Goal: Communication & Community: Answer question/provide support

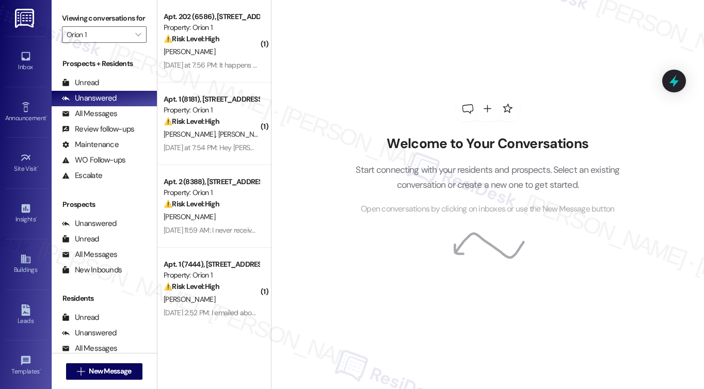
click at [211, 50] on div "[PERSON_NAME]" at bounding box center [212, 51] width 98 height 13
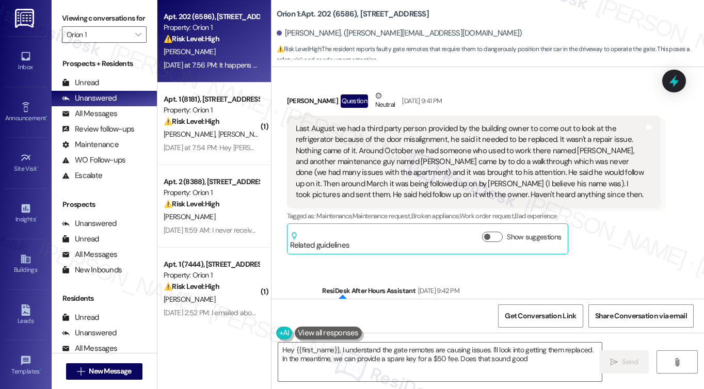
type textarea "Hey {{first_name}}, I understand the gate remotes are causing issues. I'll look…"
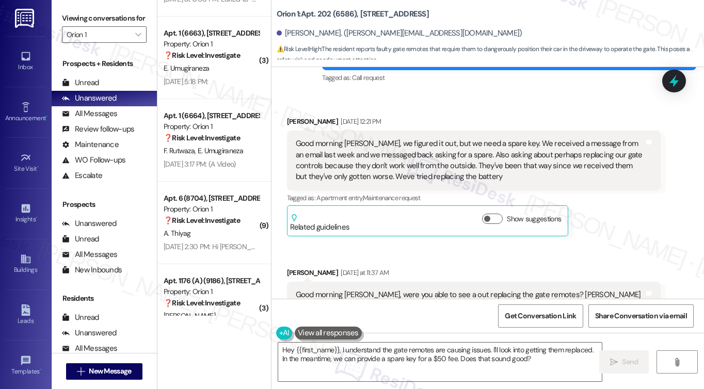
scroll to position [3811, 0]
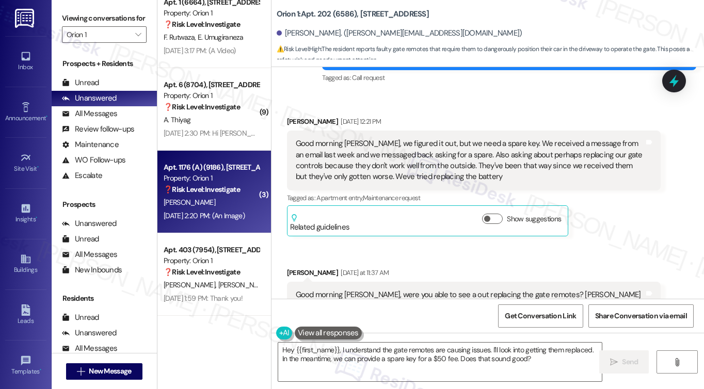
click at [212, 195] on div "❓ Risk Level: Investigate" at bounding box center [211, 189] width 95 height 11
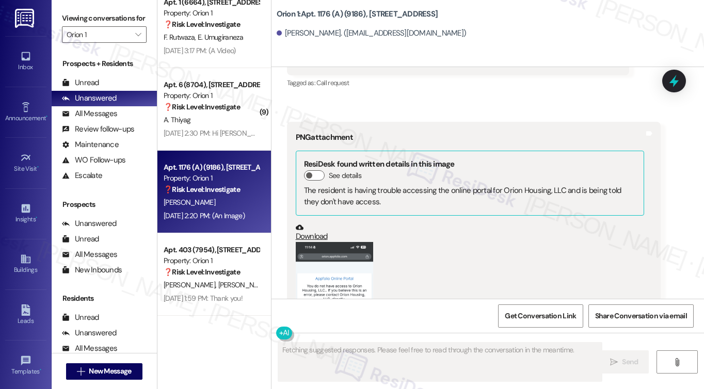
scroll to position [693, 0]
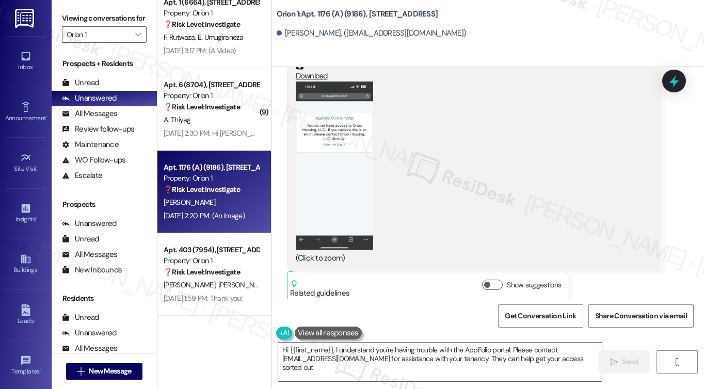
type textarea "Hi {{first_name}}, I understand you're having trouble with the AppFolio portal.…"
click at [80, 9] on div "Viewing conversations for Orion 1 " at bounding box center [104, 26] width 105 height 53
click at [135, 39] on icon "" at bounding box center [138, 34] width 6 height 8
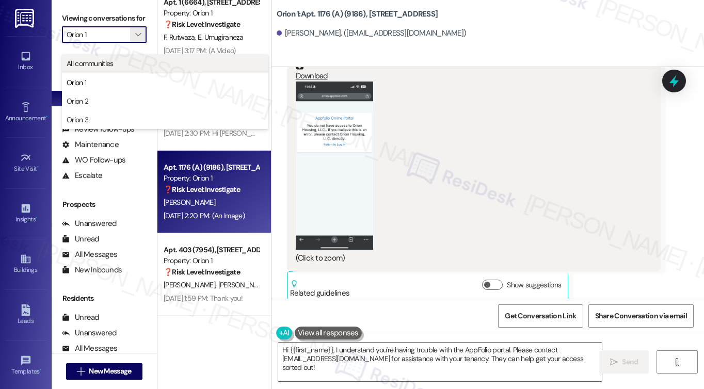
click at [101, 61] on span "All communities" at bounding box center [90, 63] width 47 height 10
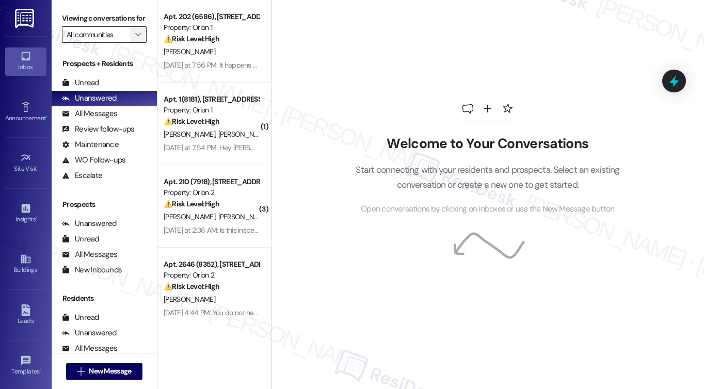
click at [137, 39] on icon "" at bounding box center [138, 34] width 6 height 8
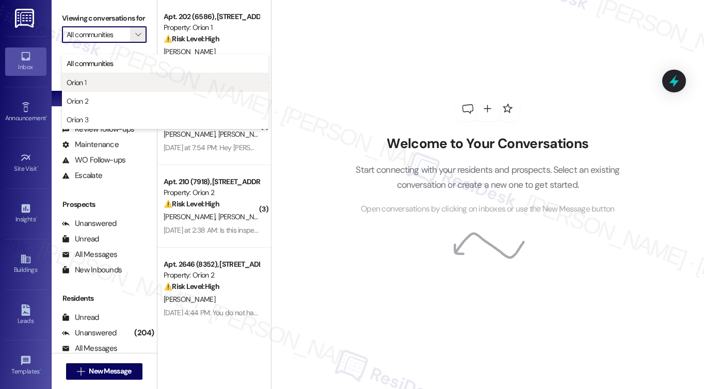
click at [137, 76] on button "Orion 1" at bounding box center [165, 82] width 206 height 19
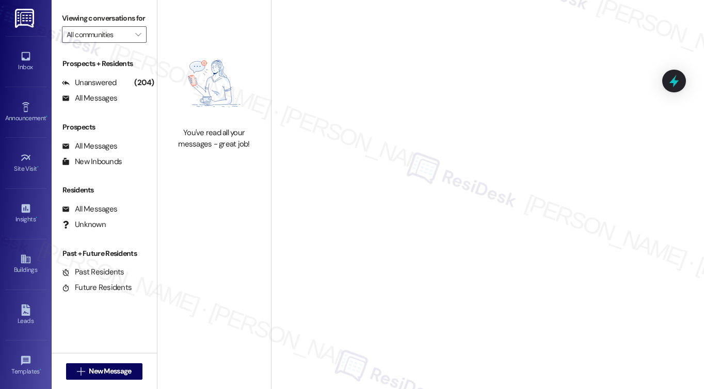
type input "Orion 1"
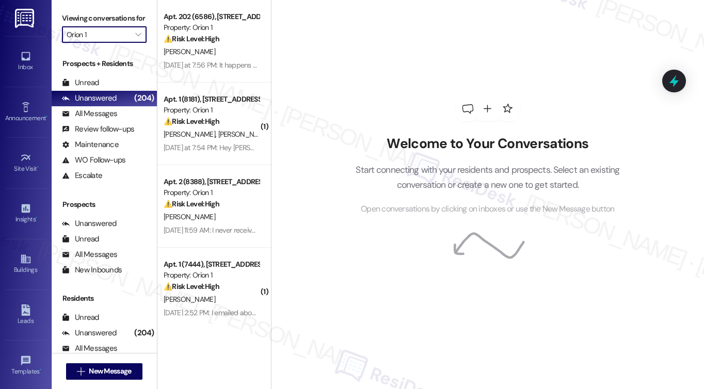
click at [102, 42] on input "Orion 1" at bounding box center [98, 34] width 63 height 17
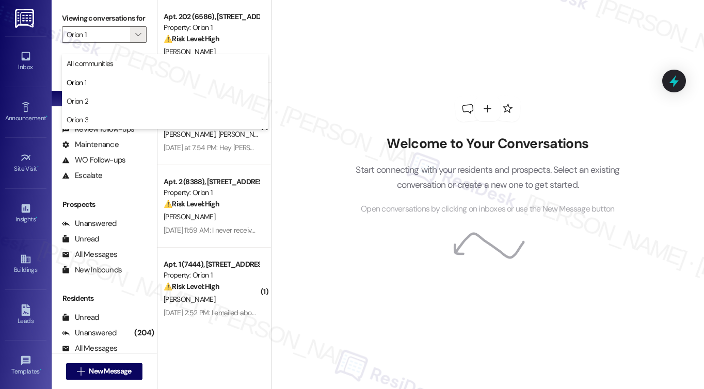
click at [318, 65] on div "Welcome to Your Conversations Start connecting with your residents and prospect…" at bounding box center [487, 194] width 433 height 389
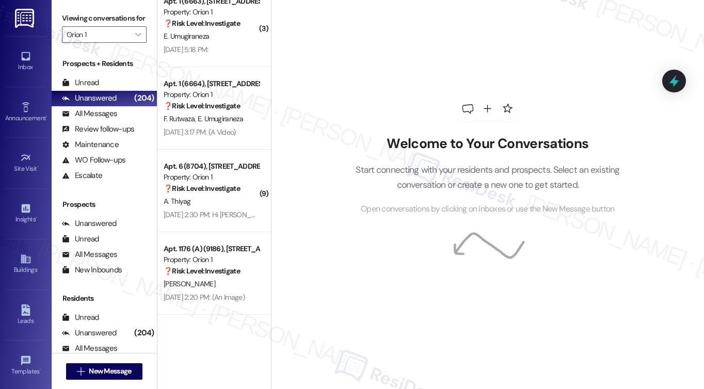
scroll to position [3811, 0]
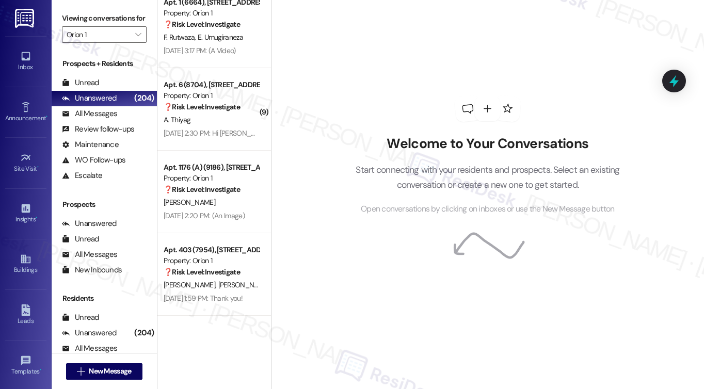
click at [394, 262] on div "Welcome to Your Conversations Start connecting with your residents and prospect…" at bounding box center [488, 155] width 310 height 311
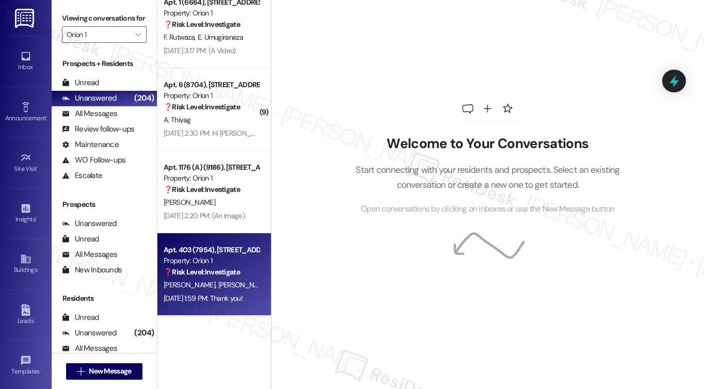
click at [219, 287] on div "X. Liu Y. Shen" at bounding box center [212, 285] width 98 height 13
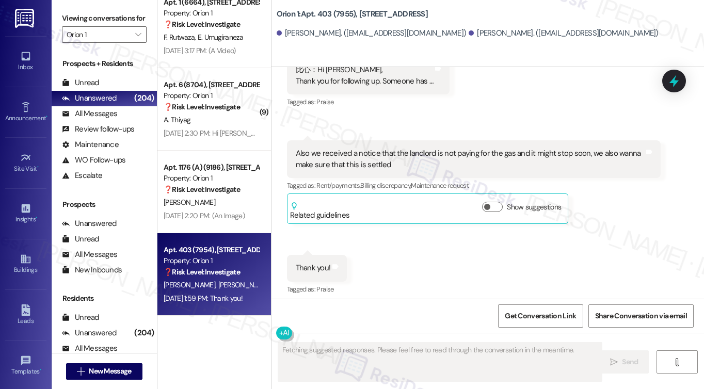
scroll to position [1066, 0]
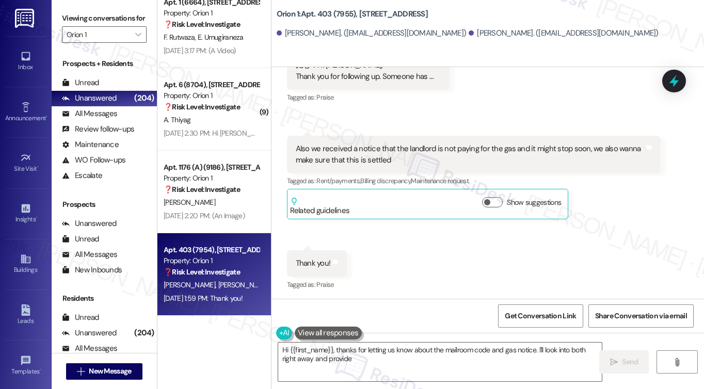
click at [418, 166] on div "Also we received a notice that the landlord is not paying for the gas and it mi…" at bounding box center [474, 155] width 374 height 38
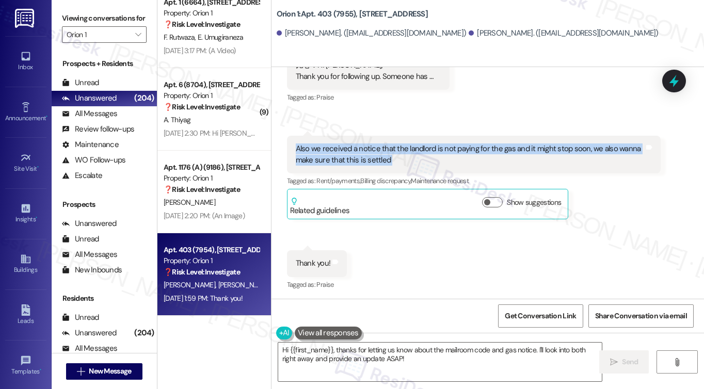
click at [418, 166] on div "Also we received a notice that the landlord is not paying for the gas and it mi…" at bounding box center [474, 155] width 374 height 38
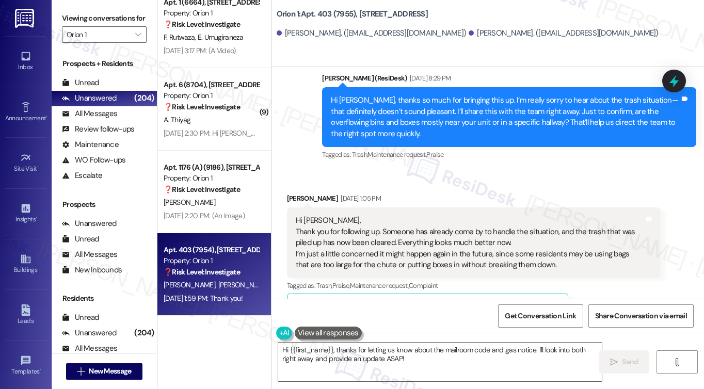
scroll to position [550, 0]
click at [344, 234] on div "Hi Sarah, Thank you for following up. Someone has already come by to handle the…" at bounding box center [470, 243] width 349 height 55
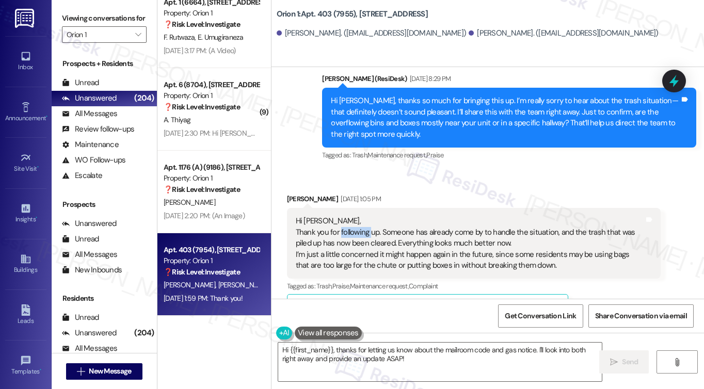
click at [344, 235] on div "Hi Sarah, Thank you for following up. Someone has already come by to handle the…" at bounding box center [470, 243] width 349 height 55
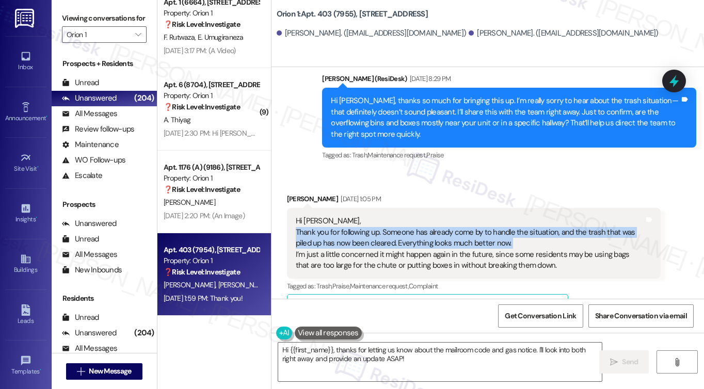
click at [344, 235] on div "Hi Sarah, Thank you for following up. Someone has already come by to handle the…" at bounding box center [470, 243] width 349 height 55
click at [479, 228] on div "Hi Sarah, Thank you for following up. Someone has already come by to handle the…" at bounding box center [470, 243] width 349 height 55
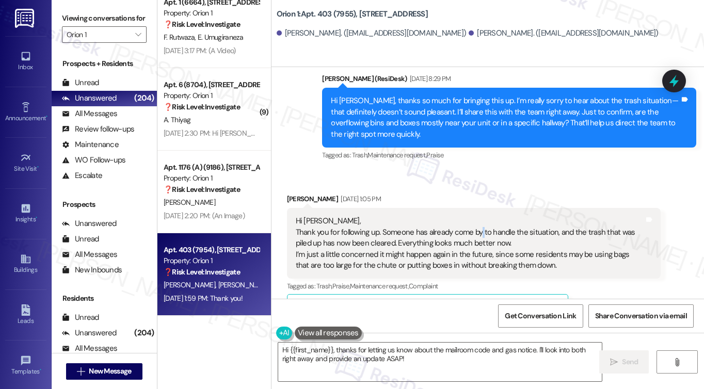
click at [479, 228] on div "Hi Sarah, Thank you for following up. Someone has already come by to handle the…" at bounding box center [470, 243] width 349 height 55
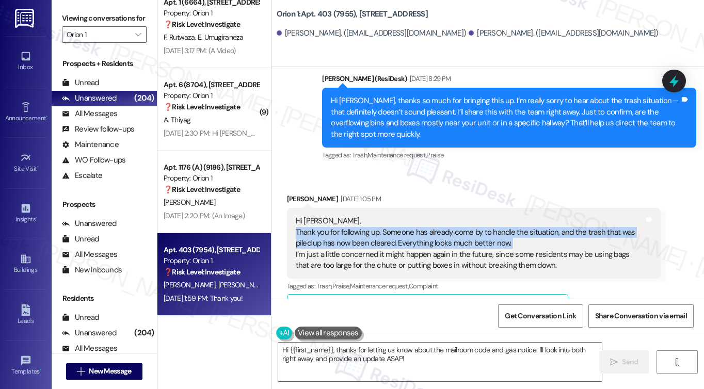
click at [479, 228] on div "Hi Sarah, Thank you for following up. Someone has already come by to handle the…" at bounding box center [470, 243] width 349 height 55
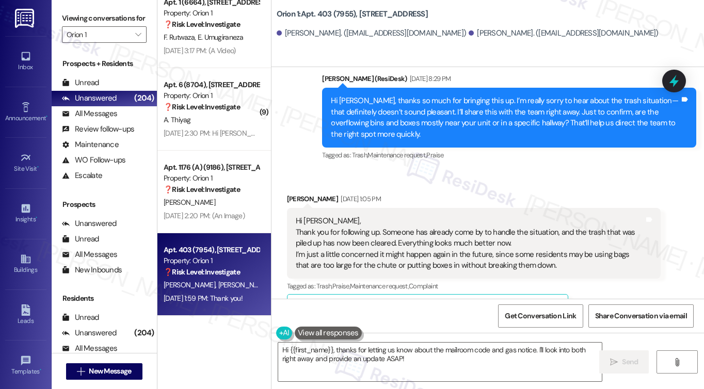
click at [408, 106] on div "Hi Xinyu, thanks so much for bringing this up. I’m really sorry to hear about t…" at bounding box center [505, 117] width 349 height 44
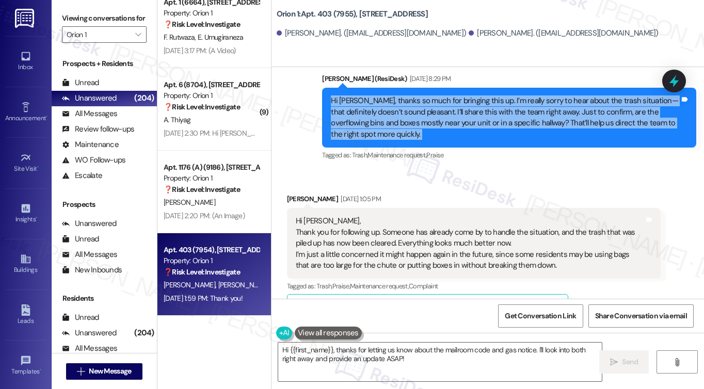
click at [408, 106] on div "Hi Xinyu, thanks so much for bringing this up. I’m really sorry to hear about t…" at bounding box center [505, 117] width 349 height 44
click at [482, 109] on div "Hi Xinyu, thanks so much for bringing this up. I’m really sorry to hear about t…" at bounding box center [505, 117] width 349 height 44
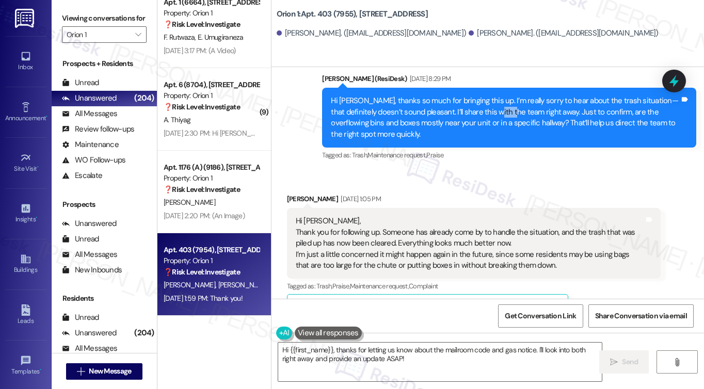
click at [482, 109] on div "Hi Xinyu, thanks so much for bringing this up. I’m really sorry to hear about t…" at bounding box center [505, 117] width 349 height 44
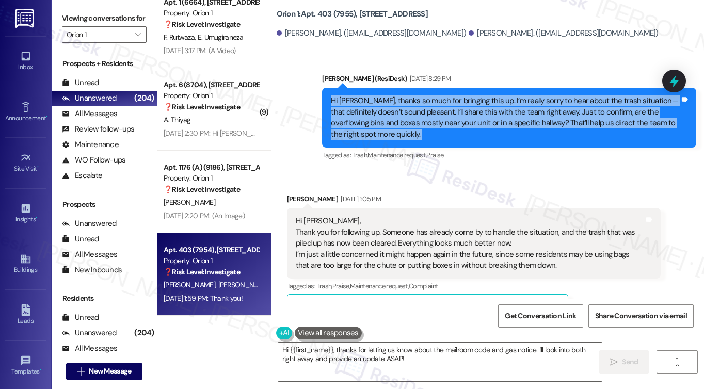
click at [482, 109] on div "Hi Xinyu, thanks so much for bringing this up. I’m really sorry to hear about t…" at bounding box center [505, 117] width 349 height 44
click at [411, 115] on div "Hi Xinyu, thanks so much for bringing this up. I’m really sorry to hear about t…" at bounding box center [505, 117] width 349 height 44
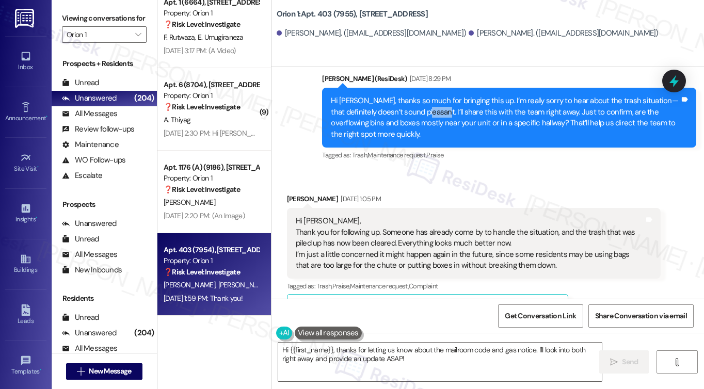
click at [411, 115] on div "Hi Xinyu, thanks so much for bringing this up. I’m really sorry to hear about t…" at bounding box center [505, 117] width 349 height 44
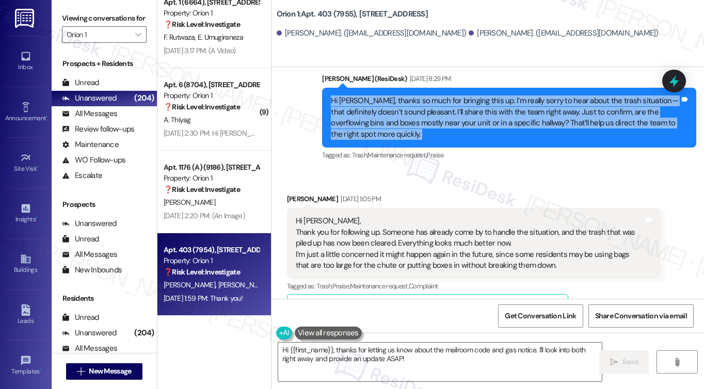
click at [411, 115] on div "Hi Xinyu, thanks so much for bringing this up. I’m really sorry to hear about t…" at bounding box center [505, 117] width 349 height 44
click at [492, 117] on div "Hi Xinyu, thanks so much for bringing this up. I’m really sorry to hear about t…" at bounding box center [505, 117] width 349 height 44
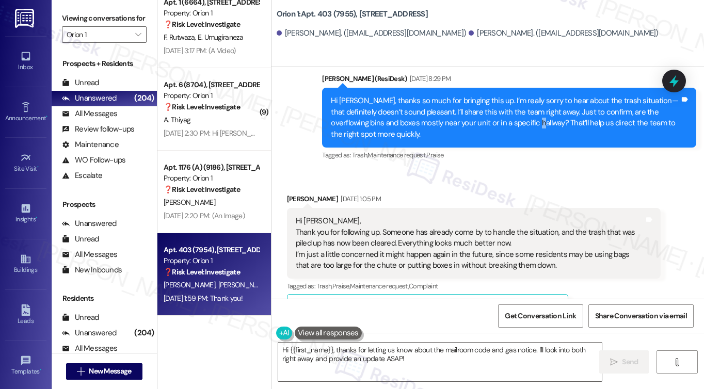
click at [492, 117] on div "Hi Xinyu, thanks so much for bringing this up. I’m really sorry to hear about t…" at bounding box center [505, 117] width 349 height 44
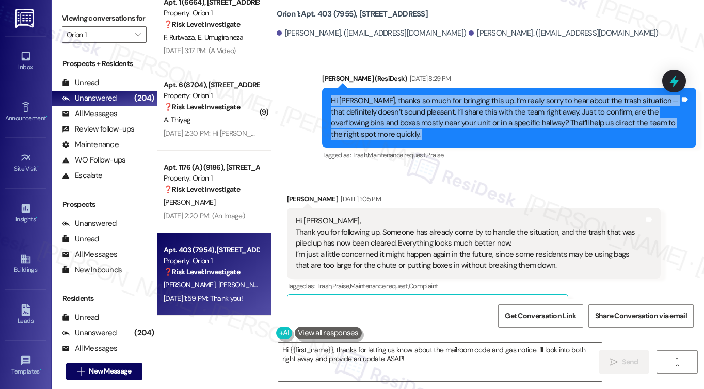
click at [492, 117] on div "Hi Xinyu, thanks so much for bringing this up. I’m really sorry to hear about t…" at bounding box center [505, 117] width 349 height 44
click at [412, 123] on div "Hi Xinyu, thanks so much for bringing this up. I’m really sorry to hear about t…" at bounding box center [505, 117] width 349 height 44
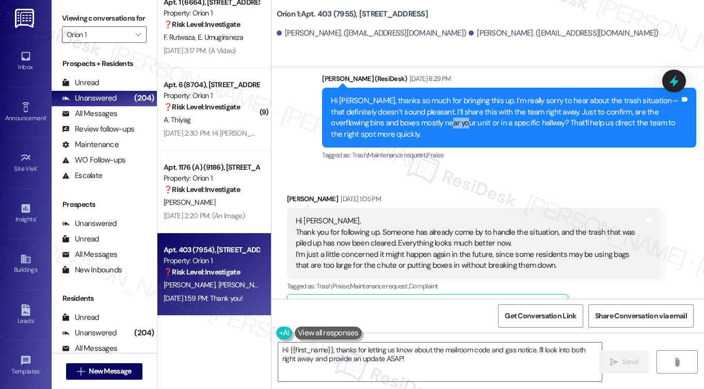
click at [412, 123] on div "Hi Xinyu, thanks so much for bringing this up. I’m really sorry to hear about t…" at bounding box center [505, 117] width 349 height 44
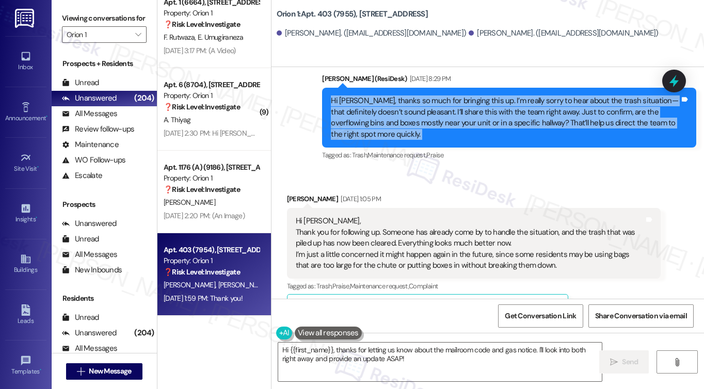
click at [412, 123] on div "Hi Xinyu, thanks so much for bringing this up. I’m really sorry to hear about t…" at bounding box center [505, 117] width 349 height 44
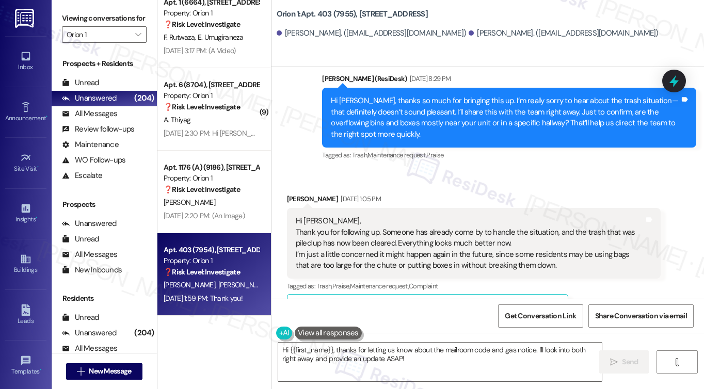
click at [414, 242] on div "Hi Sarah, Thank you for following up. Someone has already come by to handle the…" at bounding box center [470, 243] width 349 height 55
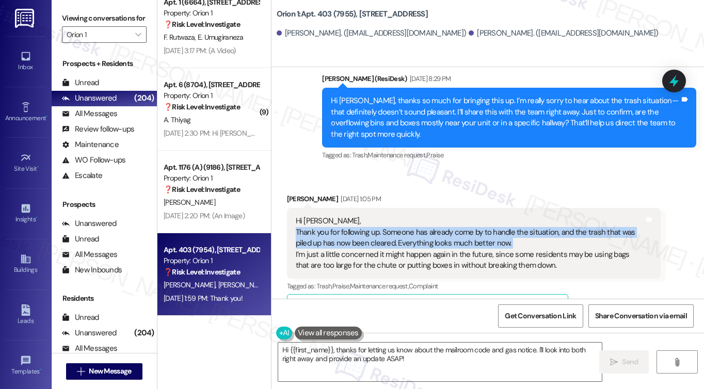
click at [414, 242] on div "Hi Sarah, Thank you for following up. Someone has already come by to handle the…" at bounding box center [470, 243] width 349 height 55
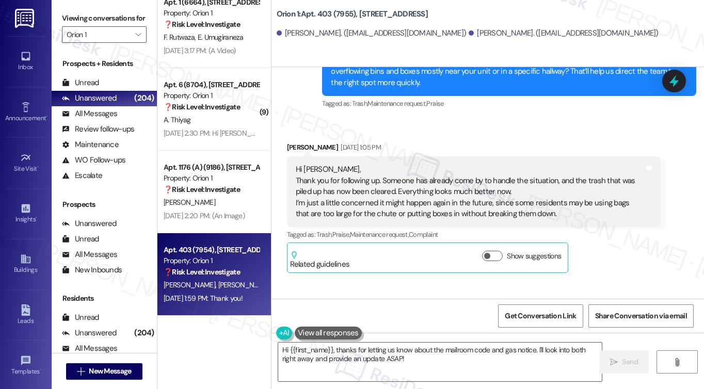
click at [448, 212] on div "Hi Sarah, Thank you for following up. Someone has already come by to handle the…" at bounding box center [470, 191] width 349 height 55
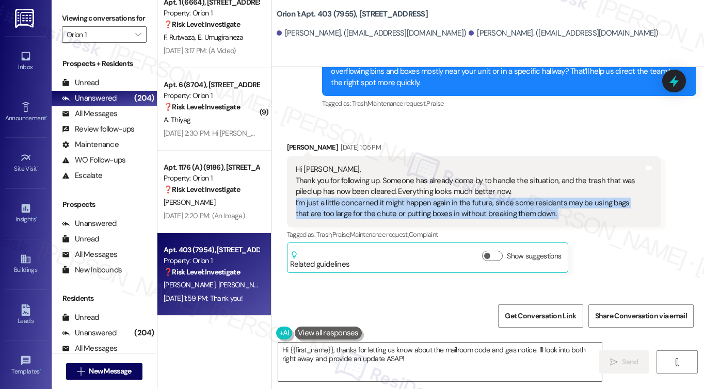
click at [448, 212] on div "Hi Sarah, Thank you for following up. Someone has already come by to handle the…" at bounding box center [470, 191] width 349 height 55
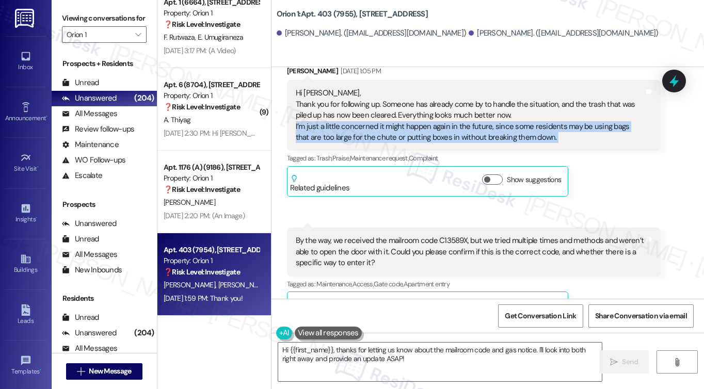
scroll to position [756, 0]
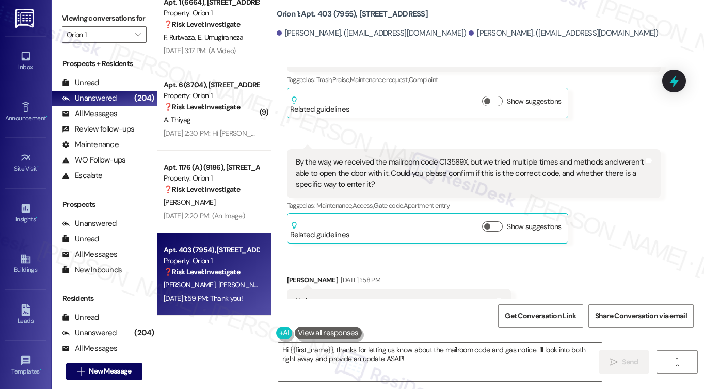
click at [338, 164] on div "By the way, we received the mailroom code C13589X, but we tried multiple times …" at bounding box center [470, 173] width 349 height 33
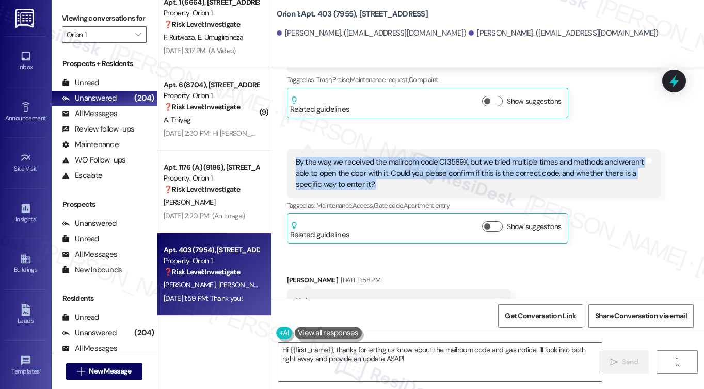
click at [338, 164] on div "By the way, we received the mailroom code C13589X, but we tried multiple times …" at bounding box center [470, 173] width 349 height 33
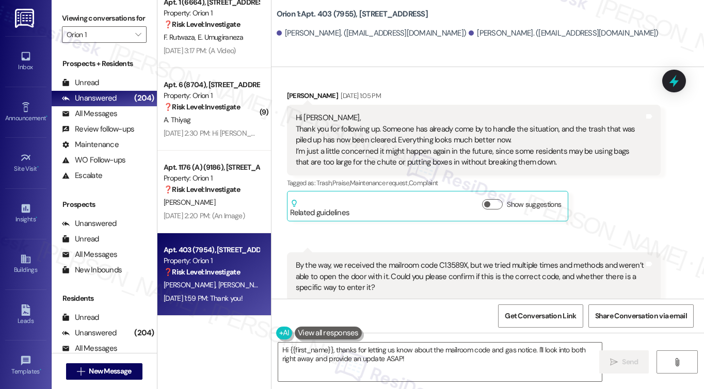
click at [387, 124] on div "Hi Sarah, Thank you for following up. Someone has already come by to handle the…" at bounding box center [470, 139] width 349 height 55
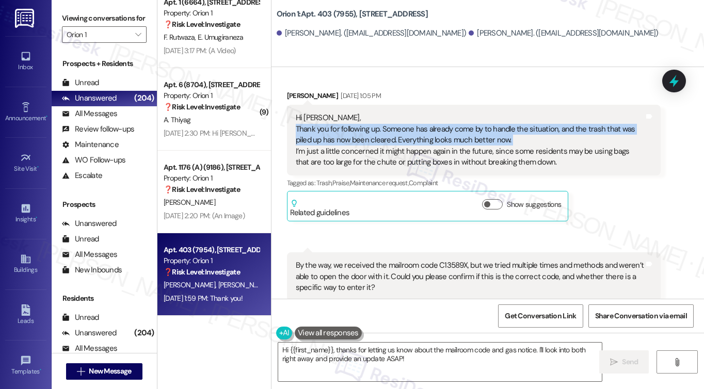
click at [387, 124] on div "Hi Sarah, Thank you for following up. Someone has already come by to handle the…" at bounding box center [470, 139] width 349 height 55
click at [423, 141] on div "Hi Sarah, Thank you for following up. Someone has already come by to handle the…" at bounding box center [470, 139] width 349 height 55
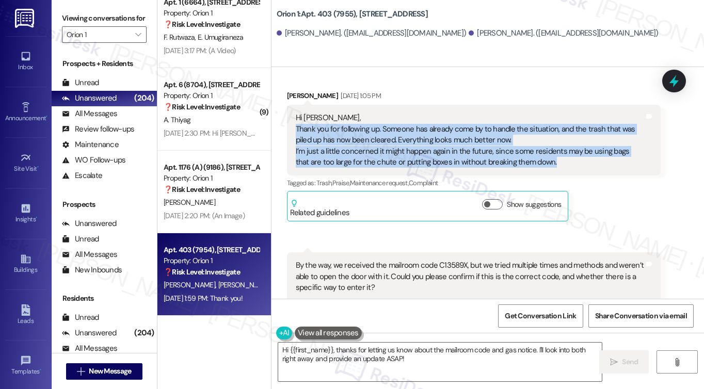
drag, startPoint x: 539, startPoint y: 159, endPoint x: 293, endPoint y: 125, distance: 248.4
click at [296, 125] on div "Hi Sarah, Thank you for following up. Someone has already come by to handle the…" at bounding box center [470, 139] width 349 height 55
copy div "Thank you for following up. Someone has already come by to handle the situation…"
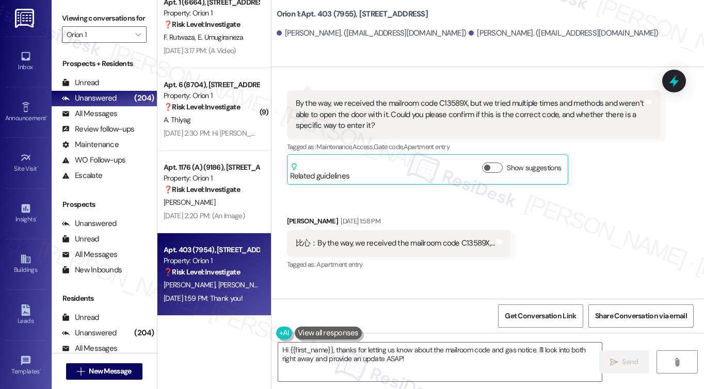
scroll to position [756, 0]
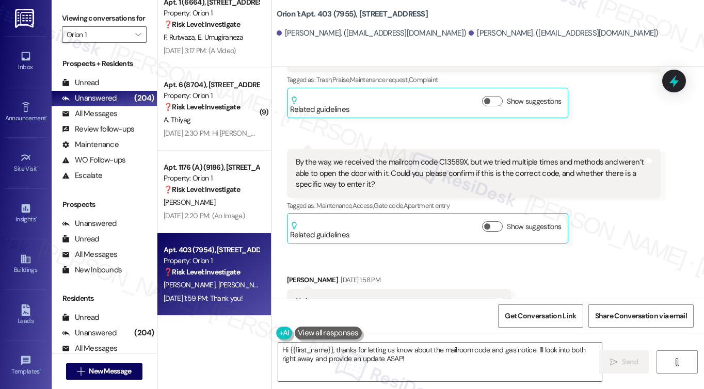
click at [369, 157] on div "By the way, we received the mailroom code C13589X, but we tried multiple times …" at bounding box center [470, 173] width 349 height 33
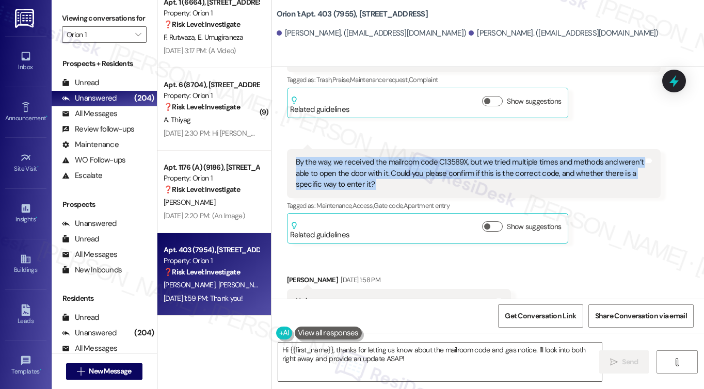
click at [369, 157] on div "By the way, we received the mailroom code C13589X, but we tried multiple times …" at bounding box center [470, 173] width 349 height 33
copy div "By the way, we received the mailroom code C13589X, but we tried multiple times …"
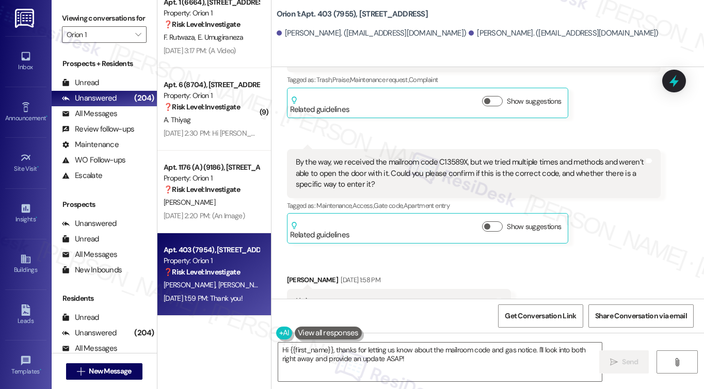
drag, startPoint x: 69, startPoint y: 17, endPoint x: 148, endPoint y: 47, distance: 84.1
click at [69, 17] on label "Viewing conversations for" at bounding box center [104, 18] width 85 height 16
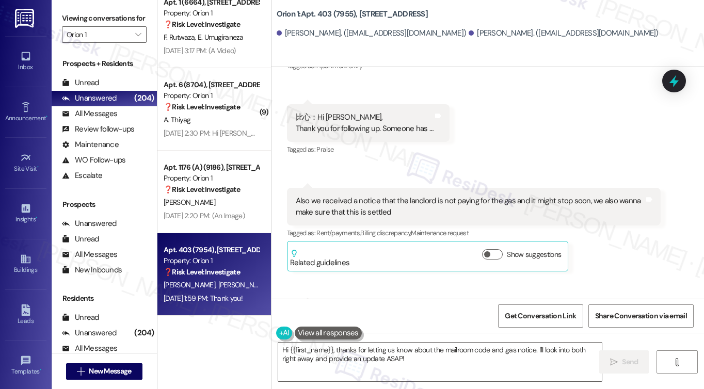
scroll to position [1066, 0]
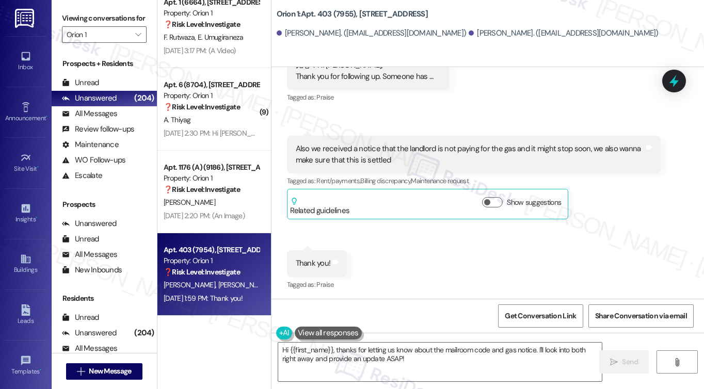
click at [358, 146] on div "Also we received a notice that the landlord is not paying for the gas and it mi…" at bounding box center [470, 154] width 349 height 22
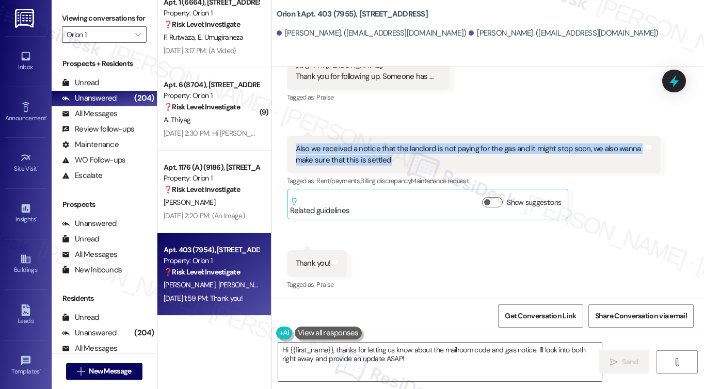
click at [358, 146] on div "Also we received a notice that the landlord is not paying for the gas and it mi…" at bounding box center [470, 154] width 349 height 22
copy div "Also we received a notice that the landlord is not paying for the gas and it mi…"
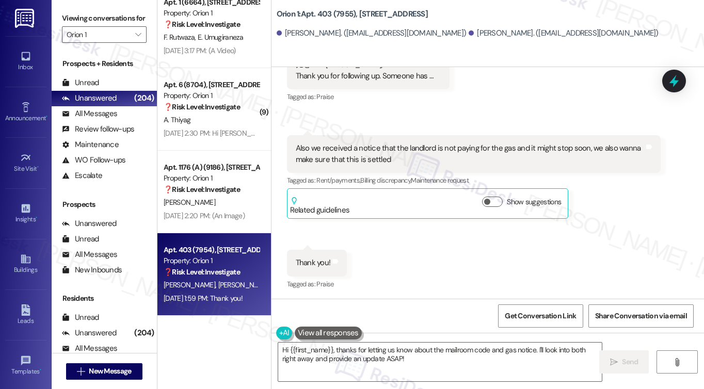
click at [76, 26] on label "Viewing conversations for" at bounding box center [104, 18] width 85 height 16
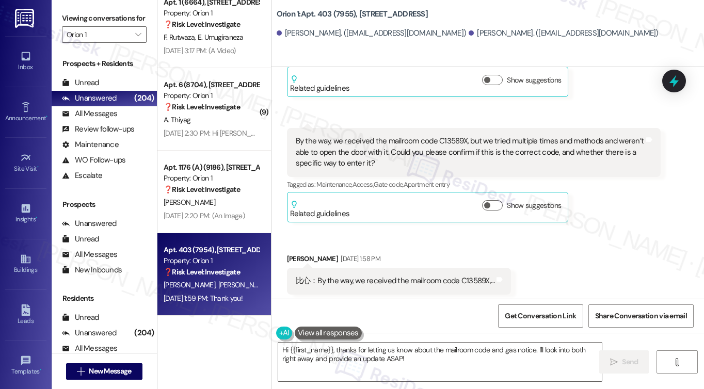
scroll to position [705, 0]
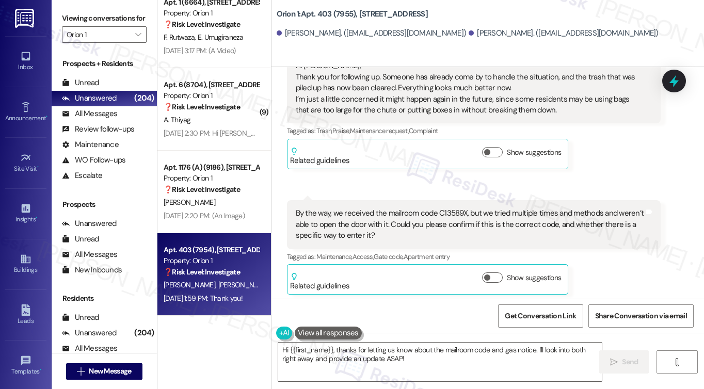
click at [423, 213] on div "By the way, we received the mailroom code C13589X, but we tried multiple times …" at bounding box center [470, 224] width 349 height 33
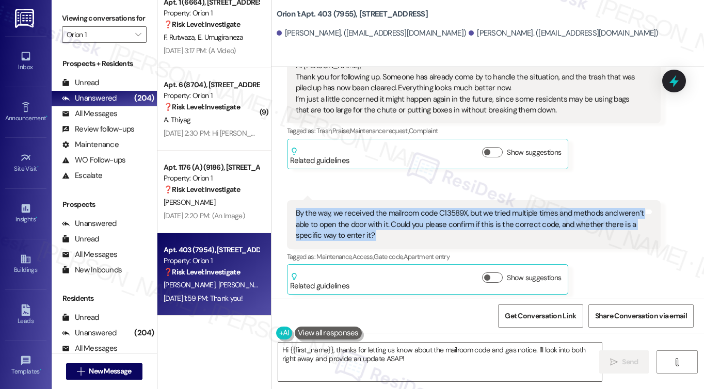
click at [423, 213] on div "By the way, we received the mailroom code C13589X, but we tried multiple times …" at bounding box center [470, 224] width 349 height 33
click at [498, 211] on div "By the way, we received the mailroom code C13589X, but we tried multiple times …" at bounding box center [470, 224] width 349 height 33
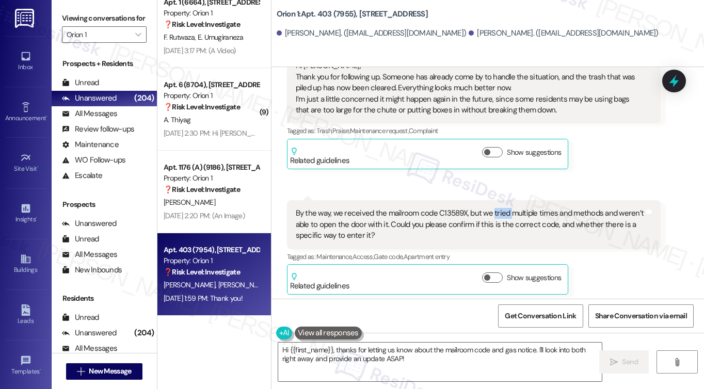
click at [498, 211] on div "By the way, we received the mailroom code C13589X, but we tried multiple times …" at bounding box center [470, 224] width 349 height 33
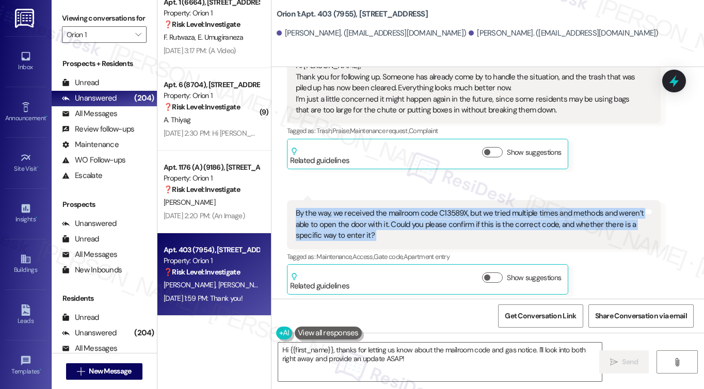
click at [498, 211] on div "By the way, we received the mailroom code C13589X, but we tried multiple times …" at bounding box center [470, 224] width 349 height 33
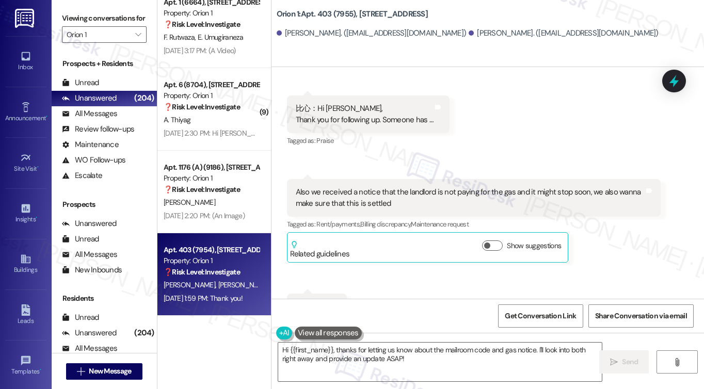
scroll to position [1066, 0]
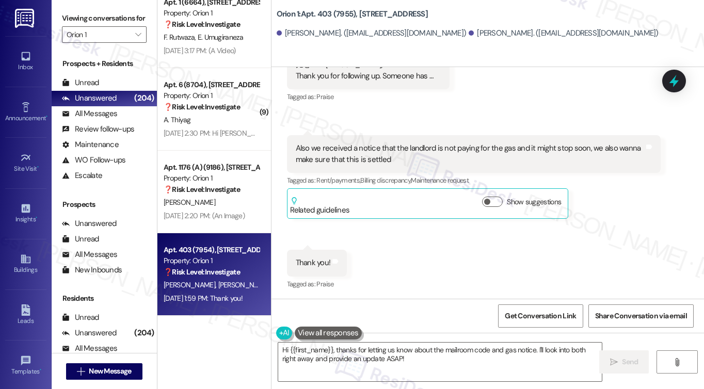
click at [403, 148] on div "Also we received a notice that the landlord is not paying for the gas and it mi…" at bounding box center [470, 154] width 349 height 22
click at [400, 147] on div "Also we received a notice that the landlord is not paying for the gas and it mi…" at bounding box center [470, 154] width 349 height 22
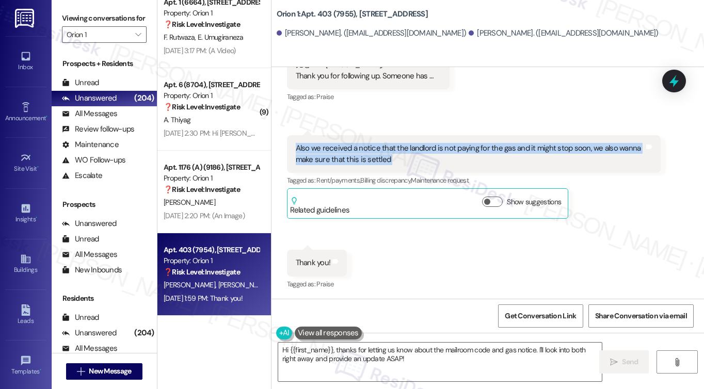
click at [400, 147] on div "Also we received a notice that the landlord is not paying for the gas and it mi…" at bounding box center [470, 154] width 349 height 22
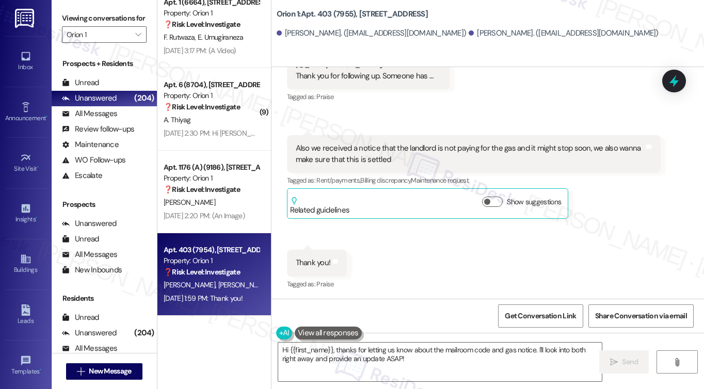
drag, startPoint x: 59, startPoint y: 18, endPoint x: 66, endPoint y: 22, distance: 8.6
click at [59, 18] on div "Viewing conversations for Orion 1 " at bounding box center [104, 26] width 105 height 53
click at [374, 353] on textarea "Hi {{first_name}}, thanks for letting us know about the mailroom code and gas n…" at bounding box center [439, 362] width 323 height 39
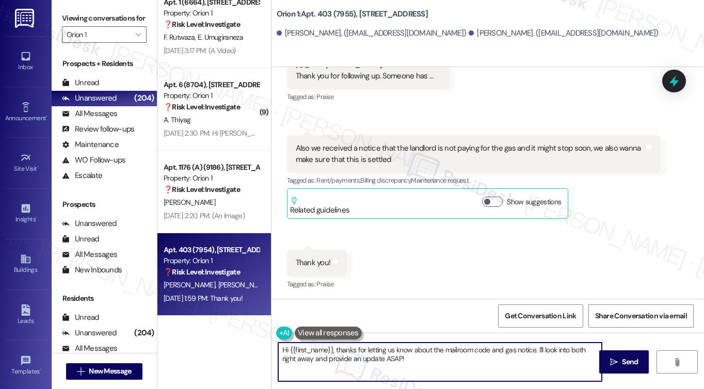
click at [374, 353] on textarea "Hi {{first_name}}, thanks for letting us know about the mailroom code and gas n…" at bounding box center [439, 362] width 323 height 39
paste textarea "acknowledge and empathize with concern advise I will inform/check with the site…"
type textarea "acknowledge and empathize with concern advise I will inform/check with the site…"
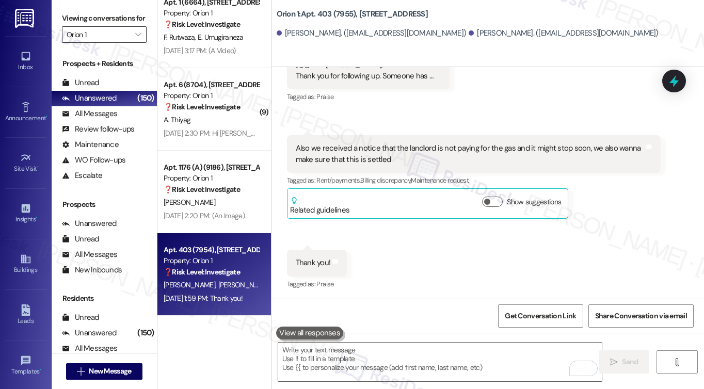
drag, startPoint x: 68, startPoint y: 18, endPoint x: 100, endPoint y: 42, distance: 40.1
click at [68, 18] on label "Viewing conversations for" at bounding box center [104, 18] width 85 height 16
click at [388, 361] on textarea "To enrich screen reader interactions, please activate Accessibility in Grammarl…" at bounding box center [439, 362] width 323 height 39
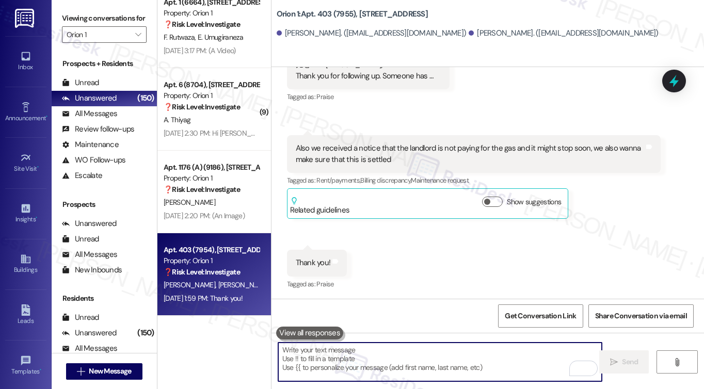
paste textarea "Hi [Resident’s Name], Thank you for your message. I’m glad to hear the trash is…"
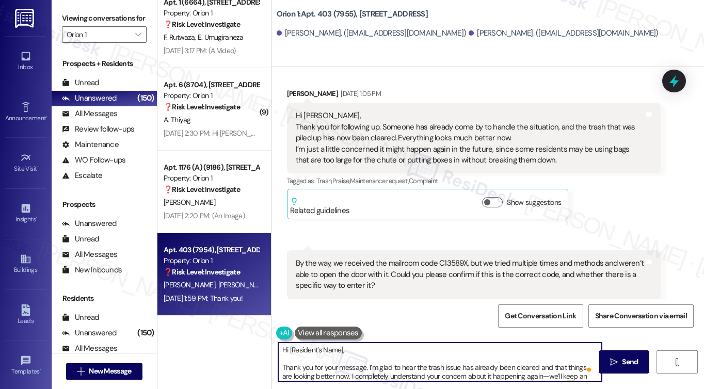
scroll to position [654, 0]
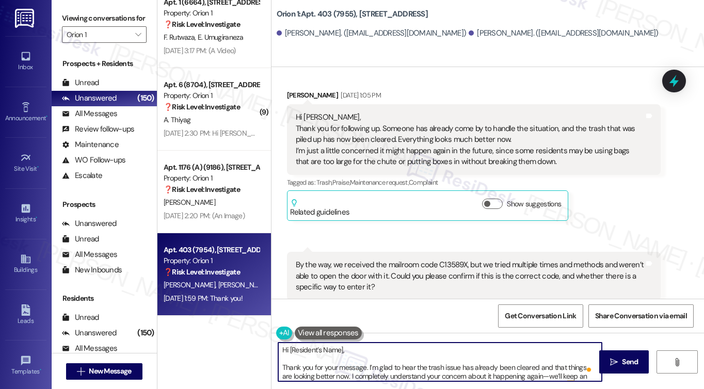
click at [287, 94] on div "Xinyu Liu Aug 26, 2025 at 1:05 PM" at bounding box center [474, 97] width 374 height 14
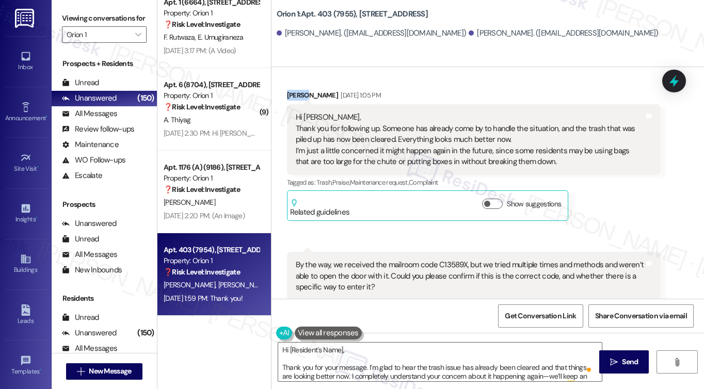
click at [287, 94] on div "Xinyu Liu Aug 26, 2025 at 1:05 PM" at bounding box center [474, 97] width 374 height 14
copy div "Xinyu"
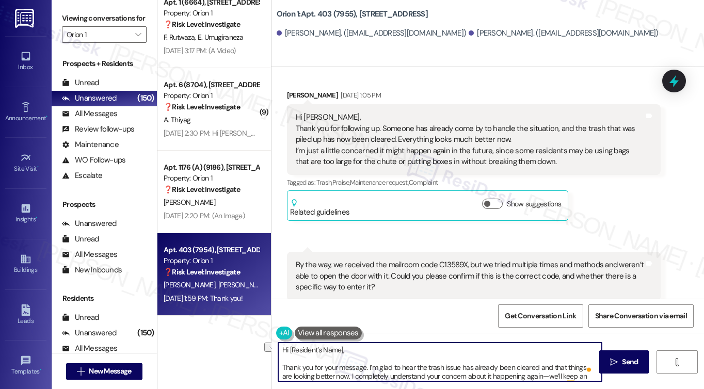
drag, startPoint x: 345, startPoint y: 347, endPoint x: 287, endPoint y: 349, distance: 57.8
click at [287, 349] on textarea "Hi [Resident’s Name], Thank you for your message. I’m glad to hear the trash is…" at bounding box center [439, 362] width 323 height 39
paste textarea "Xinyu"
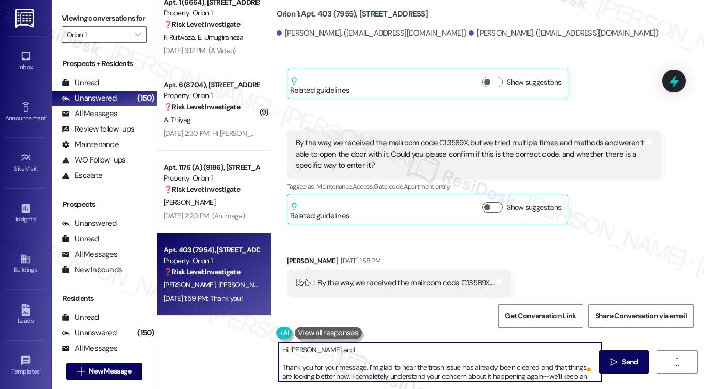
scroll to position [860, 0]
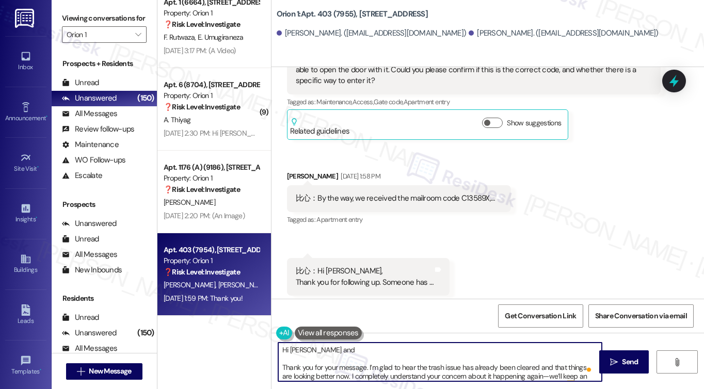
click at [286, 31] on div "Yuhe Shen. (yuheshen@usc.edu)" at bounding box center [372, 33] width 190 height 11
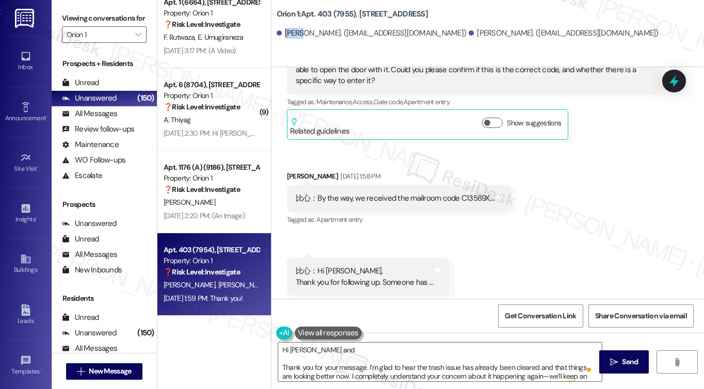
click at [286, 31] on div "Yuhe Shen. (yuheshen@usc.edu)" at bounding box center [372, 33] width 190 height 11
copy div "Yuhe"
click at [331, 348] on textarea "Hi Xinyu and Thank you for your message. I’m glad to hear the trash issue has a…" at bounding box center [439, 362] width 323 height 39
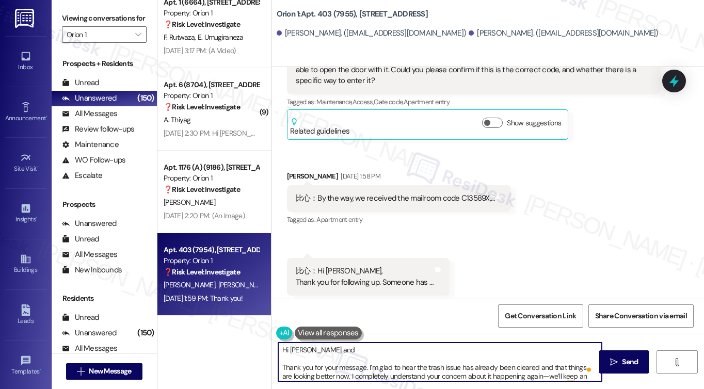
paste textarea "Yuhe"
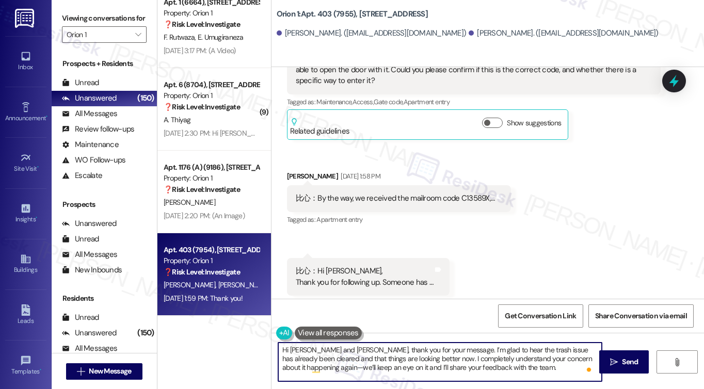
click at [411, 358] on textarea "Hi Xinyu and Yuhe, thank you for your message. I’m glad to hear the trash issue…" at bounding box center [439, 362] width 323 height 39
click at [555, 359] on textarea "Hi Xinyu and Yuhe, thank you for your message. I’m glad to hear the trash issue…" at bounding box center [439, 362] width 323 height 39
drag, startPoint x: 489, startPoint y: 367, endPoint x: 394, endPoint y: 356, distance: 95.5
click at [394, 356] on textarea "Hi Xinyu and Yuhe, thank you for your message. I’m glad to hear the trash issue…" at bounding box center [439, 362] width 323 height 39
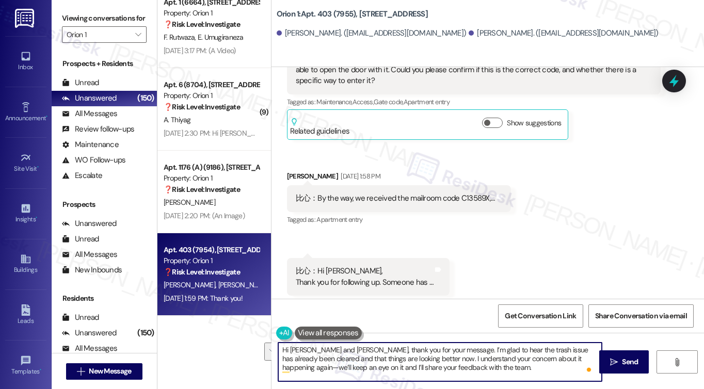
click at [479, 360] on textarea "Hi Xinyu and Yuhe, thank you for your message. I’m glad to hear the trash issue…" at bounding box center [439, 362] width 323 height 39
drag, startPoint x: 482, startPoint y: 371, endPoint x: 396, endPoint y: 358, distance: 86.6
click at [396, 358] on textarea "Hi Xinyu and Yuhe, thank you for your message. I’m glad to hear the trash issue…" at bounding box center [439, 362] width 323 height 39
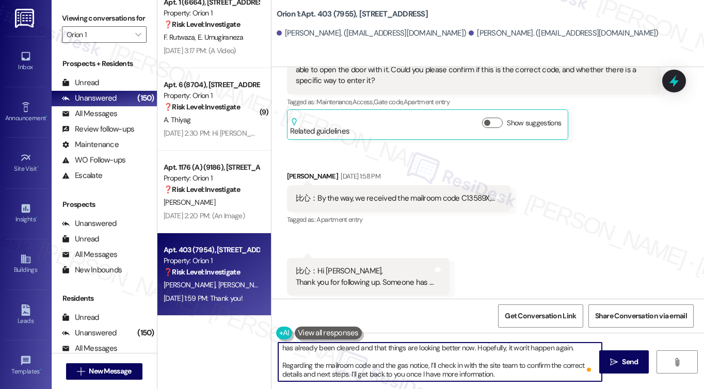
scroll to position [11, 0]
drag, startPoint x: 501, startPoint y: 377, endPoint x: 369, endPoint y: 381, distance: 132.1
click at [369, 381] on div "Hi Xinyu and Yuhe, thank you for your message. I’m glad to hear the trash issue…" at bounding box center [440, 362] width 324 height 40
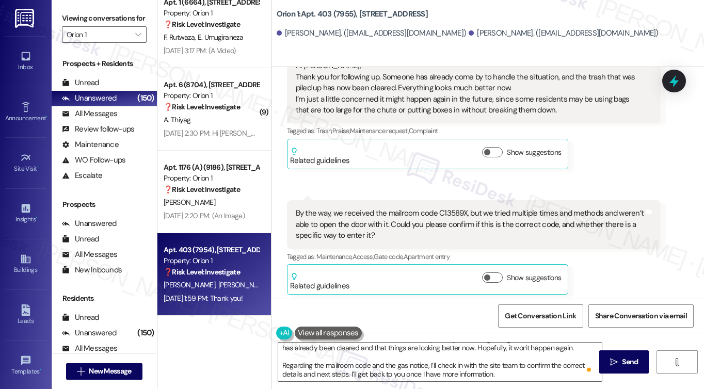
click at [76, 16] on label "Viewing conversations for" at bounding box center [104, 18] width 85 height 16
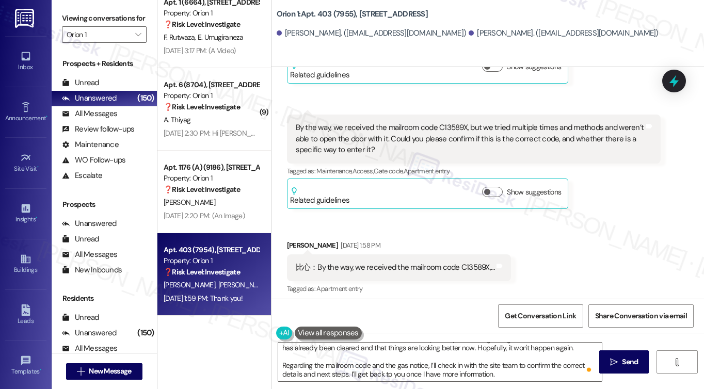
scroll to position [808, 0]
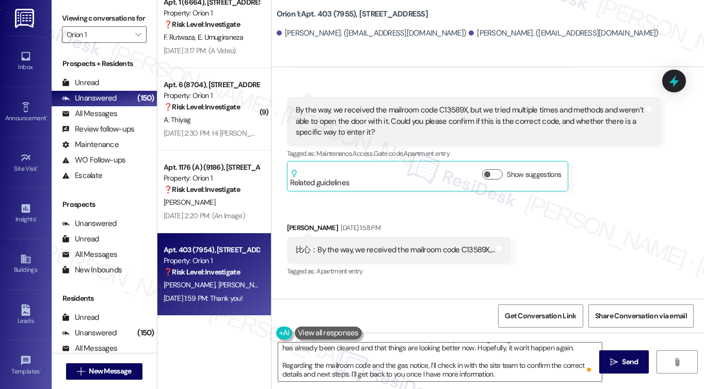
click at [448, 110] on div "By the way, we received the mailroom code C13589X, but we tried multiple times …" at bounding box center [470, 121] width 349 height 33
click at [404, 110] on div "By the way, we received the mailroom code C13589X, but we tried multiple times …" at bounding box center [470, 121] width 349 height 33
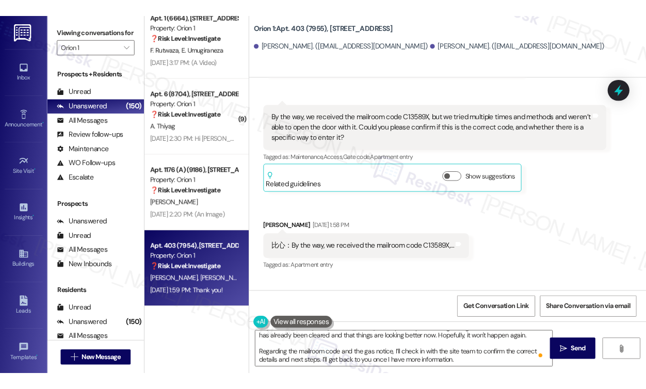
scroll to position [11, 0]
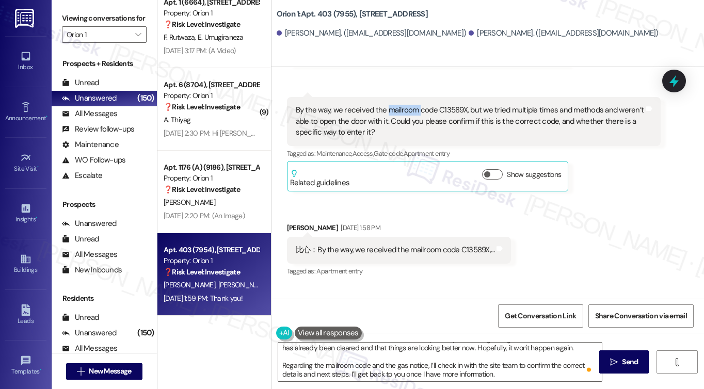
click at [404, 110] on div "By the way, we received the mailroom code C13589X, but we tried multiple times …" at bounding box center [470, 121] width 349 height 33
copy div "mailroom"
click at [76, 24] on label "Viewing conversations for" at bounding box center [104, 18] width 85 height 16
click at [400, 116] on div "By the way, we received the mailroom code C13589X, but we tried multiple times …" at bounding box center [470, 121] width 349 height 33
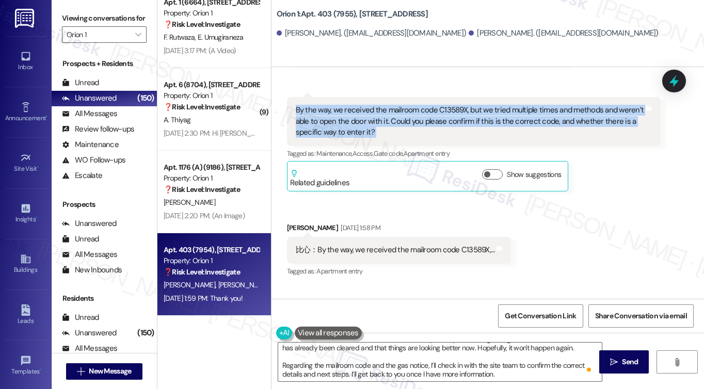
click at [400, 116] on div "By the way, we received the mailroom code C13589X, but we tried multiple times …" at bounding box center [470, 121] width 349 height 33
click at [421, 118] on div "By the way, we received the mailroom code C13589X, but we tried multiple times …" at bounding box center [470, 121] width 349 height 33
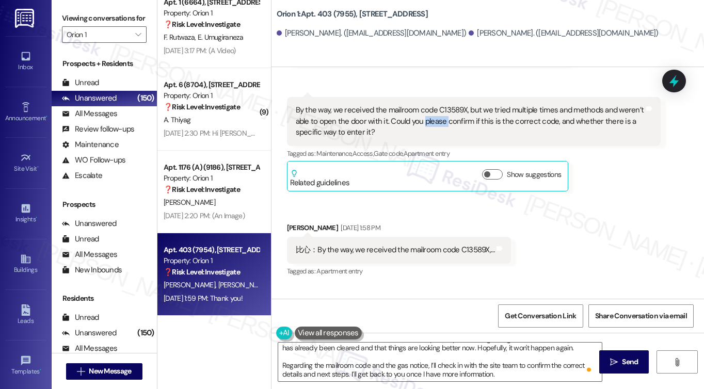
click at [421, 118] on div "By the way, we received the mailroom code C13589X, but we tried multiple times …" at bounding box center [470, 121] width 349 height 33
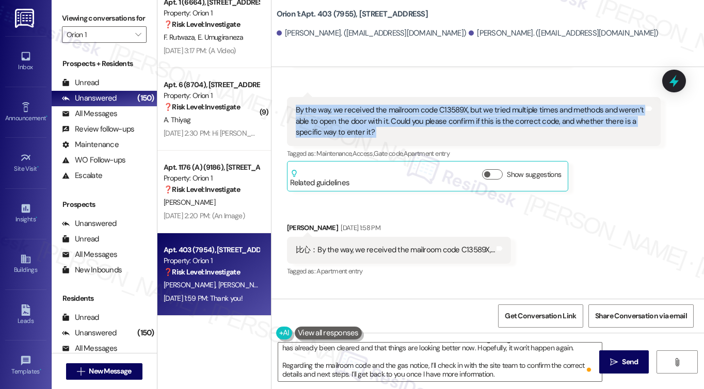
click at [421, 118] on div "By the way, we received the mailroom code C13589X, but we tried multiple times …" at bounding box center [470, 121] width 349 height 33
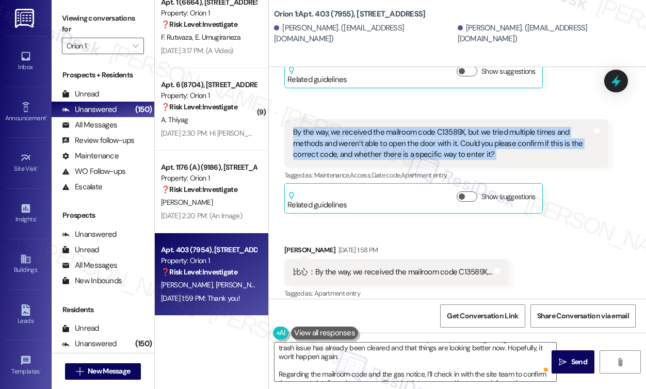
scroll to position [831, 0]
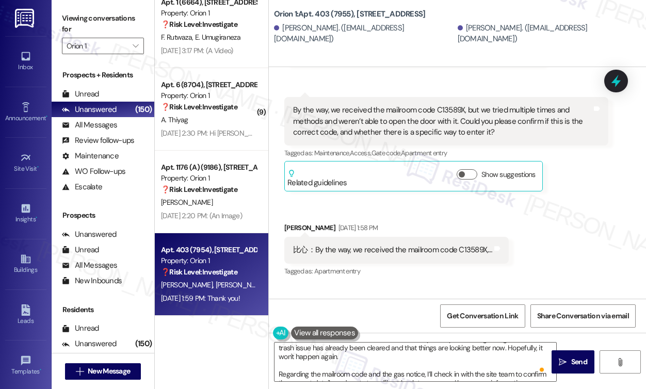
click at [80, 22] on label "Viewing conversations for" at bounding box center [103, 23] width 82 height 27
click at [362, 116] on div "By the way, we received the mailroom code C13589X, but we tried multiple times …" at bounding box center [442, 121] width 299 height 33
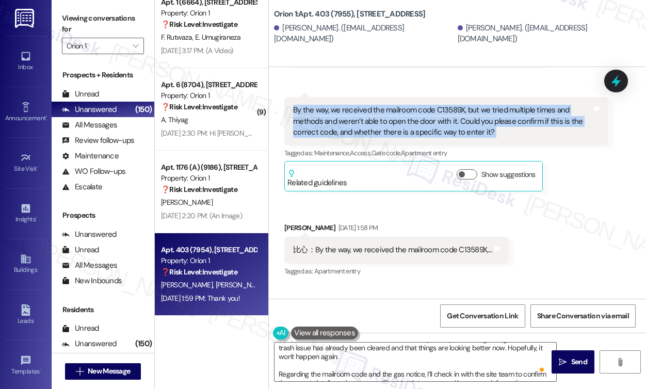
click at [362, 116] on div "By the way, we received the mailroom code C13589X, but we tried multiple times …" at bounding box center [442, 121] width 299 height 33
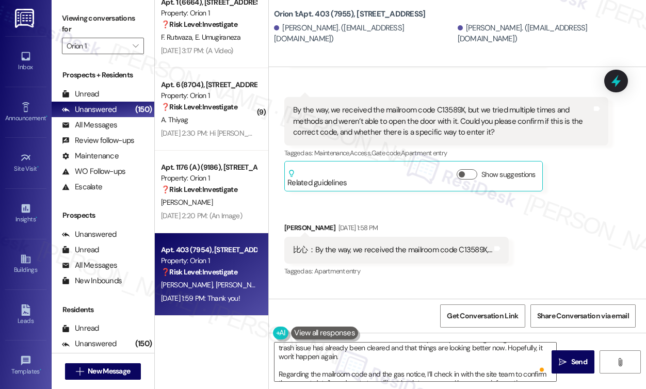
drag, startPoint x: 63, startPoint y: 16, endPoint x: 75, endPoint y: 20, distance: 12.4
click at [63, 16] on label "Viewing conversations for" at bounding box center [103, 23] width 82 height 27
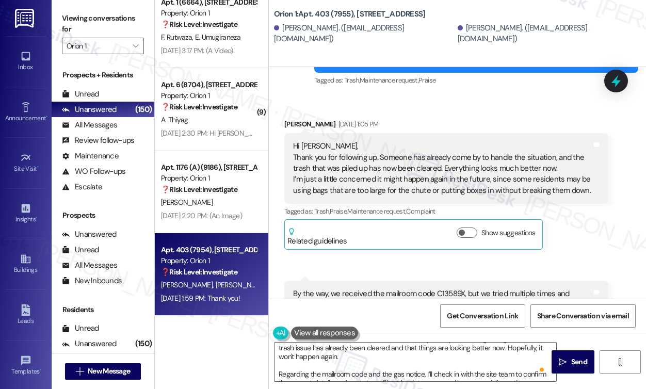
scroll to position [573, 0]
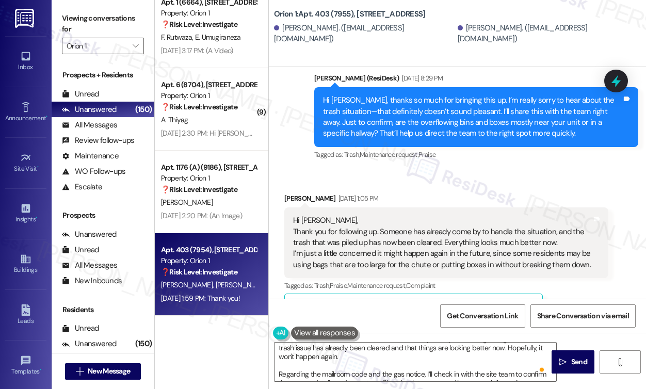
click at [73, 10] on div "Viewing conversations for Orion 1 " at bounding box center [103, 32] width 103 height 64
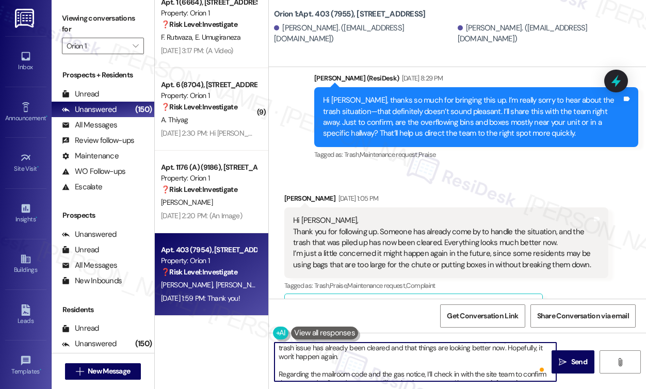
drag, startPoint x: 343, startPoint y: 364, endPoint x: 473, endPoint y: 366, distance: 130.5
click at [473, 366] on textarea "Hi Xinyu and Yuhe, thank you for your message. I’m glad to hear the trash issue…" at bounding box center [415, 362] width 282 height 39
drag, startPoint x: 531, startPoint y: 377, endPoint x: 458, endPoint y: 373, distance: 73.9
click at [457, 373] on textarea "Hi Xinyu and Yuhe, thank you for your message. I’m glad to hear the trash issue…" at bounding box center [415, 362] width 282 height 39
type textarea "Hi Xinyu and Yuhe, thank you for your message. I’m glad to hear the trash issue…"
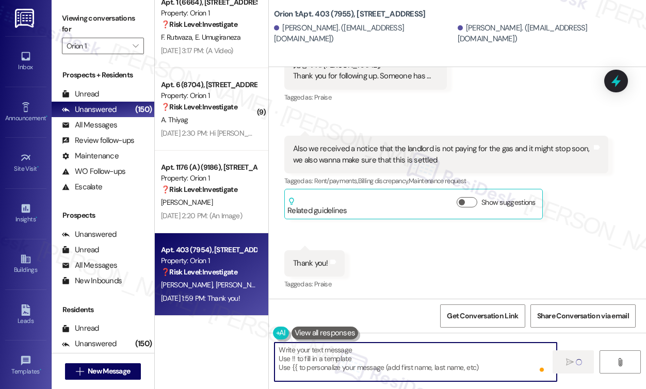
scroll to position [0, 0]
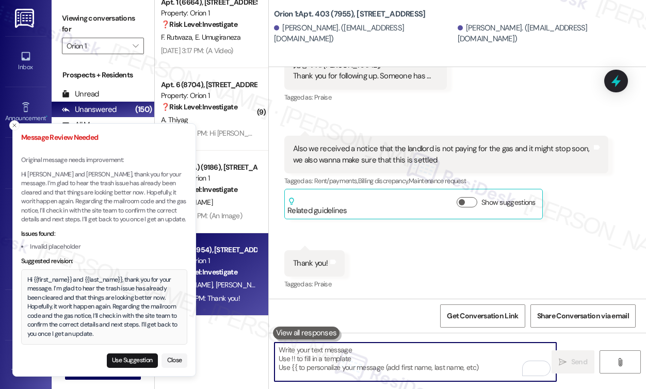
click at [106, 302] on div "Hi {{first_name}} and {{last_name}}, thank you for your message. I’m glad to he…" at bounding box center [104, 306] width 154 height 63
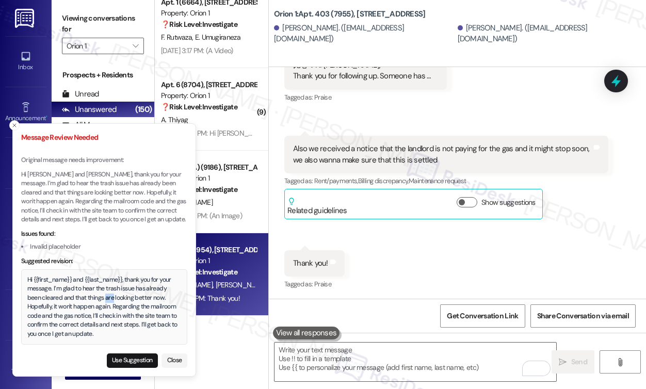
click at [106, 302] on div "Hi {{first_name}} and {{last_name}}, thank you for your message. I’m glad to he…" at bounding box center [104, 306] width 154 height 63
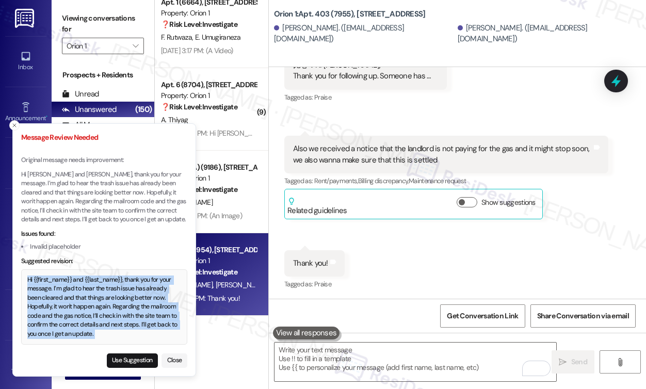
click at [106, 302] on div "Hi {{first_name}} and {{last_name}}, thank you for your message. I’m glad to he…" at bounding box center [104, 306] width 154 height 63
click at [131, 360] on button "Use Suggestion" at bounding box center [132, 360] width 51 height 14
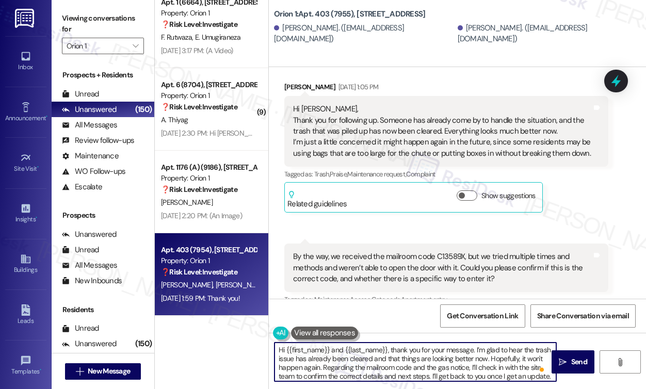
scroll to position [624, 0]
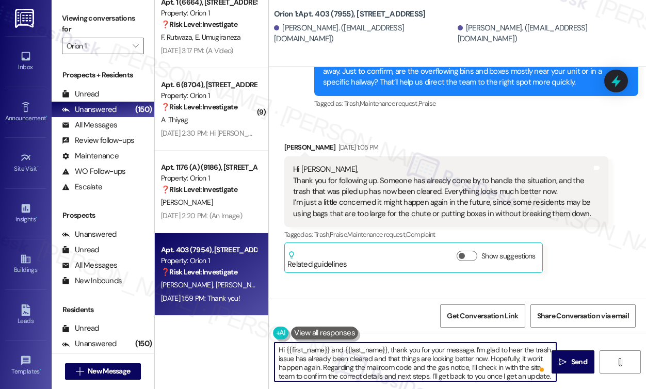
click at [295, 140] on div "Received via SMS Xinyu Liu Aug 26, 2025 at 1:05 PM Hi Sarah, Thank you for foll…" at bounding box center [446, 207] width 339 height 147
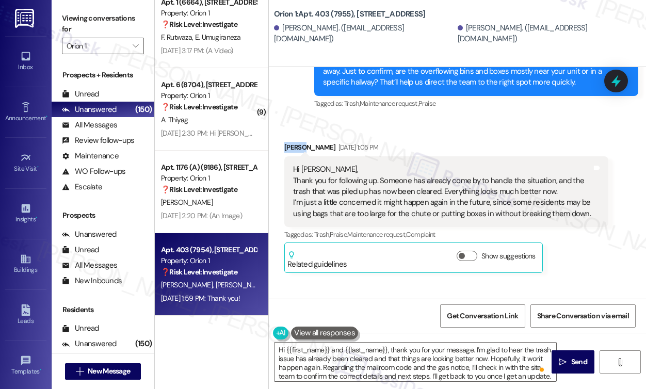
click at [295, 140] on div "Received via SMS Xinyu Liu Aug 26, 2025 at 1:05 PM Hi Sarah, Thank you for foll…" at bounding box center [446, 207] width 339 height 147
copy div "Xinyu"
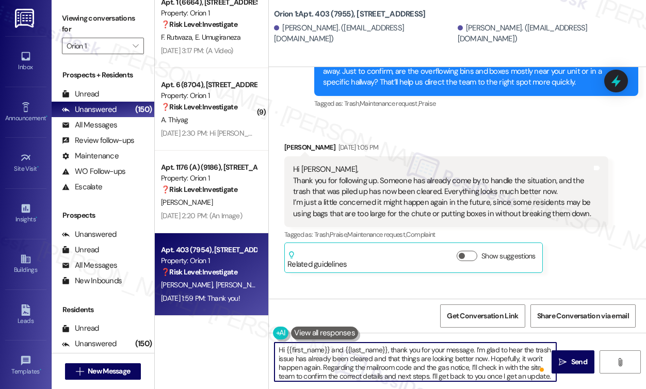
drag, startPoint x: 287, startPoint y: 351, endPoint x: 320, endPoint y: 346, distance: 33.4
click at [320, 346] on textarea "Hi {{first_name}} and {{last_name}}, thank you for your message. I’m glad to he…" at bounding box center [415, 362] width 282 height 39
click at [328, 348] on textarea "Hi {{first_name}} and {{last_name}}, thank you for your message. I’m glad to he…" at bounding box center [415, 362] width 282 height 39
drag, startPoint x: 331, startPoint y: 350, endPoint x: 286, endPoint y: 349, distance: 44.9
click at [286, 349] on textarea "Hi {{first_name}} and {{last_name}}, thank you for your message. I’m glad to he…" at bounding box center [415, 362] width 282 height 39
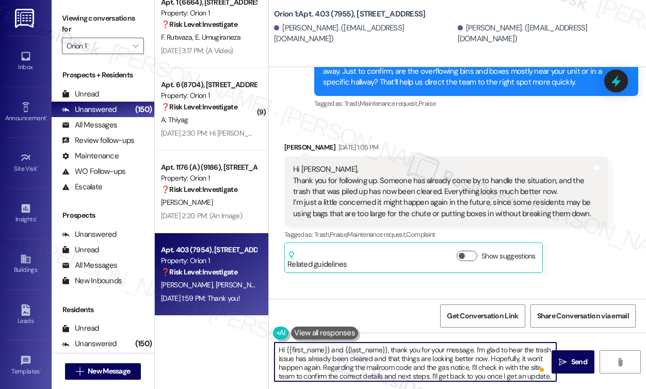
paste textarea "Xinyu"
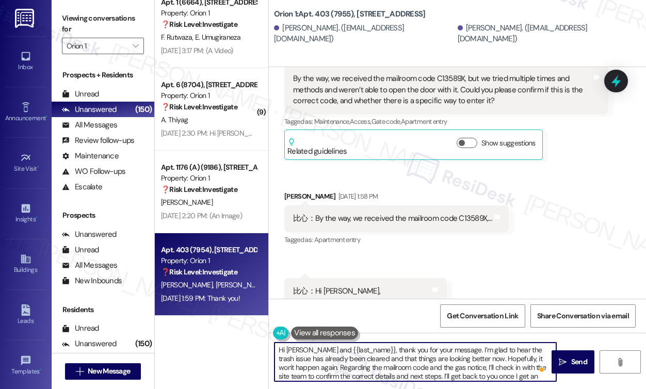
scroll to position [882, 0]
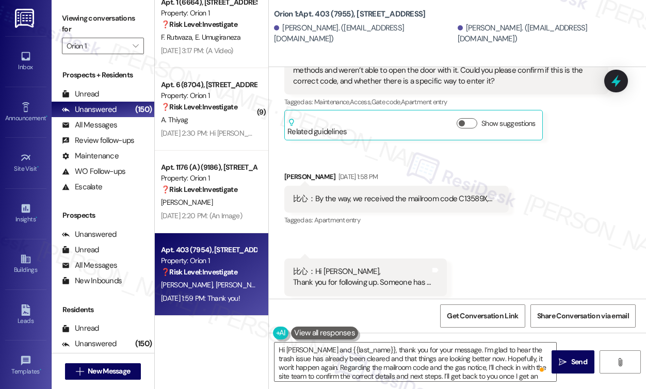
click at [290, 177] on div "Yuhe Shen Aug 26, 2025 at 1:58 PM" at bounding box center [396, 178] width 224 height 14
copy div "Yuhe"
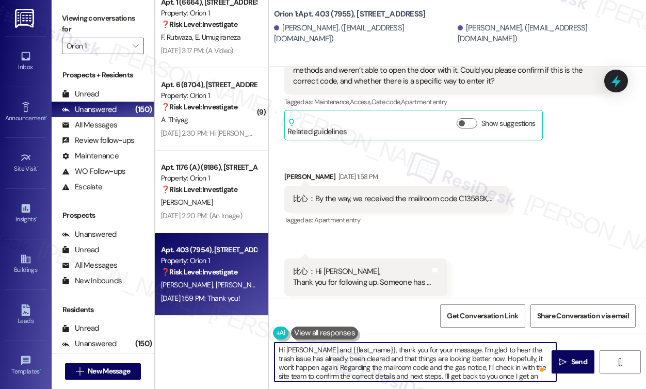
drag, startPoint x: 316, startPoint y: 347, endPoint x: 360, endPoint y: 344, distance: 44.5
click at [360, 345] on textarea "Hi Xinyu and {{last_name}}, thank you for your message. I’m glad to hear the tr…" at bounding box center [415, 362] width 282 height 39
paste textarea "Yuhe"
type textarea "Hi Xinyu and Yuhe, thank you for your message. I’m glad to hear the trash issue…"
click at [421, 349] on textarea "Hi Xinyu and Yuhe, thank you for your message. I’m glad to hear the trash issue…" at bounding box center [415, 362] width 282 height 39
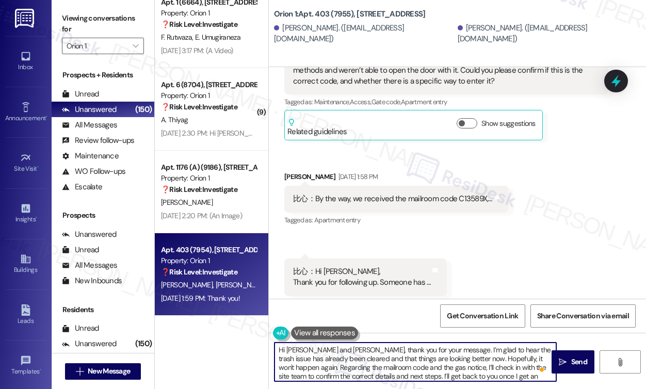
click at [421, 349] on textarea "Hi Xinyu and Yuhe, thank you for your message. I’m glad to hear the trash issue…" at bounding box center [415, 362] width 282 height 39
click at [403, 358] on textarea "Hi Xinyu and Yuhe, thank you for your message. I’m glad to hear the trash issue…" at bounding box center [415, 362] width 282 height 39
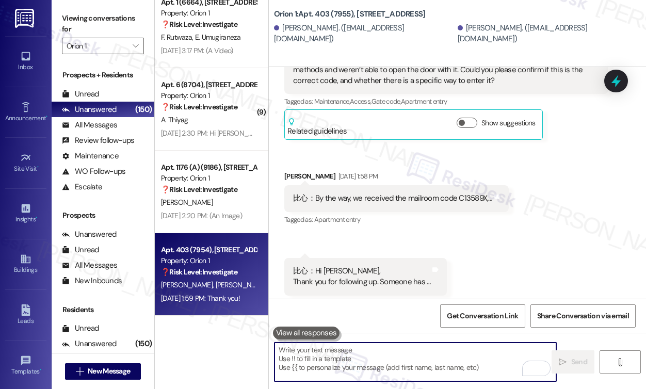
scroll to position [1088, 0]
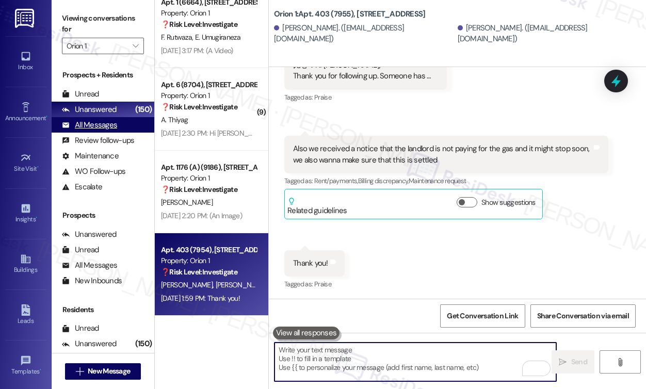
click at [100, 123] on div "All Messages" at bounding box center [89, 125] width 55 height 11
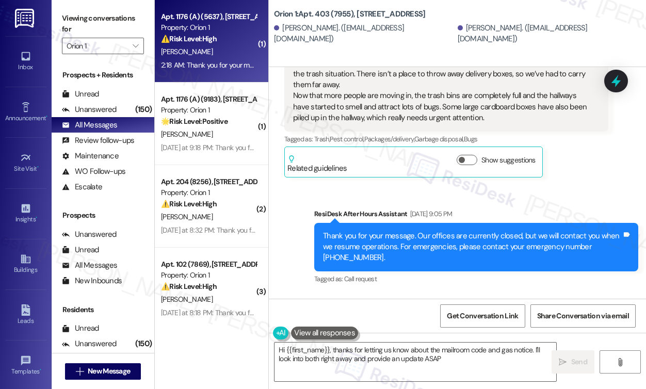
type textarea "Hi {{first_name}}, thanks for letting us know about the mailroom code and gas n…"
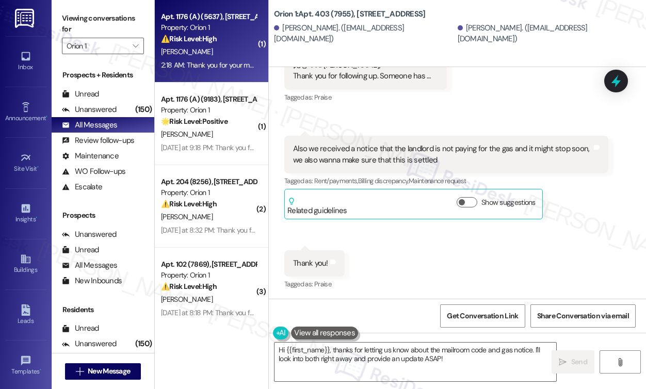
click at [225, 46] on div "J. Liu" at bounding box center [209, 51] width 98 height 13
type textarea "Hi {{first_name}}, thanks for letting us know about the mailroom code and gas n…"
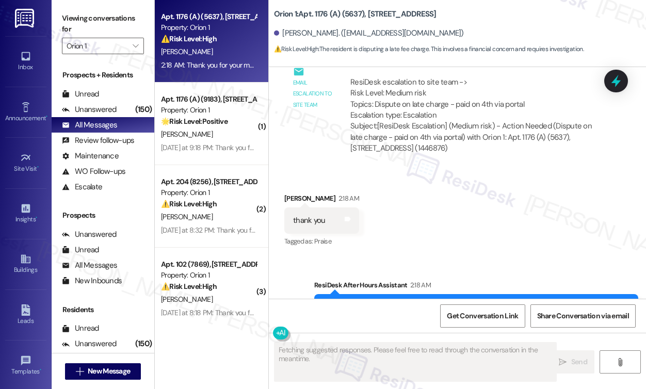
scroll to position [2002, 0]
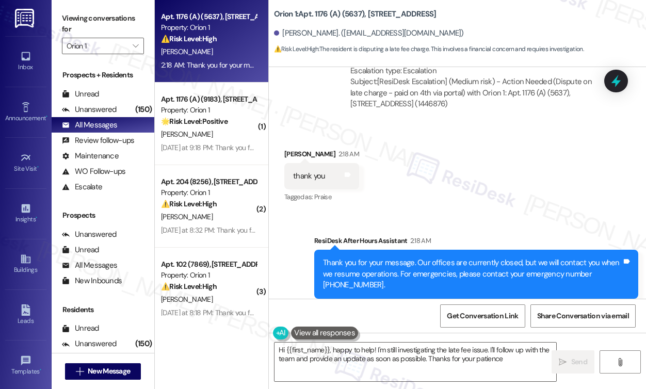
type textarea "Hi {{first_name}}, happy to help! I'm still investigating the late fee issue. I…"
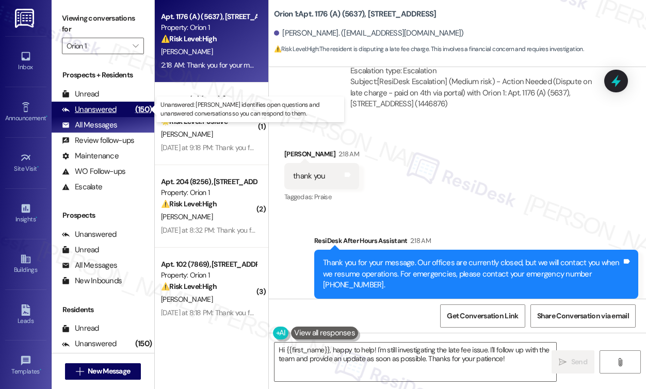
click at [120, 109] on div "Unanswered (150)" at bounding box center [103, 109] width 103 height 15
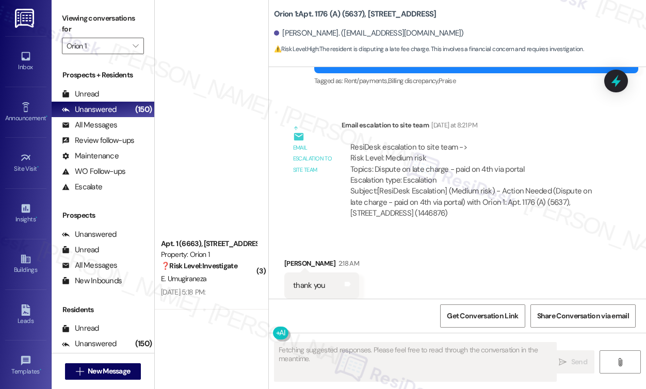
scroll to position [3811, 0]
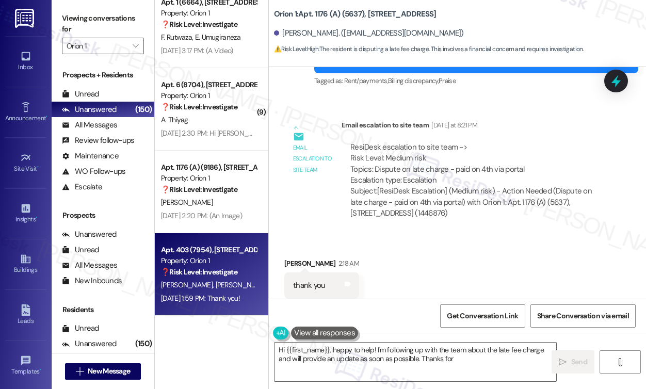
type textarea "Hi {{first_name}}, happy to help! I'm following up with the team about the late…"
click at [208, 294] on div "Aug 26, 2025 at 1:59 PM: Thank you! Aug 26, 2025 at 1:59 PM: Thank you!" at bounding box center [200, 298] width 79 height 9
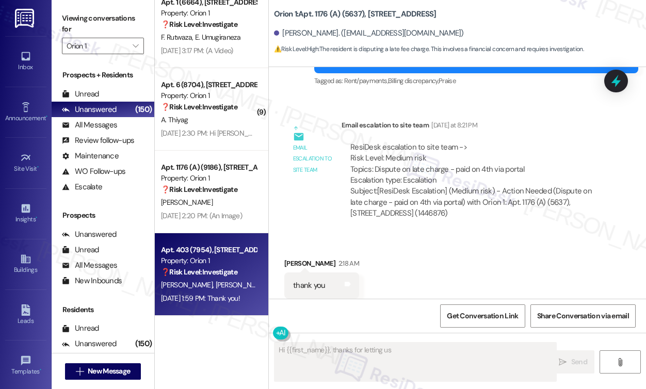
scroll to position [1088, 0]
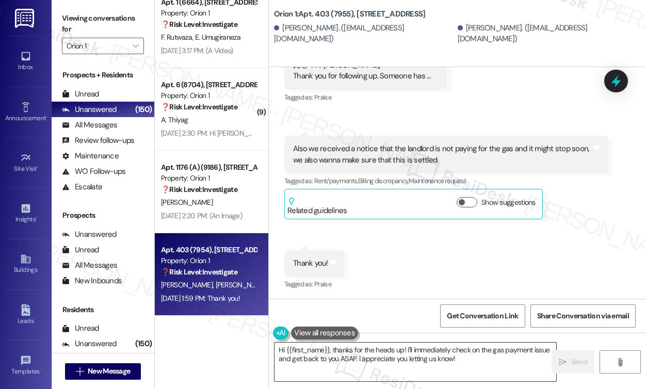
click at [460, 354] on textarea "Hi {{first_name}}, thanks for the heads up! I'll immediately check on the gas p…" at bounding box center [415, 362] width 282 height 39
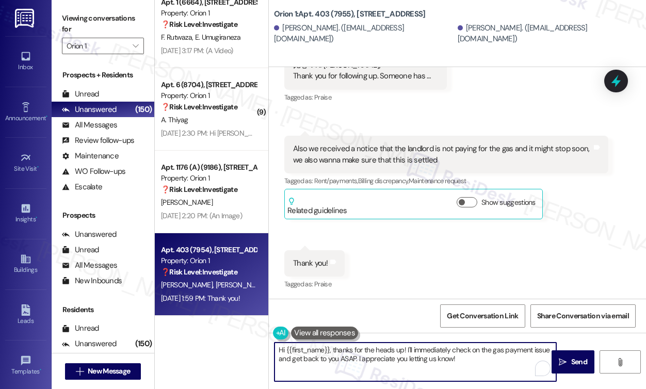
click at [460, 354] on textarea "Hi {{first_name}}, thanks for the heads up! I'll immediately check on the gas p…" at bounding box center [415, 362] width 282 height 39
paste textarea "Yuhe"
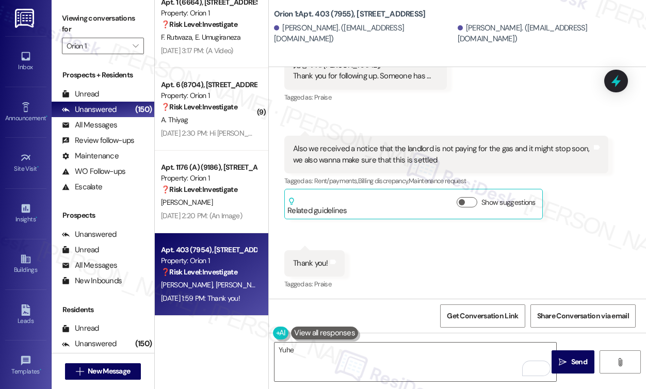
click at [73, 23] on label "Viewing conversations for" at bounding box center [103, 23] width 82 height 27
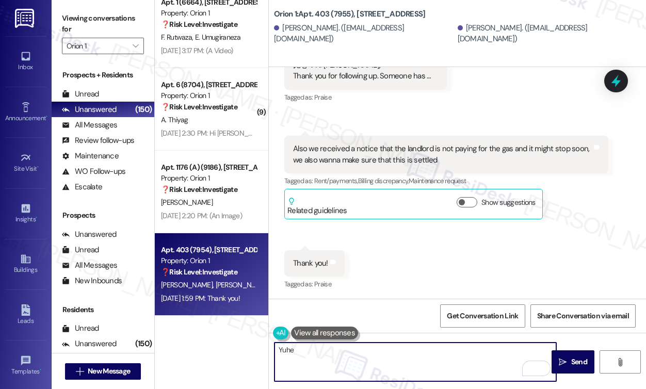
click at [344, 348] on textarea "Yuhe" at bounding box center [415, 362] width 282 height 39
drag, startPoint x: 343, startPoint y: 349, endPoint x: 264, endPoint y: 349, distance: 78.4
click at [264, 349] on div "( 5 ) Apt. 300 (8588), 1317 W Jefferson Blvd Property: Orion 1 ❓ Risk Level: In…" at bounding box center [400, 194] width 491 height 389
paste textarea "Thank you for your message. I’m glad to hear the trash issue has already been c…"
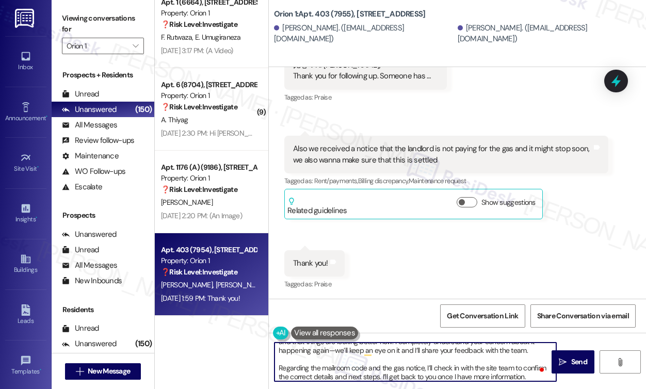
scroll to position [0, 0]
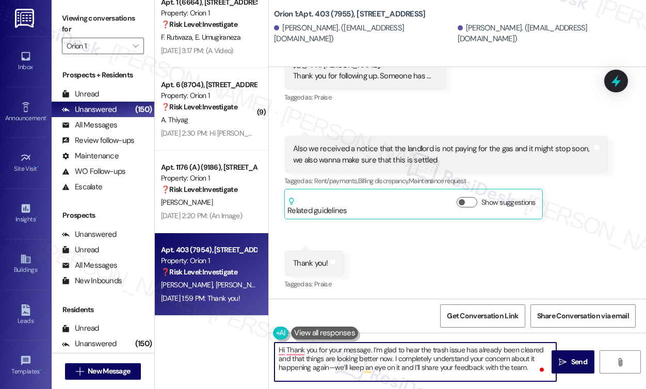
click at [285, 31] on div "Yuhe Shen. (yuheshen@usc.edu)" at bounding box center [364, 34] width 181 height 22
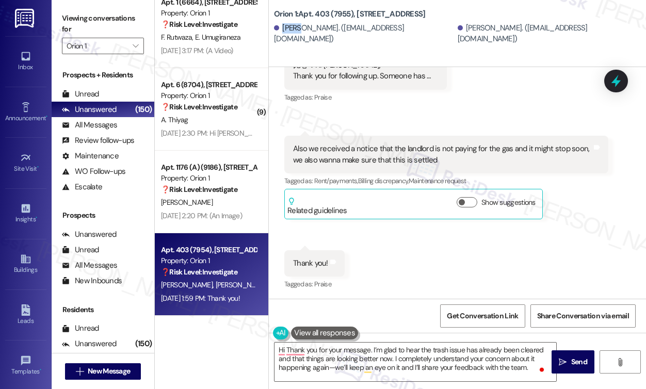
copy div "Yuhe"
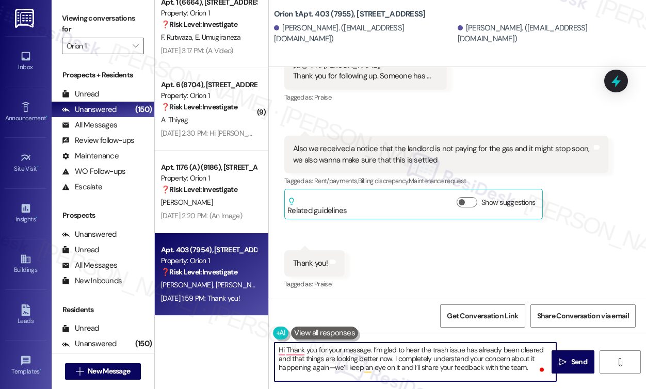
drag, startPoint x: 285, startPoint y: 349, endPoint x: 296, endPoint y: 349, distance: 11.3
click at [285, 349] on textarea "Hi Thank you for your message. I’m glad to hear the trash issue has already bee…" at bounding box center [415, 362] width 282 height 39
paste textarea "Yuhe"
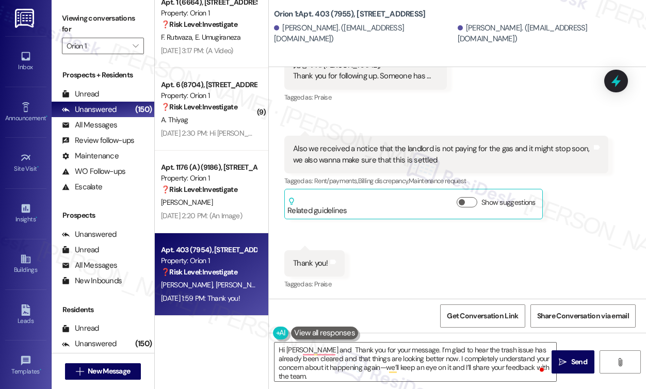
click at [458, 28] on div "Xinyu Liu. (lxy2965159033@gmail.com)" at bounding box center [548, 34] width 181 height 22
copy div "Xinyu"
click at [316, 347] on textarea "Hi Yuhe and Thank you for your message. I’m glad to hear the trash issue has al…" at bounding box center [415, 362] width 282 height 39
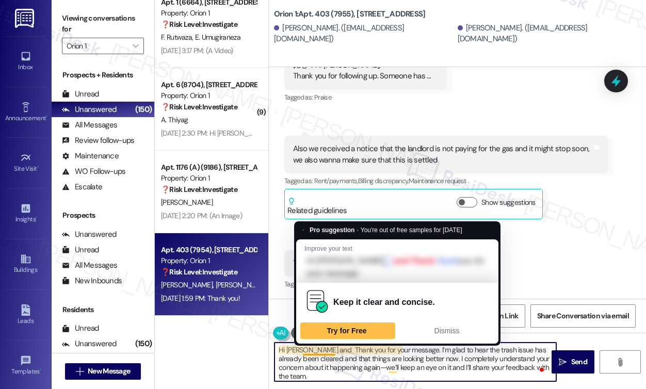
paste textarea "Xinyu"
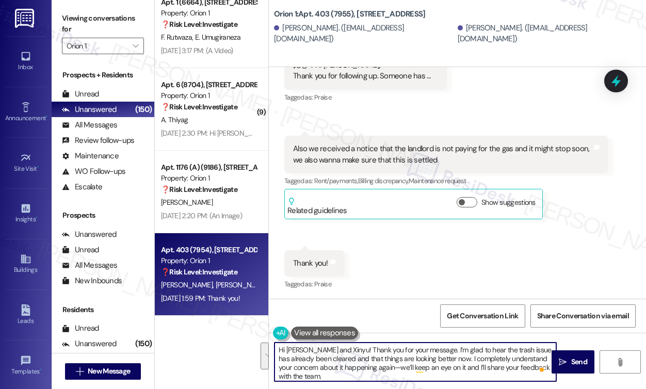
drag, startPoint x: 433, startPoint y: 358, endPoint x: 447, endPoint y: 372, distance: 20.1
click at [447, 372] on textarea "Hi Yuhe and Xinyu! Thank you for your message. I’m glad to hear the trash issue…" at bounding box center [415, 362] width 282 height 39
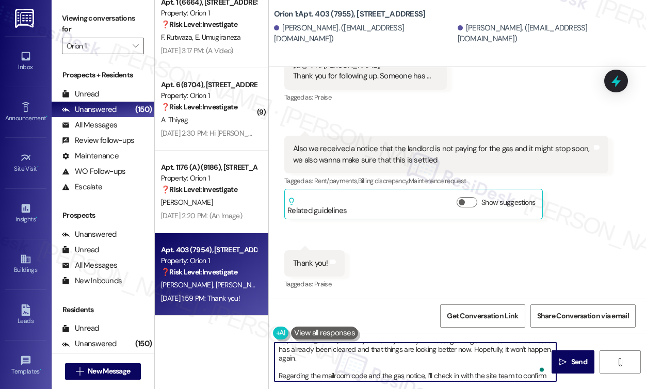
scroll to position [11, 0]
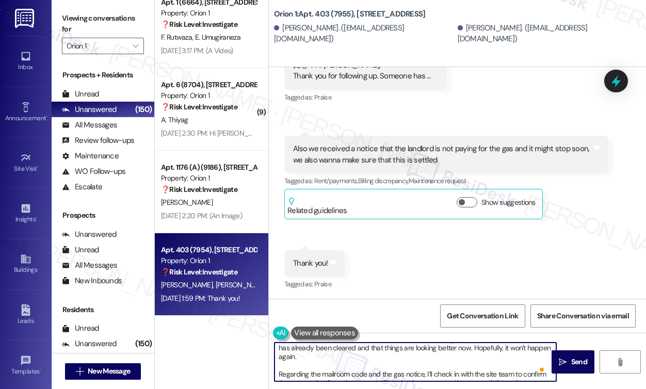
drag, startPoint x: 456, startPoint y: 374, endPoint x: 526, endPoint y: 375, distance: 70.7
click at [526, 375] on textarea "Hi Yuhe and Xinyu! Thank you for your message. I’m glad to hear the trash issue…" at bounding box center [415, 362] width 282 height 39
type textarea "Hi Yuhe and Xinyu! Thank you for your message. I’m glad to hear the trash issue…"
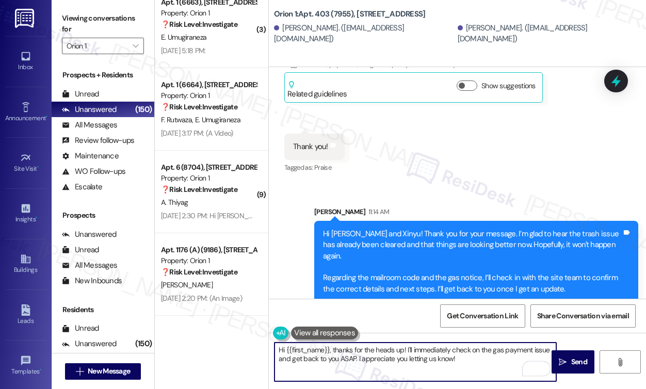
scroll to position [3553, 0]
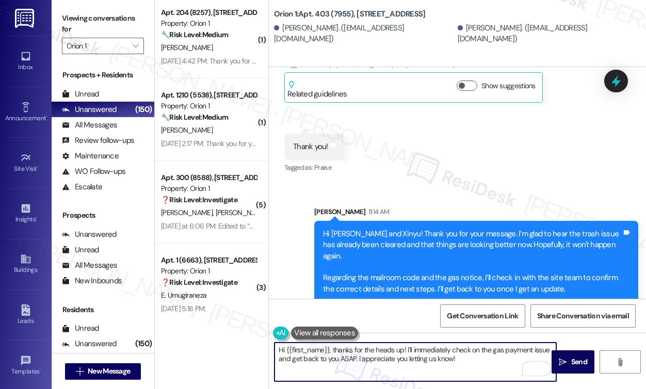
type textarea "Hi {{first_name}}, thanks for the heads up! I'll immediately check on the gas p…"
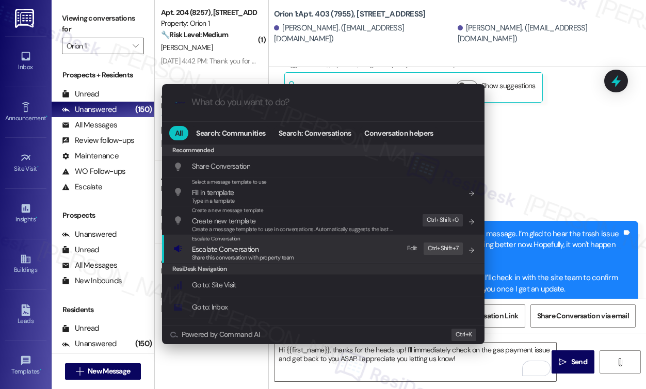
click at [241, 247] on span "Escalate Conversation" at bounding box center [225, 249] width 67 height 9
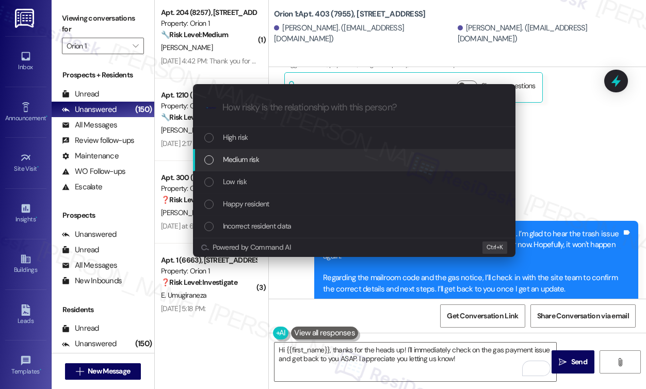
click at [265, 163] on div "Medium risk" at bounding box center [355, 159] width 302 height 11
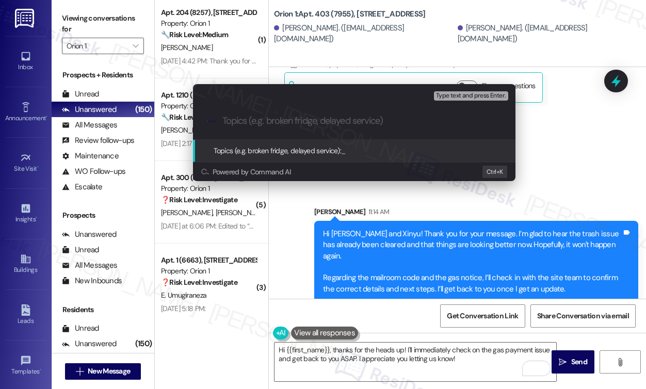
click at [363, 118] on input "Topics (e.g. broken fridge, delayed service)" at bounding box center [362, 121] width 280 height 11
paste input "Follow-Up on Trash, Mailroom Access, and Gas Notice"
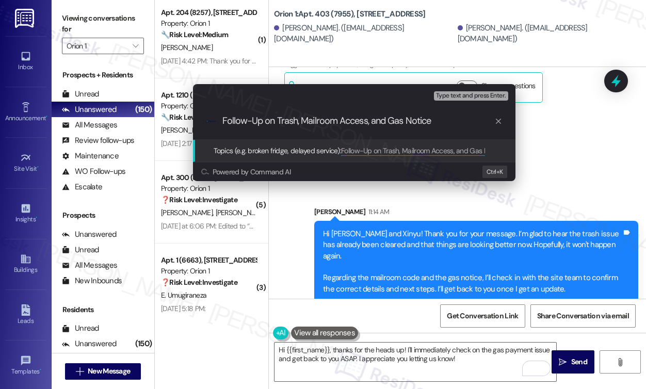
drag, startPoint x: 300, startPoint y: 121, endPoint x: 197, endPoint y: 122, distance: 103.2
click at [197, 122] on div ".cls-1{fill:#0a055f;}.cls-2{fill:#0cc4c4;} resideskLogoBlueOrange Follow-Up on …" at bounding box center [354, 121] width 322 height 37
click at [289, 120] on input "Mailroom Access, and Gas Notice" at bounding box center [358, 121] width 272 height 11
click at [318, 121] on input "Mailroom Access Code , and Gas Notice" at bounding box center [358, 121] width 272 height 11
click at [413, 120] on input "Mailroom Access Code and Gas Notice" at bounding box center [358, 121] width 272 height 11
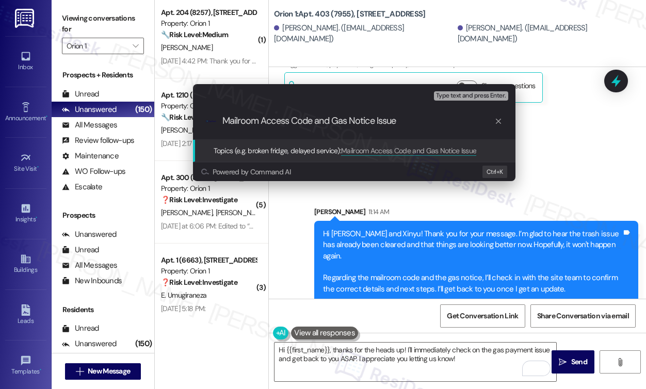
type input "Mailroom Access Code and Gas Notice Issues"
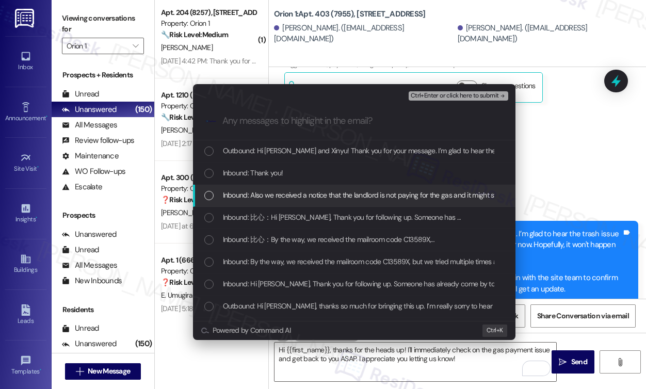
click at [271, 194] on span "Inbound: Also we received a notice that the landlord is not paying for the gas …" at bounding box center [439, 194] width 432 height 11
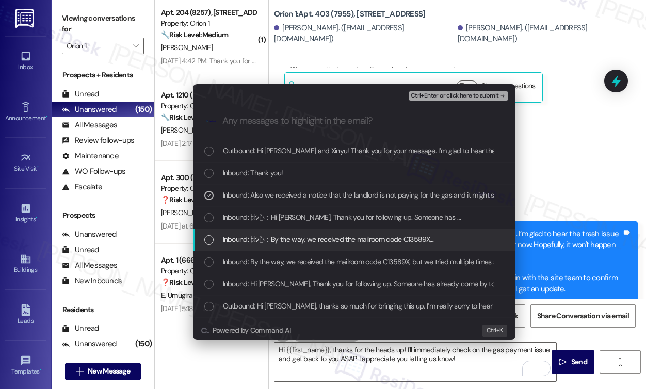
click at [372, 241] on span "Inbound: 比心：By the way, we received the mailroom code C13589X,…" at bounding box center [329, 239] width 212 height 11
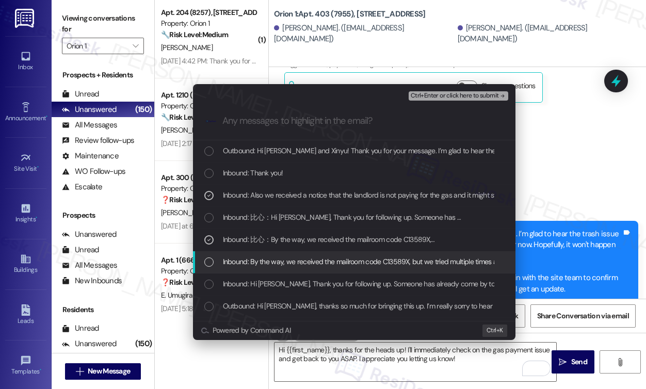
click at [346, 260] on span "Inbound: By the way, we received the mailroom code C13589X, but we tried multip…" at bounding box center [589, 261] width 733 height 11
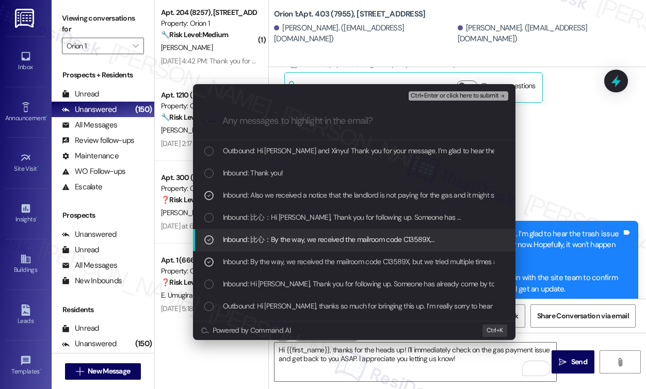
click at [330, 232] on div "Inbound: 比心：By the way, we received the mailroom code C13589X,…" at bounding box center [354, 240] width 322 height 22
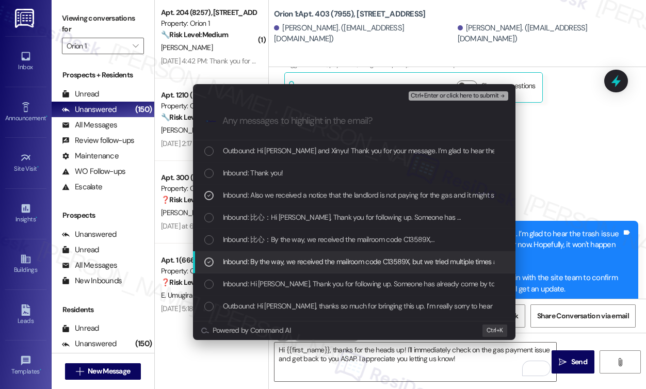
click at [307, 256] on span "Inbound: By the way, we received the mailroom code C13589X, but we tried multip…" at bounding box center [589, 261] width 733 height 11
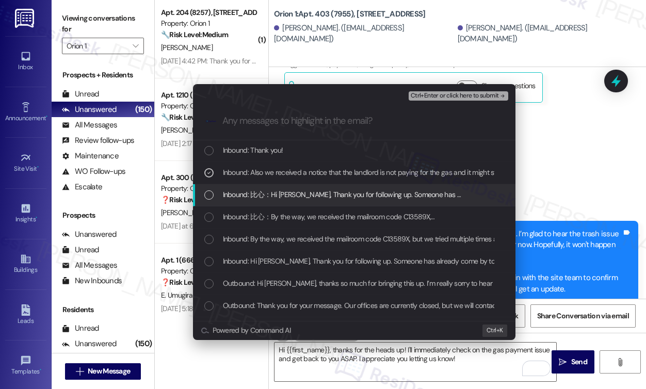
scroll to position [0, 0]
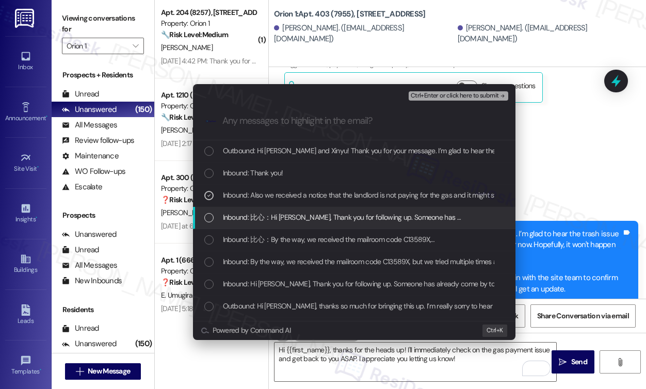
click at [314, 219] on span "Inbound: 比心：Hi Sarah, Thank you for following up. Someone has …" at bounding box center [342, 217] width 238 height 11
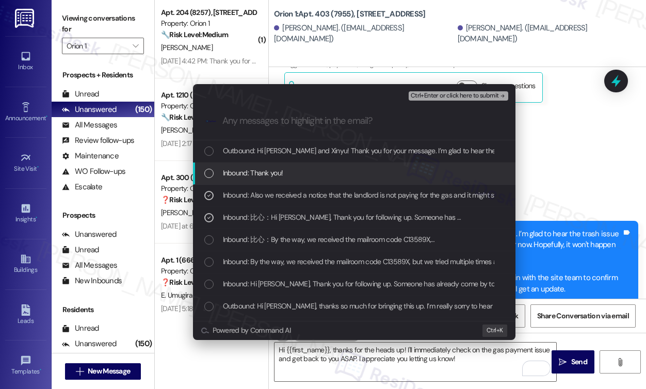
click at [572, 151] on div "Escalate Conversation Medium risk Mailroom Access Code and Gas Notice Issues In…" at bounding box center [323, 194] width 646 height 389
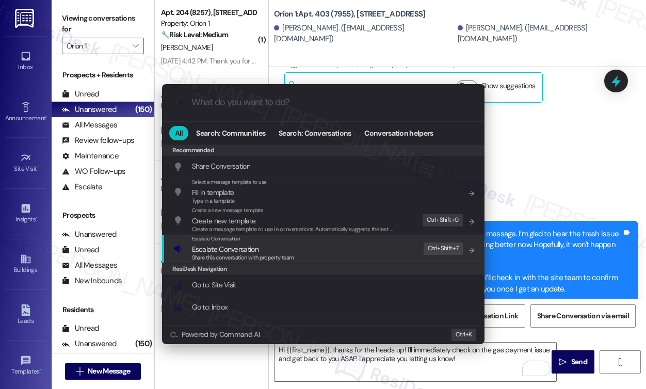
click at [313, 253] on div "Escalate Conversation Escalate Conversation Share this conversation with proper…" at bounding box center [324, 249] width 302 height 28
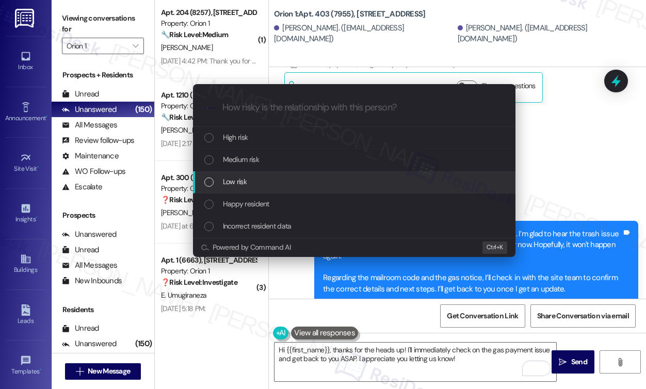
click at [274, 183] on div "Low risk" at bounding box center [355, 181] width 302 height 11
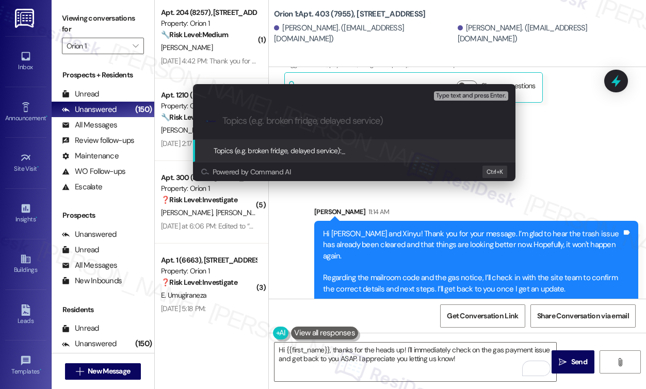
paste input "Mailroom Access Code and Gas Notice Issues"
type input "Mailroom Access Code and Gas Notice Issues"
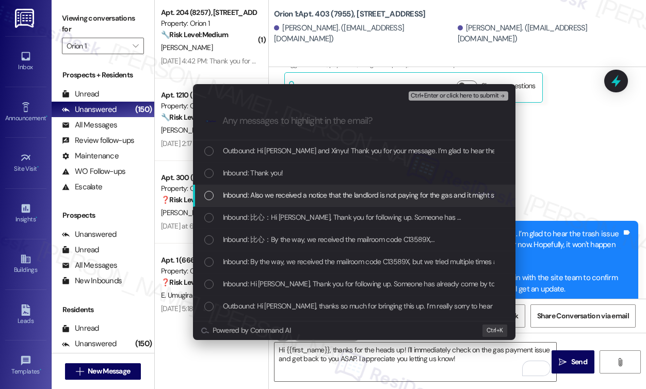
click at [322, 193] on span "Inbound: Also we received a notice that the landlord is not paying for the gas …" at bounding box center [439, 194] width 432 height 11
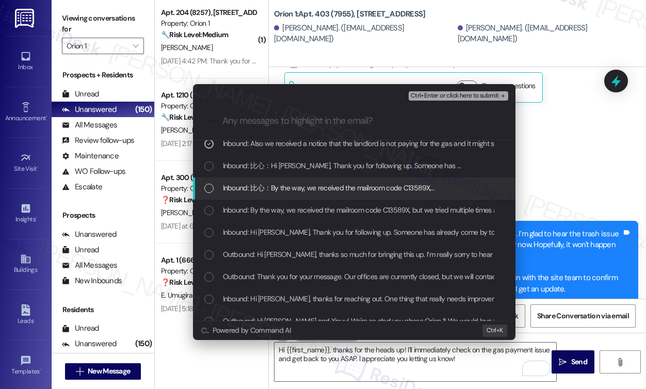
click at [361, 191] on span "Inbound: 比心：By the way, we received the mailroom code C13589X,…" at bounding box center [329, 187] width 212 height 11
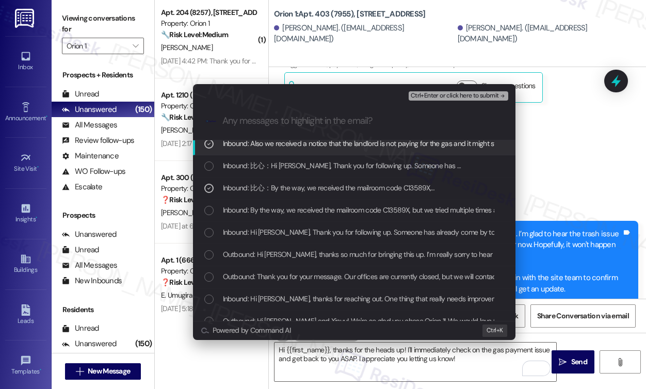
click at [446, 93] on span "Ctrl+Enter or click here to submit" at bounding box center [455, 95] width 88 height 7
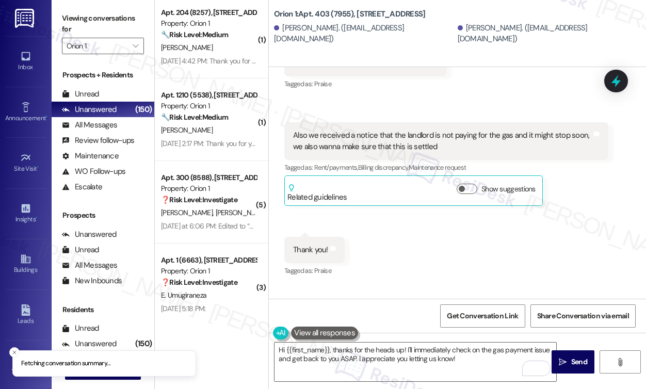
scroll to position [947, 0]
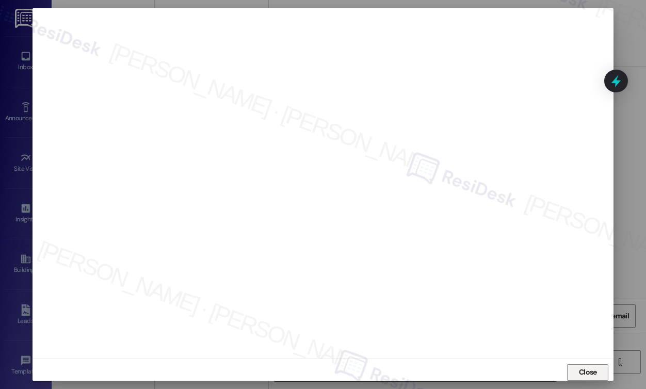
click at [594, 365] on span "Close" at bounding box center [588, 372] width 22 height 15
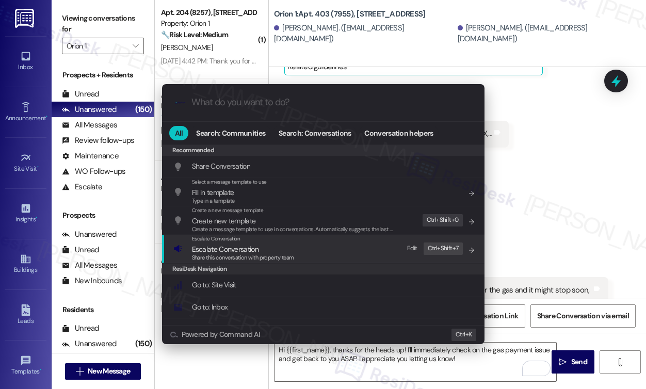
click at [280, 255] on span "Share this conversation with property team" at bounding box center [243, 257] width 102 height 7
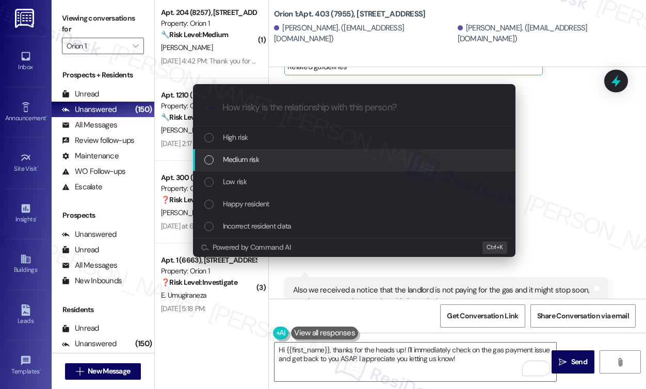
click at [252, 159] on span "Medium risk" at bounding box center [241, 159] width 36 height 11
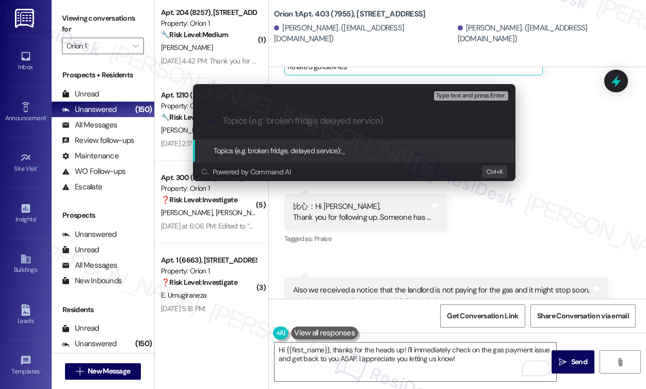
click at [553, 223] on div "Escalate Conversation Medium risk Topics (e.g. broken fridge, delayed service) …" at bounding box center [323, 194] width 646 height 389
paste input "Mailroom Access Code and Gas Notice Issues"
type input "Mailroom Access Code and Gas Notice Issues"
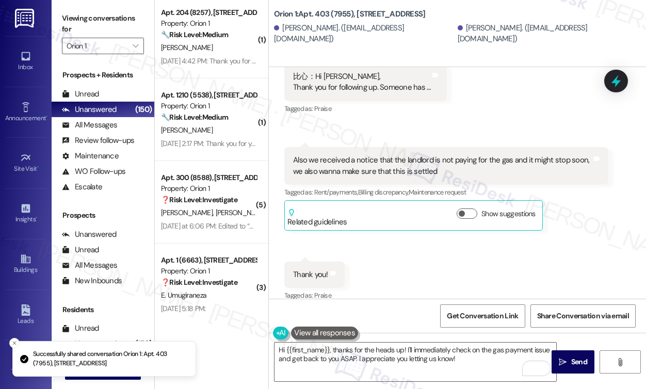
scroll to position [1087, 0]
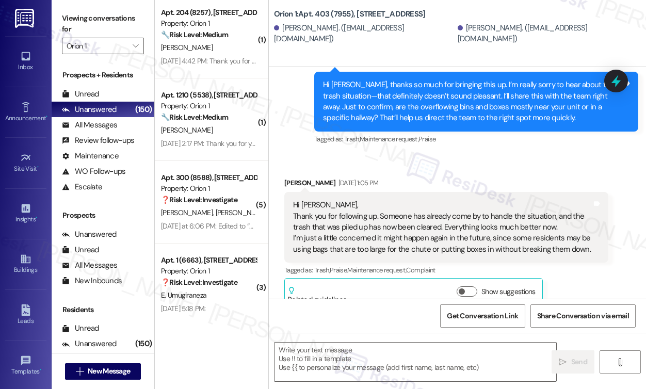
type textarea "Fetching suggested responses. Please feel free to read through the conversation…"
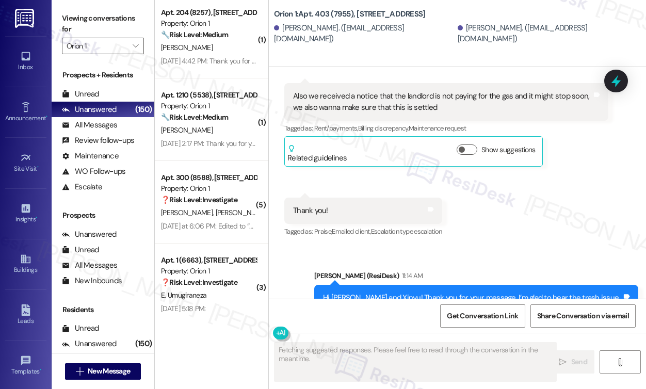
scroll to position [1220, 0]
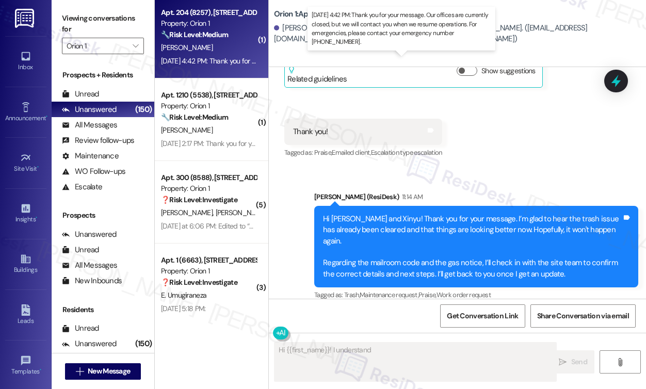
click at [217, 63] on div "Aug 24, 2025 at 4:42 PM: Thank you for your message. Our offices are currently …" at bounding box center [473, 60] width 625 height 9
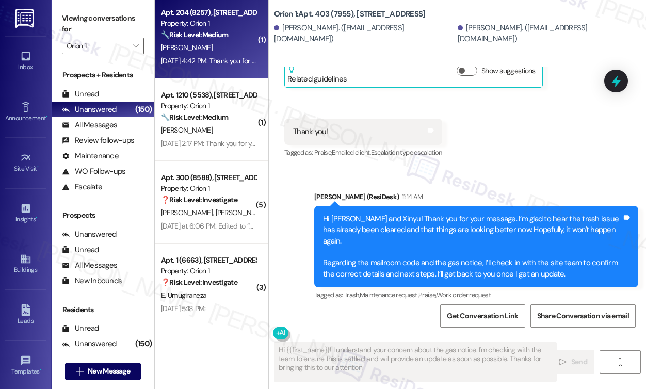
type textarea "Hi {{first_name}}! I understand your concern about the gas notice. I'm checking…"
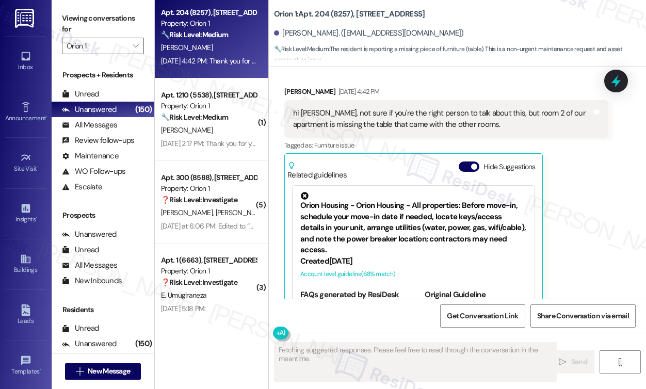
scroll to position [76, 0]
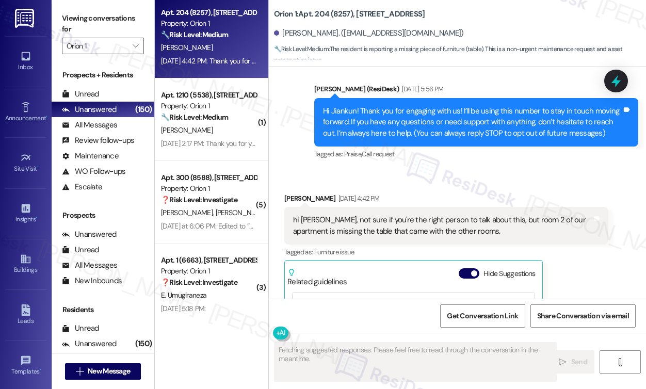
click at [316, 224] on div "hi Sarah, not sure if you're the right person to talk about this, but room 2 of…" at bounding box center [442, 226] width 299 height 22
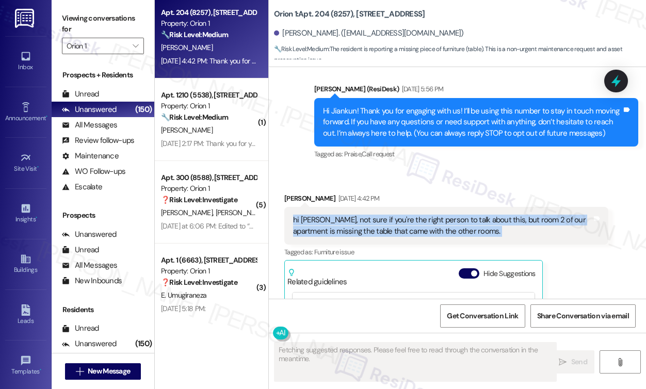
click at [316, 224] on div "hi Sarah, not sure if you're the right person to talk about this, but room 2 of…" at bounding box center [442, 226] width 299 height 22
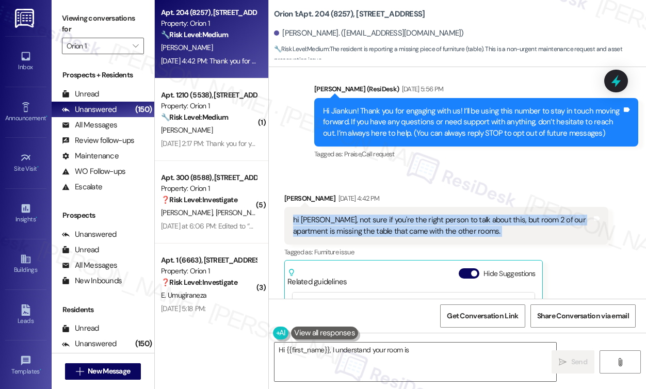
click at [428, 226] on div "hi Sarah, not sure if you're the right person to talk about this, but room 2 of…" at bounding box center [442, 226] width 299 height 22
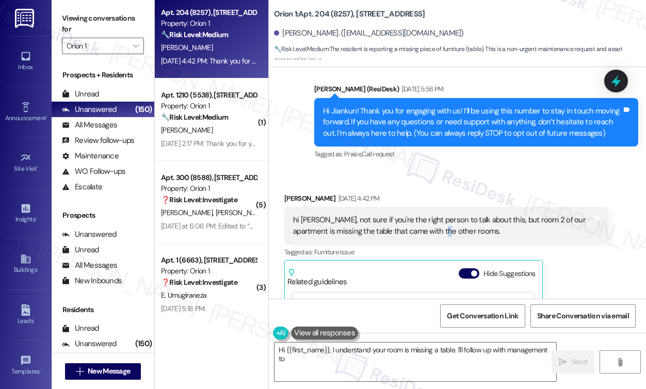
click at [428, 226] on div "hi Sarah, not sure if you're the right person to talk about this, but room 2 of…" at bounding box center [442, 226] width 299 height 22
click at [427, 226] on div "hi Sarah, not sure if you're the right person to talk about this, but room 2 of…" at bounding box center [442, 226] width 299 height 22
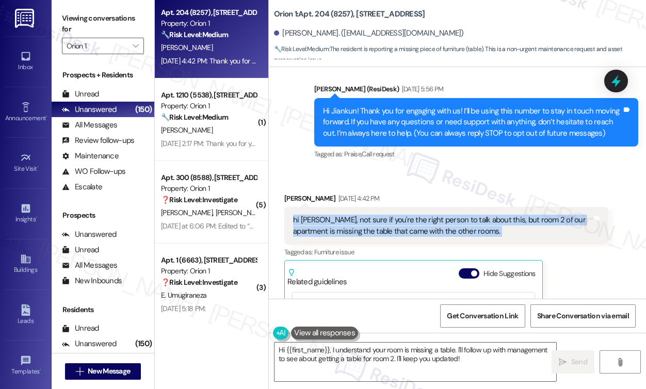
click at [427, 226] on div "hi Sarah, not sure if you're the right person to talk about this, but room 2 of…" at bounding box center [442, 226] width 299 height 22
click at [336, 228] on div "hi Sarah, not sure if you're the right person to talk about this, but room 2 of…" at bounding box center [442, 226] width 299 height 22
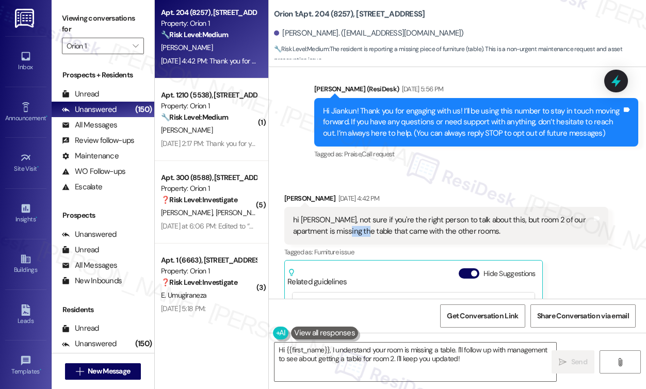
click at [336, 228] on div "hi Sarah, not sure if you're the right person to talk about this, but room 2 of…" at bounding box center [442, 226] width 299 height 22
click at [345, 223] on div "hi Sarah, not sure if you're the right person to talk about this, but room 2 of…" at bounding box center [442, 226] width 299 height 22
click at [346, 223] on div "hi Sarah, not sure if you're the right person to talk about this, but room 2 of…" at bounding box center [442, 226] width 299 height 22
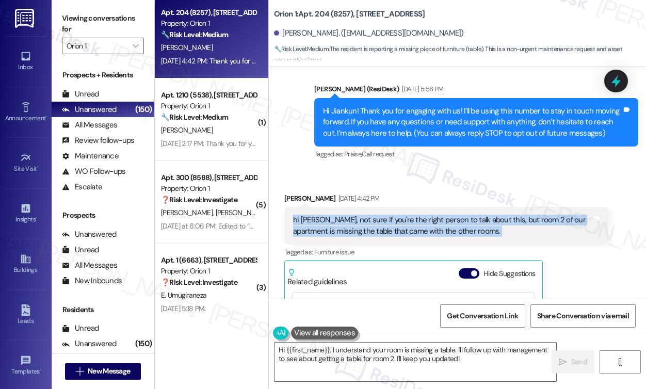
click at [346, 223] on div "hi Sarah, not sure if you're the right person to talk about this, but room 2 of…" at bounding box center [442, 226] width 299 height 22
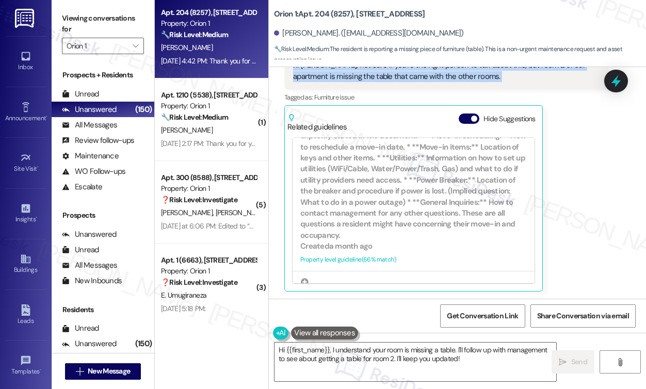
scroll to position [619, 0]
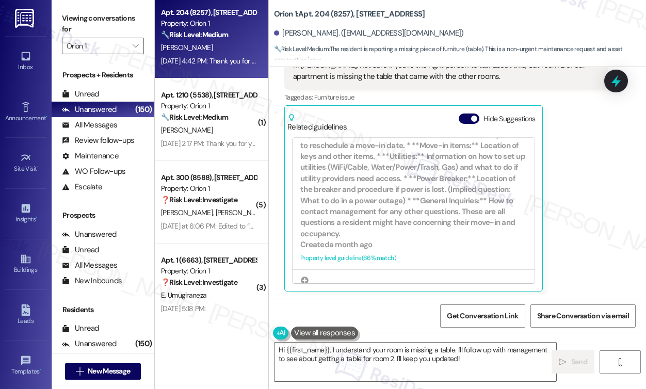
click at [67, 18] on label "Viewing conversations for" at bounding box center [103, 23] width 82 height 27
drag, startPoint x: 63, startPoint y: 10, endPoint x: 121, endPoint y: 32, distance: 62.4
click at [63, 10] on label "Viewing conversations for" at bounding box center [103, 23] width 82 height 27
click at [393, 348] on textarea "Hi {{first_name}}, I understand your room is missing a table. I'll follow up wi…" at bounding box center [415, 362] width 282 height 39
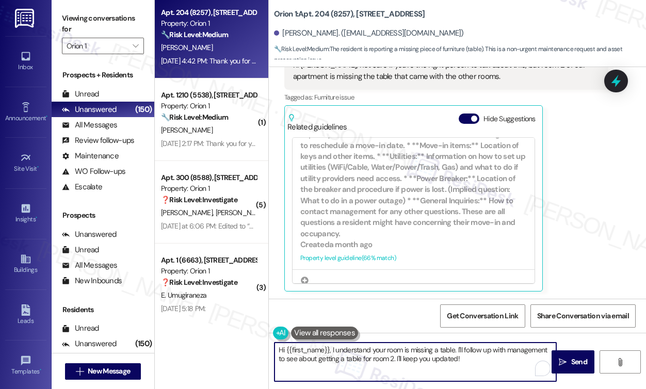
drag, startPoint x: 493, startPoint y: 363, endPoint x: 382, endPoint y: 308, distance: 124.1
click at [370, 350] on textarea "Hi {{first_name}}, I understand your room is missing a table. I'll follow up wi…" at bounding box center [415, 362] width 282 height 39
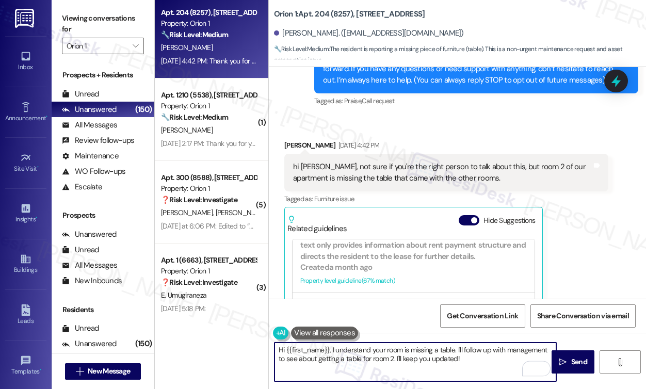
scroll to position [127, 0]
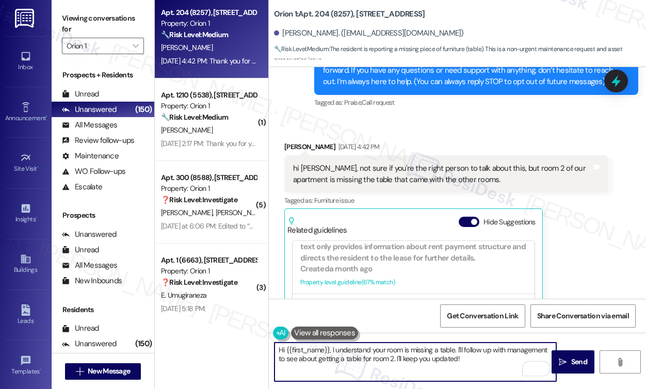
click at [449, 171] on div "hi Sarah, not sure if you're the right person to talk about this, but room 2 of…" at bounding box center [442, 174] width 299 height 22
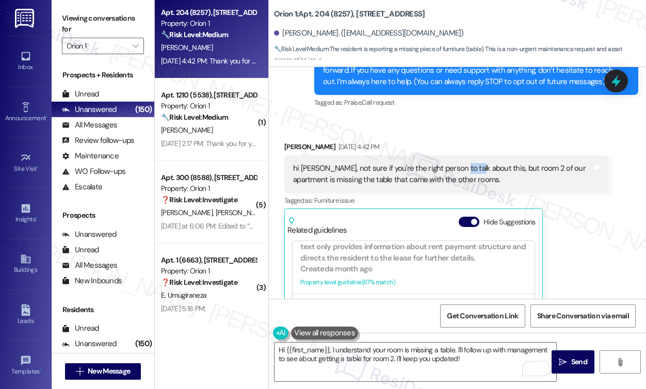
click at [449, 171] on div "hi Sarah, not sure if you're the right person to talk about this, but room 2 of…" at bounding box center [442, 174] width 299 height 22
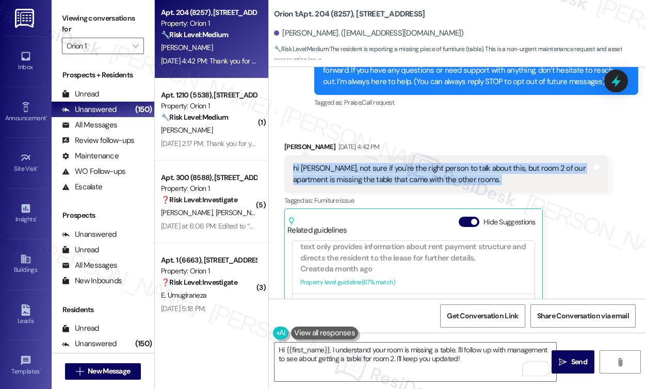
click at [449, 171] on div "hi Sarah, not sure if you're the right person to talk about this, but room 2 of…" at bounding box center [442, 174] width 299 height 22
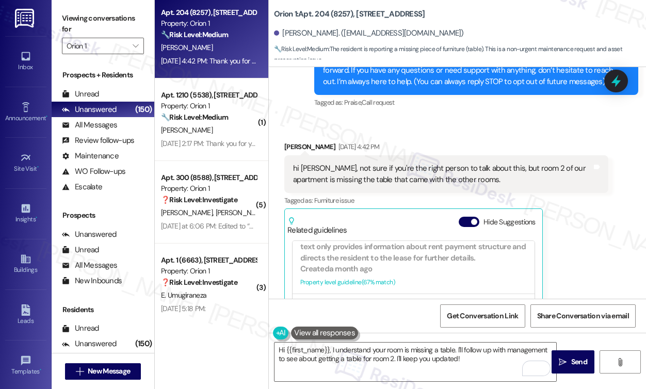
drag, startPoint x: 73, startPoint y: 18, endPoint x: 132, endPoint y: 62, distance: 73.4
click at [73, 18] on label "Viewing conversations for" at bounding box center [103, 23] width 82 height 27
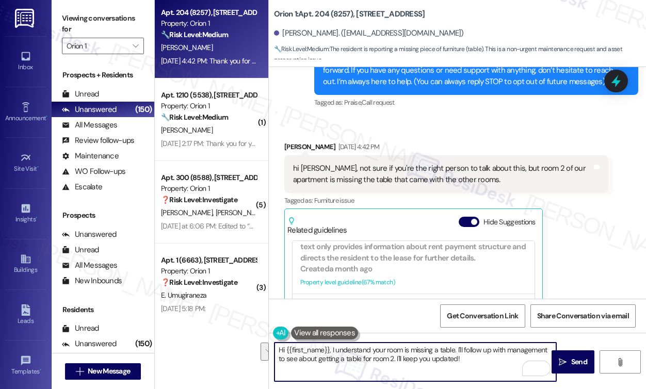
drag, startPoint x: 471, startPoint y: 362, endPoint x: 458, endPoint y: 347, distance: 19.7
click at [458, 347] on textarea "Hi {{first_name}}, I understand your room is missing a table. I'll follow up wi…" at bounding box center [415, 362] width 282 height 39
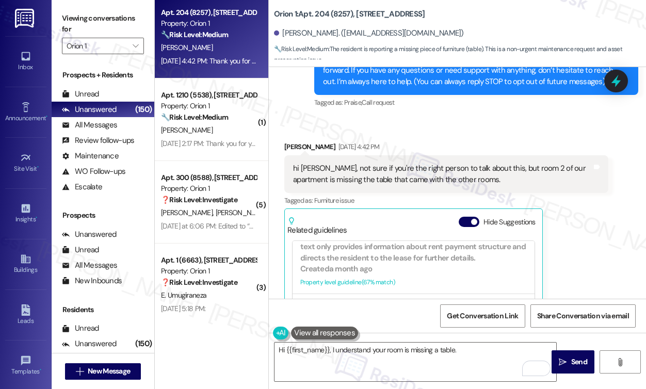
click at [80, 24] on label "Viewing conversations for" at bounding box center [103, 23] width 82 height 27
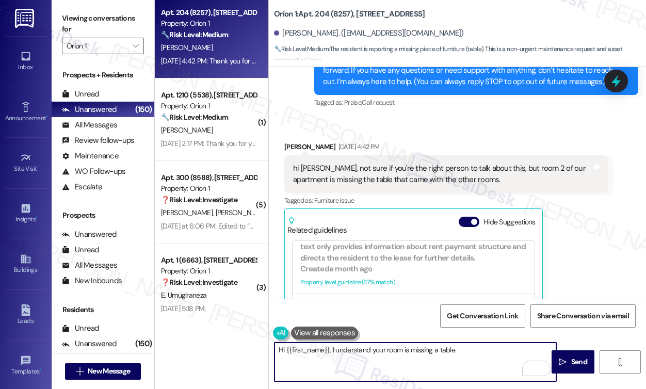
click at [475, 344] on textarea "Hi {{first_name}}, I understand your room is missing a table." at bounding box center [415, 362] width 282 height 39
paste textarea "Just to confirm: Did the room ever have a table when you moved in, or has it be…"
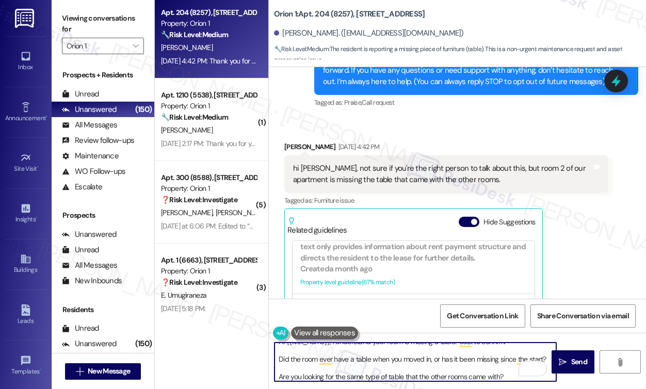
scroll to position [0, 0]
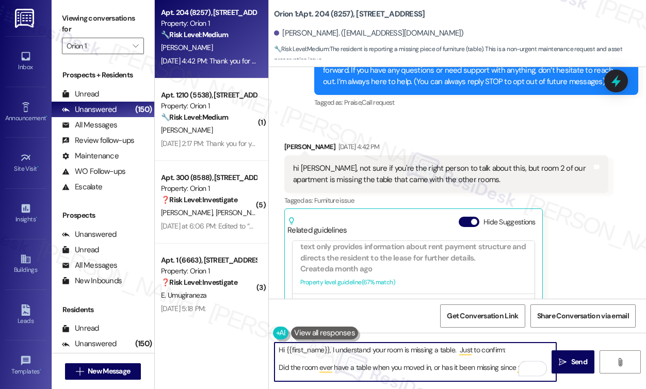
click at [459, 349] on textarea "Hi {{first_name}}, I understand your room is missing a table. Just to confirm: …" at bounding box center [415, 362] width 282 height 39
click at [506, 351] on textarea "Hi {{first_name}}, I understand your room is missing a table. Just to confirm: …" at bounding box center [415, 362] width 282 height 39
click at [282, 367] on textarea "Hi {{first_name}}, I understand your room is missing a table. Just to confirm, …" at bounding box center [415, 362] width 282 height 39
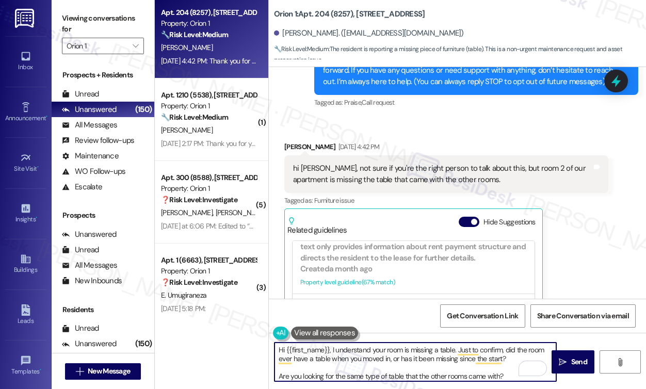
click at [280, 375] on textarea "Hi {{first_name}}, I understand your room is missing a table. Just to confirm, …" at bounding box center [415, 362] width 282 height 39
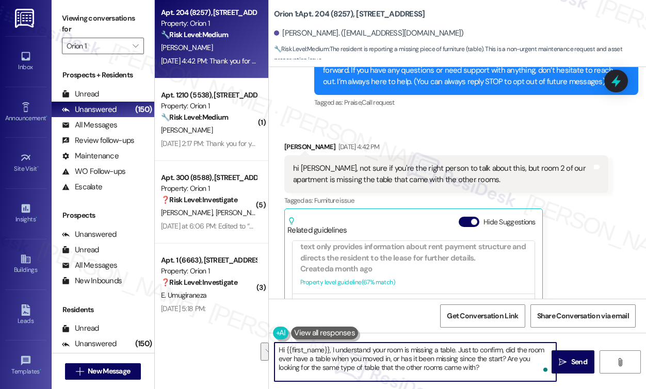
drag, startPoint x: 486, startPoint y: 371, endPoint x: 505, endPoint y: 359, distance: 22.3
click at [505, 359] on textarea "Hi {{first_name}}, I understand your room is missing a table. Just to confirm, …" at bounding box center [415, 362] width 282 height 39
click at [330, 348] on textarea "Hi {{first_name}}, I understand your room is missing a table. Just to confirm, …" at bounding box center [415, 362] width 282 height 39
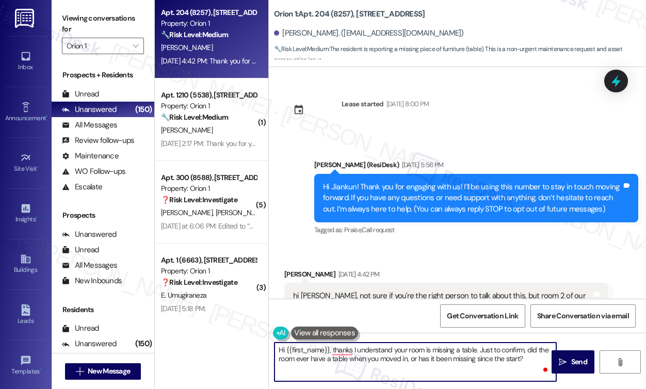
scroll to position [206, 0]
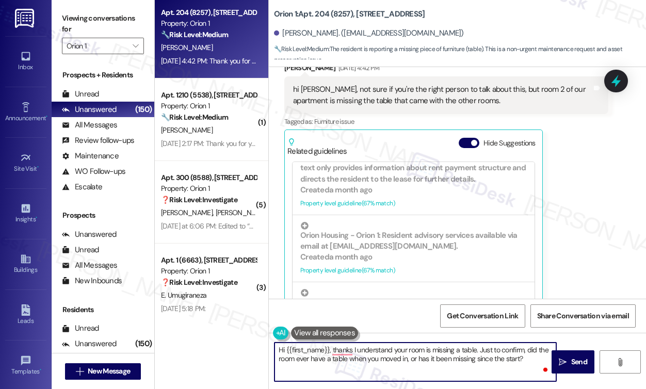
click at [340, 348] on textarea "Hi {{first_name}}, thanks I understand your room is missing a table. Just to co…" at bounding box center [415, 362] width 282 height 39
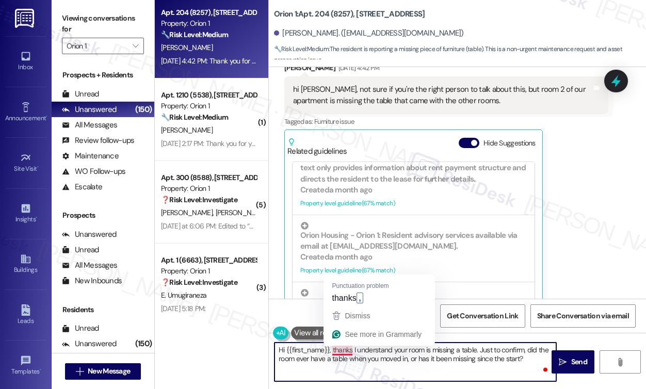
click at [340, 348] on textarea "Hi {{first_name}}, thanks I understand your room is missing a table. Just to co…" at bounding box center [415, 362] width 282 height 39
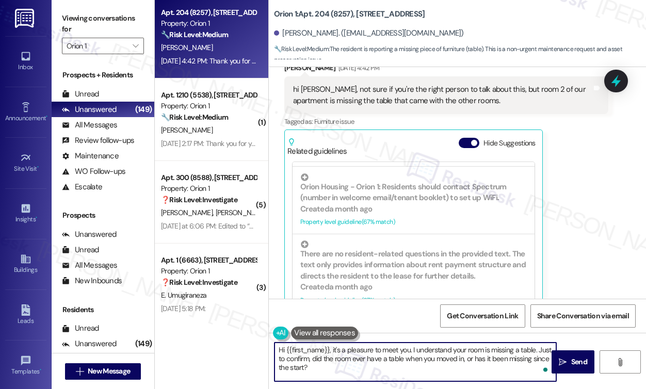
scroll to position [361, 0]
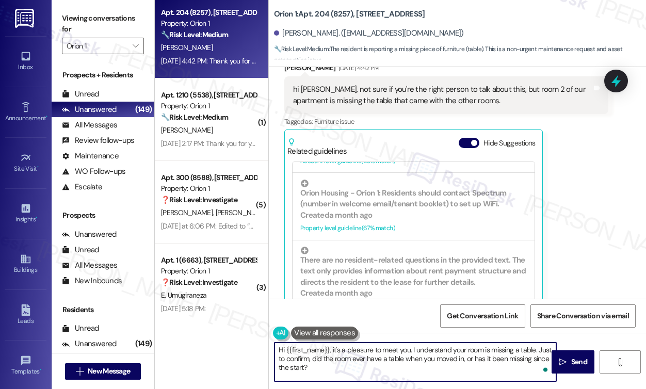
click at [341, 368] on textarea "Hi {{first_name}}, it's a pleasure to meet you. I understand your room is missi…" at bounding box center [415, 362] width 282 height 39
type textarea "Hi {{first_name}}, it's a pleasure to meet you. I understand your room is missi…"
click at [576, 362] on span "Send" at bounding box center [579, 361] width 16 height 11
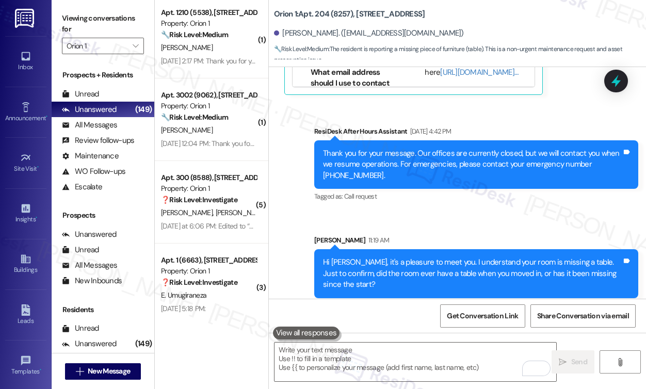
scroll to position [434, 0]
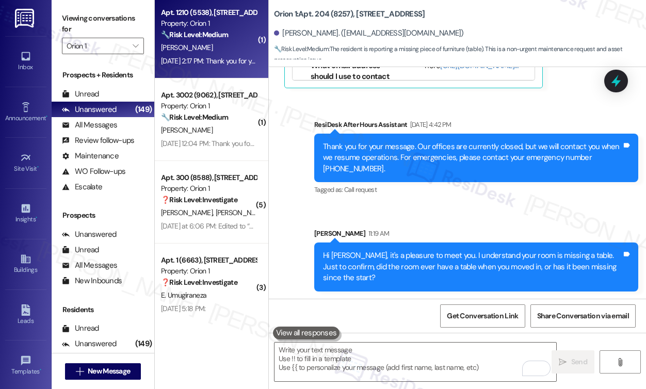
click at [240, 54] on div "M. Deaver" at bounding box center [209, 47] width 98 height 13
type textarea "Fetching suggested responses. Please feel free to read through the conversation…"
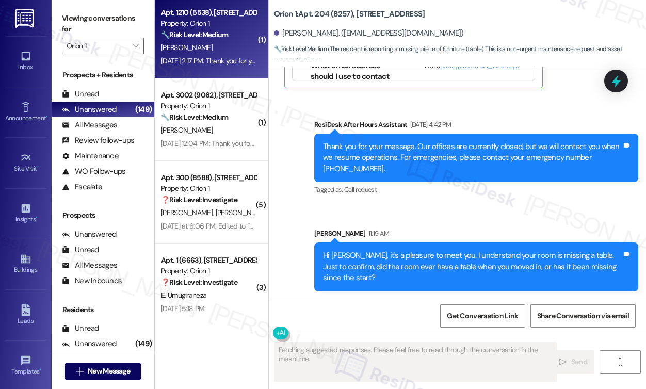
scroll to position [143, 0]
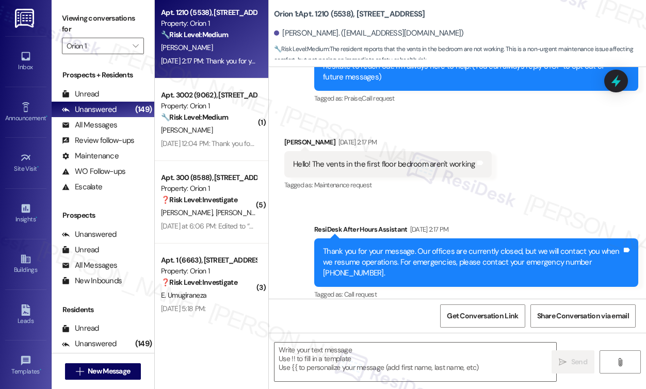
click at [337, 159] on div "Hello! The vents in the first floor bedroom aren't working" at bounding box center [384, 164] width 182 height 11
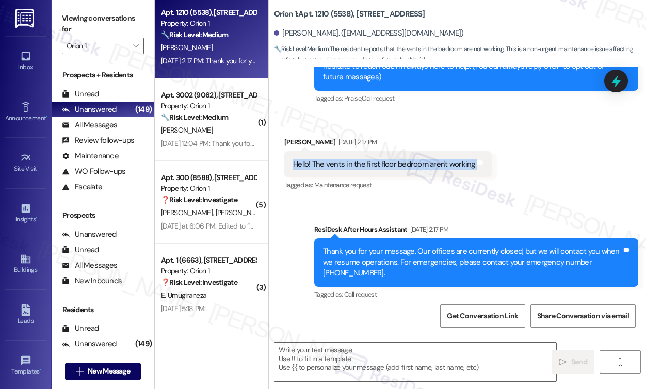
click at [337, 159] on div "Hello! The vents in the first floor bedroom aren't working" at bounding box center [384, 164] width 182 height 11
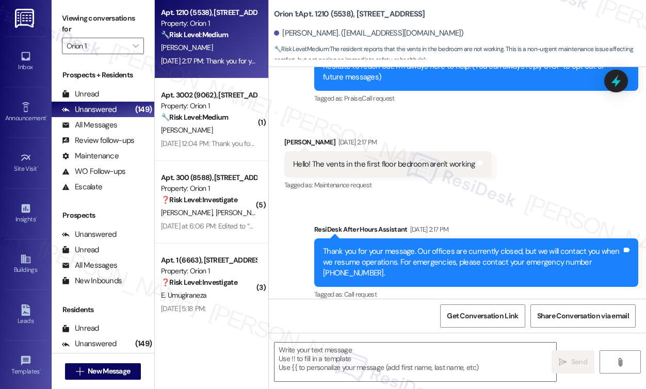
drag, startPoint x: 58, startPoint y: 8, endPoint x: 150, endPoint y: 27, distance: 93.8
click at [58, 8] on div "Viewing conversations for Orion 1 " at bounding box center [103, 32] width 103 height 64
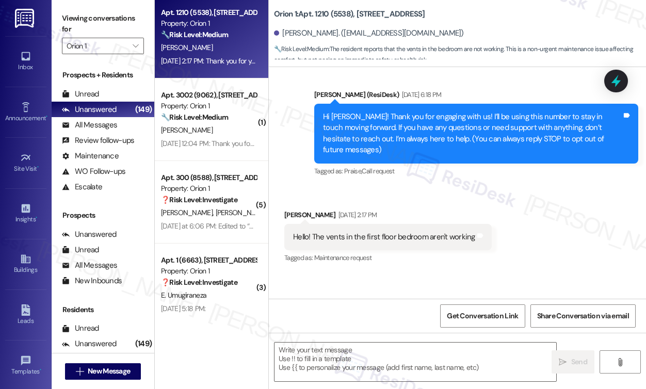
scroll to position [0, 0]
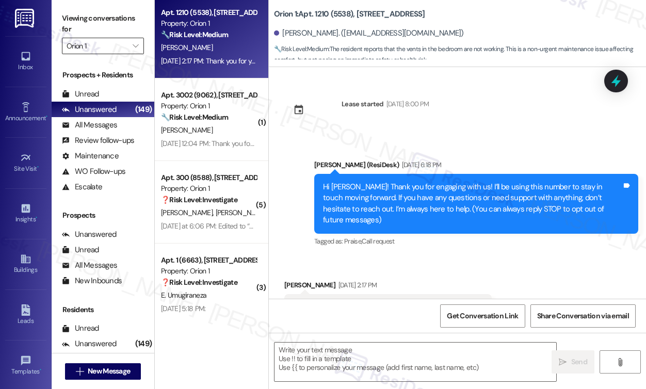
drag, startPoint x: 72, startPoint y: 19, endPoint x: 105, endPoint y: 46, distance: 42.5
click at [72, 19] on label "Viewing conversations for" at bounding box center [103, 23] width 82 height 27
click at [342, 356] on textarea at bounding box center [415, 362] width 282 height 39
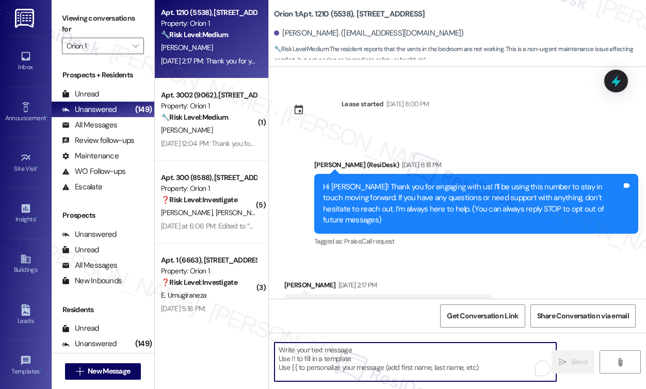
paste textarea "Hi [Resident’s Name], Thanks for letting us know about the vents in your first-…"
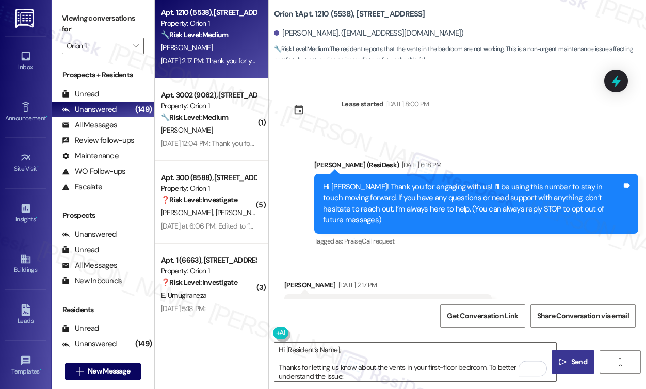
click at [297, 280] on div "Mason Deaver Aug 24, 2025 at 2:17 PM" at bounding box center [387, 287] width 207 height 14
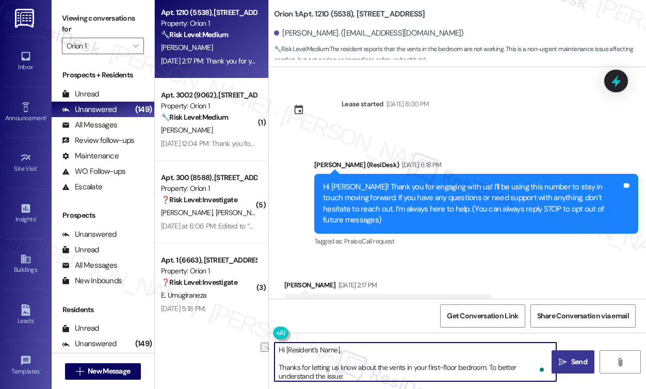
drag, startPoint x: 373, startPoint y: 355, endPoint x: 287, endPoint y: 350, distance: 86.3
click at [287, 350] on textarea "Hi [Resident’s Name], Thanks for letting us know about the vents in your first-…" at bounding box center [415, 362] width 282 height 39
paste textarea "Mason"
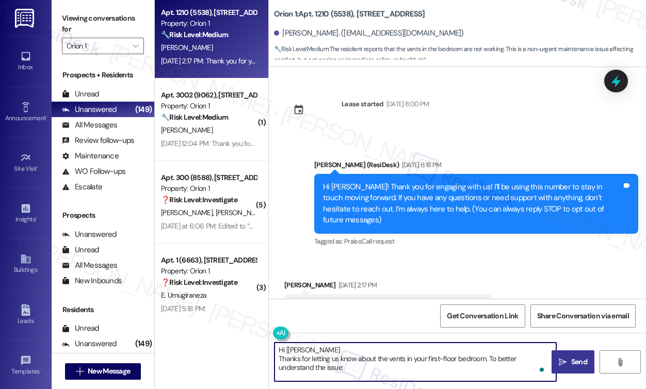
click at [286, 352] on textarea "Hi [Mason Thanks for letting us know about the vents in your first-floor bedroo…" at bounding box center [415, 362] width 282 height 39
click at [288, 352] on textarea "Hi [Mason Thanks for letting us know about the vents in your first-floor bedroo…" at bounding box center [415, 362] width 282 height 39
click at [332, 362] on textarea "Hi Mason Thanks for letting us know about the vents in your first-floor bedroom…" at bounding box center [415, 362] width 282 height 39
click at [320, 350] on textarea "Hi Mason Thanks for letting us know about the vents in your first-floor bedroom…" at bounding box center [415, 362] width 282 height 39
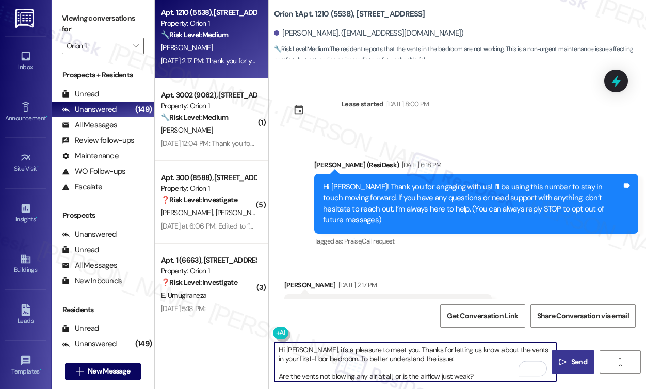
scroll to position [143, 0]
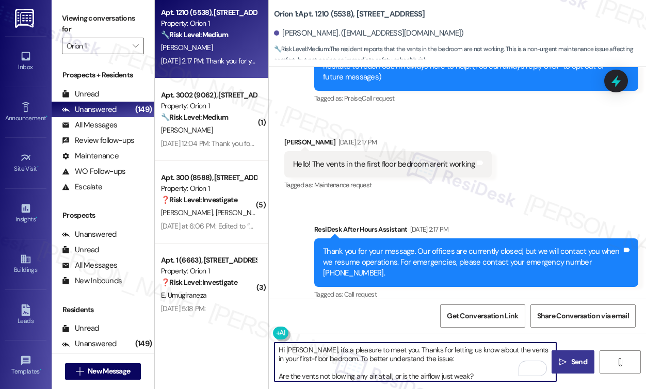
click at [447, 361] on textarea "Hi Mason, it's a pleasure to meet you. Thanks for letting us know about the ven…" at bounding box center [415, 362] width 282 height 39
click at [480, 373] on textarea "Hi Mason, it's a pleasure to meet you. Thanks for letting us know about the ven…" at bounding box center [415, 362] width 282 height 39
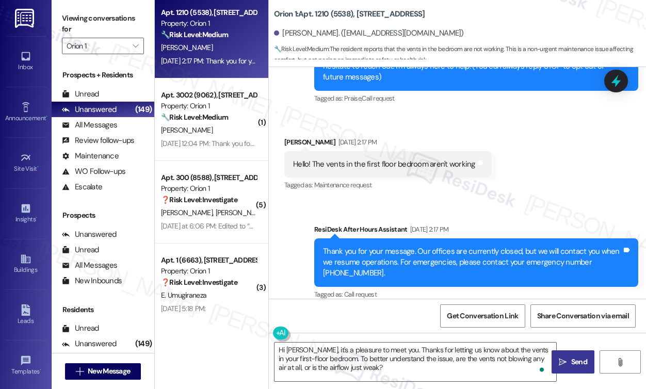
drag, startPoint x: 65, startPoint y: 16, endPoint x: 126, endPoint y: 33, distance: 63.1
click at [65, 16] on label "Viewing conversations for" at bounding box center [103, 23] width 82 height 27
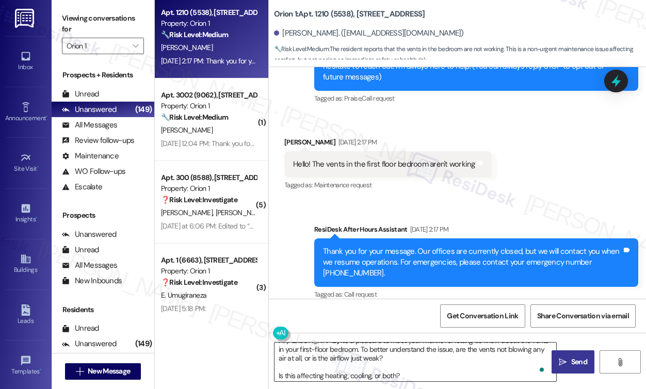
scroll to position [11, 0]
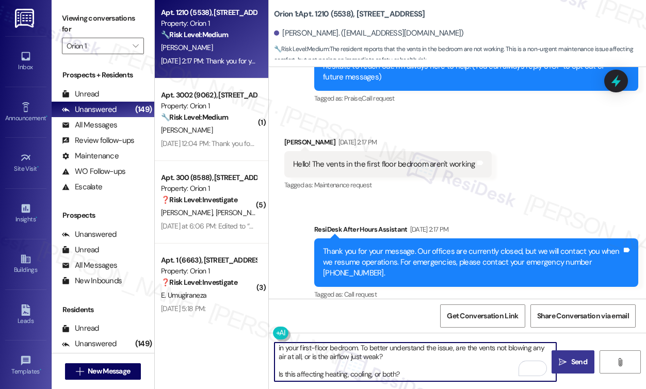
click at [275, 371] on textarea "Hi Mason, it's a pleasure to meet you. Thanks for letting us know about the ven…" at bounding box center [415, 362] width 282 height 39
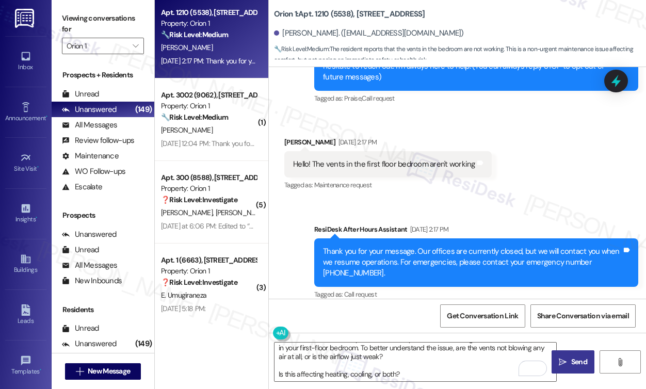
click at [56, 17] on div "Viewing conversations for Orion 1 " at bounding box center [103, 32] width 103 height 64
click at [277, 375] on textarea "Hi Mason, it's a pleasure to meet you. Thanks for letting us know about the ven…" at bounding box center [415, 362] width 282 height 39
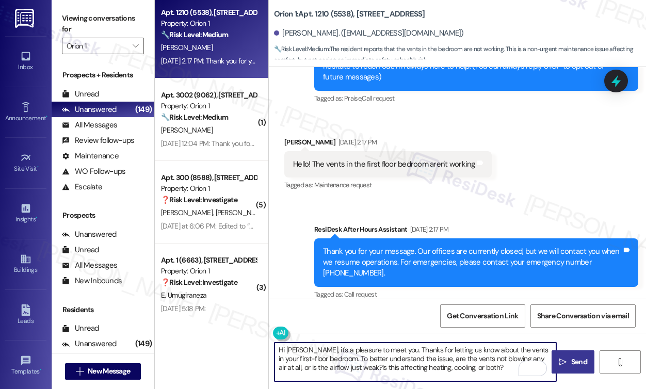
scroll to position [0, 0]
drag, startPoint x: 492, startPoint y: 365, endPoint x: 485, endPoint y: 367, distance: 7.5
click at [485, 367] on textarea "Hi Mason, it's a pleasure to meet you. Thanks for letting us know about the ven…" at bounding box center [415, 362] width 282 height 39
drag, startPoint x: 494, startPoint y: 366, endPoint x: 404, endPoint y: 366, distance: 89.8
click at [404, 366] on textarea "Hi Mason, it's a pleasure to meet you. Thanks for letting us know about the ven…" at bounding box center [415, 362] width 282 height 39
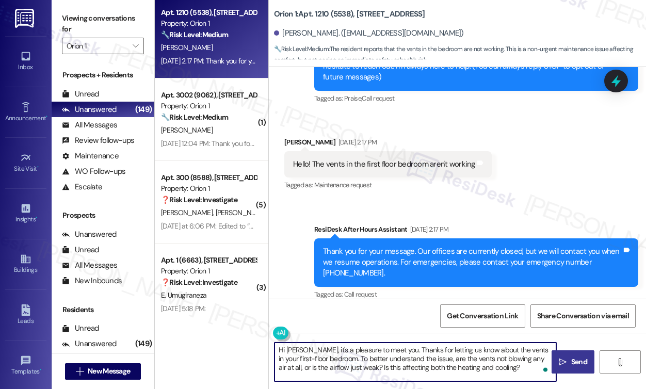
click at [391, 350] on textarea "Hi Mason, it's a pleasure to meet you. Thanks for letting us know about the ven…" at bounding box center [415, 362] width 282 height 39
click at [366, 355] on textarea "Hi Mason, it's a pleasure to meet you. Thanks for letting us know about the ven…" at bounding box center [415, 362] width 282 height 39
click at [355, 356] on textarea "Hi Mason, it's a pleasure to meet you. Thanks for letting us know about the ven…" at bounding box center [415, 362] width 282 height 39
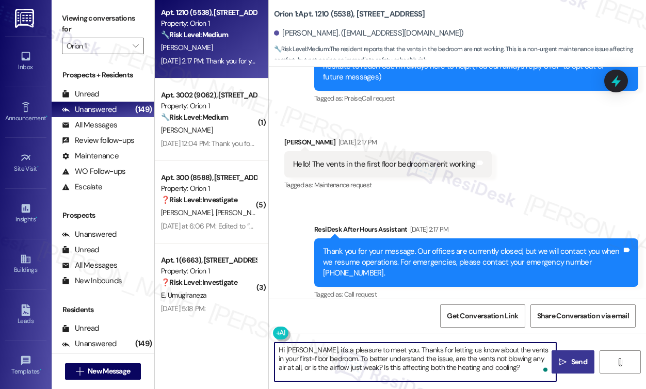
click at [355, 356] on textarea "Hi Mason, it's a pleasure to meet you. Thanks for letting us know about the ven…" at bounding box center [415, 362] width 282 height 39
click at [433, 355] on textarea "Hi Mason, it's a pleasure to meet you. Thanks for letting us know about the ven…" at bounding box center [415, 362] width 282 height 39
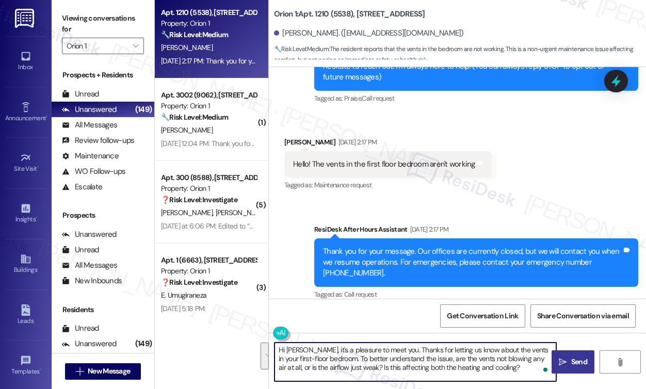
type textarea "Hi Mason, it's a pleasure to meet you. Thanks for letting us know about the ven…"
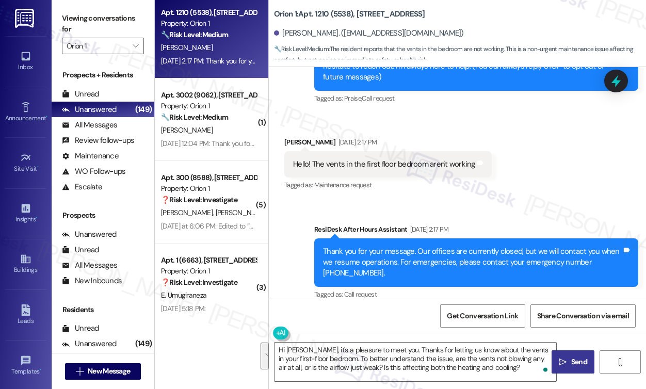
drag, startPoint x: 566, startPoint y: 363, endPoint x: 561, endPoint y: 363, distance: 5.2
click at [566, 363] on icon "" at bounding box center [563, 362] width 8 height 8
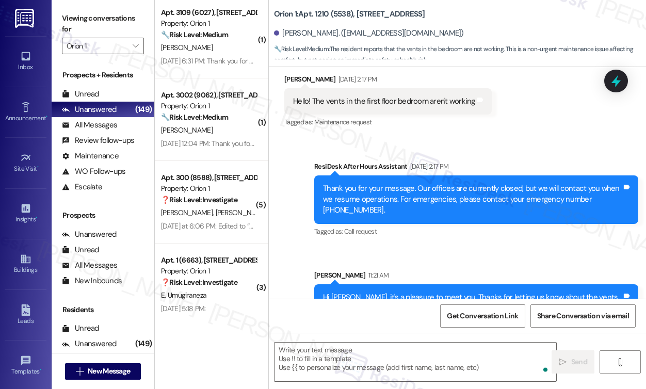
scroll to position [237, 0]
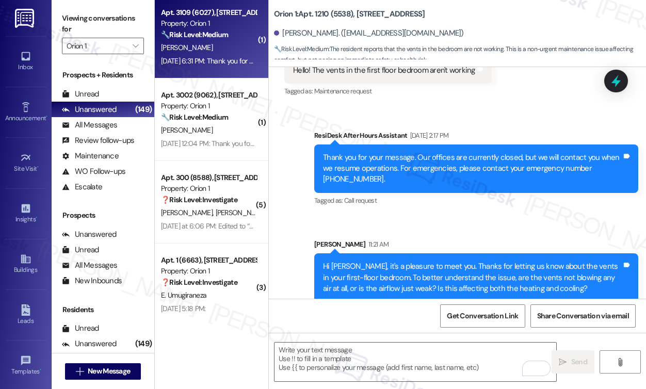
click at [230, 72] on div "Apt. 3109 (6027), 3109 S Catalina St Property: Orion 1 🔧 Risk Level: Medium The…" at bounding box center [211, 37] width 113 height 83
type textarea "Fetching suggested responses. Please feel free to read through the conversation…"
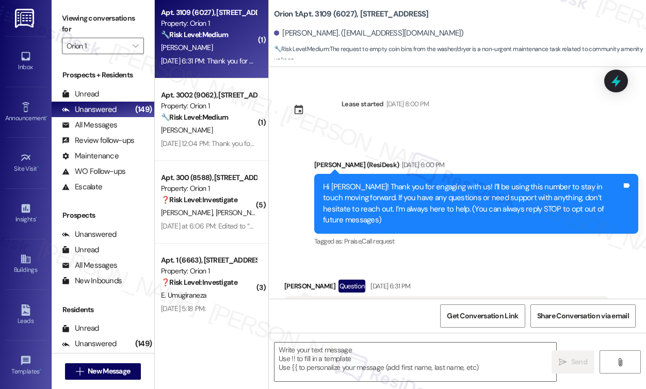
scroll to position [35, 0]
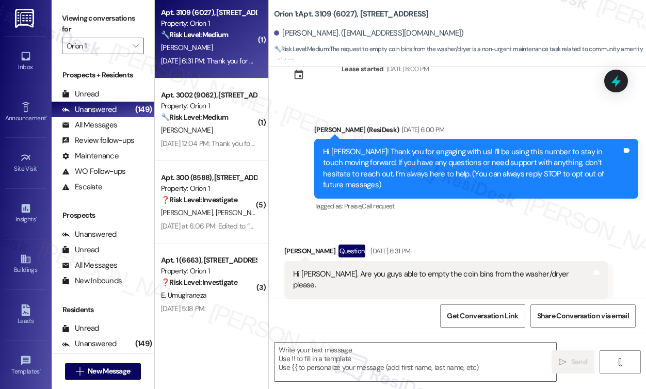
type textarea "Fetching suggested responses. Please feel free to read through the conversation…"
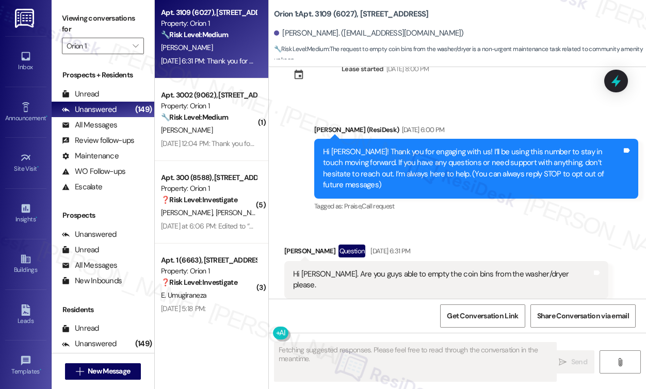
click at [361, 271] on div "Hi Sarah. Are you guys able to empty the coin bins from the washer/dryer please…" at bounding box center [446, 280] width 324 height 38
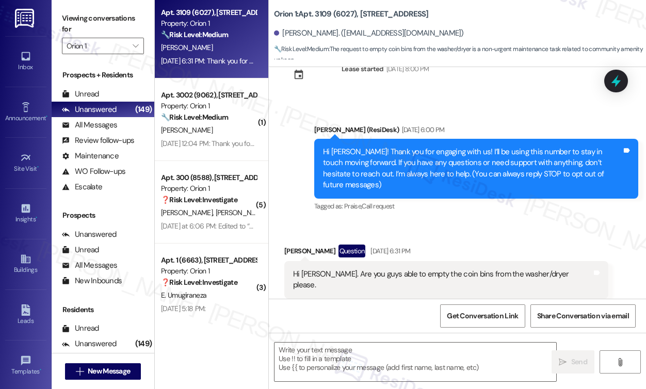
click at [410, 269] on div "Hi Sarah. Are you guys able to empty the coin bins from the washer/dryer please." at bounding box center [442, 280] width 299 height 22
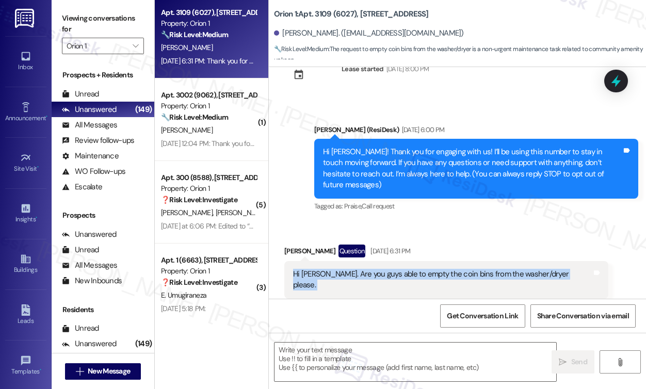
click at [410, 269] on div "Hi Sarah. Are you guys able to empty the coin bins from the washer/dryer please." at bounding box center [442, 280] width 299 height 22
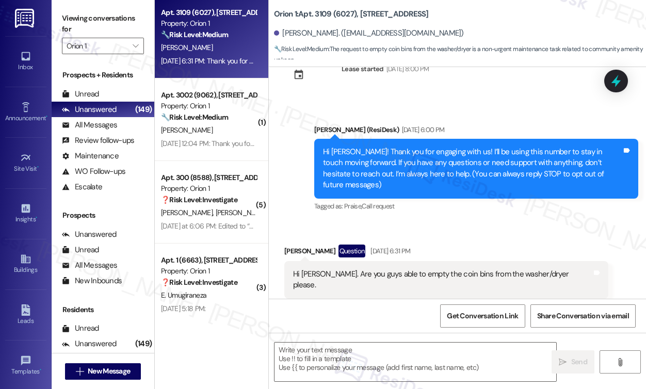
click at [63, 10] on div "Viewing conversations for Orion 1 " at bounding box center [103, 32] width 103 height 64
click at [323, 350] on textarea at bounding box center [415, 362] width 282 height 39
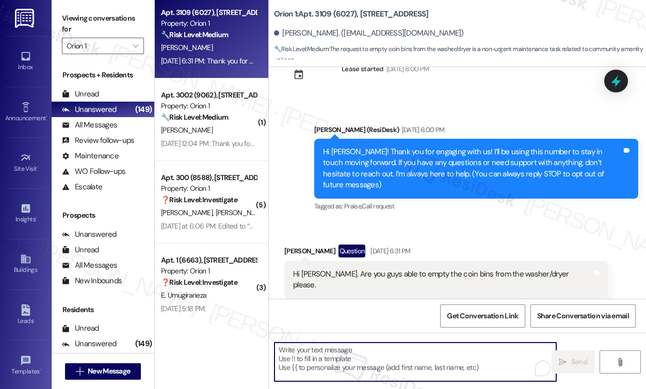
paste textarea "I just wanted to follow up regarding the coin bins in the washer/dryer. Have th…"
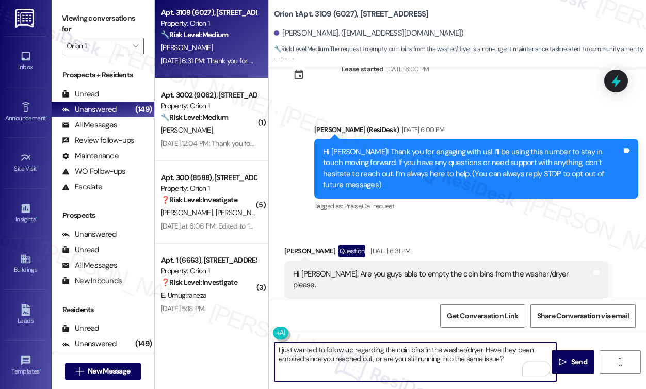
click at [278, 348] on textarea "I just wanted to follow up regarding the coin bins in the washer/dryer. Have th…" at bounding box center [415, 362] width 282 height 39
type textarea "Hi I just wanted to follow up regarding the coin bins in the washer/dryer. Have…"
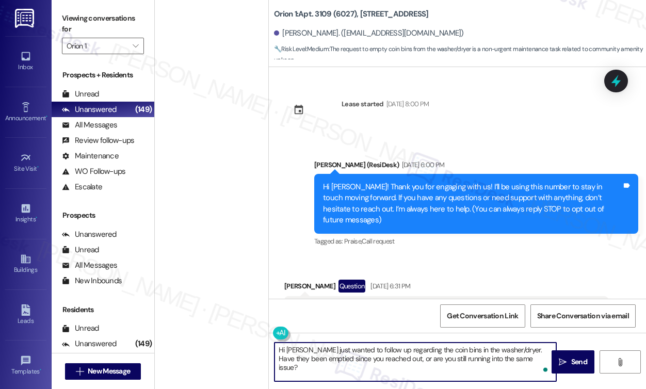
scroll to position [35, 0]
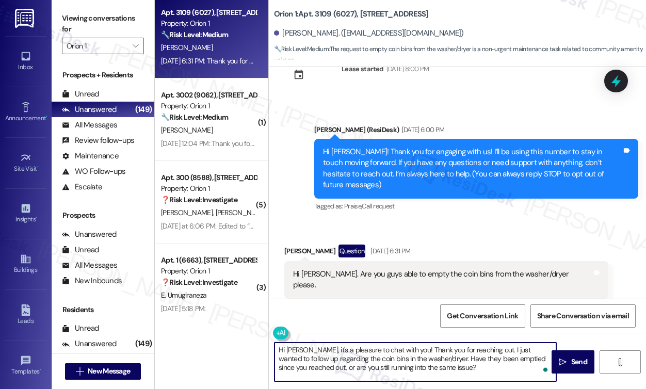
click at [453, 358] on textarea "Hi Andres, it's a pleasure to chat with you! Thank you for reaching out. I just…" at bounding box center [415, 362] width 282 height 39
click at [452, 358] on textarea "Hi Andres, it's a pleasure to chat with you! Thank you for reaching out. I just…" at bounding box center [415, 362] width 282 height 39
type textarea "Hi Andres, it's a pleasure to chat with you! Thank you for reaching out. I just…"
click at [576, 222] on div "Received via SMS Andres Raigoza Question Aug 24, 2025 at 6:31 PM Hi Sarah. Are …" at bounding box center [457, 271] width 377 height 100
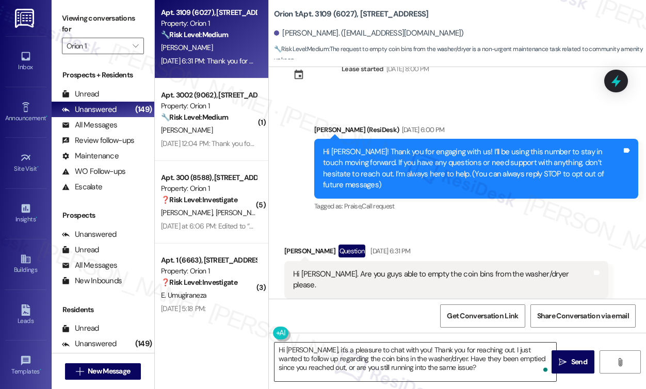
click at [444, 368] on textarea "Hi Andres, it's a pleasure to chat with you! Thank you for reaching out. I just…" at bounding box center [415, 362] width 282 height 39
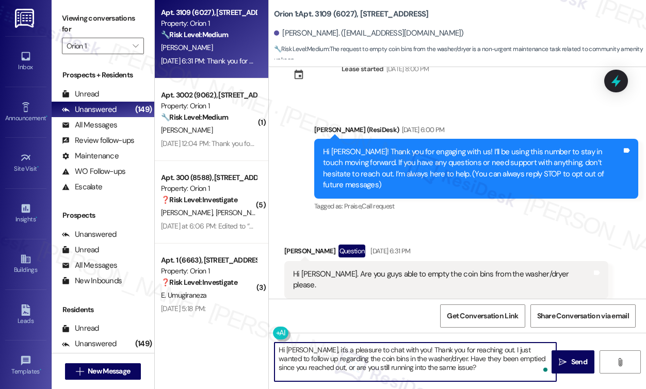
click at [444, 368] on textarea "Hi Andres, it's a pleasure to chat with you! Thank you for reaching out. I just…" at bounding box center [415, 362] width 282 height 39
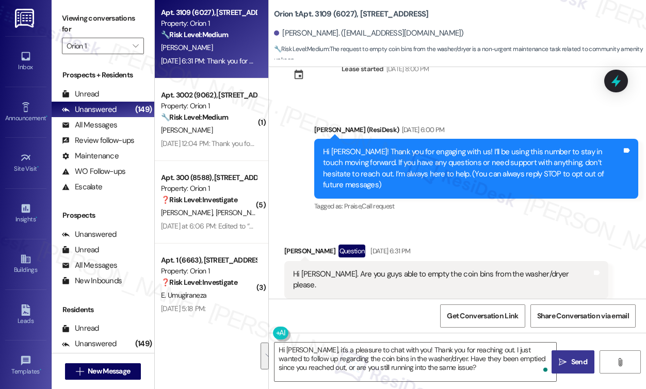
click at [574, 365] on span "Send" at bounding box center [579, 361] width 16 height 11
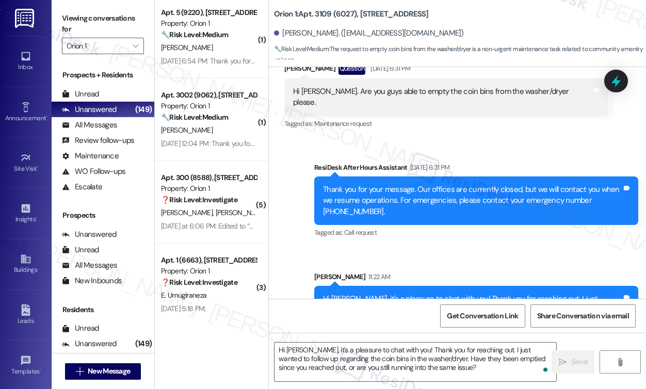
scroll to position [239, 0]
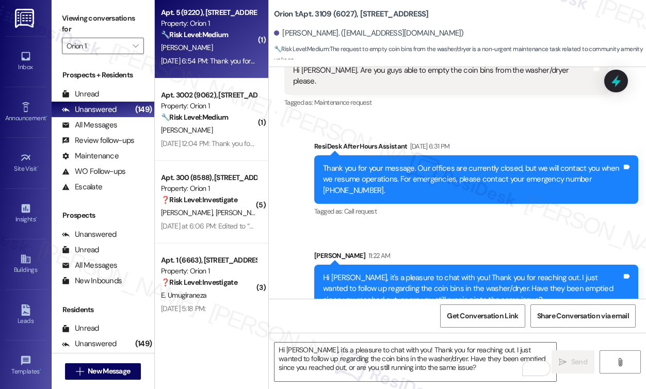
click at [225, 27] on div "Property: Orion 1" at bounding box center [208, 23] width 95 height 11
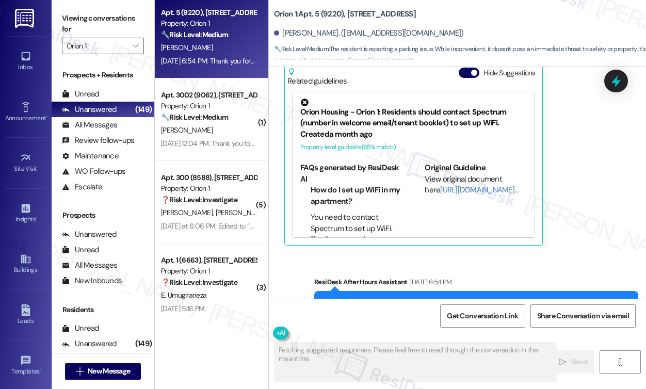
scroll to position [190, 0]
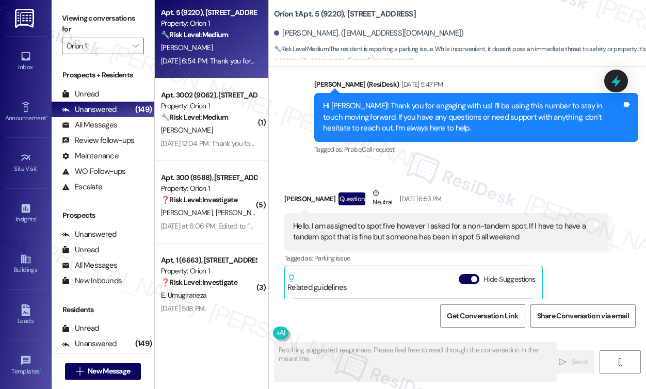
click at [407, 129] on div "Hi Hannah! Thank you for engaging with us! I’ll be using this number to stay in…" at bounding box center [472, 117] width 299 height 33
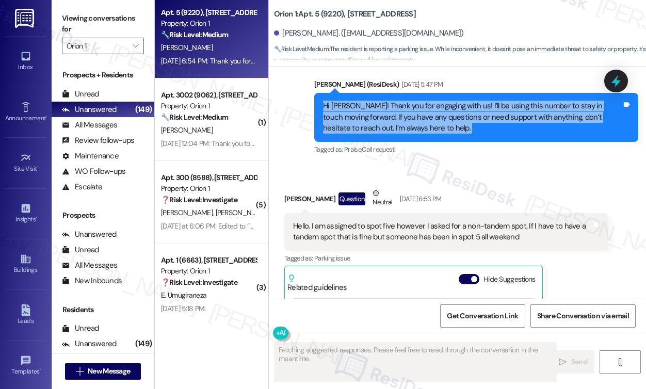
click at [407, 129] on div "Hi Hannah! Thank you for engaging with us! I’ll be using this number to stay in…" at bounding box center [472, 117] width 299 height 33
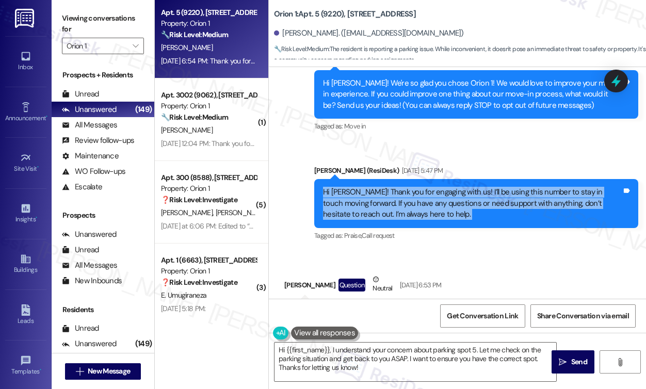
scroll to position [103, 0]
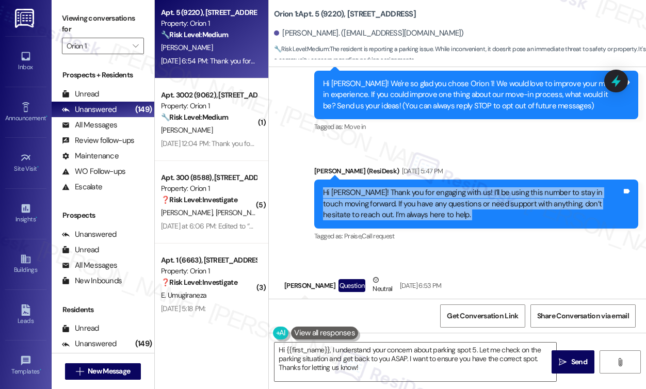
click at [400, 196] on div "Hi Hannah! Thank you for engaging with us! I’ll be using this number to stay in…" at bounding box center [472, 203] width 299 height 33
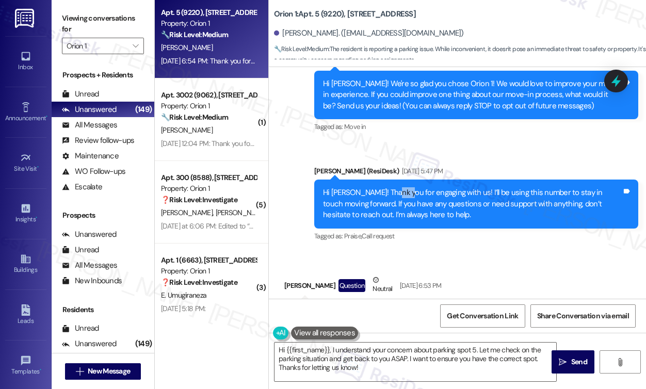
click at [400, 196] on div "Hi Hannah! Thank you for engaging with us! I’ll be using this number to stay in…" at bounding box center [472, 203] width 299 height 33
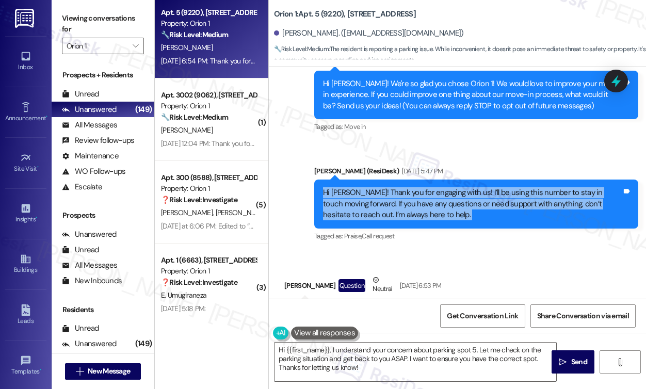
click at [400, 196] on div "Hi Hannah! Thank you for engaging with us! I’ll be using this number to stay in…" at bounding box center [472, 203] width 299 height 33
click at [482, 196] on div "Hi Hannah! Thank you for engaging with us! I’ll be using this number to stay in…" at bounding box center [472, 203] width 299 height 33
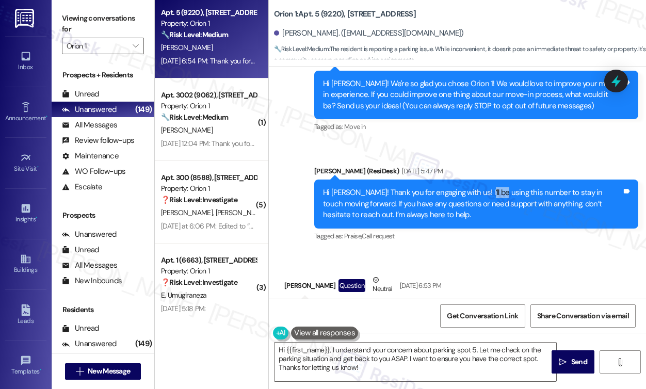
click at [482, 196] on div "Hi Hannah! Thank you for engaging with us! I’ll be using this number to stay in…" at bounding box center [472, 203] width 299 height 33
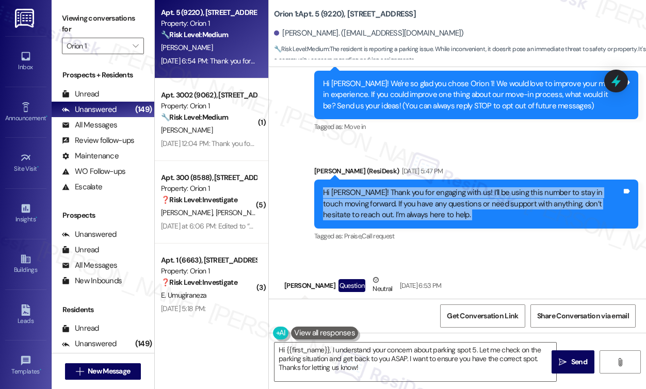
click at [482, 196] on div "Hi Hannah! Thank you for engaging with us! I’ll be using this number to stay in…" at bounding box center [472, 203] width 299 height 33
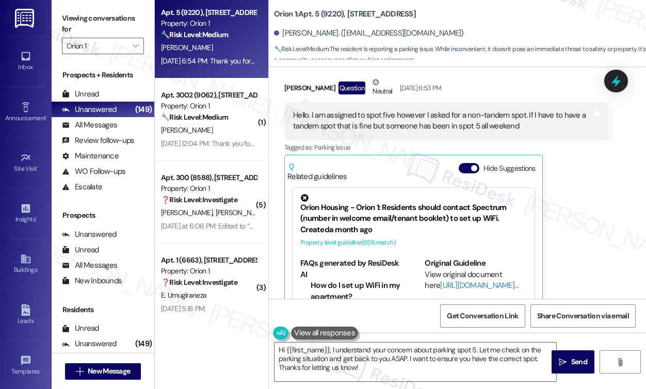
scroll to position [258, 0]
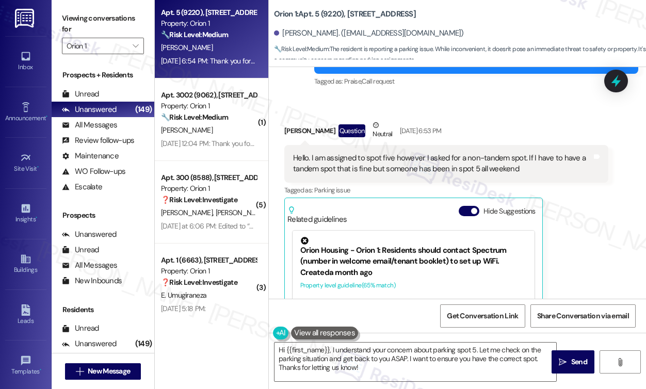
click at [340, 155] on div "Hello. I am assigned to spot five however I asked for a non-tandem spot. If I h…" at bounding box center [442, 164] width 299 height 22
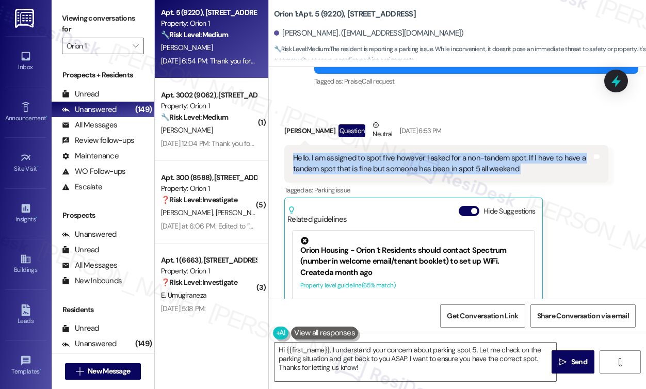
click at [340, 158] on div "Hello. I am assigned to spot five however I asked for a non-tandem spot. If I h…" at bounding box center [442, 164] width 299 height 22
click at [480, 157] on div "Hello. I am assigned to spot five however I asked for a non-tandem spot. If I h…" at bounding box center [442, 164] width 299 height 22
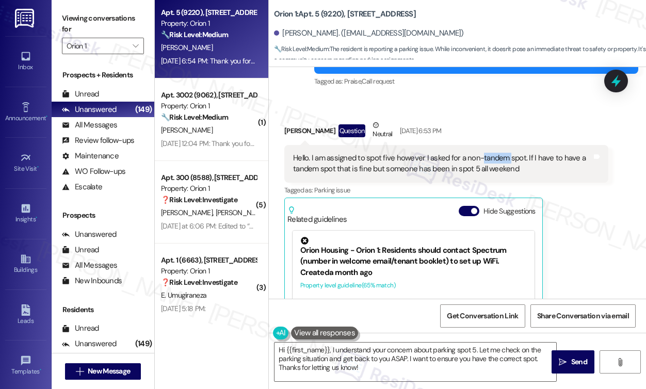
click at [480, 157] on div "Hello. I am assigned to spot five however I asked for a non-tandem spot. If I h…" at bounding box center [442, 164] width 299 height 22
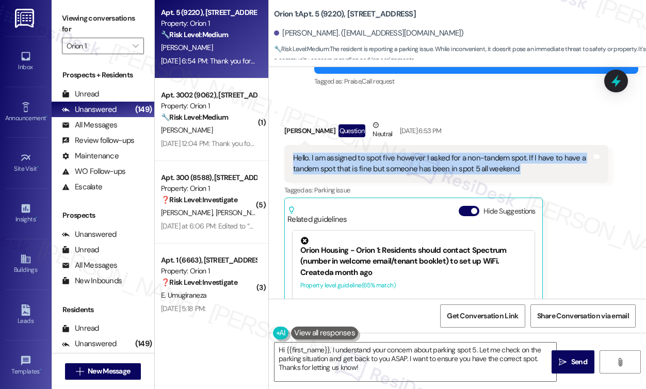
click at [480, 157] on div "Hello. I am assigned to spot five however I asked for a non-tandem spot. If I h…" at bounding box center [442, 164] width 299 height 22
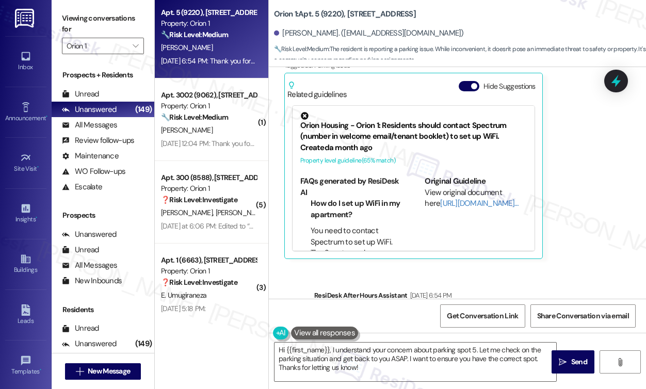
scroll to position [460, 0]
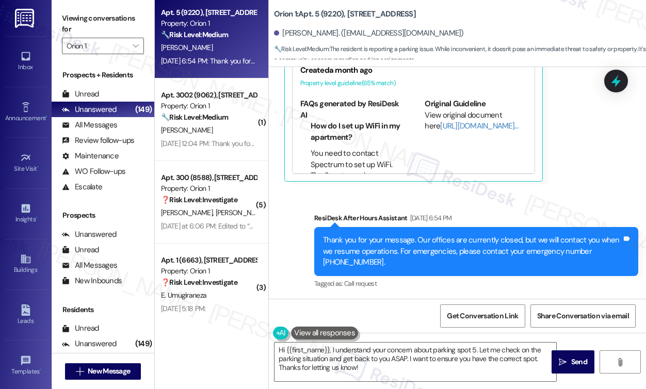
click at [78, 26] on label "Viewing conversations for" at bounding box center [103, 23] width 82 height 27
drag, startPoint x: 66, startPoint y: 22, endPoint x: 89, endPoint y: 42, distance: 30.3
click at [66, 22] on label "Viewing conversations for" at bounding box center [103, 23] width 82 height 27
click at [331, 350] on textarea "Hi {{first_name}}, I understand your concern about parking spot 5. Let me check…" at bounding box center [415, 362] width 282 height 39
click at [72, 12] on label "Viewing conversations for" at bounding box center [103, 23] width 82 height 27
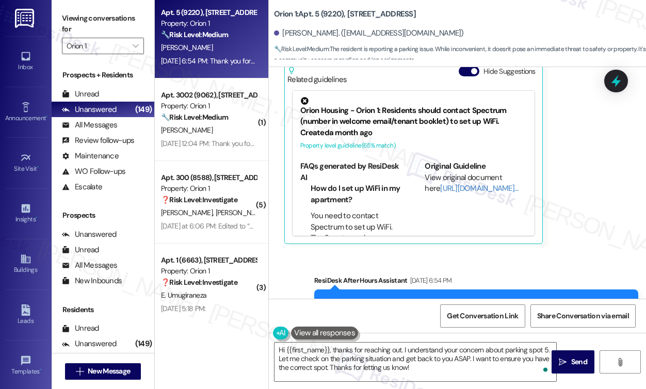
scroll to position [305, 0]
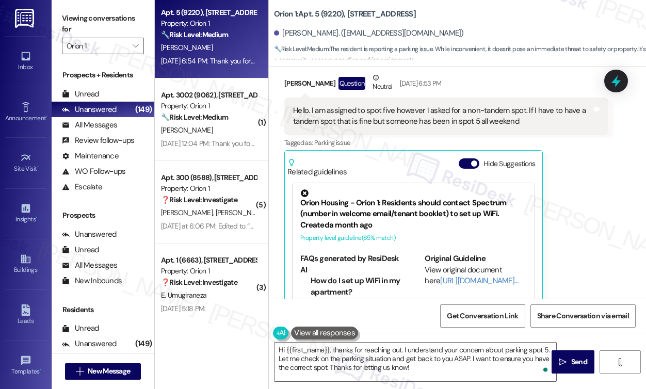
click at [370, 114] on div "Hello. I am assigned to spot five however I asked for a non-tandem spot. If I h…" at bounding box center [442, 116] width 299 height 22
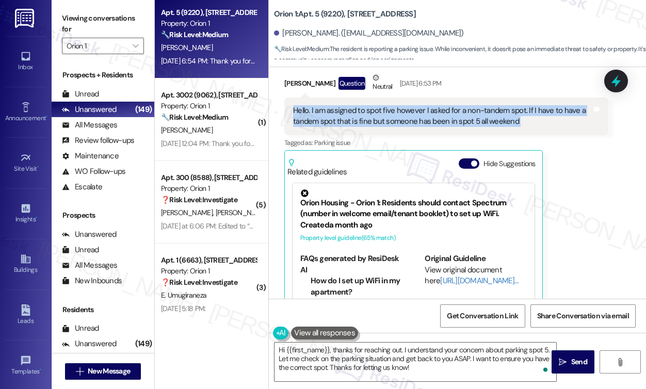
click at [370, 114] on div "Hello. I am assigned to spot five however I asked for a non-tandem spot. If I h…" at bounding box center [442, 116] width 299 height 22
click at [528, 114] on div "Hello. I am assigned to spot five however I asked for a non-tandem spot. If I h…" at bounding box center [442, 116] width 299 height 22
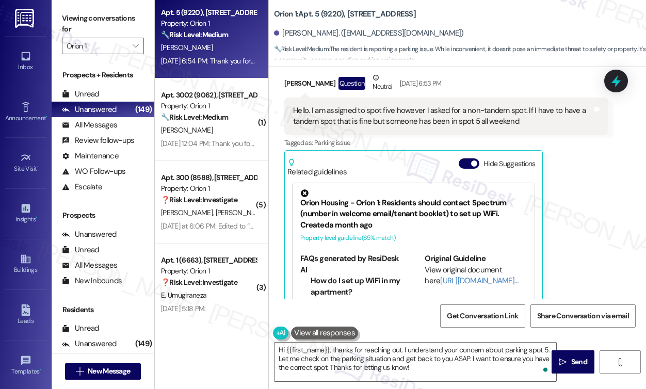
click at [466, 108] on div "Hello. I am assigned to spot five however I asked for a non-tandem spot. If I h…" at bounding box center [442, 116] width 299 height 22
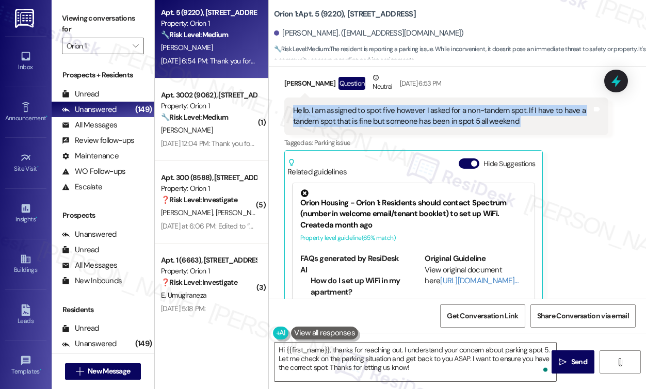
click at [466, 108] on div "Hello. I am assigned to spot five however I asked for a non-tandem spot. If I h…" at bounding box center [442, 116] width 299 height 22
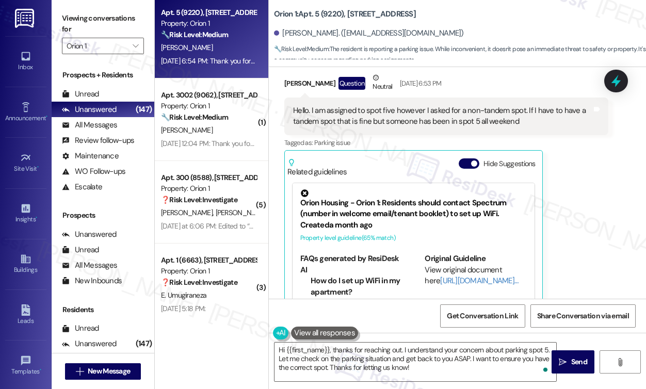
click at [72, 25] on label "Viewing conversations for" at bounding box center [103, 23] width 82 height 27
click at [78, 16] on label "Viewing conversations for" at bounding box center [103, 23] width 82 height 27
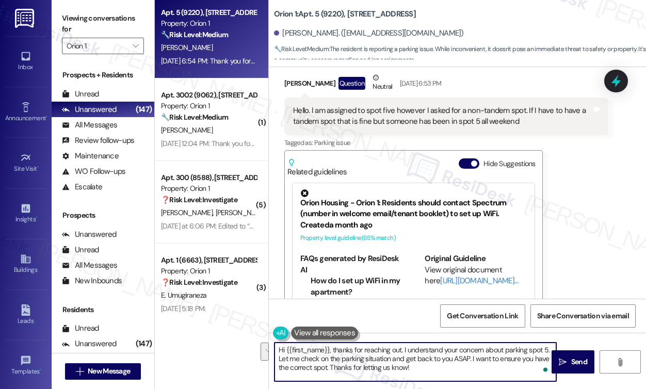
drag, startPoint x: 430, startPoint y: 370, endPoint x: 279, endPoint y: 356, distance: 151.8
click at [279, 356] on textarea "Hi {{first_name}}, thanks for reaching out. I understand your concern about par…" at bounding box center [415, 362] width 282 height 39
paste textarea "Do you happen to have a photo of the vehicle or the license plate number that w…"
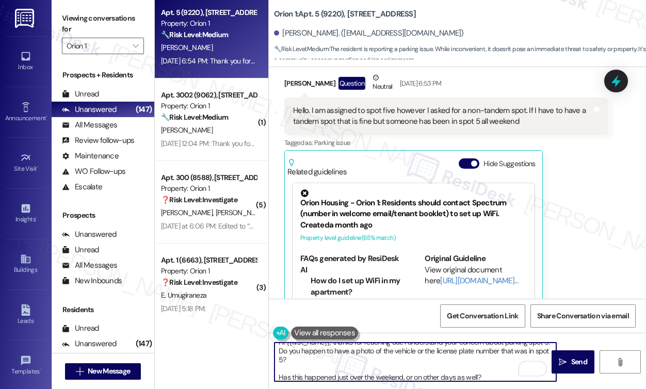
scroll to position [11, 0]
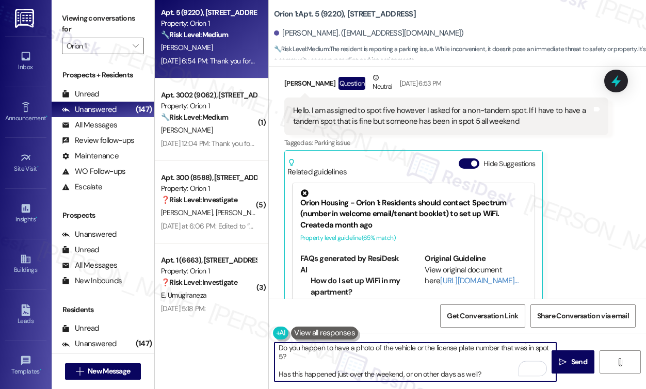
click at [277, 374] on textarea "Hi {{first_name}}, thanks for reaching out. I understand your concern about par…" at bounding box center [415, 362] width 282 height 39
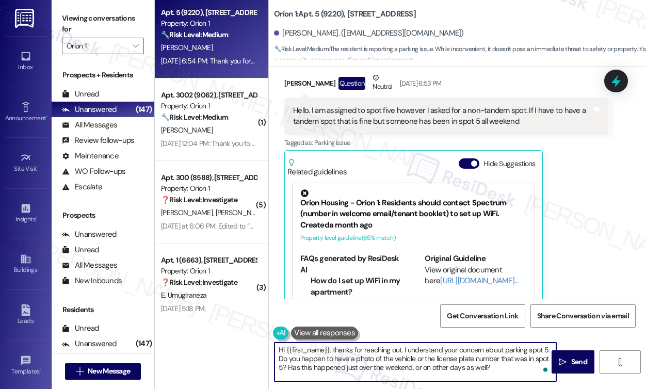
click at [440, 362] on textarea "Hi {{first_name}}, thanks for reaching out. I understand your concern about par…" at bounding box center [415, 362] width 282 height 39
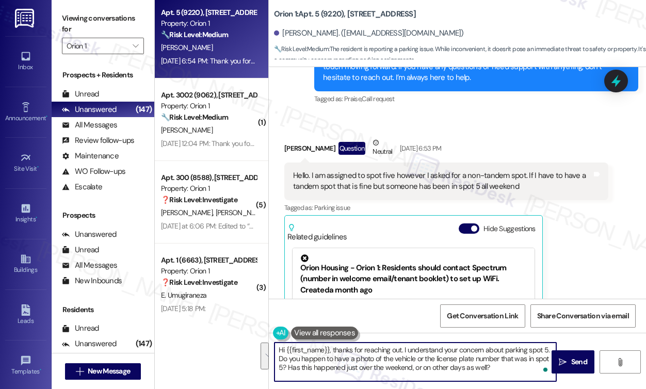
scroll to position [151, 0]
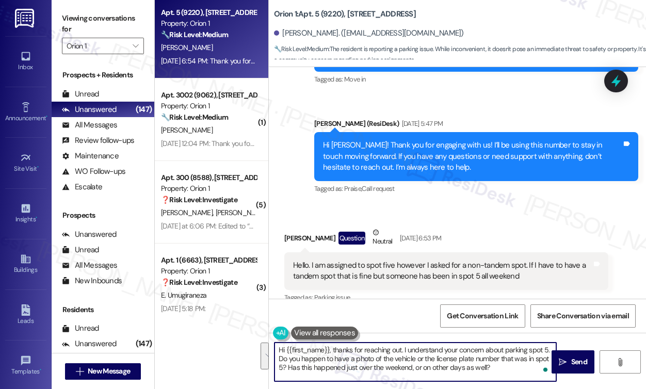
click at [344, 362] on textarea "Hi {{first_name}}, thanks for reaching out. I understand your concern about par…" at bounding box center [415, 362] width 282 height 39
drag, startPoint x: 331, startPoint y: 348, endPoint x: 345, endPoint y: 348, distance: 13.4
click at [331, 348] on textarea "Hi {{first_name}}, thanks for reaching out. I understand your concern about par…" at bounding box center [415, 362] width 282 height 39
click at [358, 355] on textarea "Hi {{first_name}}, it's a pleasure to chat with you! Thanks for reaching out. I…" at bounding box center [415, 362] width 282 height 39
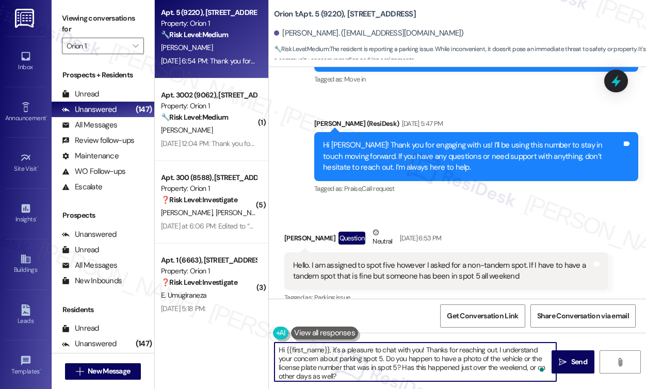
click at [358, 355] on textarea "Hi {{first_name}}, it's a pleasure to chat with you! Thanks for reaching out. I…" at bounding box center [415, 362] width 282 height 39
click at [442, 360] on textarea "Hi {{first_name}}, it's a pleasure to chat with you! Thanks for reaching out. I…" at bounding box center [415, 362] width 282 height 39
click at [401, 366] on textarea "Hi {{first_name}}, it's a pleasure to chat with you! Thanks for reaching out. I…" at bounding box center [415, 362] width 282 height 39
click at [410, 359] on textarea "Hi {{first_name}}, it's a pleasure to chat with you! Thanks for reaching out. I…" at bounding box center [415, 362] width 282 height 39
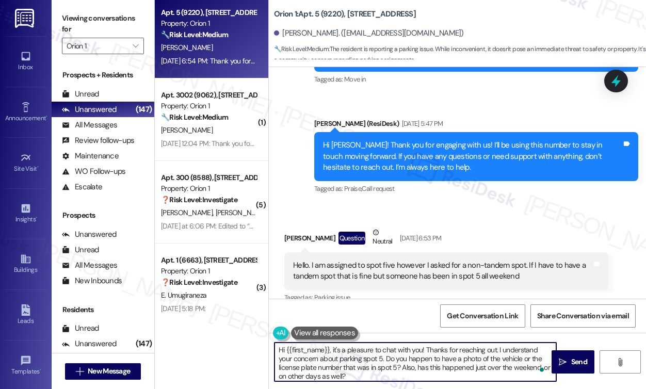
click at [410, 359] on textarea "Hi {{first_name}}, it's a pleasure to chat with you! Thanks for reaching out. I…" at bounding box center [415, 362] width 282 height 39
click at [372, 368] on textarea "Hi {{first_name}}, it's a pleasure to chat with you! Thanks for reaching out. I…" at bounding box center [415, 362] width 282 height 39
drag, startPoint x: 396, startPoint y: 366, endPoint x: 355, endPoint y: 365, distance: 41.3
click at [355, 365] on textarea "Hi {{first_name}}, it's a pleasure to chat with you! Thanks for reaching out. I…" at bounding box center [415, 362] width 282 height 39
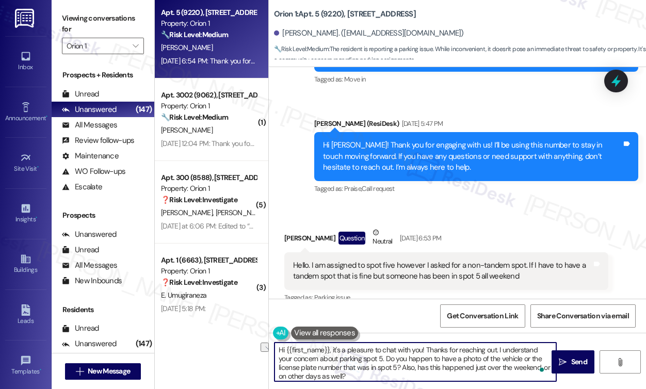
click at [355, 365] on textarea "Hi {{first_name}}, it's a pleasure to chat with you! Thanks for reaching out. I…" at bounding box center [415, 362] width 282 height 39
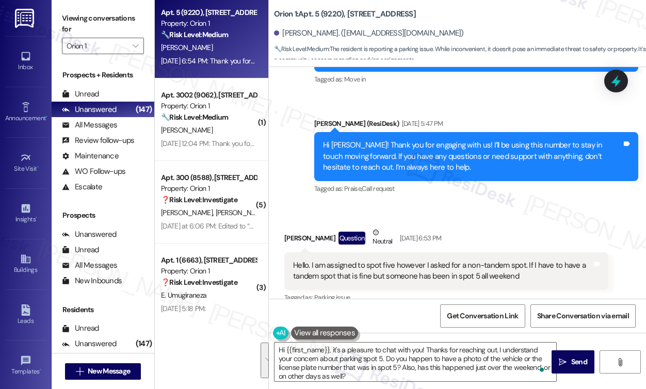
drag, startPoint x: 73, startPoint y: 10, endPoint x: 79, endPoint y: 10, distance: 6.2
click at [73, 10] on label "Viewing conversations for" at bounding box center [103, 23] width 82 height 27
click at [378, 356] on textarea "Hi {{first_name}}, it's a pleasure to chat with you! Thanks for reaching out. I…" at bounding box center [415, 362] width 282 height 39
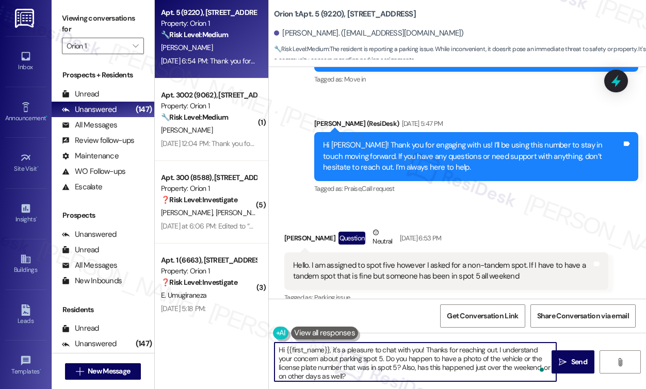
click at [378, 356] on textarea "Hi {{first_name}}, it's a pleasure to chat with you! Thanks for reaching out. I…" at bounding box center [415, 362] width 282 height 39
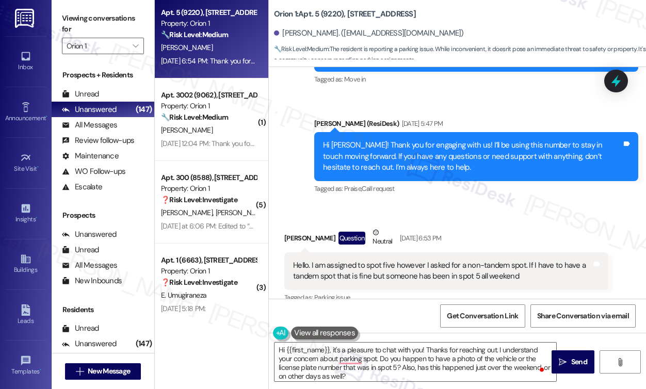
click at [68, 12] on label "Viewing conversations for" at bounding box center [103, 23] width 82 height 27
click at [447, 360] on textarea "Hi {{first_name}}, it's a pleasure to chat with you! Thanks for reaching out. I…" at bounding box center [415, 362] width 282 height 39
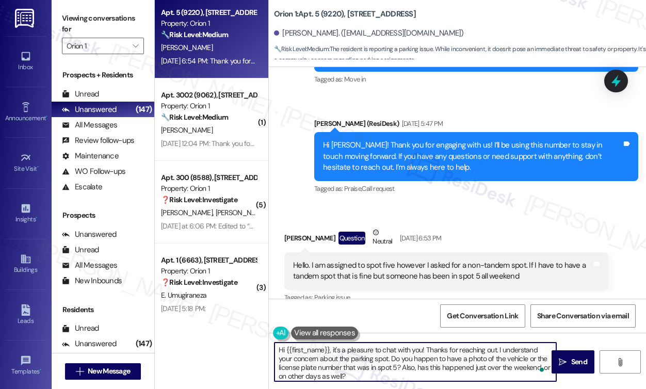
click at [384, 366] on textarea "Hi {{first_name}}, it's a pleasure to chat with you! Thanks for reaching out. I…" at bounding box center [415, 362] width 282 height 39
type textarea "Hi {{first_name}}, it's a pleasure to chat with you! Thanks for reaching out. I…"
click at [561, 362] on icon "" at bounding box center [563, 362] width 8 height 8
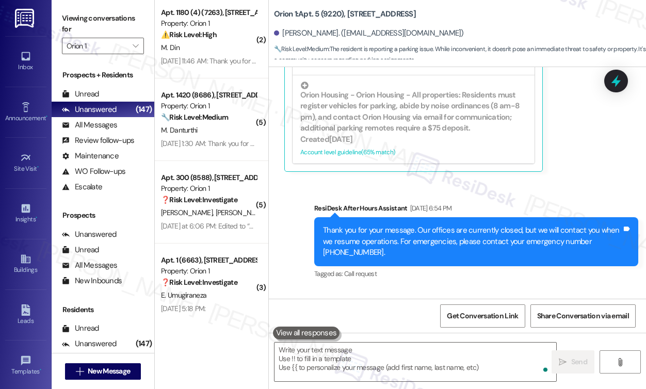
scroll to position [565, 0]
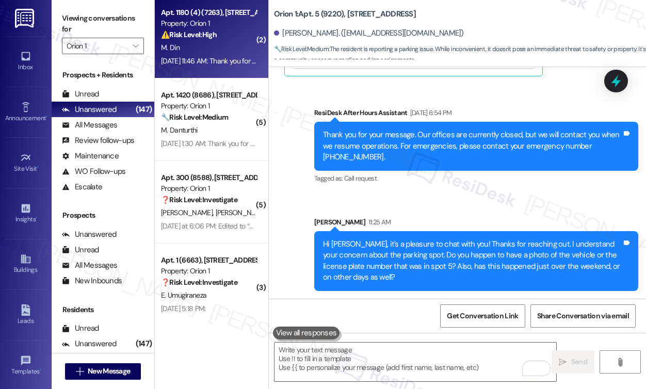
click at [218, 66] on div "Aug 24, 2025 at 11:46 AM: Thank you for your message. Our offices are currently…" at bounding box center [474, 60] width 626 height 9
type textarea "Fetching suggested responses. Please feel free to read through the conversation…"
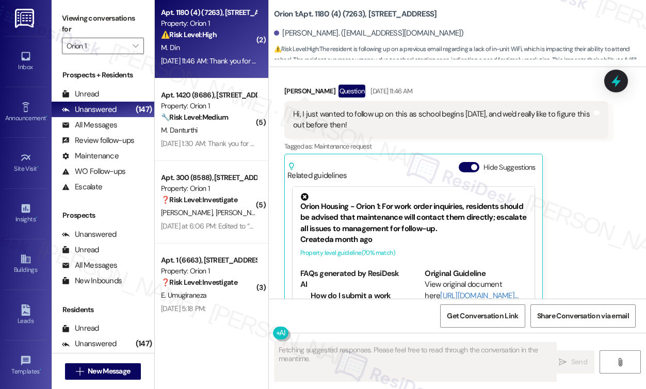
scroll to position [176, 0]
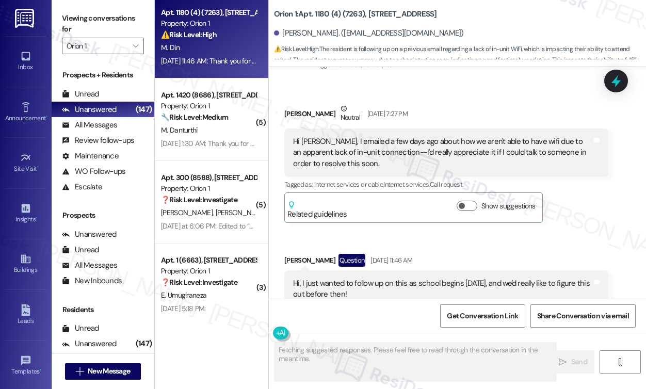
click at [334, 145] on div "Hi Sarah, I emailed a few days ago about how we aren't able to have wifi due to…" at bounding box center [442, 152] width 299 height 33
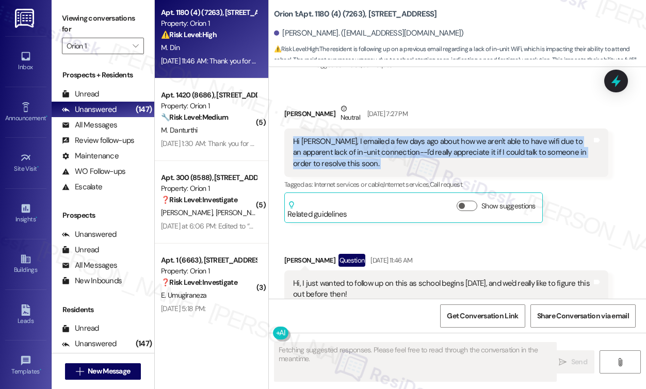
click at [334, 145] on div "Hi Sarah, I emailed a few days ago about how we aren't able to have wifi due to…" at bounding box center [442, 152] width 299 height 33
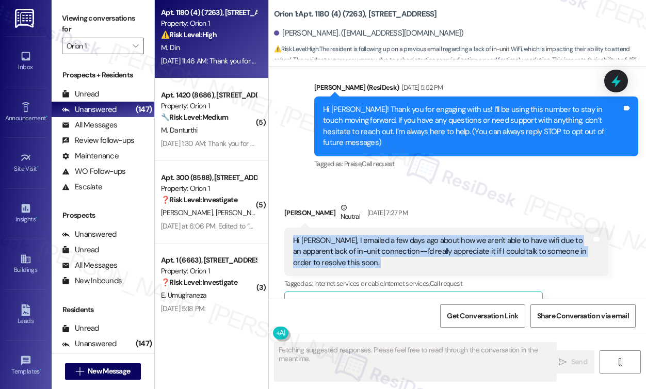
scroll to position [73, 0]
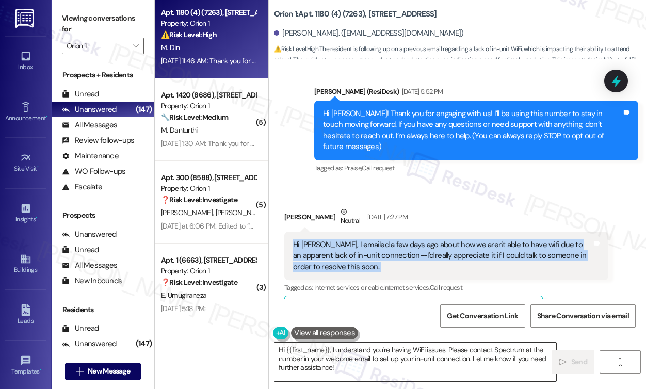
click at [332, 349] on textarea "Hi {{first_name}}, I understand you're having WiFi issues. Please contact Spect…" at bounding box center [415, 362] width 282 height 39
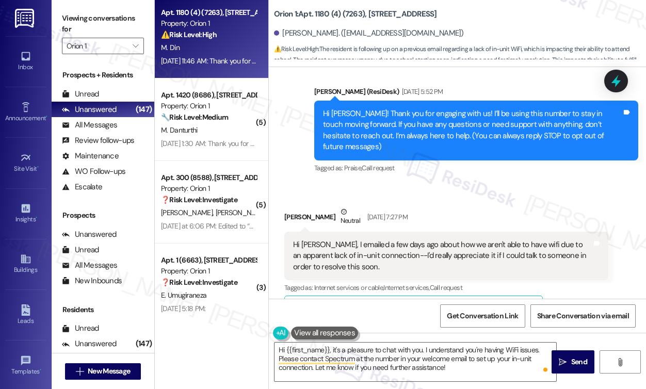
click at [368, 256] on div "Hi Sarah, I emailed a few days ago about how we aren't able to have wifi due to…" at bounding box center [442, 255] width 299 height 33
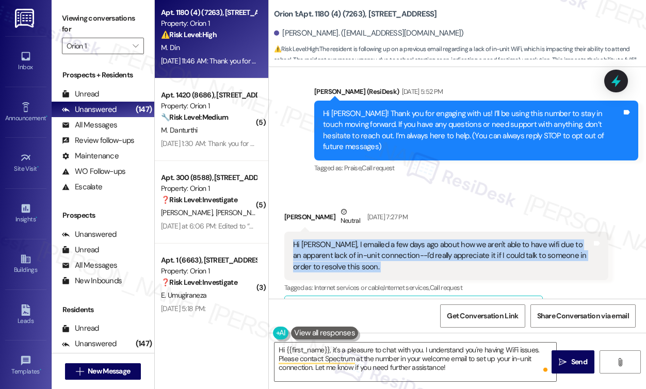
click at [368, 256] on div "Hi Sarah, I emailed a few days ago about how we aren't able to have wifi due to…" at bounding box center [442, 255] width 299 height 33
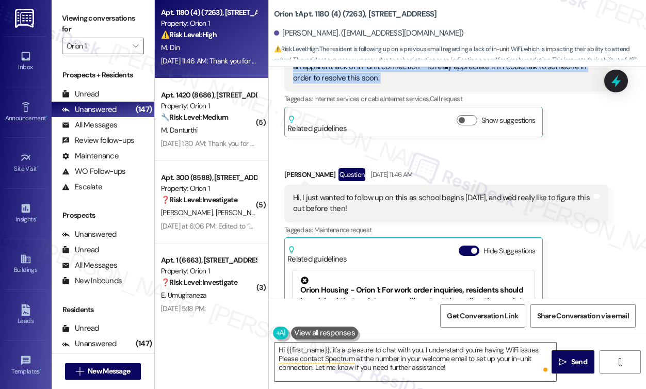
scroll to position [280, 0]
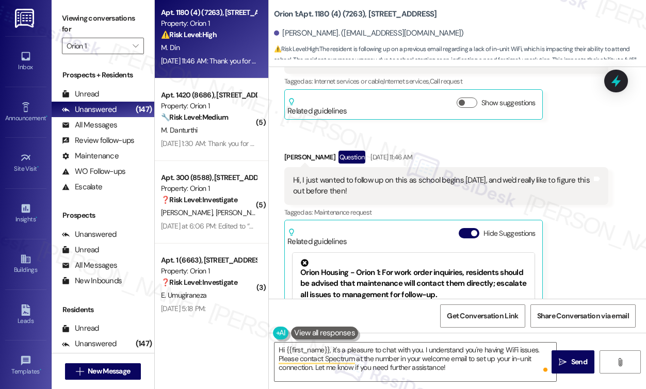
click at [377, 175] on div "Hi, I just wanted to follow up on this as school begins tomorrow, and we'd real…" at bounding box center [442, 186] width 299 height 22
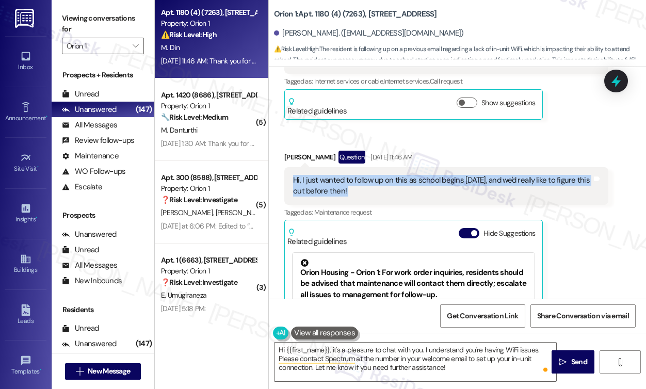
click at [377, 175] on div "Hi, I just wanted to follow up on this as school begins tomorrow, and we'd real…" at bounding box center [442, 186] width 299 height 22
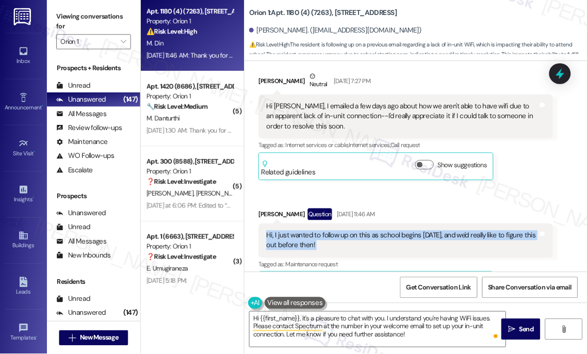
scroll to position [125, 0]
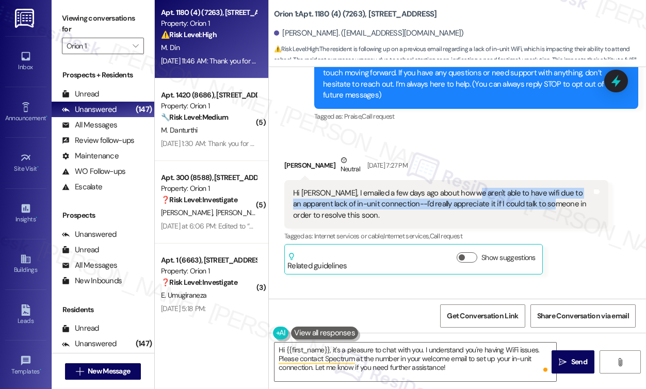
drag, startPoint x: 466, startPoint y: 184, endPoint x: 539, endPoint y: 193, distance: 73.8
click at [539, 193] on div "Hi Sarah, I emailed a few days ago about how we aren't able to have wifi due to…" at bounding box center [442, 204] width 299 height 33
click at [522, 188] on div "Hi Sarah, I emailed a few days ago about how we aren't able to have wifi due to…" at bounding box center [442, 204] width 299 height 33
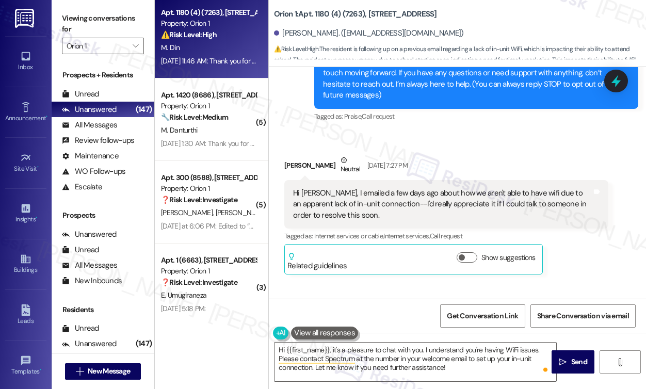
click at [515, 188] on div "Hi Sarah, I emailed a few days ago about how we aren't able to have wifi due to…" at bounding box center [442, 204] width 299 height 33
copy div "wifi"
click at [72, 12] on label "Viewing conversations for" at bounding box center [103, 23] width 82 height 27
click at [68, 9] on div "Viewing conversations for Orion 1 " at bounding box center [103, 32] width 103 height 64
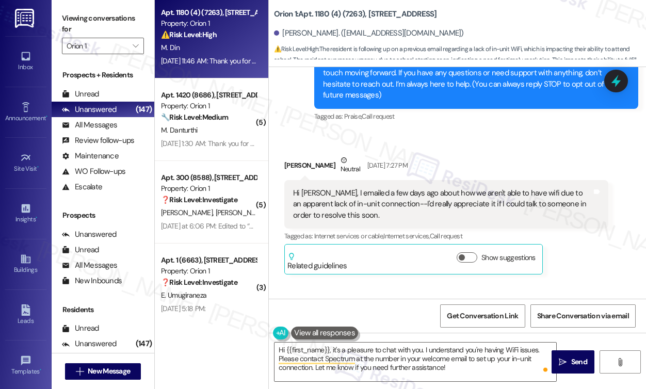
drag, startPoint x: 71, startPoint y: 10, endPoint x: 84, endPoint y: 18, distance: 15.7
click at [71, 10] on label "Viewing conversations for" at bounding box center [103, 23] width 82 height 27
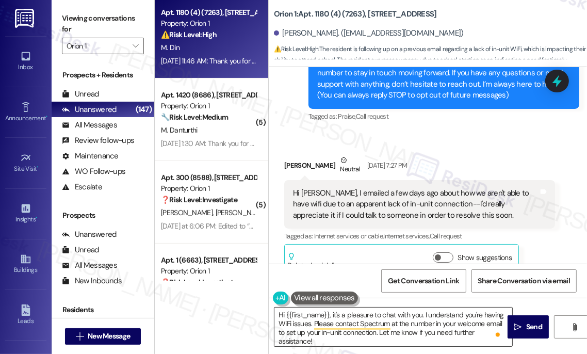
click at [414, 322] on textarea "Hi {{first_name}}, it's a pleasure to chat with you. I understand you're having…" at bounding box center [393, 326] width 238 height 39
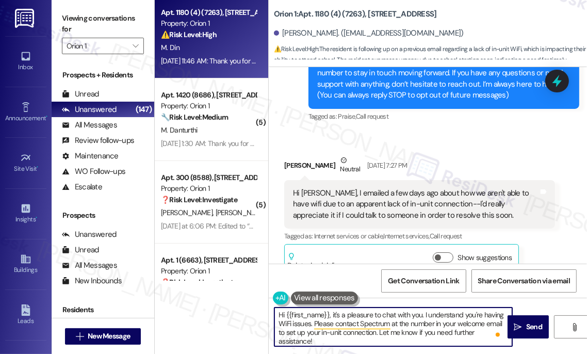
click at [414, 322] on textarea "Hi {{first_name}}, it's a pleasure to chat with you. I understand you're having…" at bounding box center [393, 326] width 238 height 39
paste textarea "at 888-369-2408"
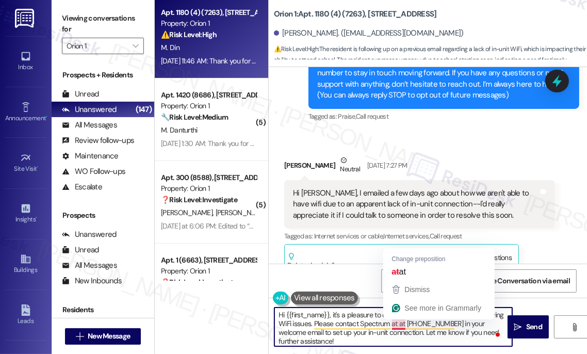
click at [401, 321] on textarea "Hi {{first_name}}, it's a pleasure to chat with you. I understand you're having…" at bounding box center [393, 326] width 238 height 39
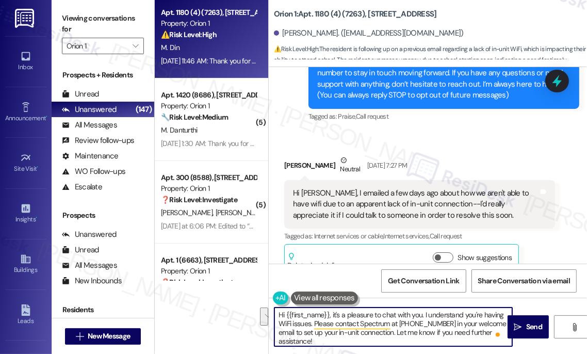
drag, startPoint x: 393, startPoint y: 332, endPoint x: 446, endPoint y: 320, distance: 54.8
click at [446, 320] on textarea "Hi {{first_name}}, it's a pleasure to chat with you. I understand you're having…" at bounding box center [393, 326] width 238 height 39
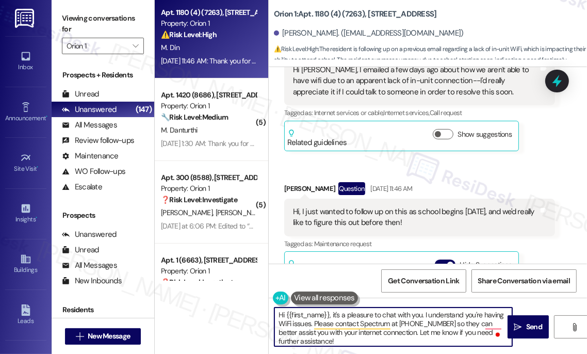
scroll to position [359, 0]
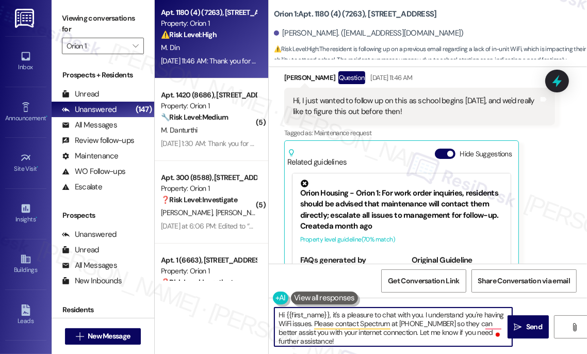
click at [424, 314] on textarea "Hi {{first_name}}, it's a pleasure to chat with you. I understand you're having…" at bounding box center [393, 326] width 238 height 39
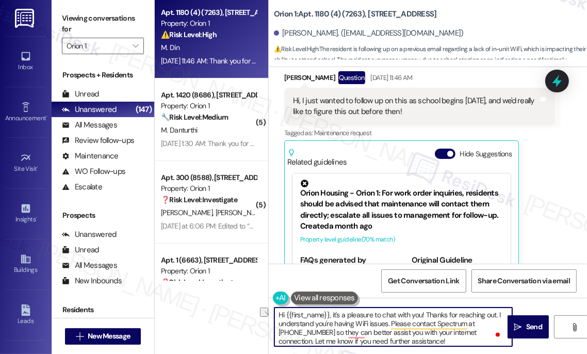
drag, startPoint x: 275, startPoint y: 312, endPoint x: 496, endPoint y: 313, distance: 221.3
click at [496, 313] on textarea "Hi {{first_name}}, it's a pleasure to chat with you! Thanks for reaching out. I…" at bounding box center [393, 326] width 238 height 39
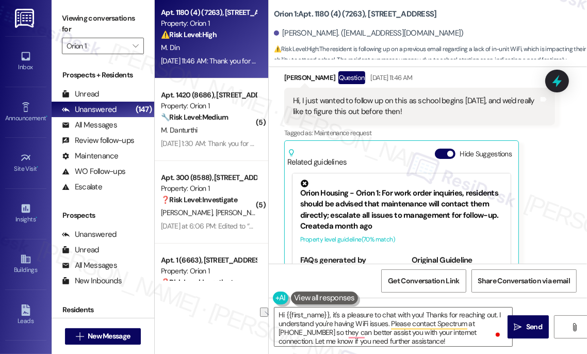
click at [60, 4] on div "Viewing conversations for Orion 1 " at bounding box center [103, 32] width 103 height 64
click at [69, 13] on label "Viewing conversations for" at bounding box center [103, 23] width 82 height 27
click at [69, 14] on label "Viewing conversations for" at bounding box center [103, 23] width 82 height 27
click at [469, 323] on textarea "Hi {{first_name}}, it's a pleasure to chat with you! Thanks for reaching out. I…" at bounding box center [393, 326] width 238 height 39
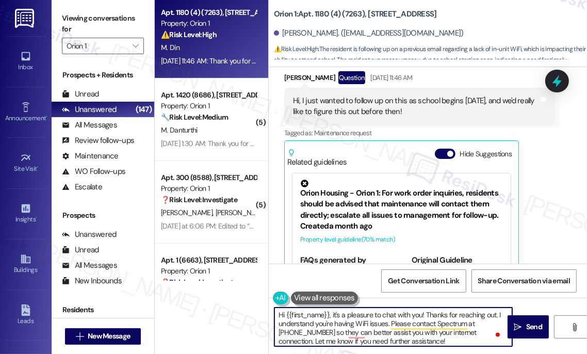
drag, startPoint x: 475, startPoint y: 321, endPoint x: 310, endPoint y: 331, distance: 164.9
click at [310, 331] on textarea "Hi {{first_name}}, it's a pleasure to chat with you! Thanks for reaching out. I…" at bounding box center [393, 326] width 238 height 39
paste textarea "855.243.8892 or visit https://www.spectrum.com."
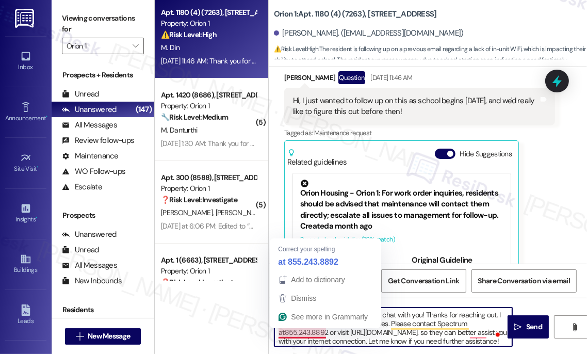
click at [283, 332] on textarea "Hi {{first_name}}, it's a pleasure to chat with you! Thanks for reaching out. I…" at bounding box center [393, 326] width 238 height 39
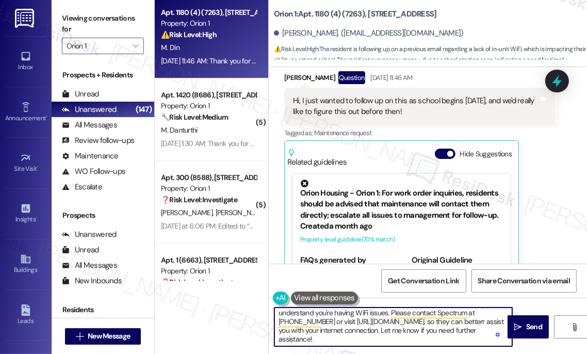
scroll to position [0, 0]
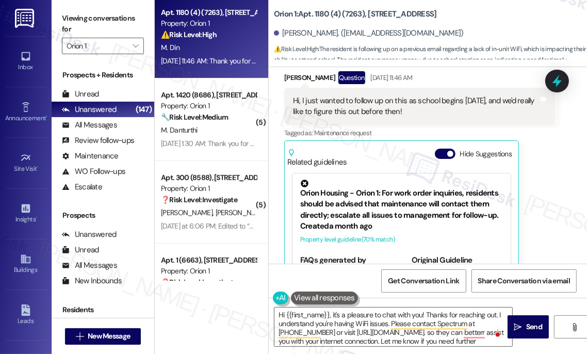
click at [59, 20] on div "Viewing conversations for Orion 1 " at bounding box center [103, 32] width 103 height 64
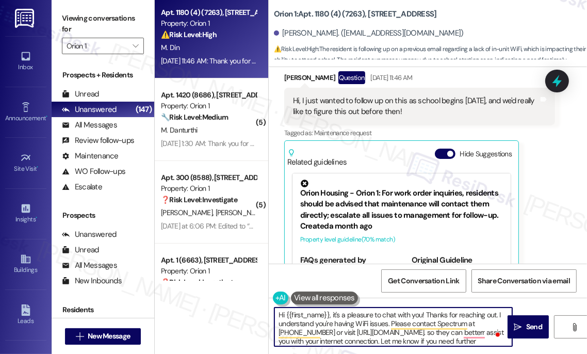
click at [427, 333] on textarea "Hi {{first_name}}, it's a pleasure to chat with you! Thanks for reaching out. I…" at bounding box center [393, 326] width 238 height 39
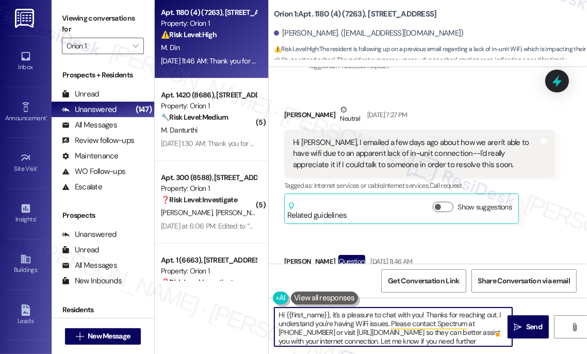
scroll to position [172, 0]
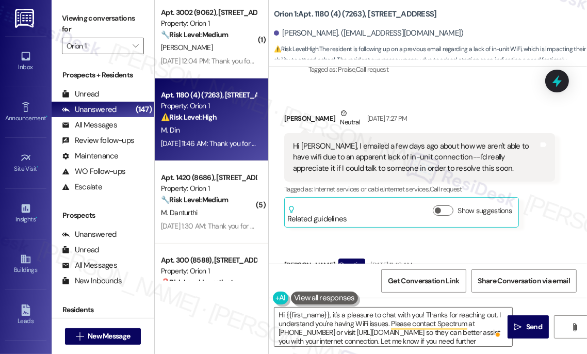
click at [62, 25] on label "Viewing conversations for" at bounding box center [103, 23] width 82 height 27
click at [56, 11] on div "Viewing conversations for Orion 1 " at bounding box center [103, 32] width 103 height 64
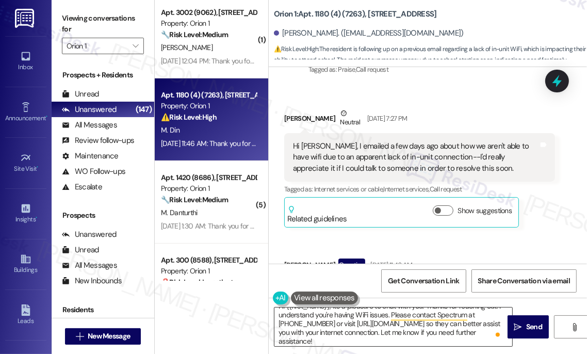
scroll to position [11, 0]
click at [351, 338] on textarea "Hi {{first_name}}, it's a pleasure to chat with you! Thanks for reaching out. I…" at bounding box center [393, 326] width 238 height 39
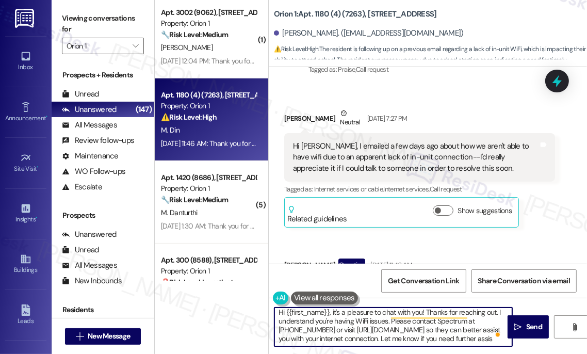
scroll to position [3, 0]
type textarea "Hi {{first_name}}, it's a pleasure to chat with you! Thanks for reaching out. I…"
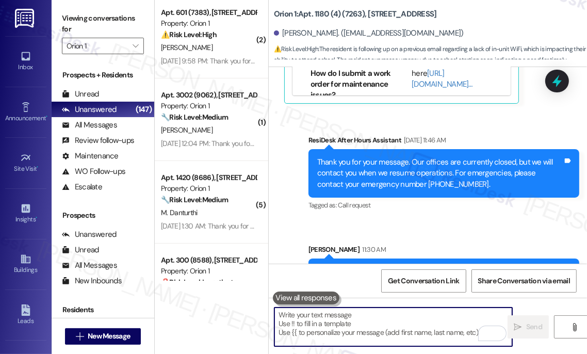
scroll to position [630, 0]
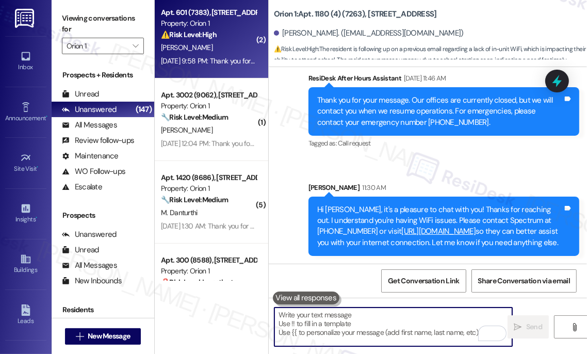
click at [239, 53] on div "[PERSON_NAME]" at bounding box center [209, 47] width 98 height 13
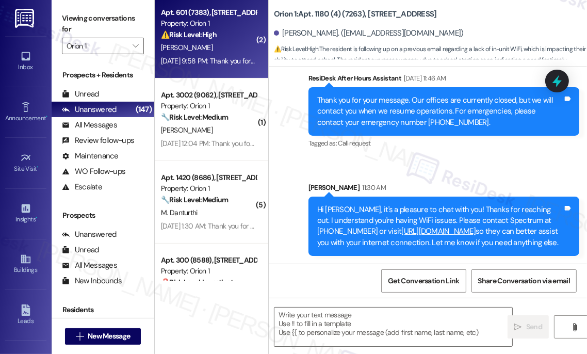
type textarea "Fetching suggested responses. Please feel free to read through the conversation…"
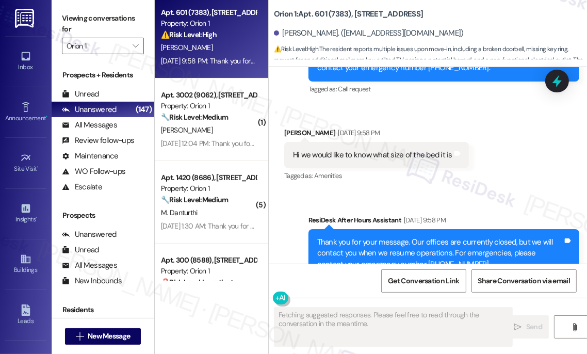
scroll to position [618, 0]
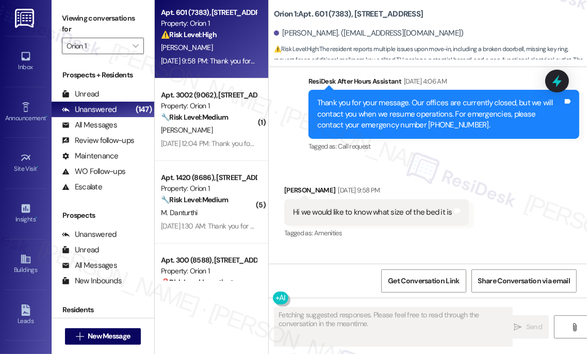
click at [386, 203] on div "Hi we would like to know what size of the bed it is Tags and notes" at bounding box center [376, 212] width 185 height 26
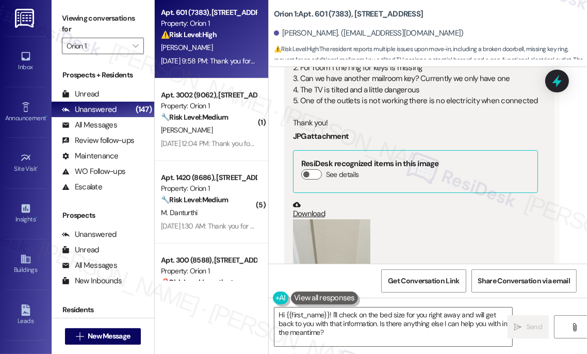
scroll to position [149, 0]
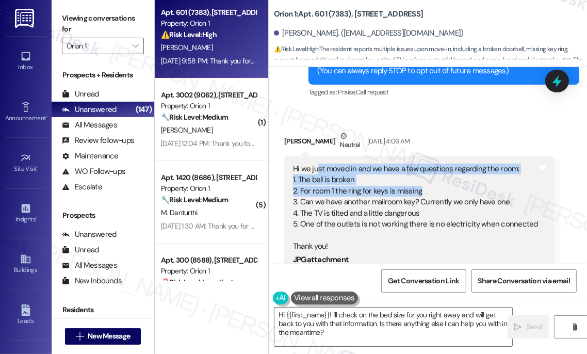
drag, startPoint x: 315, startPoint y: 163, endPoint x: 444, endPoint y: 190, distance: 131.7
click at [444, 190] on div "Hi we just moved in and we have a few questions regarding the room: 1. The bell…" at bounding box center [415, 208] width 245 height 88
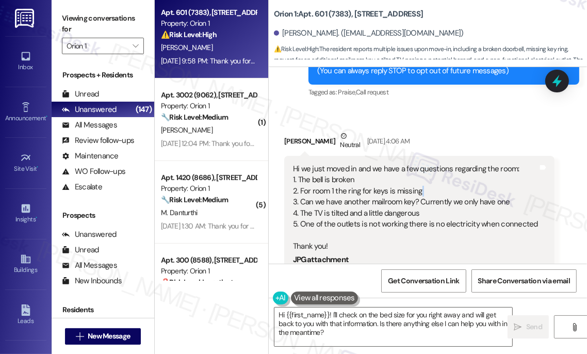
click at [444, 190] on div "Hi we just moved in and we have a few questions regarding the room: 1. The bell…" at bounding box center [415, 208] width 245 height 88
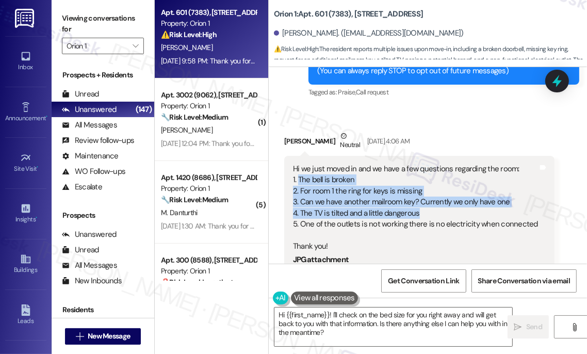
drag, startPoint x: 297, startPoint y: 177, endPoint x: 457, endPoint y: 217, distance: 164.3
click at [457, 217] on div "Hi we just moved in and we have a few questions regarding the room: 1. The bell…" at bounding box center [415, 208] width 245 height 88
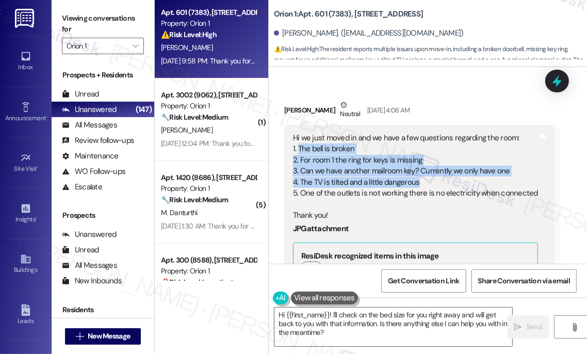
scroll to position [196, 0]
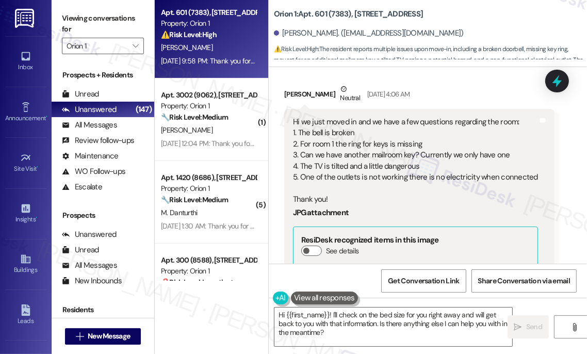
click at [298, 44] on span "⚠️ Risk Level: High : The resident reports multiple issues upon move-in, includ…" at bounding box center [430, 60] width 313 height 33
click at [291, 30] on div "[PERSON_NAME]. ([EMAIL_ADDRESS][DOMAIN_NAME])" at bounding box center [369, 33] width 190 height 11
click at [332, 313] on textarea "Hi {{first_name}}! I'll check on the bed size for you right away and will get b…" at bounding box center [393, 326] width 238 height 39
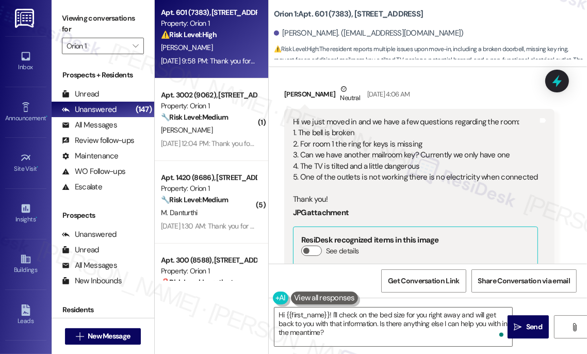
drag, startPoint x: 63, startPoint y: 22, endPoint x: 124, endPoint y: 82, distance: 86.1
click at [63, 22] on label "Viewing conversations for" at bounding box center [103, 23] width 82 height 27
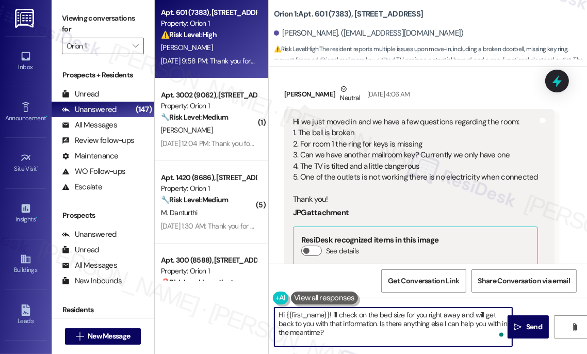
click at [312, 317] on textarea "Hi {{first_name}}! I'll check on the bed size for you right away and will get b…" at bounding box center [393, 326] width 238 height 39
paste textarea ", it's a pleasure to chat with you! Thanks for reaching out."
click at [319, 298] on button at bounding box center [324, 297] width 67 height 13
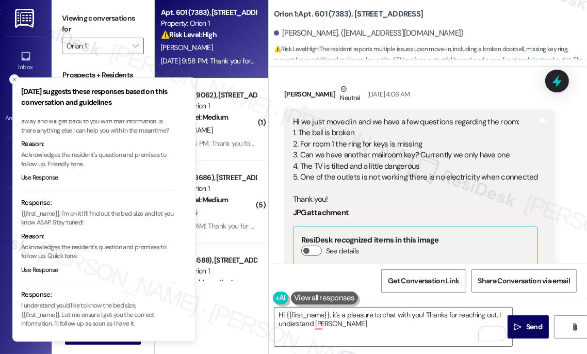
scroll to position [87, 0]
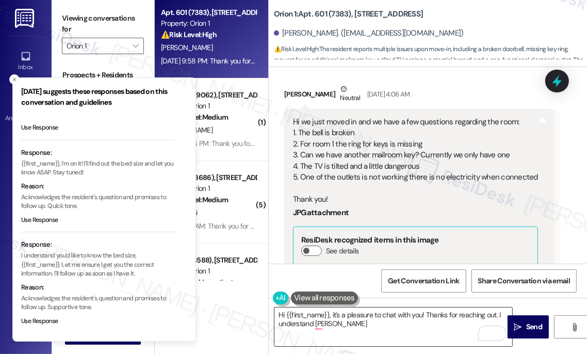
click at [353, 328] on textarea "Hi {{first_name}}, it's a pleasure to chat with you! Thanks for reaching out. I…" at bounding box center [393, 326] width 238 height 39
click at [15, 77] on icon "Close toast" at bounding box center [14, 79] width 6 height 6
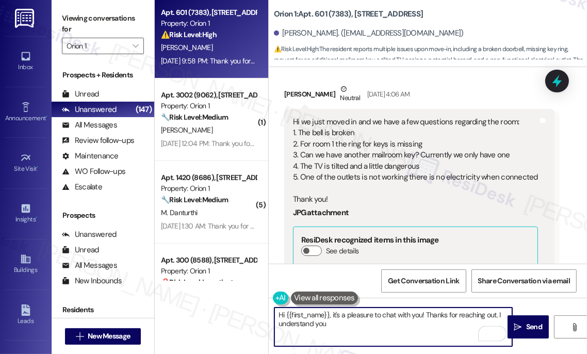
click at [340, 327] on textarea "Hi {{first_name}}, it's a pleasure to chat with you! Thanks for reaching out. I…" at bounding box center [393, 326] width 238 height 39
click at [358, 326] on textarea "Hi {{first_name}}, it's a pleasure to chat with you! Thanks for reaching out. I…" at bounding box center [393, 326] width 238 height 39
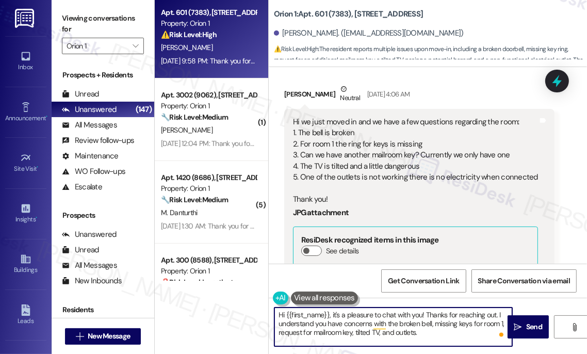
click at [422, 332] on textarea "Hi {{first_name}}, it's a pleasure to chat with you! Thanks for reaching out. I…" at bounding box center [393, 326] width 238 height 39
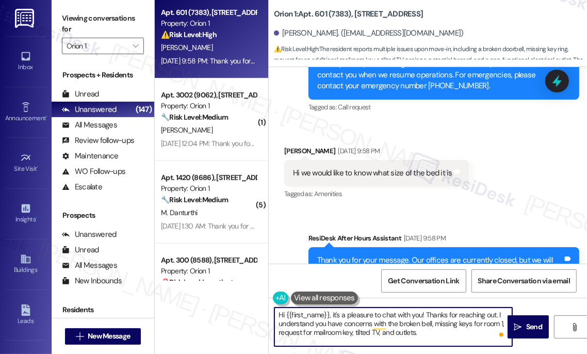
scroll to position [665, 0]
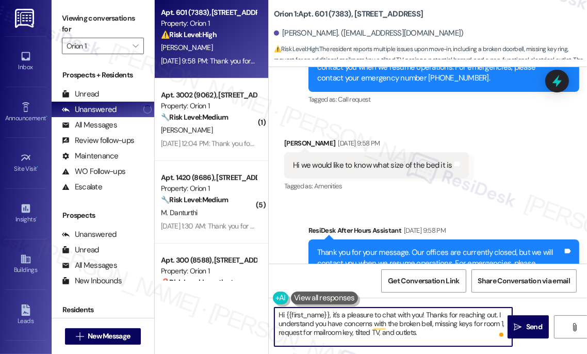
click at [400, 167] on div "Hi we would like to know what size of the bed it is" at bounding box center [372, 165] width 159 height 11
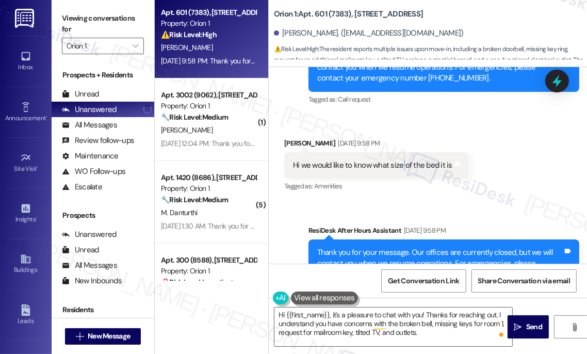
click at [401, 167] on div "Hi we would like to know what size of the bed it is" at bounding box center [372, 165] width 159 height 11
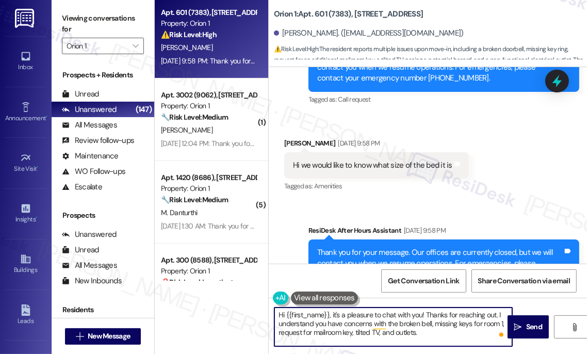
click at [427, 337] on textarea "Hi {{first_name}}, it's a pleasure to chat with you! Thanks for reaching out. I…" at bounding box center [393, 326] width 238 height 39
click at [338, 300] on button at bounding box center [324, 297] width 67 height 13
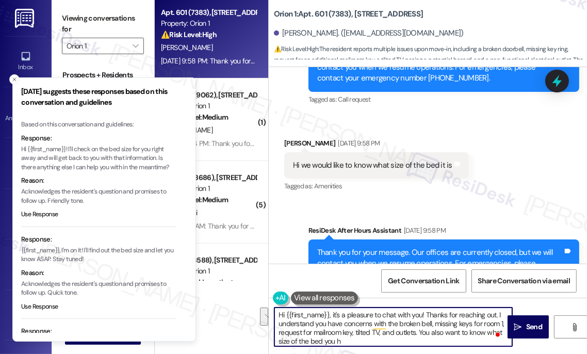
drag, startPoint x: 470, startPoint y: 332, endPoint x: 486, endPoint y: 338, distance: 17.1
click at [486, 338] on textarea "Hi {{first_name}}, it's a pleasure to chat with you! Thanks for reaching out. I…" at bounding box center [393, 326] width 238 height 39
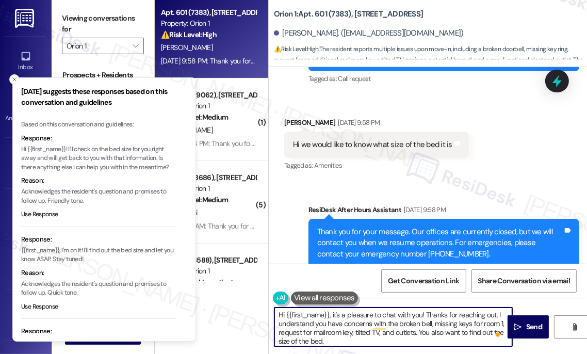
scroll to position [712, 0]
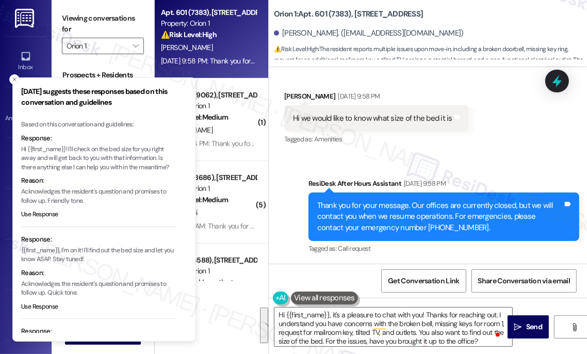
drag, startPoint x: 13, startPoint y: 79, endPoint x: 34, endPoint y: 79, distance: 20.6
click at [13, 79] on icon "Close toast" at bounding box center [14, 79] width 6 height 6
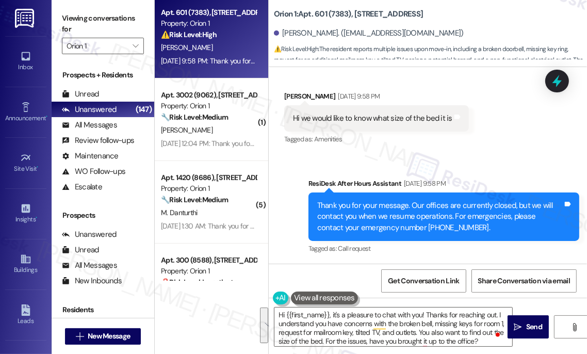
click at [110, 23] on label "Viewing conversations for" at bounding box center [103, 23] width 82 height 27
click at [62, 18] on div "Viewing conversations for Orion 1 " at bounding box center [103, 32] width 103 height 64
click at [338, 318] on textarea "Hi {{first_name}}, it's a pleasure to chat with you! Thanks for reaching out. I…" at bounding box center [393, 326] width 238 height 39
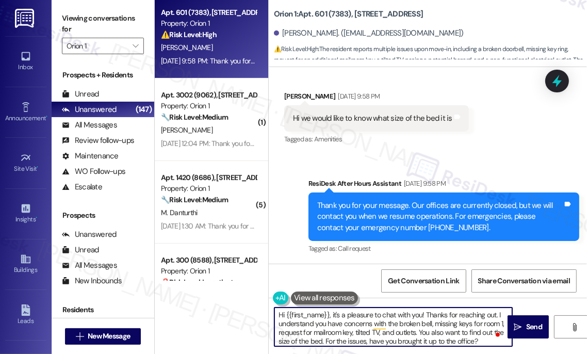
paste textarea "It’s a pleasure to chat with you, and thanks for reaching out. I understand you…"
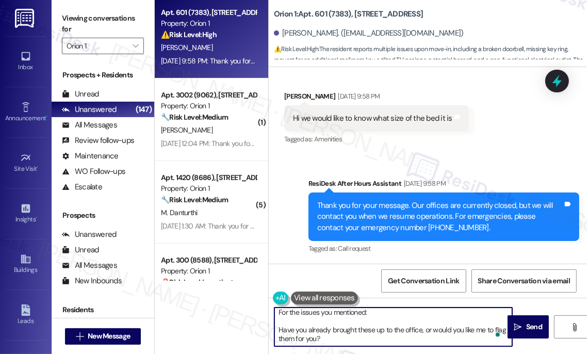
scroll to position [0, 0]
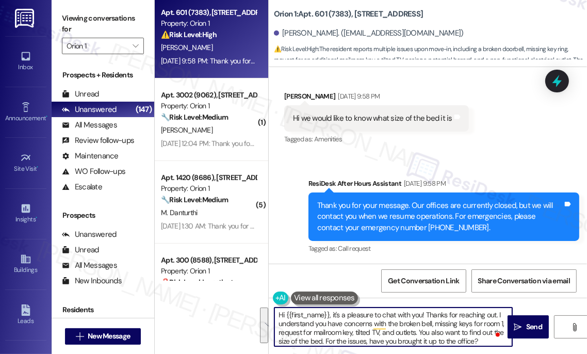
click at [338, 320] on textarea "Hi {{first_name}}, it's a pleasure to chat with you! Thanks for reaching out. I…" at bounding box center [393, 326] width 238 height 39
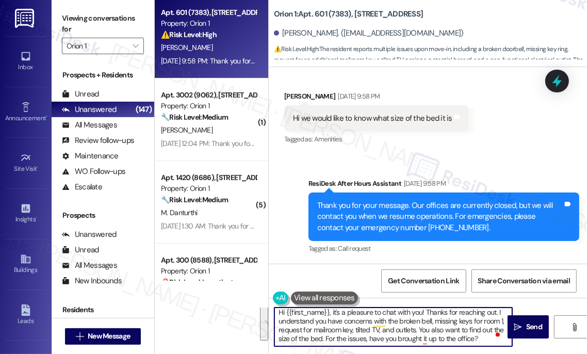
drag, startPoint x: 425, startPoint y: 312, endPoint x: 473, endPoint y: 334, distance: 52.6
click at [475, 342] on textarea "Hi {{first_name}}, it's a pleasure to chat with you! Thanks for reaching out. I…" at bounding box center [393, 326] width 238 height 39
click at [469, 321] on textarea "Hi {{first_name}}, it's a pleasure to chat with you! Thanks for reaching out. I…" at bounding box center [393, 326] width 238 height 39
drag, startPoint x: 497, startPoint y: 311, endPoint x: 485, endPoint y: 338, distance: 30.1
click at [485, 338] on textarea "Hi {{first_name}}, it's a pleasure to chat with you! Thanks for reaching out. I…" at bounding box center [393, 326] width 238 height 39
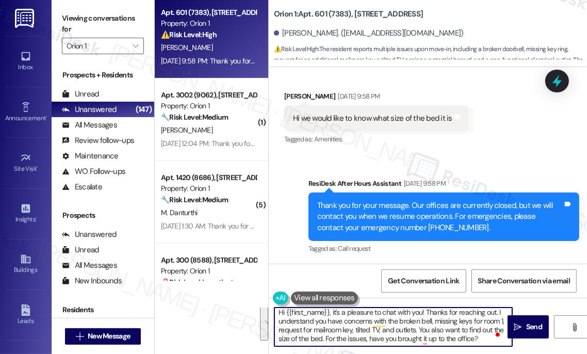
paste textarea "t’s a pleasure to chat with you, and thanks for reaching out. I understand you …"
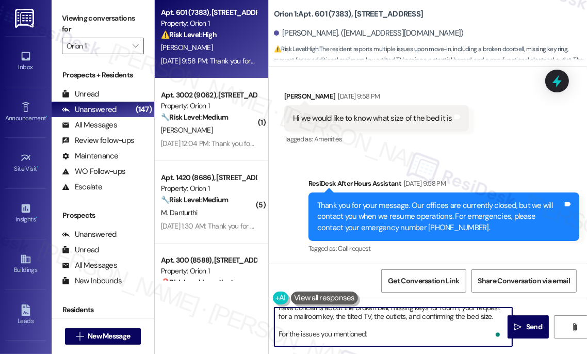
scroll to position [0, 0]
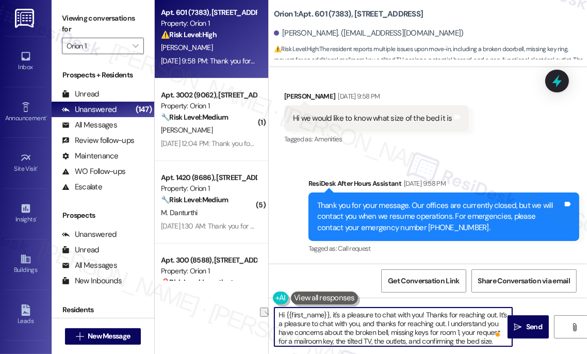
drag, startPoint x: 455, startPoint y: 323, endPoint x: 279, endPoint y: 324, distance: 176.4
click at [279, 324] on textarea "Hi {{first_name}}, it's a pleasure to chat with you! Thanks for reaching out. I…" at bounding box center [393, 326] width 238 height 39
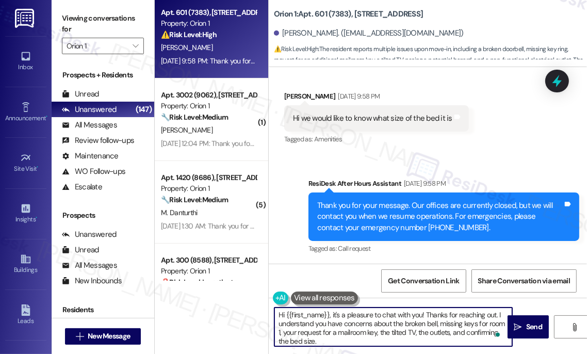
click at [358, 333] on textarea "Hi {{first_name}}, it's a pleasure to chat with you! Thanks for reaching out. I…" at bounding box center [393, 326] width 238 height 39
click at [356, 336] on textarea "Hi {{first_name}}, it's a pleasure to chat with you! Thanks for reaching out. I…" at bounding box center [393, 326] width 238 height 39
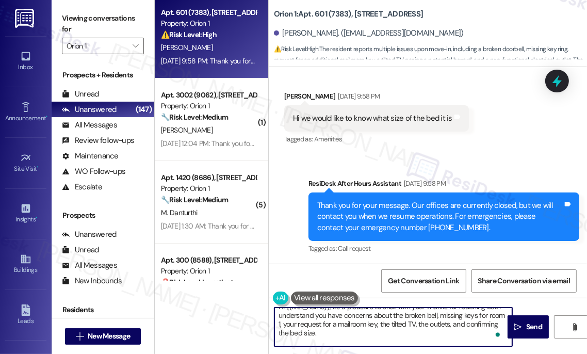
scroll to position [18, 0]
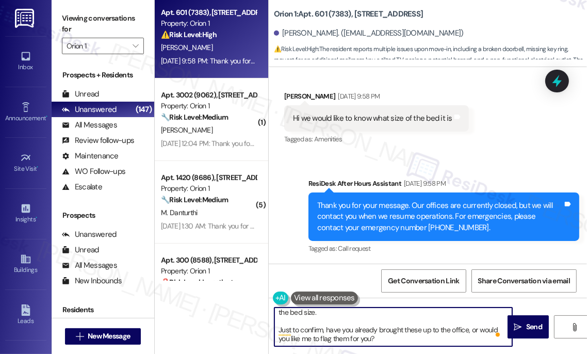
click at [430, 330] on textarea "Hi {{first_name}}, it's a pleasure to chat with you! Thanks for reaching out. I…" at bounding box center [393, 326] width 238 height 39
click at [425, 329] on textarea "Hi {{first_name}}, it's a pleasure to chat with you! Thanks for reaching out. I…" at bounding box center [393, 326] width 238 height 39
click at [422, 342] on textarea "Hi {{first_name}}, it's a pleasure to chat with you! Thanks for reaching out. I…" at bounding box center [393, 326] width 238 height 39
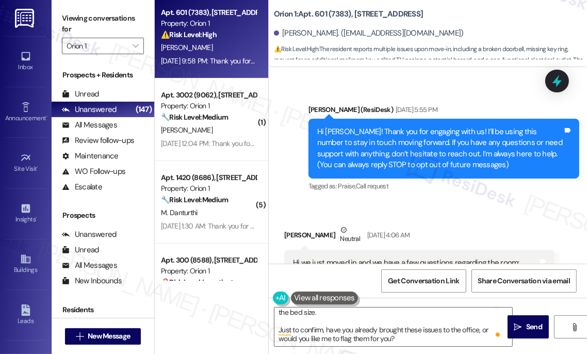
click at [61, 15] on div "Viewing conversations for Orion 1 " at bounding box center [103, 32] width 103 height 64
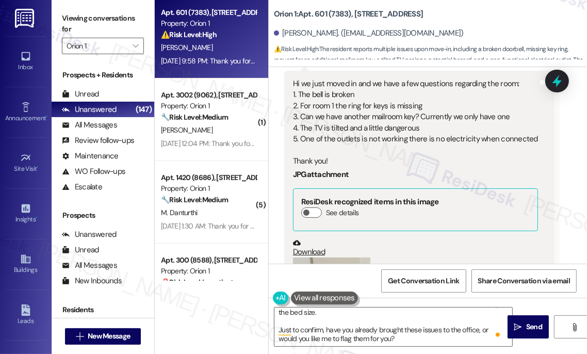
click at [56, 8] on div "Viewing conversations for Orion 1 " at bounding box center [103, 32] width 103 height 64
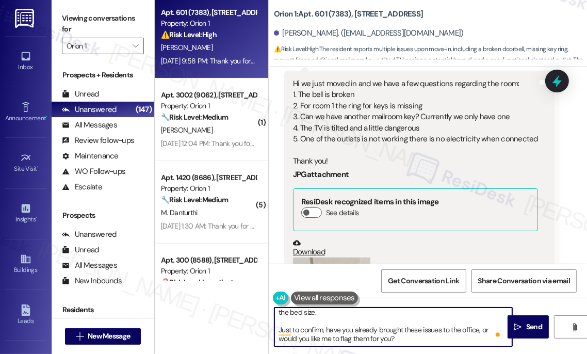
click at [460, 329] on textarea "Hi {{first_name}}, it's a pleasure to chat with you! Thanks for reaching out. I…" at bounding box center [393, 326] width 238 height 39
click at [415, 340] on textarea "Hi {{first_name}}, it's a pleasure to chat with you! Thanks for reaching out. I…" at bounding box center [393, 326] width 238 height 39
drag, startPoint x: 398, startPoint y: 338, endPoint x: 278, endPoint y: 337, distance: 120.2
click at [278, 337] on textarea "Hi {{first_name}}, it's a pleasure to chat with you! Thanks for reaching out. I…" at bounding box center [393, 326] width 238 height 39
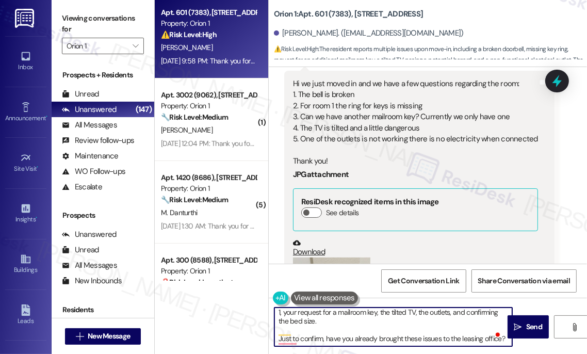
scroll to position [20, 0]
click at [277, 338] on textarea "Hi {{first_name}}, it's a pleasure to chat with you! Thanks for reaching out. I…" at bounding box center [393, 326] width 238 height 39
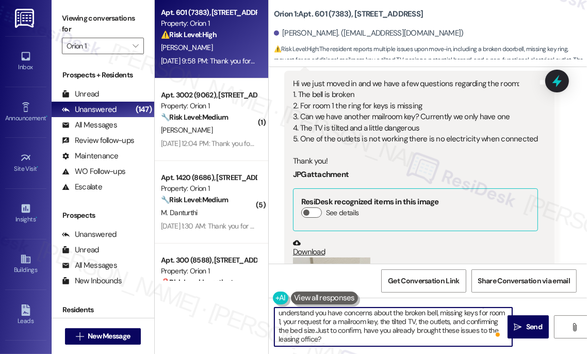
scroll to position [2, 0]
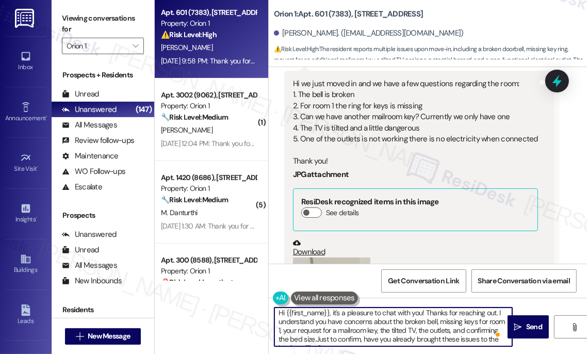
type textarea "Hi {{first_name}}, it's a pleasure to chat with you! Thanks for reaching out. I…"
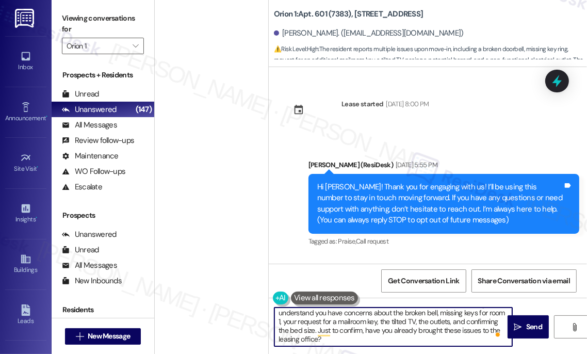
scroll to position [234, 0]
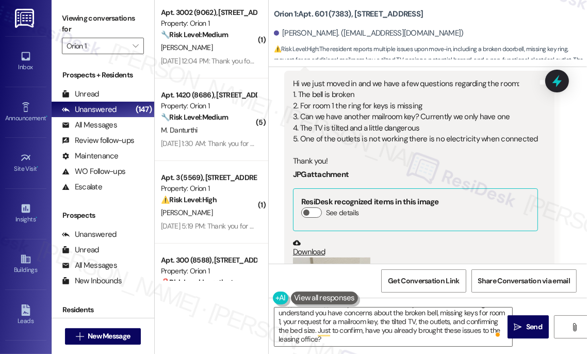
click at [64, 14] on label "Viewing conversations for" at bounding box center [103, 23] width 82 height 27
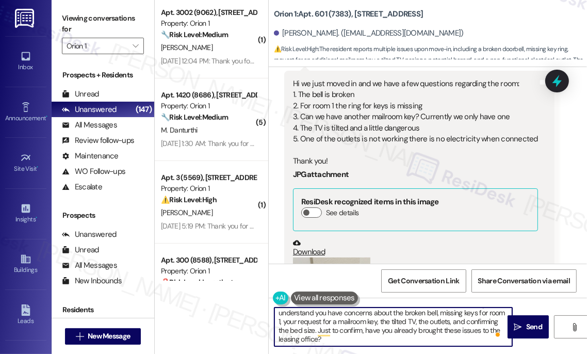
drag, startPoint x: 412, startPoint y: 329, endPoint x: 444, endPoint y: 334, distance: 32.3
click at [444, 334] on textarea "Hi {{first_name}}, it's a pleasure to chat with you! Thanks for reaching out. I…" at bounding box center [393, 326] width 238 height 39
click at [418, 335] on textarea "Hi {{first_name}}, it's a pleasure to chat with you! Thanks for reaching out. I…" at bounding box center [393, 326] width 238 height 39
click at [298, 338] on textarea "Hi {{first_name}}, it's a pleasure to chat with you! Thanks for reaching out. I…" at bounding box center [393, 326] width 238 height 39
click at [285, 338] on textarea "Hi {{first_name}}, it's a pleasure to chat with you! Thanks for reaching out. I…" at bounding box center [393, 326] width 238 height 39
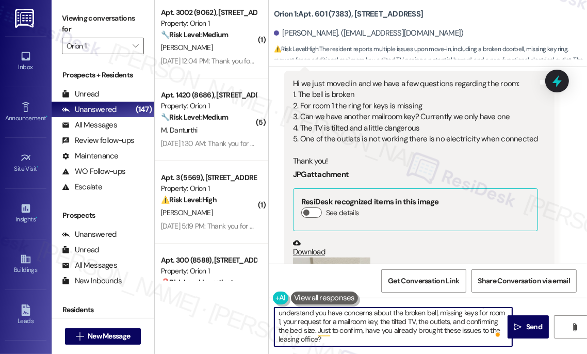
click at [285, 338] on textarea "Hi {{first_name}}, it's a pleasure to chat with you! Thanks for reaching out. I…" at bounding box center [393, 326] width 238 height 39
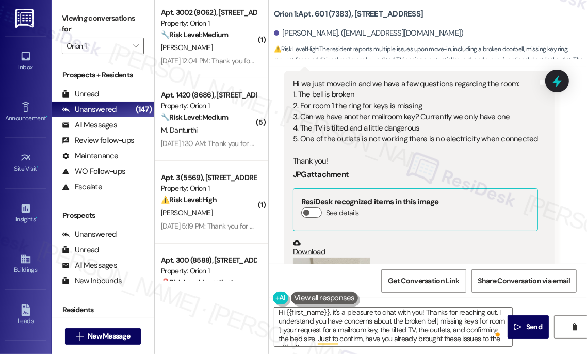
click at [60, 19] on div "Viewing conversations for Orion 1 " at bounding box center [103, 32] width 103 height 64
click at [459, 339] on textarea "Hi {{first_name}}, it's a pleasure to chat with you! Thanks for reaching out. I…" at bounding box center [393, 326] width 238 height 39
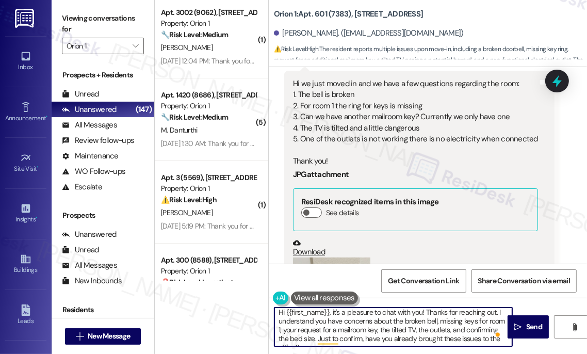
click at [468, 342] on textarea "Hi {{first_name}}, it's a pleasure to chat with you! Thanks for reaching out. I…" at bounding box center [393, 326] width 238 height 39
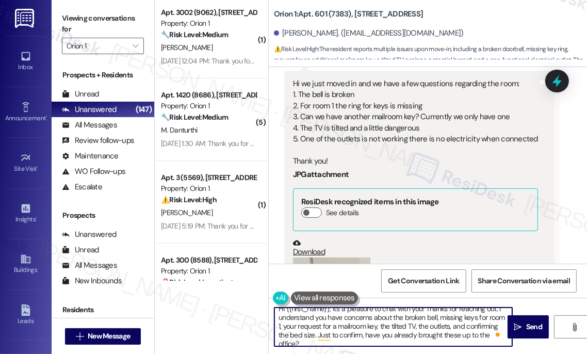
type textarea "Hi {{first_name}}, it's a pleasure to chat with you! Thanks for reaching out. I…"
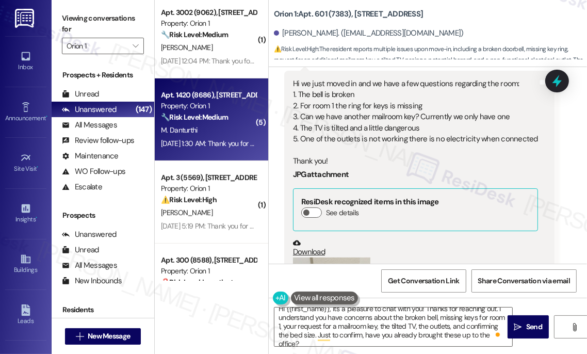
drag, startPoint x: 60, startPoint y: 18, endPoint x: 169, endPoint y: 97, distance: 134.3
click at [60, 18] on div "Viewing conversations for Orion 1 " at bounding box center [103, 32] width 103 height 64
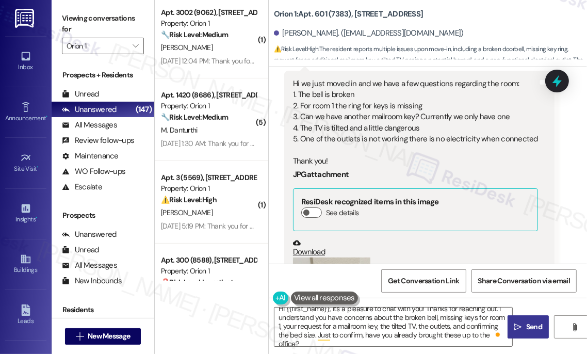
drag, startPoint x: 519, startPoint y: 331, endPoint x: 513, endPoint y: 330, distance: 6.9
click at [519, 331] on span " Send" at bounding box center [528, 326] width 33 height 11
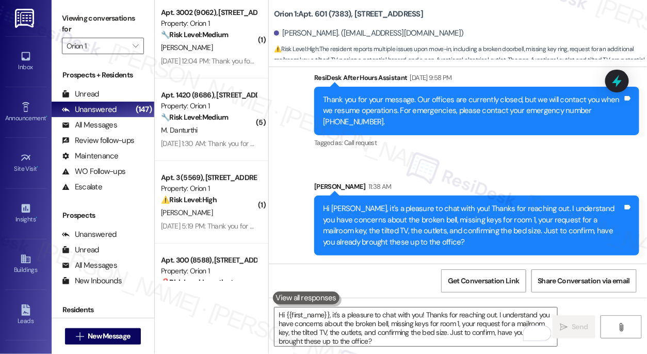
scroll to position [806, 0]
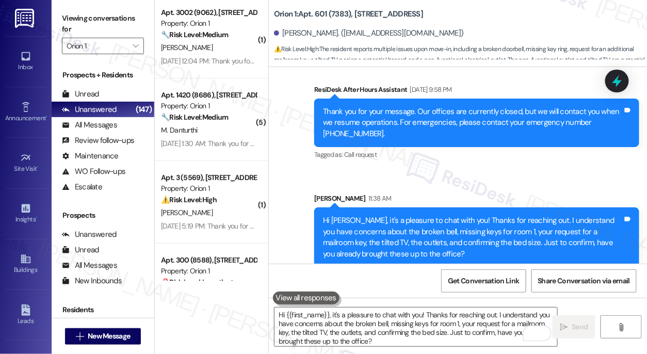
click at [372, 218] on div "Hi [PERSON_NAME], it's a pleasure to chat with you! Thanks for reaching out. I …" at bounding box center [473, 237] width 300 height 44
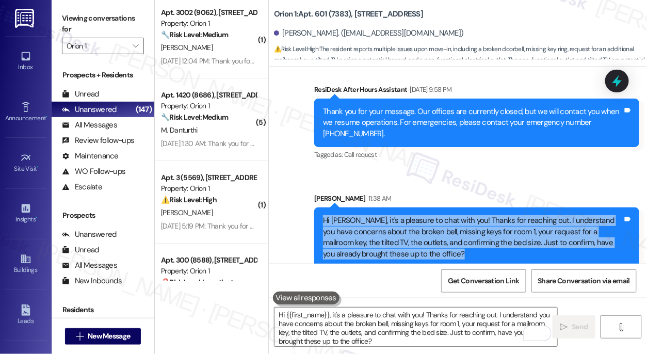
click at [372, 218] on div "Hi [PERSON_NAME], it's a pleasure to chat with you! Thanks for reaching out. I …" at bounding box center [473, 237] width 300 height 44
click at [523, 216] on div "Hi Jasmine, it's a pleasure to chat with you! Thanks for reaching out. I unders…" at bounding box center [473, 237] width 300 height 44
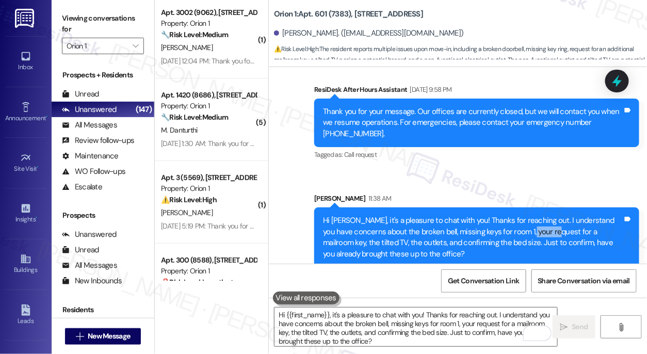
click at [523, 216] on div "Hi Jasmine, it's a pleasure to chat with you! Thanks for reaching out. I unders…" at bounding box center [473, 237] width 300 height 44
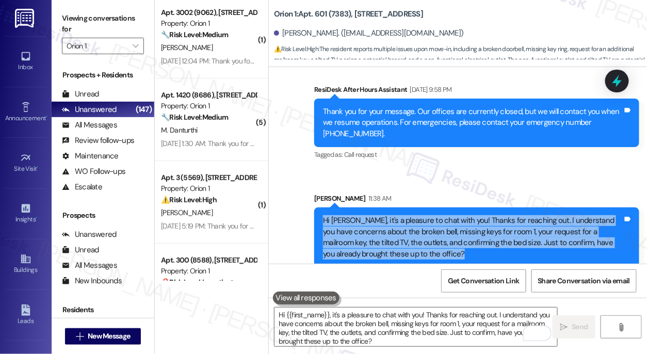
click at [523, 216] on div "Hi Jasmine, it's a pleasure to chat with you! Thanks for reaching out. I unders…" at bounding box center [473, 237] width 300 height 44
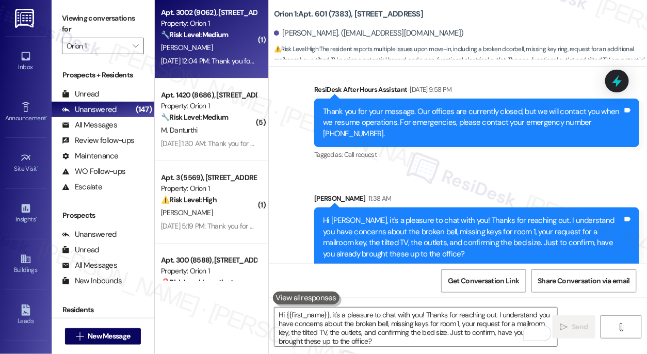
click at [243, 47] on div "A. Olvera" at bounding box center [209, 47] width 98 height 13
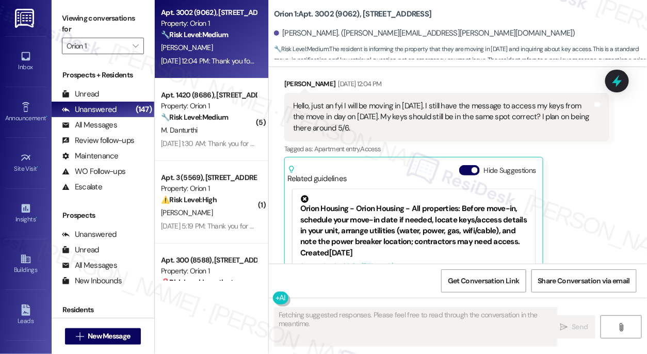
scroll to position [435, 0]
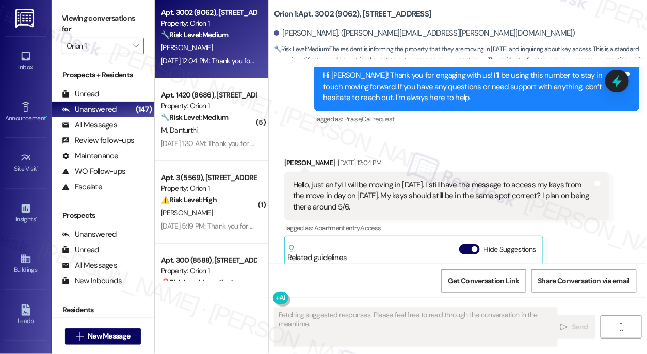
click at [343, 180] on div "Hello, just an fyi I will be moving in today. I still have the message to acces…" at bounding box center [443, 196] width 300 height 33
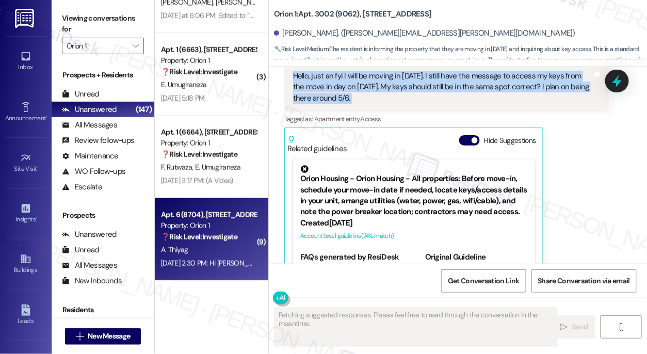
scroll to position [576, 0]
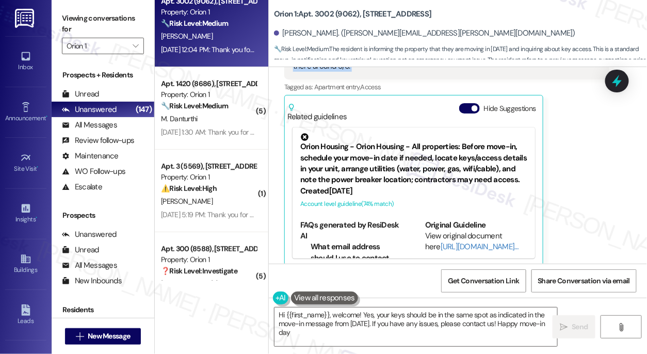
type textarea "Hi {{first_name}}, welcome! Yes, your keys should be in the same spot as indica…"
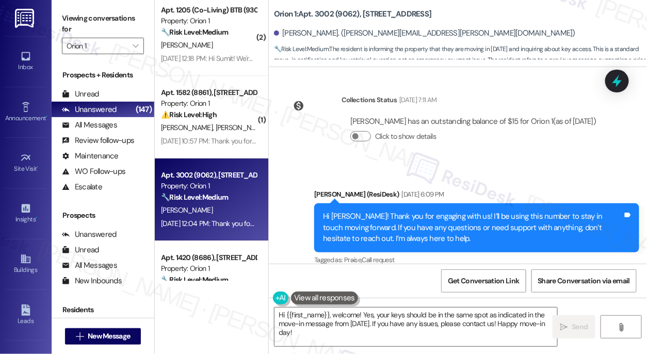
scroll to position [3331, 0]
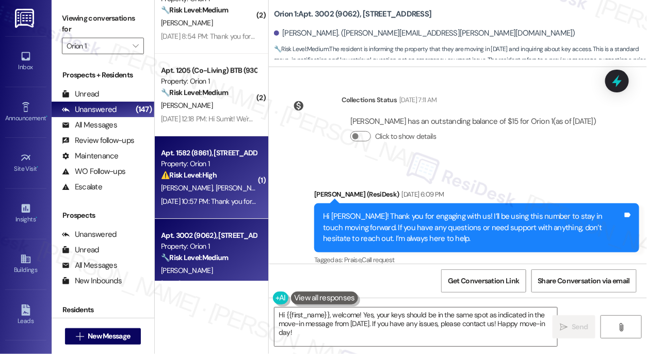
click at [221, 183] on div "N. Tsegaye A. Kiros A. Olvera H. Ngo Z. Hoang" at bounding box center [209, 188] width 98 height 13
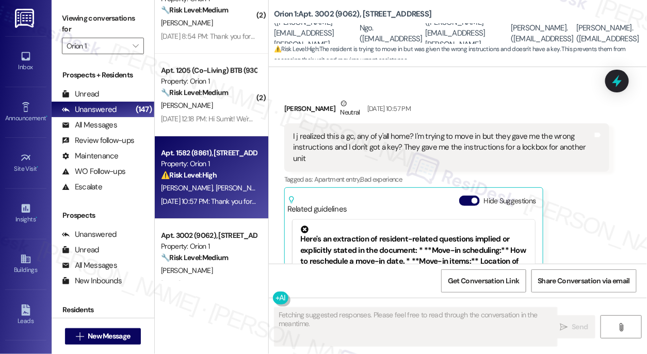
scroll to position [512, 0]
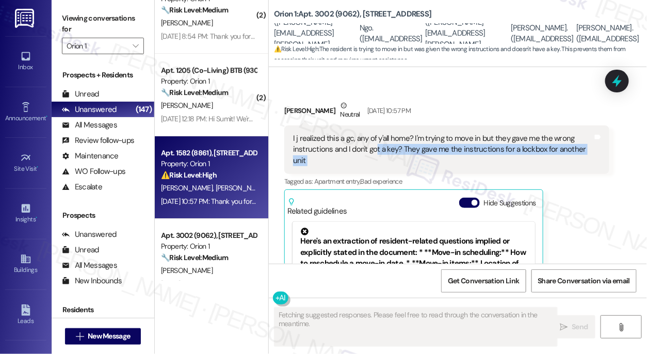
drag, startPoint x: 304, startPoint y: 118, endPoint x: 376, endPoint y: 136, distance: 73.9
click at [376, 136] on div "I j realized this a gc, any of y'all home? I'm trying to move in but they gave …" at bounding box center [446, 149] width 325 height 48
click at [376, 136] on div "I j realized this a gc, any of y'all home? I'm trying to move in but they gave …" at bounding box center [443, 149] width 300 height 33
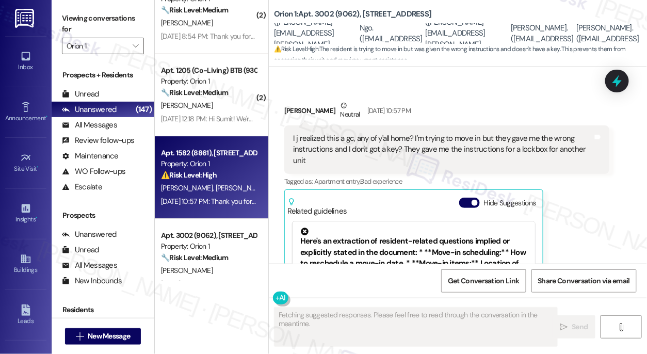
click at [326, 133] on div "I j realized this a gc, any of y'all home? I'm trying to move in but they gave …" at bounding box center [443, 149] width 300 height 33
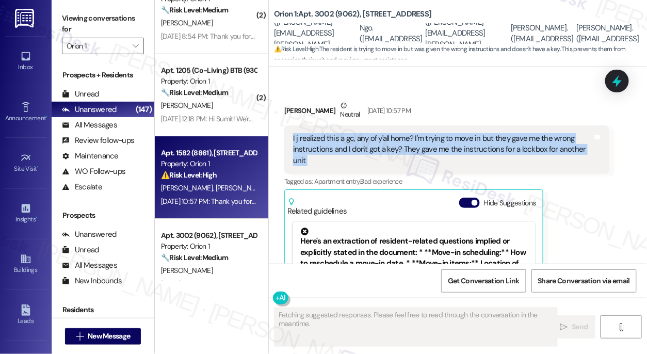
click at [326, 133] on div "I j realized this a gc, any of y'all home? I'm trying to move in but they gave …" at bounding box center [443, 149] width 300 height 33
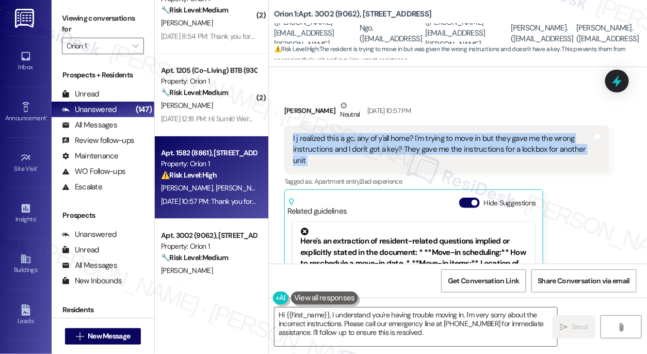
click at [416, 133] on div "I j realized this a gc, any of y'all home? I'm trying to move in but they gave …" at bounding box center [443, 149] width 300 height 33
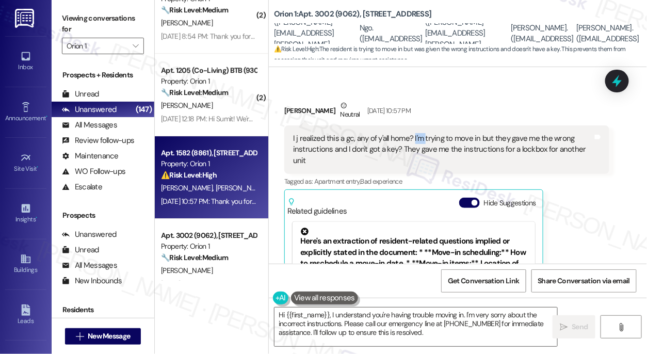
click at [416, 133] on div "I j realized this a gc, any of y'all home? I'm trying to move in but they gave …" at bounding box center [443, 149] width 300 height 33
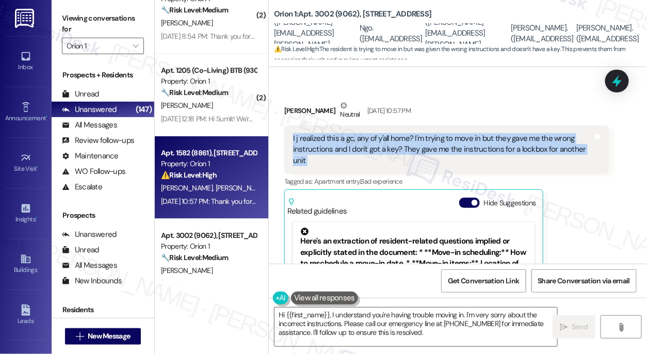
click at [416, 133] on div "I j realized this a gc, any of y'all home? I'm trying to move in but they gave …" at bounding box center [443, 149] width 300 height 33
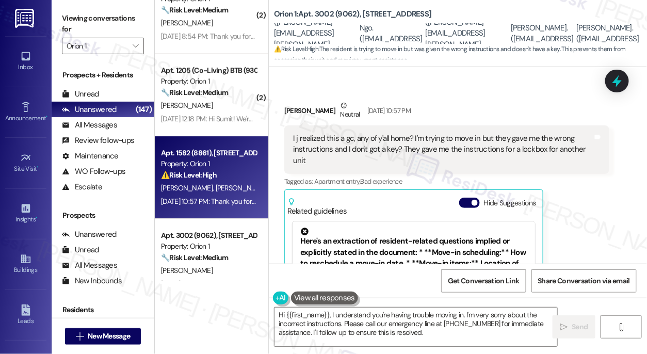
click at [70, 13] on label "Viewing conversations for" at bounding box center [103, 23] width 82 height 27
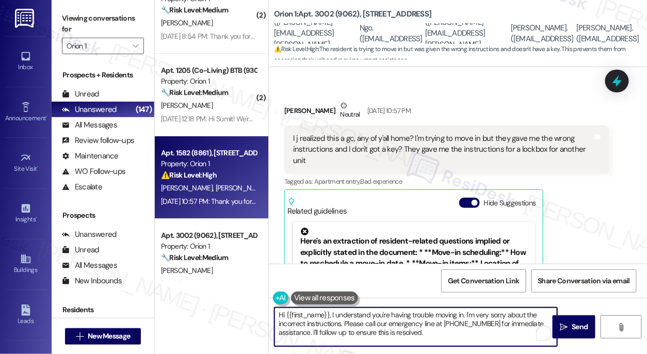
click at [400, 316] on textarea "Hi {{first_name}}, I understand you're having trouble moving in. I'm very sorry…" at bounding box center [415, 326] width 283 height 39
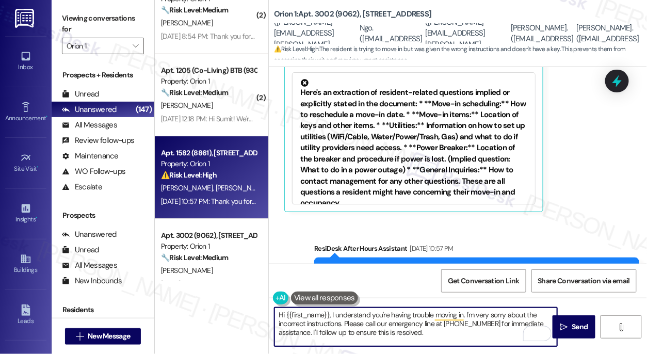
scroll to position [716, 0]
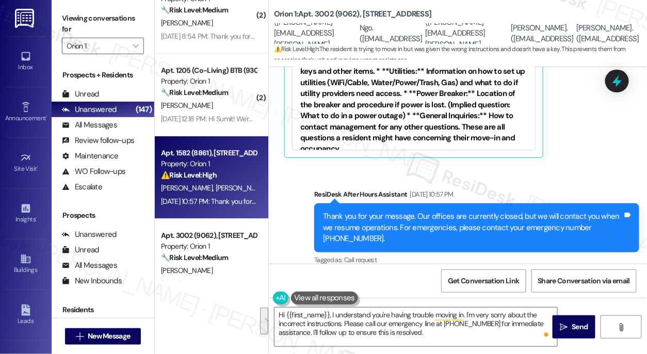
drag, startPoint x: 69, startPoint y: 24, endPoint x: 64, endPoint y: 2, distance: 22.8
click at [69, 24] on label "Viewing conversations for" at bounding box center [103, 23] width 82 height 27
drag, startPoint x: 62, startPoint y: 7, endPoint x: 83, endPoint y: 12, distance: 21.4
click at [62, 7] on div "Viewing conversations for Orion 1 " at bounding box center [103, 32] width 103 height 64
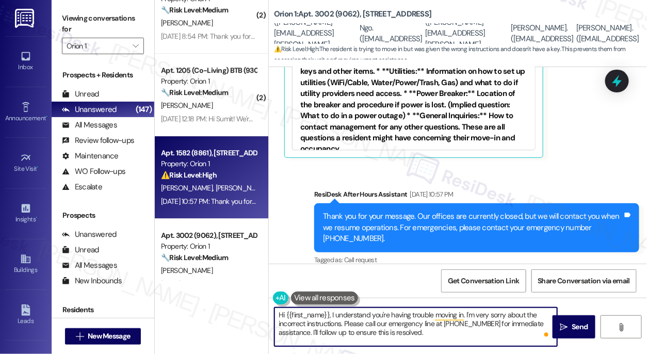
click at [366, 315] on textarea "Hi {{first_name}}, I understand you're having trouble moving in. I'm very sorry…" at bounding box center [415, 326] width 283 height 39
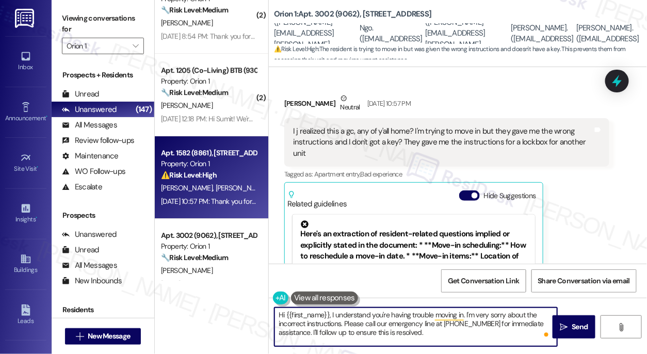
scroll to position [481, 0]
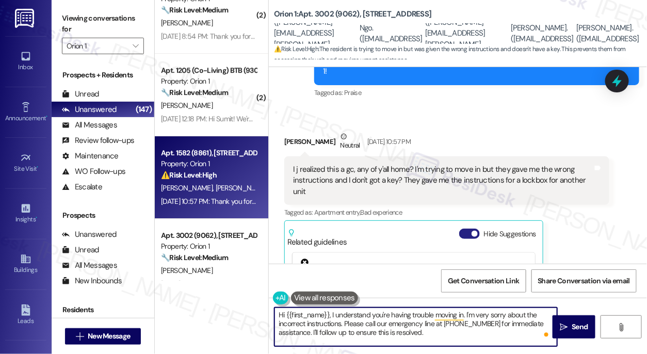
click at [470, 229] on button "Hide Suggestions" at bounding box center [469, 234] width 21 height 10
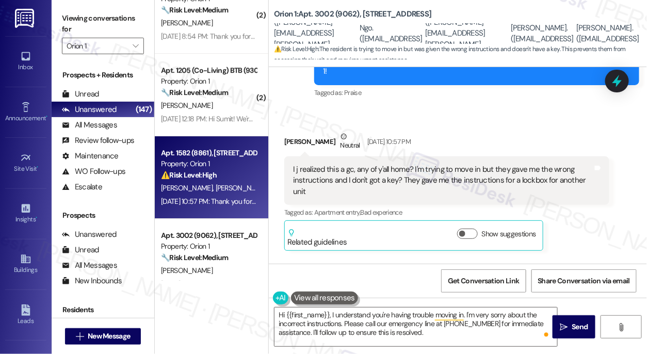
click at [289, 131] on div "Alec Olvera Neutral Aug 24, 2025 at 10:57 PM" at bounding box center [446, 143] width 325 height 25
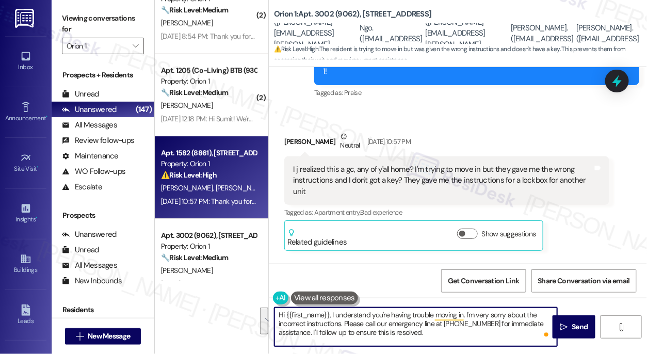
drag, startPoint x: 446, startPoint y: 330, endPoint x: 332, endPoint y: 311, distance: 115.6
click at [332, 311] on textarea "Hi {{first_name}}, I understand you're having trouble moving in. I'm very sorry…" at bounding box center [415, 326] width 283 height 39
paste textarea "just wanted to check back in — were you able to get into your unit after the lo…"
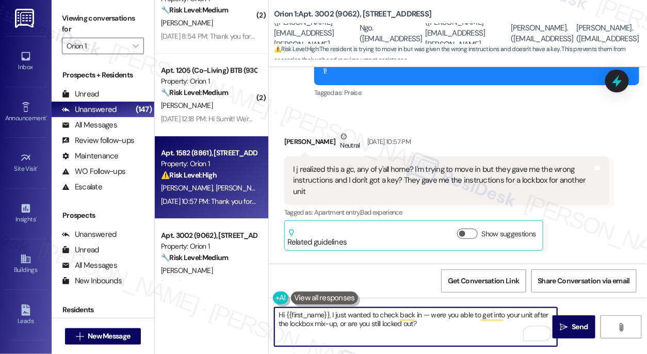
click at [289, 131] on div "Alec Olvera Neutral Aug 24, 2025 at 10:57 PM" at bounding box center [446, 143] width 325 height 25
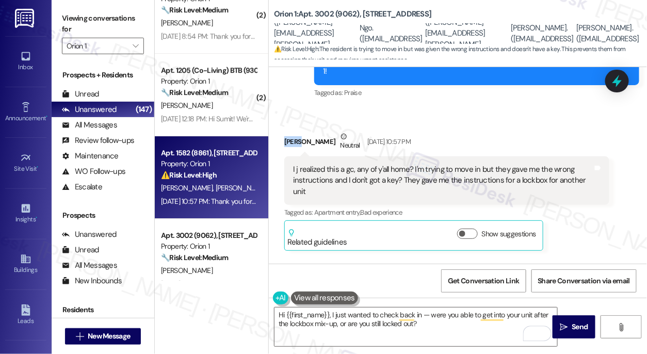
click at [289, 131] on div "Alec Olvera Neutral Aug 24, 2025 at 10:57 PM" at bounding box center [446, 143] width 325 height 25
copy div "Alec"
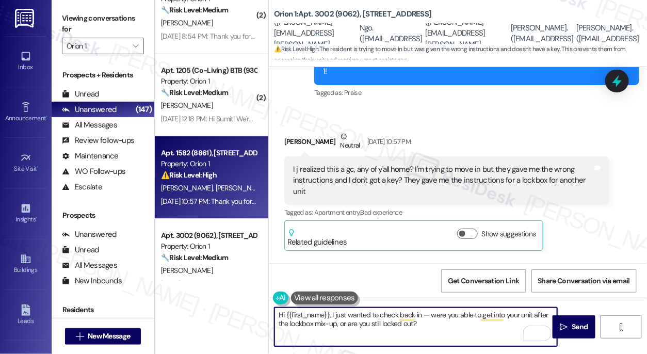
drag, startPoint x: 286, startPoint y: 315, endPoint x: 330, endPoint y: 313, distance: 43.9
click at [330, 313] on textarea "Hi {{first_name}}, I just wanted to check back in — were you able to get into y…" at bounding box center [415, 326] width 283 height 39
paste textarea "Alec"
drag, startPoint x: 489, startPoint y: 314, endPoint x: 483, endPoint y: 314, distance: 6.2
click at [483, 314] on textarea "Hi Alec, it's a pleasure to chat with you. I just wanted to check back in — wer…" at bounding box center [415, 326] width 283 height 39
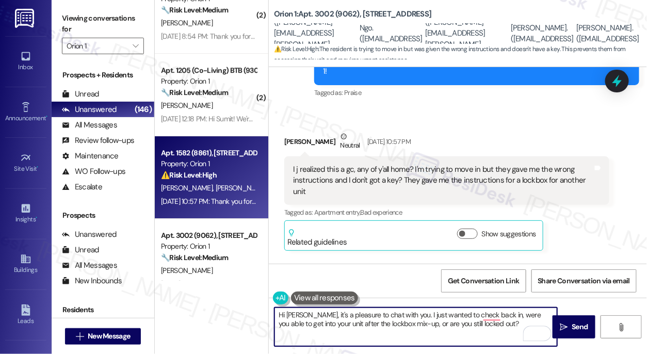
click at [393, 313] on textarea "Hi Alec, it's a pleasure to chat with you. I just wanted to check back in, were…" at bounding box center [415, 326] width 283 height 39
click at [345, 294] on button at bounding box center [324, 297] width 67 height 13
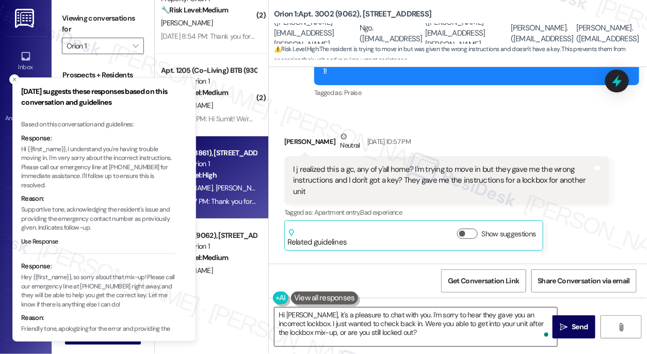
click at [343, 316] on textarea "Hi Alec, it's a pleasure to chat with you. I'm sorry to hear they gave you an i…" at bounding box center [415, 326] width 283 height 39
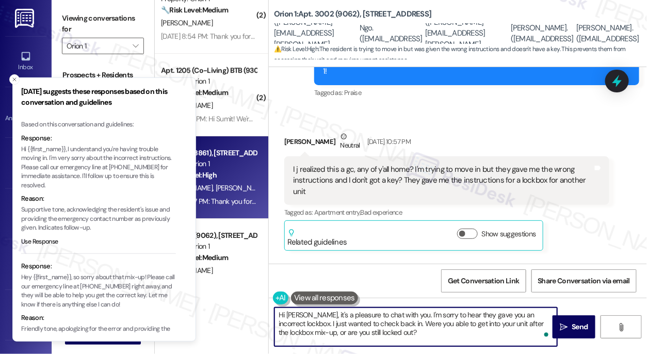
click at [343, 316] on textarea "Hi Alec, it's a pleasure to chat with you. I'm sorry to hear they gave you an i…" at bounding box center [415, 326] width 283 height 39
click at [15, 77] on icon "Close toast" at bounding box center [14, 79] width 6 height 6
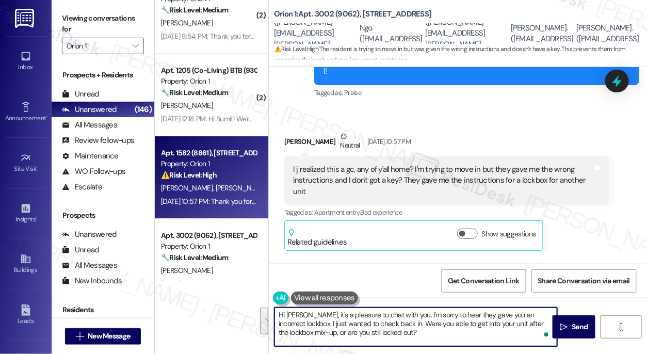
click at [387, 327] on textarea "Hi Alec, it's a pleasure to chat with you. I'm sorry to hear they gave you an i…" at bounding box center [415, 326] width 283 height 39
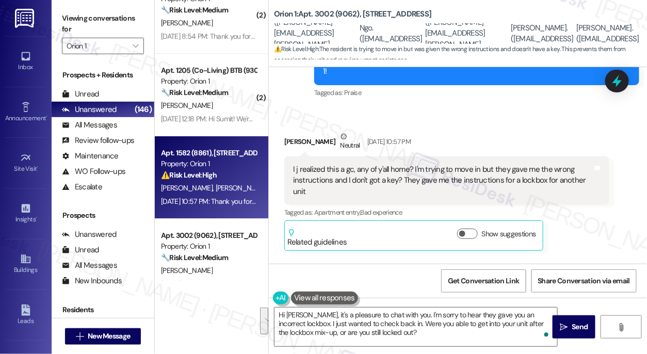
click at [418, 174] on div "I j realized this a gc, any of y'all home? I'm trying to move in but they gave …" at bounding box center [443, 180] width 300 height 33
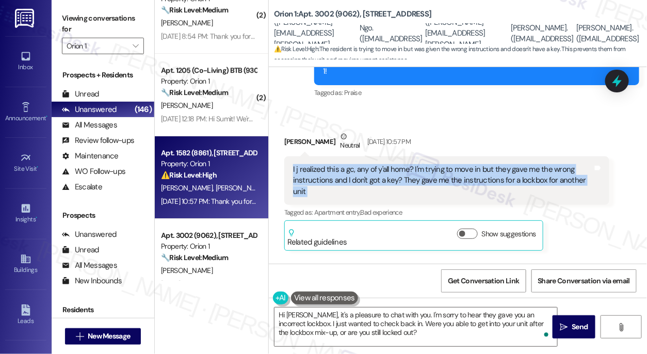
click at [418, 174] on div "I j realized this a gc, any of y'all home? I'm trying to move in but they gave …" at bounding box center [443, 180] width 300 height 33
click at [453, 169] on div "I j realized this a gc, any of y'all home? I'm trying to move in but they gave …" at bounding box center [443, 180] width 300 height 33
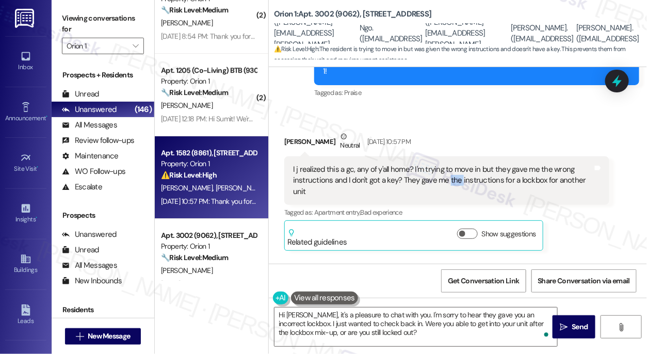
click at [453, 169] on div "I j realized this a gc, any of y'all home? I'm trying to move in but they gave …" at bounding box center [443, 180] width 300 height 33
click at [525, 314] on textarea "Hi Alec, it's a pleasure to chat with you. I'm sorry to hear they gave you an i…" at bounding box center [415, 326] width 283 height 39
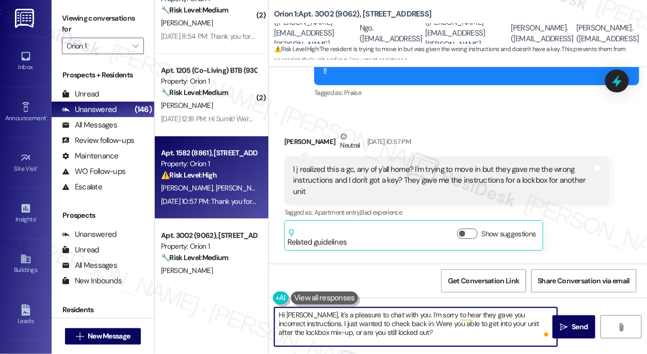
click at [276, 321] on textarea "Hi Alec, it's a pleasure to chat with you. I'm sorry to hear they gave you inco…" at bounding box center [415, 326] width 283 height 39
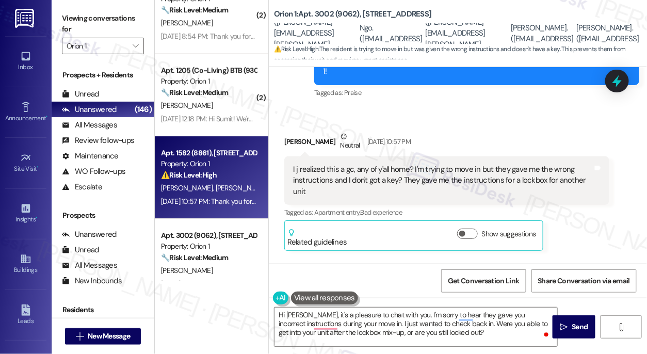
click at [319, 302] on button at bounding box center [324, 297] width 67 height 13
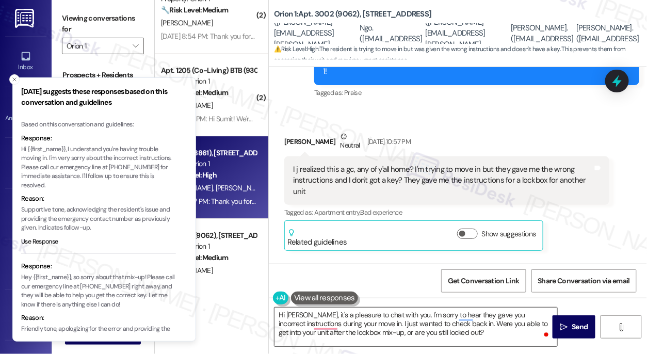
click at [368, 323] on textarea "Hi Alec, it's a pleasure to chat with you. I'm sorry to hear they gave you inco…" at bounding box center [415, 326] width 283 height 39
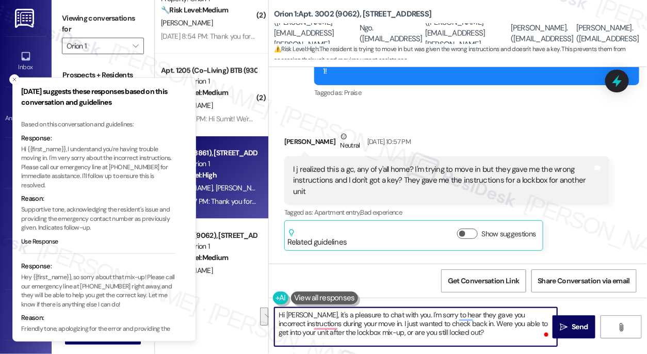
drag, startPoint x: 314, startPoint y: 322, endPoint x: 421, endPoint y: 312, distance: 107.8
click at [421, 312] on textarea "Hi Alec, it's a pleasure to chat with you. I'm sorry to hear they gave you inco…" at bounding box center [415, 326] width 283 height 39
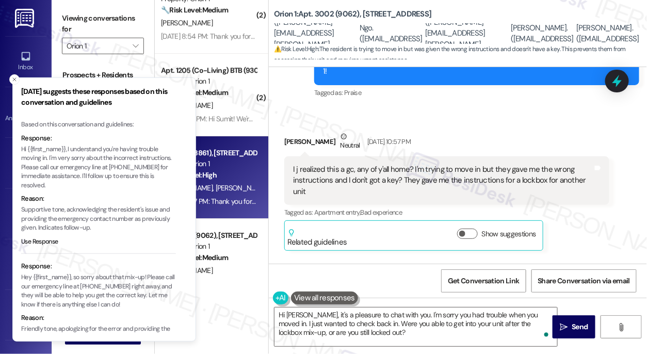
drag, startPoint x: 18, startPoint y: 79, endPoint x: 135, endPoint y: 152, distance: 138.6
click at [18, 79] on button "Close toast" at bounding box center [14, 79] width 10 height 10
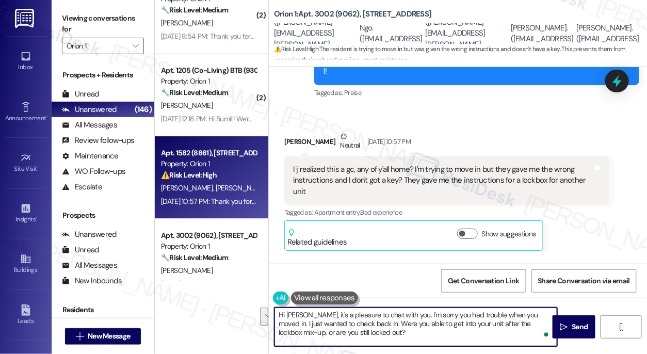
drag, startPoint x: 333, startPoint y: 334, endPoint x: 533, endPoint y: 327, distance: 200.3
click at [533, 327] on textarea "Hi Alec, it's a pleasure to chat with you. I'm sorry you had trouble when you m…" at bounding box center [415, 326] width 283 height 39
type textarea "Hi Alec, it's a pleasure to chat with you. I'm sorry you had trouble when you m…"
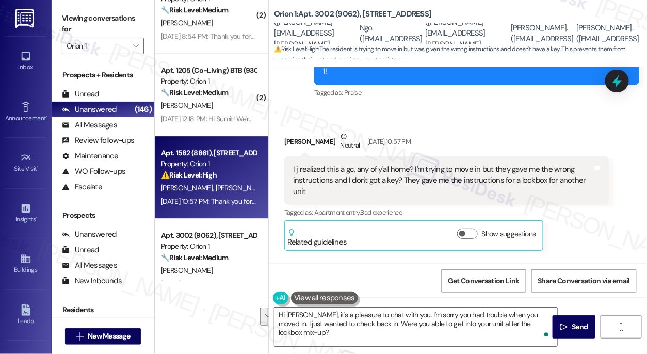
click at [342, 316] on textarea "Hi Alec, it's a pleasure to chat with you. I'm sorry you had trouble when you m…" at bounding box center [415, 326] width 283 height 39
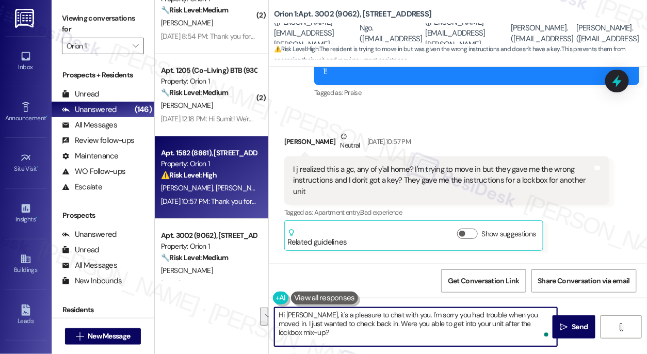
click at [342, 316] on textarea "Hi Alec, it's a pleasure to chat with you. I'm sorry you had trouble when you m…" at bounding box center [415, 326] width 283 height 39
click at [422, 314] on textarea "Hi Alec, it's a pleasure to chat with you. I'm sorry you had trouble when you m…" at bounding box center [415, 326] width 283 height 39
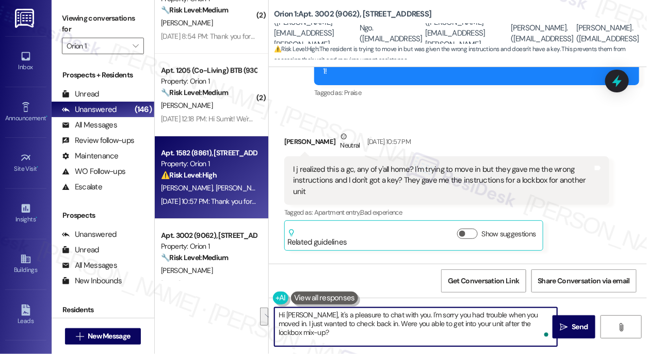
click at [504, 321] on textarea "Hi Alec, it's a pleasure to chat with you. I'm sorry you had trouble when you m…" at bounding box center [415, 326] width 283 height 39
click at [532, 326] on textarea "Hi Alec, it's a pleasure to chat with you. I'm sorry you had trouble when you m…" at bounding box center [415, 326] width 283 height 39
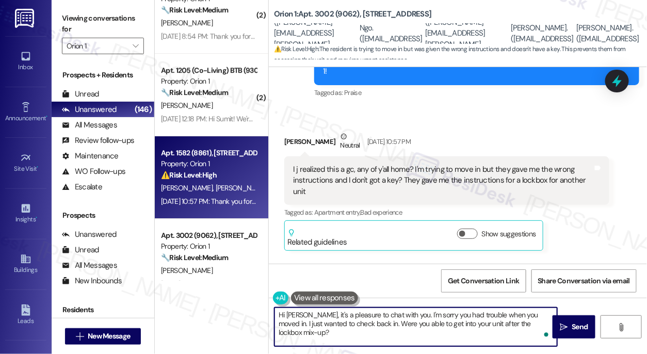
click at [532, 326] on textarea "Hi Alec, it's a pleasure to chat with you. I'm sorry you had trouble when you m…" at bounding box center [415, 326] width 283 height 39
click at [405, 323] on textarea "Hi Alec, it's a pleasure to chat with you. I'm sorry you had trouble when you m…" at bounding box center [415, 326] width 283 height 39
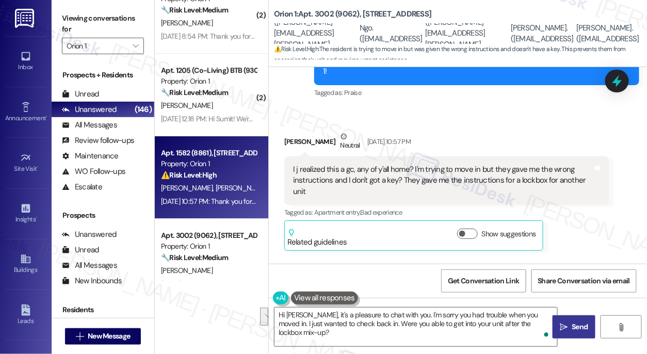
click at [579, 324] on span "Send" at bounding box center [580, 326] width 16 height 11
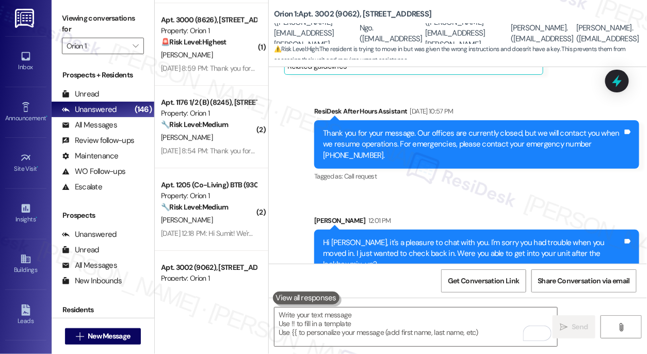
scroll to position [3424, 0]
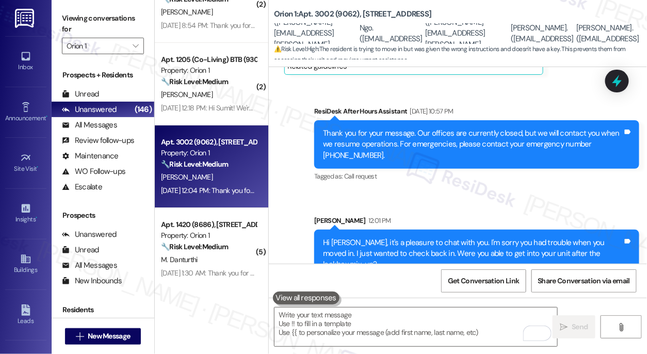
click at [224, 187] on div "Aug 24, 2025 at 12:04 PM: Thank you for your message. Our offices are currently…" at bounding box center [475, 190] width 628 height 9
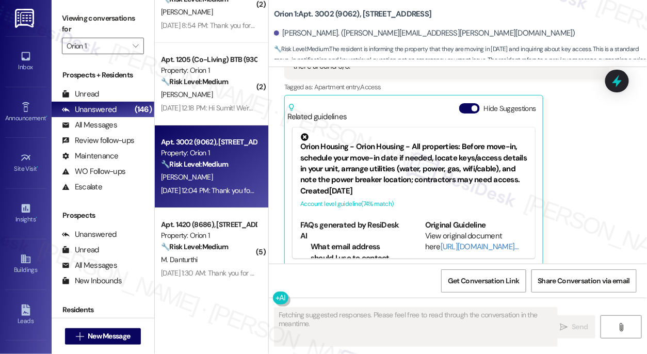
scroll to position [435, 0]
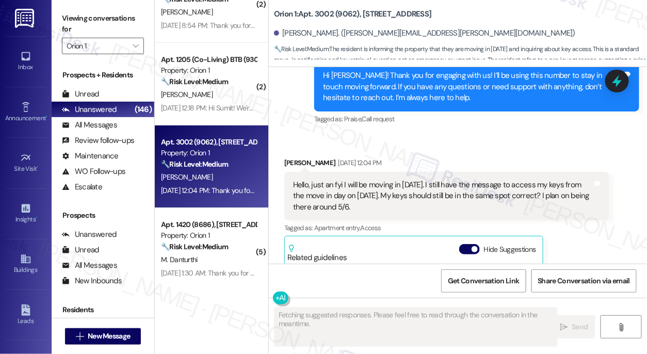
click at [341, 182] on div "Hello, just an fyi I will be moving in today. I still have the message to acces…" at bounding box center [443, 196] width 300 height 33
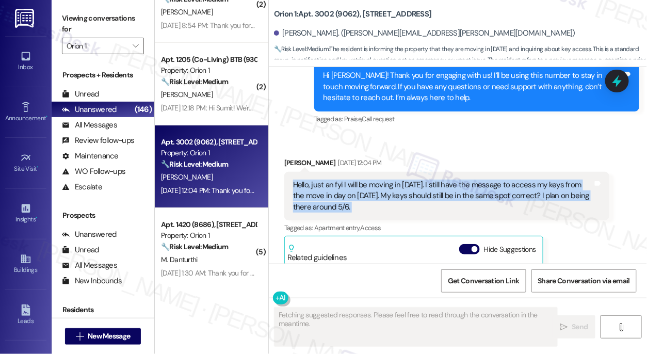
click at [341, 182] on div "Hello, just an fyi I will be moving in today. I still have the message to acces…" at bounding box center [443, 196] width 300 height 33
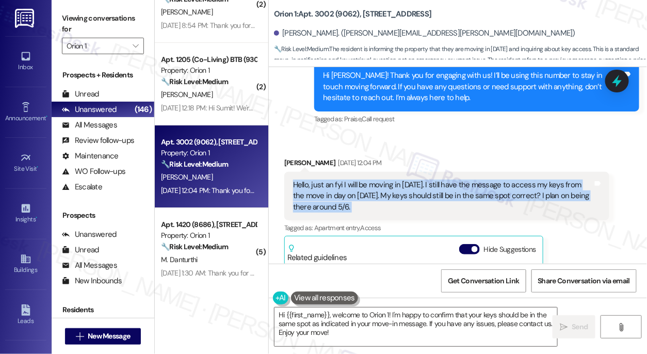
click at [408, 187] on div "Hello, just an fyi I will be moving in today. I still have the message to acces…" at bounding box center [443, 196] width 300 height 33
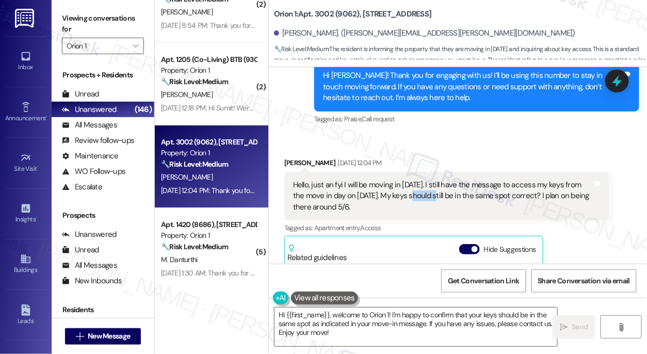
click at [408, 187] on div "Hello, just an fyi I will be moving in today. I still have the message to acces…" at bounding box center [443, 196] width 300 height 33
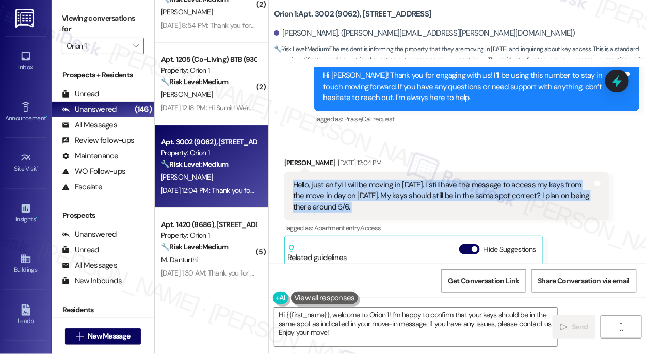
click at [408, 187] on div "Hello, just an fyi I will be moving in today. I still have the message to acces…" at bounding box center [443, 196] width 300 height 33
click at [64, 13] on label "Viewing conversations for" at bounding box center [103, 23] width 82 height 27
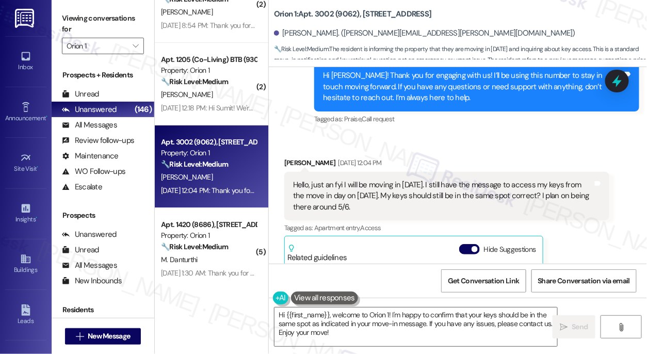
drag, startPoint x: 66, startPoint y: 17, endPoint x: 149, endPoint y: 66, distance: 96.3
click at [66, 17] on label "Viewing conversations for" at bounding box center [103, 23] width 82 height 27
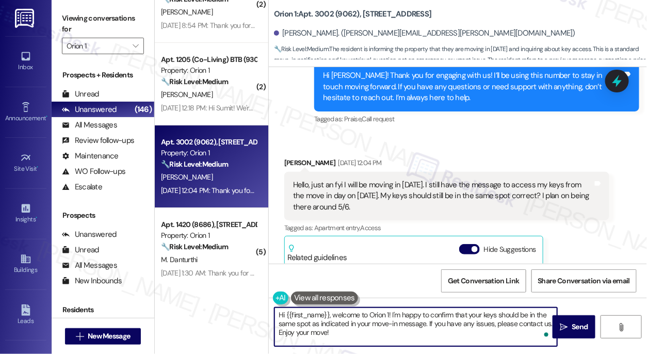
drag, startPoint x: 383, startPoint y: 334, endPoint x: 354, endPoint y: 318, distance: 33.3
click at [355, 318] on textarea "Hi {{first_name}}, welcome to Orion 1! I'm happy to confirm that your keys shou…" at bounding box center [415, 326] width 283 height 39
click at [346, 316] on textarea "Hi {{first_name}}, welcome to Orion 1! I'm happy to confirm that your keys shou…" at bounding box center [415, 326] width 283 height 39
click at [334, 320] on textarea "Hi {{first_name}}, welcome to Orion 1! I'm happy to confirm that your keys shou…" at bounding box center [415, 326] width 283 height 39
drag, startPoint x: 392, startPoint y: 333, endPoint x: 393, endPoint y: 313, distance: 19.6
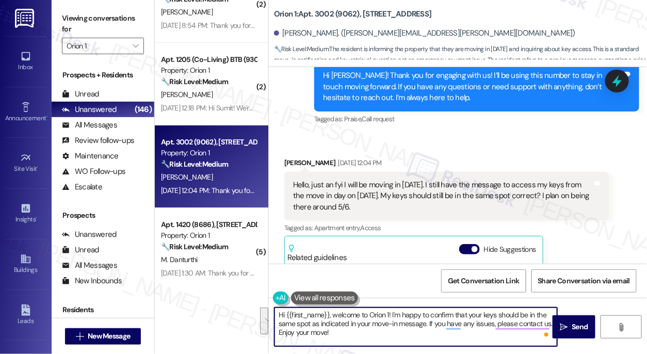
click at [393, 313] on textarea "Hi {{first_name}}, welcome to Orion 1! I'm happy to confirm that your keys shou…" at bounding box center [415, 326] width 283 height 39
paste textarea "I just wanted to follow up — were you able to access your keys and move in smoo…"
drag, startPoint x: 472, startPoint y: 314, endPoint x: 466, endPoint y: 313, distance: 5.8
click at [466, 313] on textarea "Hi {{first_name}}, welcome to Orion 1! I just wanted to follow up — were you ab…" at bounding box center [415, 326] width 283 height 39
click at [377, 320] on textarea "Hi {{first_name}}, welcome to Orion 1! I just wanted to follow up, were you abl…" at bounding box center [415, 326] width 283 height 39
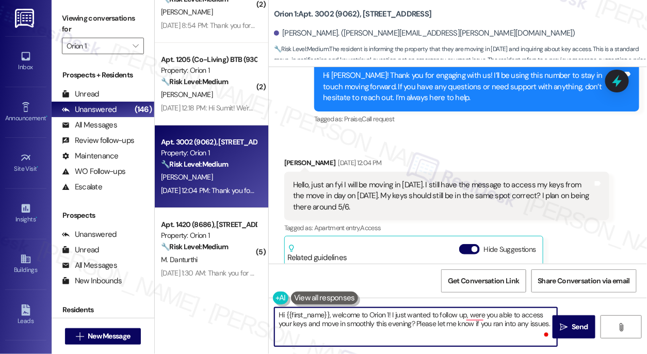
click at [377, 320] on textarea "Hi {{first_name}}, welcome to Orion 1! I just wanted to follow up, were you abl…" at bounding box center [415, 326] width 283 height 39
click at [446, 320] on textarea "Hi {{first_name}}, welcome to Orion 1! I just wanted to follow up, were you abl…" at bounding box center [415, 326] width 283 height 39
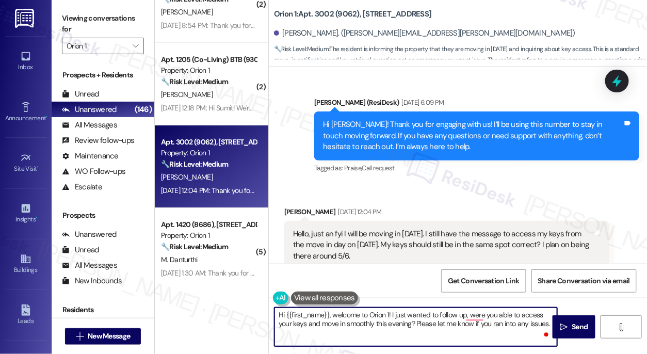
scroll to position [482, 0]
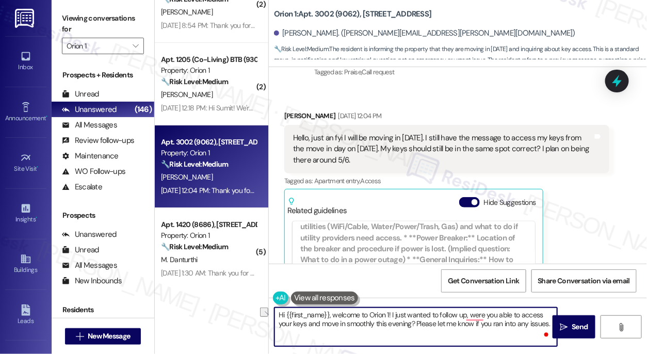
drag, startPoint x: 374, startPoint y: 323, endPoint x: 411, endPoint y: 323, distance: 37.1
click at [411, 323] on textarea "Hi {{first_name}}, welcome to Orion 1! I just wanted to follow up, were you abl…" at bounding box center [415, 326] width 283 height 39
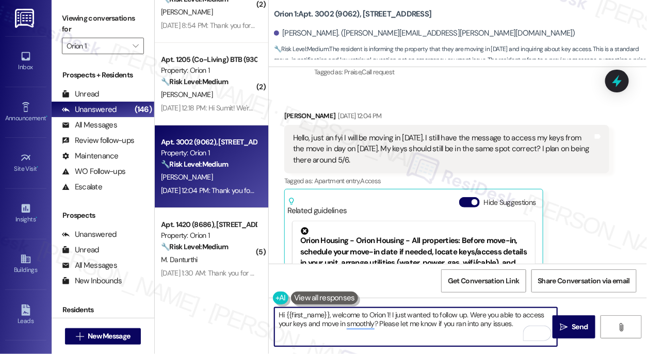
type textarea "Hi {{first_name}}, welcome to Orion 1! I just wanted to follow up. Were you abl…"
click at [462, 133] on div "Hello, just an fyi I will be moving in today. I still have the message to acces…" at bounding box center [443, 149] width 300 height 33
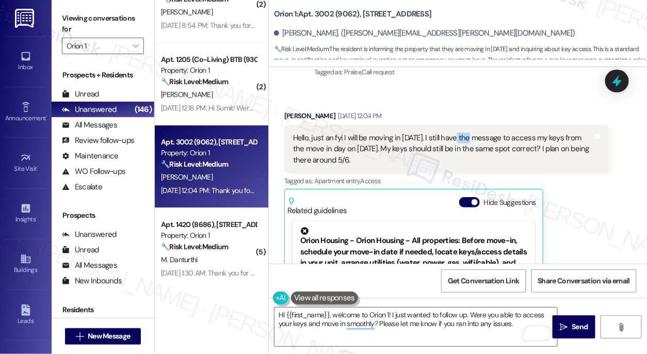
click at [462, 133] on div "Hello, just an fyi I will be moving in today. I still have the message to acces…" at bounding box center [443, 149] width 300 height 33
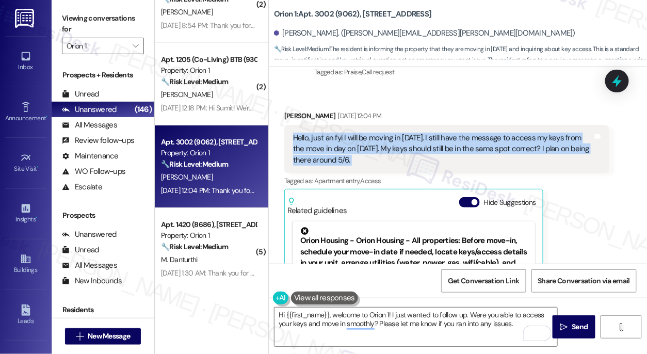
click at [462, 133] on div "Hello, just an fyi I will be moving in today. I still have the message to acces…" at bounding box center [443, 149] width 300 height 33
click at [384, 133] on div "Hello, just an fyi I will be moving in today. I still have the message to acces…" at bounding box center [443, 149] width 300 height 33
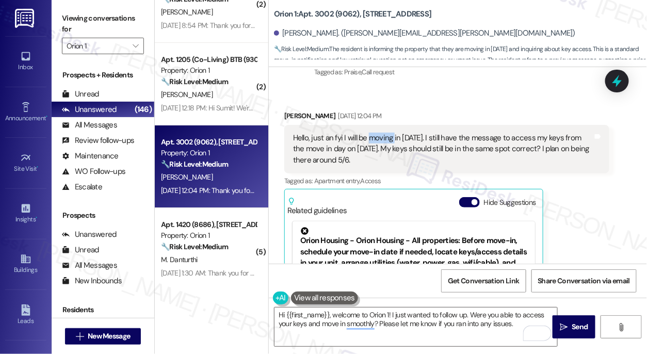
click at [384, 133] on div "Hello, just an fyi I will be moving in today. I still have the message to acces…" at bounding box center [443, 149] width 300 height 33
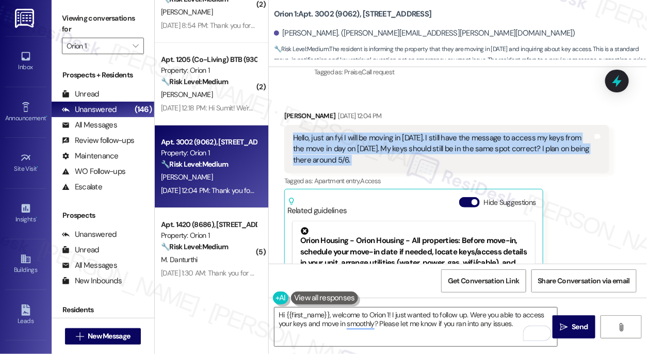
click at [384, 133] on div "Hello, just an fyi I will be moving in today. I still have the message to acces…" at bounding box center [443, 149] width 300 height 33
click at [440, 138] on div "Hello, just an fyi I will be moving in today. I still have the message to acces…" at bounding box center [443, 149] width 300 height 33
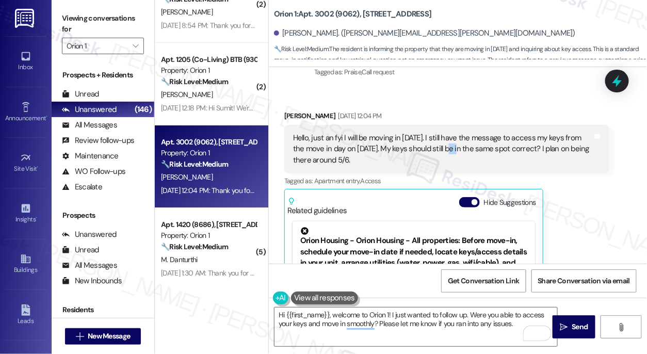
click at [440, 137] on div "Hello, just an fyi I will be moving in today. I still have the message to acces…" at bounding box center [443, 149] width 300 height 33
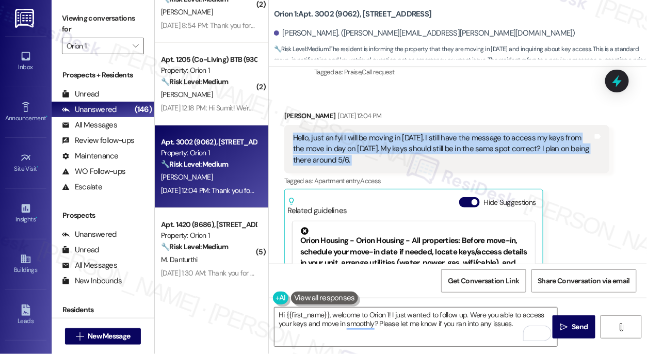
click at [440, 137] on div "Hello, just an fyi I will be moving in today. I still have the message to acces…" at bounding box center [443, 149] width 300 height 33
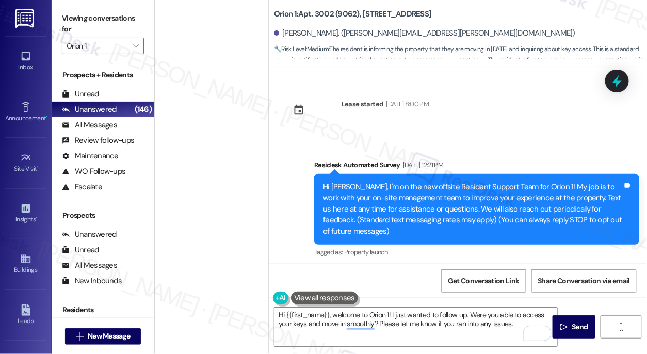
scroll to position [482, 0]
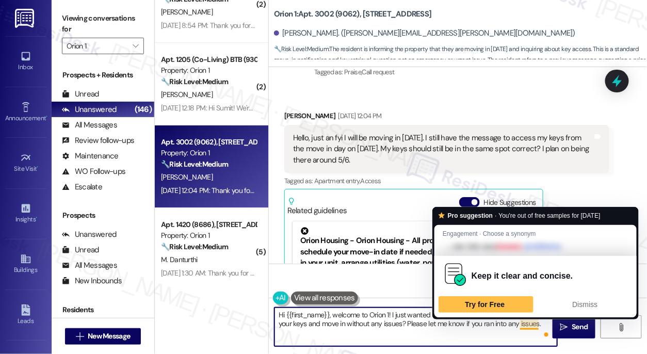
click at [541, 324] on textarea "Hi {{first_name}}, welcome to Orion 1! I just wanted to follow up. Were you abl…" at bounding box center [415, 326] width 283 height 39
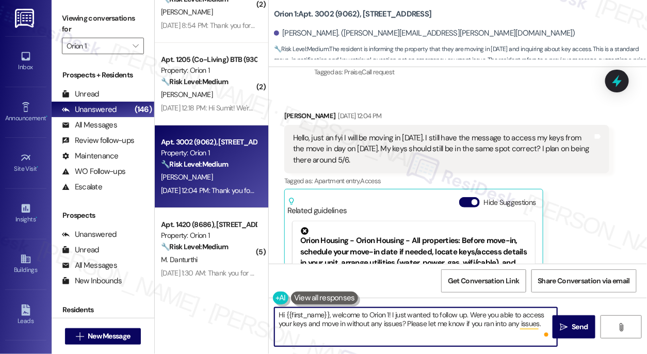
click at [541, 324] on textarea "Hi {{first_name}}, welcome to Orion 1! I just wanted to follow up. Were you abl…" at bounding box center [415, 326] width 283 height 39
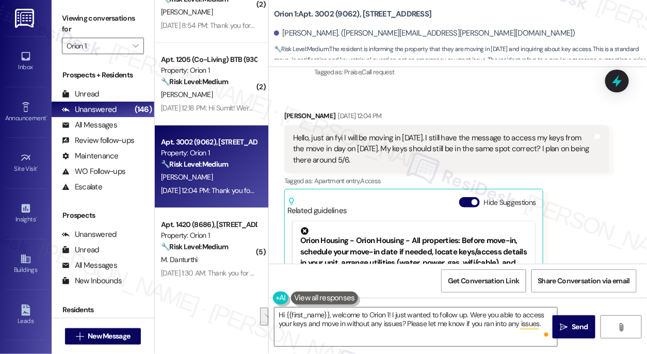
click at [66, 8] on div "Viewing conversations for Orion 1 " at bounding box center [103, 32] width 103 height 64
click at [362, 153] on div "Hello, just an fyi I will be moving in [DATE]. I still have the message to acce…" at bounding box center [443, 149] width 300 height 33
click at [362, 151] on div "Hello, just an fyi I will be moving in [DATE]. I still have the message to acce…" at bounding box center [443, 149] width 300 height 33
click at [361, 150] on div "Hello, just an fyi I will be moving in [DATE]. I still have the message to acce…" at bounding box center [443, 149] width 300 height 33
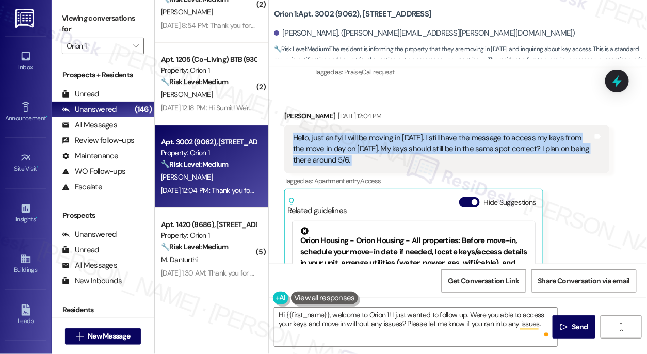
click at [361, 150] on div "Hello, just an fyi I will be moving in [DATE]. I still have the message to acce…" at bounding box center [443, 149] width 300 height 33
click at [358, 133] on div "Hello, just an fyi I will be moving in [DATE]. I still have the message to acce…" at bounding box center [443, 149] width 300 height 33
copy div "Hello, just an fyi I will be moving in [DATE]. I still have the message to acce…"
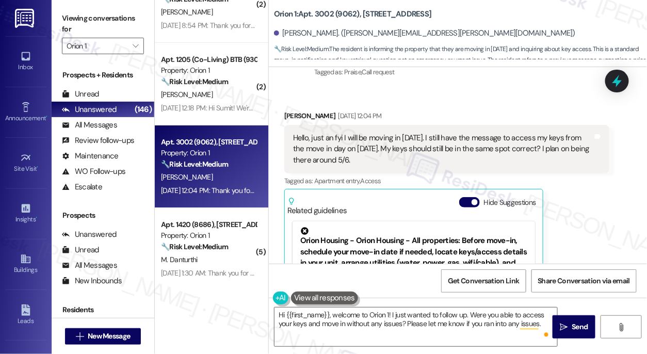
click at [68, 22] on label "Viewing conversations for" at bounding box center [103, 23] width 82 height 27
click at [67, 20] on label "Viewing conversations for" at bounding box center [103, 23] width 82 height 27
click at [391, 315] on textarea "Hi {{first_name}}, welcome to Orion 1! I just wanted to follow up. Were you abl…" at bounding box center [415, 326] width 283 height 39
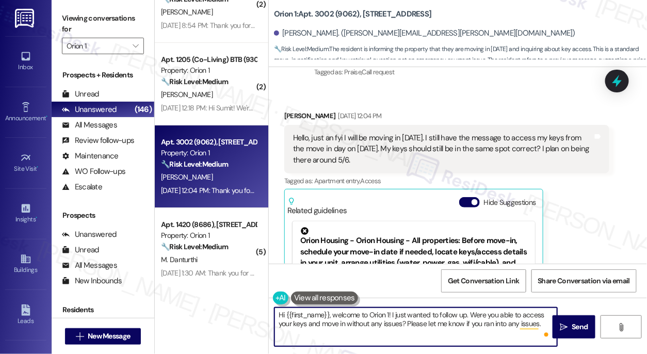
click at [391, 315] on textarea "Hi {{first_name}}, welcome to Orion 1! I just wanted to follow up. Were you abl…" at bounding box center [415, 326] width 283 height 39
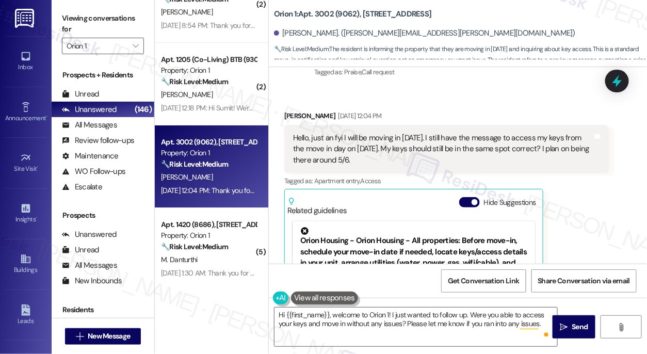
click at [60, 14] on div "Viewing conversations for Orion 1 " at bounding box center [103, 32] width 103 height 64
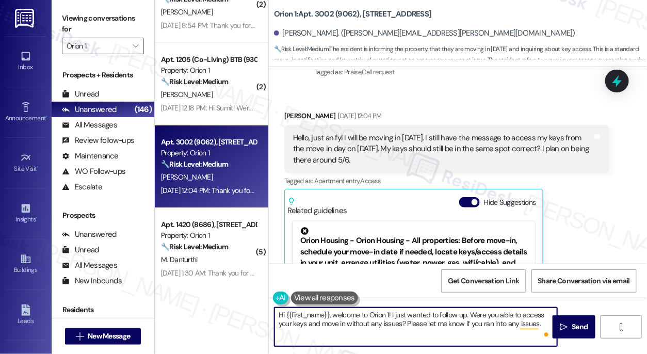
click at [333, 315] on textarea "Hi {{first_name}}, welcome to Orion 1! I just wanted to follow up. Were you abl…" at bounding box center [415, 326] width 283 height 39
click at [452, 326] on textarea "Hi {{first_name}}, thanks for reaching out and welcome to Orion 1! I just wante…" at bounding box center [415, 326] width 283 height 39
click at [377, 335] on textarea "Hi {{first_name}}, thanks for reaching out and welcome to Orion 1! I just wante…" at bounding box center [415, 326] width 283 height 39
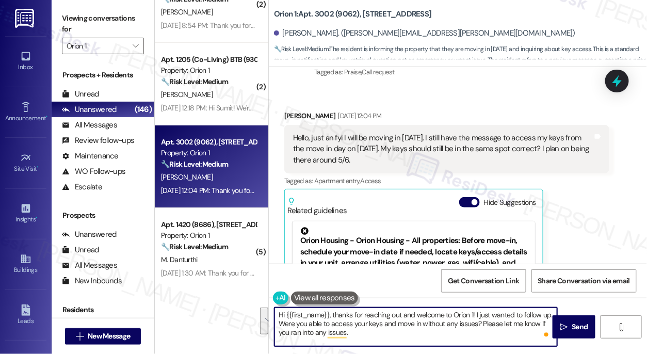
click at [380, 335] on textarea "Hi {{first_name}}, thanks for reaching out and welcome to Orion 1! I just wante…" at bounding box center [415, 326] width 283 height 39
drag, startPoint x: 386, startPoint y: 336, endPoint x: 487, endPoint y: 327, distance: 101.0
click at [487, 327] on textarea "Hi {{first_name}}, thanks for reaching out and welcome to Orion 1! I just wante…" at bounding box center [415, 326] width 283 height 39
click at [403, 330] on textarea "Hi {{first_name}}, thanks for reaching out and welcome to Orion 1! I just wante…" at bounding box center [415, 326] width 283 height 39
drag, startPoint x: 363, startPoint y: 333, endPoint x: 324, endPoint y: 330, distance: 39.3
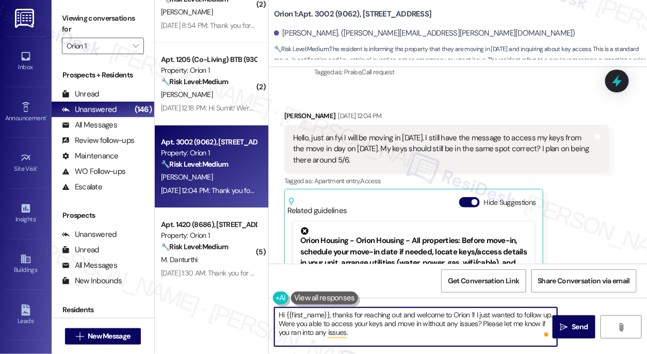
click at [324, 330] on textarea "Hi {{first_name}}, thanks for reaching out and welcome to Orion 1! I just wante…" at bounding box center [415, 326] width 283 height 39
click at [404, 329] on textarea "Hi {{first_name}}, thanks for reaching out and welcome to Orion 1! I just wante…" at bounding box center [415, 326] width 283 height 39
drag, startPoint x: 390, startPoint y: 334, endPoint x: 291, endPoint y: 332, distance: 98.5
click at [291, 331] on textarea "Hi {{first_name}}, thanks for reaching out and welcome to Orion 1! I just wante…" at bounding box center [415, 326] width 283 height 39
click at [409, 319] on textarea "Hi {{first_name}}, thanks for reaching out and welcome to Orion 1! I just wante…" at bounding box center [415, 326] width 283 height 39
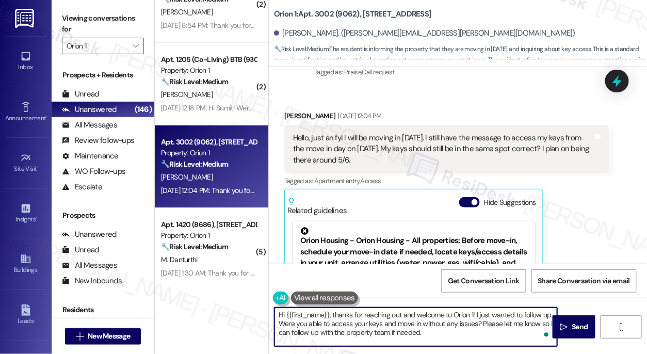
click at [409, 319] on textarea "Hi {{first_name}}, thanks for reaching out and welcome to Orion 1! I just wante…" at bounding box center [415, 326] width 283 height 39
click at [473, 326] on textarea "Hi {{first_name}}, thanks for reaching out and welcome to Orion 1! I just wante…" at bounding box center [415, 326] width 283 height 39
drag, startPoint x: 470, startPoint y: 333, endPoint x: 427, endPoint y: 326, distance: 43.9
click at [427, 326] on textarea "Hi {{first_name}}, thanks for reaching out and welcome to Orion 1! I just wante…" at bounding box center [415, 326] width 283 height 39
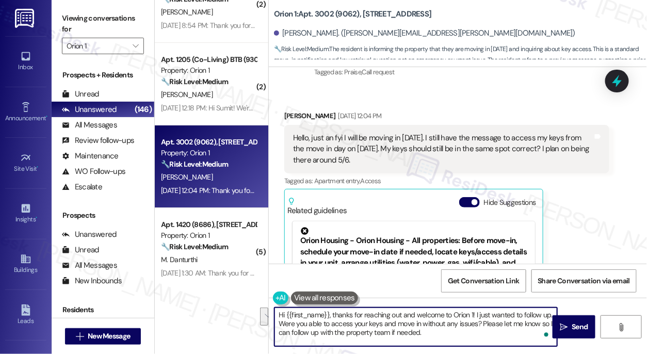
click at [487, 332] on textarea "Hi {{first_name}}, thanks for reaching out and welcome to Orion 1! I just wante…" at bounding box center [415, 326] width 283 height 39
type textarea "Hi {{first_name}}, thanks for reaching out and welcome to Orion 1! I just wante…"
click at [575, 329] on span "Send" at bounding box center [580, 326] width 16 height 11
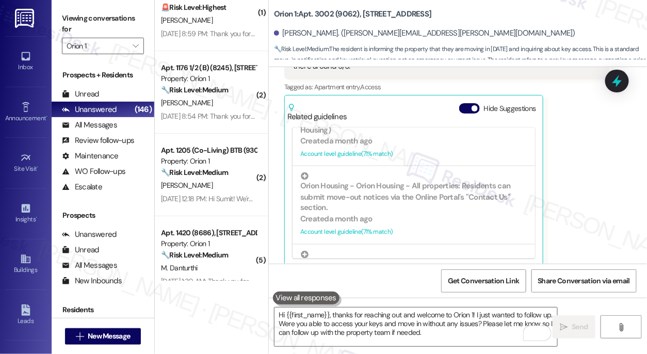
scroll to position [3471, 0]
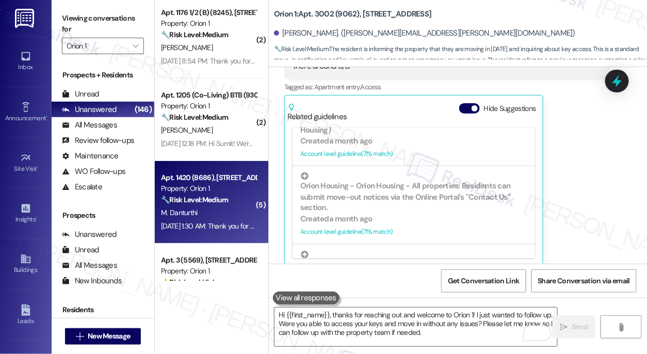
click at [216, 194] on div "🔧 Risk Level: Medium The resident is asking about trash pickup days and the pro…" at bounding box center [208, 199] width 95 height 11
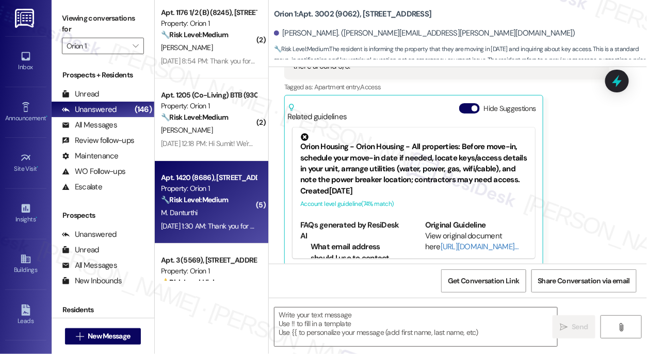
type textarea "Fetching suggested responses. Please feel free to read through the conversation…"
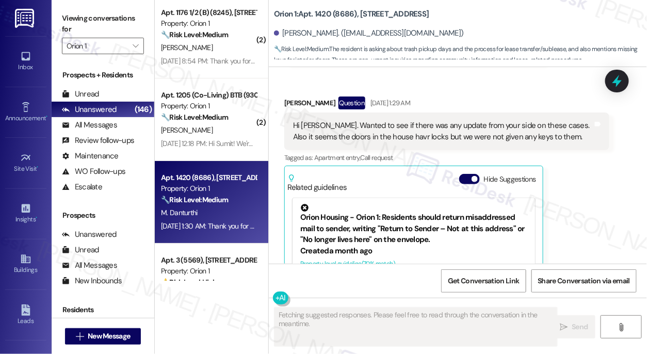
scroll to position [506, 0]
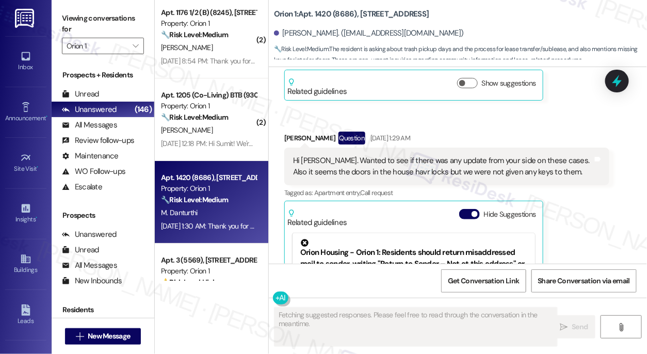
click at [355, 155] on div "Hi Sarah. Wanted to see if there was any update from your side on these cases. …" at bounding box center [443, 166] width 300 height 22
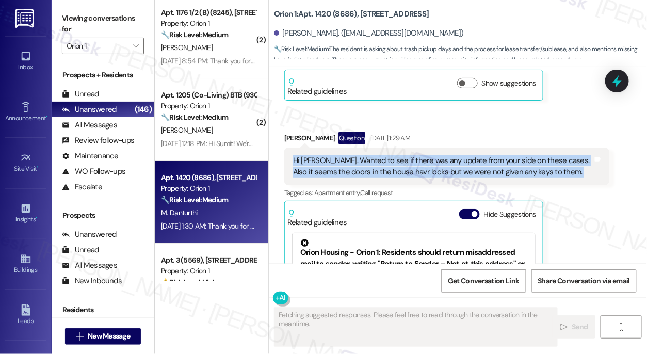
click at [355, 155] on div "Hi Sarah. Wanted to see if there was any update from your side on these cases. …" at bounding box center [443, 166] width 300 height 22
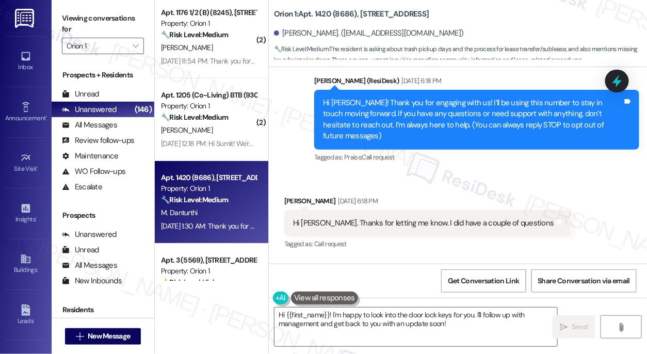
scroll to position [37, 0]
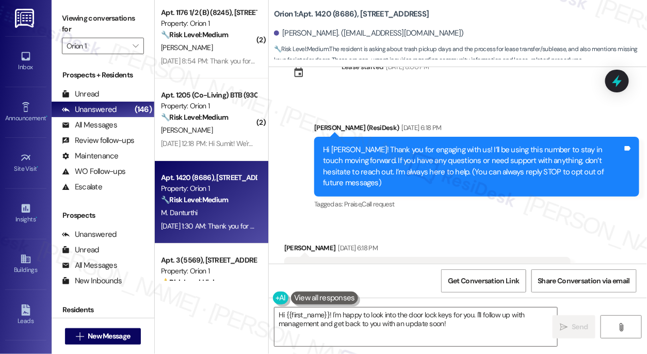
click at [368, 150] on div "Hi Madhav! Thank you for engaging with us! I’ll be using this number to stay in…" at bounding box center [473, 166] width 300 height 44
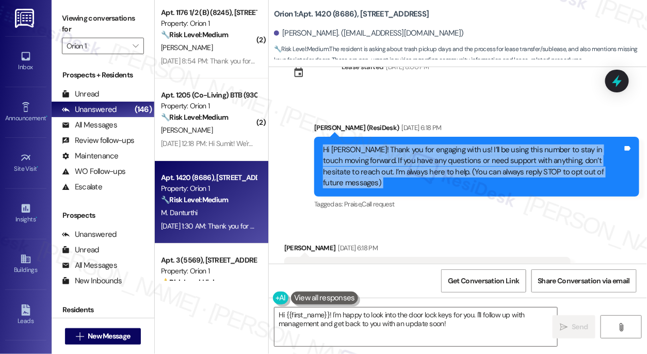
click at [368, 150] on div "Hi Madhav! Thank you for engaging with us! I’ll be using this number to stay in…" at bounding box center [473, 166] width 300 height 44
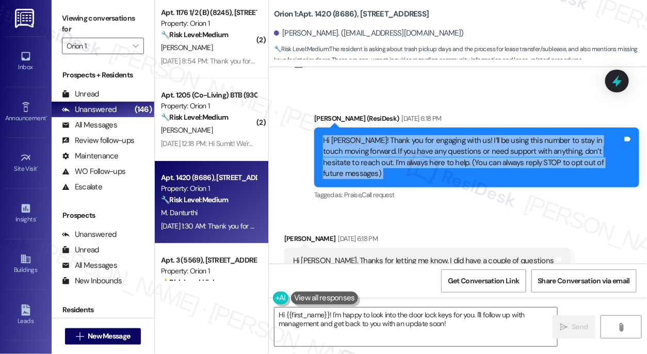
scroll to position [93, 0]
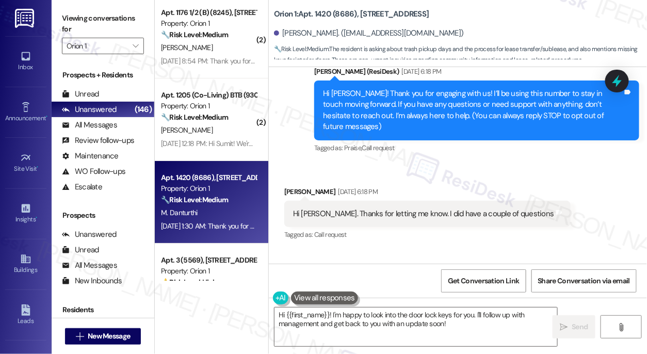
click at [387, 208] on div "Hi Sarah. Thanks for letting me know. I did have a couple of questions" at bounding box center [423, 213] width 261 height 11
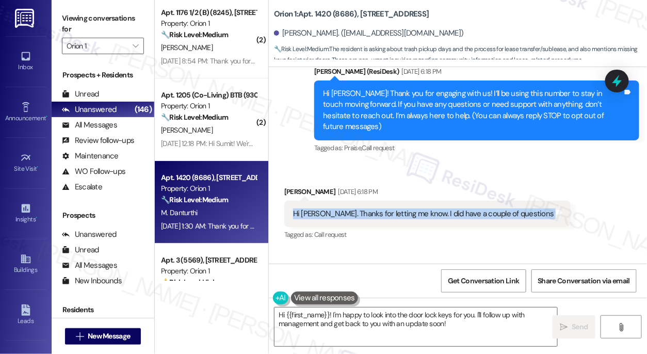
click at [387, 208] on div "Hi Sarah. Thanks for letting me know. I did have a couple of questions" at bounding box center [423, 213] width 261 height 11
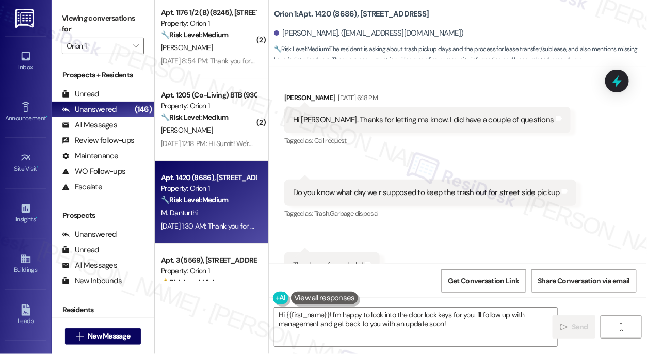
click at [367, 187] on div "Do you know what day we r supposed to keep the trash out for street side pickup…" at bounding box center [430, 193] width 292 height 26
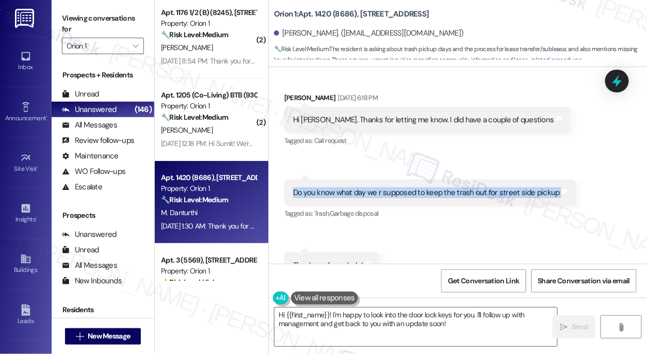
click at [367, 187] on div "Do you know what day we r supposed to keep the trash out for street side pickup…" at bounding box center [430, 193] width 292 height 26
click at [425, 180] on div "Do you know what day we r supposed to keep the trash out for street side pickup…" at bounding box center [430, 193] width 292 height 26
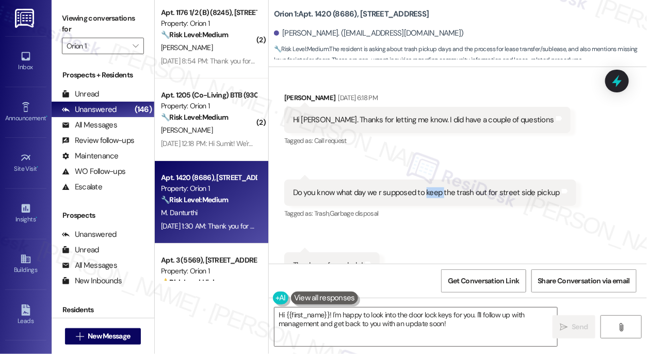
click at [425, 180] on div "Do you know what day we r supposed to keep the trash out for street side pickup…" at bounding box center [430, 193] width 292 height 26
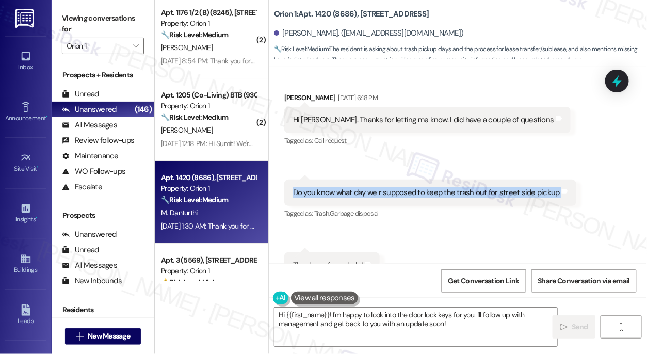
click at [425, 180] on div "Do you know what day we r supposed to keep the trash out for street side pickup…" at bounding box center [430, 193] width 292 height 26
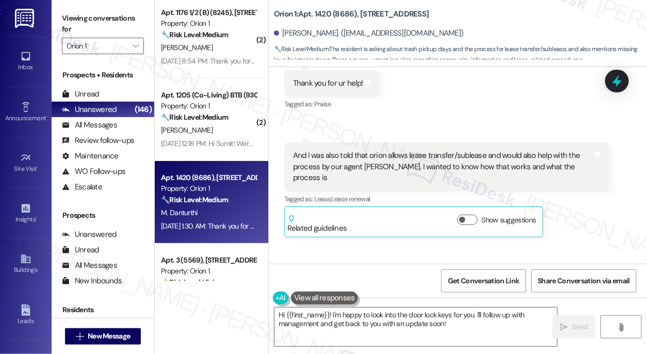
scroll to position [375, 0]
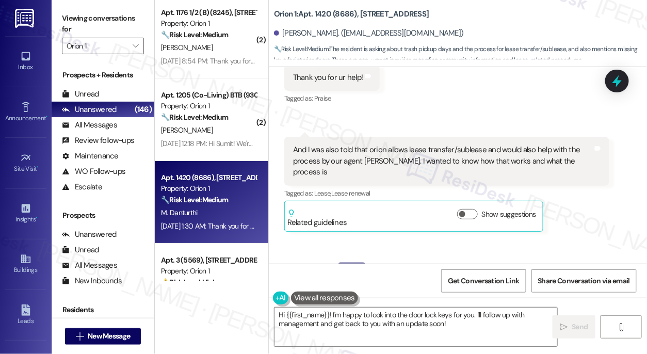
click at [368, 144] on div "And I was also told that orion allows lease transfer/sublease and would also he…" at bounding box center [443, 160] width 300 height 33
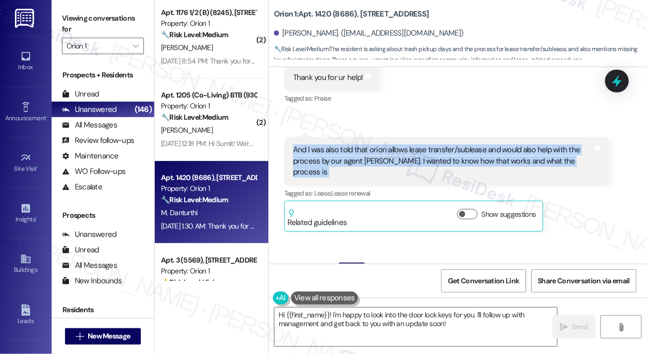
click at [368, 144] on div "And I was also told that orion allows lease transfer/sublease and would also he…" at bounding box center [443, 160] width 300 height 33
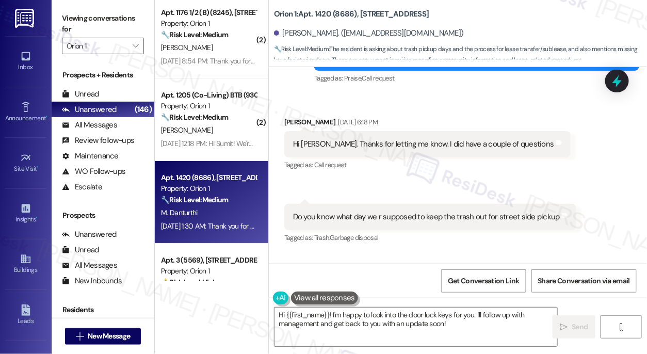
scroll to position [234, 0]
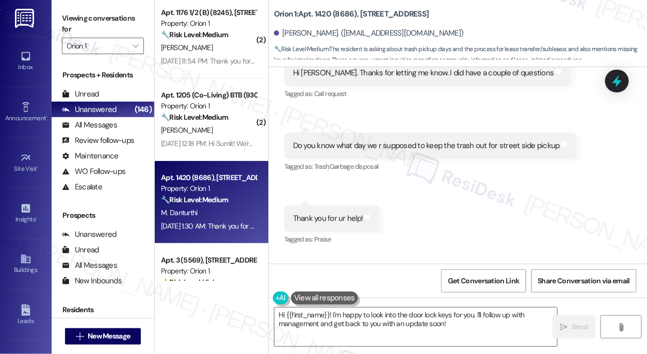
click at [425, 125] on div "Received via SMS 6:18 PM Madhav Danturthi Question Aug 20, 2025 at 6:18 PM Do y…" at bounding box center [430, 153] width 307 height 57
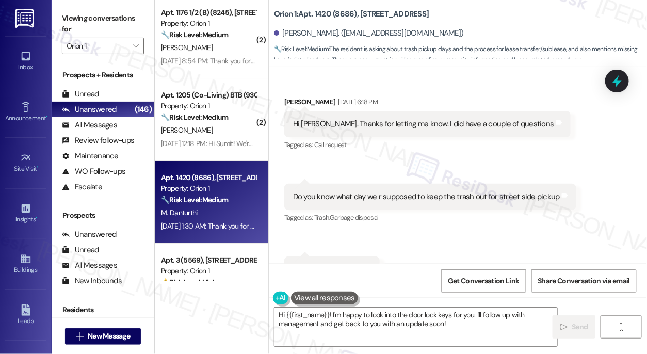
scroll to position [93, 0]
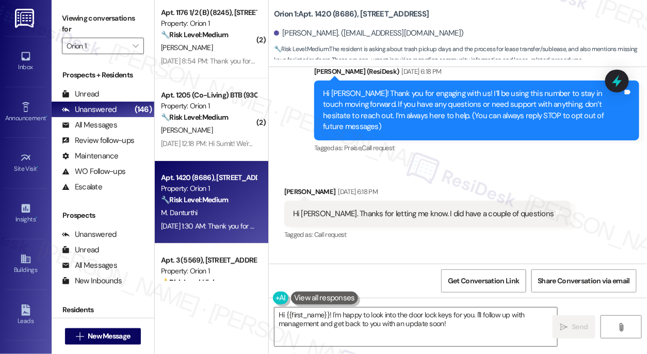
click at [330, 208] on div "Hi Sarah. Thanks for letting me know. I did have a couple of questions" at bounding box center [423, 213] width 261 height 11
click at [362, 208] on div "Hi Sarah. Thanks for letting me know. I did have a couple of questions" at bounding box center [423, 213] width 261 height 11
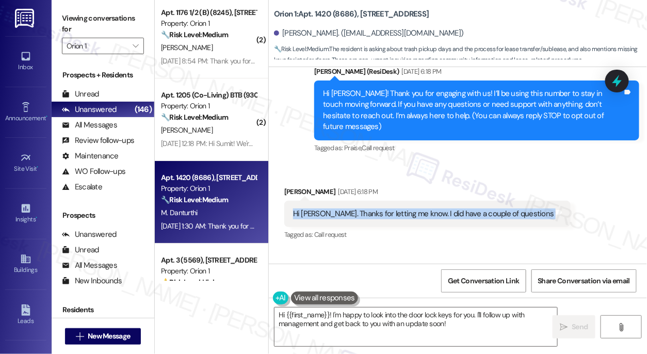
click at [362, 208] on div "Hi Sarah. Thanks for letting me know. I did have a couple of questions" at bounding box center [423, 213] width 261 height 11
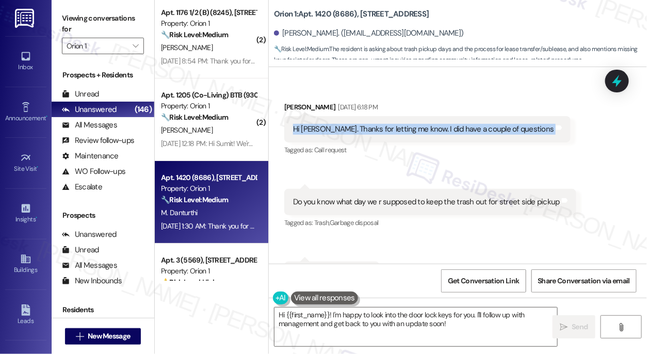
scroll to position [187, 0]
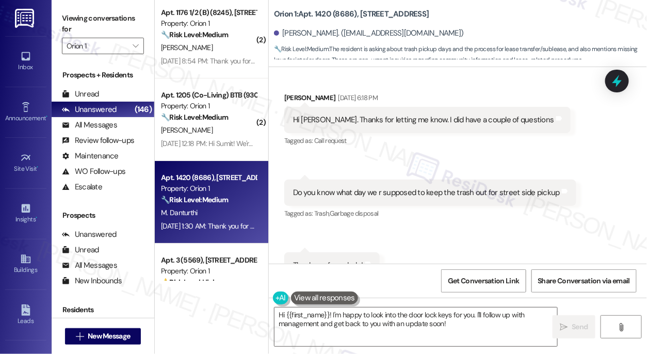
click at [336, 187] on div "Do you know what day we r supposed to keep the trash out for street side pickup" at bounding box center [426, 192] width 267 height 11
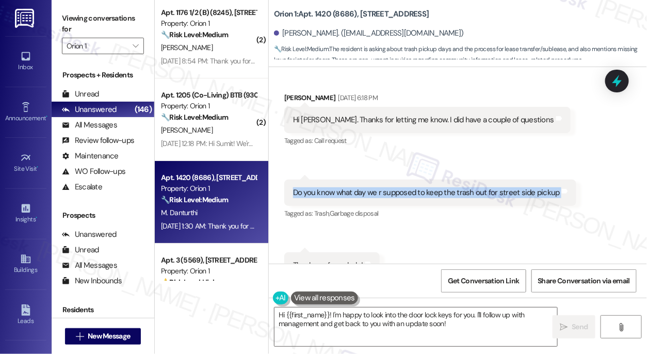
click at [336, 187] on div "Do you know what day we r supposed to keep the trash out for street side pickup" at bounding box center [426, 192] width 267 height 11
copy div "Do you know what day we r supposed to keep the trash out for street side pickup…"
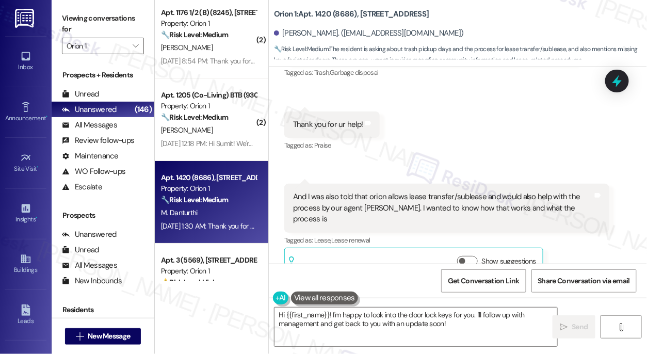
scroll to position [375, 0]
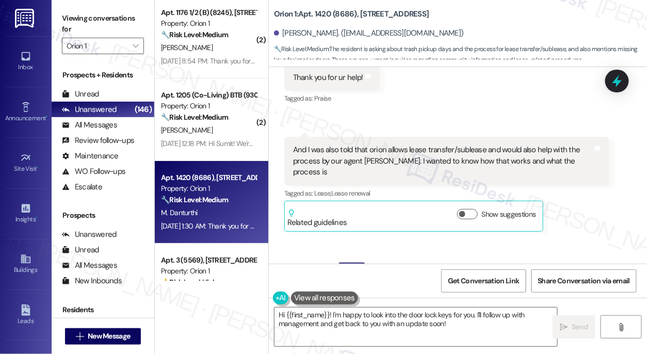
click at [352, 149] on div "And I was also told that orion allows lease transfer/sublease and would also he…" at bounding box center [443, 160] width 300 height 33
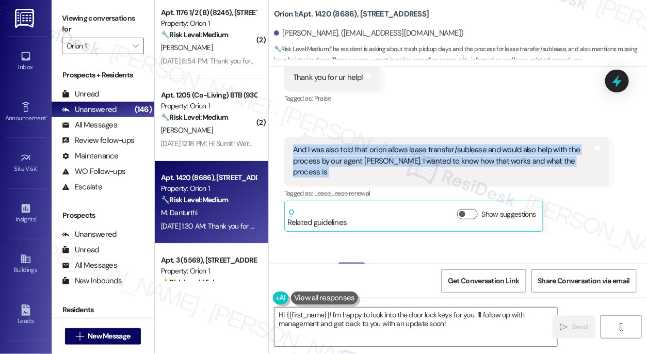
click at [352, 149] on div "And I was also told that orion allows lease transfer/sublease and would also he…" at bounding box center [443, 160] width 300 height 33
click at [433, 148] on div "And I was also told that orion allows lease transfer/sublease and would also he…" at bounding box center [443, 160] width 300 height 33
click at [475, 113] on div "Received via SMS Madhav Danturthi Aug 20, 2025 at 6:18 PM Hi Sarah. Thanks for …" at bounding box center [458, 196] width 378 height 630
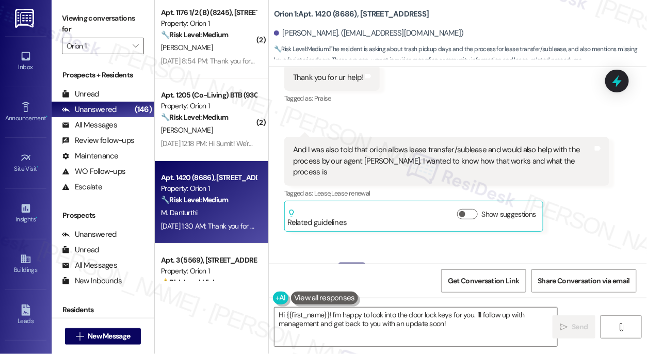
click at [451, 144] on div "And I was also told that orion allows lease transfer/sublease and would also he…" at bounding box center [443, 160] width 300 height 33
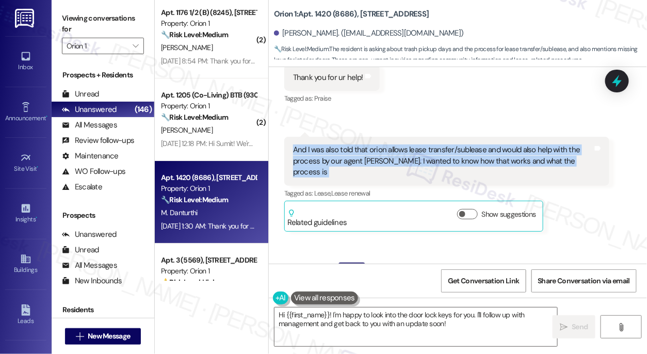
click at [451, 144] on div "And I was also told that orion allows lease transfer/sublease and would also he…" at bounding box center [443, 160] width 300 height 33
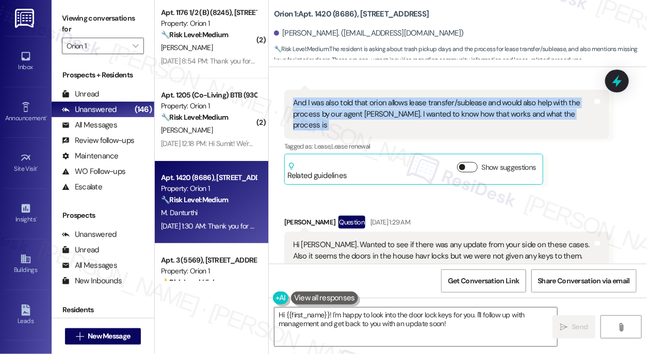
click at [469, 162] on button "Show suggestions" at bounding box center [467, 167] width 21 height 10
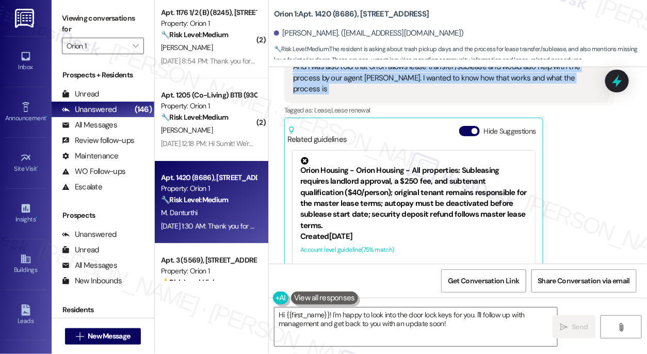
scroll to position [516, 0]
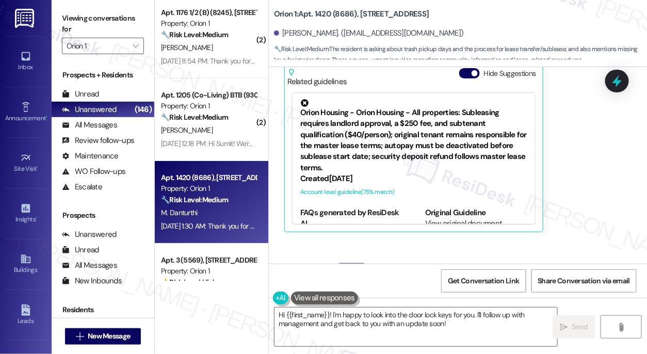
click at [455, 117] on div "Orion Housing - Orion Housing - All properties: Subleasing requires landlord ap…" at bounding box center [413, 136] width 227 height 75
click at [394, 130] on div "Orion Housing - Orion Housing - All properties: Subleasing requires landlord ap…" at bounding box center [413, 136] width 227 height 75
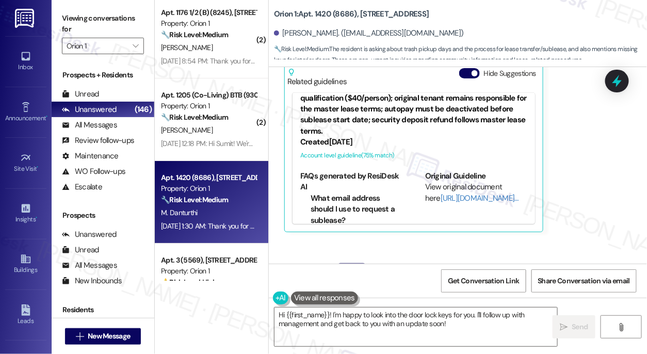
scroll to position [93, 0]
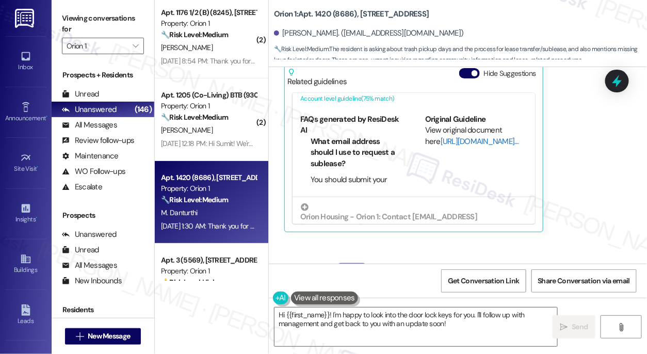
click at [454, 136] on link "[URL][DOMAIN_NAME]…" at bounding box center [480, 141] width 78 height 10
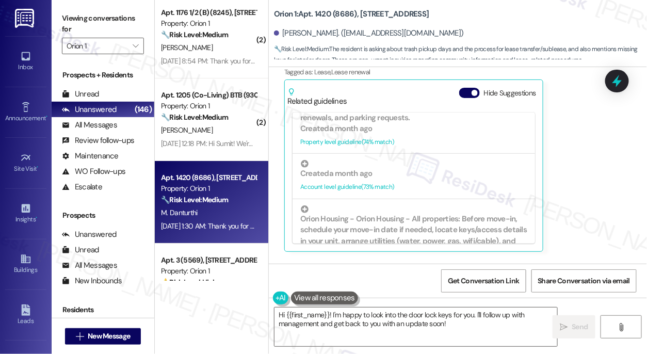
scroll to position [609, 0]
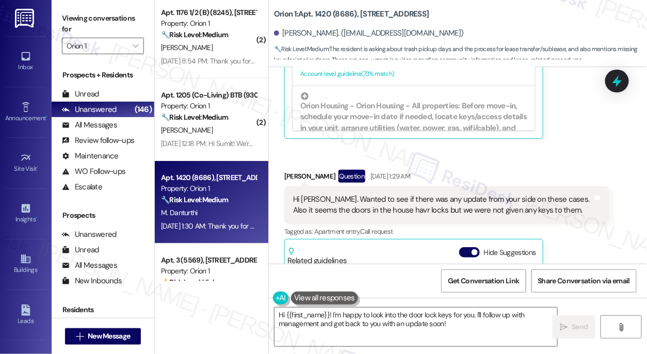
click at [371, 194] on div "Hi [PERSON_NAME]. Wanted to see if there was any update from your side on these…" at bounding box center [443, 205] width 300 height 22
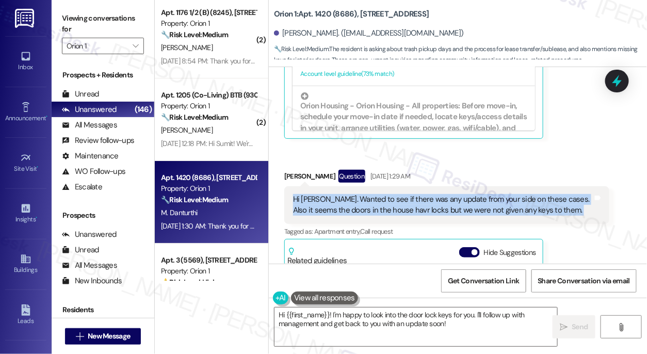
click at [371, 194] on div "Hi [PERSON_NAME]. Wanted to see if there was any update from your side on these…" at bounding box center [443, 205] width 300 height 22
click at [433, 194] on div "Hi [PERSON_NAME]. Wanted to see if there was any update from your side on these…" at bounding box center [443, 205] width 300 height 22
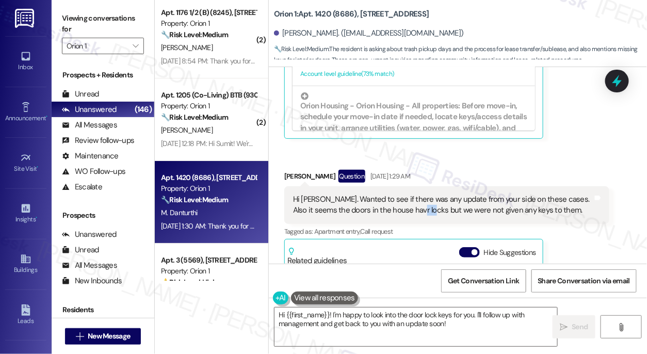
click at [433, 194] on div "Hi [PERSON_NAME]. Wanted to see if there was any update from your side on these…" at bounding box center [443, 205] width 300 height 22
click at [466, 194] on div "Hi [PERSON_NAME]. Wanted to see if there was any update from your side on these…" at bounding box center [443, 205] width 300 height 22
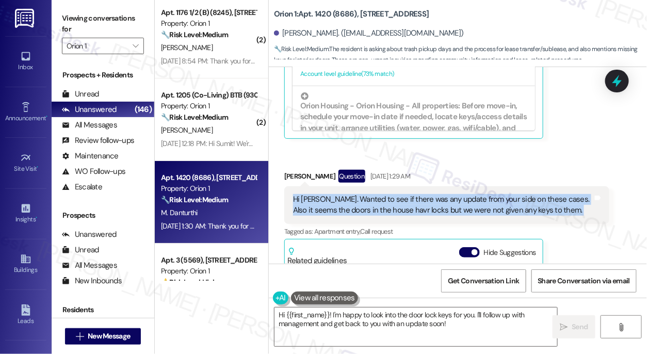
click at [466, 194] on div "Hi [PERSON_NAME]. Wanted to see if there was any update from your side on these…" at bounding box center [443, 205] width 300 height 22
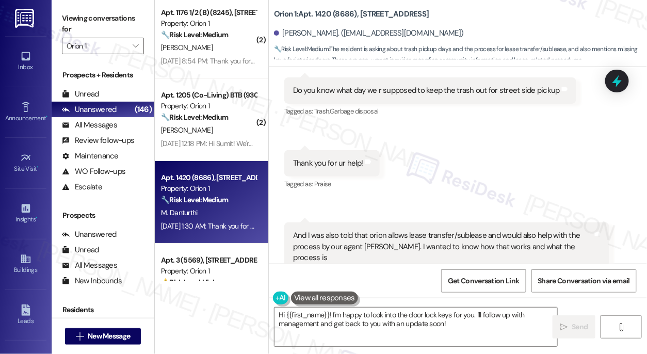
scroll to position [289, 0]
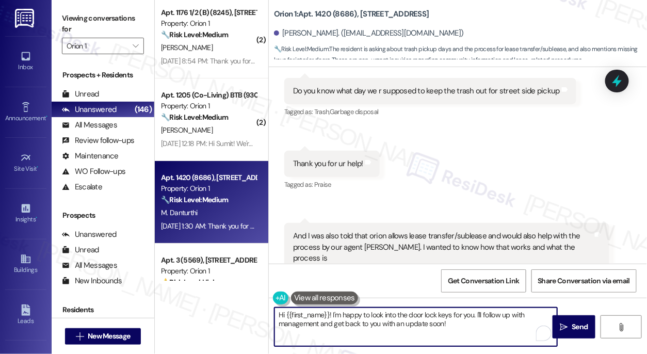
drag, startPoint x: 466, startPoint y: 328, endPoint x: 327, endPoint y: 306, distance: 141.0
click at [327, 307] on div "Hi {{first_name}}! I'm happy to look into the door lock keys for you. I'll foll…" at bounding box center [416, 327] width 284 height 40
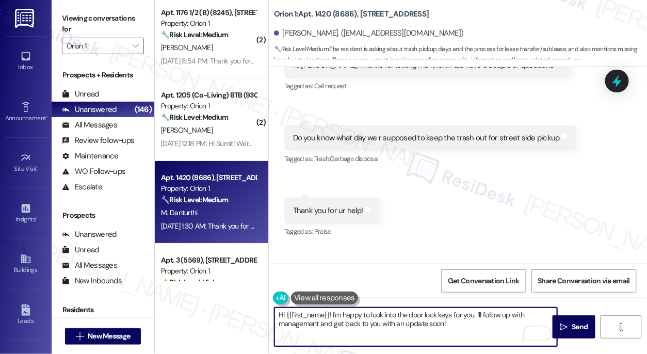
scroll to position [148, 0]
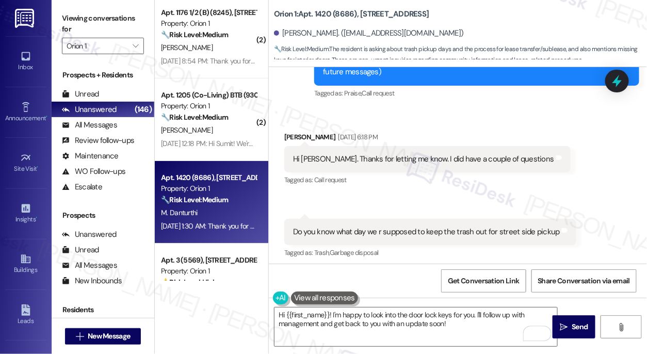
click at [415, 154] on div "Hi [PERSON_NAME]. Thanks for letting me know. I did have a couple of questions" at bounding box center [423, 159] width 261 height 11
drag, startPoint x: 415, startPoint y: 150, endPoint x: 421, endPoint y: 154, distance: 7.3
click at [415, 154] on div "Hi [PERSON_NAME]. Thanks for letting me know. I did have a couple of questions" at bounding box center [423, 159] width 261 height 11
click at [424, 226] on div "Do you know what day we r supposed to keep the trash out for street side pickup" at bounding box center [426, 231] width 267 height 11
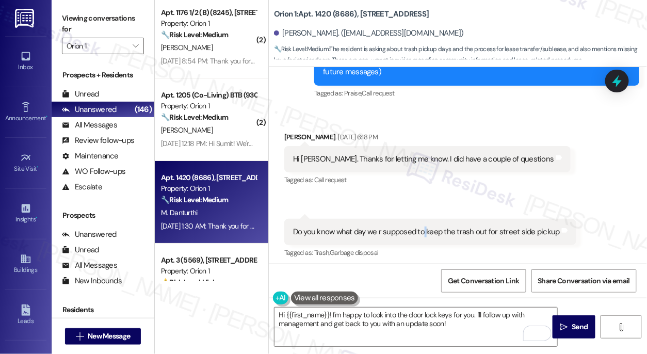
click at [424, 226] on div "Do you know what day we r supposed to keep the trash out for street side pickup" at bounding box center [426, 231] width 267 height 11
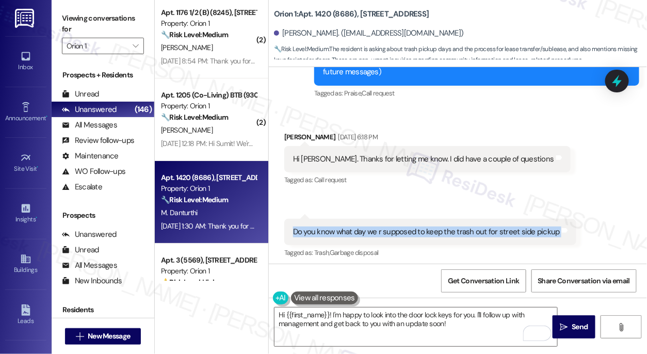
click at [424, 226] on div "Do you know what day we r supposed to keep the trash out for street side pickup" at bounding box center [426, 231] width 267 height 11
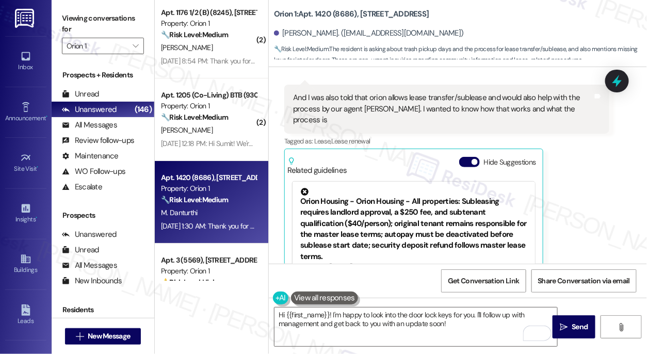
scroll to position [429, 0]
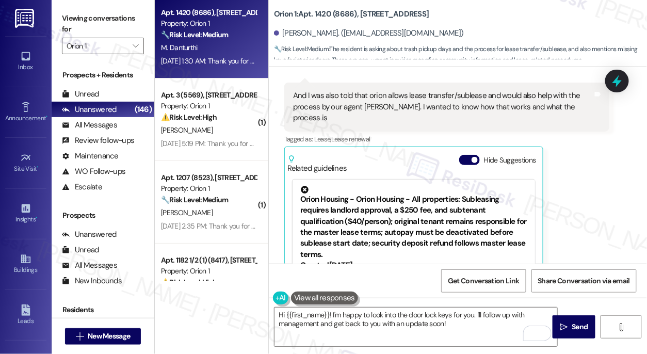
click at [66, 21] on label "Viewing conversations for" at bounding box center [103, 23] width 82 height 27
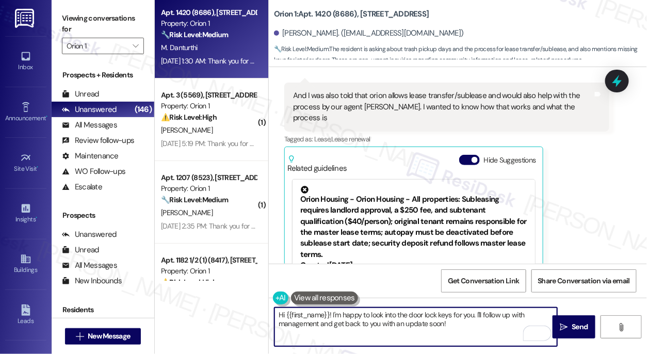
click at [371, 321] on textarea "Hi {{first_name}}! I'm happy to look into the door lock keys for you. I'll foll…" at bounding box center [415, 326] width 283 height 39
click at [453, 325] on textarea "Hi {{first_name}}! I'm happy to look into the door lock keys for you. I'll foll…" at bounding box center [415, 326] width 283 height 39
click at [331, 313] on textarea "Hi {{first_name}}! I'm happy to look into the door lock keys for you. I'll foll…" at bounding box center [415, 326] width 283 height 39
click at [465, 323] on textarea "Hi {{first_name}}! I'm happy to look into the door lock keys for you. I'll foll…" at bounding box center [415, 326] width 283 height 39
paste textarea "For the trash issue, kindly ask the tenant to submit a maintenance request thro…"
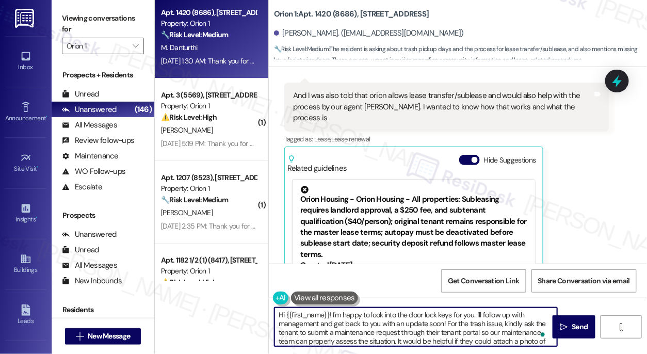
scroll to position [0, 0]
click at [333, 313] on textarea "Hi {{first_name}}! I'm happy to look into the door lock keys for you. I'll foll…" at bounding box center [415, 326] width 283 height 39
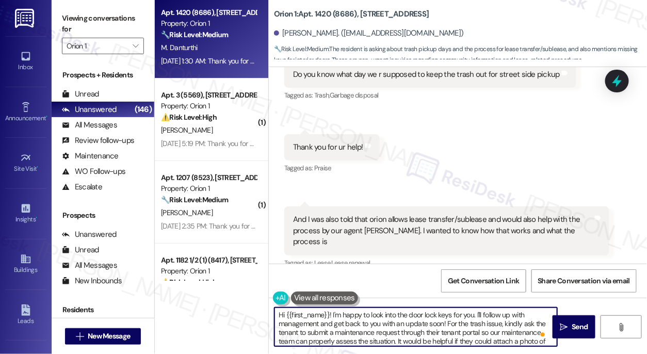
scroll to position [289, 0]
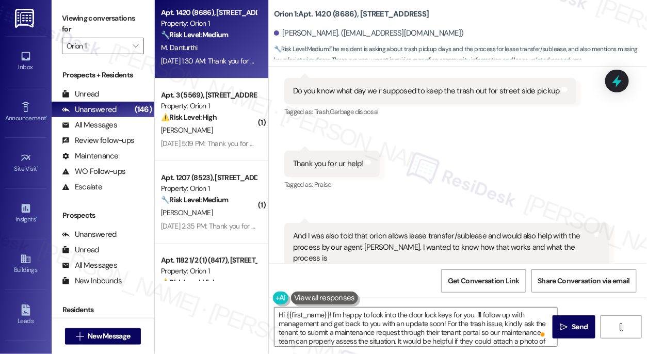
drag, startPoint x: 60, startPoint y: 24, endPoint x: 66, endPoint y: 27, distance: 6.5
click at [60, 24] on div "Viewing conversations for Orion 1 " at bounding box center [103, 32] width 103 height 64
click at [333, 314] on textarea "Hi {{first_name}}! I'm happy to look into the door lock keys for you. I'll foll…" at bounding box center [415, 326] width 283 height 39
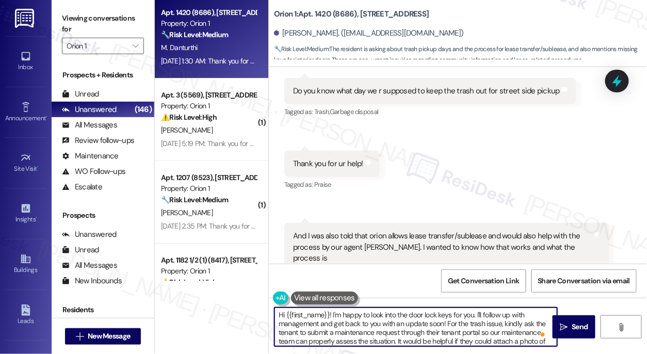
paste textarea "Hi {{first_name}}, it's a pleasure to chat with you! Thanks for reaching out."
drag, startPoint x: 333, startPoint y: 311, endPoint x: 262, endPoint y: 312, distance: 71.2
click at [262, 312] on div "( 2 ) Apt. 1176 1/2 (B) (8245), 1180 W 37th Pl Property: Orion 1 🔧 Risk Level: …" at bounding box center [401, 177] width 492 height 354
drag, startPoint x: 428, startPoint y: 312, endPoint x: 421, endPoint y: 312, distance: 6.7
click at [421, 312] on textarea "Hi {{first_name}}, it's a pleasure to chat with you! Thanks for reaching out.I'…" at bounding box center [415, 326] width 283 height 39
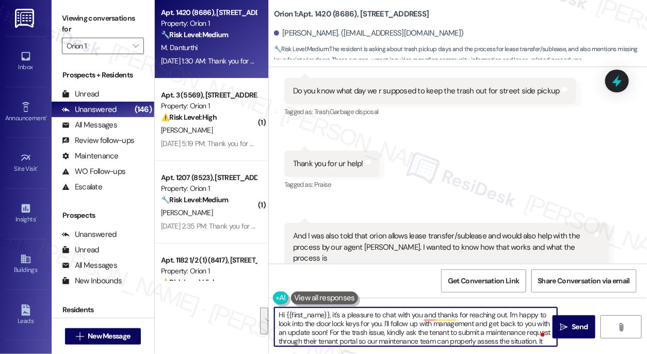
drag, startPoint x: 328, startPoint y: 331, endPoint x: 542, endPoint y: 306, distance: 215.1
click at [510, 306] on div "Hi {{first_name}}, it's a pleasure to chat with you and thanks for reaching out…" at bounding box center [458, 336] width 378 height 77
drag, startPoint x: 307, startPoint y: 331, endPoint x: 266, endPoint y: 329, distance: 40.8
click at [265, 329] on div "( 2 ) Apt. 1176 1/2 (B) (8245), 1180 W 37th Pl Property: Orion 1 🔧 Risk Level: …" at bounding box center [401, 177] width 492 height 354
click at [375, 332] on textarea "Hi {{first_name}}, it's a pleasure to chat with you and thanks for reaching out…" at bounding box center [415, 326] width 283 height 39
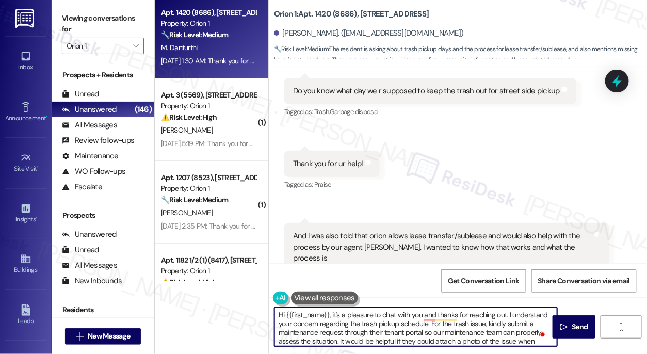
click at [375, 332] on textarea "Hi {{first_name}}, it's a pleasure to chat with you and thanks for reaching out…" at bounding box center [415, 326] width 283 height 39
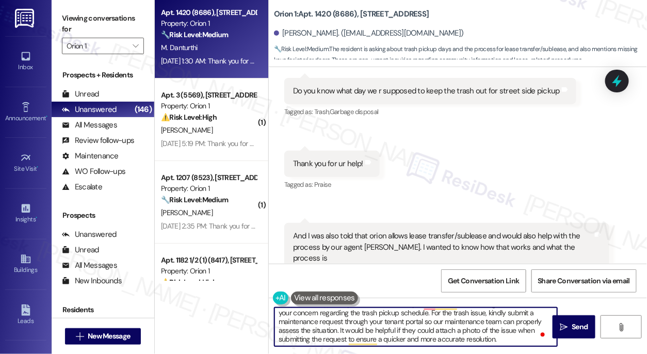
click at [398, 329] on textarea "Hi {{first_name}}, it's a pleasure to chat with you and thanks for reaching out…" at bounding box center [415, 326] width 283 height 39
click at [407, 328] on textarea "Hi {{first_name}}, it's a pleasure to chat with you and thanks for reaching out…" at bounding box center [415, 326] width 283 height 39
click at [501, 338] on textarea "Hi {{first_name}}, it's a pleasure to chat with you and thanks for reaching out…" at bounding box center [415, 326] width 283 height 39
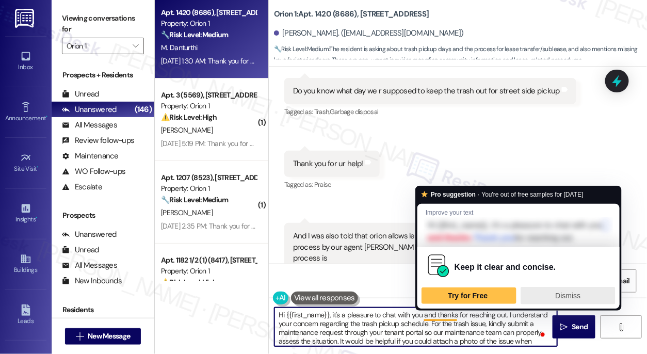
click at [560, 295] on span "Dismiss" at bounding box center [568, 295] width 25 height 8
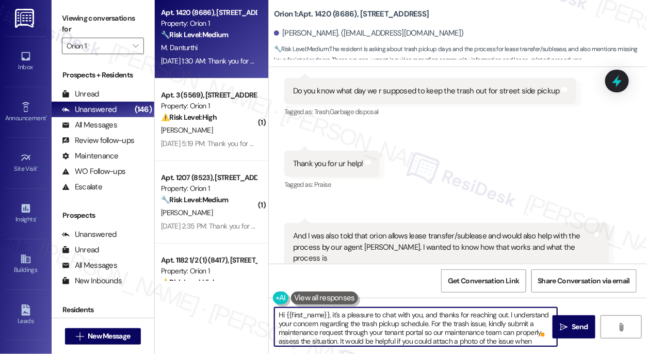
click at [428, 322] on textarea "Hi {{first_name}}, it's a pleasure to chat with you, and thanks for reaching ou…" at bounding box center [415, 326] width 283 height 39
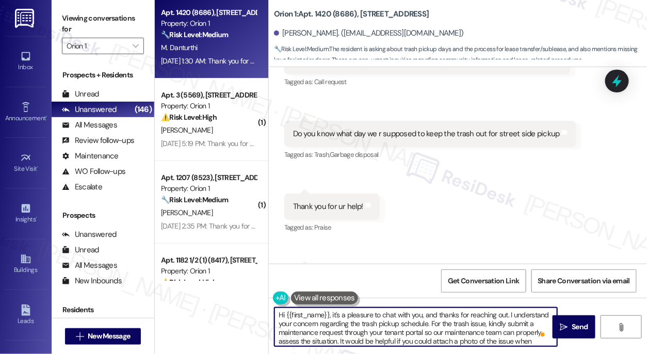
scroll to position [242, 0]
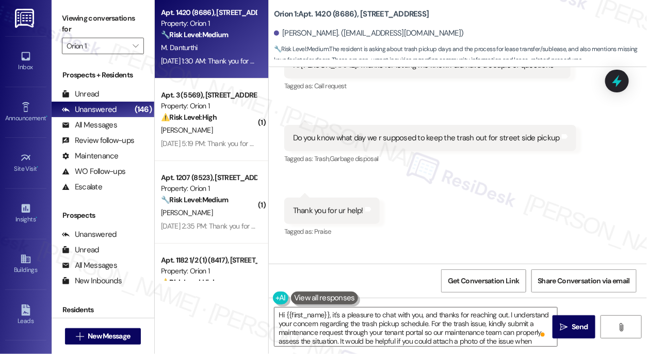
click at [61, 14] on div "Viewing conversations for Orion 1 " at bounding box center [103, 32] width 103 height 64
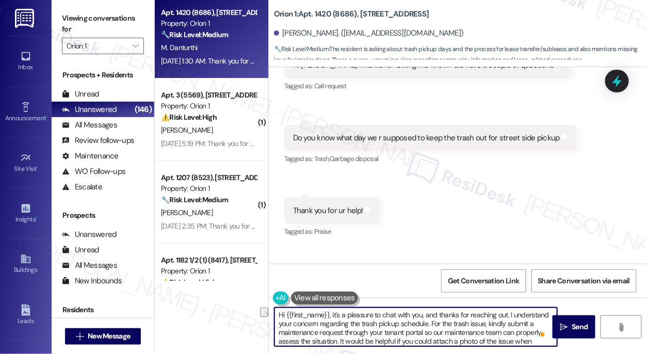
drag, startPoint x: 449, startPoint y: 323, endPoint x: 486, endPoint y: 322, distance: 36.7
click at [486, 322] on textarea "Hi {{first_name}}, it's a pleasure to chat with you, and thanks for reaching ou…" at bounding box center [415, 326] width 283 height 39
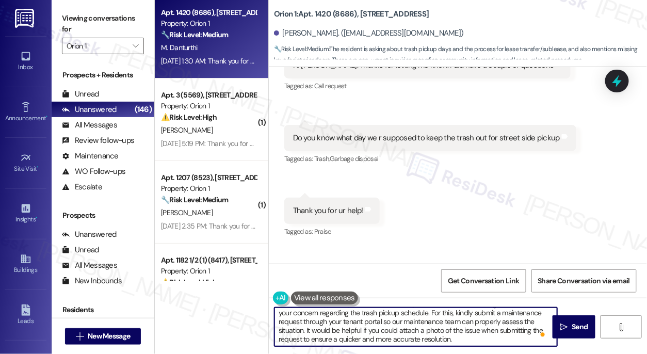
click at [477, 335] on textarea "Hi {{first_name}}, it's a pleasure to chat with you, and thanks for reaching ou…" at bounding box center [415, 326] width 283 height 39
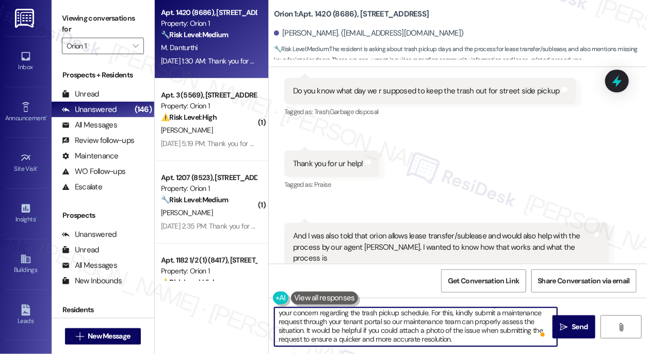
scroll to position [0, 0]
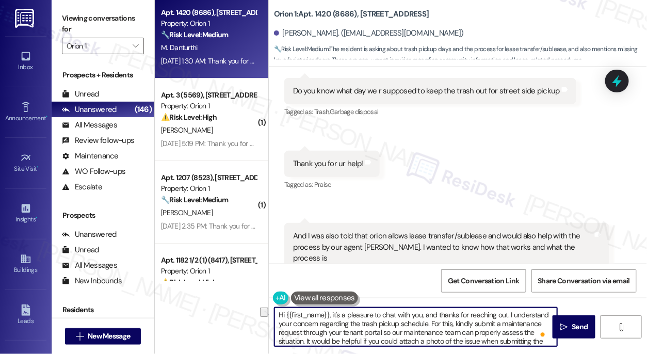
drag, startPoint x: 458, startPoint y: 312, endPoint x: 430, endPoint y: 323, distance: 30.3
click at [430, 323] on textarea "Hi {{first_name}}, it's a pleasure to chat with you, and thanks for reaching ou…" at bounding box center [415, 326] width 283 height 39
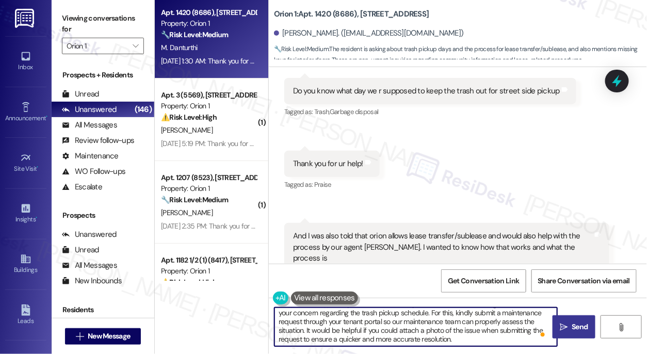
type textarea "Hi {{first_name}}, it's a pleasure to chat with you, and thanks for reaching ou…"
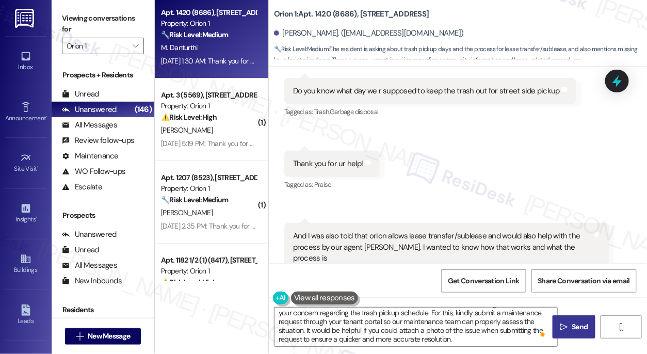
click at [583, 330] on span "Send" at bounding box center [580, 326] width 16 height 11
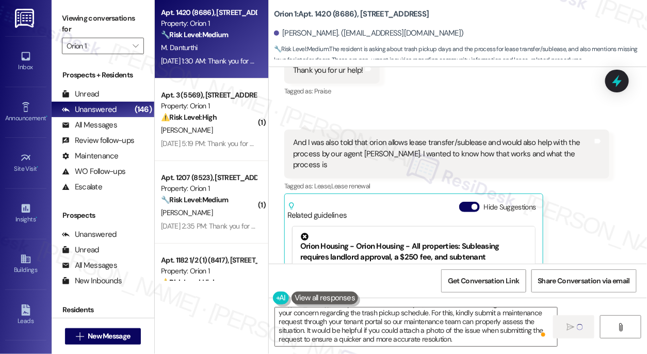
click at [388, 139] on div "And I was also told that orion allows lease transfer/sublease and would also he…" at bounding box center [443, 153] width 300 height 33
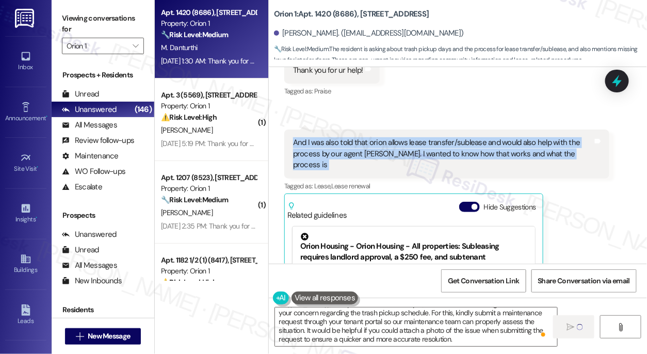
click at [388, 139] on div "And I was also told that orion allows lease transfer/sublease and would also he…" at bounding box center [443, 153] width 300 height 33
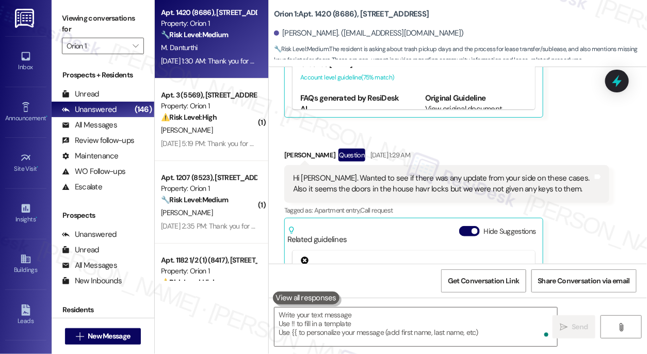
copy div "And I was also told that orion allows lease transfer/sublease and would also he…"
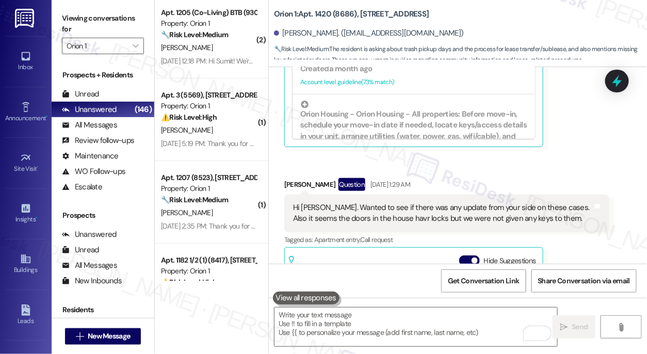
click at [450, 202] on div "Hi [PERSON_NAME]. Wanted to see if there was any update from your side on these…" at bounding box center [443, 213] width 300 height 22
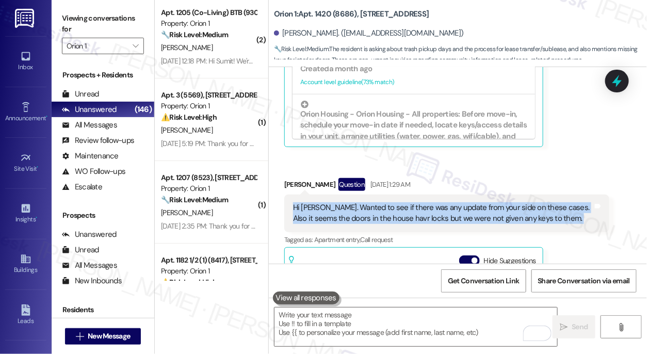
click at [450, 202] on div "Hi Sarah. Wanted to see if there was any update from your side on these cases. …" at bounding box center [443, 213] width 300 height 22
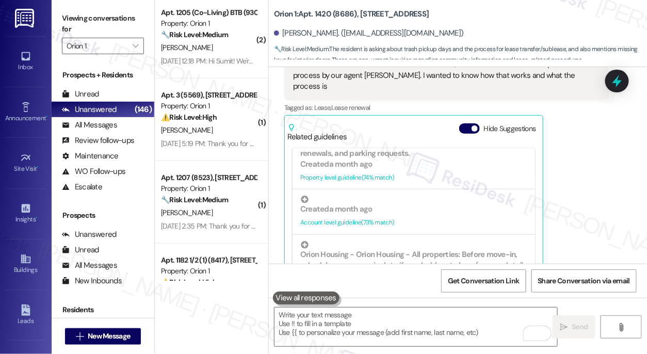
copy div "Hi Sarah. Wanted to see if there was any update from your side on these cases. …"
drag, startPoint x: 68, startPoint y: 23, endPoint x: 71, endPoint y: 10, distance: 13.4
click at [68, 23] on label "Viewing conversations for" at bounding box center [103, 23] width 82 height 27
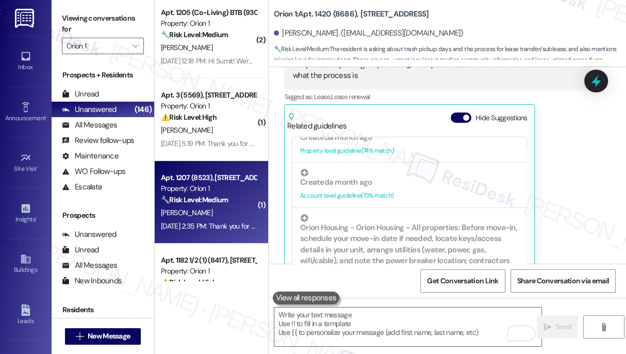
scroll to position [234, 0]
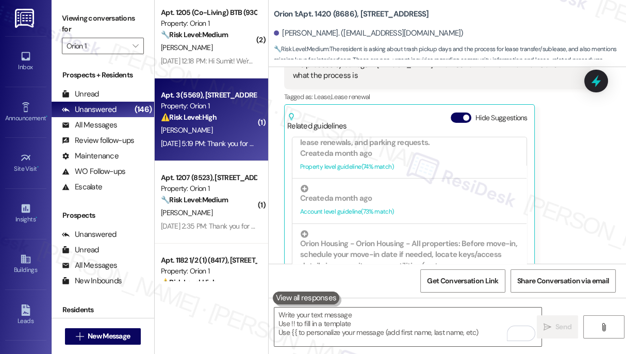
click at [202, 141] on div "[DATE] 5:19 PM: Thank you for your message. Our offices are currently closed, b…" at bounding box center [472, 143] width 623 height 9
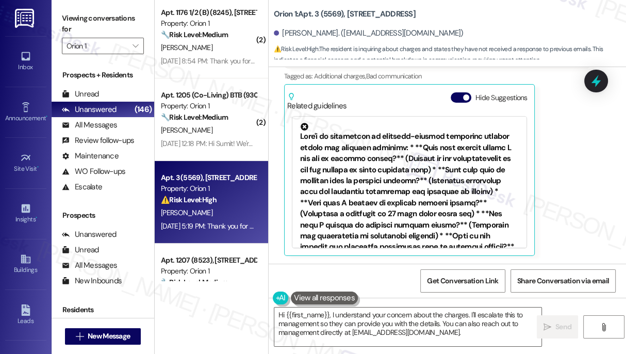
scroll to position [191, 0]
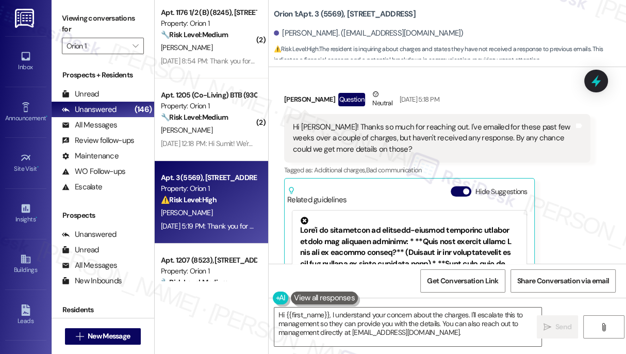
click at [510, 127] on div "Hi [PERSON_NAME]! Thanks so much for reaching out. I've emailed for these past …" at bounding box center [433, 138] width 281 height 33
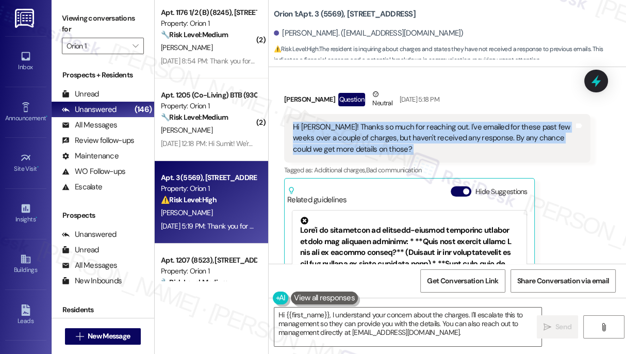
click at [510, 127] on div "Hi [PERSON_NAME]! Thanks so much for reaching out. I've emailed for these past …" at bounding box center [433, 138] width 281 height 33
click at [424, 131] on div "Hi [PERSON_NAME]! Thanks so much for reaching out. I've emailed for these past …" at bounding box center [433, 138] width 281 height 33
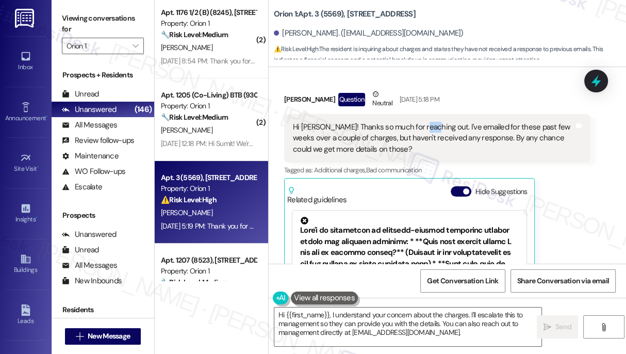
click at [424, 131] on div "Hi [PERSON_NAME]! Thanks so much for reaching out. I've emailed for these past …" at bounding box center [433, 138] width 281 height 33
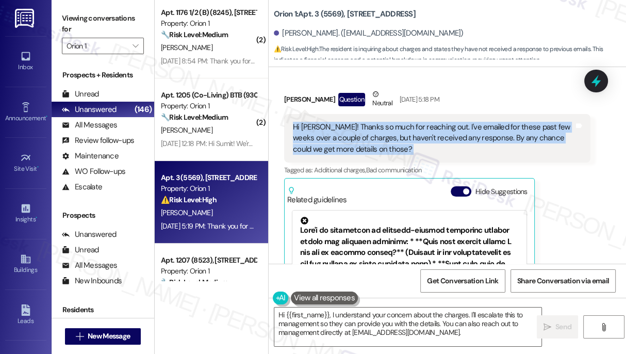
click at [424, 131] on div "Hi [PERSON_NAME]! Thanks so much for reaching out. I've emailed for these past …" at bounding box center [433, 138] width 281 height 33
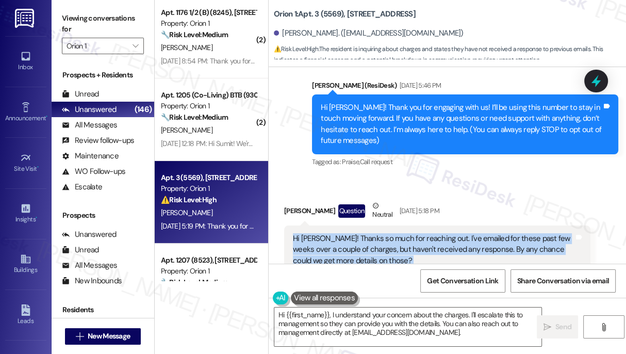
scroll to position [3, 0]
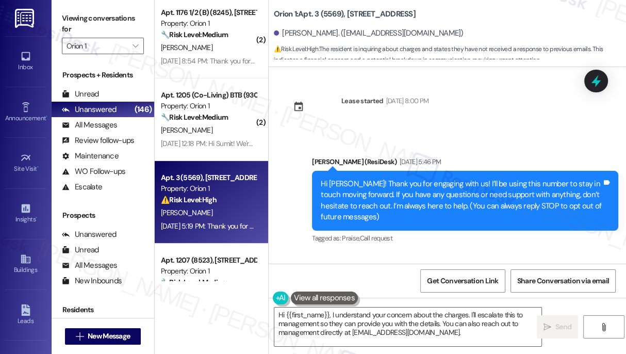
drag, startPoint x: 63, startPoint y: 16, endPoint x: 98, endPoint y: 59, distance: 55.8
click at [63, 16] on label "Viewing conversations for" at bounding box center [103, 23] width 82 height 27
click at [340, 320] on textarea "Hi {{first_name}}, I understand your concern about the charges. I'll escalate t…" at bounding box center [407, 326] width 267 height 39
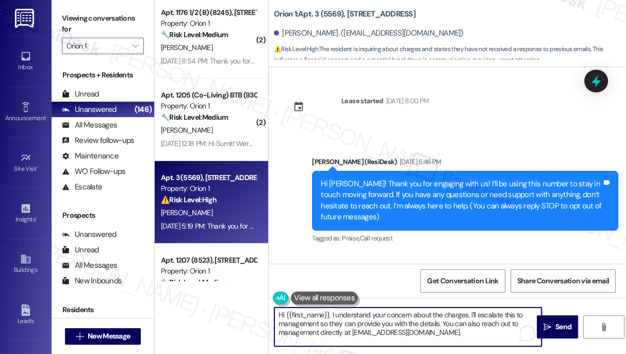
paste textarea "it's a pleasure to chat with you! Thanks for reaching out"
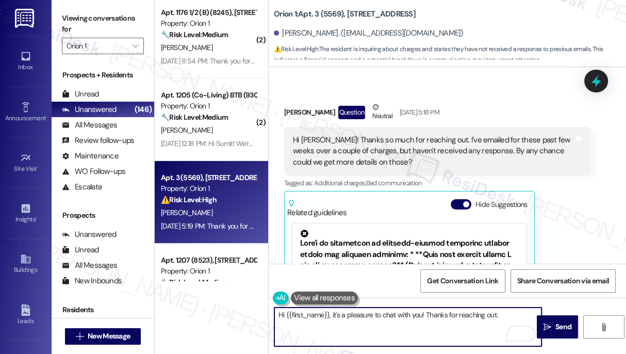
scroll to position [238, 0]
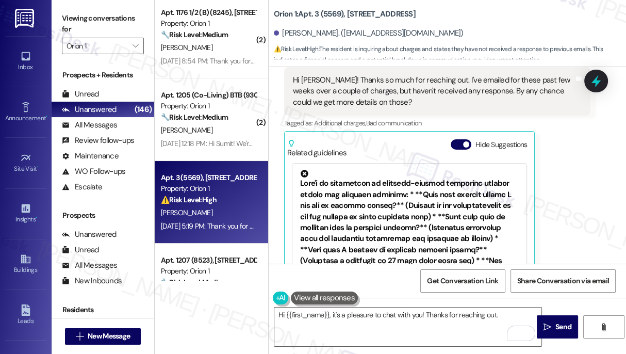
click at [349, 95] on div "Hi [PERSON_NAME]! Thanks so much for reaching out. I've emailed for these past …" at bounding box center [433, 91] width 281 height 33
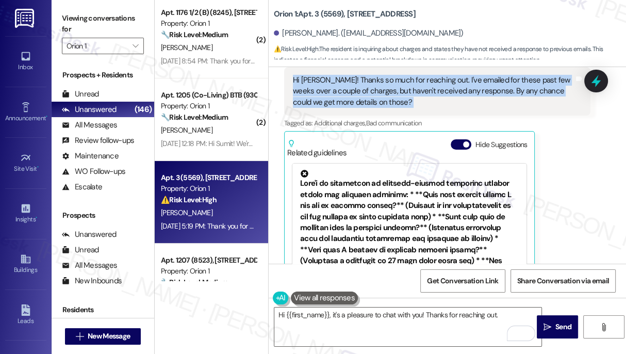
click at [349, 95] on div "Hi [PERSON_NAME]! Thanks so much for reaching out. I've emailed for these past …" at bounding box center [433, 91] width 281 height 33
copy div "Hi [PERSON_NAME]! Thanks so much for reaching out. I've emailed for these past …"
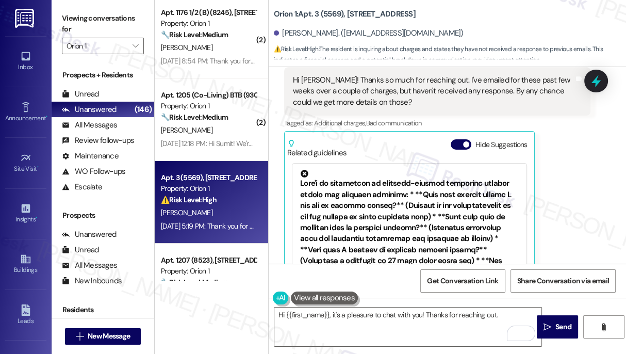
click at [61, 27] on div "Viewing conversations for Orion 1 " at bounding box center [103, 32] width 103 height 64
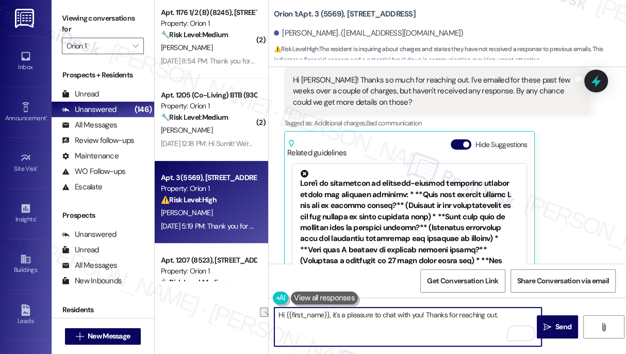
drag, startPoint x: 499, startPoint y: 316, endPoint x: 456, endPoint y: 316, distance: 42.8
click at [456, 316] on textarea "Hi {{first_name}}, it's a pleasure to chat with you! Thanks for reaching out." at bounding box center [407, 326] width 267 height 39
click at [503, 316] on textarea "Hi {{first_name}}, it's a pleasure to chat with you! Thanks for reaching out." at bounding box center [407, 326] width 267 height 39
click at [428, 315] on textarea "Hi {{first_name}}, it's a pleasure to chat with you! Thanks for reaching out." at bounding box center [407, 326] width 267 height 39
click at [515, 312] on textarea "Hi {{first_name}}, it's a pleasure to chat with you and thanks for reaching out." at bounding box center [407, 326] width 267 height 39
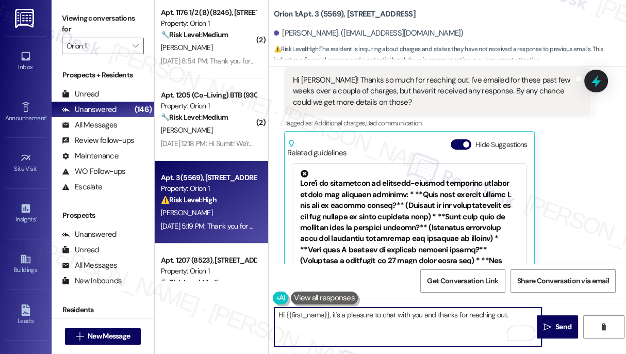
paste textarea "Could you confirm which charges you’re referring to (e.g., rent, utilities, fee…"
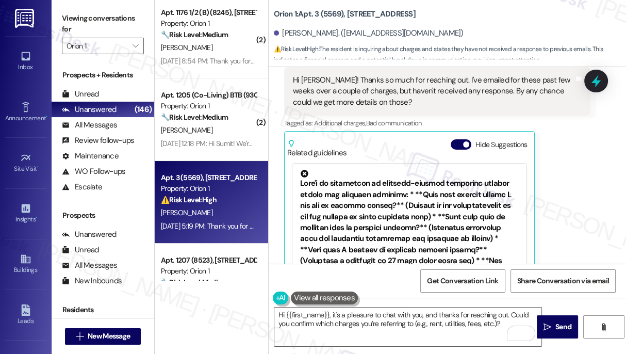
click at [60, 22] on div "Viewing conversations for Orion 1 " at bounding box center [103, 32] width 103 height 64
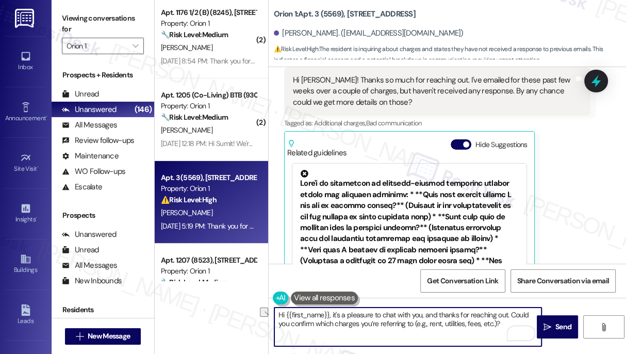
drag, startPoint x: 497, startPoint y: 321, endPoint x: 427, endPoint y: 323, distance: 70.7
click at [412, 323] on textarea "Hi {{first_name}}, it's a pleasure to chat with you, and thanks for reaching ou…" at bounding box center [407, 326] width 267 height 39
click at [445, 329] on textarea "Hi {{first_name}}, it's a pleasure to chat with you, and thanks for reaching ou…" at bounding box center [407, 326] width 267 height 39
drag, startPoint x: 428, startPoint y: 323, endPoint x: 414, endPoint y: 322, distance: 14.0
click at [414, 322] on textarea "Hi {{first_name}}, it's a pleasure to chat with you, and thanks for reaching ou…" at bounding box center [407, 326] width 267 height 39
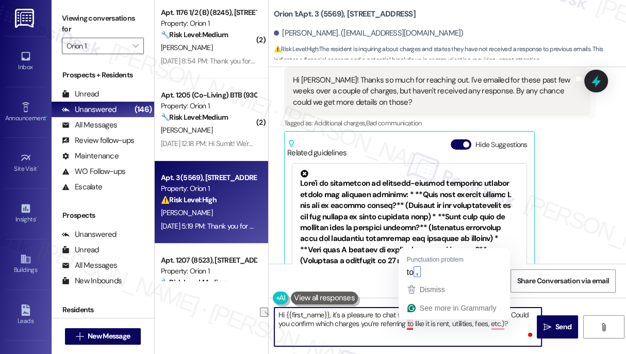
drag, startPoint x: 505, startPoint y: 320, endPoint x: 413, endPoint y: 327, distance: 92.6
click at [413, 327] on textarea "Hi {{first_name}}, it's a pleasure to chat with you, and thanks for reaching ou…" at bounding box center [407, 326] width 267 height 39
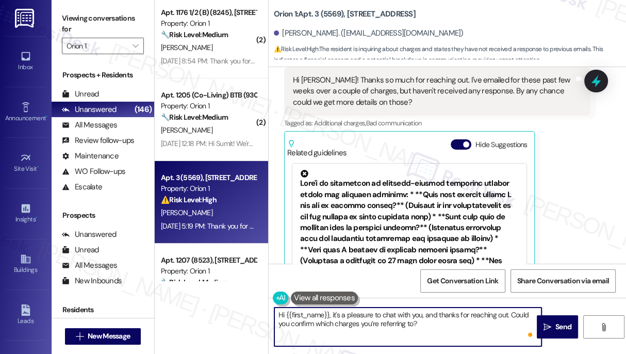
click at [443, 324] on textarea "Hi {{first_name}}, it's a pleasure to chat with you, and thanks for reaching ou…" at bounding box center [407, 326] width 267 height 39
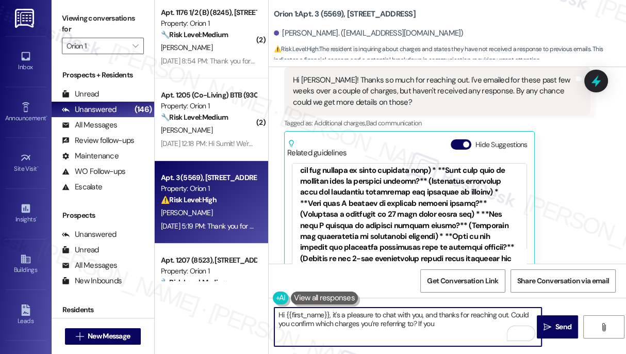
scroll to position [140, 0]
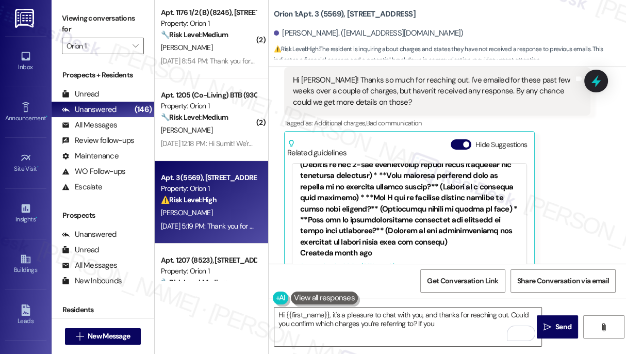
click at [407, 183] on div at bounding box center [409, 138] width 219 height 218
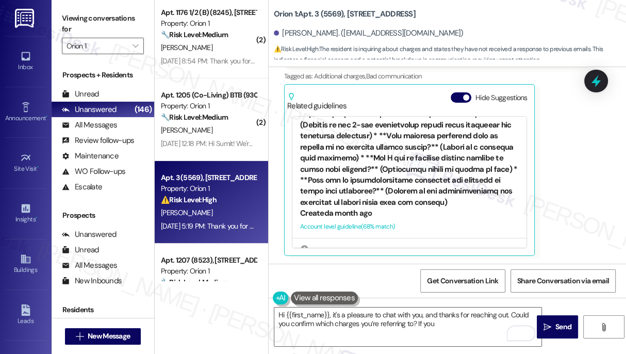
scroll to position [187, 0]
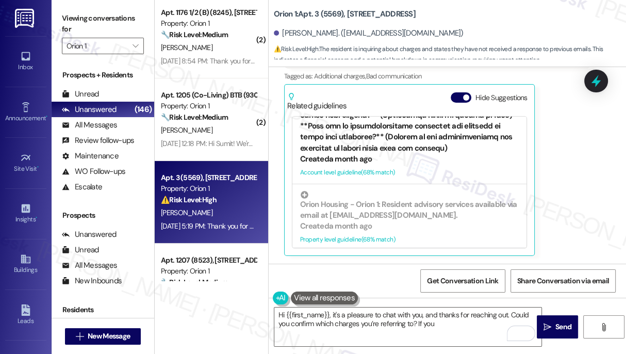
click at [385, 137] on div at bounding box center [409, 45] width 219 height 218
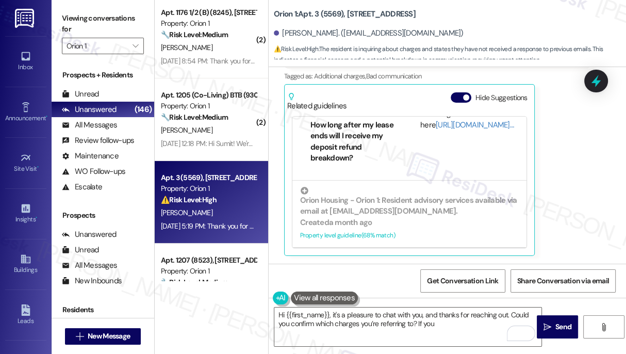
scroll to position [281, 0]
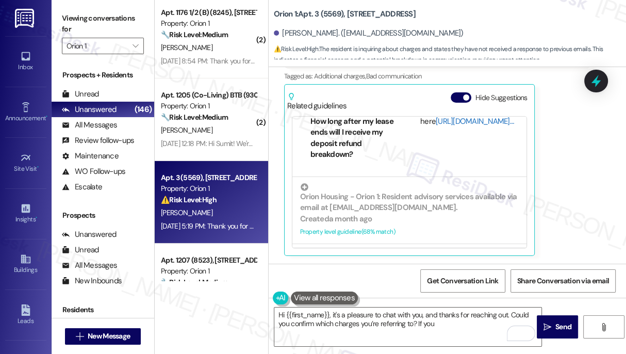
click at [444, 121] on link "[URL][DOMAIN_NAME]…" at bounding box center [475, 121] width 78 height 10
click at [450, 326] on textarea "Hi {{first_name}}, it's a pleasure to chat with you, and thanks for reaching ou…" at bounding box center [407, 326] width 267 height 39
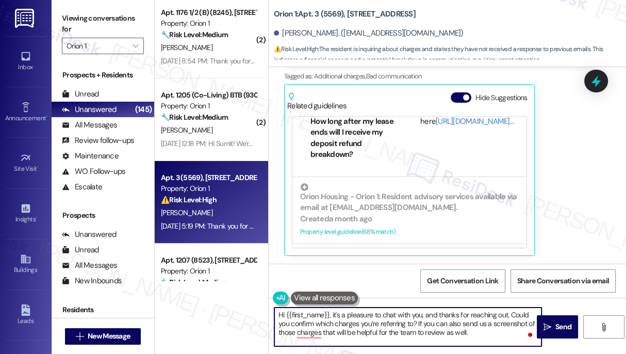
click at [508, 311] on textarea "Hi {{first_name}}, it's a pleasure to chat with you, and thanks for reaching ou…" at bounding box center [407, 326] width 267 height 39
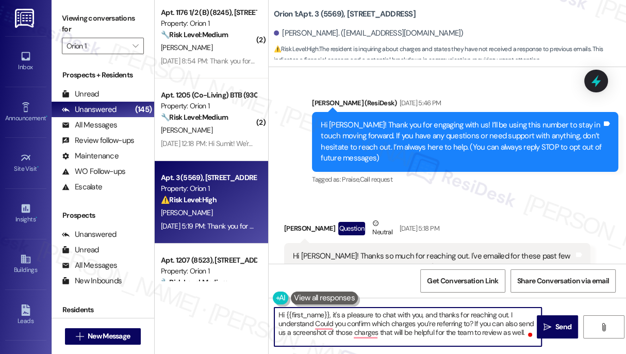
scroll to position [144, 0]
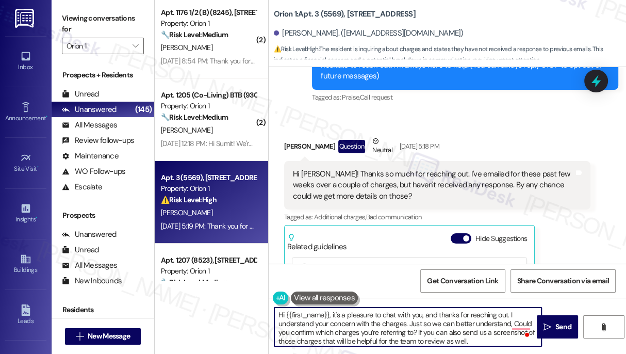
click at [516, 327] on textarea "Hi {{first_name}}, it's a pleasure to chat with you, and thanks for reaching ou…" at bounding box center [407, 326] width 267 height 39
type textarea "Hi {{first_name}}, it's a pleasure to chat with you, and thanks for reaching ou…"
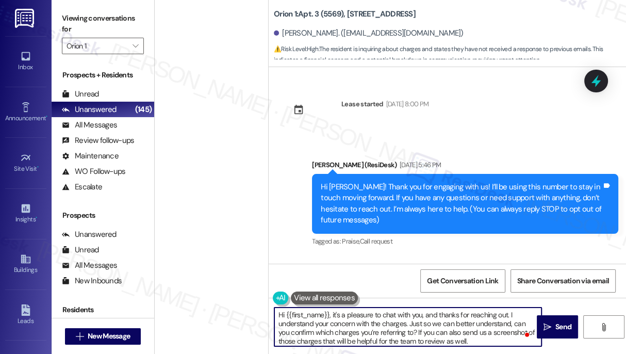
scroll to position [144, 0]
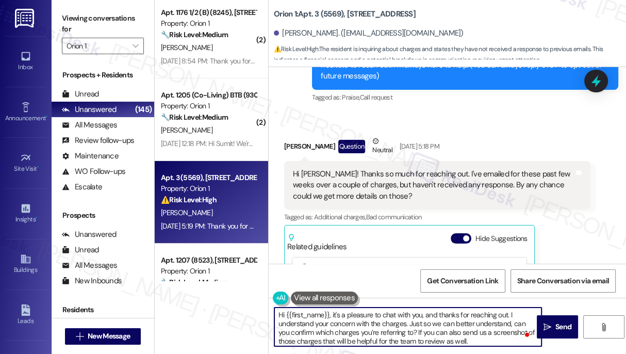
click at [291, 329] on textarea "Hi {{first_name}}, it's a pleasure to chat with you, and thanks for reaching ou…" at bounding box center [407, 326] width 267 height 39
type textarea "Hi {{first_name}}, it's a pleasure to chat with you, and thanks for reaching ou…"
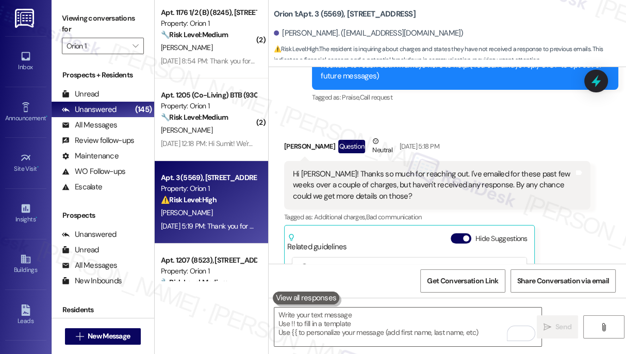
click at [64, 18] on label "Viewing conversations for" at bounding box center [103, 23] width 82 height 27
drag, startPoint x: 71, startPoint y: 23, endPoint x: 251, endPoint y: 176, distance: 236.8
click at [71, 23] on label "Viewing conversations for" at bounding box center [103, 23] width 82 height 27
click at [356, 338] on textarea "To enrich screen reader interactions, please activate Accessibility in Grammarl…" at bounding box center [407, 326] width 267 height 39
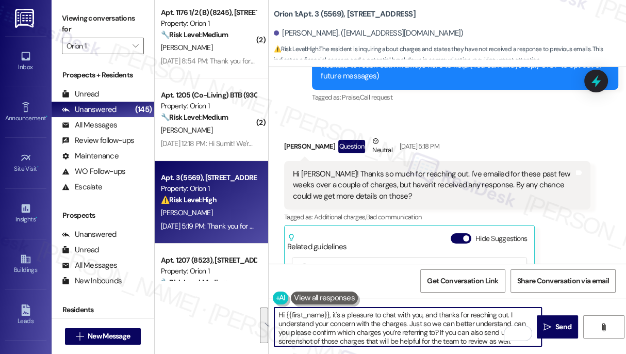
click at [359, 314] on textarea "Hi {{first_name}}, it's a pleasure to chat with you, and thanks for reaching ou…" at bounding box center [407, 326] width 267 height 39
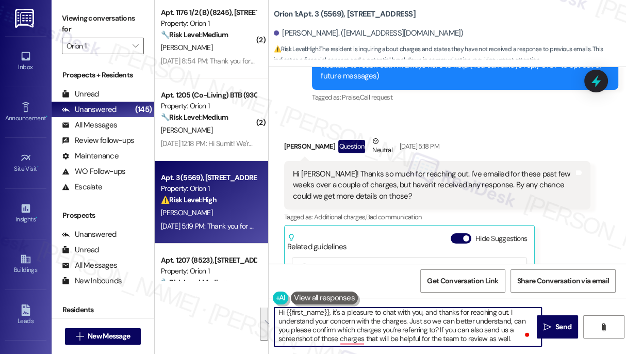
drag, startPoint x: 332, startPoint y: 315, endPoint x: 525, endPoint y: 347, distance: 195.1
click at [525, 347] on div "Hi {{first_name}}, it's a pleasure to chat with you, and thanks for reaching ou…" at bounding box center [448, 336] width 358 height 77
paste textarea "It’s a pleasure to chat with you, and thanks for reaching out. I understand you…"
click at [334, 312] on textarea "Hi {{first_name}}, It’s a pleasure to chat with you, and thanks for reaching ou…" at bounding box center [407, 326] width 267 height 39
click at [431, 331] on textarea "Hi {{first_name}}, it’s a pleasure to chat with you, and thanks for reaching ou…" at bounding box center [407, 326] width 267 height 39
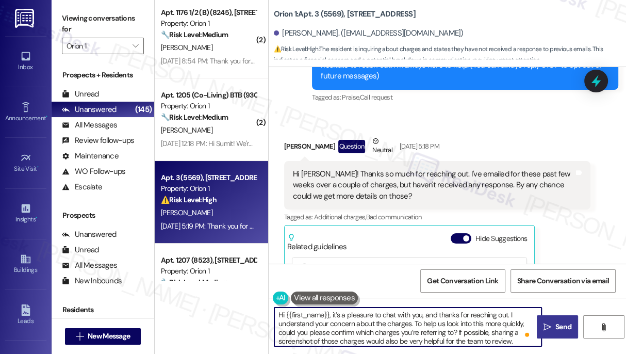
scroll to position [0, 0]
type textarea "Hi {{first_name}}, it’s a pleasure to chat with you, and thanks for reaching ou…"
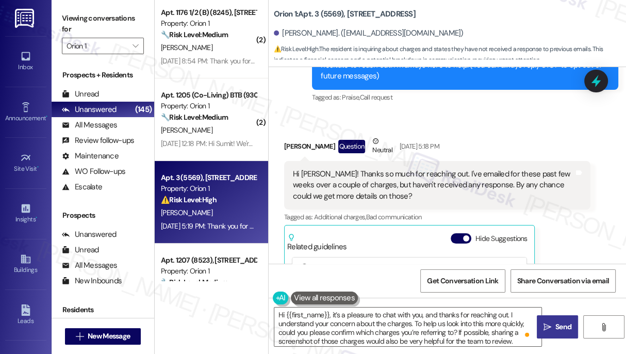
click at [547, 320] on button " Send" at bounding box center [557, 326] width 41 height 23
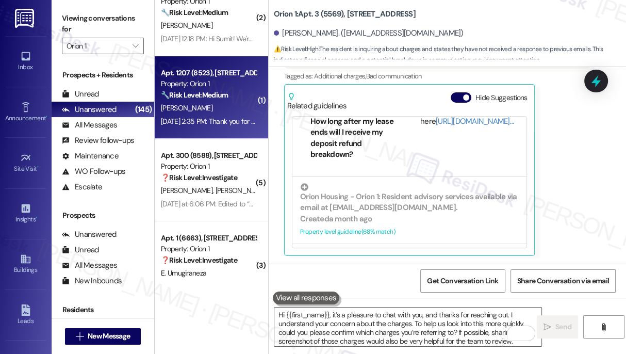
scroll to position [3659, 0]
click at [213, 86] on div "Property: Orion 1" at bounding box center [208, 83] width 95 height 11
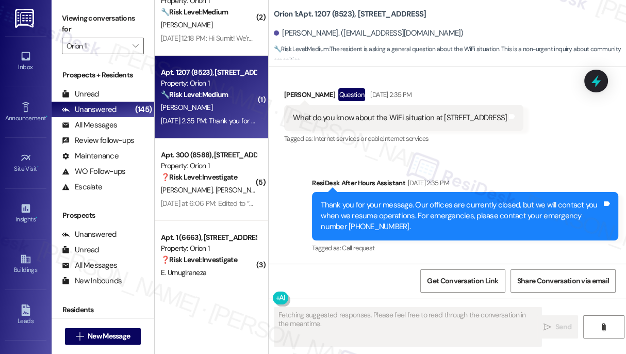
scroll to position [191, 0]
click at [410, 113] on div "What do you know about the WiFi situation at 1207 W 37th Dr" at bounding box center [400, 117] width 214 height 11
click at [339, 116] on div "What do you know about the WiFi situation at 1207 W 37th Dr" at bounding box center [400, 117] width 214 height 11
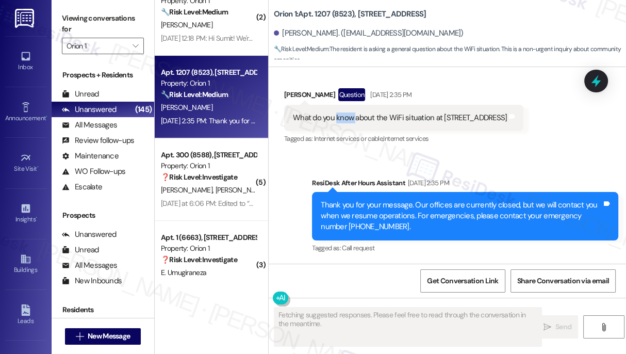
click at [339, 116] on div "What do you know about the WiFi situation at 1207 W 37th Dr" at bounding box center [400, 117] width 214 height 11
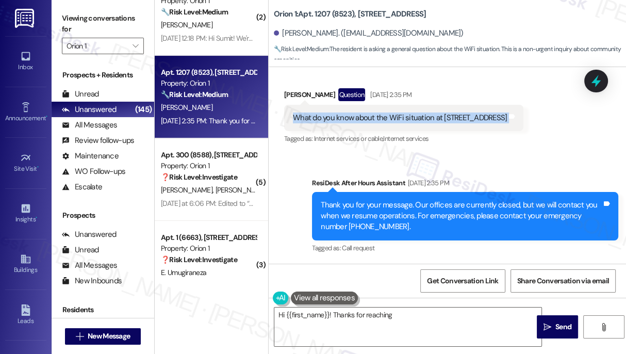
click at [339, 116] on div "What do you know about the WiFi situation at 1207 W 37th Dr" at bounding box center [400, 117] width 214 height 11
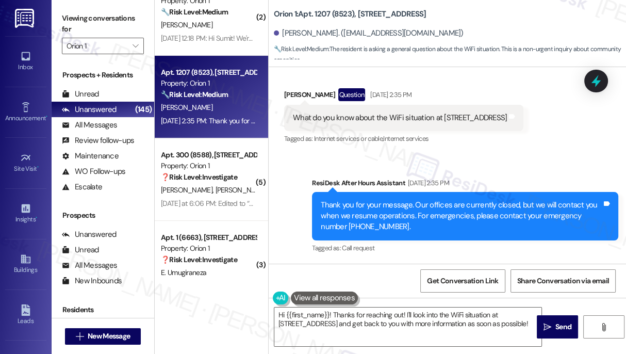
click at [287, 12] on b "Orion 1: Apt. 1207 (8523), 1205 W 37th Dr" at bounding box center [350, 14] width 153 height 11
click at [72, 14] on label "Viewing conversations for" at bounding box center [103, 23] width 82 height 27
drag, startPoint x: 277, startPoint y: 115, endPoint x: 425, endPoint y: 115, distance: 147.5
click at [425, 115] on div "Received via SMS Isaac Millians Question Aug 23, 2025 at 2:35 PM What do you kn…" at bounding box center [404, 117] width 255 height 74
click at [402, 116] on div "What do you know about the WiFi situation at 1207 W 37th Dr" at bounding box center [400, 117] width 214 height 11
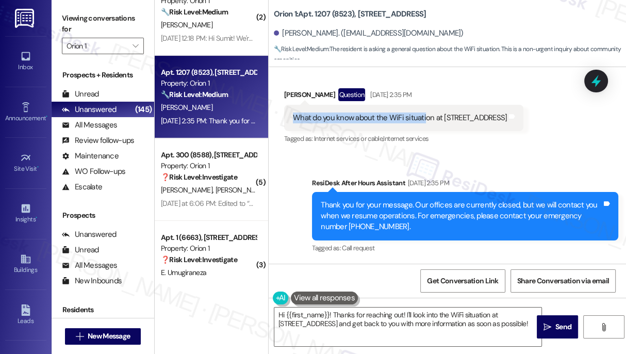
click at [388, 116] on div "What do you know about the WiFi situation at 1207 W 37th Dr" at bounding box center [400, 117] width 214 height 11
click at [292, 94] on div "Isaac Millians Question Aug 23, 2025 at 2:35 PM" at bounding box center [403, 96] width 239 height 17
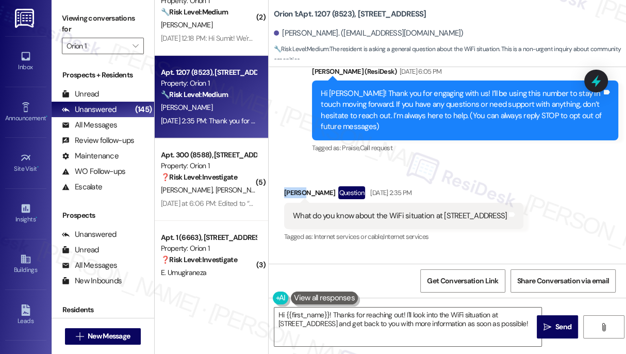
scroll to position [4, 0]
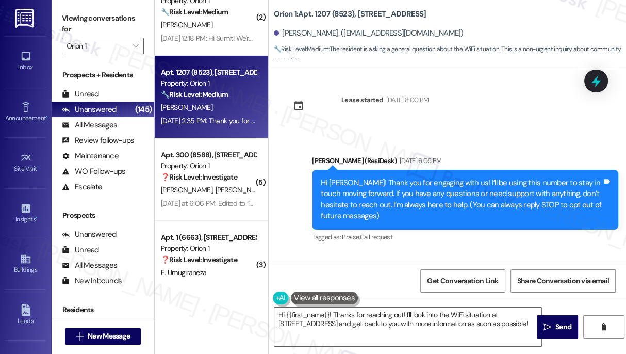
click at [62, 19] on label "Viewing conversations for" at bounding box center [103, 23] width 82 height 27
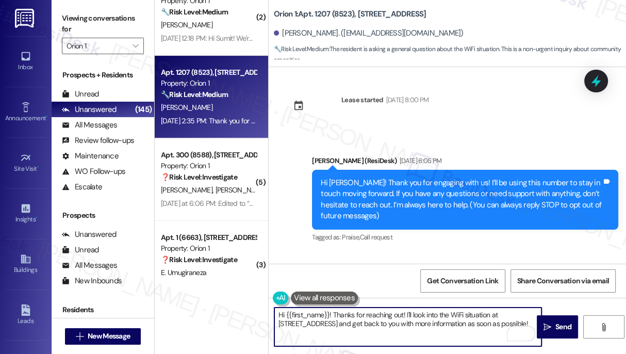
drag, startPoint x: 276, startPoint y: 312, endPoint x: 405, endPoint y: 310, distance: 129.5
click at [405, 310] on textarea "Hi {{first_name}}! Thanks for reaching out! I'll look into the WiFi situation a…" at bounding box center [407, 326] width 267 height 39
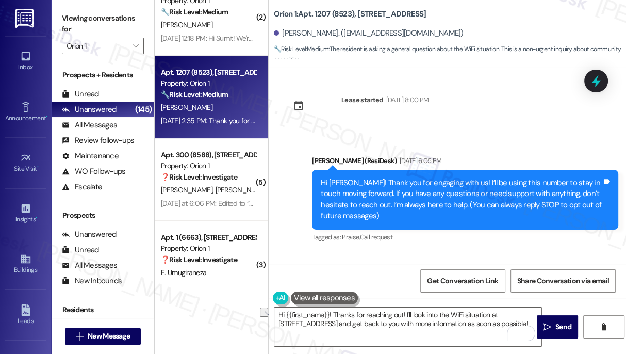
click at [69, 9] on div "Viewing conversations for Orion 1 " at bounding box center [103, 32] width 103 height 64
drag, startPoint x: 298, startPoint y: 317, endPoint x: 277, endPoint y: 311, distance: 21.5
click at [296, 316] on textarea "Hi {{first_name}}! Thanks for reaching out! I'll look into the WiFi situation a…" at bounding box center [407, 326] width 267 height 39
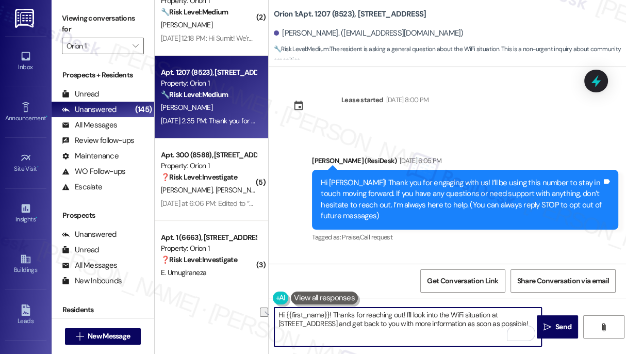
drag, startPoint x: 274, startPoint y: 315, endPoint x: 404, endPoint y: 311, distance: 130.1
click at [404, 311] on textarea "Hi {{first_name}}! Thanks for reaching out! I'll look into the WiFi situation a…" at bounding box center [407, 326] width 267 height 39
paste textarea ", it's a pleasure to chat with you! Thanks for reaching out."
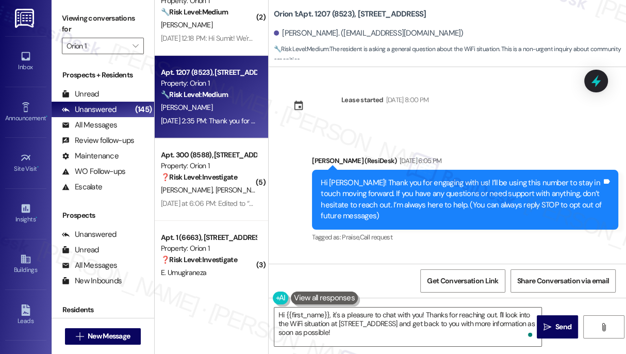
click at [60, 10] on div "Viewing conversations for Orion 1 " at bounding box center [103, 32] width 103 height 64
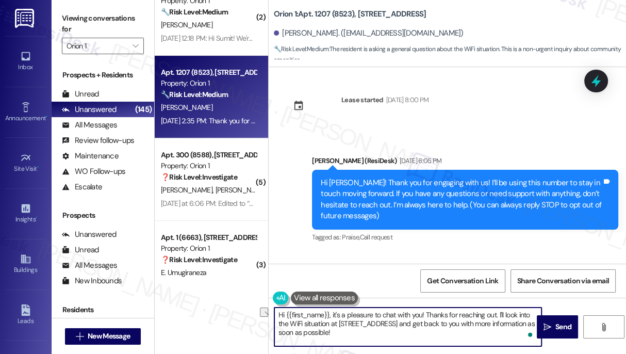
drag, startPoint x: 428, startPoint y: 313, endPoint x: 421, endPoint y: 313, distance: 6.2
click at [421, 313] on textarea "Hi {{first_name}}, it's a pleasure to chat with you! Thanks for reaching out. I…" at bounding box center [407, 326] width 267 height 39
click at [463, 88] on div "Lease started Aug 09, 2025 at 8:00 PM Announcement, sent via SMS Sarah (ResiDes…" at bounding box center [448, 165] width 358 height 197
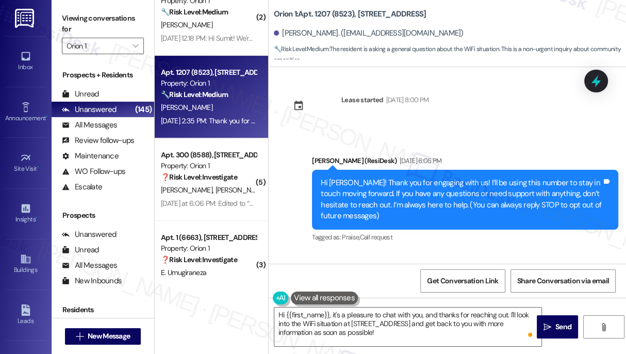
scroll to position [191, 0]
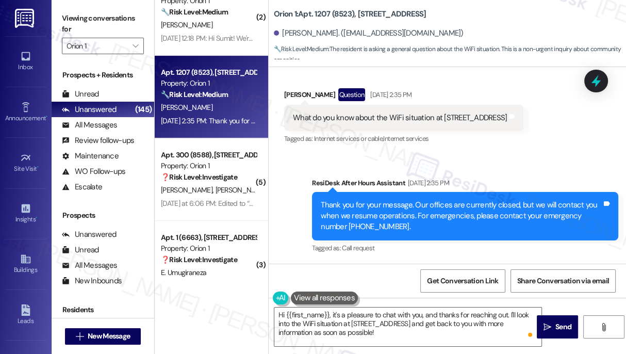
click at [360, 113] on div "What do you know about the WiFi situation at 1207 W 37th Dr" at bounding box center [400, 117] width 214 height 11
click at [361, 113] on div "What do you know about the WiFi situation at 1207 W 37th Dr" at bounding box center [400, 117] width 214 height 11
click at [362, 113] on div "What do you know about the WiFi situation at 1207 W 37th Dr" at bounding box center [400, 117] width 214 height 11
click at [360, 113] on div "What do you know about the WiFi situation at 1207 W 37th Dr" at bounding box center [400, 117] width 214 height 11
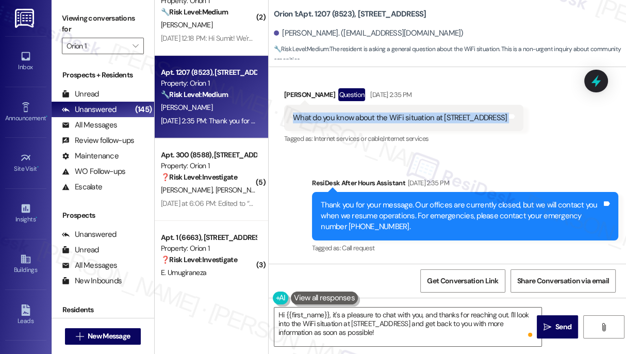
click at [360, 113] on div "What do you know about the WiFi situation at 1207 W 37th Dr" at bounding box center [400, 117] width 214 height 11
click at [347, 115] on div "What do you know about the WiFi situation at 1207 W 37th Dr" at bounding box center [400, 117] width 214 height 11
click at [59, 23] on div "Viewing conversations for Orion 1 " at bounding box center [103, 32] width 103 height 64
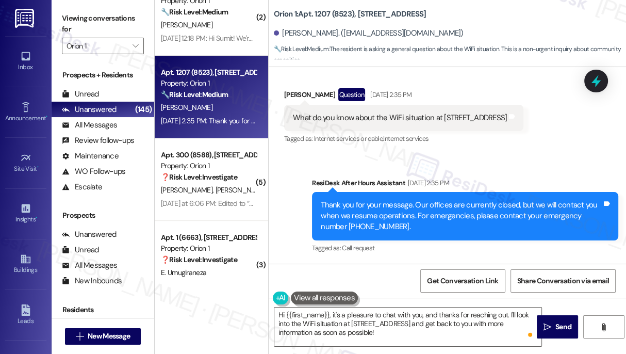
click at [70, 7] on div "Viewing conversations for Orion 1 " at bounding box center [103, 32] width 103 height 64
click at [62, 17] on label "Viewing conversations for" at bounding box center [103, 23] width 82 height 27
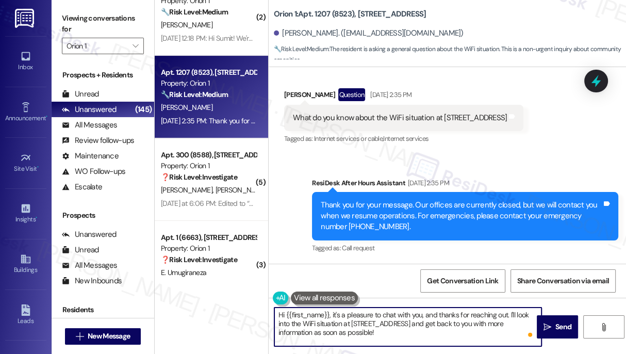
drag, startPoint x: 365, startPoint y: 334, endPoint x: 336, endPoint y: 326, distance: 29.6
click at [336, 326] on textarea "Hi {{first_name}}, it's a pleasure to chat with you, and thanks for reaching ou…" at bounding box center [407, 326] width 267 height 39
click at [365, 332] on textarea "Hi {{first_name}}, it's a pleasure to chat with you, and thanks for reaching ou…" at bounding box center [407, 326] width 267 height 39
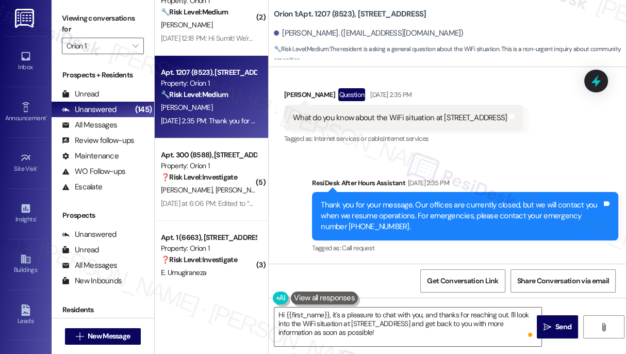
drag, startPoint x: 58, startPoint y: 0, endPoint x: 92, endPoint y: 23, distance: 40.9
click at [58, 0] on div "Viewing conversations for Orion 1 " at bounding box center [103, 32] width 103 height 64
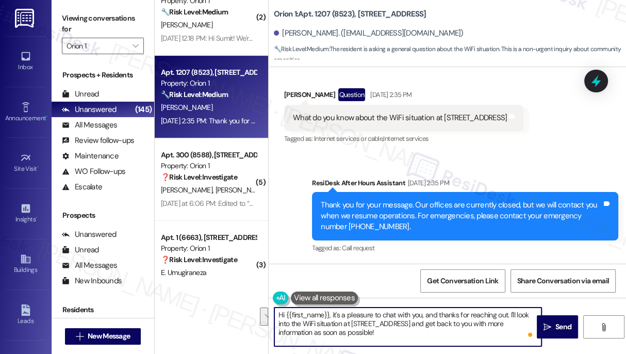
drag, startPoint x: 400, startPoint y: 331, endPoint x: 515, endPoint y: 311, distance: 116.9
click at [515, 311] on textarea "Hi {{first_name}}, it's a pleasure to chat with you, and thanks for reaching ou…" at bounding box center [407, 326] width 267 height 39
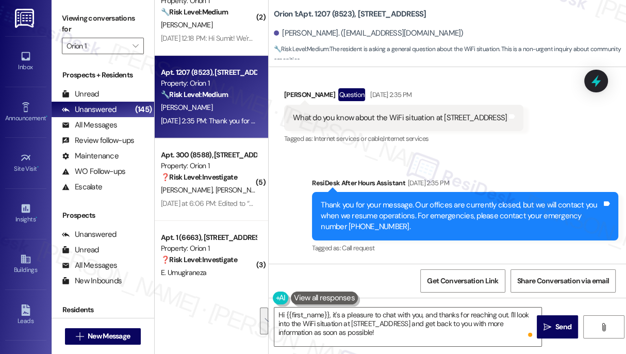
click at [59, 18] on div "Viewing conversations for Orion 1 " at bounding box center [103, 32] width 103 height 64
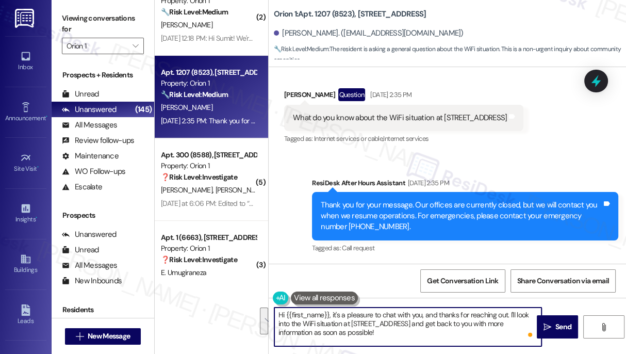
drag, startPoint x: 412, startPoint y: 340, endPoint x: 510, endPoint y: 312, distance: 101.7
click at [510, 312] on textarea "Hi {{first_name}}, it's a pleasure to chat with you, and thanks for reaching ou…" at bounding box center [407, 326] width 267 height 39
paste textarea "To assist you better, could you help clarify a few things?"
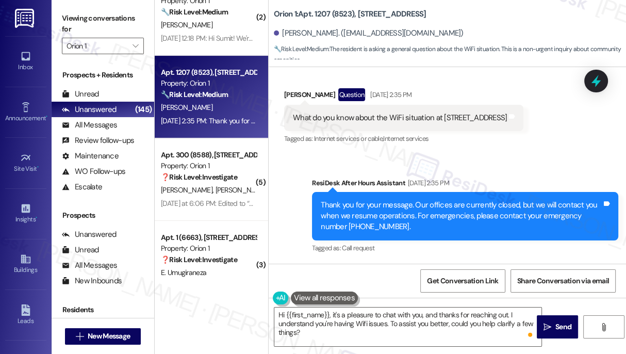
drag, startPoint x: 69, startPoint y: 19, endPoint x: 152, endPoint y: 71, distance: 98.8
click at [69, 19] on label "Viewing conversations for" at bounding box center [103, 23] width 82 height 27
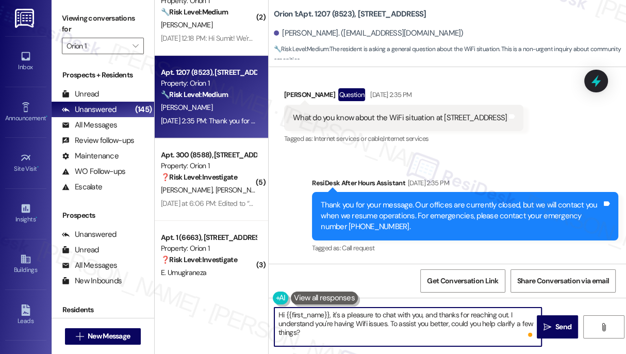
click at [317, 334] on textarea "Hi {{first_name}}, it's a pleasure to chat with you, and thanks for reaching ou…" at bounding box center [407, 326] width 267 height 39
paste textarea "What exactly is happening—are certain websites not loading, is the signal weak …"
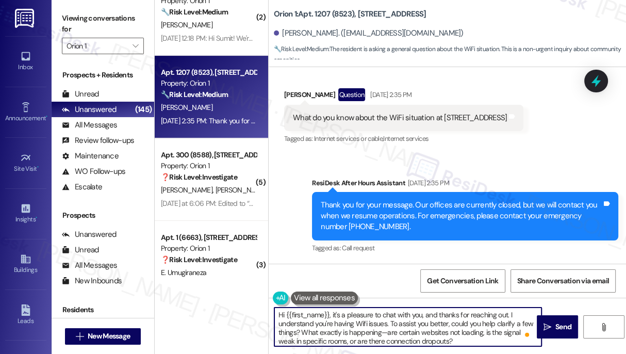
click at [382, 333] on textarea "Hi {{first_name}}, it's a pleasure to chat with you, and thanks for reaching ou…" at bounding box center [407, 326] width 267 height 39
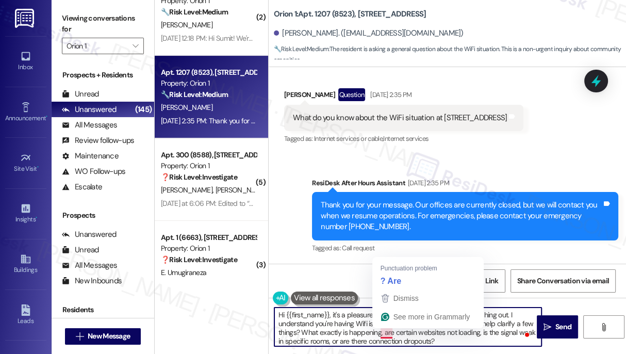
click at [352, 330] on textarea "Hi {{first_name}}, it's a pleasure to chat with you, and thanks for reaching ou…" at bounding box center [407, 326] width 267 height 39
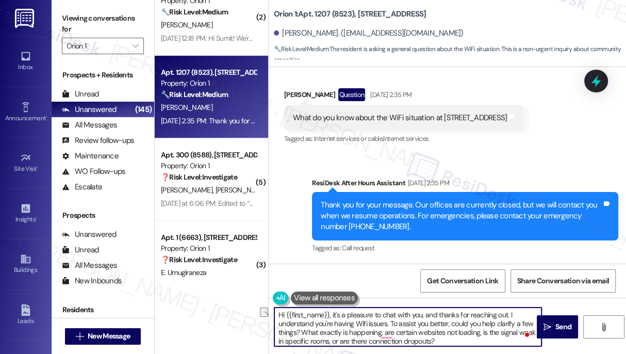
drag, startPoint x: 386, startPoint y: 332, endPoint x: 301, endPoint y: 331, distance: 84.6
click at [301, 331] on textarea "Hi {{first_name}}, it's a pleasure to chat with you, and thanks for reaching ou…" at bounding box center [407, 326] width 267 height 39
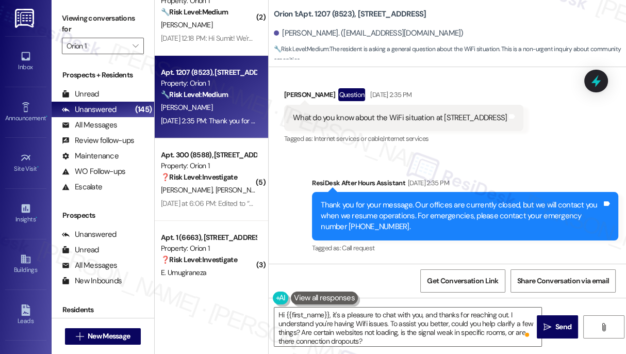
click at [68, 24] on label "Viewing conversations for" at bounding box center [103, 23] width 82 height 27
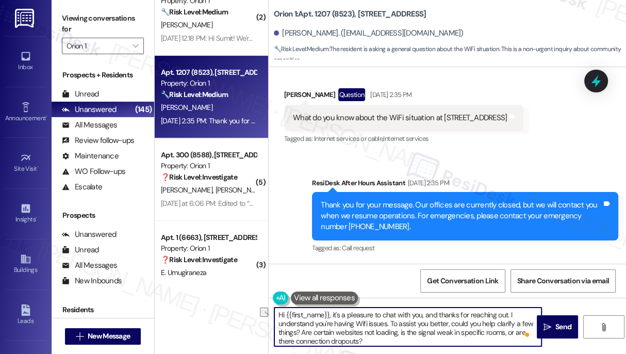
drag, startPoint x: 447, startPoint y: 323, endPoint x: 467, endPoint y: 323, distance: 20.1
click at [467, 323] on textarea "Hi {{first_name}}, it's a pleasure to chat with you, and thanks for reaching ou…" at bounding box center [407, 326] width 267 height 39
click at [464, 323] on textarea "Hi {{first_name}}, it's a pleasure to chat with you, and thanks for reaching ou…" at bounding box center [407, 326] width 267 height 39
drag, startPoint x: 514, startPoint y: 323, endPoint x: 311, endPoint y: 333, distance: 203.0
click at [311, 333] on textarea "Hi {{first_name}}, it's a pleasure to chat with you, and thanks for reaching ou…" at bounding box center [407, 326] width 267 height 39
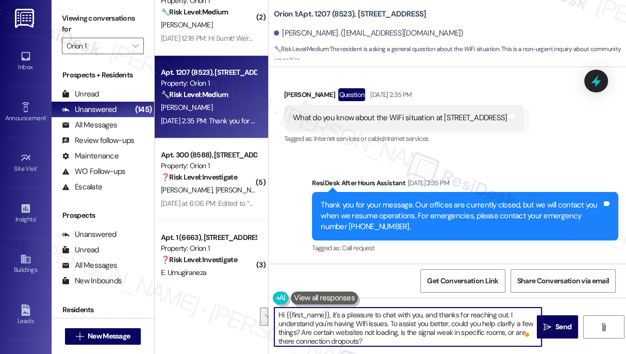
click at [461, 340] on textarea "Hi {{first_name}}, it's a pleasure to chat with you, and thanks for reaching ou…" at bounding box center [407, 326] width 267 height 39
drag, startPoint x: 450, startPoint y: 323, endPoint x: 456, endPoint y: 321, distance: 6.4
click at [450, 323] on textarea "Hi {{first_name}}, it's a pleasure to chat with you, and thanks for reaching ou…" at bounding box center [407, 326] width 267 height 39
drag, startPoint x: 422, startPoint y: 331, endPoint x: 313, endPoint y: 332, distance: 109.4
click at [313, 332] on textarea "Hi {{first_name}}, it's a pleasure to chat with you, and thanks for reaching ou…" at bounding box center [407, 326] width 267 height 39
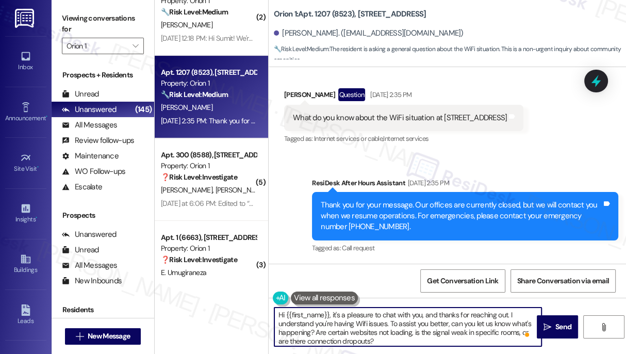
scroll to position [3, 0]
drag, startPoint x: 412, startPoint y: 331, endPoint x: 521, endPoint y: 329, distance: 108.9
click at [521, 329] on textarea "Hi {{first_name}}, it's a pleasure to chat with you, and thanks for reaching ou…" at bounding box center [407, 326] width 267 height 39
click at [514, 332] on textarea "Hi {{first_name}}, it's a pleasure to chat with you, and thanks for reaching ou…" at bounding box center [407, 326] width 267 height 39
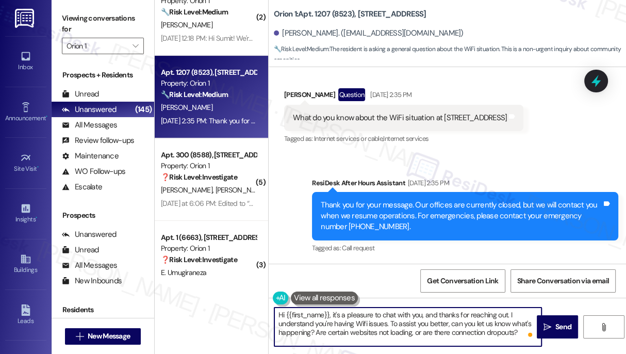
type textarea "Hi {{first_name}}, it's a pleasure to chat with you, and thanks for reaching ou…"
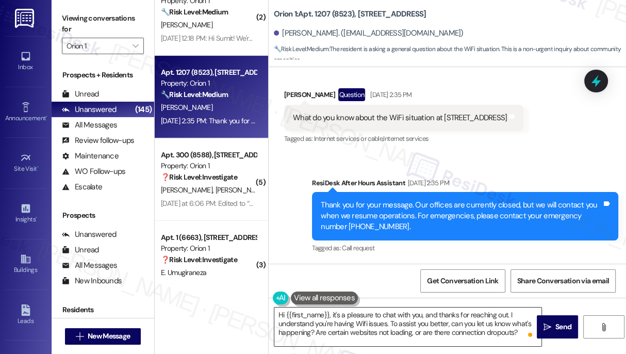
click at [513, 328] on textarea "Hi {{first_name}}, it's a pleasure to chat with you, and thanks for reaching ou…" at bounding box center [407, 326] width 267 height 39
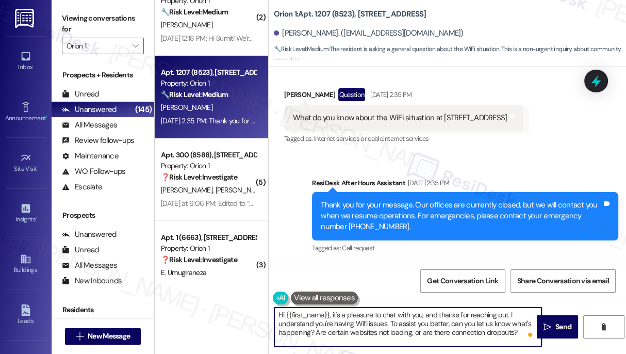
click at [512, 328] on textarea "Hi {{first_name}}, it's a pleasure to chat with you, and thanks for reaching ou…" at bounding box center [407, 326] width 267 height 39
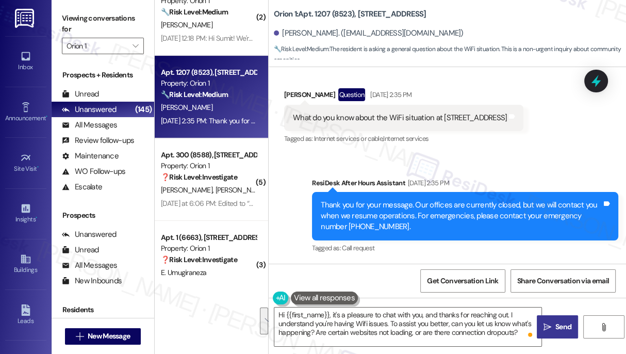
click at [551, 323] on span " Send" at bounding box center [558, 326] width 33 height 11
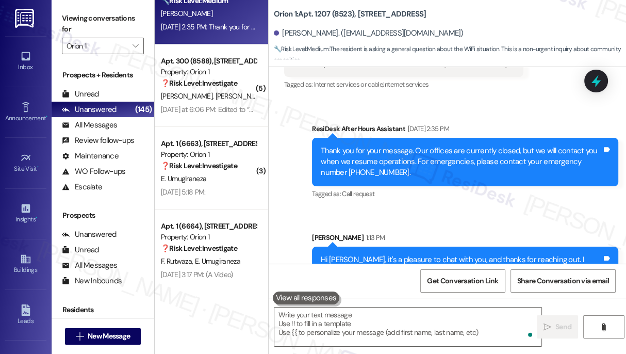
scroll to position [285, 0]
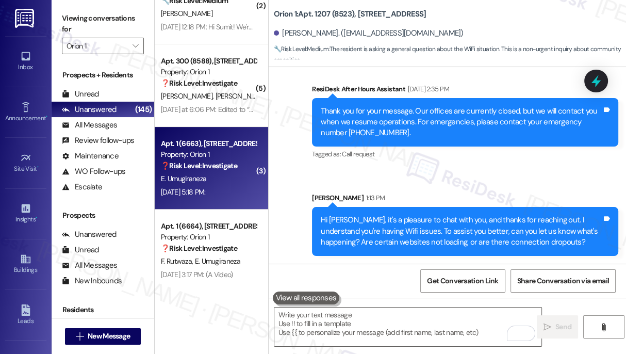
click at [206, 190] on div "Aug 26, 2025 at 5:18 PM: Aug 26, 2025 at 5:18 PM:" at bounding box center [183, 191] width 45 height 9
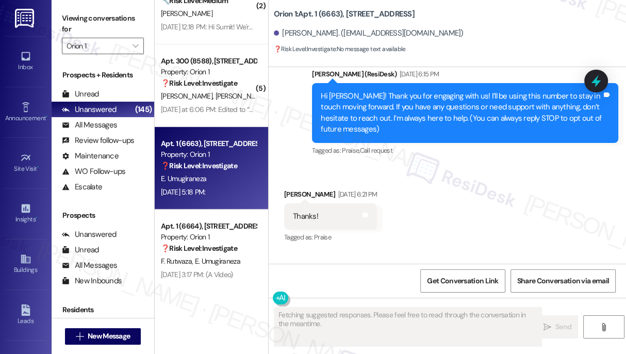
scroll to position [150, 0]
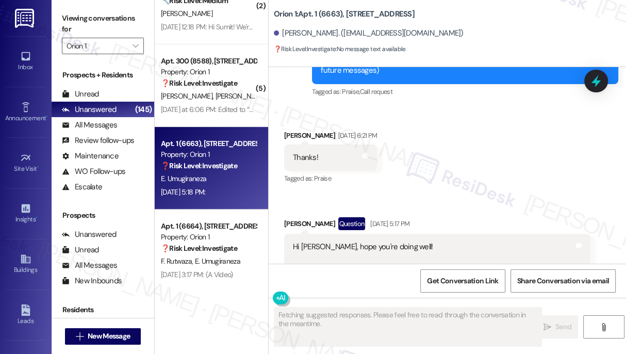
click at [308, 153] on div "Thanks!" at bounding box center [305, 157] width 25 height 11
click at [308, 154] on div "Thanks!" at bounding box center [305, 157] width 25 height 11
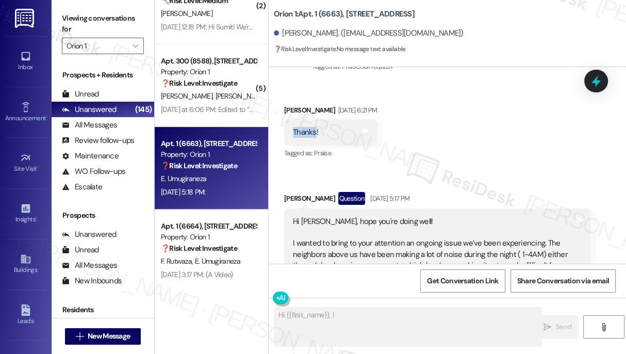
scroll to position [243, 0]
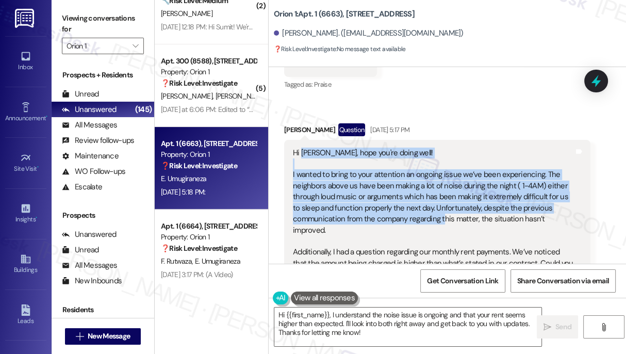
drag, startPoint x: 302, startPoint y: 147, endPoint x: 442, endPoint y: 218, distance: 156.9
click at [442, 218] on div "Hi Sara, hope you're doing well! I wanted to bring to your attention an ongoing…" at bounding box center [433, 242] width 281 height 188
click at [441, 217] on div "Hi Sara, hope you're doing well! I wanted to bring to your attention an ongoing…" at bounding box center [433, 242] width 281 height 188
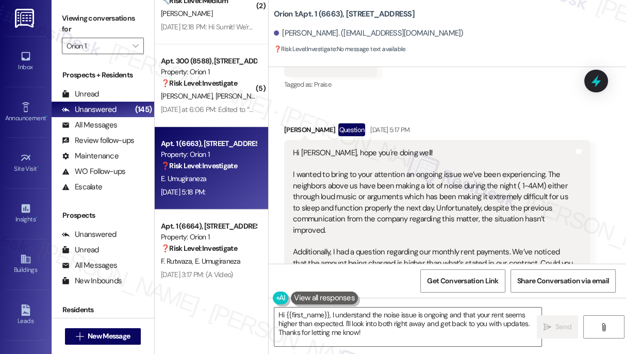
click at [418, 180] on div "Hi Sara, hope you're doing well! I wanted to bring to your attention an ongoing…" at bounding box center [433, 242] width 281 height 188
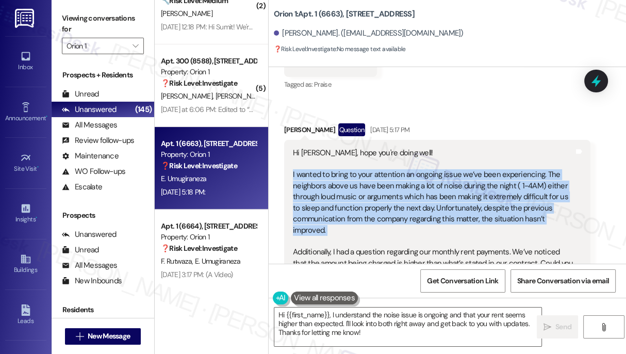
click at [418, 180] on div "Hi Sara, hope you're doing well! I wanted to bring to your attention an ongoing…" at bounding box center [433, 242] width 281 height 188
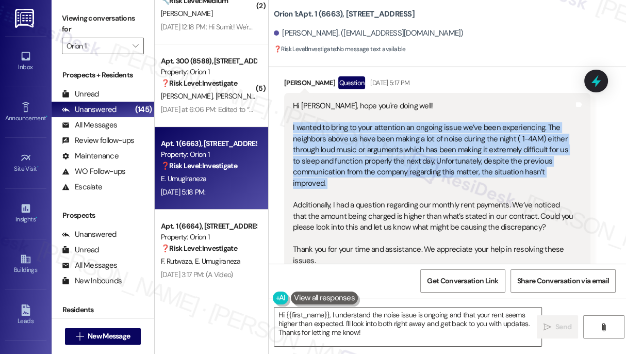
scroll to position [337, 0]
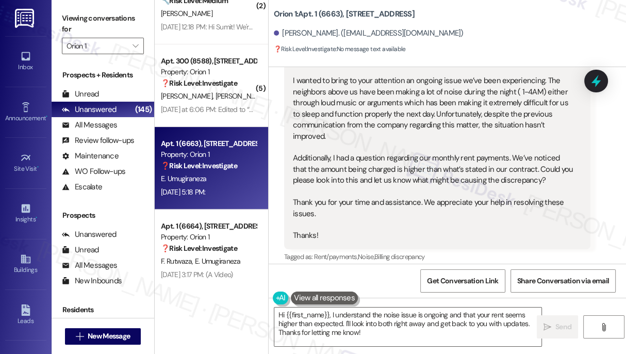
click at [463, 163] on div "Hi Sara, hope you're doing well! I wanted to bring to your attention an ongoing…" at bounding box center [433, 148] width 281 height 188
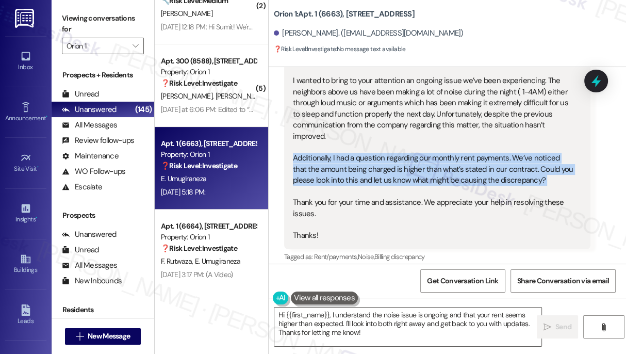
click at [463, 163] on div "Hi Sara, hope you're doing well! I wanted to bring to your attention an ongoing…" at bounding box center [433, 148] width 281 height 188
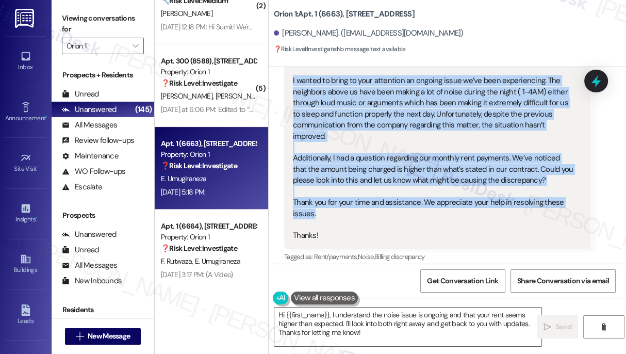
drag, startPoint x: 292, startPoint y: 83, endPoint x: 478, endPoint y: 210, distance: 224.9
click at [478, 210] on div "Hi Sara, hope you're doing well! I wanted to bring to your attention an ongoing…" at bounding box center [433, 148] width 283 height 188
copy div "I wanted to bring to your attention an ongoing issue we’ve been experiencing. T…"
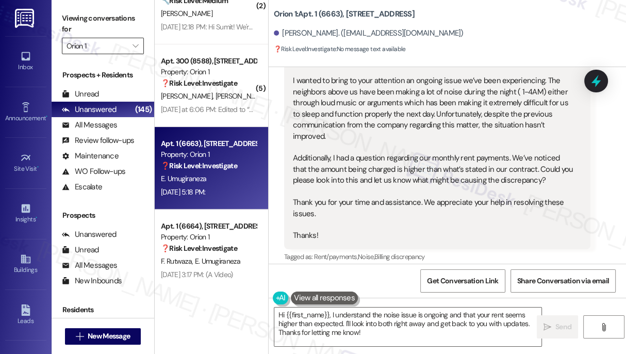
drag, startPoint x: 67, startPoint y: 6, endPoint x: 124, endPoint y: 40, distance: 65.9
click at [67, 6] on div "Viewing conversations for Orion 1 " at bounding box center [103, 32] width 103 height 64
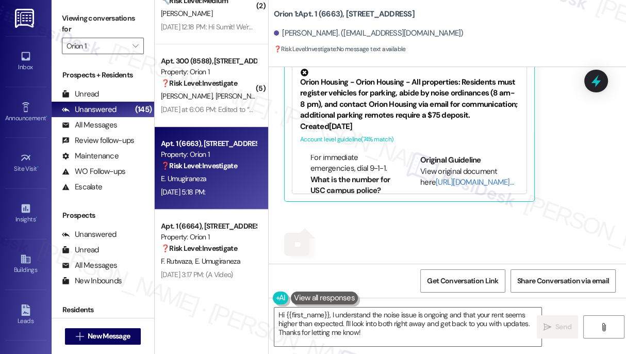
scroll to position [234, 0]
click at [66, 30] on label "Viewing conversations for" at bounding box center [103, 23] width 82 height 27
click at [425, 104] on div "Orion Housing - Orion Housing - All properties: Residents must register vehicle…" at bounding box center [409, 95] width 219 height 53
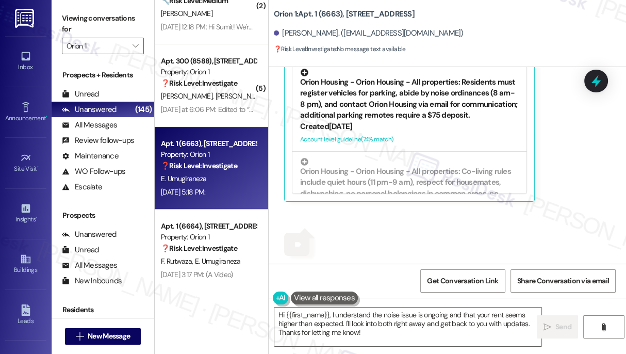
click at [403, 103] on div "Orion Housing - Orion Housing - All properties: Residents must register vehicle…" at bounding box center [409, 95] width 219 height 53
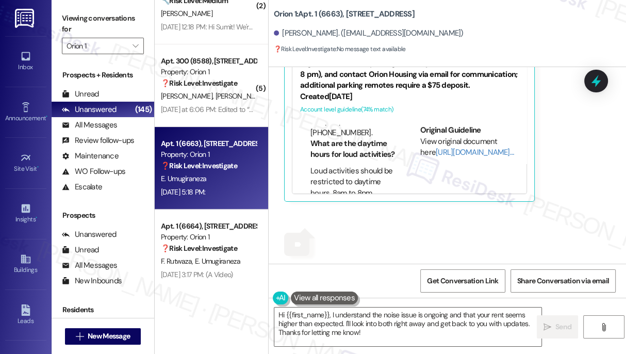
scroll to position [93, 0]
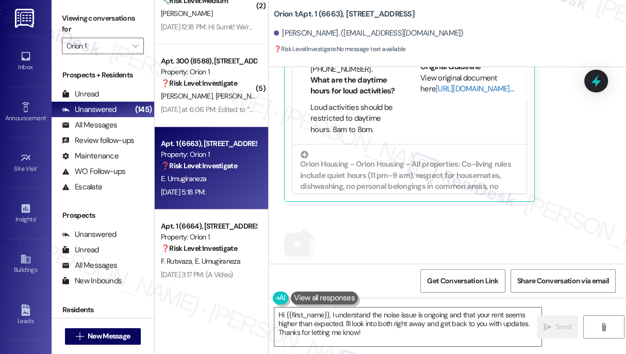
click at [436, 94] on link "[URL][DOMAIN_NAME]…" at bounding box center [475, 89] width 78 height 10
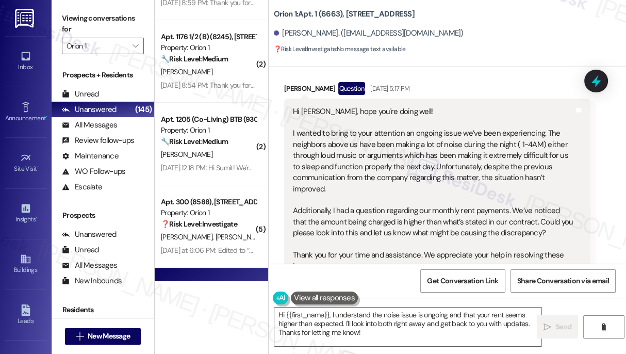
scroll to position [244, 0]
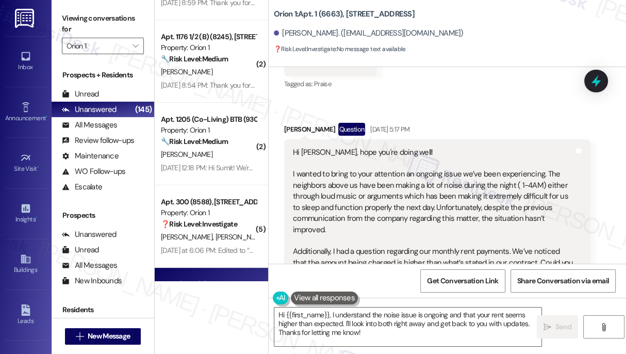
click at [343, 187] on div "Hi Sara, hope you're doing well! I wanted to bring to your attention an ongoing…" at bounding box center [433, 241] width 281 height 188
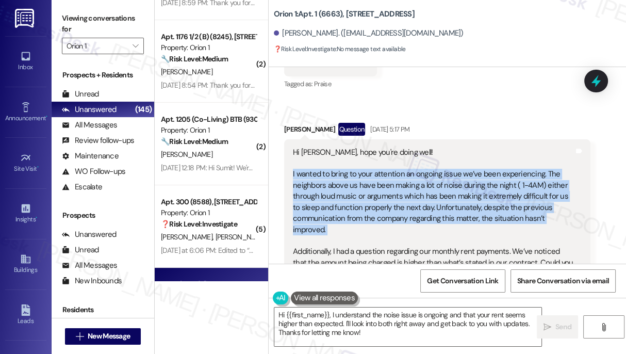
click at [343, 187] on div "Hi Sara, hope you're doing well! I wanted to bring to your attention an ongoing…" at bounding box center [433, 241] width 281 height 188
copy div "I wanted to bring to your attention an ongoing issue we’ve been experiencing. T…"
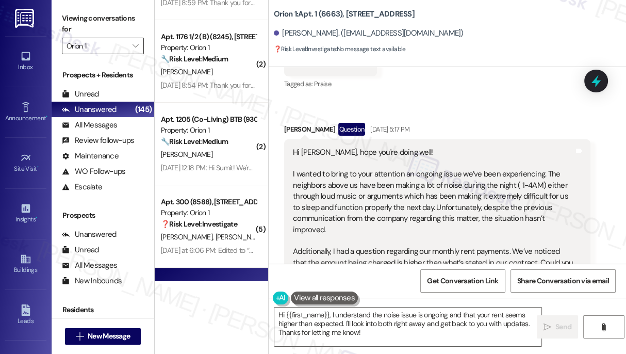
drag, startPoint x: 70, startPoint y: 13, endPoint x: 86, endPoint y: 39, distance: 29.9
click at [70, 13] on label "Viewing conversations for" at bounding box center [103, 23] width 82 height 27
click at [372, 312] on textarea "Hi {{first_name}}, I understand the noise issue is ongoing and that your rent s…" at bounding box center [407, 326] width 267 height 39
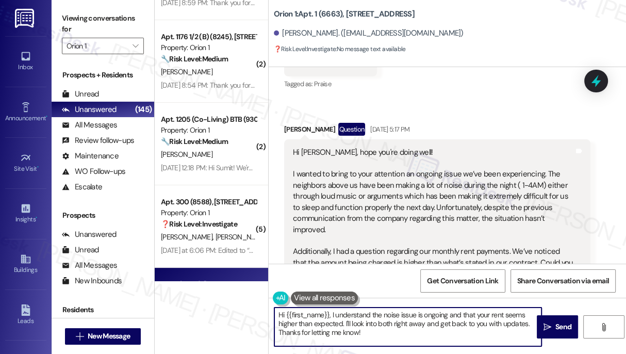
click at [372, 312] on textarea "Hi {{first_name}}, I understand the noise issue is ongoing and that your rent s…" at bounding box center [407, 326] width 267 height 39
paste textarea "Thank you for reaching out and sharing your concerns. I’m so sorry to hear abou…"
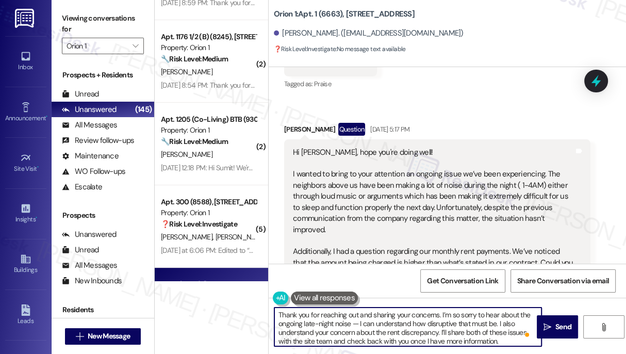
click at [335, 165] on div "Hi Sara, hope you're doing well! I wanted to bring to your attention an ongoing…" at bounding box center [433, 241] width 281 height 188
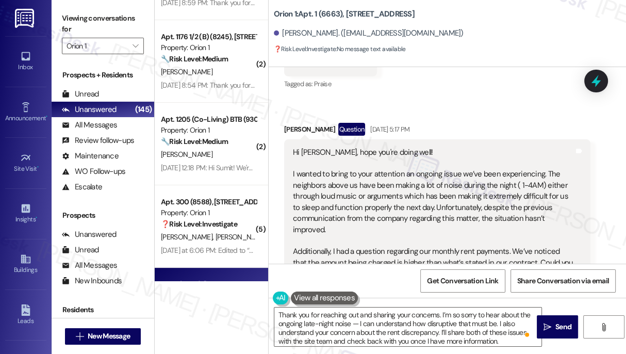
click at [305, 151] on div "Hi Sara, hope you're doing well! I wanted to bring to your attention an ongoing…" at bounding box center [433, 241] width 281 height 188
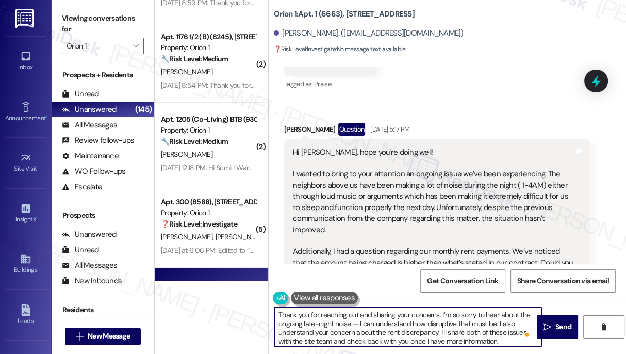
click at [278, 314] on textarea "Thank you for reaching out and sharing your concerns. I’m so sorry to hear abou…" at bounding box center [407, 326] width 267 height 39
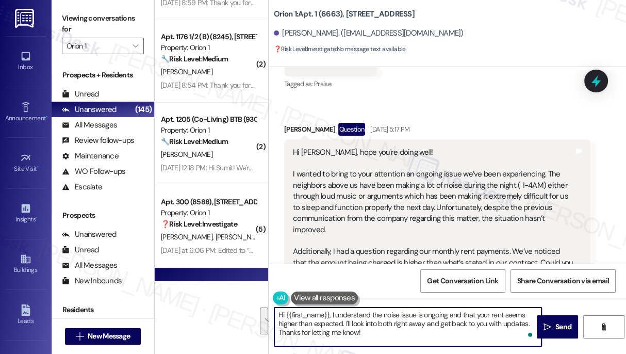
click at [353, 312] on textarea "Hi {{first_name}}, I understand the noise issue is ongoing and that your rent s…" at bounding box center [407, 326] width 267 height 39
drag, startPoint x: 394, startPoint y: 335, endPoint x: 337, endPoint y: 320, distance: 58.2
click at [337, 320] on textarea "Hi {{first_name}}, I understand the noise issue is ongoing and that your rent s…" at bounding box center [407, 326] width 267 height 39
click at [381, 326] on textarea "Hi {{first_name}}, I understand the noise issue is ongoing and that your rent s…" at bounding box center [407, 326] width 267 height 39
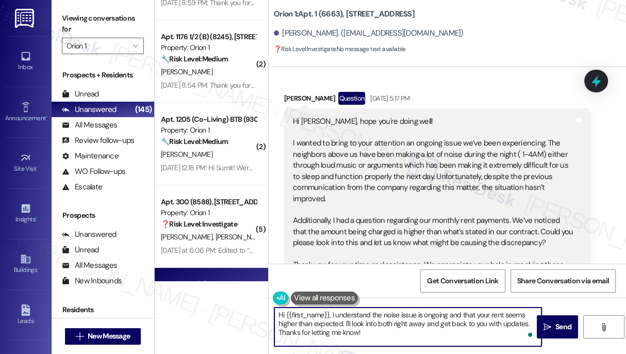
scroll to position [291, 0]
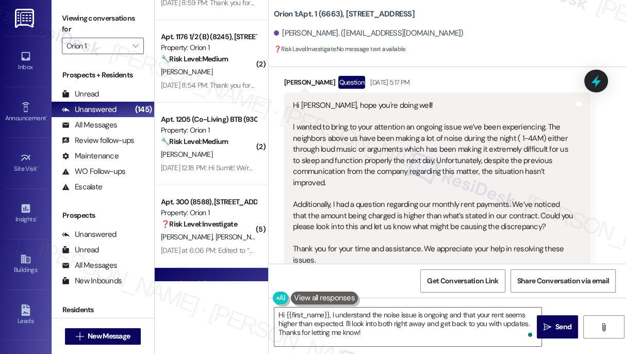
click at [486, 166] on div "Hi Sara, hope you're doing well! I wanted to bring to your attention an ongoing…" at bounding box center [433, 194] width 281 height 188
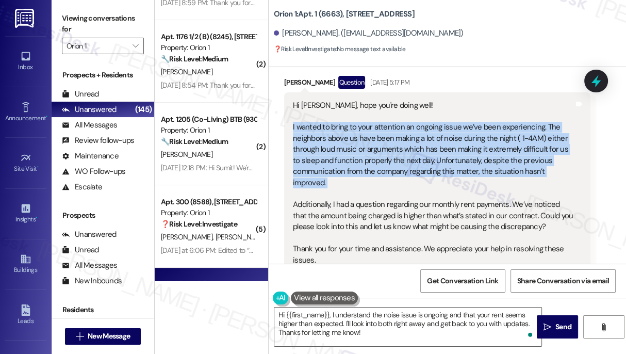
click at [486, 165] on div "Hi Sara, hope you're doing well! I wanted to bring to your attention an ongoing…" at bounding box center [433, 194] width 281 height 188
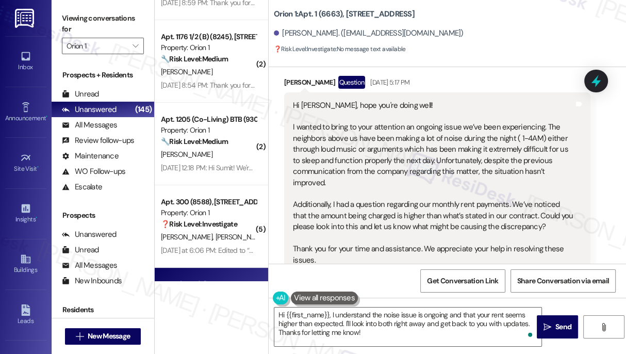
click at [293, 82] on div "Edith Umugiraneza Question Aug 26, 2025 at 5:17 PM" at bounding box center [437, 84] width 306 height 17
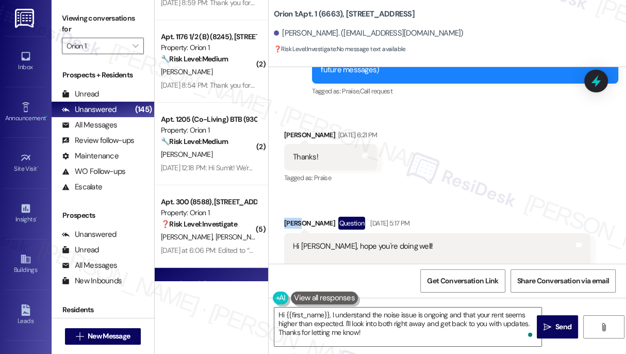
scroll to position [244, 0]
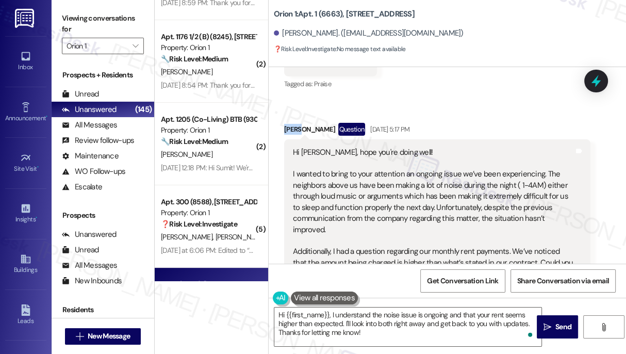
copy div "Edith"
click at [287, 316] on textarea "Hi {{first_name}}, I understand the noise issue is ongoing and that your rent s…" at bounding box center [407, 326] width 267 height 39
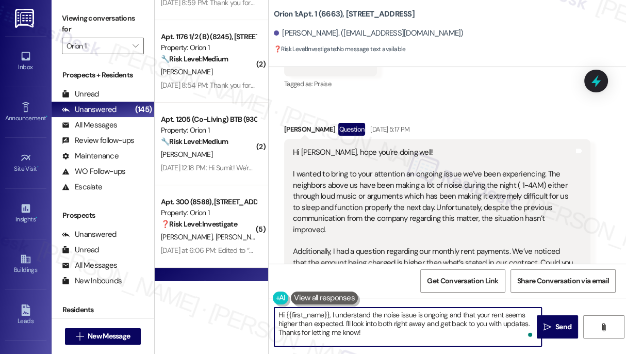
click at [369, 325] on textarea "Hi {{first_name}}, I understand the noise issue is ongoing and that your rent s…" at bounding box center [407, 326] width 267 height 39
click at [422, 322] on textarea "Hi {{first_name}}, I understand the noise issue is ongoing and that your rent s…" at bounding box center [407, 326] width 267 height 39
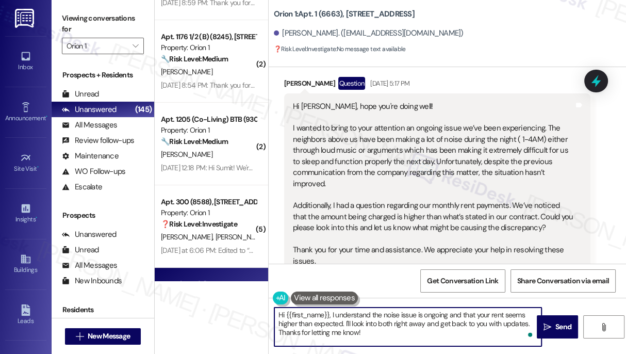
scroll to position [338, 0]
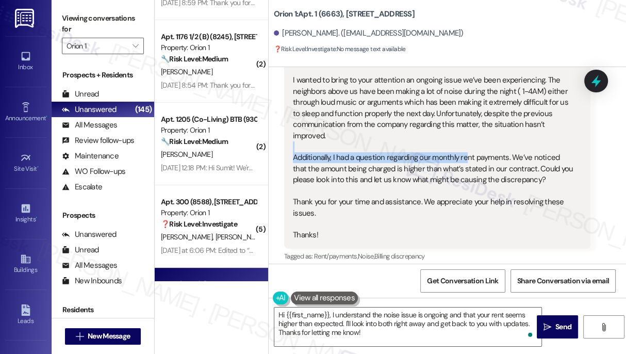
drag, startPoint x: 367, startPoint y: 148, endPoint x: 467, endPoint y: 160, distance: 100.8
click at [467, 160] on div "Hi Sara, hope you're doing well! I wanted to bring to your attention an ongoing…" at bounding box center [433, 147] width 281 height 188
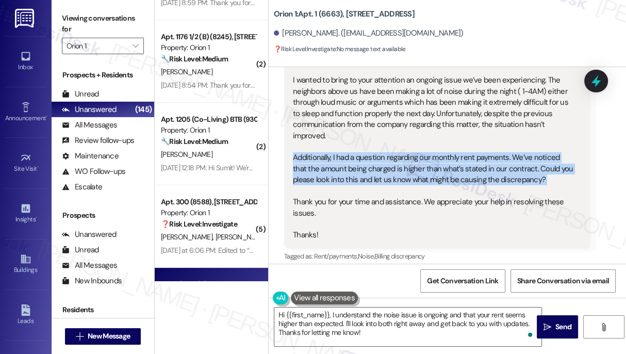
drag, startPoint x: 467, startPoint y: 160, endPoint x: 450, endPoint y: 162, distance: 17.7
click at [467, 160] on div "Hi Sara, hope you're doing well! I wanted to bring to your attention an ongoing…" at bounding box center [433, 147] width 281 height 188
click at [371, 174] on div "Hi Sara, hope you're doing well! I wanted to bring to your attention an ongoing…" at bounding box center [433, 147] width 281 height 188
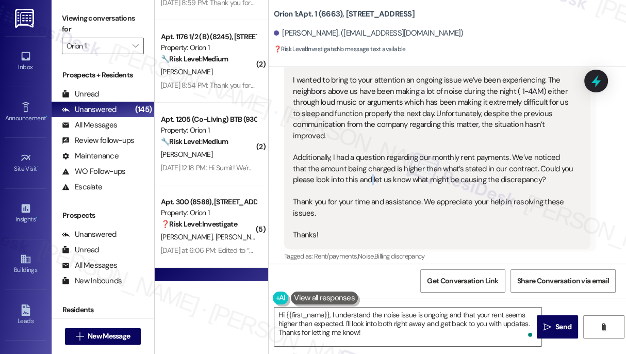
click at [371, 174] on div "Hi Sara, hope you're doing well! I wanted to bring to your attention an ongoing…" at bounding box center [433, 147] width 281 height 188
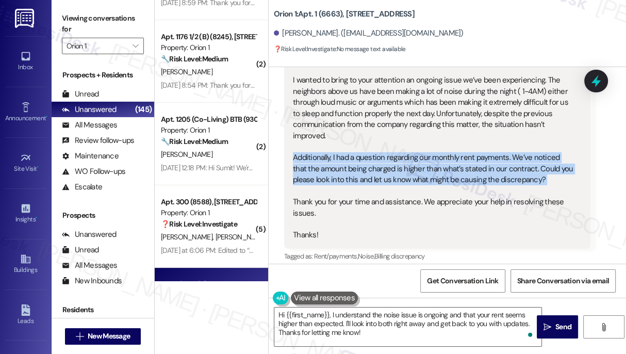
click at [371, 174] on div "Hi Sara, hope you're doing well! I wanted to bring to your attention an ongoing…" at bounding box center [433, 147] width 281 height 188
click at [436, 172] on div "Hi Sara, hope you're doing well! I wanted to bring to your attention an ongoing…" at bounding box center [433, 147] width 281 height 188
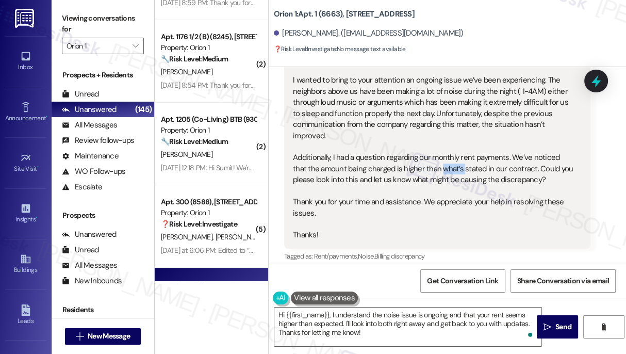
click at [436, 172] on div "Hi Sara, hope you're doing well! I wanted to bring to your attention an ongoing…" at bounding box center [433, 147] width 281 height 188
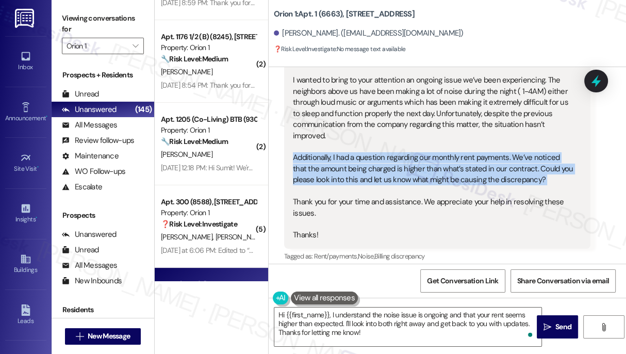
click at [436, 172] on div "Hi Sara, hope you're doing well! I wanted to bring to your attention an ongoing…" at bounding box center [433, 147] width 281 height 188
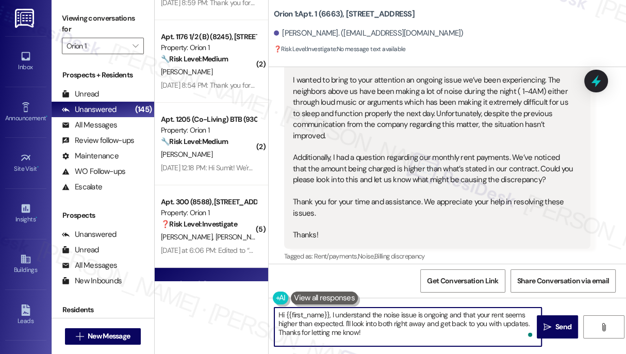
drag, startPoint x: 341, startPoint y: 323, endPoint x: 365, endPoint y: 320, distance: 24.4
click at [329, 322] on textarea "Hi {{first_name}}, I understand the noise issue is ongoing and that your rent s…" at bounding box center [407, 326] width 267 height 39
click at [365, 320] on textarea "Hi {{first_name}}, I understand the noise issue is ongoing and that your rent s…" at bounding box center [407, 326] width 267 height 39
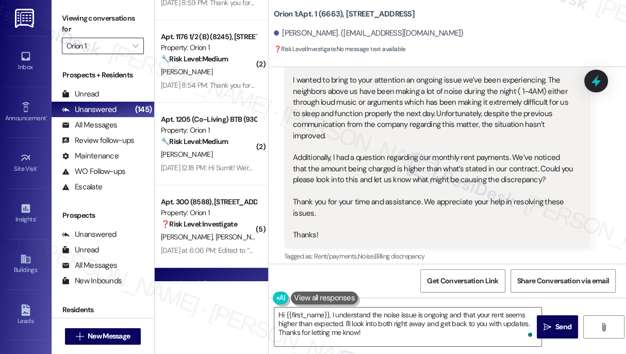
drag, startPoint x: 64, startPoint y: 17, endPoint x: 105, endPoint y: 53, distance: 54.1
click at [64, 17] on label "Viewing conversations for" at bounding box center [103, 23] width 82 height 27
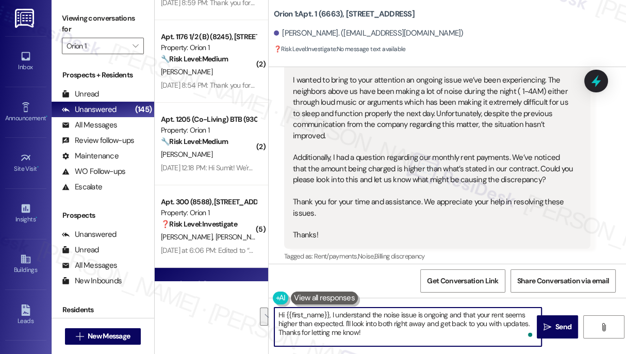
drag, startPoint x: 391, startPoint y: 334, endPoint x: 344, endPoint y: 322, distance: 48.1
click at [344, 322] on textarea "Hi {{first_name}}, I understand the noise issue is ongoing and that your rent s…" at bounding box center [407, 326] width 267 height 39
paste textarea "’ll share both of these issues with the site team and check back with you once …"
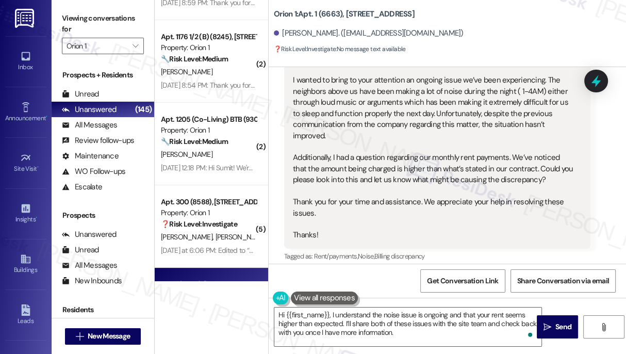
click at [60, 16] on div "Viewing conversations for Orion 1 " at bounding box center [103, 32] width 103 height 64
click at [358, 170] on div "Hi Sara, hope you're doing well! I wanted to bring to your attention an ongoing…" at bounding box center [433, 147] width 281 height 188
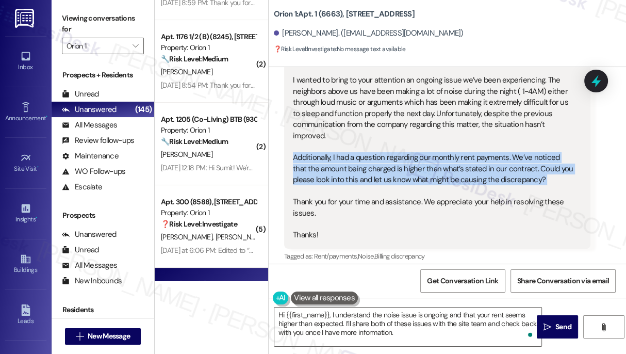
click at [358, 170] on div "Hi Sara, hope you're doing well! I wanted to bring to your attention an ongoing…" at bounding box center [433, 147] width 281 height 188
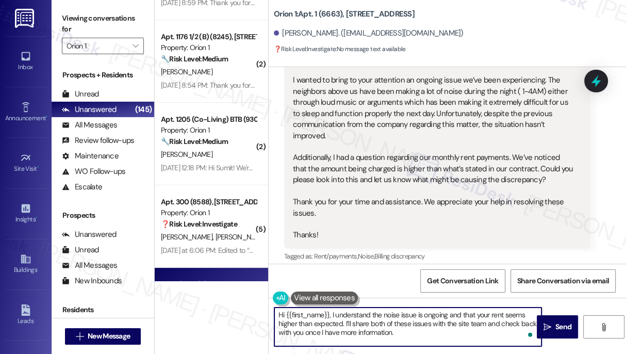
click at [415, 334] on textarea "Hi {{first_name}}, I understand the noise issue is ongoing and that your rent s…" at bounding box center [407, 326] width 267 height 39
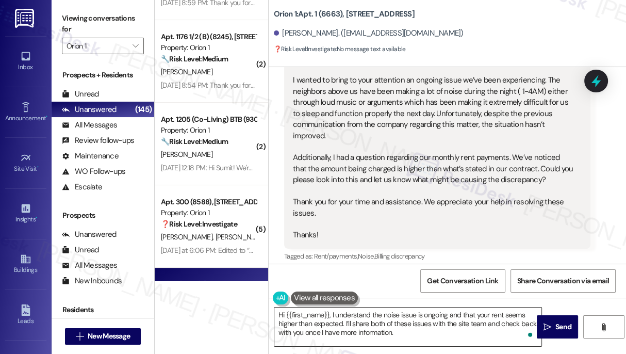
click at [454, 323] on textarea "Hi {{first_name}}, I understand the noise issue is ongoing and that your rent s…" at bounding box center [407, 326] width 267 height 39
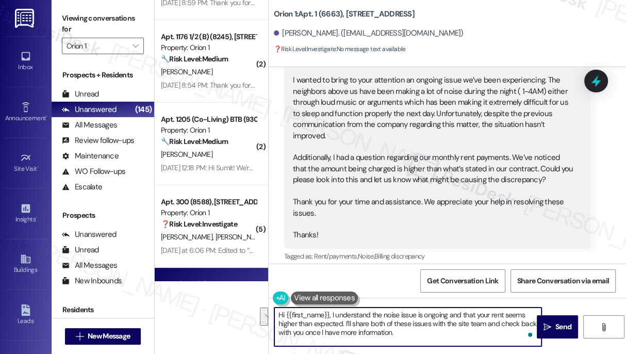
drag, startPoint x: 433, startPoint y: 334, endPoint x: 387, endPoint y: 320, distance: 48.0
click at [387, 320] on textarea "Hi {{first_name}}, I understand the noise issue is ongoing and that your rent s…" at bounding box center [407, 326] width 267 height 39
click at [461, 323] on textarea "Hi {{first_name}}, I understand the noise issue is ongoing and that your rent s…" at bounding box center [407, 326] width 267 height 39
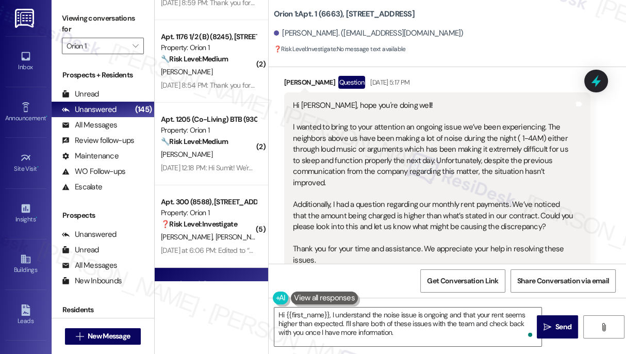
click at [415, 150] on div "Hi Sara, hope you're doing well! I wanted to bring to your attention an ongoing…" at bounding box center [433, 194] width 281 height 188
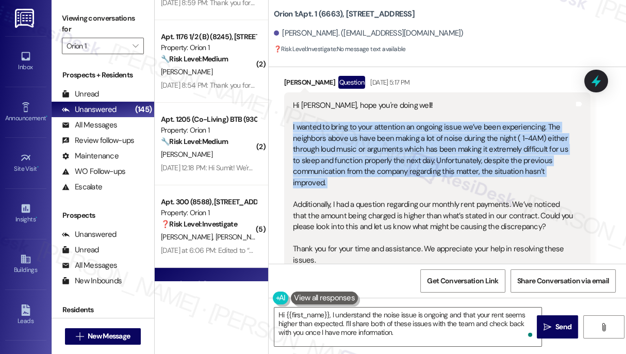
click at [415, 150] on div "Hi Sara, hope you're doing well! I wanted to bring to your attention an ongoing…" at bounding box center [433, 194] width 281 height 188
click at [437, 148] on div "Hi Sara, hope you're doing well! I wanted to bring to your attention an ongoing…" at bounding box center [433, 194] width 281 height 188
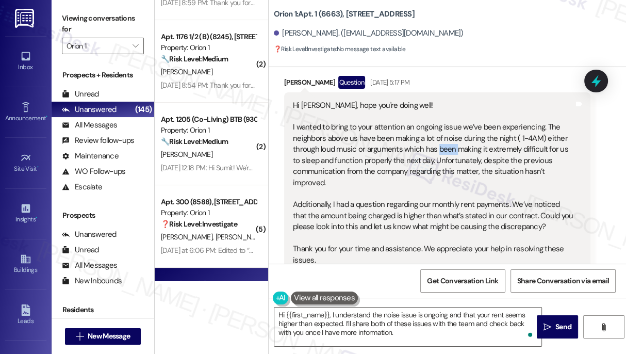
click at [437, 148] on div "Hi Sara, hope you're doing well! I wanted to bring to your attention an ongoing…" at bounding box center [433, 194] width 281 height 188
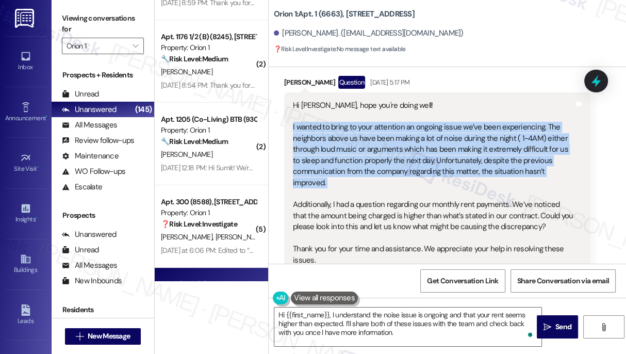
click at [437, 148] on div "Hi Sara, hope you're doing well! I wanted to bring to your attention an ongoing…" at bounding box center [433, 194] width 281 height 188
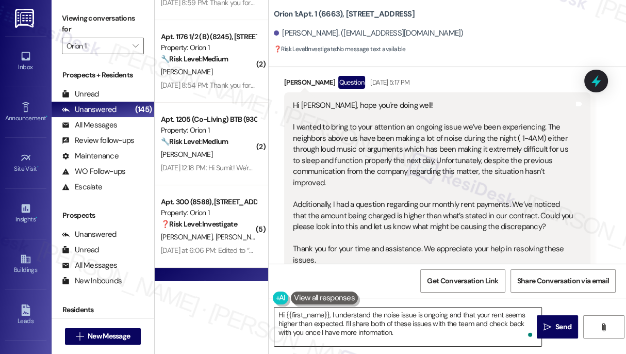
click at [413, 318] on textarea "Hi {{first_name}}, I understand the noise issue is ongoing and that your rent s…" at bounding box center [407, 326] width 267 height 39
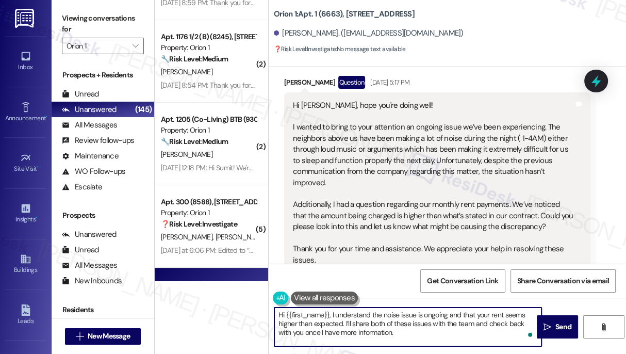
click at [413, 318] on textarea "Hi {{first_name}}, I understand the noise issue is ongoing and that your rent s…" at bounding box center [407, 326] width 267 height 39
click at [426, 337] on textarea "Hi {{first_name}}, I understand the noise issue is ongoing and that your rent s…" at bounding box center [407, 326] width 267 height 39
drag, startPoint x: 409, startPoint y: 330, endPoint x: 345, endPoint y: 322, distance: 63.9
click at [345, 322] on textarea "Hi {{first_name}}, I understand the noise issue is ongoing and that your rent s…" at bounding box center [407, 326] width 267 height 39
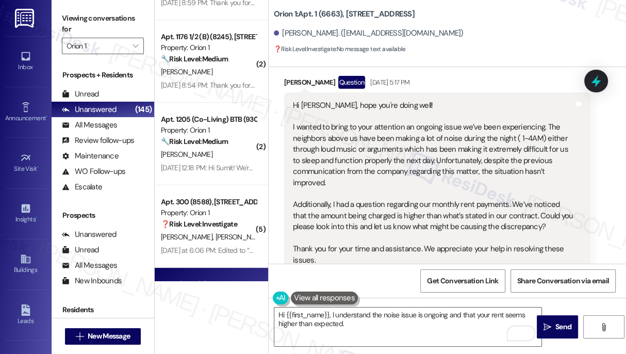
click at [58, 23] on div "Viewing conversations for Orion 1 " at bounding box center [103, 32] width 103 height 64
click at [372, 313] on textarea "Hi {{first_name}}, I understand the noise issue is ongoing and that your rent s…" at bounding box center [407, 326] width 267 height 39
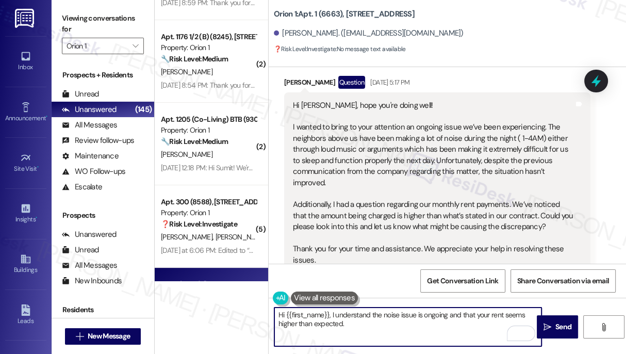
click at [360, 321] on textarea "Hi {{first_name}}, I understand the noise issue is ongoing and that your rent s…" at bounding box center [407, 326] width 267 height 39
paste textarea "In the meantime, could you let me know: Have you noticed if the noise occurs ev…"
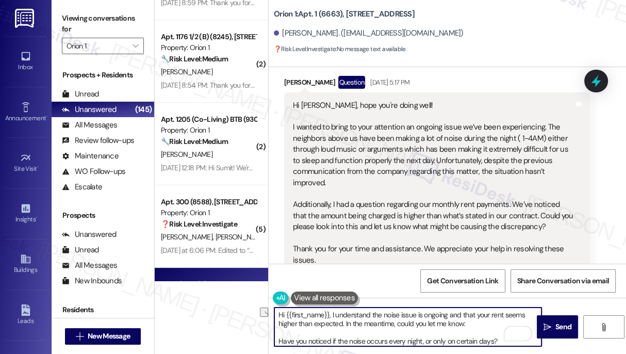
drag, startPoint x: 468, startPoint y: 324, endPoint x: 344, endPoint y: 324, distance: 124.3
click at [344, 324] on textarea "Hi {{first_name}}, I understand the noise issue is ongoing and that your rent s…" at bounding box center [407, 326] width 267 height 39
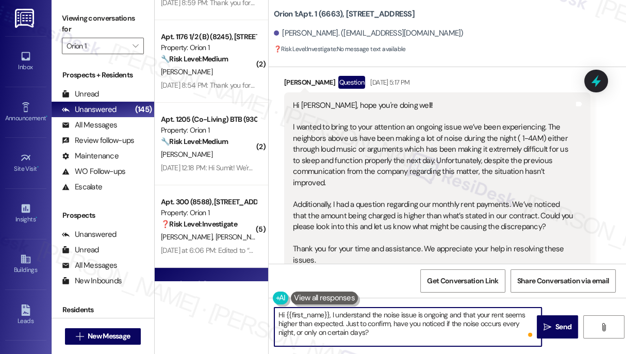
click at [372, 323] on textarea "Hi {{first_name}}, I understand the noise issue is ongoing and that your rent s…" at bounding box center [407, 326] width 267 height 39
drag, startPoint x: 452, startPoint y: 332, endPoint x: 376, endPoint y: 332, distance: 76.9
click at [376, 332] on textarea "Hi {{first_name}}, I understand the noise issue is ongoing and that your rent s…" at bounding box center [407, 326] width 267 height 39
click at [436, 335] on textarea "Hi {{first_name}}, I understand the noise issue is ongoing and that your rent s…" at bounding box center [407, 326] width 267 height 39
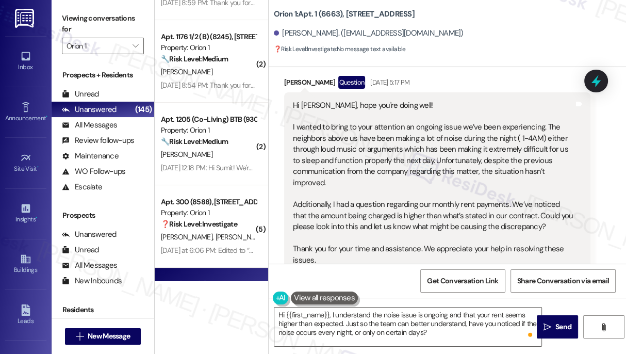
click at [58, 14] on div "Viewing conversations for Orion 1 " at bounding box center [103, 32] width 103 height 64
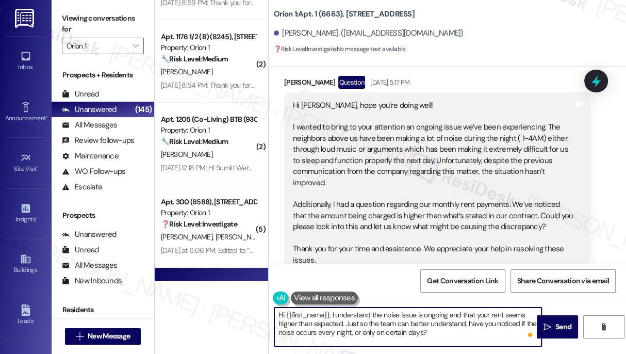
click at [442, 332] on textarea "Hi {{first_name}}, I understand the noise issue is ongoing and that your rent s…" at bounding box center [407, 326] width 267 height 39
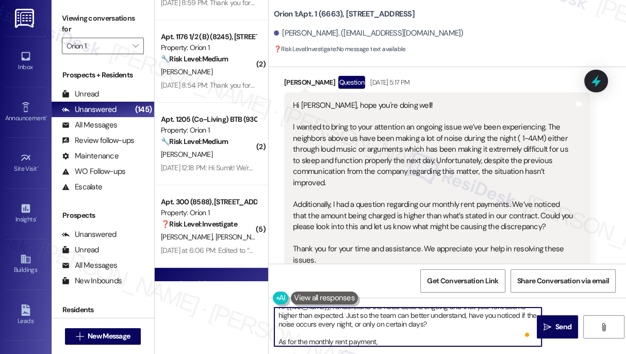
paste textarea "screenshot of the billing statement may also help the team review."
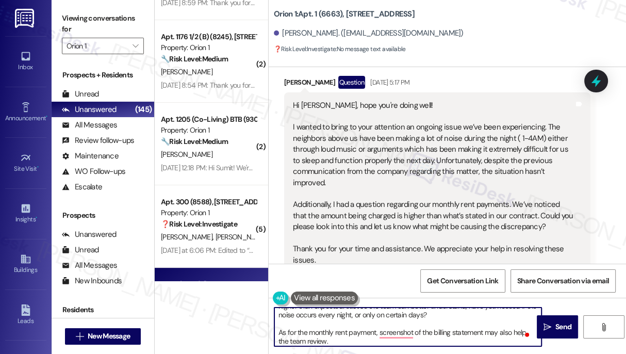
click at [378, 332] on textarea "Hi {{first_name}}, I understand the noise issue is ongoing and that your rent s…" at bounding box center [407, 326] width 267 height 39
click at [316, 342] on textarea "Hi {{first_name}}, I understand the noise issue is ongoing and that your rent s…" at bounding box center [407, 326] width 267 height 39
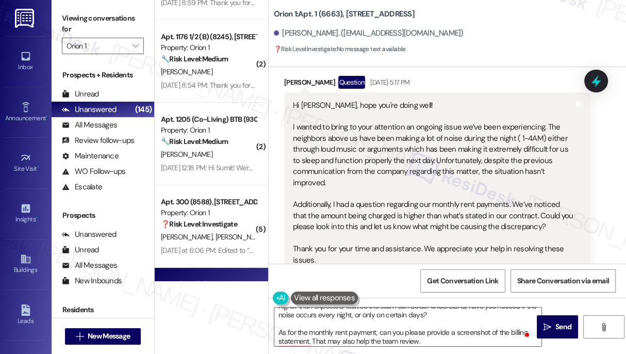
click at [54, 19] on div "Viewing conversations for Orion 1 " at bounding box center [103, 32] width 103 height 64
click at [325, 329] on textarea "Hi {{first_name}}, I understand the noise issue is ongoing and that your rent s…" at bounding box center [407, 326] width 267 height 39
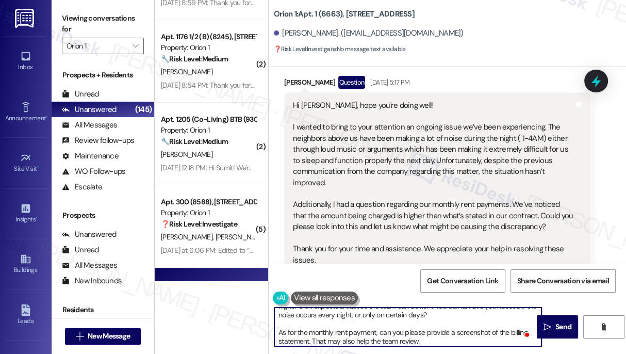
click at [325, 329] on textarea "Hi {{first_name}}, I understand the noise issue is ongoing and that your rent s…" at bounding box center [407, 326] width 267 height 39
click at [341, 329] on textarea "Hi {{first_name}}, I understand the noise issue is ongoing and that your rent s…" at bounding box center [407, 326] width 267 height 39
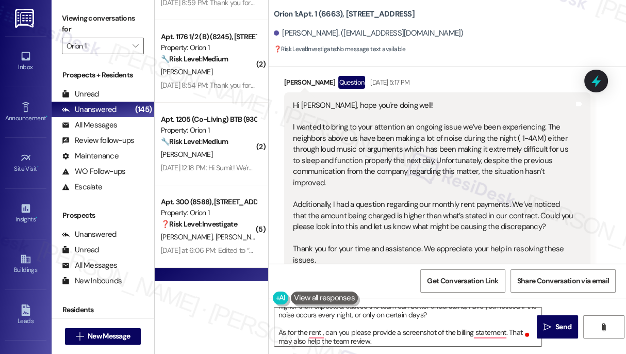
click at [63, 30] on label "Viewing conversations for" at bounding box center [103, 23] width 82 height 27
click at [275, 332] on textarea "Hi {{first_name}}, I understand the noise issue is ongoing and that your rent s…" at bounding box center [407, 326] width 267 height 39
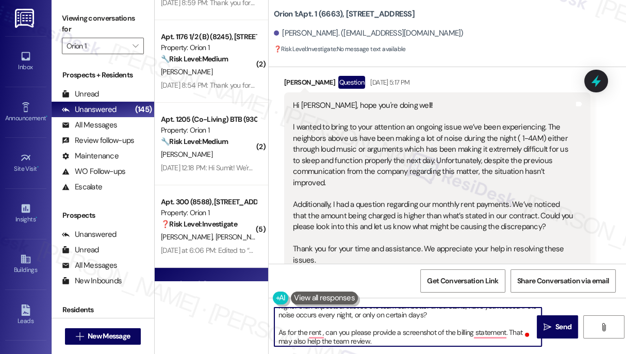
paste textarea "For the rent, could you confirm which month’s payment appeared higher"
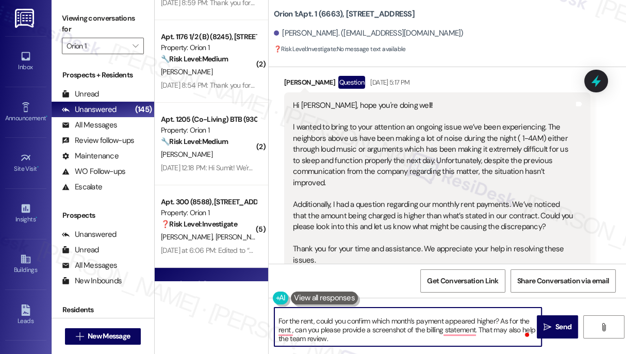
drag, startPoint x: 499, startPoint y: 319, endPoint x: 479, endPoint y: 330, distance: 23.1
click at [479, 330] on textarea "Hi {{first_name}}, I understand the noise issue is ongoing and that your rent s…" at bounding box center [407, 326] width 267 height 39
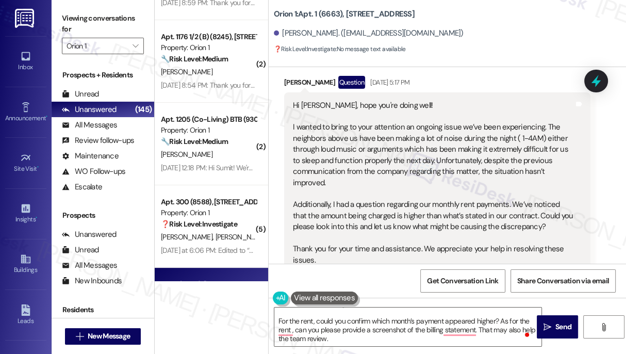
drag, startPoint x: 69, startPoint y: 25, endPoint x: 110, endPoint y: 68, distance: 59.1
click at [69, 25] on label "Viewing conversations for" at bounding box center [103, 23] width 82 height 27
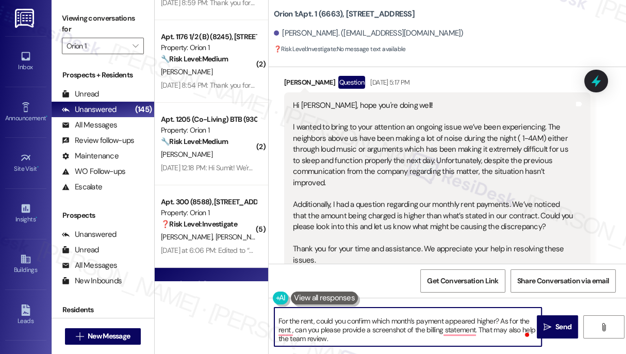
drag, startPoint x: 401, startPoint y: 335, endPoint x: 500, endPoint y: 319, distance: 100.3
click at [500, 319] on textarea "Hi {{first_name}}, I understand the noise issue is ongoing and that your rent s…" at bounding box center [407, 326] width 267 height 39
paste textarea "screenshot of the billing statemen"
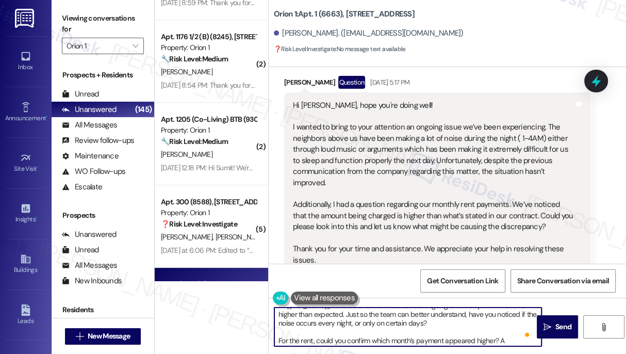
scroll to position [0, 0]
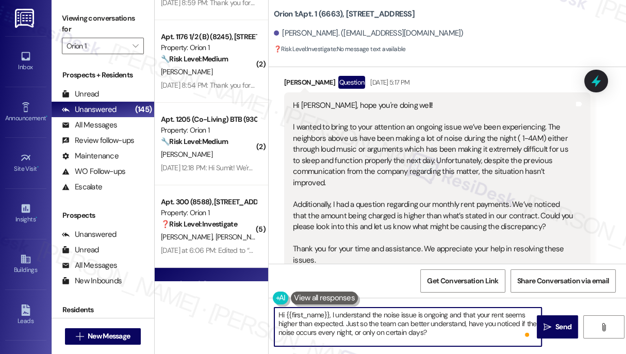
click at [371, 312] on textarea "Hi {{first_name}}, I understand the noise issue is ongoing and that your rent s…" at bounding box center [407, 326] width 267 height 39
click at [343, 330] on textarea "Hi {{first_name}}, I understand the noise issue is ongoing and that your rent s…" at bounding box center [407, 326] width 267 height 39
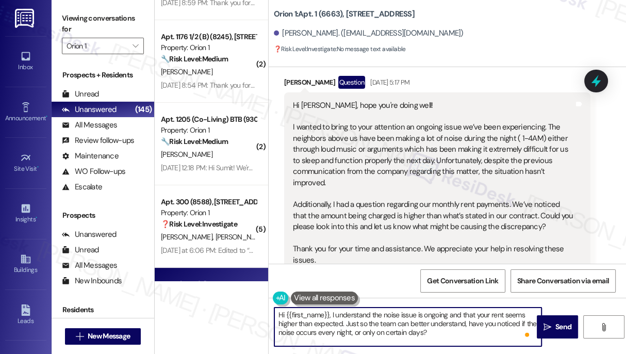
click at [450, 330] on textarea "Hi {{first_name}}, I understand the noise issue is ongoing and that your rent s…" at bounding box center [407, 326] width 267 height 39
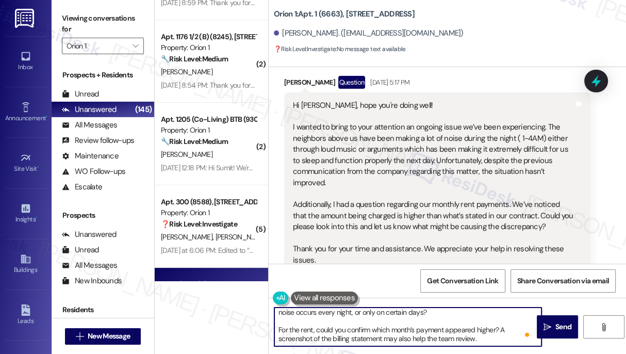
click at [298, 330] on textarea "Hi {{first_name}}, I understand the noise issue is ongoing and that your rent s…" at bounding box center [407, 326] width 267 height 39
click at [436, 327] on textarea "Hi {{first_name}}, I understand the noise issue is ongoing and that your rent s…" at bounding box center [407, 326] width 267 height 39
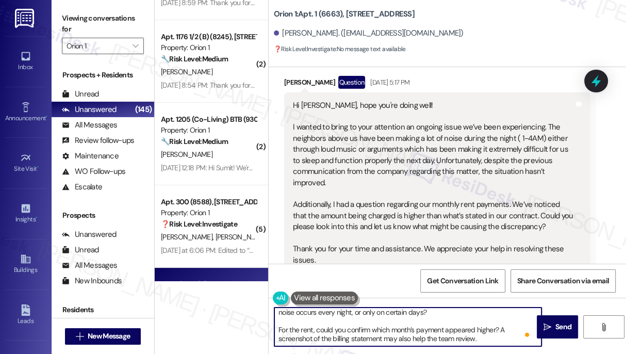
click at [436, 327] on textarea "Hi {{first_name}}, I understand the noise issue is ongoing and that your rent s…" at bounding box center [407, 326] width 267 height 39
click at [440, 309] on textarea "Hi {{first_name}}, I understand the noise issue is ongoing and that your rent s…" at bounding box center [407, 326] width 267 height 39
click at [434, 311] on textarea "Hi {{first_name}}, I understand the noise issue is ongoing and that your rent s…" at bounding box center [407, 326] width 267 height 39
click at [349, 321] on textarea "Hi {{first_name}}, I understand the noise issue is ongoing and that your rent s…" at bounding box center [407, 326] width 267 height 39
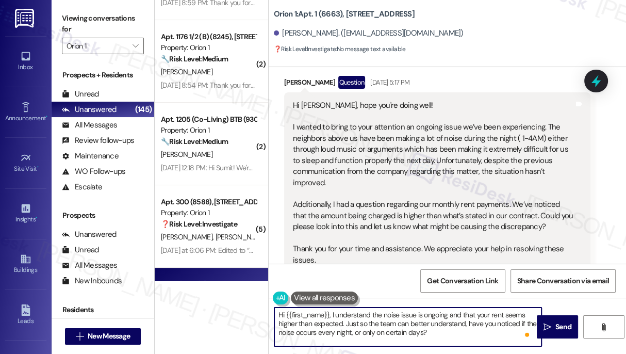
drag, startPoint x: 333, startPoint y: 316, endPoint x: 371, endPoint y: 311, distance: 39.0
click at [371, 311] on textarea "Hi {{first_name}}, I understand the noise issue is ongoing and that your rent s…" at bounding box center [407, 326] width 267 height 39
drag, startPoint x: 478, startPoint y: 315, endPoint x: 447, endPoint y: 313, distance: 31.0
click at [447, 313] on textarea "Hi {{first_name}}, I'm sorry to hear about the noise issue is ongoing and that …" at bounding box center [407, 326] width 267 height 39
click at [330, 313] on textarea "Hi {{first_name}}, I'm sorry to hear about the noise issue and that your rent s…" at bounding box center [407, 326] width 267 height 39
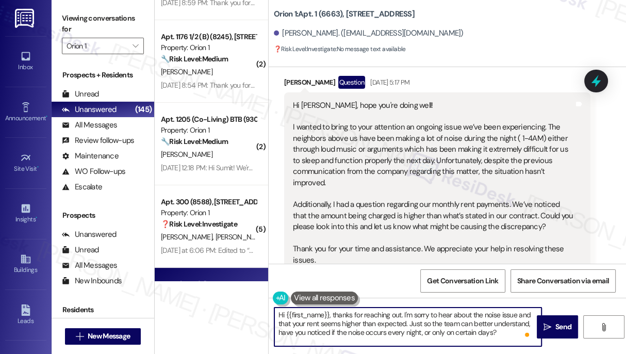
click at [354, 317] on textarea "Hi {{first_name}}, thanks for reaching out. I'm sorry to hear about the noise i…" at bounding box center [407, 326] width 267 height 39
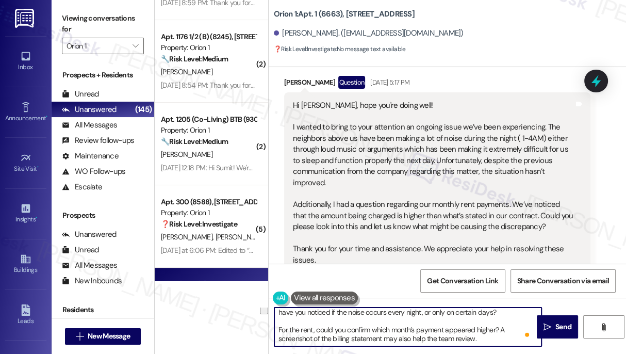
click at [391, 332] on textarea "Hi {{first_name}}, thanks for reaching out. I'm sorry to hear about the noise i…" at bounding box center [407, 326] width 267 height 39
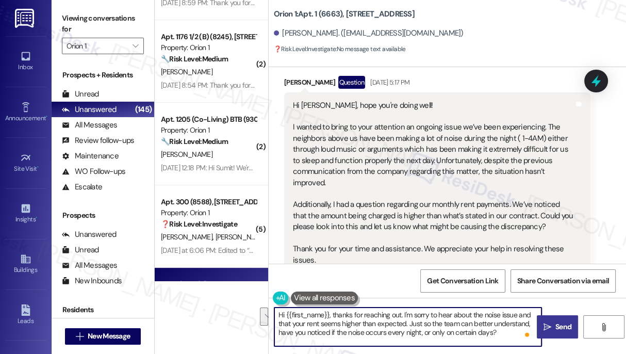
type textarea "Hi {{first_name}}, thanks for reaching out. I'm sorry to hear about the noise i…"
click at [553, 318] on button " Send" at bounding box center [557, 326] width 41 height 23
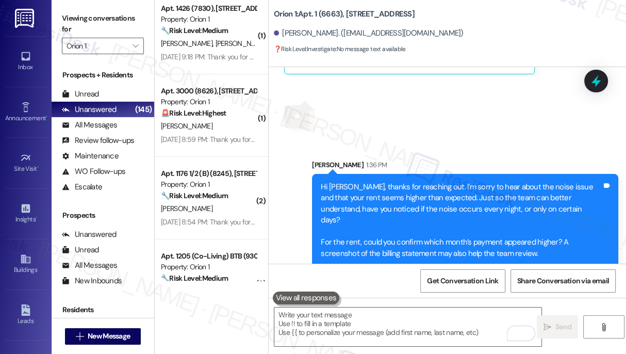
scroll to position [3471, 0]
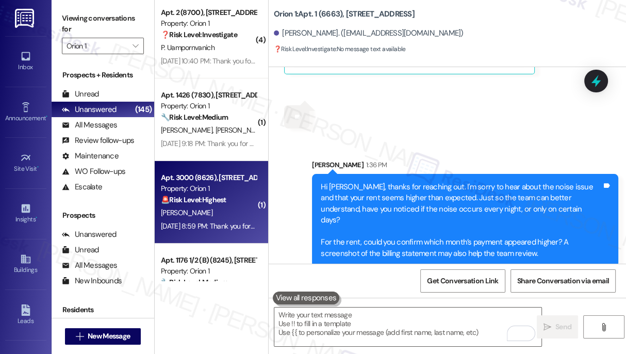
click at [217, 199] on strong "🚨 Risk Level: Highest" at bounding box center [194, 199] width 66 height 9
type textarea "Fetching suggested responses. Please feel free to read through the conversation…"
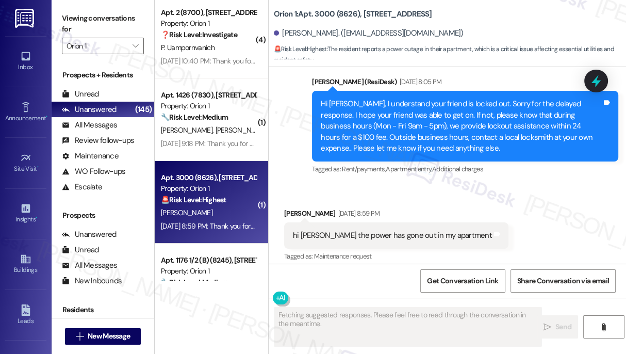
scroll to position [558, 0]
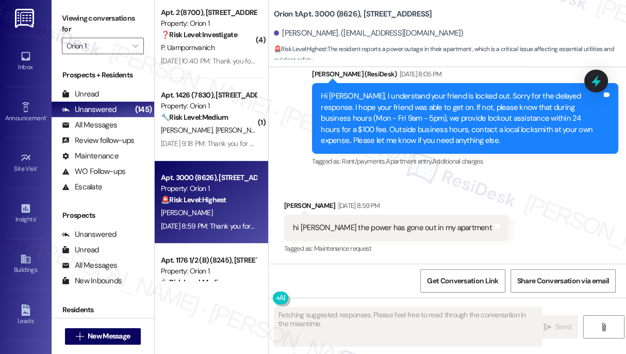
click at [338, 226] on div "hi sarah the power has gone out in my apartment" at bounding box center [392, 227] width 199 height 11
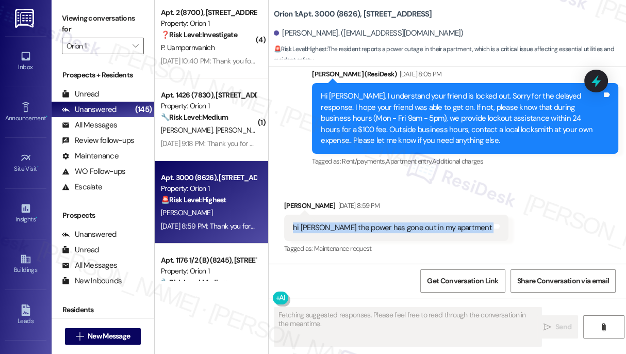
click at [338, 226] on div "hi sarah the power has gone out in my apartment" at bounding box center [392, 227] width 199 height 11
copy div "hi sarah the power has gone out in my apartment Tags and notes"
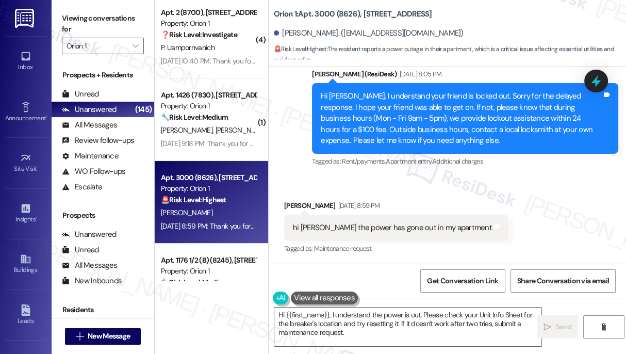
click at [64, 21] on label "Viewing conversations for" at bounding box center [103, 23] width 82 height 27
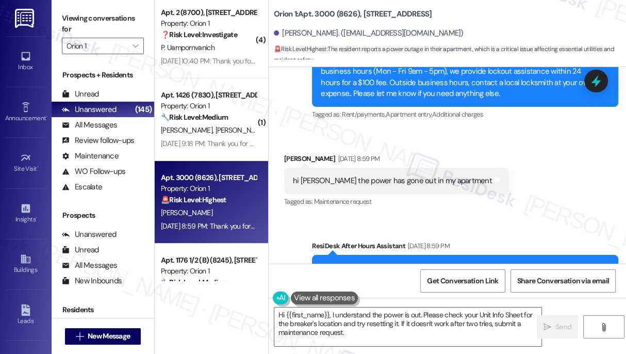
drag, startPoint x: 70, startPoint y: 16, endPoint x: 78, endPoint y: 23, distance: 10.2
click at [70, 16] on label "Viewing conversations for" at bounding box center [103, 23] width 82 height 27
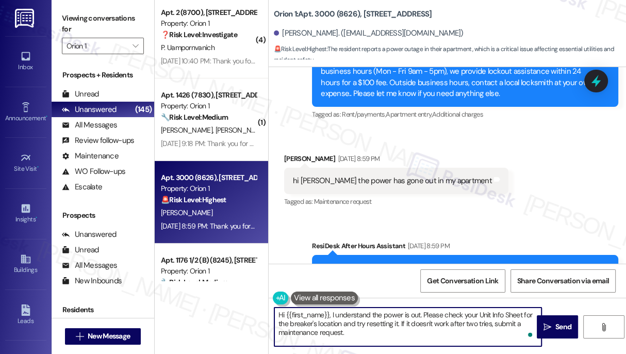
drag, startPoint x: 361, startPoint y: 326, endPoint x: 424, endPoint y: 307, distance: 65.6
click at [424, 307] on textarea "Hi {{first_name}}, I understand the power is out. Please check your Unit Info S…" at bounding box center [407, 326] width 267 height 39
paste textarea "I just wanted to check back in — has the power in your apartment come back on, …"
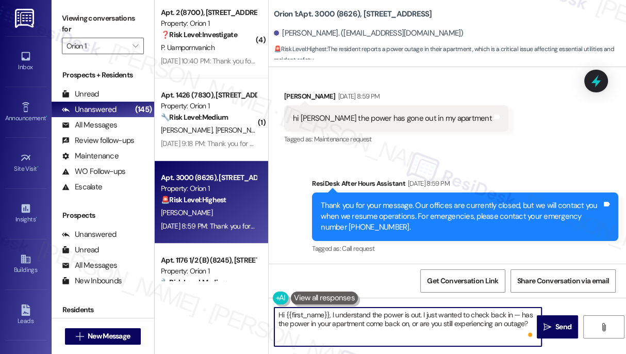
click at [391, 313] on textarea "Hi {{first_name}}, I understand the power is out. I just wanted to check back i…" at bounding box center [407, 326] width 267 height 39
drag, startPoint x: 391, startPoint y: 313, endPoint x: 416, endPoint y: 313, distance: 25.3
click at [391, 313] on textarea "Hi {{first_name}}, I understand the power is out. I just wanted to check back i…" at bounding box center [407, 326] width 267 height 39
click at [448, 319] on textarea "Hi {{first_name}}, I understand the power is out. I just wanted to check back i…" at bounding box center [407, 326] width 267 height 39
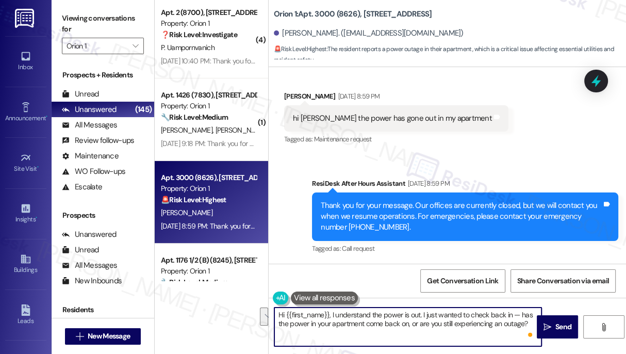
click at [448, 319] on textarea "Hi {{first_name}}, I understand the power is out. I just wanted to check back i…" at bounding box center [407, 326] width 267 height 39
click at [506, 320] on textarea "Hi {{first_name}}, I understand the power is out. I just wanted to check back i…" at bounding box center [407, 326] width 267 height 39
drag, startPoint x: 408, startPoint y: 324, endPoint x: 441, endPoint y: 326, distance: 33.1
click at [441, 326] on textarea "Hi {{first_name}}, I understand the power is out. I just wanted to check back i…" at bounding box center [407, 326] width 267 height 39
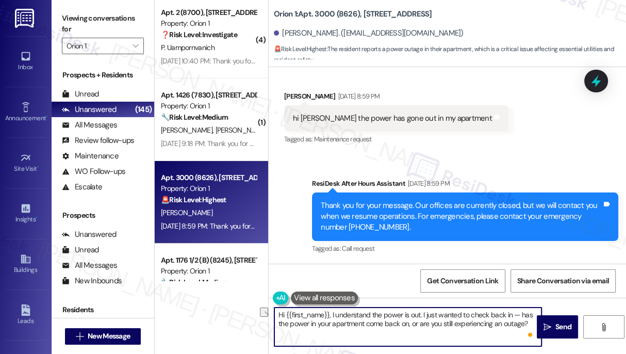
click at [514, 313] on textarea "Hi {{first_name}}, I understand the power is out. I just wanted to check back i…" at bounding box center [407, 326] width 267 height 39
click at [428, 307] on textarea "Hi {{first_name}}, I understand the power is out. I just wanted to check back i…" at bounding box center [407, 326] width 267 height 39
click at [455, 321] on textarea "Hi {{first_name}}, I understand the power is out. I just wanted to check back i…" at bounding box center [407, 326] width 267 height 39
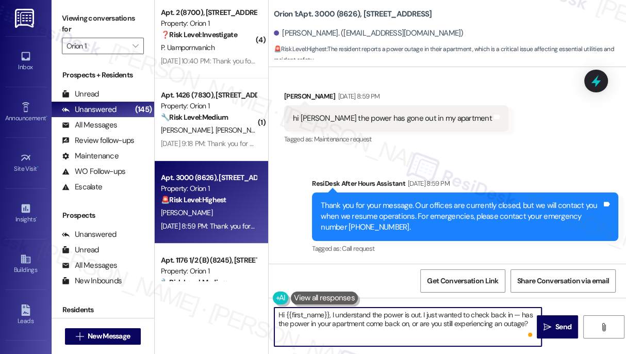
click at [455, 321] on textarea "Hi {{first_name}}, I understand the power is out. I just wanted to check back i…" at bounding box center [407, 326] width 267 height 39
type textarea "Hi {{first_name}}, I understand the power is out. I just wanted to check back i…"
click at [546, 319] on button " Send" at bounding box center [557, 326] width 41 height 23
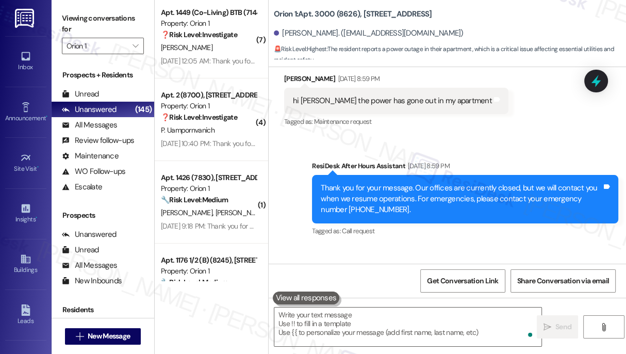
scroll to position [750, 0]
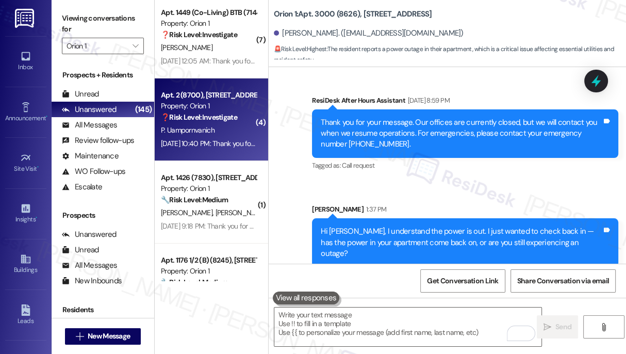
click at [232, 144] on div "Aug 25, 2025 at 10:40 PM: Thank you for your message. Our offices are currently…" at bounding box center [475, 143] width 629 height 9
type textarea "Fetching suggested responses. Please feel free to read through the conversation…"
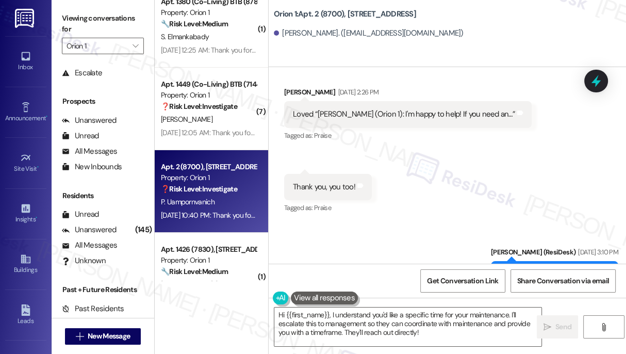
scroll to position [1673, 0]
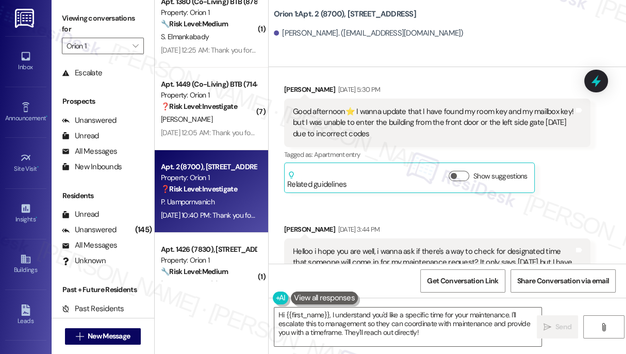
click at [359, 132] on div "Good afternoon⭐️ I wanna update that I have found my room key and my mailbox ke…" at bounding box center [433, 122] width 281 height 33
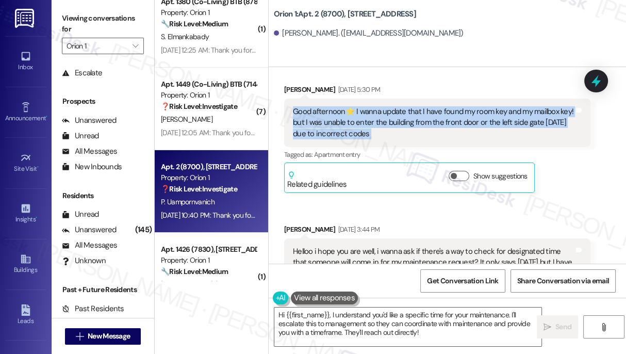
click at [359, 132] on div "Good afternoon⭐️ I wanna update that I have found my room key and my mailbox ke…" at bounding box center [433, 122] width 281 height 33
click at [393, 136] on div "Good afternoon⭐️ I wanna update that I have found my room key and my mailbox ke…" at bounding box center [433, 122] width 281 height 33
click at [393, 135] on div "Good afternoon⭐️ I wanna update that I have found my room key and my mailbox ke…" at bounding box center [433, 122] width 281 height 33
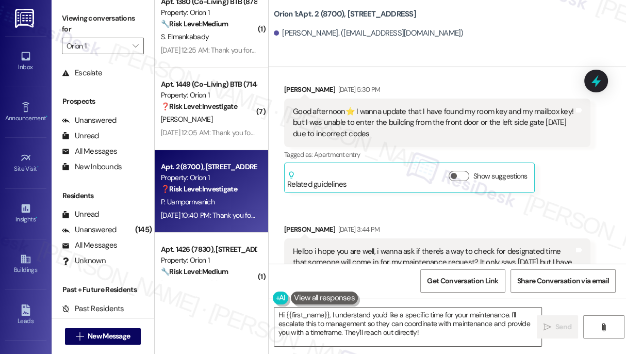
click at [66, 23] on label "Viewing conversations for" at bounding box center [103, 23] width 82 height 27
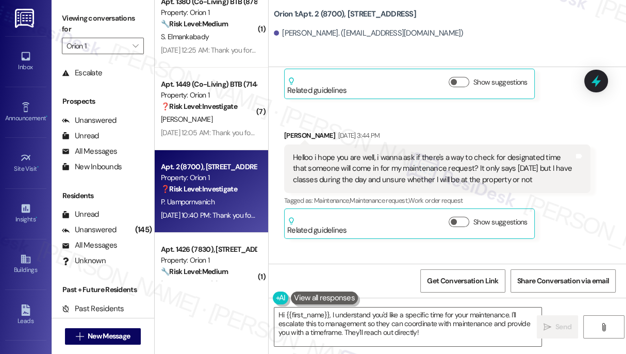
click at [355, 175] on div "Helloo i hope you are well, i wanna ask if there's a way to check for designate…" at bounding box center [433, 168] width 281 height 33
click at [354, 175] on div "Helloo i hope you are well, i wanna ask if there's a way to check for designate…" at bounding box center [433, 168] width 281 height 33
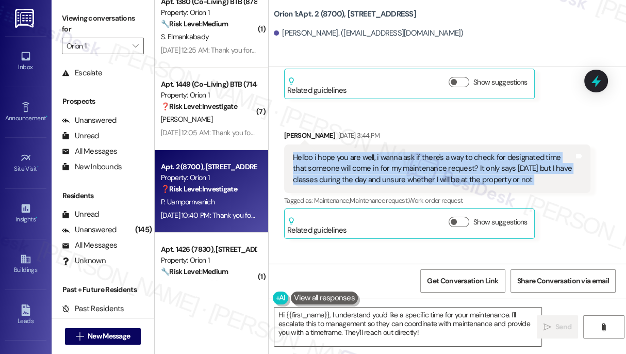
click at [354, 175] on div "Helloo i hope you are well, i wanna ask if there's a way to check for designate…" at bounding box center [433, 168] width 281 height 33
copy div "Helloo i hope you are well, i wanna ask if there's a way to check for designate…"
click at [395, 171] on div "Helloo i hope you are well, i wanna ask if there's a way to check for designate…" at bounding box center [433, 168] width 281 height 33
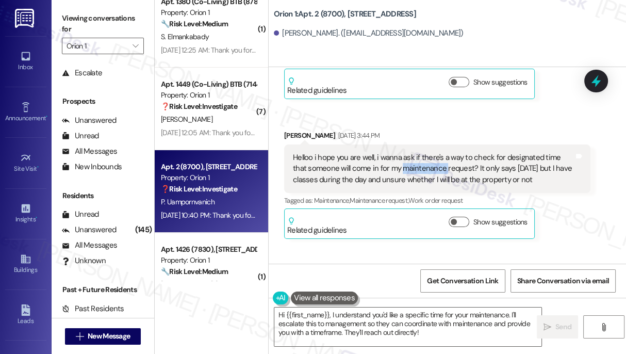
click at [395, 171] on div "Helloo i hope you are well, i wanna ask if there's a way to check for designate…" at bounding box center [433, 168] width 281 height 33
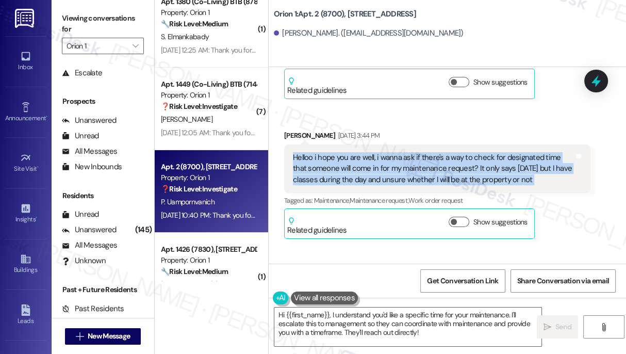
click at [395, 171] on div "Helloo i hope you are well, i wanna ask if there's a way to check for designate…" at bounding box center [433, 168] width 281 height 33
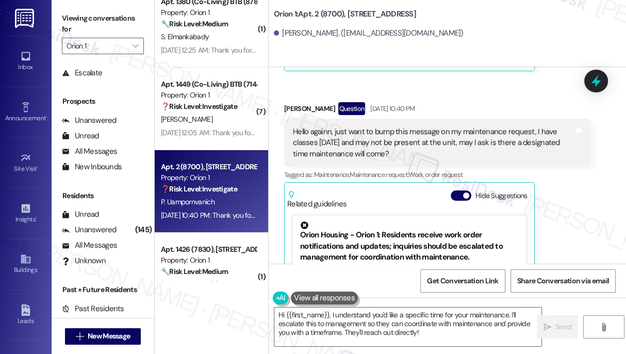
scroll to position [2189, 0]
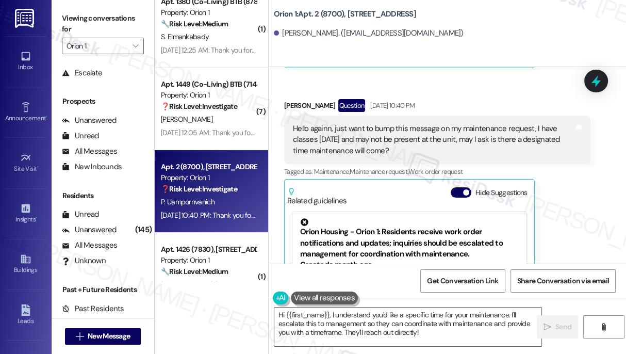
click at [341, 127] on div "Hello againn, just want to bump this message on my maintenance request, I have …" at bounding box center [433, 139] width 281 height 33
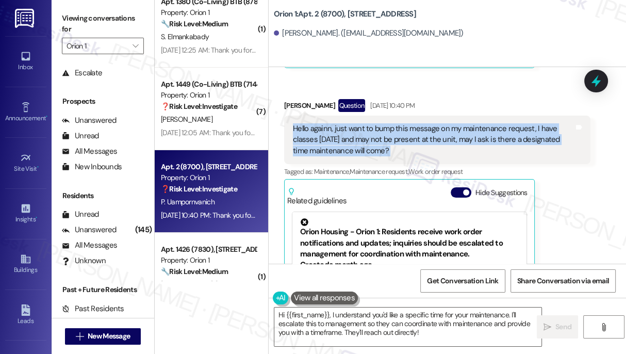
click at [341, 127] on div "Hello againn, just want to bump this message on my maintenance request, I have …" at bounding box center [433, 139] width 281 height 33
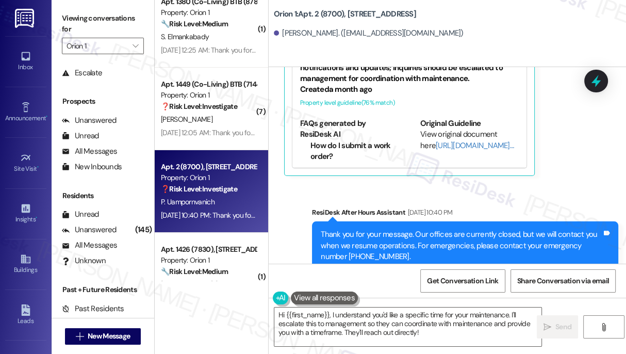
scroll to position [2205, 0]
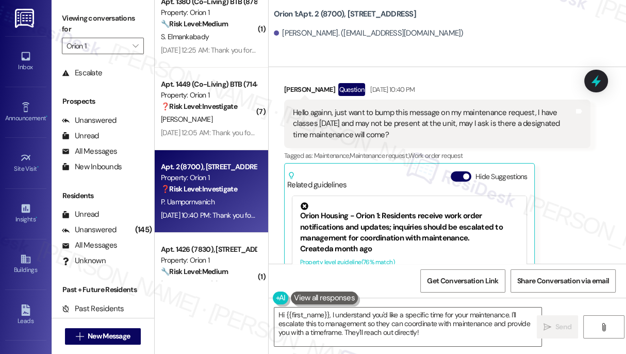
click at [53, 24] on div "Viewing conversations for Orion 1 " at bounding box center [103, 32] width 103 height 64
click at [401, 221] on div "Orion Housing - Orion 1: Residents receive work order notifications and updates…" at bounding box center [409, 222] width 219 height 41
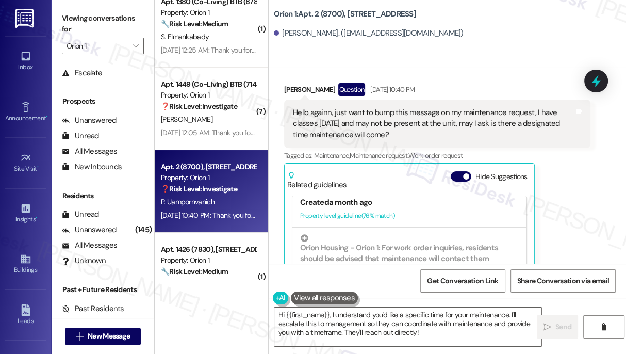
scroll to position [0, 0]
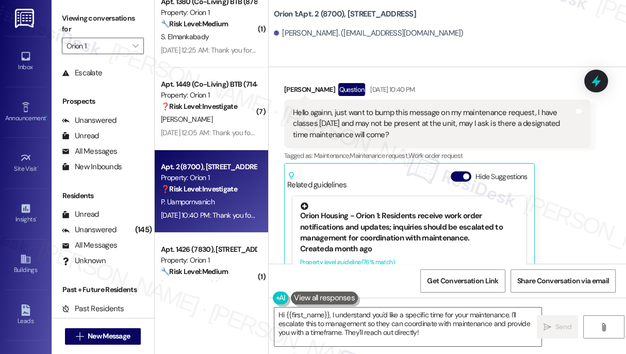
click at [410, 229] on div "Orion Housing - Orion 1: Residents receive work order notifications and updates…" at bounding box center [409, 222] width 219 height 41
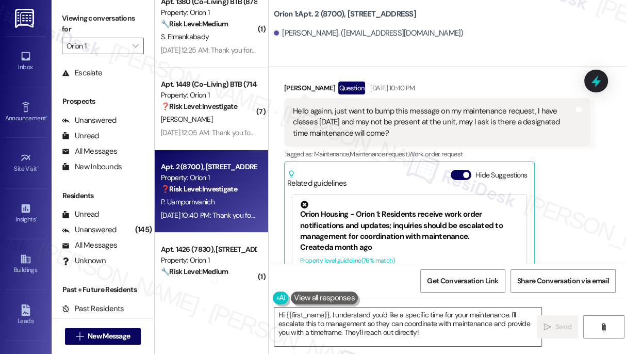
scroll to position [2299, 0]
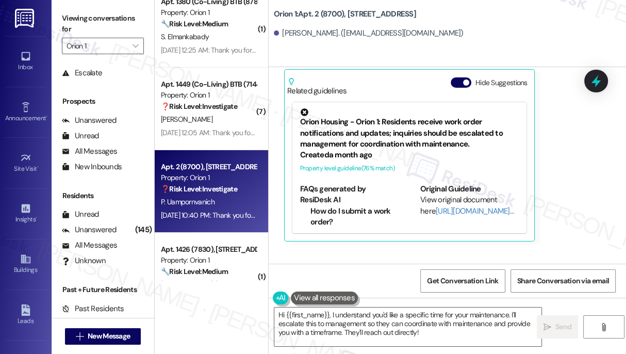
click at [389, 126] on div "Orion Housing - Orion 1: Residents receive work order notifications and updates…" at bounding box center [409, 128] width 219 height 41
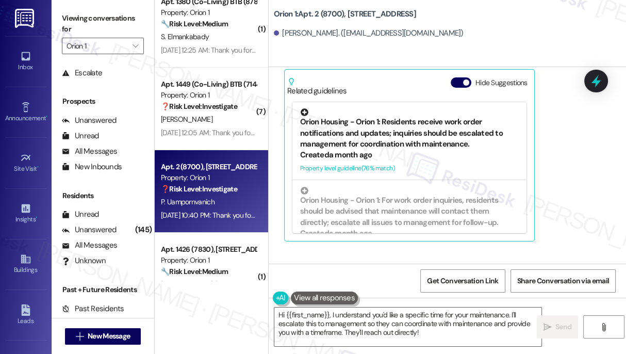
click at [388, 138] on div "Orion Housing - Orion 1: Residents receive work order notifications and updates…" at bounding box center [409, 128] width 219 height 41
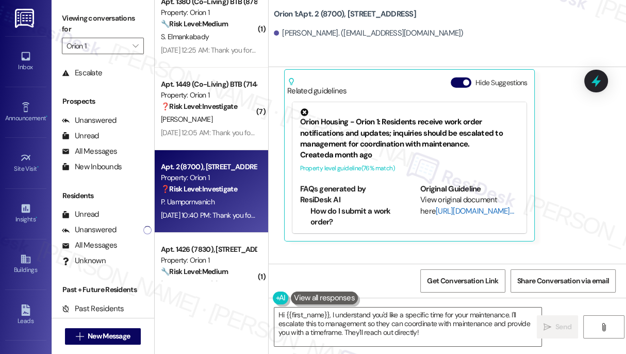
click at [442, 210] on link "[URL][DOMAIN_NAME]…" at bounding box center [475, 211] width 78 height 10
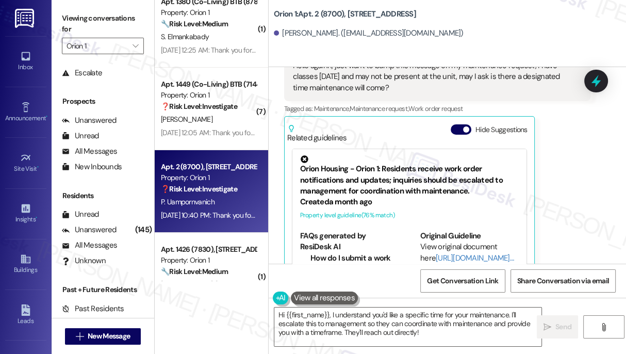
scroll to position [2205, 0]
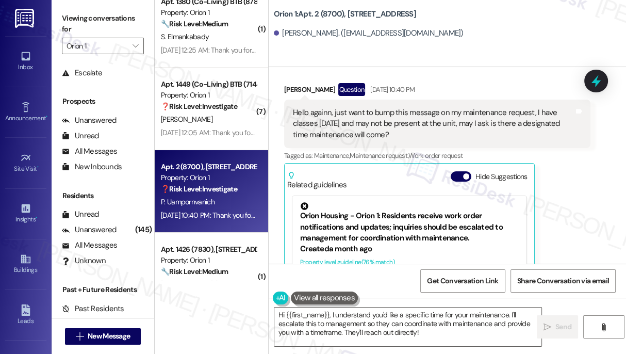
click at [70, 19] on label "Viewing conversations for" at bounding box center [103, 23] width 82 height 27
click at [380, 124] on div "Hello againn, just want to bump this message on my maintenance request, I have …" at bounding box center [433, 123] width 281 height 33
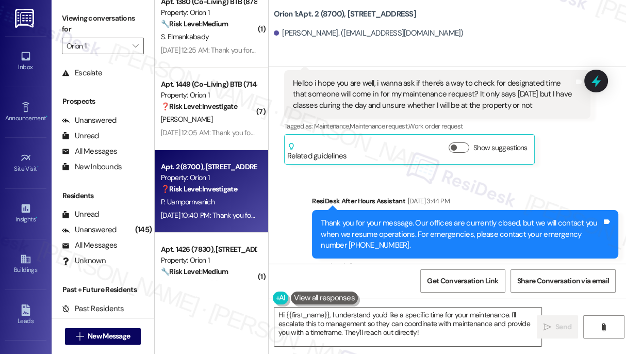
scroll to position [1783, 0]
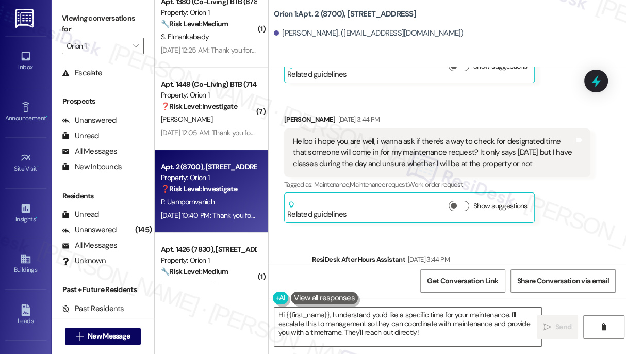
click at [386, 147] on div "Helloo i hope you are well, i wanna ask if there's a way to check for designate…" at bounding box center [433, 152] width 281 height 33
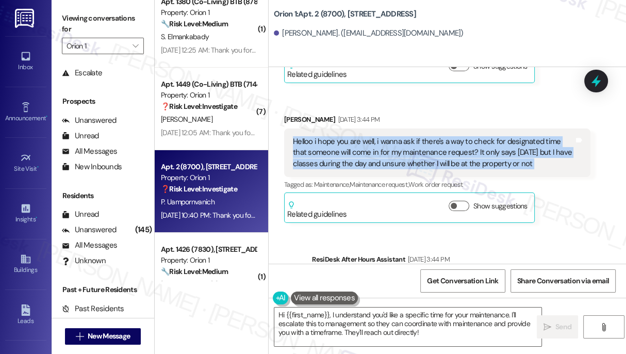
click at [386, 147] on div "Helloo i hope you are well, i wanna ask if there's a way to check for designate…" at bounding box center [433, 152] width 281 height 33
copy div "Helloo i hope you are well, i wanna ask if there's a way to check for designate…"
click at [364, 160] on div "Helloo i hope you are well, i wanna ask if there's a way to check for designate…" at bounding box center [433, 152] width 281 height 33
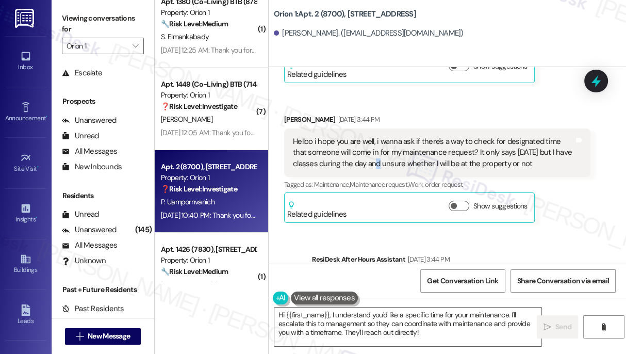
click at [364, 160] on div "Helloo i hope you are well, i wanna ask if there's a way to check for designate…" at bounding box center [433, 152] width 281 height 33
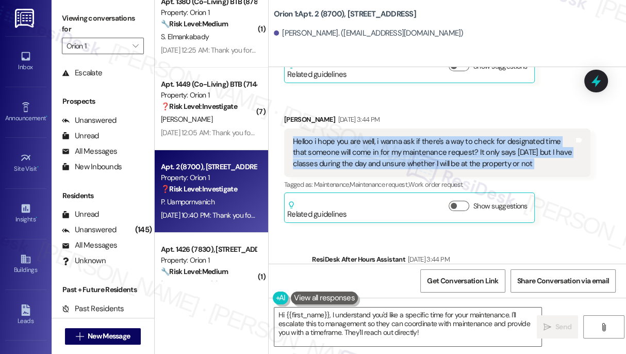
click at [364, 160] on div "Helloo i hope you are well, i wanna ask if there's a way to check for designate…" at bounding box center [433, 152] width 281 height 33
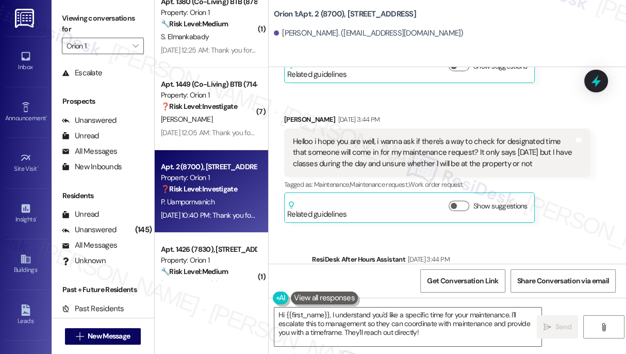
drag, startPoint x: 56, startPoint y: 18, endPoint x: 63, endPoint y: 18, distance: 6.7
click at [56, 18] on div "Viewing conversations for Orion 1 " at bounding box center [103, 32] width 103 height 64
click at [64, 23] on label "Viewing conversations for" at bounding box center [103, 23] width 82 height 27
click at [301, 31] on div "Penny Uampornvanich. (uampornv@usc.edu)" at bounding box center [369, 33] width 190 height 11
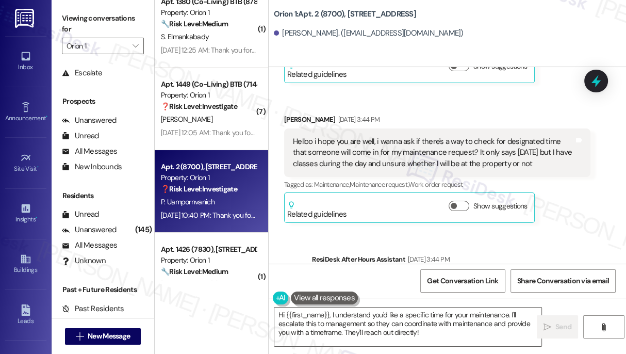
click at [308, 122] on div "Penny Uampornvanich Aug 24, 2025 at 3:44 PM" at bounding box center [437, 121] width 306 height 14
copy div "Penny Uampornvanich"
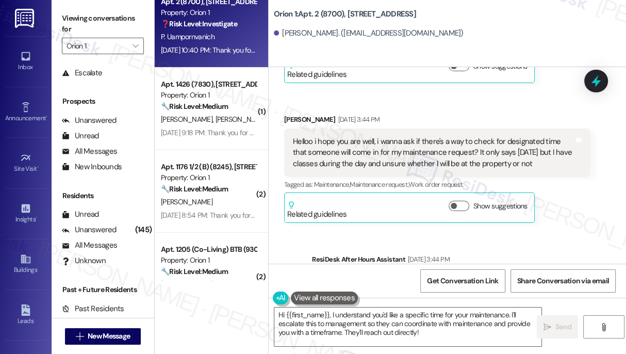
click at [67, 9] on div "Viewing conversations for Orion 1 " at bounding box center [103, 32] width 103 height 64
click at [377, 311] on textarea "Hi {{first_name}}, I understand you'd like a specific time for your maintenance…" at bounding box center [407, 326] width 267 height 39
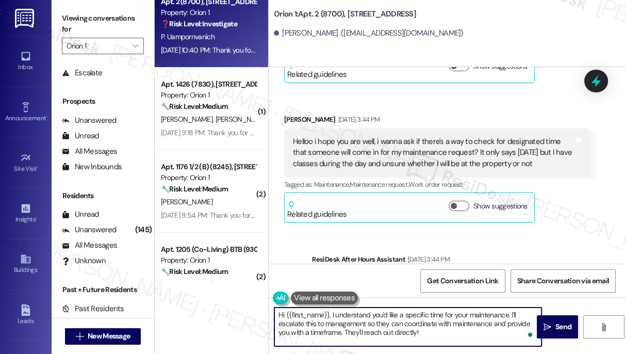
click at [377, 311] on textarea "Hi {{first_name}}, I understand you'd like a specific time for your maintenance…" at bounding box center [407, 326] width 267 height 39
click at [440, 327] on textarea "Hi {{first_name}}, I understand you'd like a specific time for your maintenance…" at bounding box center [407, 326] width 267 height 39
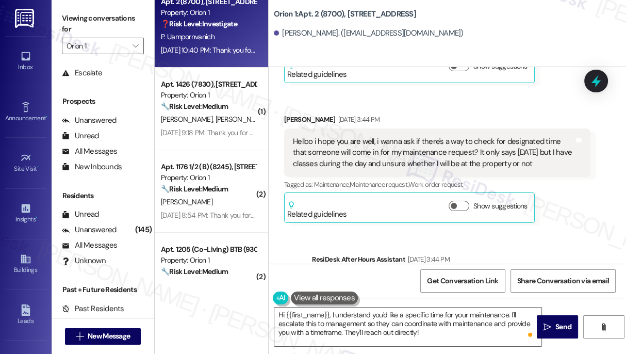
click at [65, 27] on label "Viewing conversations for" at bounding box center [103, 23] width 82 height 27
click at [66, 6] on div "Viewing conversations for Orion 1 " at bounding box center [103, 32] width 103 height 64
click at [413, 317] on textarea "Hi {{first_name}}, I understand you'd like a specific time for your maintenance…" at bounding box center [407, 326] width 267 height 39
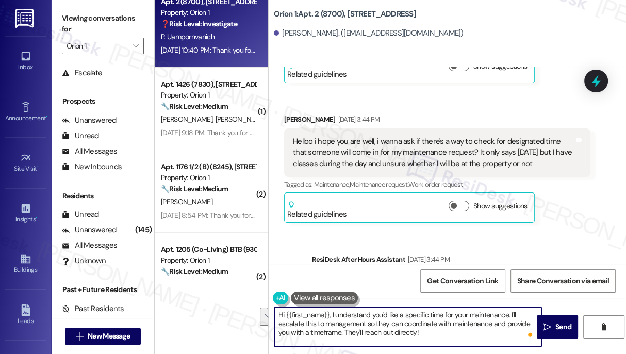
drag, startPoint x: 448, startPoint y: 334, endPoint x: 389, endPoint y: 324, distance: 60.2
click at [389, 324] on textarea "Hi {{first_name}}, I understand you'd like a specific time for your maintenance…" at bounding box center [407, 326] width 267 height 39
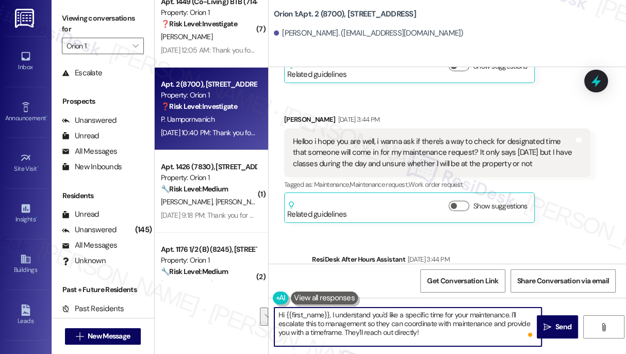
click at [481, 330] on textarea "Hi {{first_name}}, I understand you'd like a specific time for your maintenance…" at bounding box center [407, 326] width 267 height 39
drag, startPoint x: 430, startPoint y: 336, endPoint x: 512, endPoint y: 312, distance: 85.0
click at [512, 312] on textarea "Hi {{first_name}}, I understand you'd like a specific time for your maintenance…" at bounding box center [407, 326] width 267 height 39
paste textarea "Once a work order is submitted, it will be handled by our maintenance team. The…"
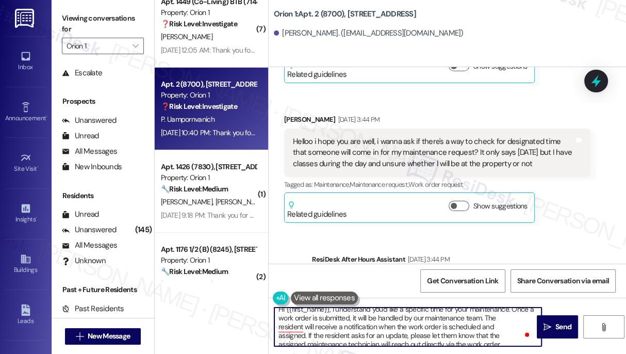
scroll to position [0, 0]
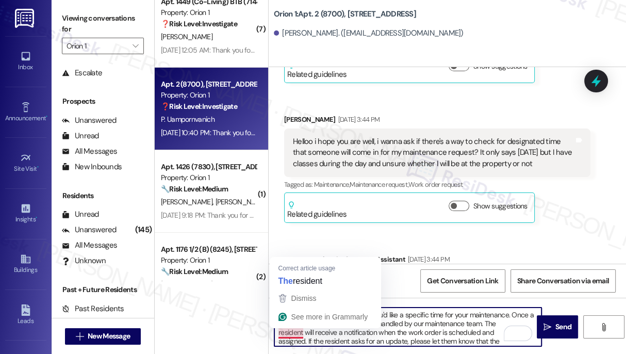
drag, startPoint x: 279, startPoint y: 332, endPoint x: 286, endPoint y: 331, distance: 7.2
click at [279, 332] on textarea "Hi {{first_name}}, I understand you'd like a specific time for your maintenance…" at bounding box center [407, 326] width 267 height 39
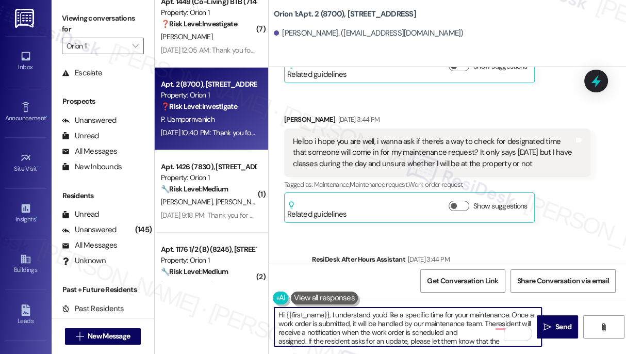
type textarea "Hi {{first_name}}, I understand you'd like a specific time for your maintenance…"
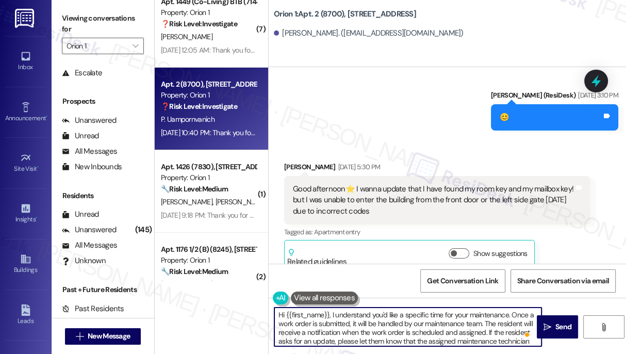
click at [332, 313] on textarea "Hi {{first_name}}, I understand you'd like a specific time for your maintenance…" at bounding box center [407, 326] width 267 height 39
click at [392, 314] on textarea "Hi {{first_name}}, I understand you'd like a specific time for your maintenance…" at bounding box center [407, 326] width 267 height 39
drag, startPoint x: 333, startPoint y: 315, endPoint x: 353, endPoint y: 310, distance: 21.2
click at [333, 315] on textarea "Hi {{first_name}}, I understand you'd like a specific time for your maintenance…" at bounding box center [407, 326] width 267 height 39
click at [332, 312] on textarea "Hi {{first_name}}, I understand you'd like a specific time for your maintenance…" at bounding box center [407, 326] width 267 height 39
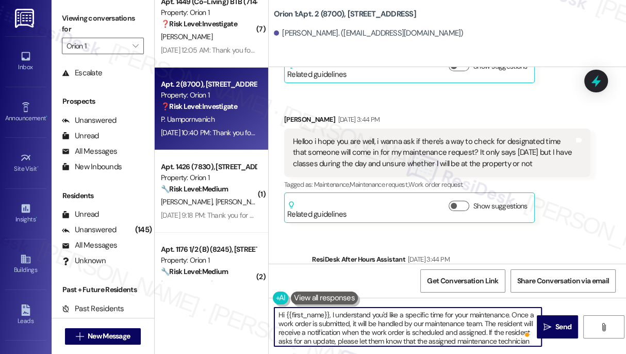
click at [356, 152] on div "Helloo i hope you are well, i wanna ask if there's a way to check for designate…" at bounding box center [433, 152] width 281 height 33
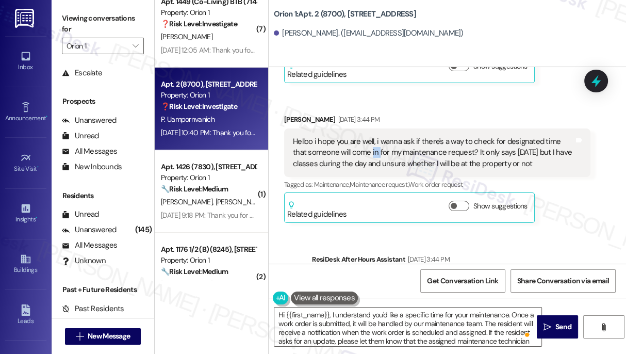
click at [356, 152] on div "Helloo i hope you are well, i wanna ask if there's a way to check for designate…" at bounding box center [433, 152] width 281 height 33
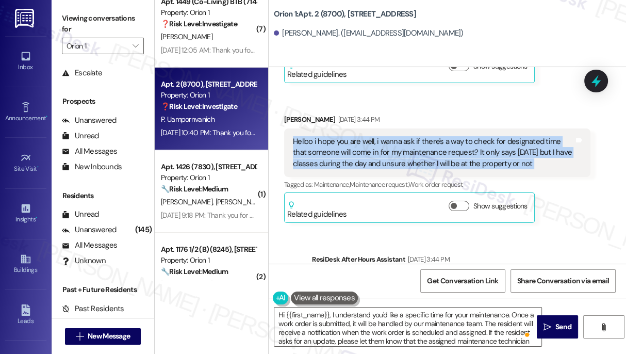
click at [356, 152] on div "Helloo i hope you are well, i wanna ask if there's a way to check for designate…" at bounding box center [433, 152] width 281 height 33
click at [491, 154] on div "Helloo i hope you are well, i wanna ask if there's a way to check for designate…" at bounding box center [433, 152] width 281 height 33
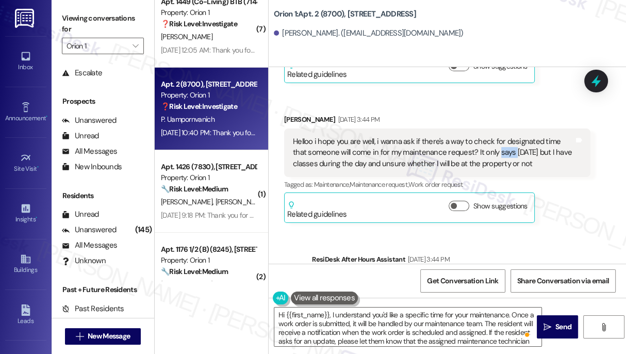
click at [491, 154] on div "Helloo i hope you are well, i wanna ask if there's a way to check for designate…" at bounding box center [433, 152] width 281 height 33
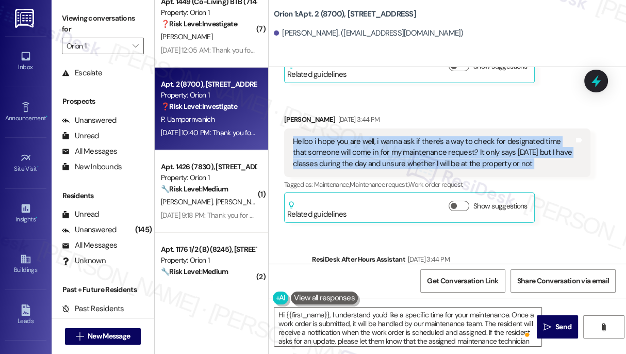
click at [491, 154] on div "Helloo i hope you are well, i wanna ask if there's a way to check for designate…" at bounding box center [433, 152] width 281 height 33
click at [434, 155] on div "Helloo i hope you are well, i wanna ask if there's a way to check for designate…" at bounding box center [433, 152] width 281 height 33
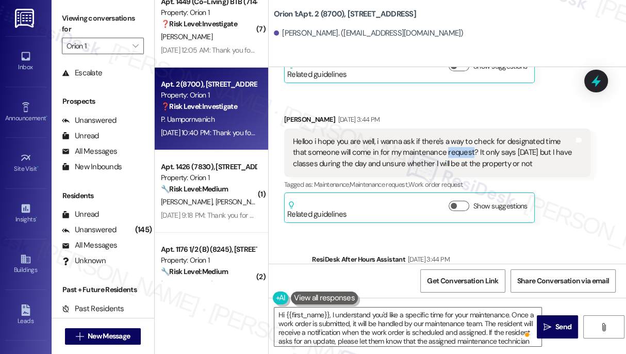
click at [434, 155] on div "Helloo i hope you are well, i wanna ask if there's a way to check for designate…" at bounding box center [433, 152] width 281 height 33
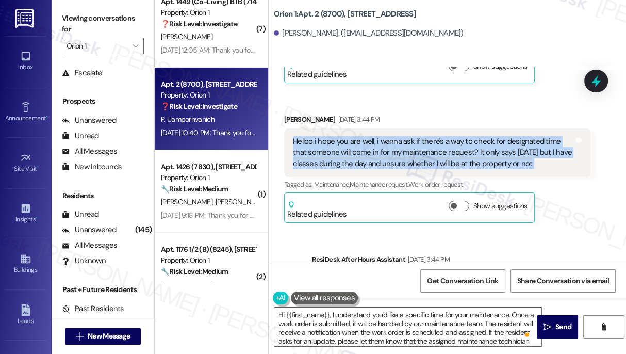
click at [434, 155] on div "Helloo i hope you are well, i wanna ask if there's a way to check for designate…" at bounding box center [433, 152] width 281 height 33
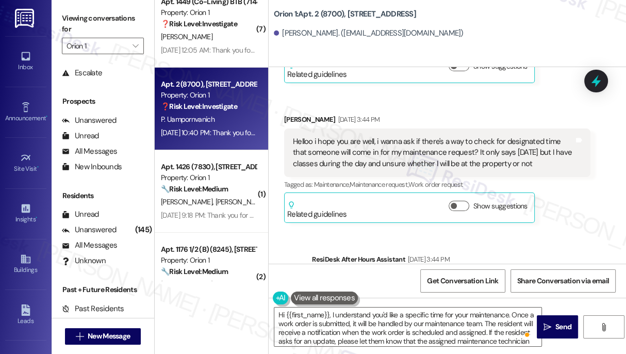
click at [64, 9] on div "Viewing conversations for Orion 1 " at bounding box center [103, 32] width 103 height 64
click at [60, 13] on div "Viewing conversations for Orion 1 " at bounding box center [103, 32] width 103 height 64
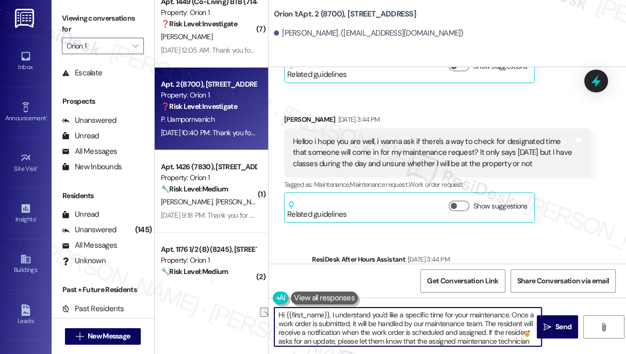
drag, startPoint x: 521, startPoint y: 323, endPoint x: 484, endPoint y: 321, distance: 36.7
click at [484, 321] on textarea "Hi {{first_name}}, I understand you'd like a specific time for your maintenance…" at bounding box center [407, 326] width 267 height 39
click at [434, 330] on textarea "Hi {{first_name}}, I understand you'd like a specific time for your maintenance…" at bounding box center [407, 326] width 267 height 39
click at [405, 322] on textarea "Hi {{first_name}}, I understand you'd like a specific time for your maintenance…" at bounding box center [407, 326] width 267 height 39
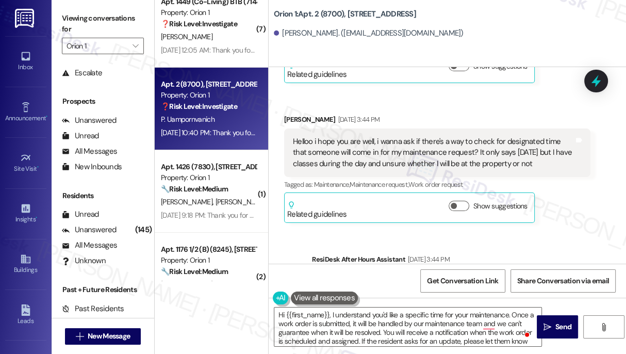
click at [430, 147] on div "Helloo i hope you are well, i wanna ask if there's a way to check for designate…" at bounding box center [433, 152] width 281 height 33
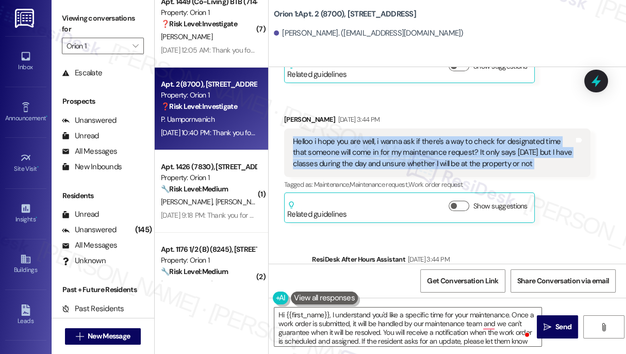
click at [430, 147] on div "Helloo i hope you are well, i wanna ask if there's a way to check for designate…" at bounding box center [433, 152] width 281 height 33
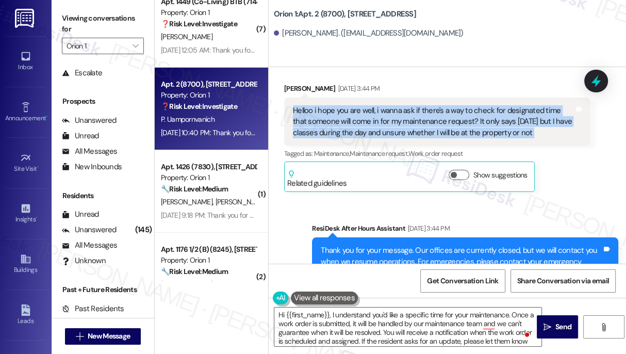
scroll to position [1830, 0]
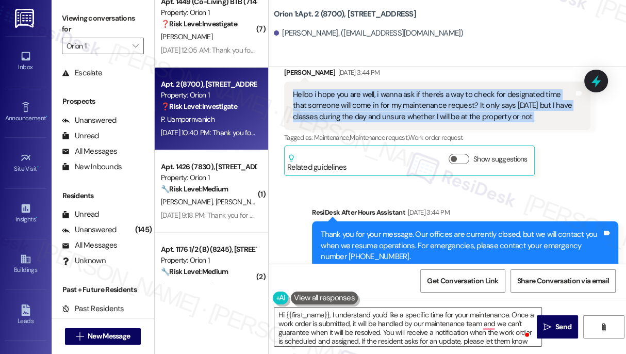
click at [394, 114] on div "Helloo i hope you are well, i wanna ask if there's a way to check for designate…" at bounding box center [433, 105] width 281 height 33
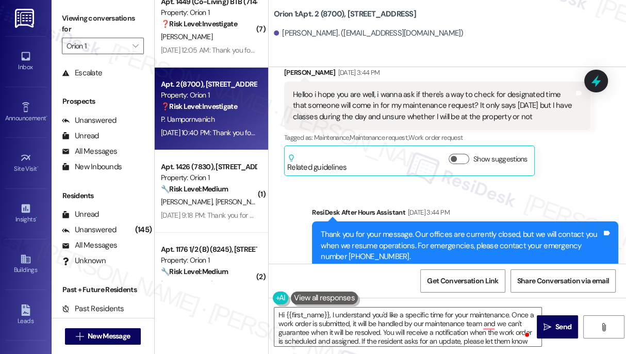
click at [394, 114] on div "Helloo i hope you are well, i wanna ask if there's a way to check for designate…" at bounding box center [433, 105] width 281 height 33
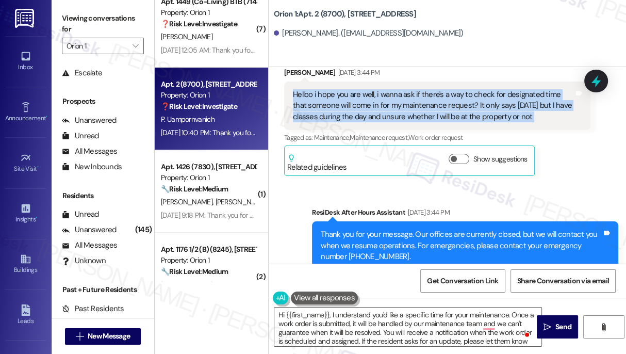
click at [394, 114] on div "Helloo i hope you are well, i wanna ask if there's a way to check for designate…" at bounding box center [433, 105] width 281 height 33
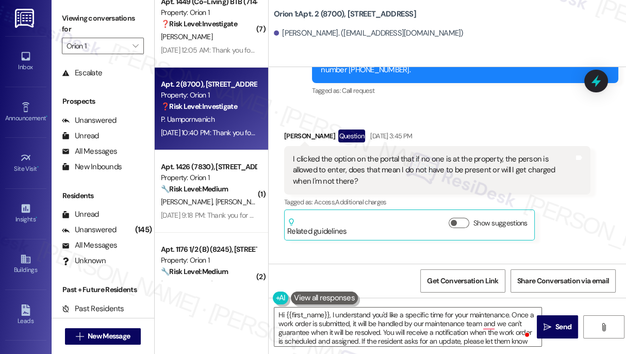
scroll to position [2018, 0]
click at [347, 159] on div "I clicked the option on the portal that if no one is at the property, the perso…" at bounding box center [433, 169] width 281 height 33
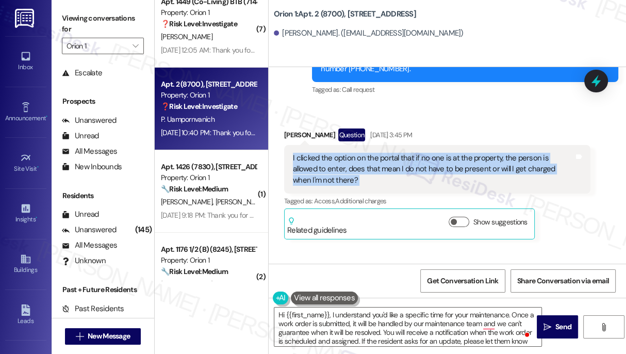
click at [347, 159] on div "I clicked the option on the portal that if no one is at the property, the perso…" at bounding box center [433, 169] width 281 height 33
click at [389, 168] on div "I clicked the option on the portal that if no one is at the property, the perso…" at bounding box center [433, 169] width 281 height 33
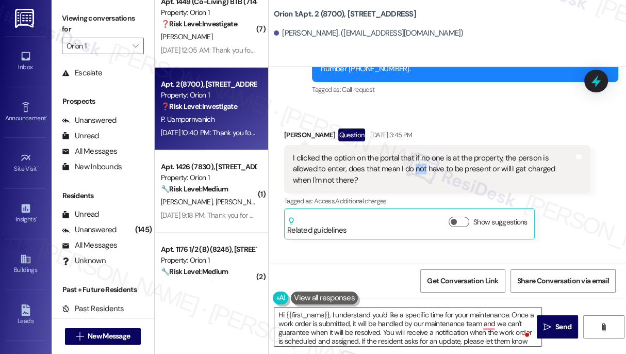
click at [389, 168] on div "I clicked the option on the portal that if no one is at the property, the perso…" at bounding box center [433, 169] width 281 height 33
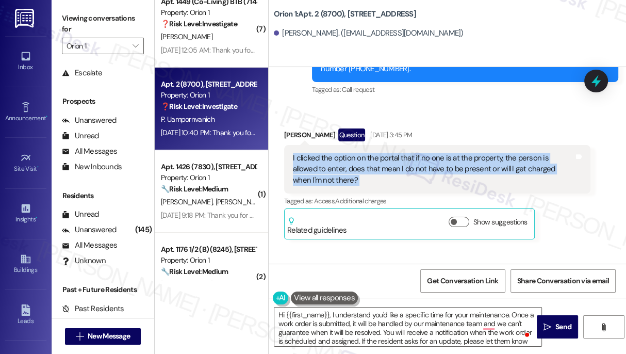
click at [389, 168] on div "I clicked the option on the portal that if no one is at the property, the perso…" at bounding box center [433, 169] width 281 height 33
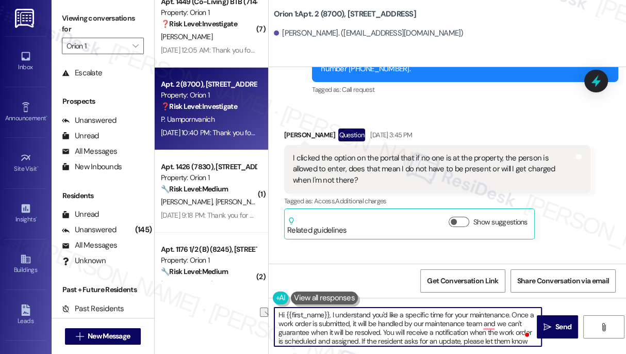
drag, startPoint x: 380, startPoint y: 332, endPoint x: 329, endPoint y: 331, distance: 51.1
click at [329, 331] on textarea "Hi {{first_name}}, I understand you'd like a specific time for your maintenance…" at bounding box center [407, 326] width 267 height 39
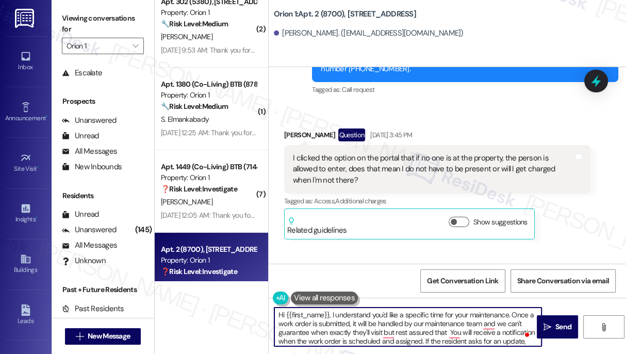
scroll to position [20, 0]
drag, startPoint x: 391, startPoint y: 330, endPoint x: 448, endPoint y: 331, distance: 57.8
click at [448, 331] on textarea "Hi {{first_name}}, I understand you'd like a specific time for your maintenance…" at bounding box center [407, 326] width 267 height 39
click at [351, 337] on textarea "Hi {{first_name}}, I understand you'd like a specific time for your maintenance…" at bounding box center [407, 326] width 267 height 39
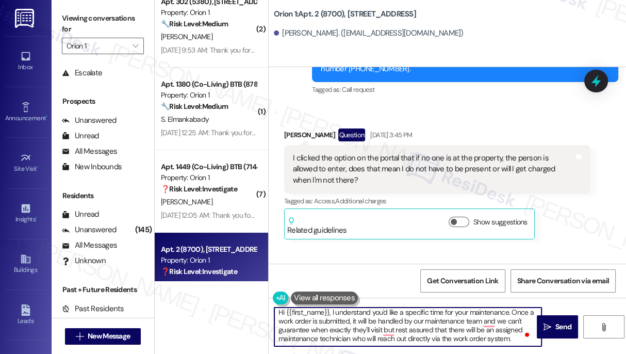
click at [514, 342] on textarea "Hi {{first_name}}, I understand you'd like a specific time for your maintenance…" at bounding box center [407, 326] width 267 height 39
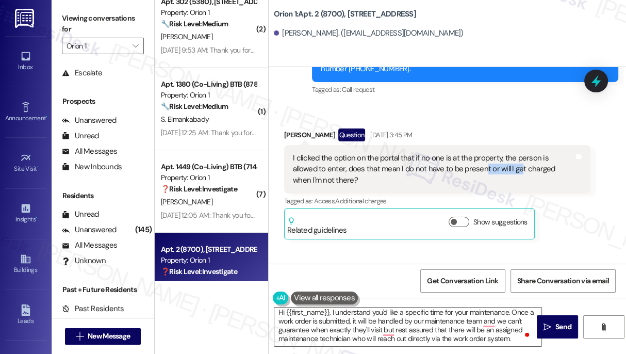
drag, startPoint x: 457, startPoint y: 167, endPoint x: 492, endPoint y: 166, distance: 35.6
click at [492, 166] on div "I clicked the option on the portal that if no one is at the property, the perso…" at bounding box center [433, 169] width 281 height 33
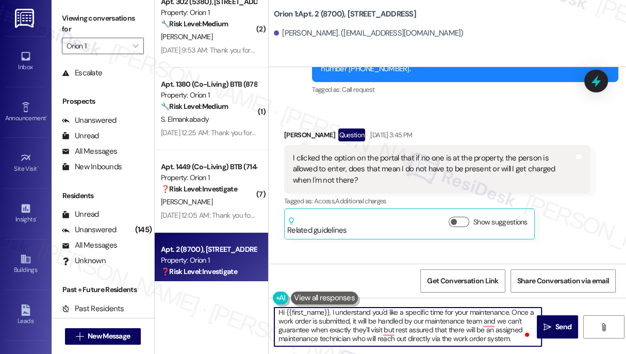
click at [516, 338] on textarea "Hi {{first_name}}, I understand you'd like a specific time for your maintenance…" at bounding box center [407, 326] width 267 height 39
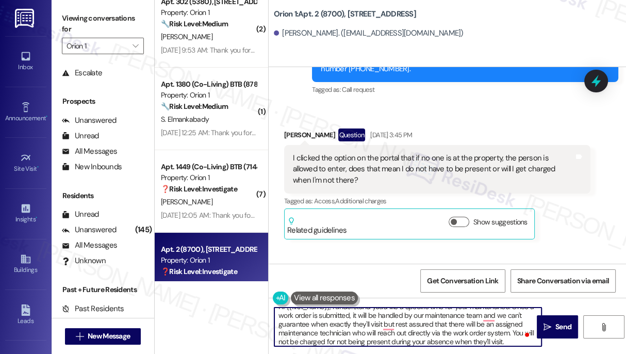
type textarea "Hi {{first_name}}, I understand you'd like a specific time for your maintenance…"
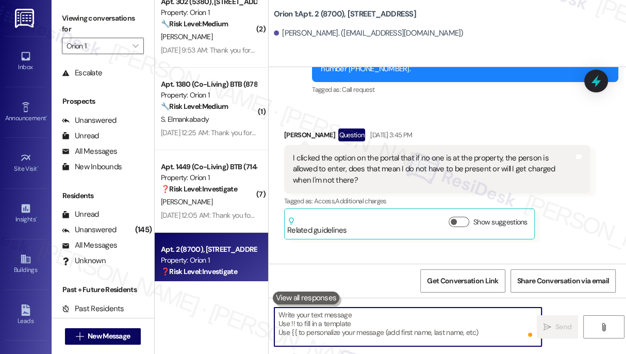
scroll to position [0, 0]
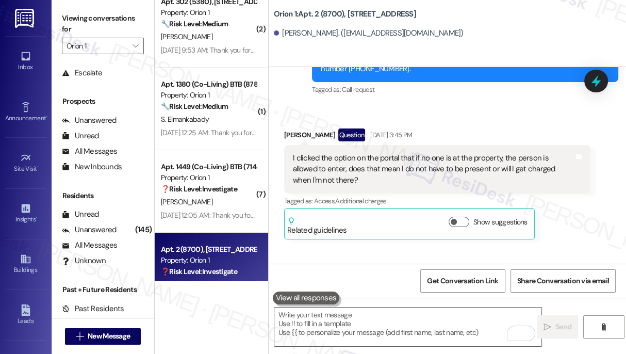
click at [59, 4] on div "Viewing conversations for Orion 1 " at bounding box center [103, 32] width 103 height 64
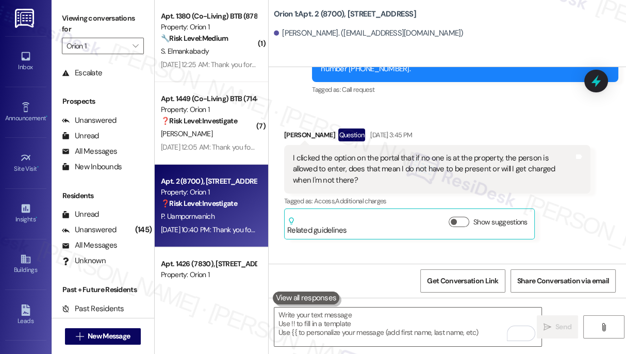
scroll to position [3540, 0]
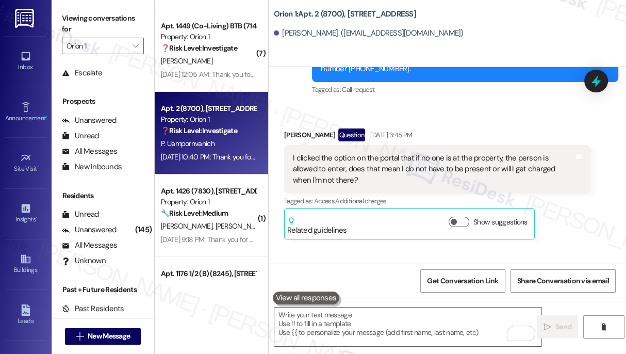
click at [66, 22] on label "Viewing conversations for" at bounding box center [103, 23] width 82 height 27
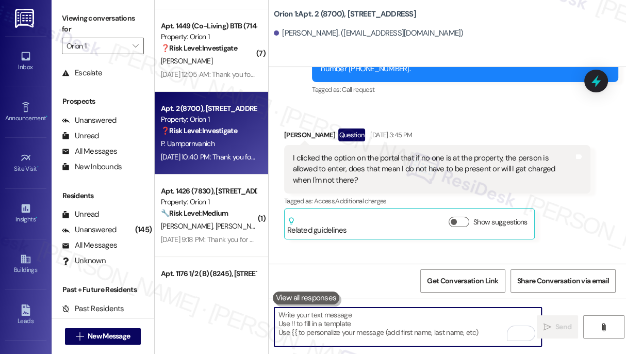
click at [334, 319] on textarea "To enrich screen reader interactions, please activate Accessibility in Grammarl…" at bounding box center [407, 326] width 267 height 39
paste textarea "I understand you’d like a specific time for your maintenance request. Once a wo…"
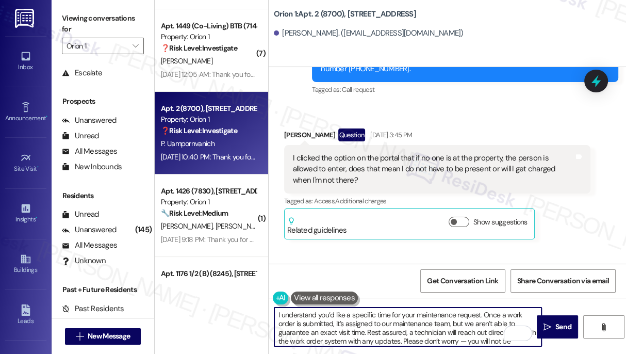
scroll to position [8, 0]
drag, startPoint x: 490, startPoint y: 331, endPoint x: 480, endPoint y: 332, distance: 9.4
click at [480, 332] on textarea "I understand you’d like a specific time for your maintenance request. Once a wo…" at bounding box center [407, 326] width 267 height 39
drag, startPoint x: 462, startPoint y: 332, endPoint x: 428, endPoint y: 332, distance: 34.6
click at [428, 332] on textarea "I understand you’d like a specific time for your maintenance request. Once a wo…" at bounding box center [407, 326] width 267 height 39
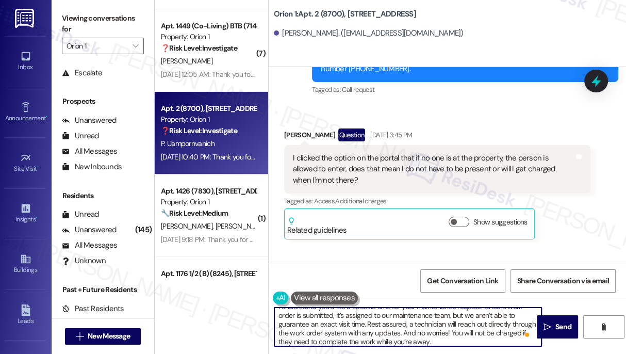
scroll to position [11, 0]
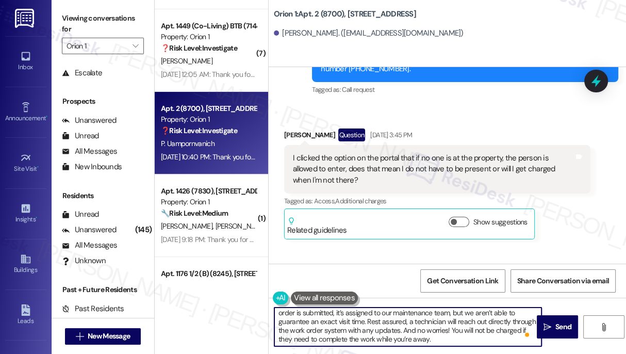
click at [474, 335] on textarea "I understand you’d like a specific time for your maintenance request. Once a wo…" at bounding box center [407, 326] width 267 height 39
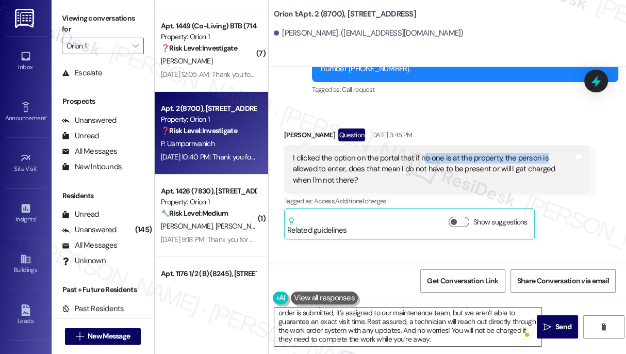
drag, startPoint x: 421, startPoint y: 154, endPoint x: 542, endPoint y: 158, distance: 120.3
click at [542, 158] on div "I clicked the option on the portal that if no one is at the property, the perso…" at bounding box center [433, 169] width 281 height 33
click at [498, 170] on div "I clicked the option on the portal that if no one is at the property, the perso…" at bounding box center [433, 169] width 281 height 33
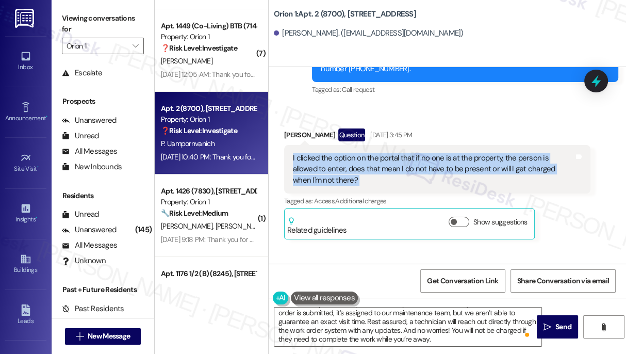
click at [498, 170] on div "I clicked the option on the portal that if no one is at the property, the perso…" at bounding box center [433, 169] width 281 height 33
click at [481, 167] on div "I clicked the option on the portal that if no one is at the property, the perso…" at bounding box center [433, 169] width 281 height 33
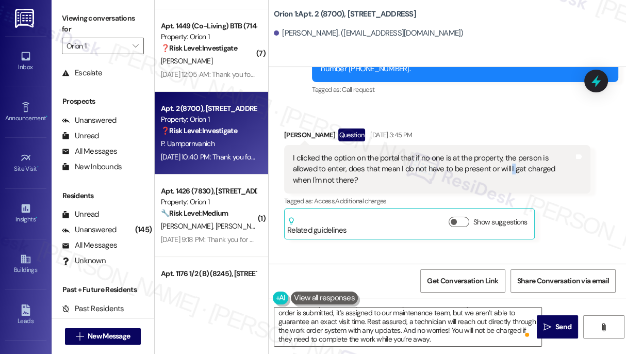
click at [481, 167] on div "I clicked the option on the portal that if no one is at the property, the perso…" at bounding box center [433, 169] width 281 height 33
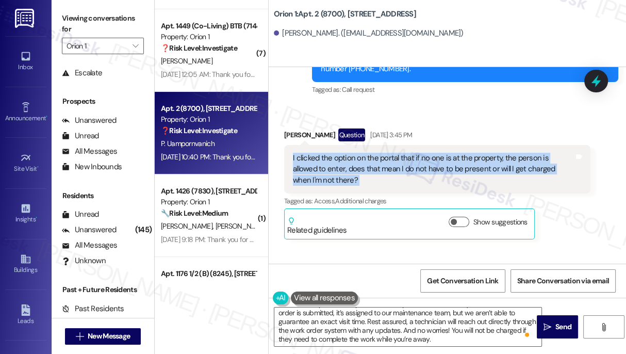
click at [481, 167] on div "I clicked the option on the portal that if no one is at the property, the perso…" at bounding box center [433, 169] width 281 height 33
click at [382, 172] on div "I clicked the option on the portal that if no one is at the property, the perso…" at bounding box center [433, 169] width 281 height 33
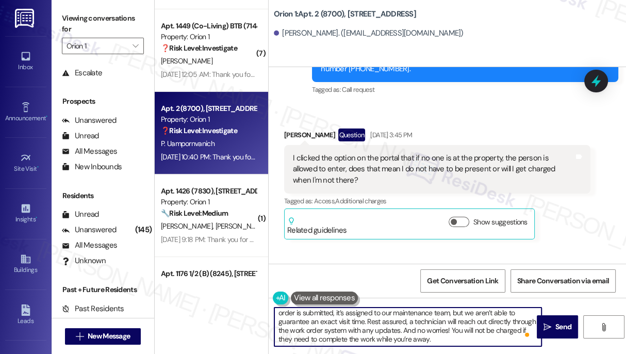
click at [473, 340] on textarea "I understand you’d like a specific time for your maintenance request. Once a wo…" at bounding box center [407, 326] width 267 height 39
click at [484, 339] on textarea "I understand you’d like a specific time for your maintenance request. Once a wo…" at bounding box center [407, 326] width 267 height 39
drag, startPoint x: 475, startPoint y: 340, endPoint x: 324, endPoint y: 338, distance: 150.1
click at [324, 338] on textarea "I understand you’d like a specific time for your maintenance request. Once a wo…" at bounding box center [407, 326] width 267 height 39
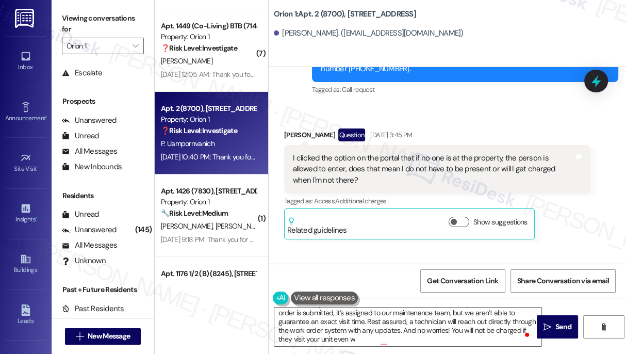
click at [60, 17] on div "Viewing conversations for Orion 1 " at bounding box center [103, 32] width 103 height 64
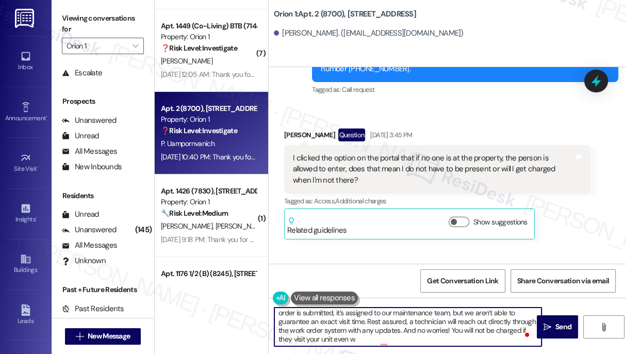
drag, startPoint x: 394, startPoint y: 338, endPoint x: 364, endPoint y: 336, distance: 29.5
click at [364, 336] on textarea "I understand you’d like a specific time for your maintenance request. Once a wo…" at bounding box center [407, 326] width 267 height 39
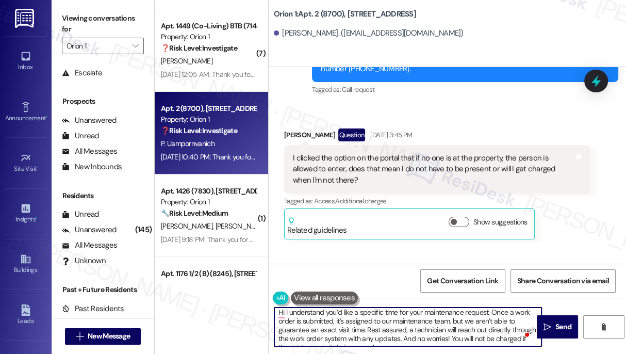
click at [293, 133] on div "Penny Uampornvanich Question Aug 24, 2025 at 3:45 PM" at bounding box center [437, 136] width 306 height 17
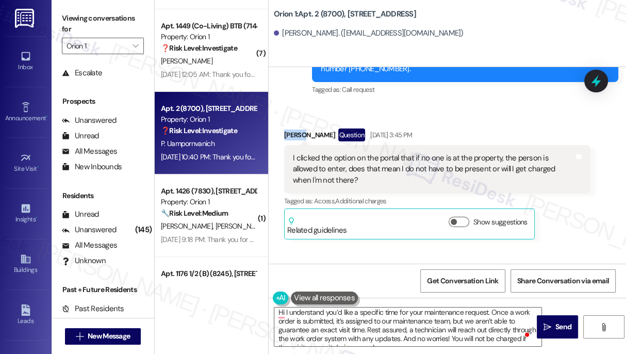
click at [293, 133] on div "Penny Uampornvanich Question Aug 24, 2025 at 3:45 PM" at bounding box center [437, 136] width 306 height 17
copy div "Penny"
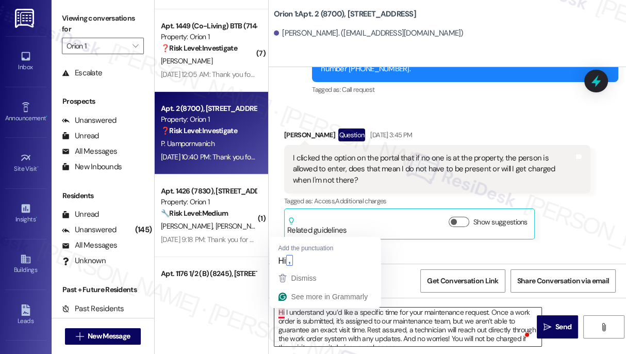
click at [284, 312] on textarea "Hi I understand you’d like a specific time for your maintenance request. Once a…" at bounding box center [407, 326] width 267 height 39
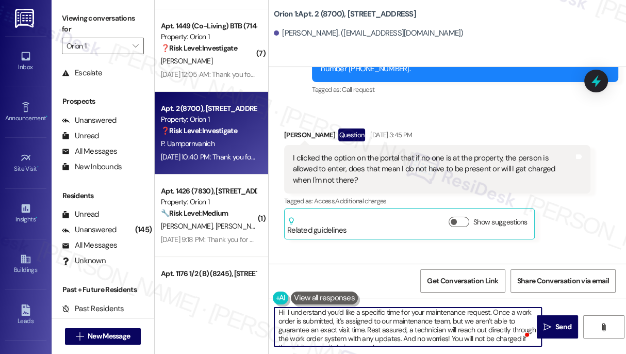
paste textarea "Penny"
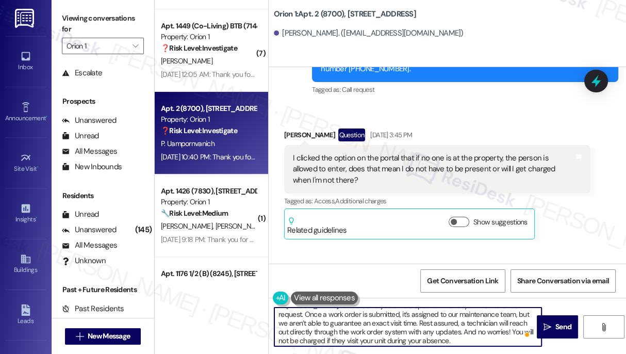
scroll to position [11, 0]
click at [432, 318] on textarea "Hi Penny, I understand you’d like a specific time for your maintenance request.…" at bounding box center [407, 326] width 267 height 39
click at [368, 318] on textarea "Hi Penny, I understand you’d like a specific time for your maintenance request.…" at bounding box center [407, 326] width 267 height 39
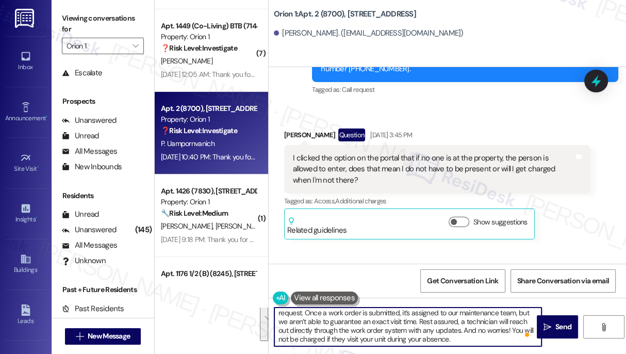
click at [368, 318] on textarea "Hi Penny, I understand you’d like a specific time for your maintenance request.…" at bounding box center [407, 326] width 267 height 39
drag, startPoint x: 368, startPoint y: 318, endPoint x: 376, endPoint y: 319, distance: 7.3
click at [368, 318] on textarea "Hi Penny, I understand you’d like a specific time for your maintenance request.…" at bounding box center [407, 326] width 267 height 39
click at [464, 335] on textarea "Hi Penny, I understand you’d like a specific time for your maintenance request.…" at bounding box center [407, 326] width 267 height 39
type textarea "Hi Penny, I understand you’d like a specific time for your maintenance request.…"
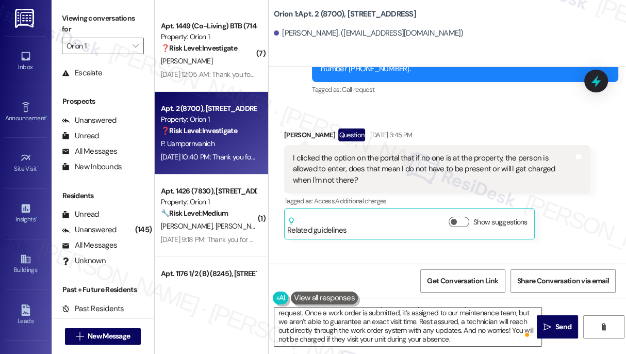
drag, startPoint x: 61, startPoint y: 14, endPoint x: 73, endPoint y: 13, distance: 11.4
click at [61, 14] on div "Viewing conversations for Orion 1 " at bounding box center [103, 32] width 103 height 64
click at [70, 16] on label "Viewing conversations for" at bounding box center [103, 23] width 82 height 27
click at [463, 342] on textarea "Hi Penny, I understand you’d like a specific time for your maintenance request.…" at bounding box center [407, 326] width 267 height 39
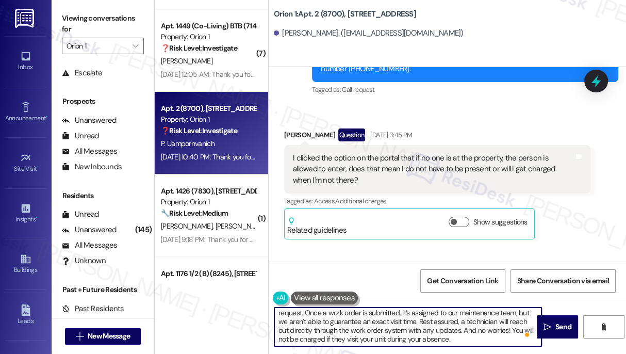
scroll to position [3, 0]
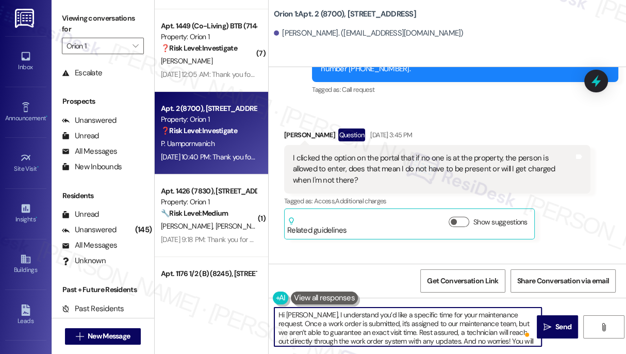
drag, startPoint x: 378, startPoint y: 322, endPoint x: 476, endPoint y: 326, distance: 98.1
click at [476, 326] on textarea "Hi Penny, I understand you’d like a specific time for your maintenance request.…" at bounding box center [407, 326] width 267 height 39
click at [496, 321] on textarea "Hi Penny, I understand you’d like a specific time for your maintenance request.…" at bounding box center [407, 326] width 267 height 39
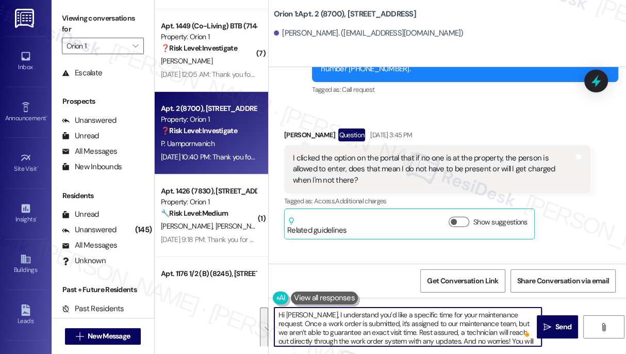
click at [372, 321] on textarea "Hi Penny, I understand you’d like a specific time for your maintenance request.…" at bounding box center [407, 326] width 267 height 39
click at [439, 325] on textarea "Hi Penny, I understand you’d like a specific time for your maintenance request.…" at bounding box center [407, 326] width 267 height 39
click at [423, 323] on textarea "Hi Penny, I understand you’d like a specific time for your maintenance request.…" at bounding box center [407, 326] width 267 height 39
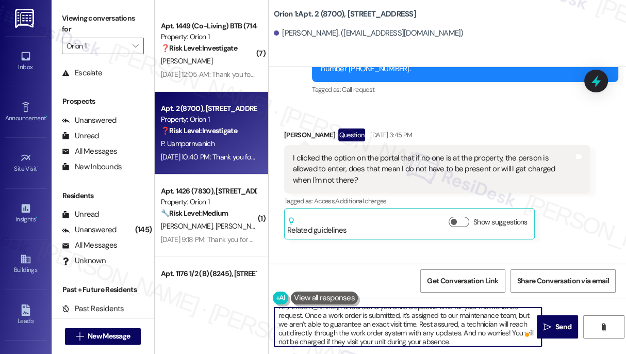
click at [418, 323] on textarea "Hi Penny, I understand you’d like a specific time for your maintenance request.…" at bounding box center [407, 326] width 267 height 39
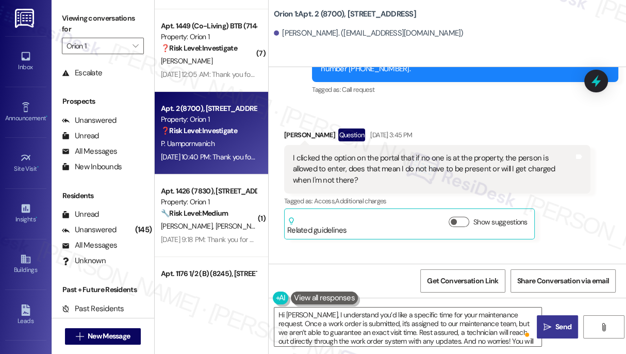
click at [558, 320] on button " Send" at bounding box center [557, 326] width 41 height 23
click at [381, 160] on div "I clicked the option on the portal that if no one is at the property, the perso…" at bounding box center [433, 169] width 281 height 33
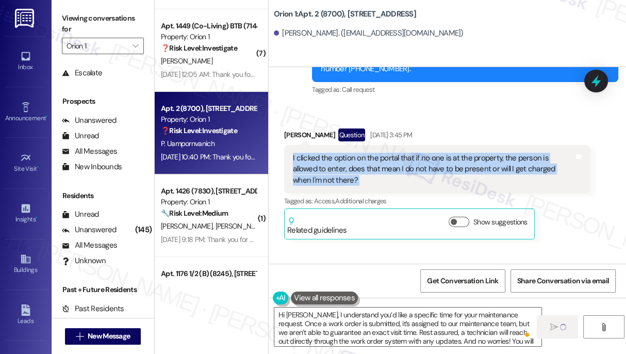
click at [381, 160] on div "I clicked the option on the portal that if no one is at the property, the perso…" at bounding box center [433, 169] width 281 height 33
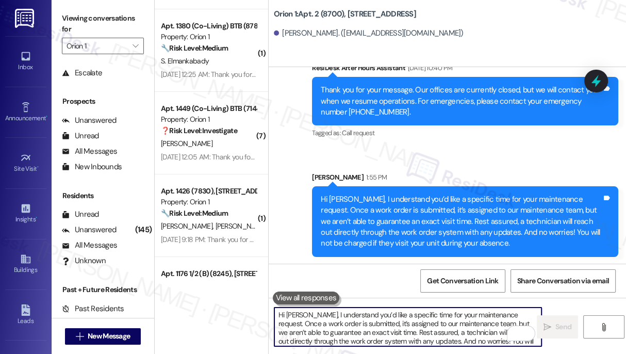
click at [386, 312] on textarea "Hi Penny, I understand you’d like a specific time for your maintenance request.…" at bounding box center [407, 326] width 267 height 39
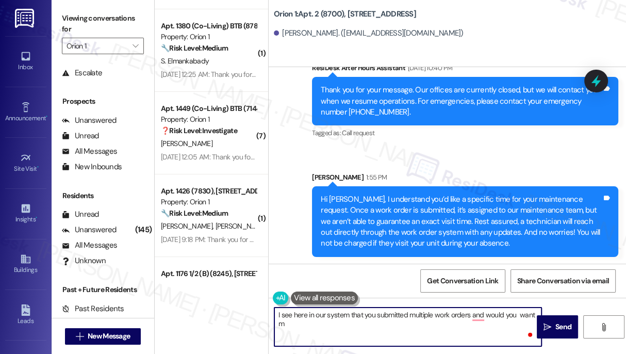
type textarea "I see here in our system that you submitted multiple work orders and would you …"
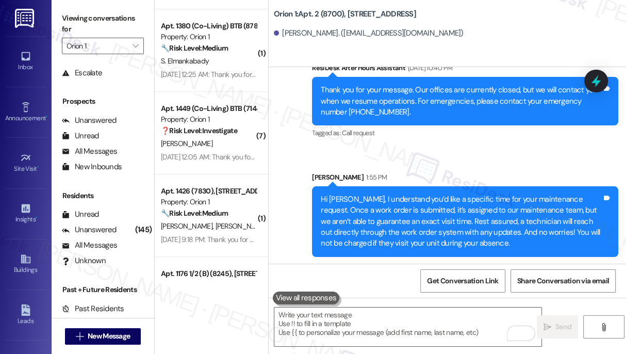
click at [67, 19] on label "Viewing conversations for" at bounding box center [103, 23] width 82 height 27
drag, startPoint x: 66, startPoint y: 18, endPoint x: 75, endPoint y: 28, distance: 14.2
click at [66, 18] on label "Viewing conversations for" at bounding box center [103, 23] width 82 height 27
click at [355, 323] on textarea "To enrich screen reader interactions, please activate Accessibility in Grammarl…" at bounding box center [407, 326] width 267 height 39
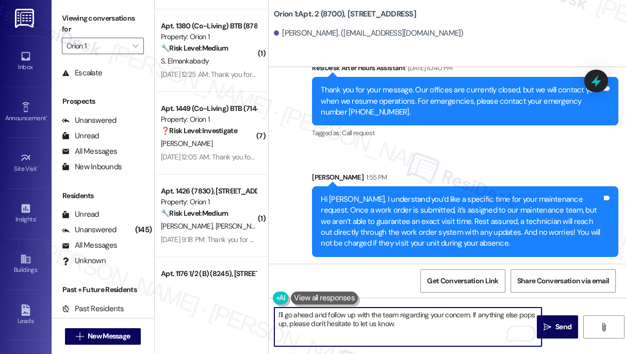
click at [459, 312] on textarea "I'll go ahead and follow up with the team regarding your concern. If anything e…" at bounding box center [407, 326] width 267 height 39
click at [459, 311] on textarea "I'll go ahead and follow up with the team regarding your concern. If anything e…" at bounding box center [407, 326] width 267 height 39
type textarea "I'll go ahead and follow up with the team regarding your concern. If anything e…"
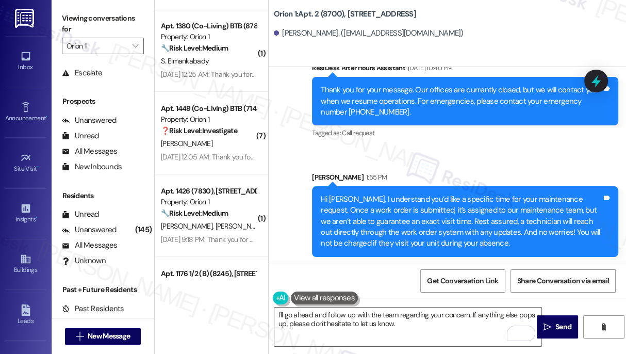
click at [411, 194] on div "Hi Penny, I understand you’d like a specific time for your maintenance request.…" at bounding box center [461, 221] width 281 height 55
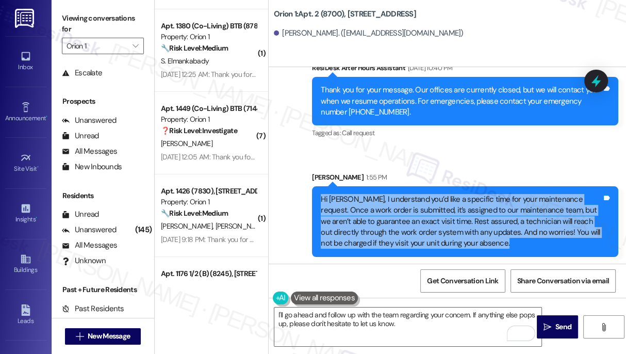
click at [411, 194] on div "Hi Penny, I understand you’d like a specific time for your maintenance request.…" at bounding box center [461, 221] width 281 height 55
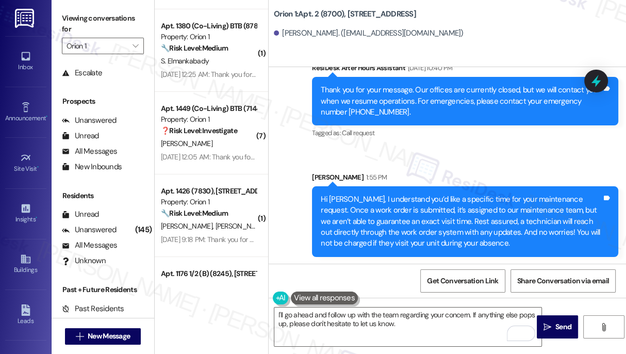
click at [433, 152] on div "Sent via SMS ResiDesk After Hours Assistant Aug 25, 2025 at 10:40 PM Thank you …" at bounding box center [448, 151] width 358 height 225
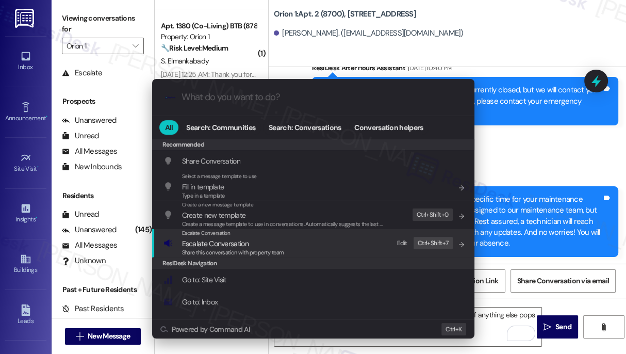
click at [288, 239] on div "Escalate Conversation Escalate Conversation Share this conversation with proper…" at bounding box center [315, 243] width 302 height 28
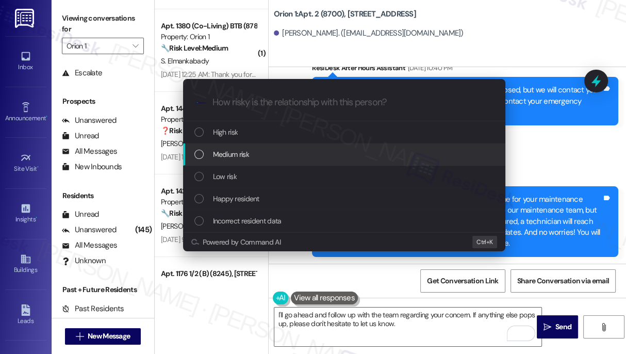
click at [238, 156] on span "Medium risk" at bounding box center [231, 154] width 36 height 11
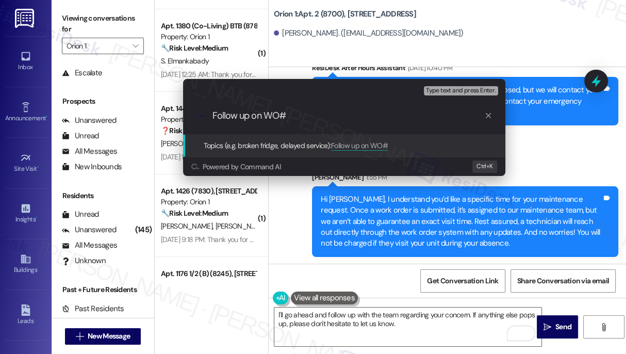
paste input "26052"
type input "Follow up on WO#26052 - Window Blinds Concern"
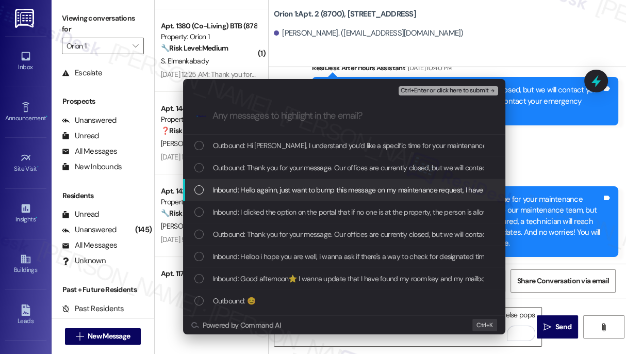
click at [291, 195] on span "Inbound: Hello againn, just want to bump this message on my maintenance request…" at bounding box center [516, 189] width 606 height 11
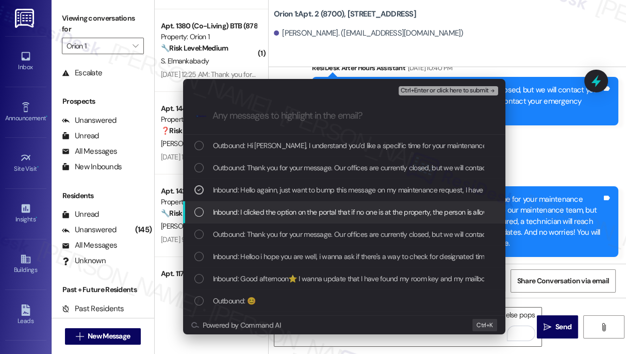
click at [301, 220] on div "Inbound: I clicked the option on the portal that if no one is at the property, …" at bounding box center [344, 212] width 322 height 22
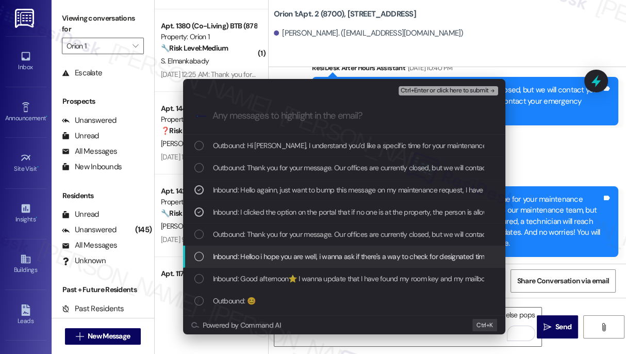
click at [367, 253] on span "Inbound: Helloo i hope you are well, i wanna ask if there's a way to check for …" at bounding box center [590, 256] width 754 height 11
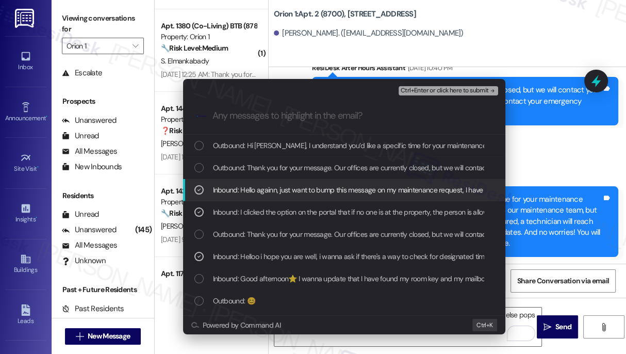
click at [367, 185] on span "Inbound: Hello againn, just want to bump this message on my maintenance request…" at bounding box center [516, 189] width 606 height 11
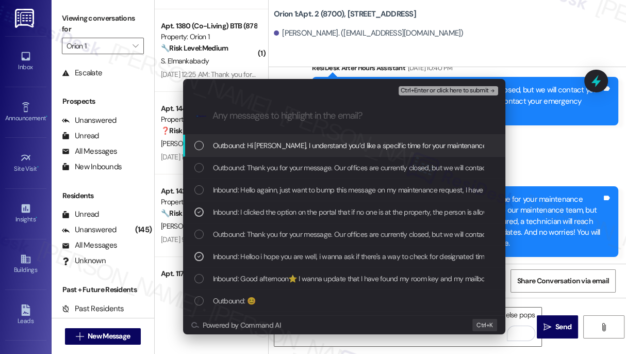
drag, startPoint x: 426, startPoint y: 90, endPoint x: 213, endPoint y: 193, distance: 236.5
click at [213, 193] on div "Escalate Conversation Medium risk Follow up on WO#26052 - Window Blinds Concern…" at bounding box center [344, 206] width 322 height 255
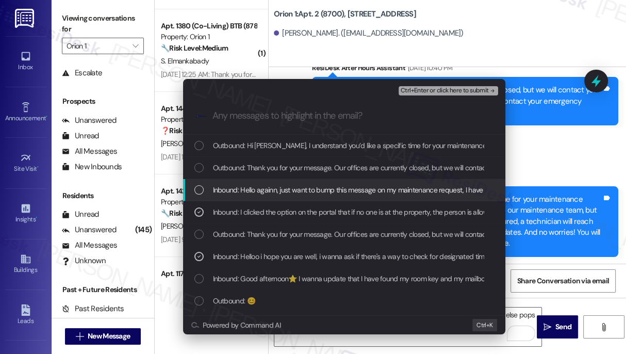
click at [230, 195] on span "Inbound: Hello againn, just want to bump this message on my maintenance request…" at bounding box center [516, 189] width 606 height 11
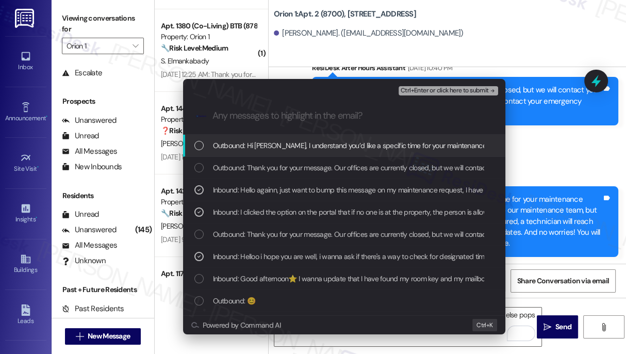
click at [431, 92] on span "Ctrl+Enter or click here to submit" at bounding box center [445, 90] width 88 height 7
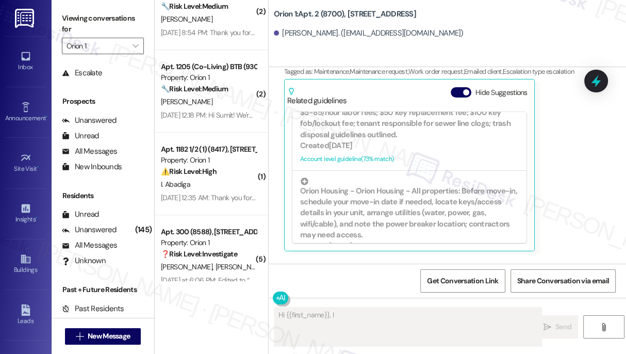
scroll to position [3846, 0]
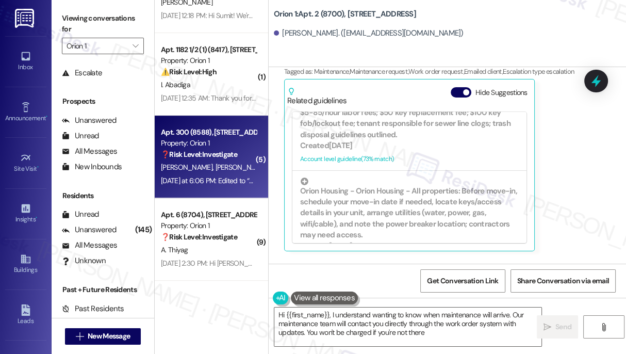
type textarea "Hi {{first_name}}, I understand wanting to know when maintenance will arrive. O…"
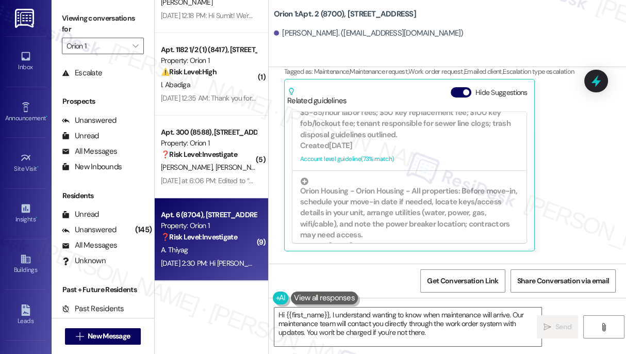
click at [228, 250] on div "A. Thiyag" at bounding box center [209, 249] width 98 height 13
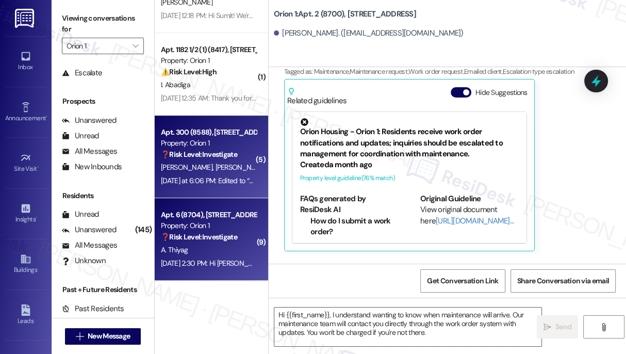
type textarea "Fetching suggested responses. Please feel free to read through the conversation…"
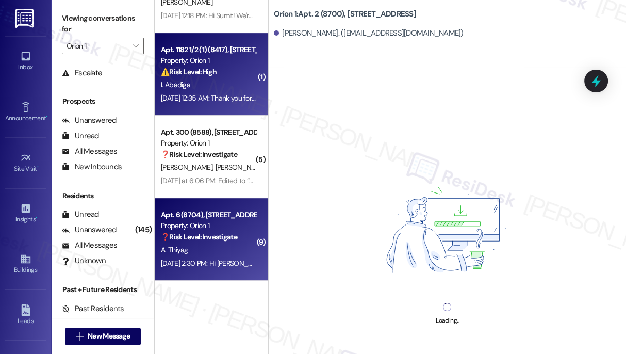
click at [245, 101] on div "Aug 23, 2025 at 12:35 AM: Thank you for your message. Our offices are currently…" at bounding box center [474, 97] width 627 height 9
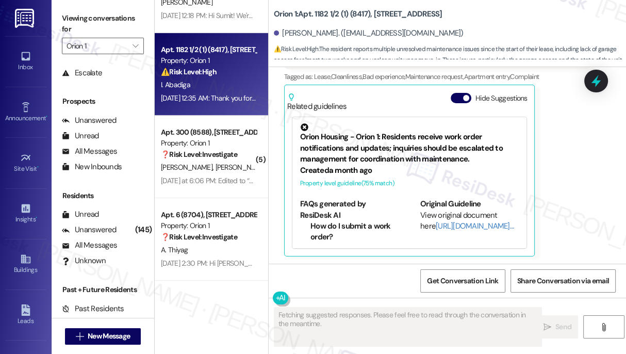
scroll to position [199, 0]
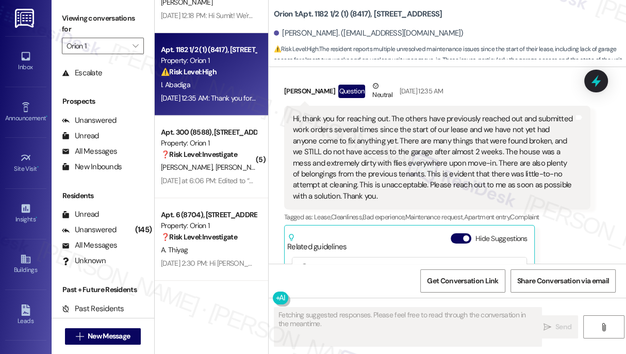
click at [353, 143] on div "Hi, thank you for reaching out. The others have previously reached out and subm…" at bounding box center [433, 157] width 281 height 88
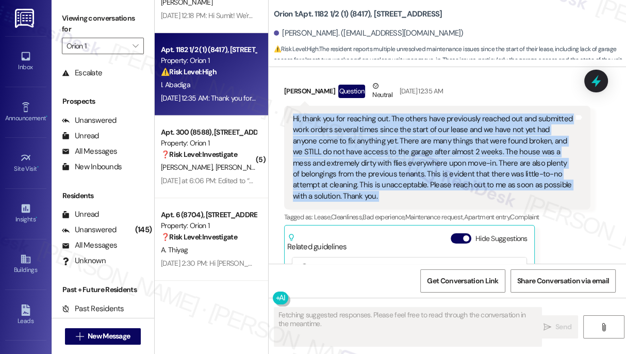
click at [353, 143] on div "Hi, thank you for reaching out. The others have previously reached out and subm…" at bounding box center [433, 157] width 281 height 88
copy div "Hi, thank you for reaching out. The others have previously reached out and subm…"
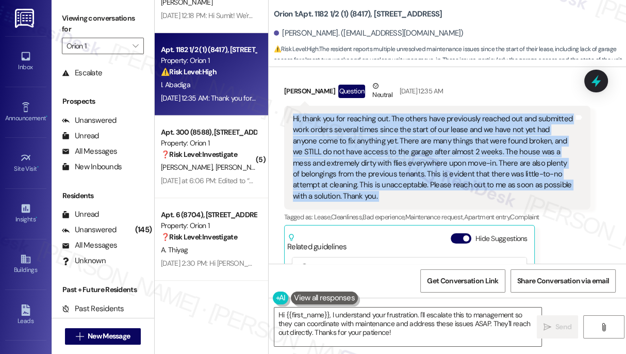
click at [384, 146] on div "Hi, thank you for reaching out. The others have previously reached out and subm…" at bounding box center [433, 157] width 281 height 88
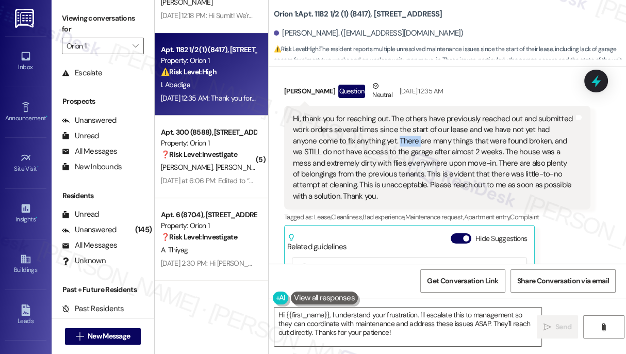
click at [384, 146] on div "Hi, thank you for reaching out. The others have previously reached out and subm…" at bounding box center [433, 157] width 281 height 88
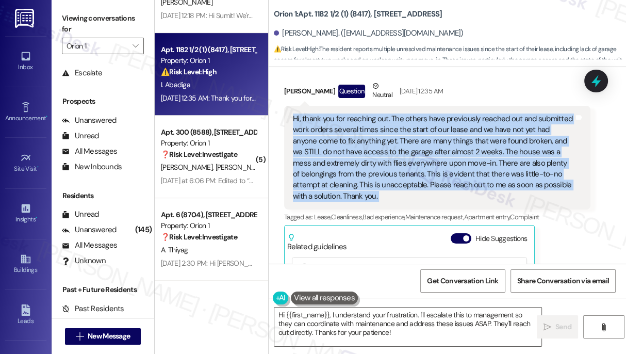
click at [384, 146] on div "Hi, thank you for reaching out. The others have previously reached out and subm…" at bounding box center [433, 157] width 281 height 88
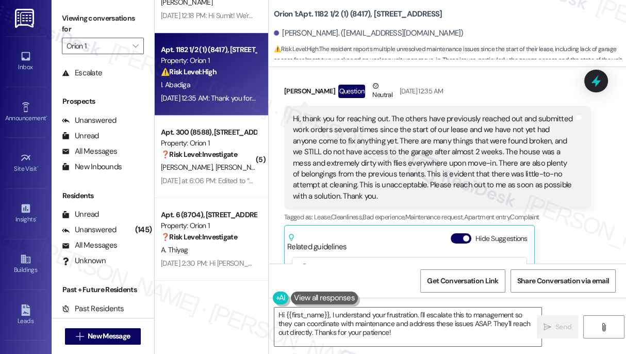
click at [625, 39] on div "Ibsa Abadiga. (ibsa.abadiga@gmail.com)" at bounding box center [450, 33] width 352 height 21
click at [55, 16] on div "Viewing conversations for Orion 1 " at bounding box center [103, 32] width 103 height 64
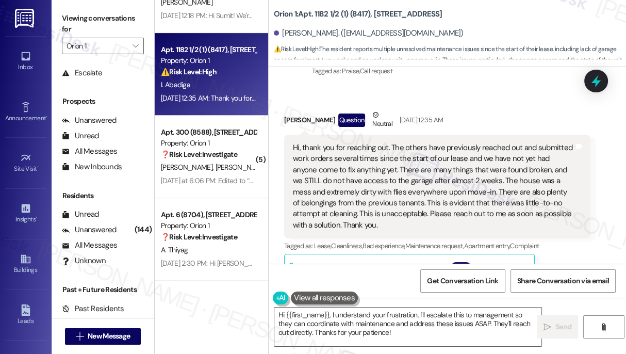
scroll to position [168, 0]
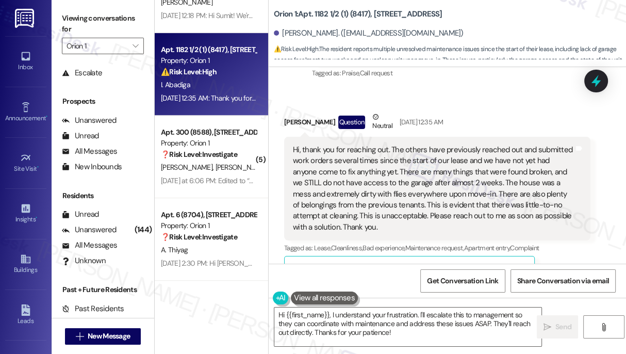
click at [371, 152] on div "Hi, thank you for reaching out. The others have previously reached out and subm…" at bounding box center [433, 188] width 281 height 88
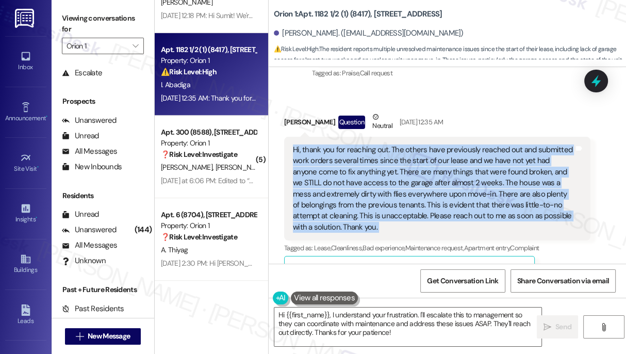
click at [371, 152] on div "Hi, thank you for reaching out. The others have previously reached out and subm…" at bounding box center [433, 188] width 281 height 88
copy div "Hi, thank you for reaching out. The others have previously reached out and subm…"
click at [370, 150] on div "Hi, thank you for reaching out. The others have previously reached out and subm…" at bounding box center [433, 188] width 281 height 88
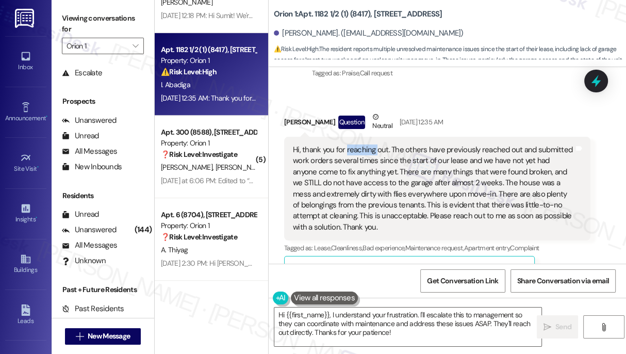
click at [370, 150] on div "Hi, thank you for reaching out. The others have previously reached out and subm…" at bounding box center [433, 188] width 281 height 88
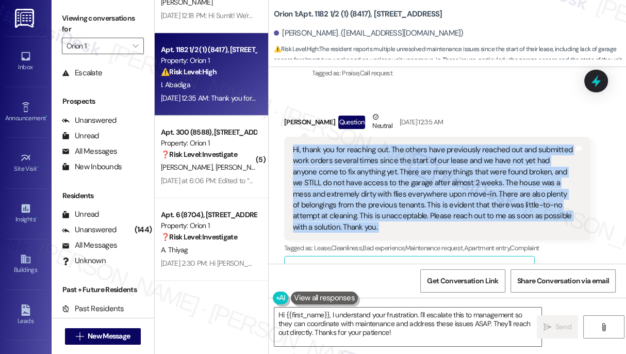
click at [370, 150] on div "Hi, thank you for reaching out. The others have previously reached out and subm…" at bounding box center [433, 188] width 281 height 88
click at [370, 168] on div "Hi, thank you for reaching out. The others have previously reached out and subm…" at bounding box center [433, 188] width 281 height 88
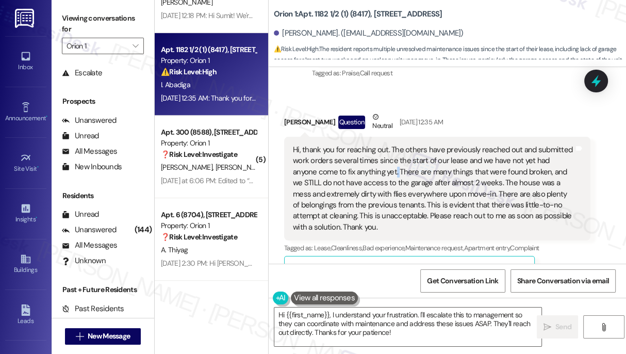
click at [370, 168] on div "Hi, thank you for reaching out. The others have previously reached out and subm…" at bounding box center [433, 188] width 281 height 88
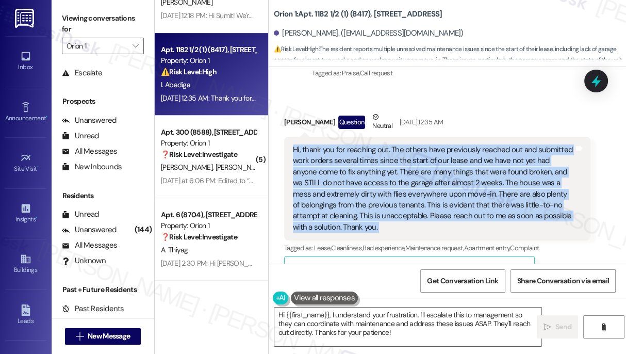
click at [370, 168] on div "Hi, thank you for reaching out. The others have previously reached out and subm…" at bounding box center [433, 188] width 281 height 88
click at [354, 320] on textarea "Hi {{first_name}}, I understand your frustration. I'll escalate this to managem…" at bounding box center [407, 326] width 267 height 39
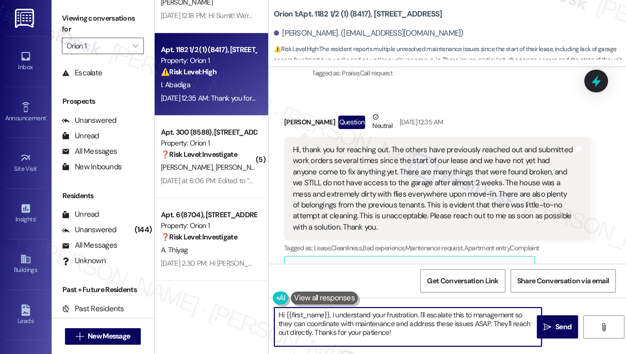
click at [354, 320] on textarea "Hi {{first_name}}, I understand your frustration. I'll escalate this to managem…" at bounding box center [407, 326] width 267 height 39
click at [459, 330] on textarea "Hi {{first_name}}, I understand your frustration. I'll escalate this to managem…" at bounding box center [407, 326] width 267 height 39
click at [399, 192] on div "Hi, thank you for reaching out. The others have previously reached out and subm…" at bounding box center [433, 188] width 281 height 88
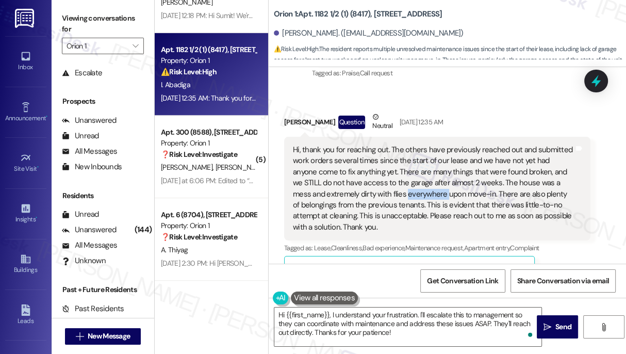
click at [399, 191] on div "Hi, thank you for reaching out. The others have previously reached out and subm…" at bounding box center [433, 188] width 281 height 88
click at [373, 14] on b "Orion 1: Apt. 1182 1/2 (1) (8417), 1180 W 37th Pl" at bounding box center [358, 14] width 169 height 11
click at [294, 119] on div "Ibsa Abadiga Question Neutral Aug 23, 2025 at 12:35 AM" at bounding box center [437, 123] width 306 height 25
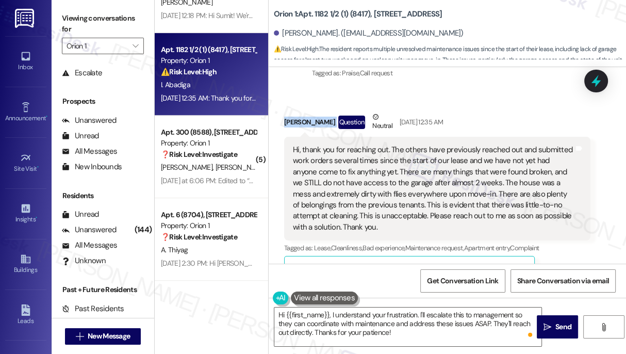
copy div "Ibsa Abadiga"
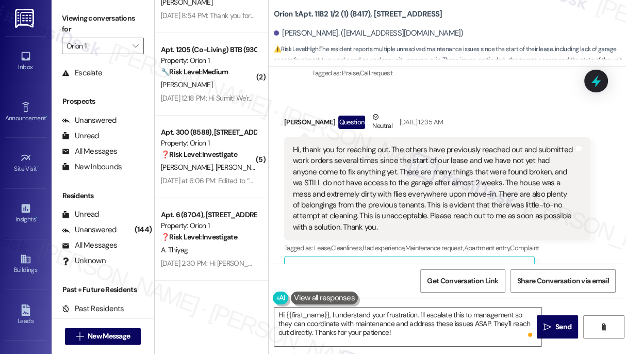
click at [60, 16] on div "Viewing conversations for Orion 1 " at bounding box center [103, 32] width 103 height 64
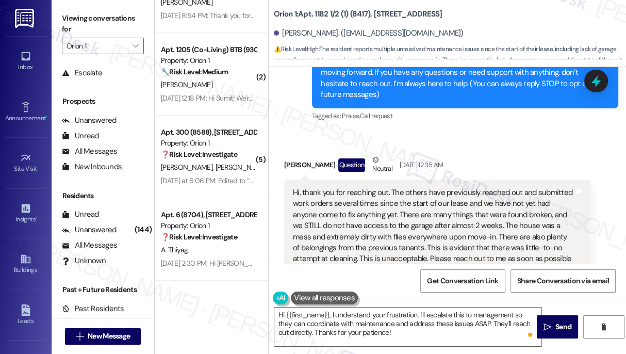
scroll to position [27, 0]
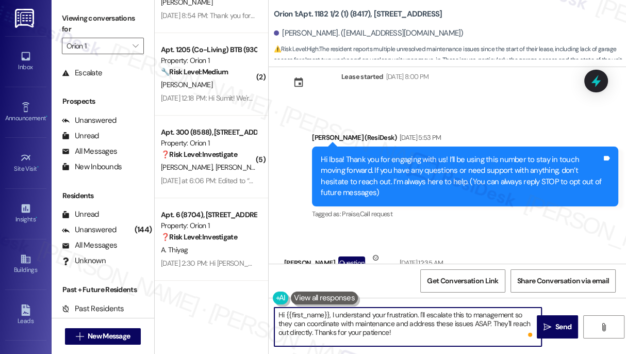
click at [369, 310] on textarea "Hi {{first_name}}, I understand your frustration. I'll escalate this to managem…" at bounding box center [407, 326] width 267 height 39
click at [399, 317] on textarea "Hi {{first_name}}, I understand your frustration. I'll escalate this to managem…" at bounding box center [407, 326] width 267 height 39
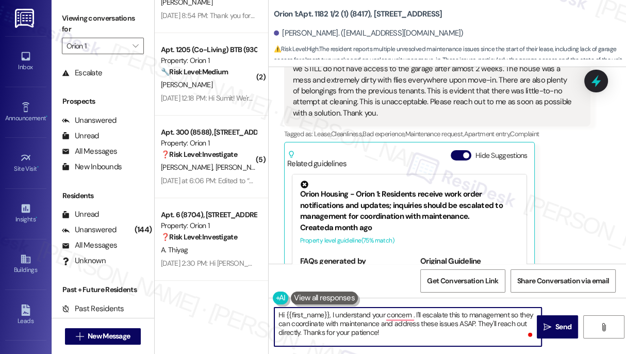
scroll to position [215, 0]
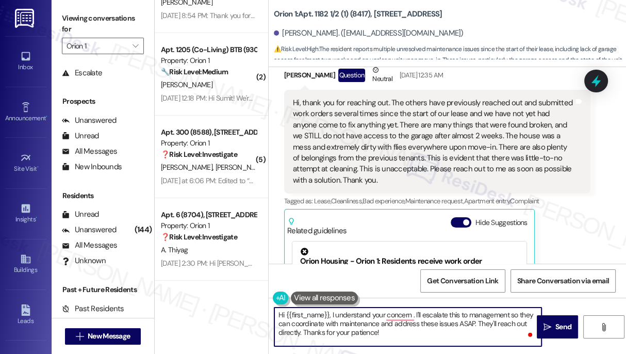
click at [434, 136] on div "Hi, thank you for reaching out. The others have previously reached out and subm…" at bounding box center [433, 142] width 281 height 88
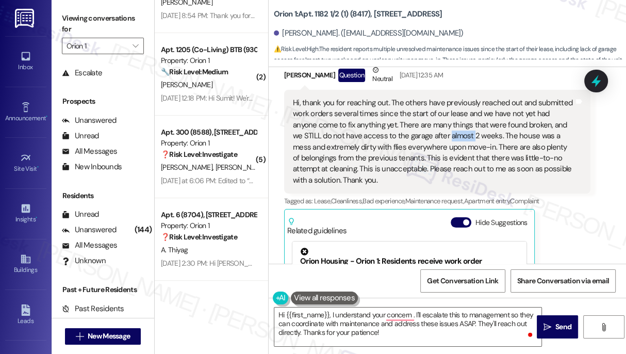
click at [434, 136] on div "Hi, thank you for reaching out. The others have previously reached out and subm…" at bounding box center [433, 142] width 281 height 88
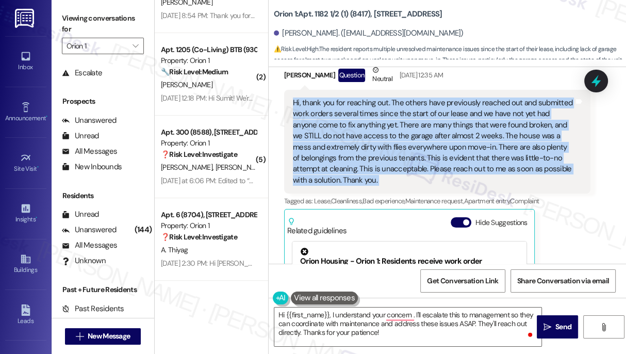
click at [434, 136] on div "Hi, thank you for reaching out. The others have previously reached out and subm…" at bounding box center [433, 142] width 281 height 88
copy div "Hi, thank you for reaching out. The others have previously reached out and subm…"
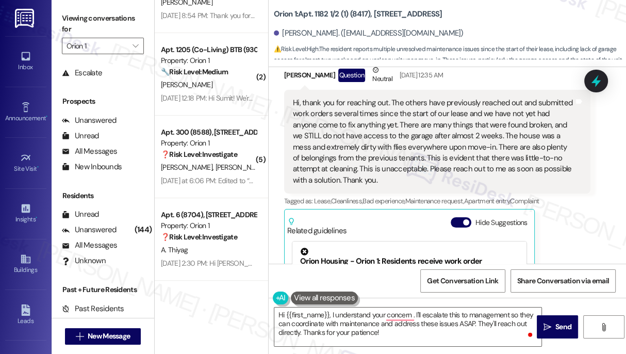
drag, startPoint x: 73, startPoint y: 11, endPoint x: 102, endPoint y: 41, distance: 41.6
click at [73, 11] on label "Viewing conversations for" at bounding box center [103, 23] width 82 height 27
click at [458, 316] on textarea "Hi {{first_name}}, I understand your concern . I'll escalate this to management…" at bounding box center [407, 326] width 267 height 39
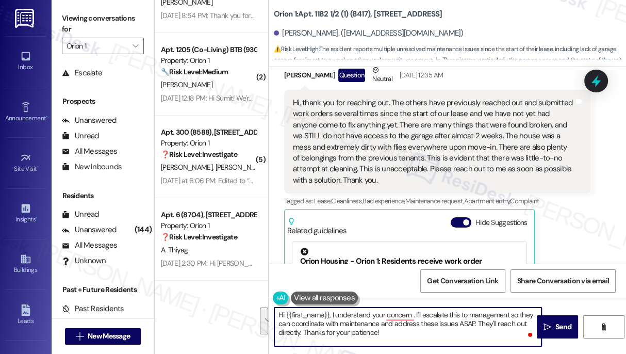
drag, startPoint x: 406, startPoint y: 333, endPoint x: 332, endPoint y: 312, distance: 76.9
click at [332, 312] on textarea "Hi {{first_name}}, I understand your concern . I'll escalate this to management…" at bounding box center [407, 326] width 267 height 39
paste textarea "just wanted to check back in — have any of the issues with the work orders, gar…"
click at [418, 311] on textarea "Hi {{first_name}}, I just wanted to check back in — have any of the issues with…" at bounding box center [407, 326] width 267 height 39
click at [452, 321] on textarea "Hi {{first_name}}, I just wanted to check back in. Have any of the issues with …" at bounding box center [407, 326] width 267 height 39
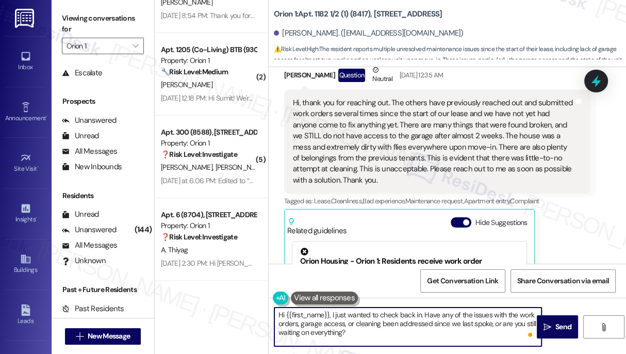
click at [452, 321] on textarea "Hi {{first_name}}, I just wanted to check back in. Have any of the issues with …" at bounding box center [407, 326] width 267 height 39
click at [483, 322] on textarea "Hi {{first_name}}, I just wanted to check back in. Have any of the issues with …" at bounding box center [407, 326] width 267 height 39
click at [427, 328] on textarea "Hi {{first_name}}, I just wanted to check back in. Have any of the issues with …" at bounding box center [407, 326] width 267 height 39
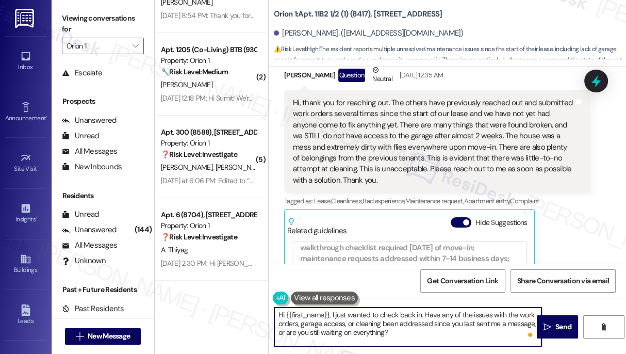
scroll to position [281, 0]
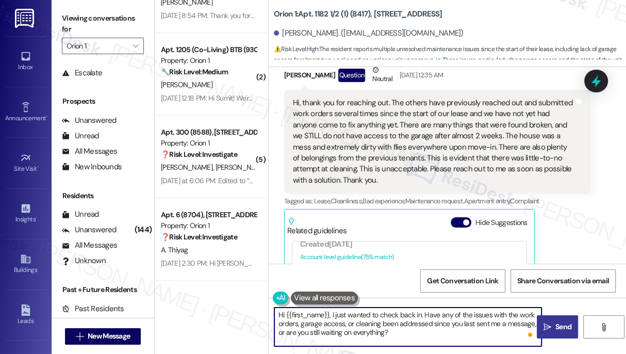
type textarea "Hi {{first_name}}, I just wanted to check back in. Have any of the issues with …"
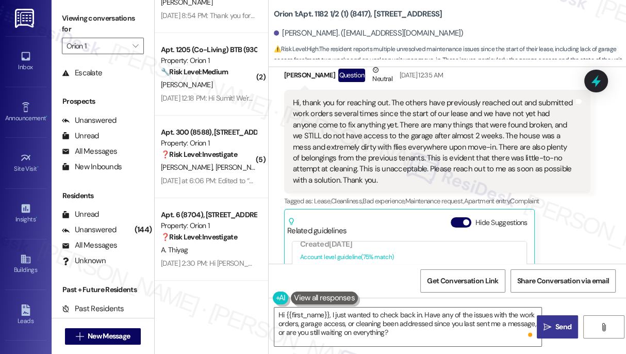
click at [556, 326] on span "Send" at bounding box center [564, 326] width 16 height 11
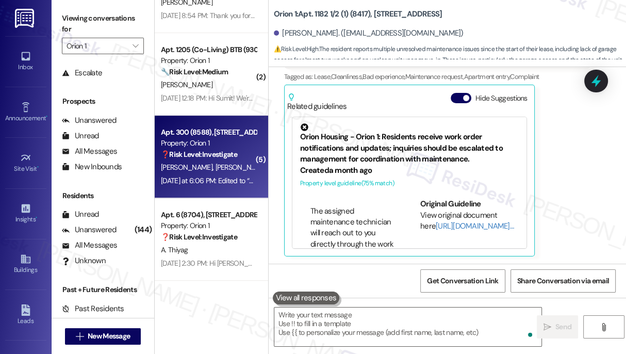
scroll to position [234, 0]
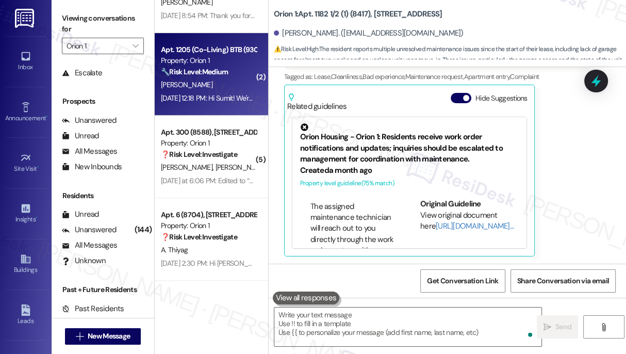
click at [233, 106] on div "Apt. 1205 (Co-Living) BTB (9303), 1205 W 37th Dr Property: Orion 1 🔧 Risk Level…" at bounding box center [211, 74] width 113 height 83
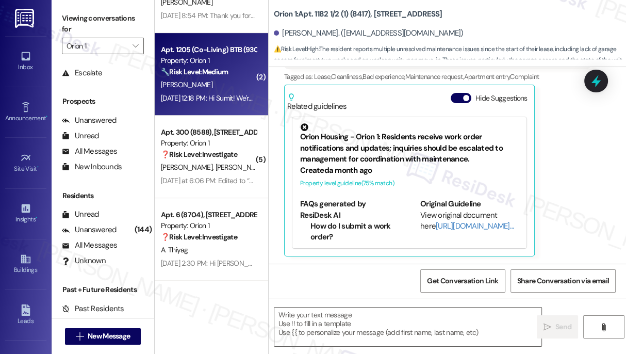
type textarea "Fetching suggested responses. Please feel free to read through the conversation…"
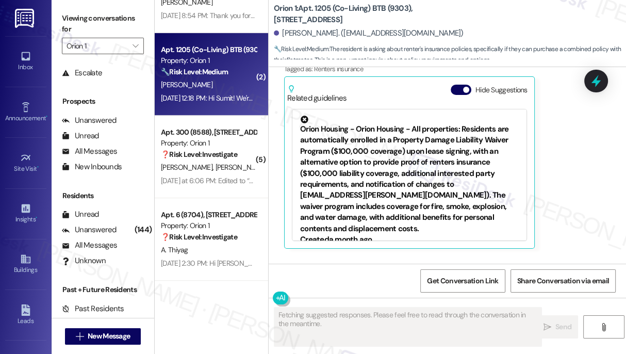
scroll to position [197, 0]
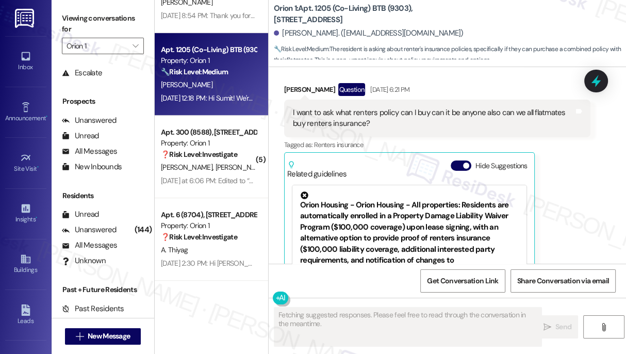
click at [391, 128] on div "I want to ask what renters policy can I buy can it be anyone also can we all fl…" at bounding box center [433, 118] width 281 height 22
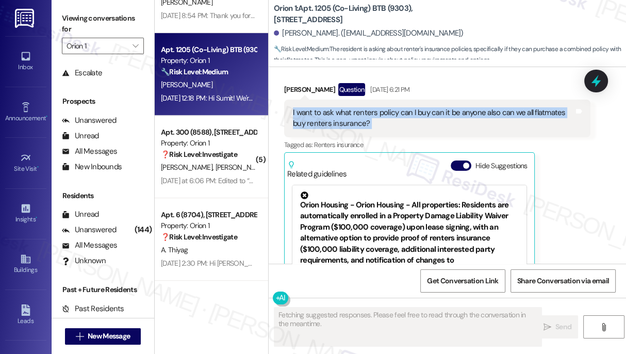
click at [391, 128] on div "I want to ask what renters policy can I buy can it be anyone also can we all fl…" at bounding box center [433, 118] width 281 height 22
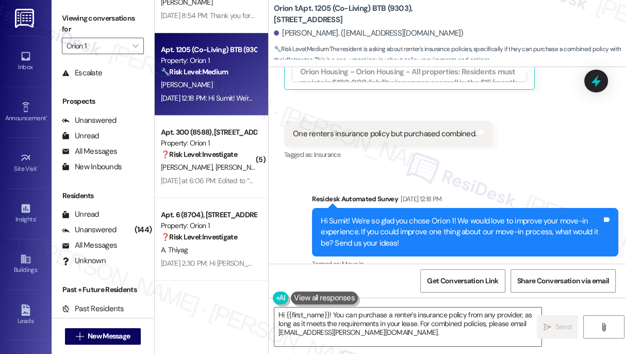
scroll to position [447, 0]
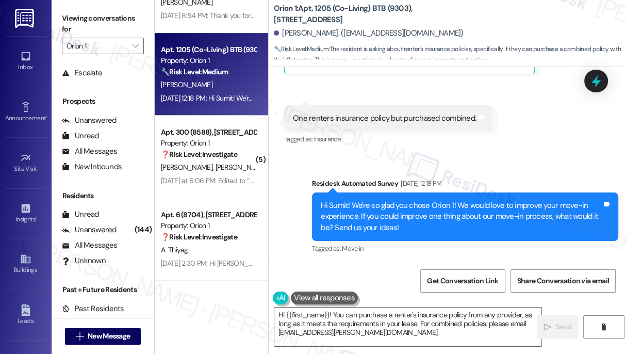
click at [510, 226] on div "Hi Sumit! We're so glad you chose Orion 1! We would love to improve your move-i…" at bounding box center [461, 216] width 281 height 33
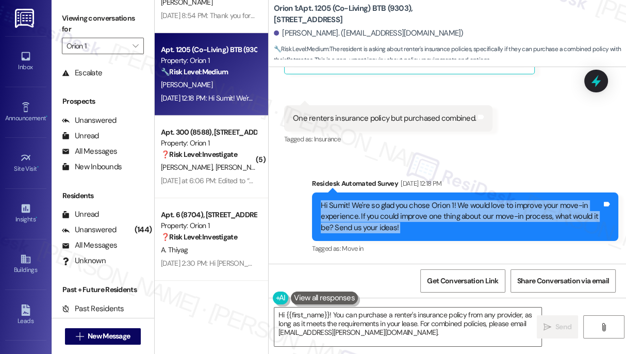
click at [510, 226] on div "Hi Sumit! We're so glad you chose Orion 1! We would love to improve your move-i…" at bounding box center [461, 216] width 281 height 33
click at [496, 216] on div "Hi Sumit! We're so glad you chose Orion 1! We would love to improve your move-i…" at bounding box center [461, 216] width 281 height 33
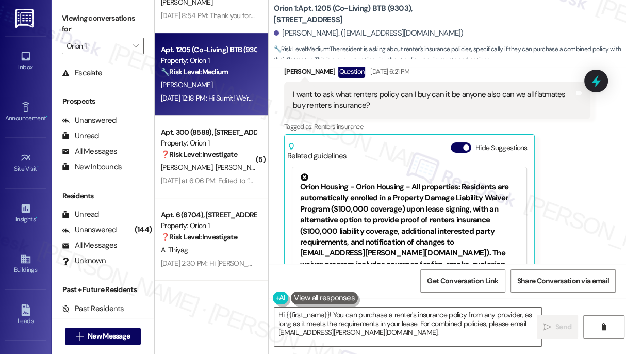
scroll to position [213, 0]
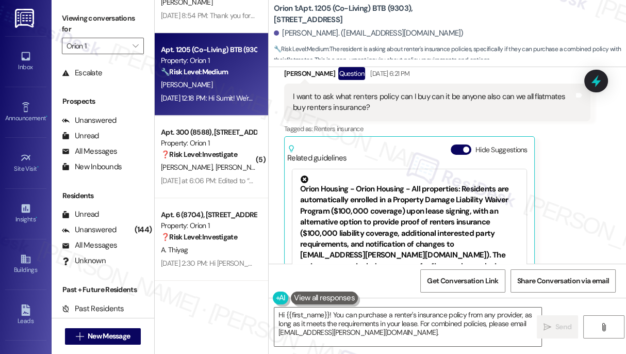
click at [340, 103] on div "I want to ask what renters policy can I buy can it be anyone also can we all fl…" at bounding box center [433, 102] width 281 height 22
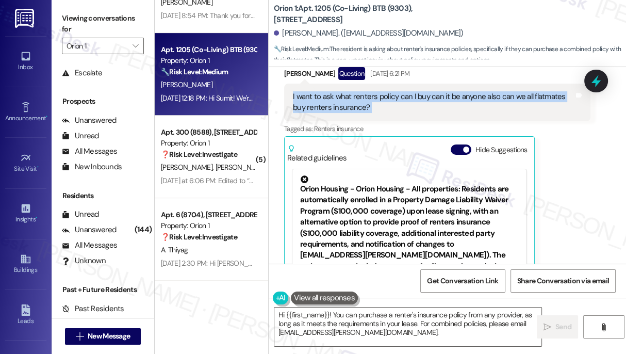
click at [340, 103] on div "I want to ask what renters policy can I buy can it be anyone also can we all fl…" at bounding box center [433, 102] width 281 height 22
copy div "I want to ask what renters policy can I buy can it be anyone also can we all fl…"
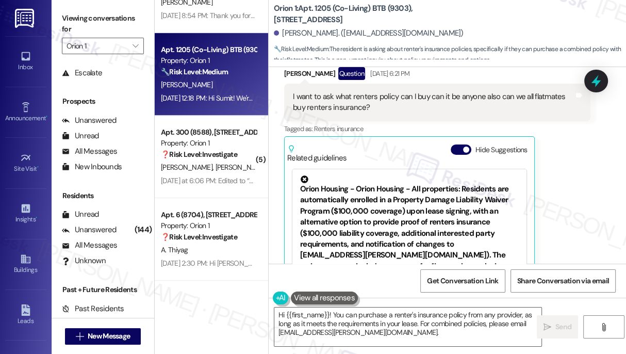
drag, startPoint x: 57, startPoint y: 13, endPoint x: 73, endPoint y: 16, distance: 15.7
click at [58, 13] on div "Viewing conversations for Orion 1 " at bounding box center [103, 32] width 103 height 64
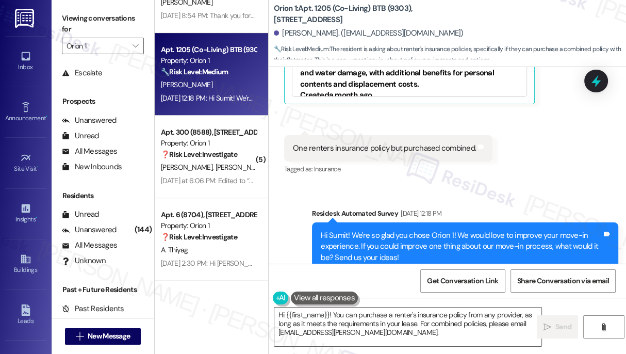
scroll to position [447, 0]
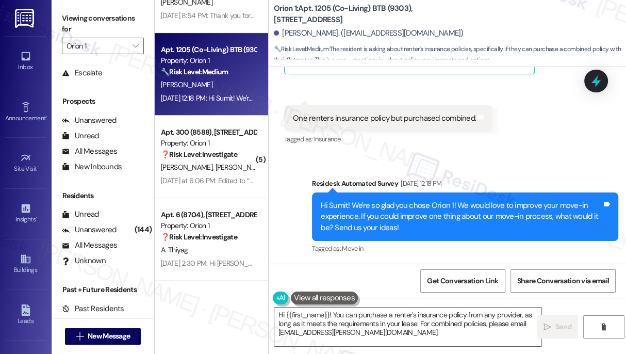
click at [351, 99] on div "Received via SMS 6:22 PM Sumit Kothari Aug 20, 2025 at 6:22 PM One renters insu…" at bounding box center [389, 126] width 224 height 57
click at [344, 115] on div "One renters insurance policy but purchased combined." at bounding box center [384, 118] width 183 height 11
copy div "One renters insurance policy but purchased combined. Tags and notes"
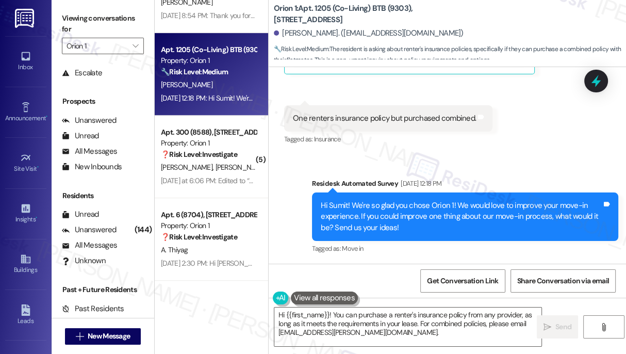
drag, startPoint x: 60, startPoint y: 19, endPoint x: 74, endPoint y: 21, distance: 13.6
click at [60, 19] on div "Viewing conversations for Orion 1 " at bounding box center [103, 32] width 103 height 64
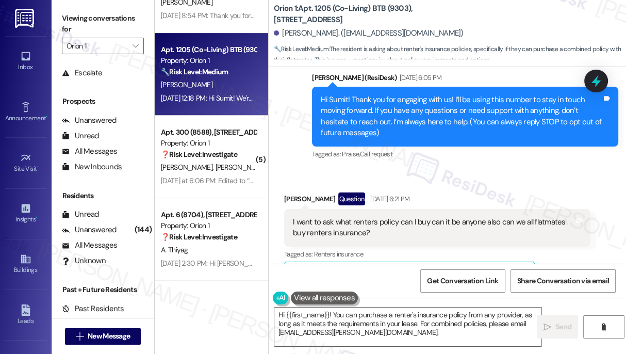
scroll to position [72, 0]
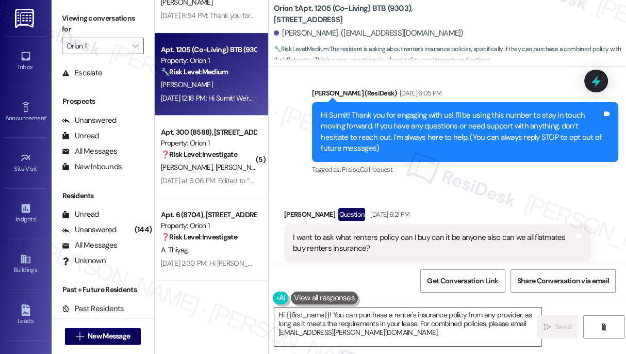
click at [443, 131] on div "Hi Sumit! Thank you for engaging with us! I’ll be using this number to stay in …" at bounding box center [461, 132] width 281 height 44
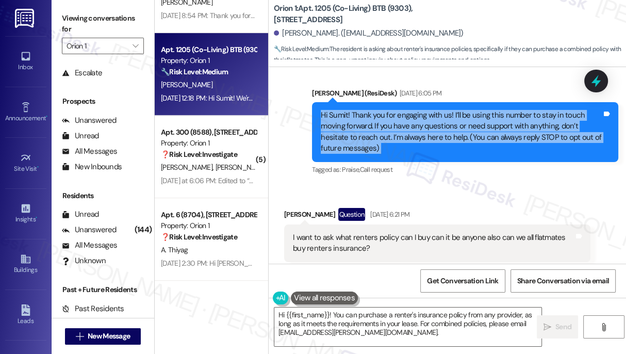
click at [443, 131] on div "Hi Sumit! Thank you for engaging with us! I’ll be using this number to stay in …" at bounding box center [461, 132] width 281 height 44
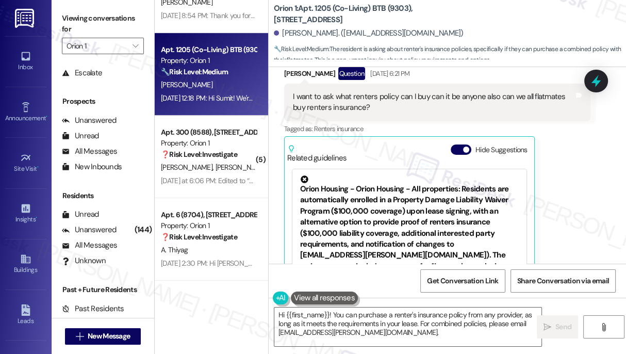
scroll to position [46, 0]
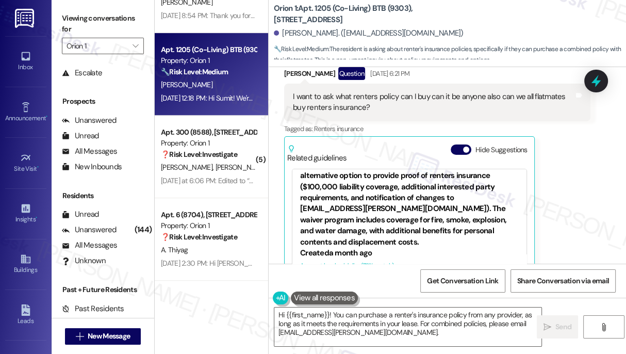
click at [445, 198] on div "Orion Housing - Orion Housing - All properties: Residents are automatically enr…" at bounding box center [409, 188] width 219 height 119
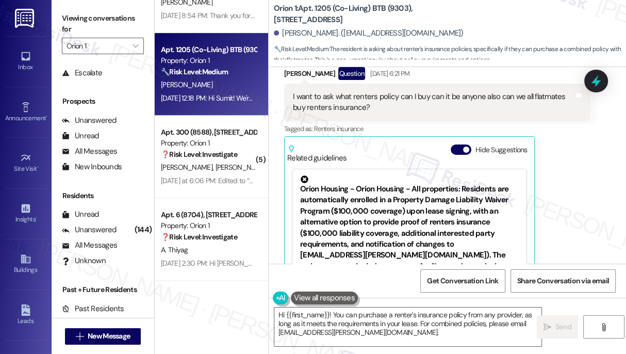
scroll to position [93, 0]
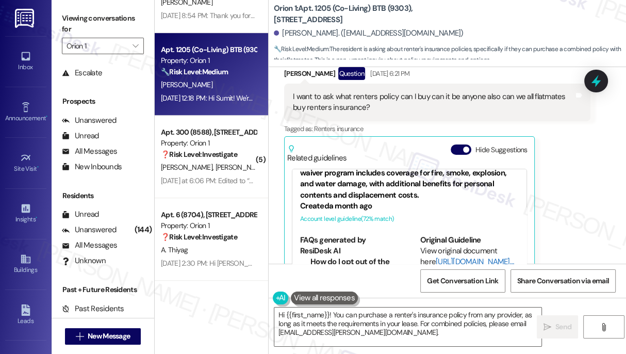
click at [436, 256] on link "[URL][DOMAIN_NAME]…" at bounding box center [475, 261] width 78 height 10
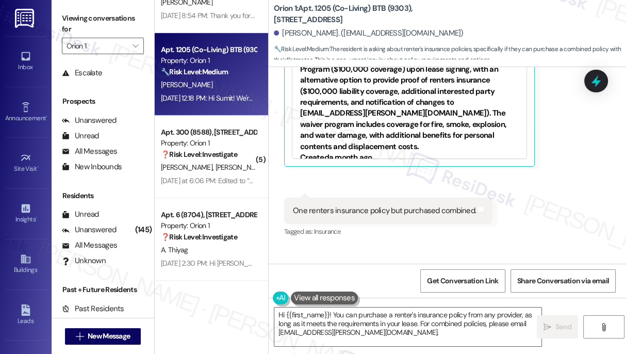
scroll to position [353, 0]
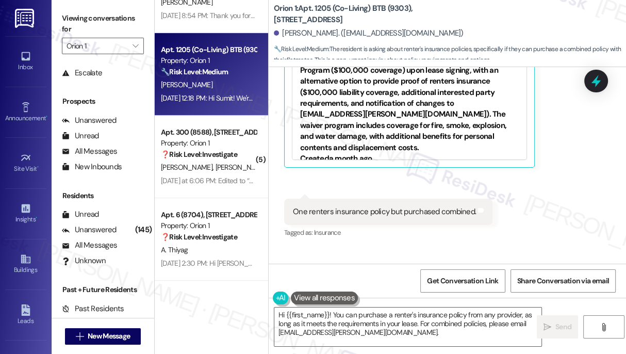
click at [382, 203] on div "One renters insurance policy but purchased combined. Tags and notes" at bounding box center [388, 212] width 208 height 26
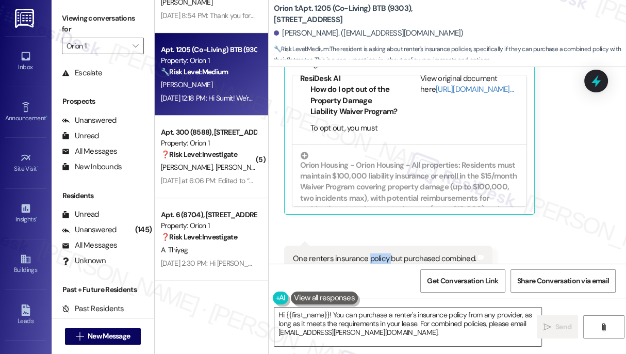
scroll to position [187, 0]
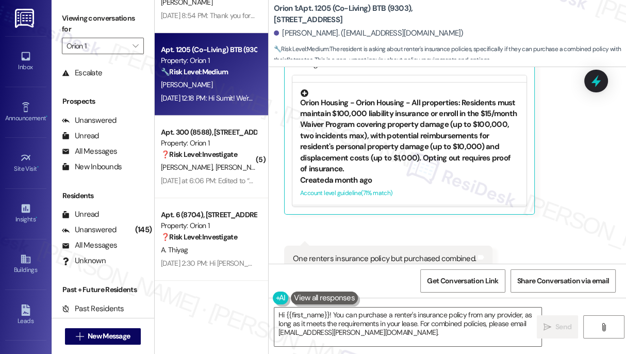
click at [402, 124] on div "Orion Housing - Orion Housing - All properties: Residents must maintain $100,00…" at bounding box center [409, 132] width 219 height 86
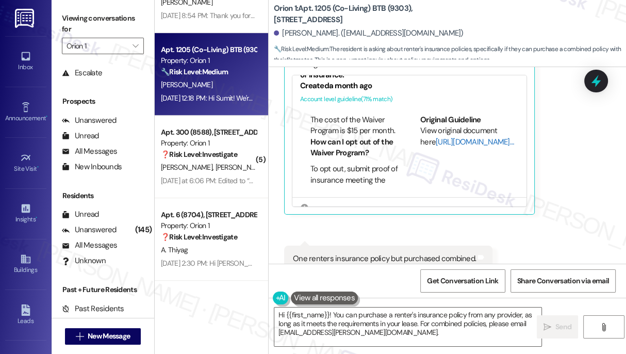
click at [443, 137] on link "[URL][DOMAIN_NAME]…" at bounding box center [475, 142] width 78 height 10
click at [353, 320] on textarea "Hi {{first_name}}! You can purchase a renter's insurance policy from any provid…" at bounding box center [407, 326] width 267 height 39
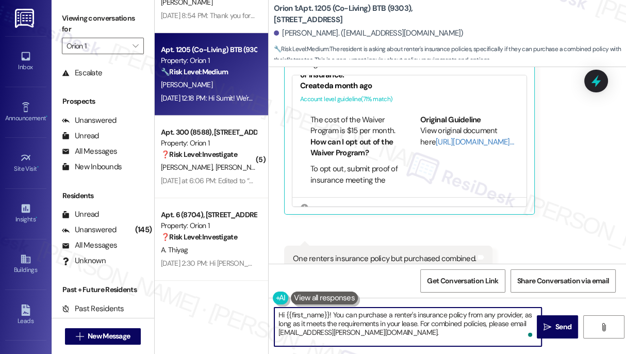
click at [457, 314] on textarea "Hi {{first_name}}! You can purchase a renter's insurance policy from any provid…" at bounding box center [407, 326] width 267 height 39
click at [456, 314] on textarea "Hi {{first_name}}! You can purchase a renter's insurance policy from any provid…" at bounding box center [407, 326] width 267 height 39
click at [372, 325] on textarea "Hi {{first_name}}! You can purchase a renter's insurance policy from any provid…" at bounding box center [407, 326] width 267 height 39
drag, startPoint x: 418, startPoint y: 334, endPoint x: 392, endPoint y: 321, distance: 28.6
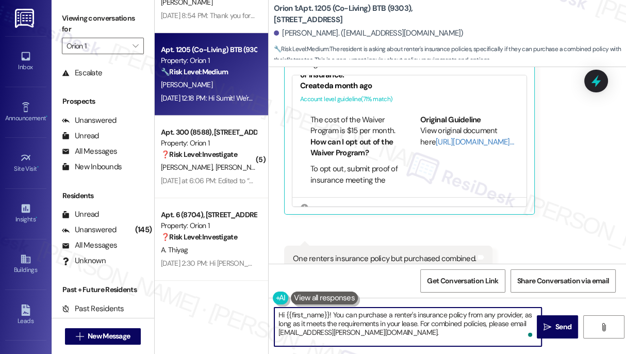
click at [392, 321] on textarea "Hi {{first_name}}! You can purchase a renter's insurance policy from any provid…" at bounding box center [407, 326] width 267 height 39
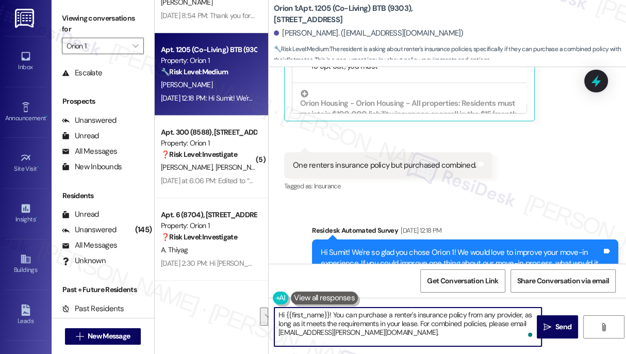
scroll to position [400, 0]
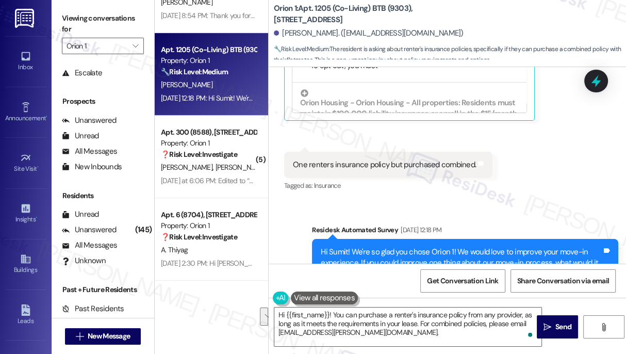
click at [409, 170] on div "One renters insurance policy but purchased combined. Tags and notes" at bounding box center [388, 165] width 208 height 26
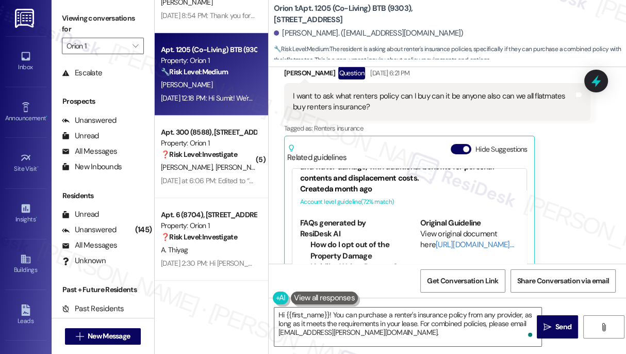
scroll to position [93, 0]
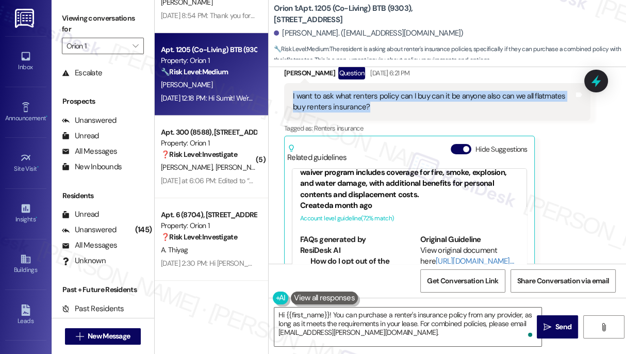
drag, startPoint x: 293, startPoint y: 94, endPoint x: 421, endPoint y: 115, distance: 130.1
click at [421, 115] on div "I want to ask what renters policy can I buy can it be anyone also can we all fl…" at bounding box center [437, 102] width 306 height 38
click at [402, 104] on div "I want to ask what renters policy can I buy can it be anyone also can we all fl…" at bounding box center [433, 102] width 281 height 22
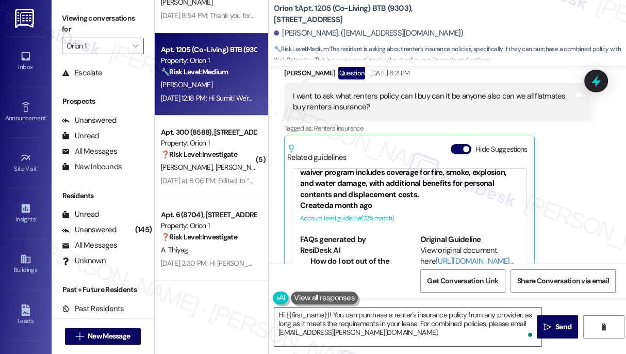
click at [402, 104] on div "I want to ask what renters policy can I buy can it be anyone also can we all fl…" at bounding box center [433, 102] width 281 height 22
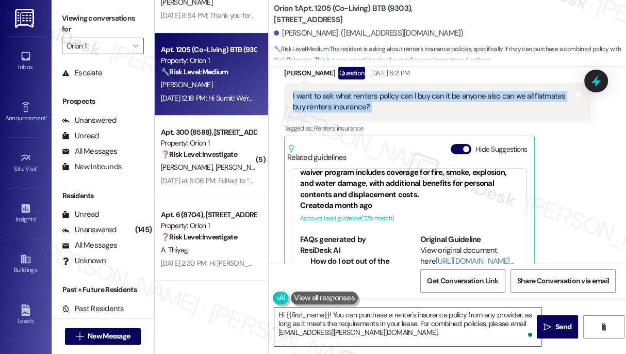
click at [402, 104] on div "I want to ask what renters policy can I buy can it be anyone also can we all fl…" at bounding box center [433, 102] width 281 height 22
click at [391, 98] on div "I want to ask what renters policy can I buy can it be anyone also can we all fl…" at bounding box center [433, 102] width 281 height 22
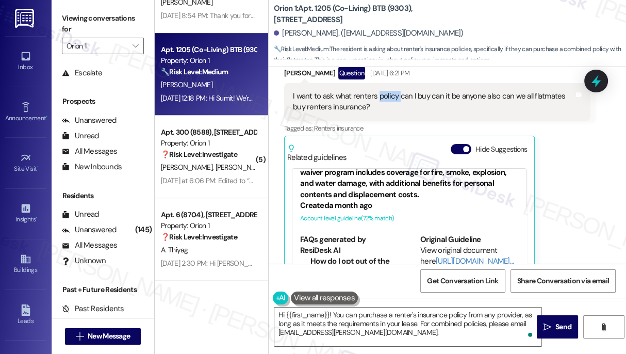
click at [391, 98] on div "I want to ask what renters policy can I buy can it be anyone also can we all fl…" at bounding box center [433, 102] width 281 height 22
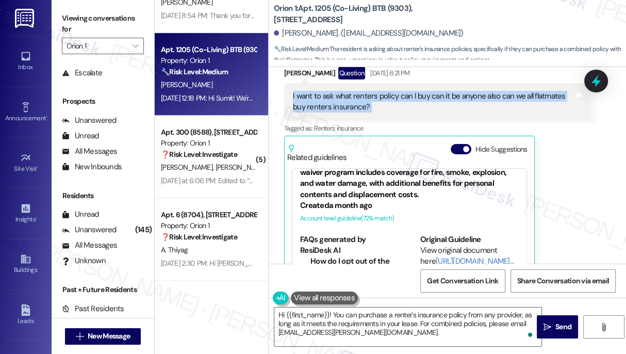
click at [391, 98] on div "I want to ask what renters policy can I buy can it be anyone also can we all fl…" at bounding box center [433, 102] width 281 height 22
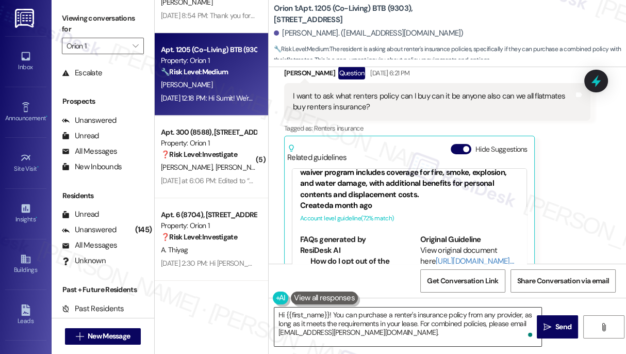
click at [364, 314] on textarea "Hi {{first_name}}! You can purchase a renter's insurance policy from any provid…" at bounding box center [407, 326] width 267 height 39
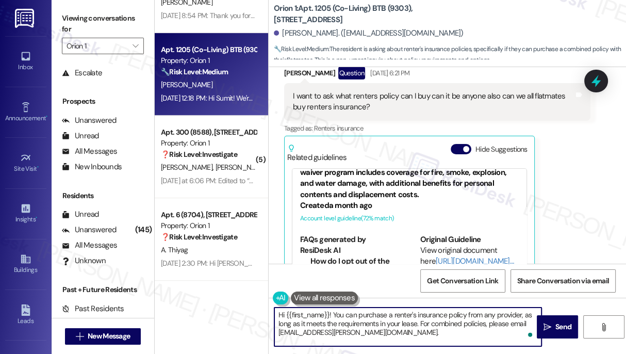
click at [364, 314] on textarea "Hi {{first_name}}! You can purchase a renter's insurance policy from any provid…" at bounding box center [407, 326] width 267 height 39
click at [356, 117] on div "I want to ask what renters policy can I buy can it be anyone also can we all fl…" at bounding box center [437, 102] width 306 height 38
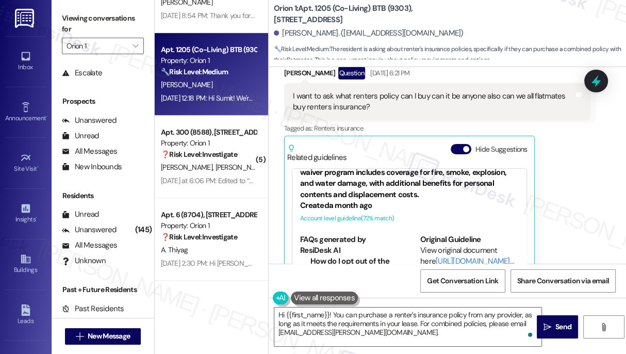
click at [358, 105] on div "I want to ask what renters policy can I buy can it be anyone also can we all fl…" at bounding box center [433, 102] width 281 height 22
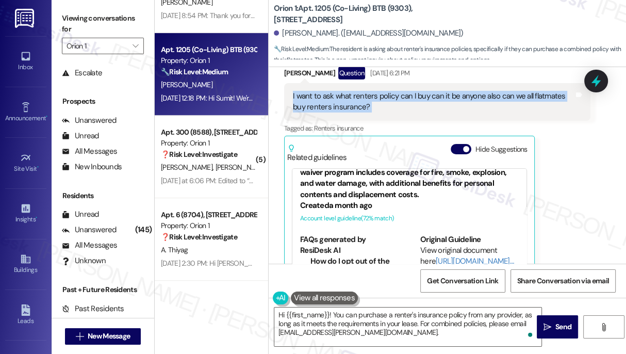
click at [358, 105] on div "I want to ask what renters policy can I buy can it be anyone also can we all fl…" at bounding box center [433, 102] width 281 height 22
click at [377, 105] on div "I want to ask what renters policy can I buy can it be anyone also can we all fl…" at bounding box center [433, 102] width 281 height 22
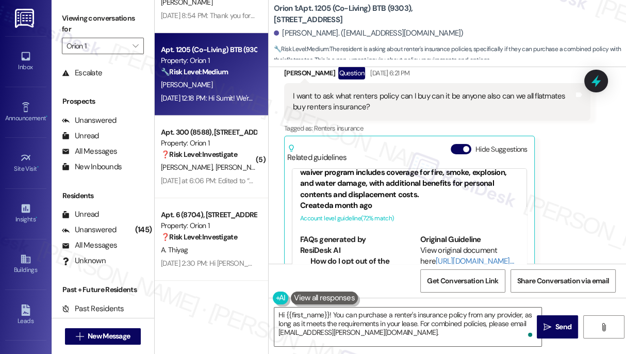
click at [377, 105] on div "I want to ask what renters policy can I buy can it be anyone also can we all fl…" at bounding box center [433, 102] width 281 height 22
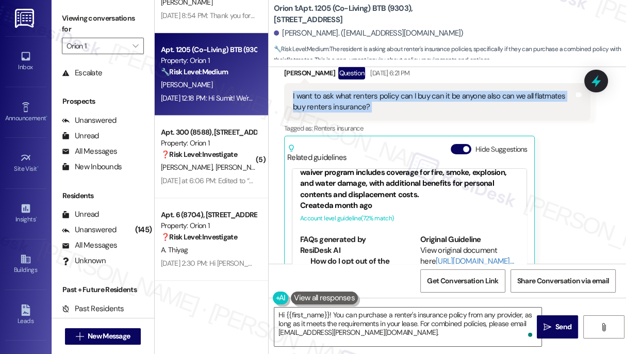
click at [377, 105] on div "I want to ask what renters policy can I buy can it be anyone also can we all fl…" at bounding box center [433, 102] width 281 height 22
click at [62, 23] on label "Viewing conversations for" at bounding box center [103, 23] width 82 height 27
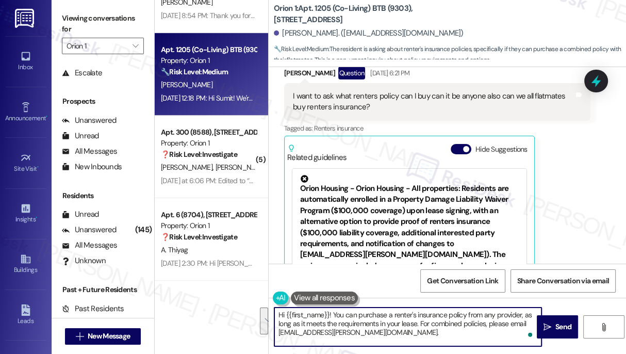
drag, startPoint x: 360, startPoint y: 333, endPoint x: 334, endPoint y: 314, distance: 32.1
click at [334, 314] on textarea "Hi {{first_name}}! You can purchase a renter's insurance policy from any provid…" at bounding box center [407, 326] width 267 height 39
paste textarea "I just wanted to check back in — were you able to decide on a renter’s insuranc…"
drag, startPoint x: 433, startPoint y: 314, endPoint x: 424, endPoint y: 311, distance: 9.6
click at [424, 311] on textarea "Hi {{first_name}}! I just wanted to check back in — were you able to decide on …" at bounding box center [407, 326] width 267 height 39
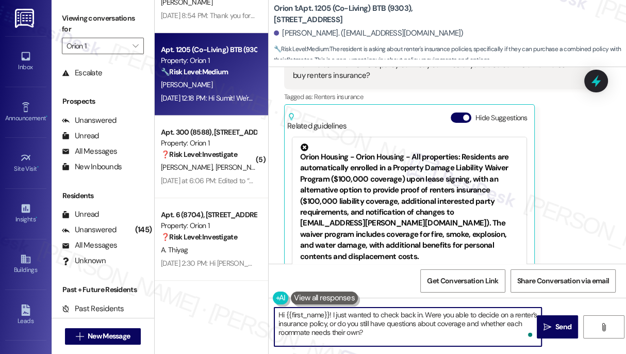
scroll to position [260, 0]
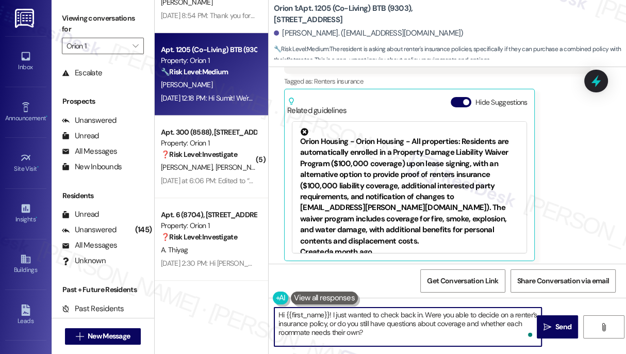
click at [351, 316] on textarea "Hi {{first_name}}! I just wanted to check back in. Were you able to decide on a…" at bounding box center [407, 326] width 267 height 39
type textarea "Hi {{first_name}}! I just wanted to check back in. Were you able to decide on a…"
drag, startPoint x: 564, startPoint y: 327, endPoint x: 557, endPoint y: 323, distance: 8.1
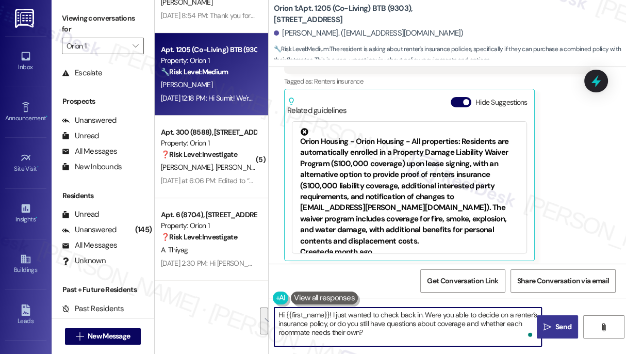
click at [564, 327] on span "Send" at bounding box center [564, 326] width 16 height 11
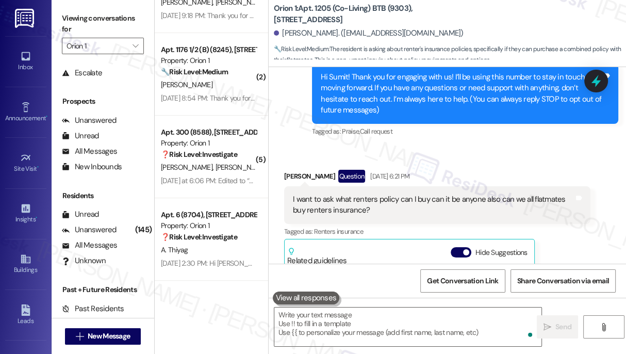
scroll to position [109, 0]
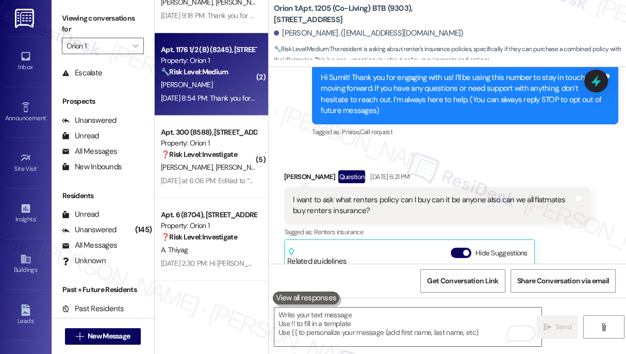
click at [211, 105] on div "Apt. 1176 1/2 (B) (8245), 1180 W 37th Pl Property: Orion 1 🔧 Risk Level: Medium…" at bounding box center [211, 74] width 113 height 83
type textarea "Fetching suggested responses. Please feel free to read through the conversation…"
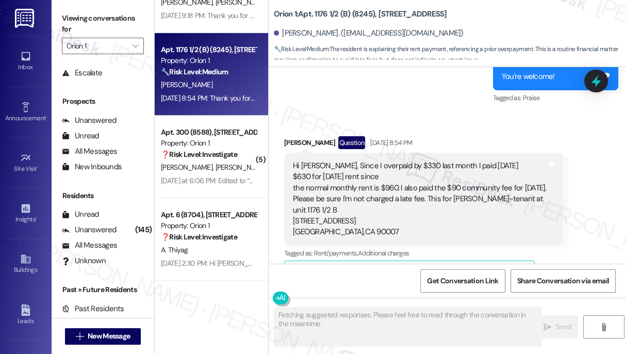
scroll to position [1029, 0]
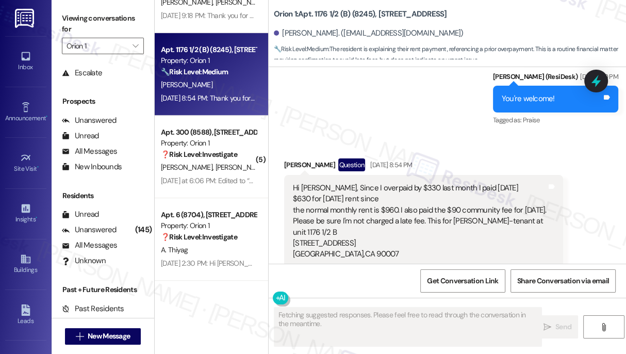
click at [330, 183] on div "Hi [PERSON_NAME], Since I overpaid by $330 last month I paid [DATE] $630 for [D…" at bounding box center [420, 221] width 254 height 77
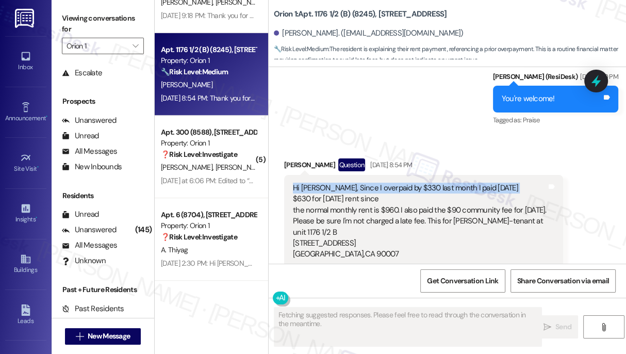
click at [330, 183] on div "Hi [PERSON_NAME], Since I overpaid by $330 last month I paid [DATE] $630 for [D…" at bounding box center [420, 221] width 254 height 77
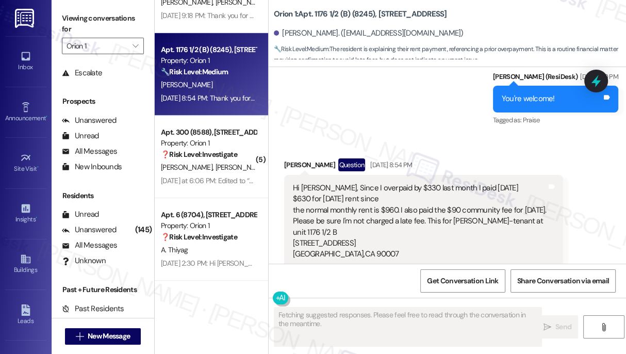
click at [386, 212] on div "Hi [PERSON_NAME], Since I overpaid by $330 last month I paid [DATE] $630 for [D…" at bounding box center [420, 221] width 254 height 77
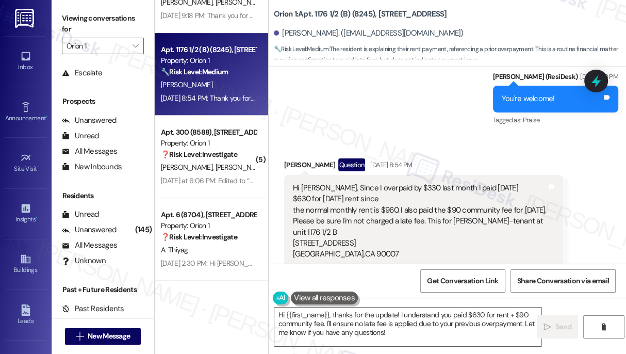
drag, startPoint x: 360, startPoint y: 178, endPoint x: 375, endPoint y: 228, distance: 51.1
click at [375, 228] on div "Hi [PERSON_NAME], Since I overpaid by $330 last month I paid [DATE] $630 for [D…" at bounding box center [420, 221] width 254 height 77
click at [336, 190] on div "Hi [PERSON_NAME], Since I overpaid by $330 last month I paid [DATE] $630 for [D…" at bounding box center [420, 221] width 254 height 77
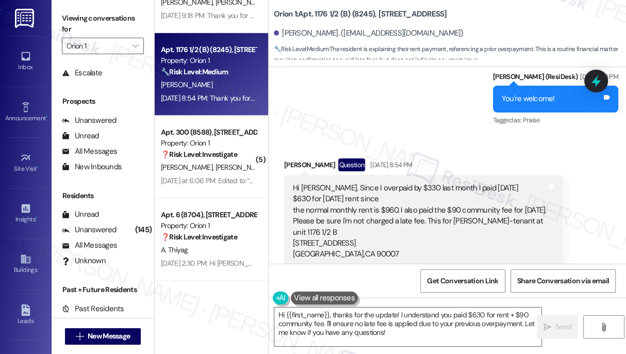
click at [337, 208] on div "Hi [PERSON_NAME], Since I overpaid by $330 last month I paid [DATE] $630 for [D…" at bounding box center [420, 221] width 254 height 77
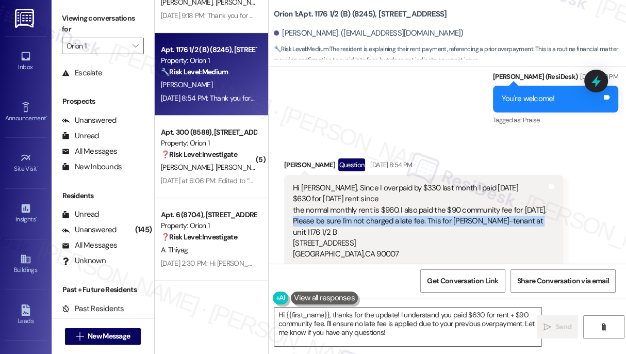
click at [337, 208] on div "Hi [PERSON_NAME], Since I overpaid by $330 last month I paid [DATE] $630 for [D…" at bounding box center [420, 221] width 254 height 77
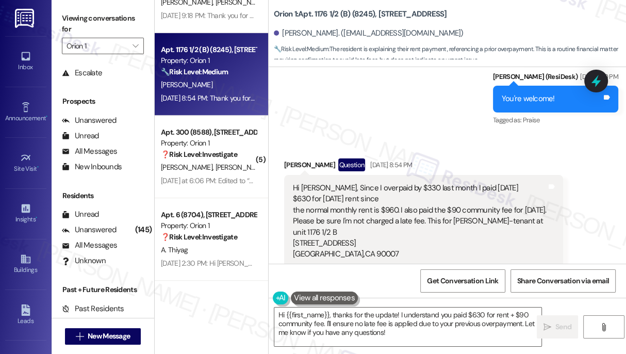
click at [408, 193] on div "Hi [PERSON_NAME], Since I overpaid by $330 last month I paid [DATE] $630 for [D…" at bounding box center [420, 221] width 254 height 77
click at [491, 192] on div "Hi [PERSON_NAME], Since I overpaid by $330 last month I paid [DATE] $630 for [D…" at bounding box center [420, 221] width 254 height 77
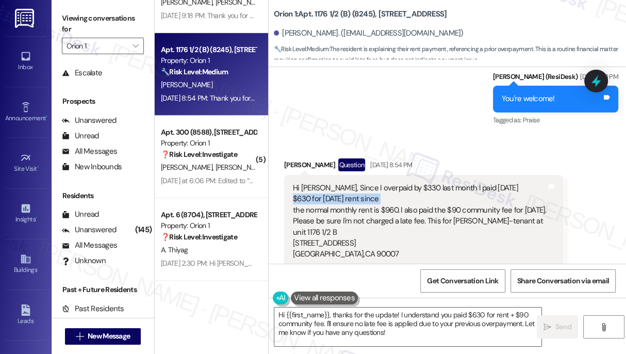
click at [490, 192] on div "Hi [PERSON_NAME], Since I overpaid by $330 last month I paid [DATE] $630 for [D…" at bounding box center [420, 221] width 254 height 77
click at [367, 199] on div "Hi [PERSON_NAME], Since I overpaid by $330 last month I paid [DATE] $630 for [D…" at bounding box center [420, 221] width 254 height 77
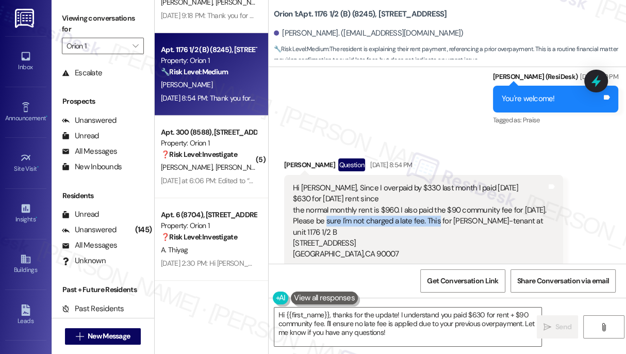
drag, startPoint x: 326, startPoint y: 206, endPoint x: 436, endPoint y: 208, distance: 109.9
click at [436, 208] on div "Hi [PERSON_NAME], Since I overpaid by $330 last month I paid [DATE] $630 for [D…" at bounding box center [420, 221] width 254 height 77
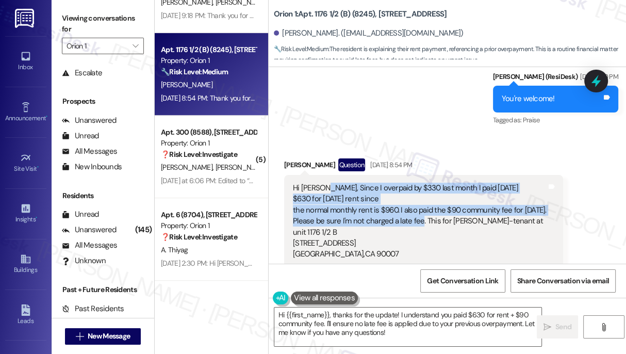
drag, startPoint x: 420, startPoint y: 209, endPoint x: 323, endPoint y: 174, distance: 103.6
click at [323, 183] on div "Hi [PERSON_NAME], Since I overpaid by $330 last month I paid [DATE] $630 for [D…" at bounding box center [420, 221] width 254 height 77
copy div "Since I overpaid by $330 last month I paid today $630 for Sept. 1st rent since …"
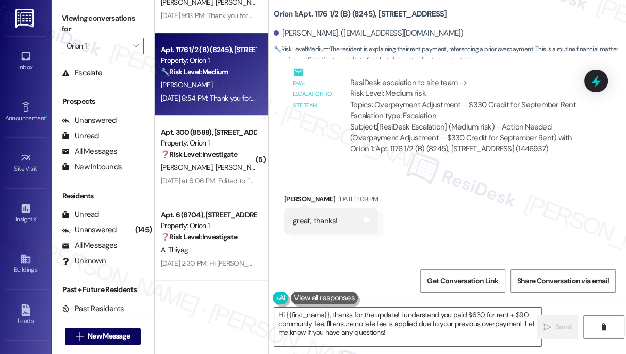
scroll to position [716, 0]
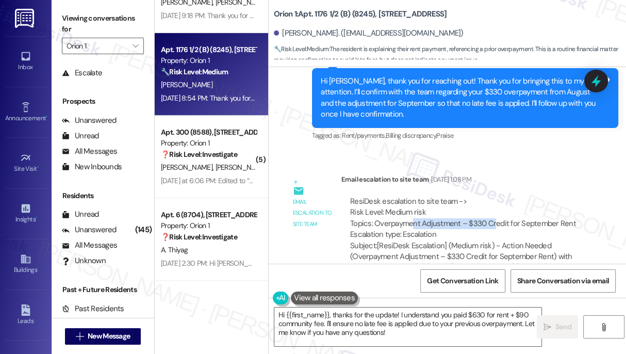
drag, startPoint x: 412, startPoint y: 208, endPoint x: 492, endPoint y: 210, distance: 80.5
click at [492, 210] on div "ResiDesk escalation to site team -> Risk Level: Medium risk Topics: Overpayment…" at bounding box center [466, 218] width 232 height 44
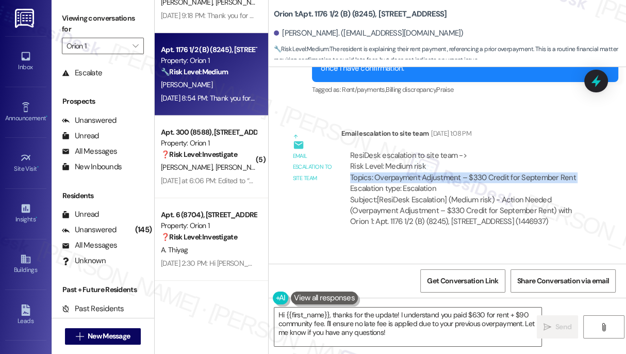
scroll to position [575, 0]
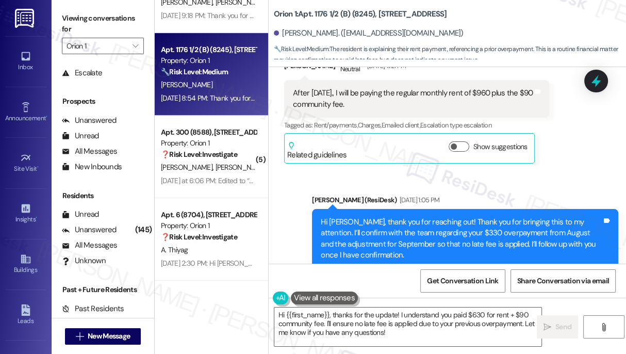
click at [408, 217] on div "Hi [PERSON_NAME], thank you for reaching out! Thank you for bringing this to my…" at bounding box center [461, 239] width 281 height 44
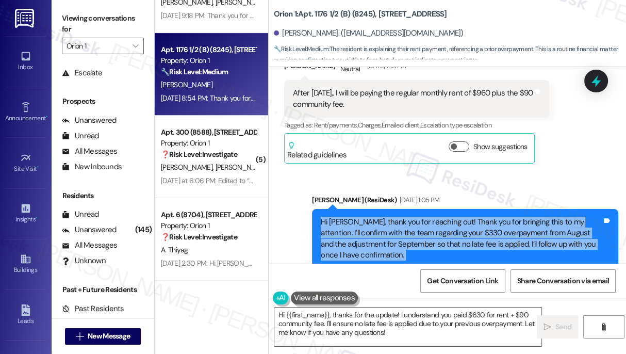
click at [408, 217] on div "Hi [PERSON_NAME], thank you for reaching out! Thank you for bringing this to my…" at bounding box center [461, 239] width 281 height 44
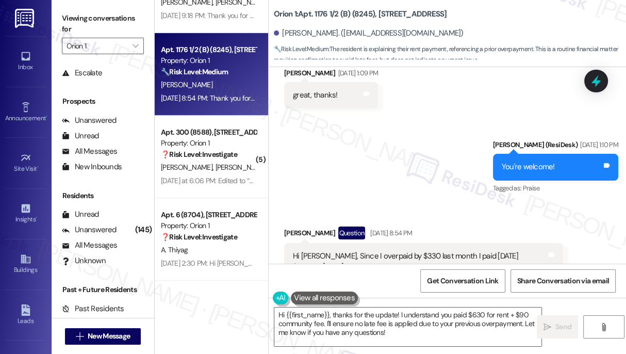
scroll to position [1091, 0]
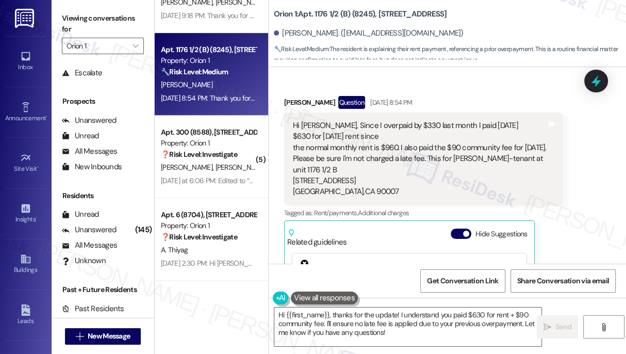
click at [352, 124] on div "Hi [PERSON_NAME], Since I overpaid by $330 last month I paid [DATE] $630 for [D…" at bounding box center [420, 158] width 254 height 77
click at [360, 120] on div "Hi [PERSON_NAME], Since I overpaid by $330 last month I paid [DATE] $630 for [D…" at bounding box center [420, 158] width 254 height 77
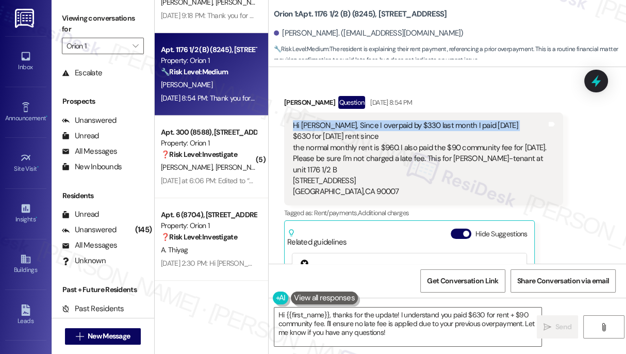
click at [360, 120] on div "Hi [PERSON_NAME], Since I overpaid by $330 last month I paid [DATE] $630 for [D…" at bounding box center [420, 158] width 254 height 77
click at [352, 128] on div "Hi [PERSON_NAME], Since I overpaid by $330 last month I paid [DATE] $630 for [D…" at bounding box center [420, 158] width 254 height 77
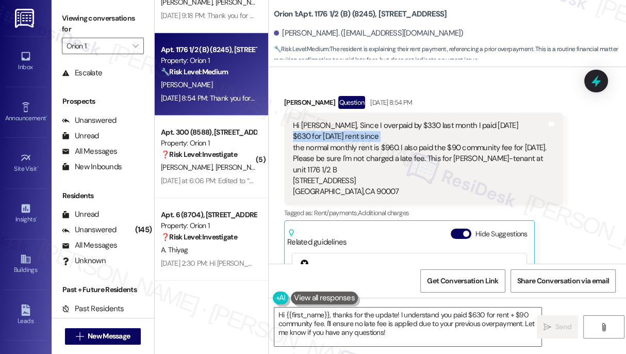
click at [352, 128] on div "Hi [PERSON_NAME], Since I overpaid by $330 last month I paid [DATE] $630 for [D…" at bounding box center [420, 158] width 254 height 77
click at [367, 137] on div "Hi [PERSON_NAME], Since I overpaid by $330 last month I paid [DATE] $630 for [D…" at bounding box center [420, 158] width 254 height 77
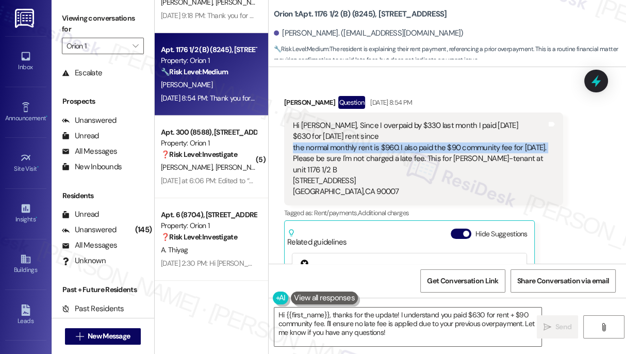
click at [367, 137] on div "Hi [PERSON_NAME], Since I overpaid by $330 last month I paid [DATE] $630 for [D…" at bounding box center [420, 158] width 254 height 77
click at [422, 136] on div "Hi [PERSON_NAME], Since I overpaid by $330 last month I paid [DATE] $630 for [D…" at bounding box center [420, 158] width 254 height 77
click at [401, 141] on div "Hi [PERSON_NAME], Since I overpaid by $330 last month I paid [DATE] $630 for [D…" at bounding box center [420, 158] width 254 height 77
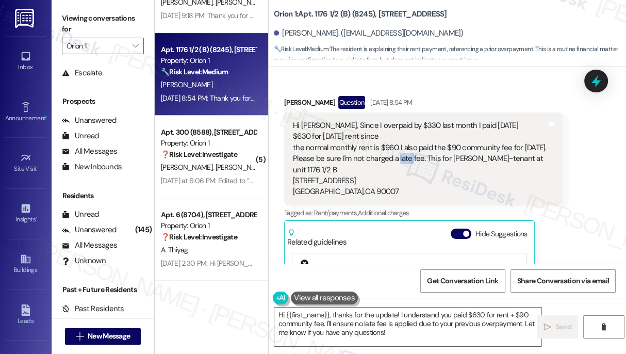
click at [401, 141] on div "Hi [PERSON_NAME], Since I overpaid by $330 last month I paid [DATE] $630 for [D…" at bounding box center [420, 158] width 254 height 77
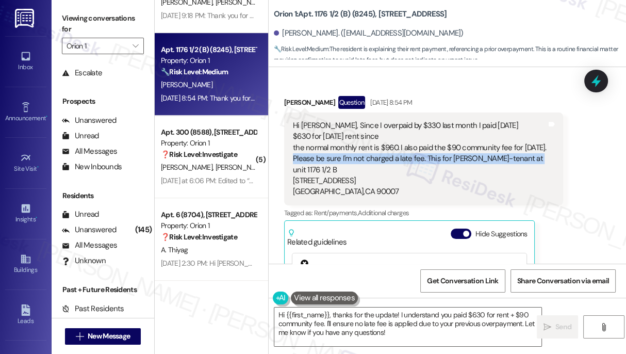
click at [401, 141] on div "Hi [PERSON_NAME], Since I overpaid by $330 last month I paid [DATE] $630 for [D…" at bounding box center [420, 158] width 254 height 77
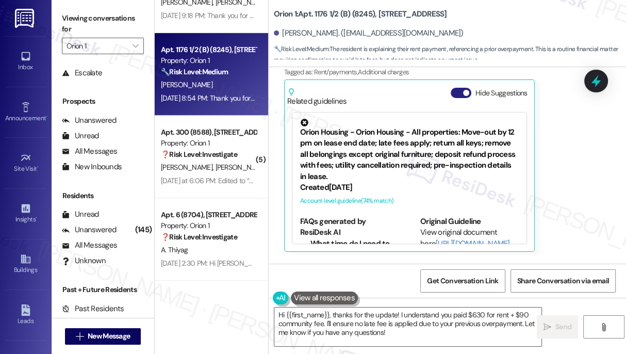
click at [464, 90] on span "button" at bounding box center [466, 93] width 6 height 6
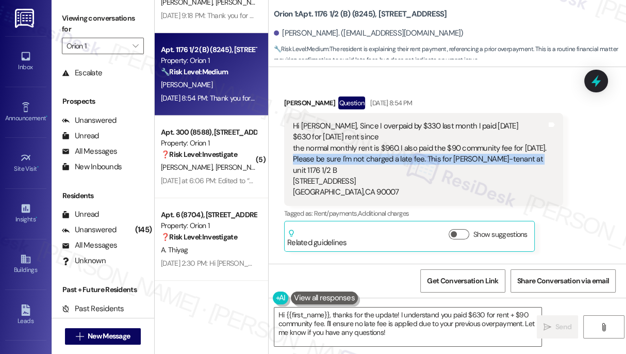
scroll to position [1091, 0]
click at [366, 326] on textarea "Hi {{first_name}}, thanks for the update! I understand you paid $630 for rent +…" at bounding box center [407, 326] width 267 height 39
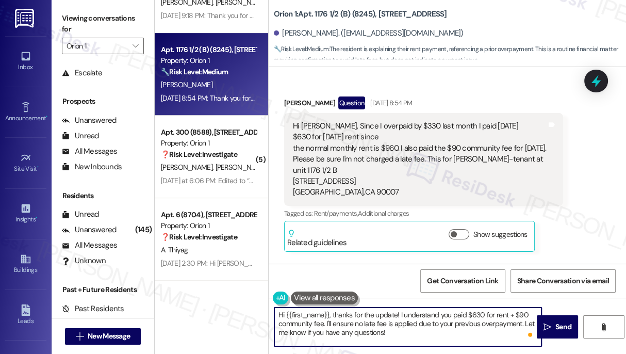
drag, startPoint x: 332, startPoint y: 322, endPoint x: 354, endPoint y: 320, distance: 21.8
click at [354, 320] on textarea "Hi {{first_name}}, thanks for the update! I understand you paid $630 for rent +…" at bounding box center [407, 326] width 267 height 39
type textarea "Hi {{first_name}}, thanks for the update! I understand you paid $630 for rent +…"
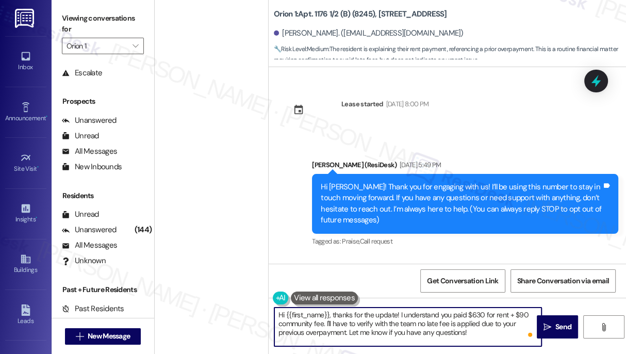
scroll to position [1091, 0]
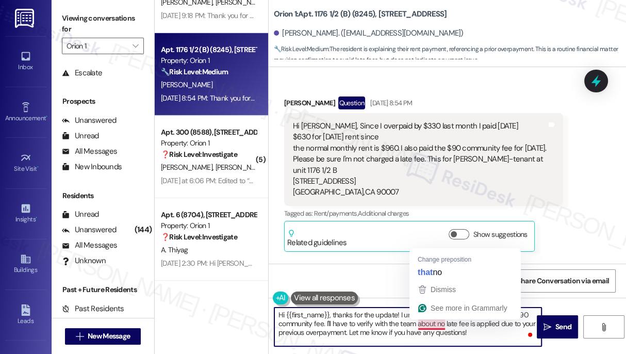
click at [431, 321] on textarea "Hi {{first_name}}, thanks for the update! I understand you paid $630 for rent +…" at bounding box center [407, 326] width 267 height 39
click at [430, 324] on textarea "Hi {{first_name}}, thanks for the update! I understand you paid $630 for rent +…" at bounding box center [407, 326] width 267 height 39
click at [429, 323] on textarea "Hi {{first_name}}, thanks for the update! I understand you paid $630 for rent +…" at bounding box center [407, 326] width 267 height 39
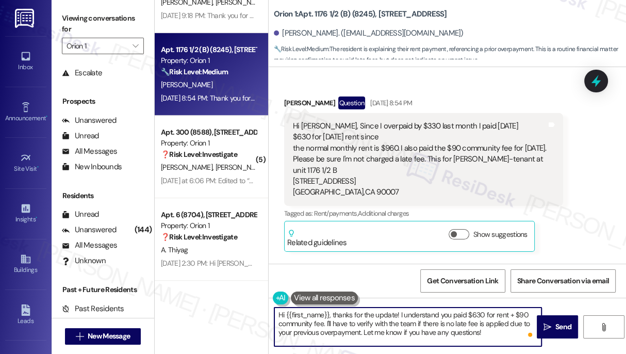
click at [481, 322] on textarea "Hi {{first_name}}, thanks for the update! I understand you paid $630 for rent +…" at bounding box center [407, 326] width 267 height 39
drag, startPoint x: 482, startPoint y: 337, endPoint x: 369, endPoint y: 332, distance: 113.1
click at [369, 332] on textarea "Hi {{first_name}}, thanks for the update! I understand you paid $630 for rent +…" at bounding box center [407, 326] width 267 height 39
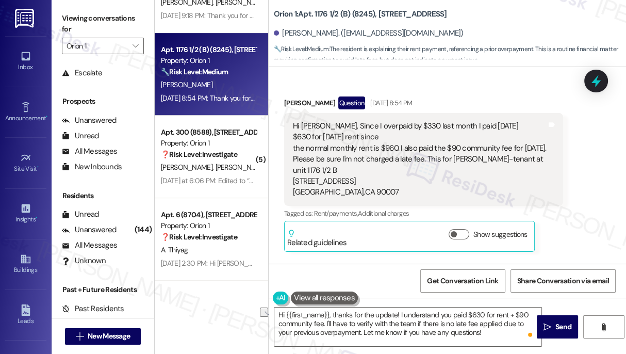
click at [466, 141] on div "Hi [PERSON_NAME], Since I overpaid by $330 last month I paid [DATE] $630 for [D…" at bounding box center [420, 159] width 254 height 77
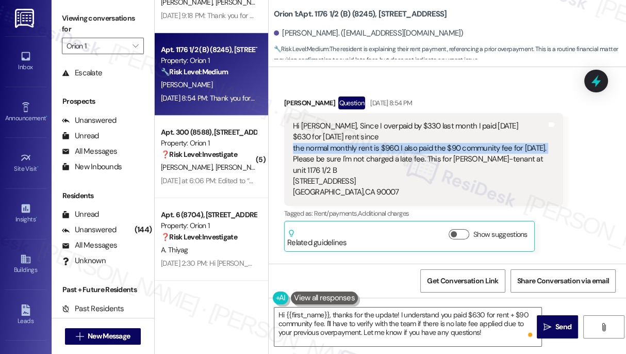
click at [466, 141] on div "Hi [PERSON_NAME], Since I overpaid by $330 last month I paid [DATE] $630 for [D…" at bounding box center [420, 159] width 254 height 77
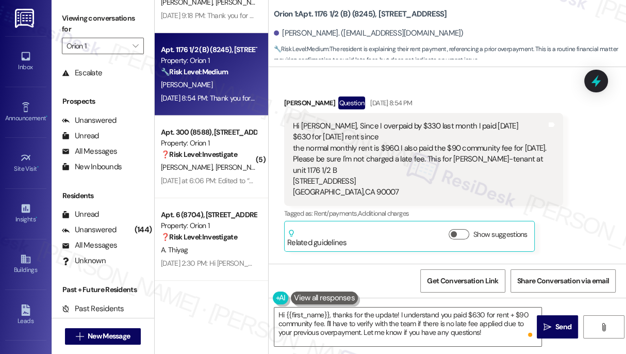
click at [395, 146] on div "Hi [PERSON_NAME], Since I overpaid by $330 last month I paid [DATE] $630 for [D…" at bounding box center [420, 159] width 254 height 77
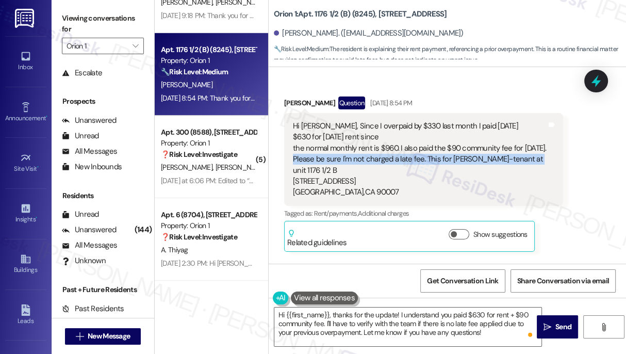
click at [395, 146] on div "Hi [PERSON_NAME], Since I overpaid by $330 last month I paid [DATE] $630 for [D…" at bounding box center [420, 159] width 254 height 77
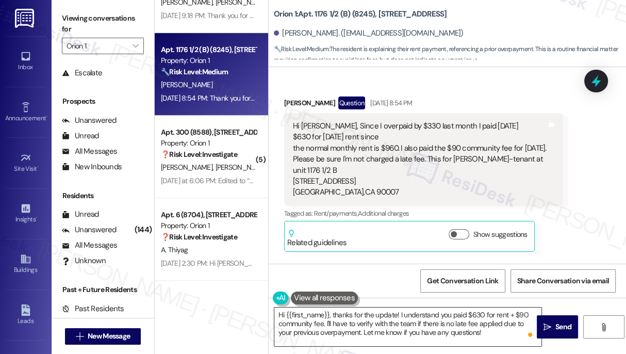
click at [341, 309] on textarea "Hi {{first_name}}, thanks for the update! I understand you paid $630 for rent +…" at bounding box center [407, 326] width 267 height 39
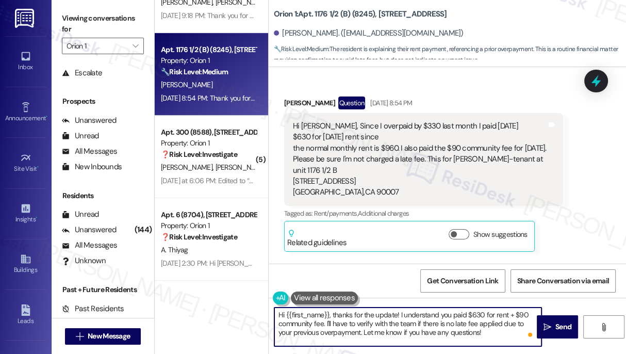
click at [341, 309] on textarea "Hi {{first_name}}, thanks for the update! I understand you paid $630 for rent +…" at bounding box center [407, 326] width 267 height 39
click at [433, 312] on textarea "Hi {{first_name}}, thanks for the update! I understand you paid $630 for rent +…" at bounding box center [407, 326] width 267 height 39
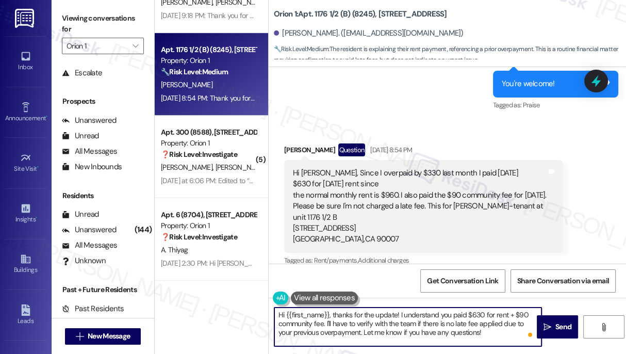
scroll to position [1138, 0]
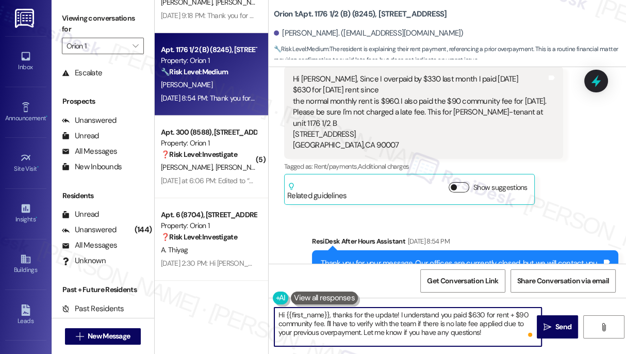
click at [457, 182] on button "Show suggestions" at bounding box center [459, 187] width 21 height 10
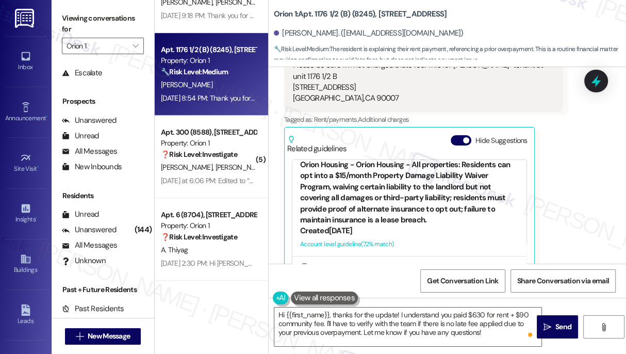
scroll to position [797, 0]
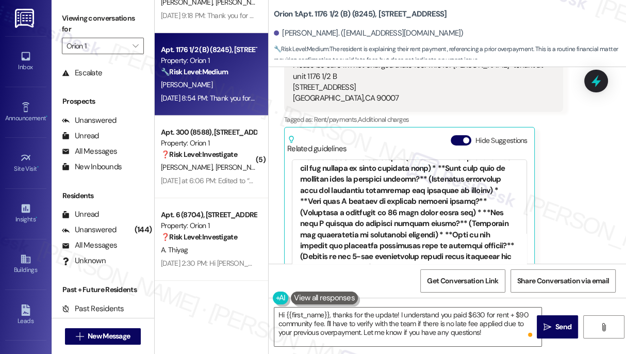
click at [396, 179] on div at bounding box center [409, 231] width 219 height 218
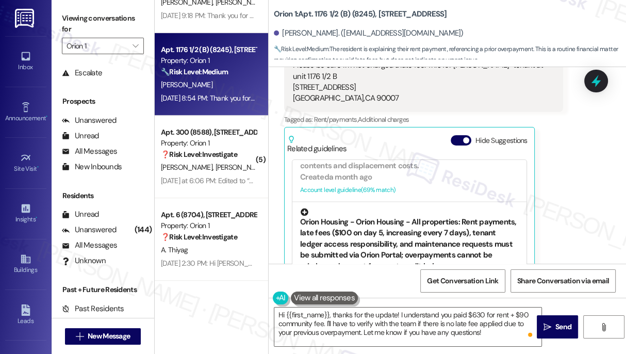
scroll to position [1883, 0]
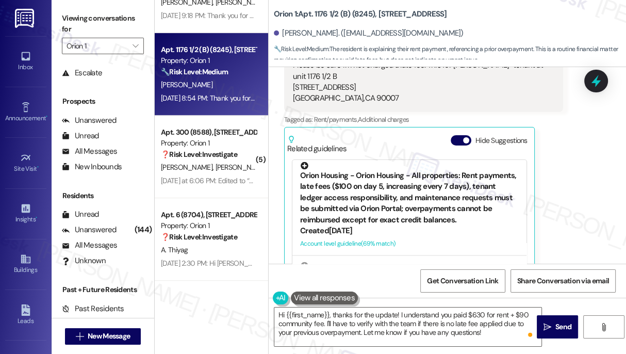
click at [418, 179] on div "Orion Housing - Orion Housing - All properties: Rent payments, late fees ($100 …" at bounding box center [409, 192] width 219 height 63
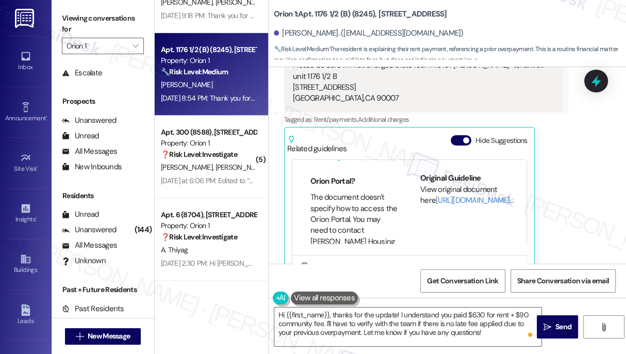
scroll to position [46, 0]
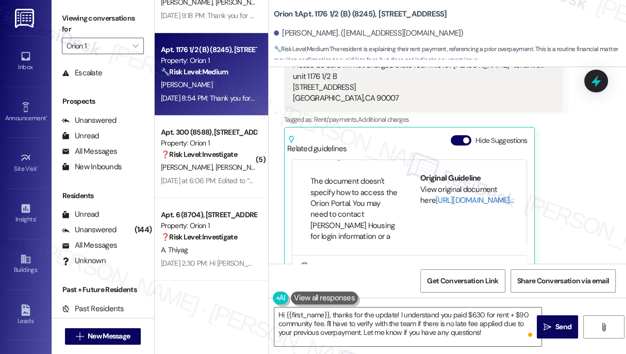
click at [442, 194] on link "[URL][DOMAIN_NAME]…" at bounding box center [475, 199] width 78 height 10
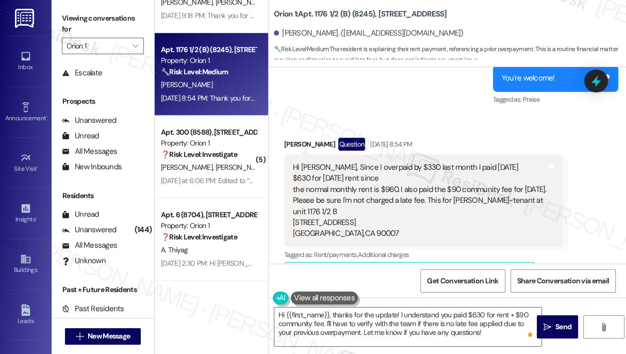
scroll to position [1044, 0]
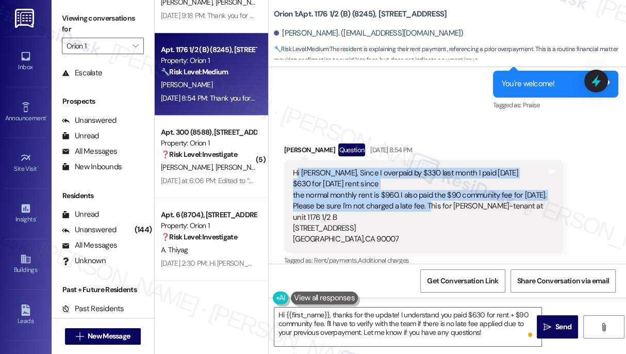
drag, startPoint x: 298, startPoint y: 162, endPoint x: 427, endPoint y: 199, distance: 134.2
click at [427, 199] on div "Hi [PERSON_NAME], Since I overpaid by $330 last month I paid [DATE] $630 for [D…" at bounding box center [420, 206] width 254 height 77
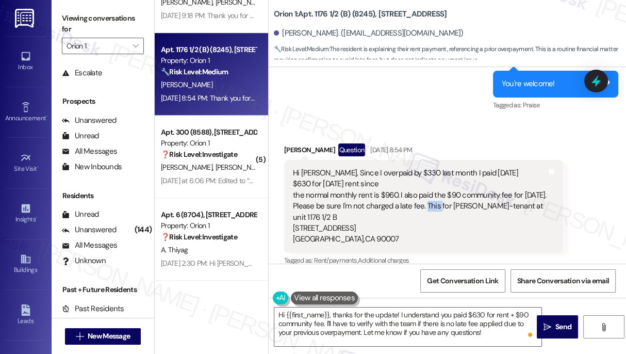
click at [427, 199] on div "Hi [PERSON_NAME], Since I overpaid by $330 last month I paid [DATE] $630 for [D…" at bounding box center [420, 206] width 254 height 77
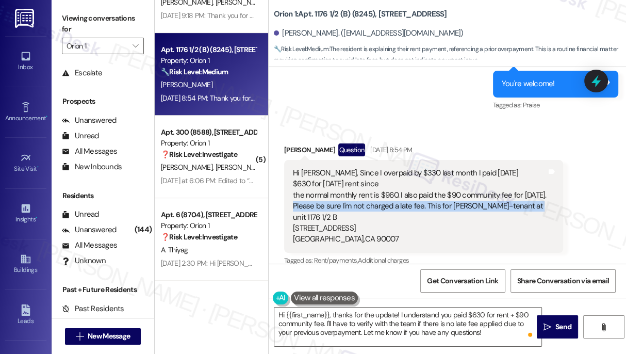
click at [427, 199] on div "Hi [PERSON_NAME], Since I overpaid by $330 last month I paid [DATE] $630 for [D…" at bounding box center [420, 206] width 254 height 77
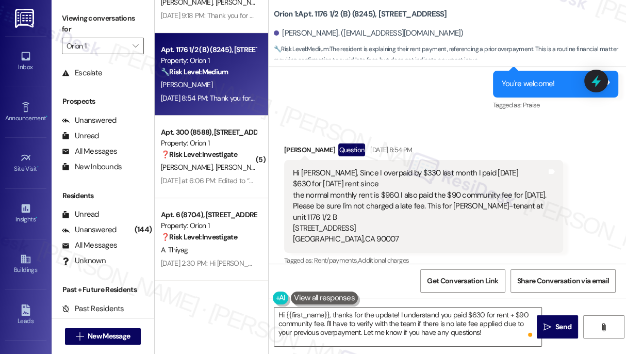
click at [394, 170] on div "Hi [PERSON_NAME], Since I overpaid by $330 last month I paid [DATE] $630 for [D…" at bounding box center [420, 206] width 254 height 77
click at [383, 160] on div "Hi [PERSON_NAME], Since I overpaid by $330 last month I paid [DATE] $630 for [D…" at bounding box center [423, 206] width 279 height 93
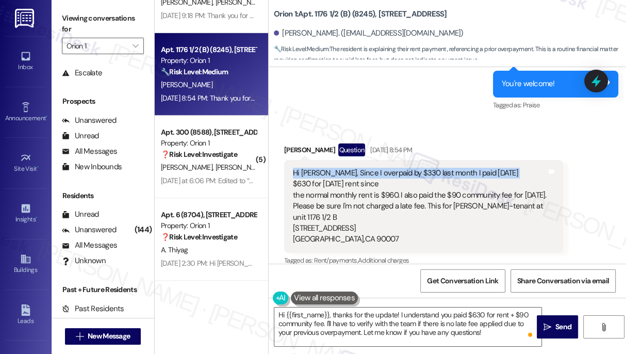
click at [383, 160] on div "Hi [PERSON_NAME], Since I overpaid by $330 last month I paid [DATE] $630 for [D…" at bounding box center [423, 206] width 279 height 93
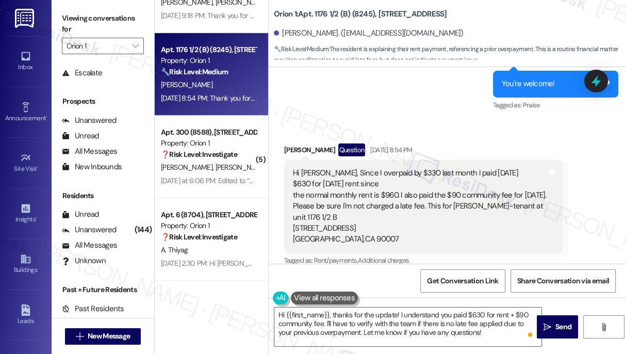
click at [379, 190] on div "Hi [PERSON_NAME], Since I overpaid by $330 last month I paid [DATE] $630 for [D…" at bounding box center [420, 206] width 254 height 77
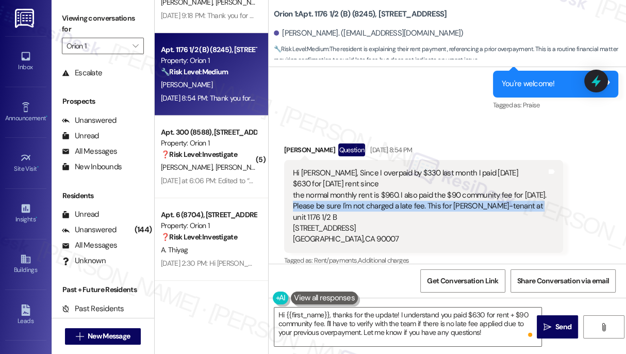
click at [379, 190] on div "Hi [PERSON_NAME], Since I overpaid by $330 last month I paid [DATE] $630 for [D…" at bounding box center [420, 206] width 254 height 77
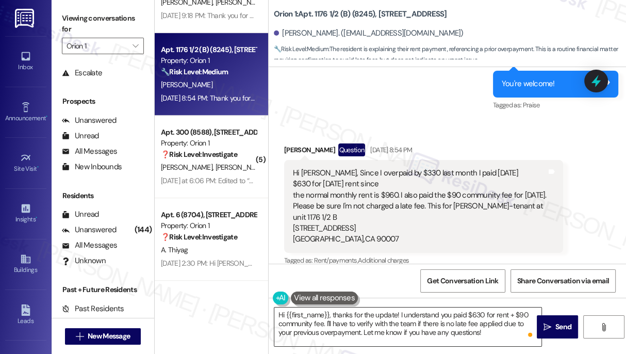
click at [371, 309] on textarea "Hi {{first_name}}, thanks for the update! I understand you paid $630 for rent +…" at bounding box center [407, 326] width 267 height 39
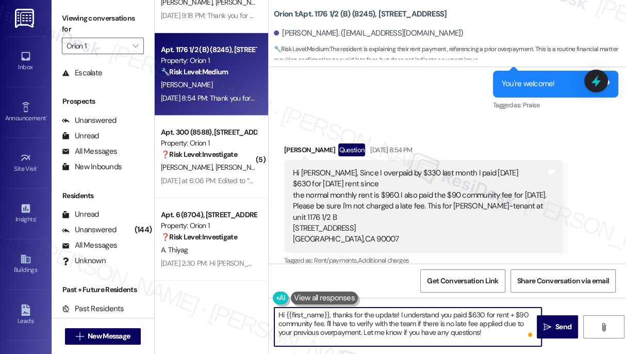
click at [371, 309] on textarea "Hi {{first_name}}, thanks for the update! I understand you paid $630 for rent +…" at bounding box center [407, 326] width 267 height 39
click at [389, 168] on div "Hi [PERSON_NAME], Since I overpaid by $330 last month I paid [DATE] $630 for [D…" at bounding box center [420, 206] width 254 height 77
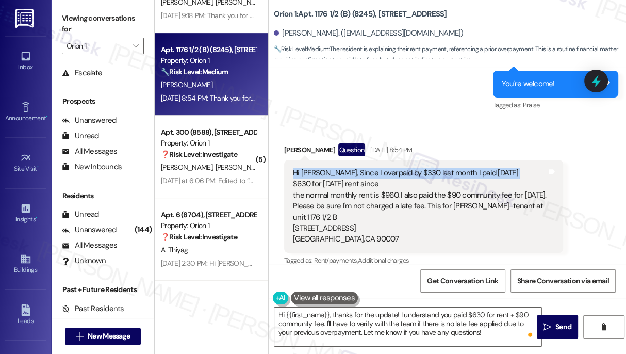
click at [389, 168] on div "Hi [PERSON_NAME], Since I overpaid by $330 last month I paid [DATE] $630 for [D…" at bounding box center [420, 206] width 254 height 77
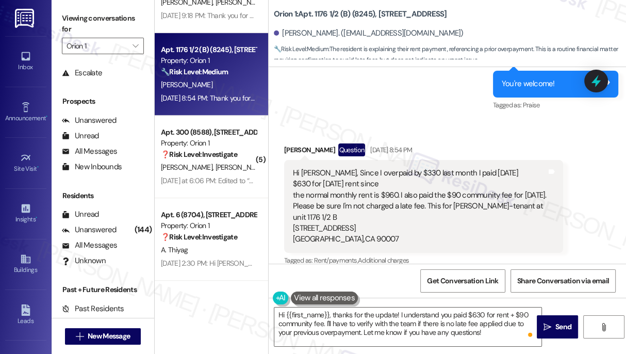
click at [365, 178] on div "Hi [PERSON_NAME], Since I overpaid by $330 last month I paid [DATE] $630 for [D…" at bounding box center [420, 206] width 254 height 77
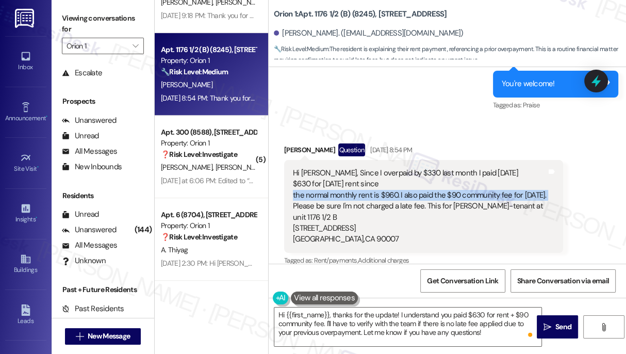
click at [365, 178] on div "Hi [PERSON_NAME], Since I overpaid by $330 last month I paid [DATE] $630 for [D…" at bounding box center [420, 206] width 254 height 77
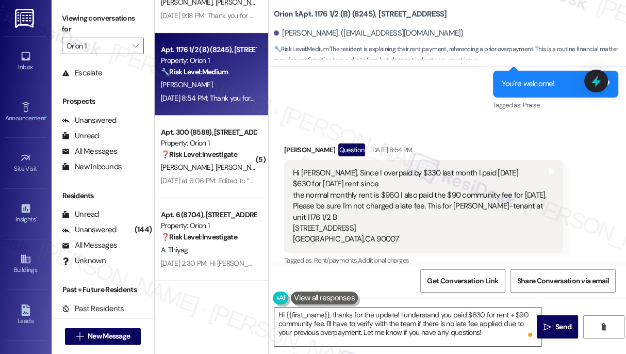
click at [310, 169] on div "Hi [PERSON_NAME], Since I overpaid by $330 last month I paid [DATE] $630 for [D…" at bounding box center [420, 206] width 254 height 77
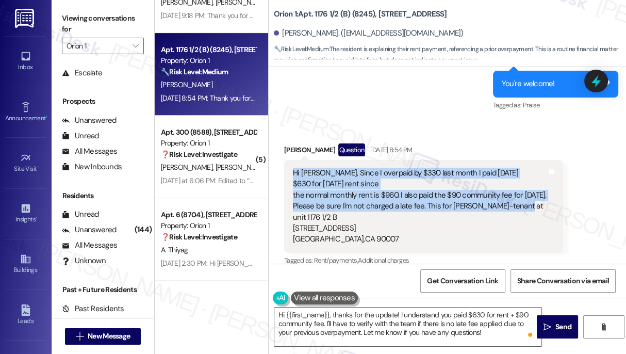
drag, startPoint x: 291, startPoint y: 162, endPoint x: 524, endPoint y: 198, distance: 235.4
click at [524, 198] on div "Hi [PERSON_NAME], Since I overpaid by $330 last month I paid [DATE] $630 for [D…" at bounding box center [423, 206] width 279 height 93
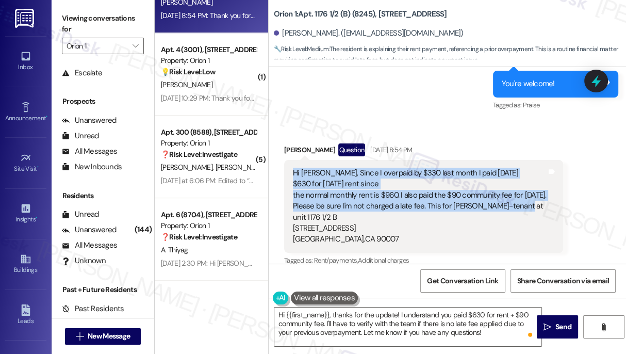
click at [344, 168] on div "Hi [PERSON_NAME], Since I overpaid by $330 last month I paid [DATE] $630 for [D…" at bounding box center [420, 206] width 254 height 77
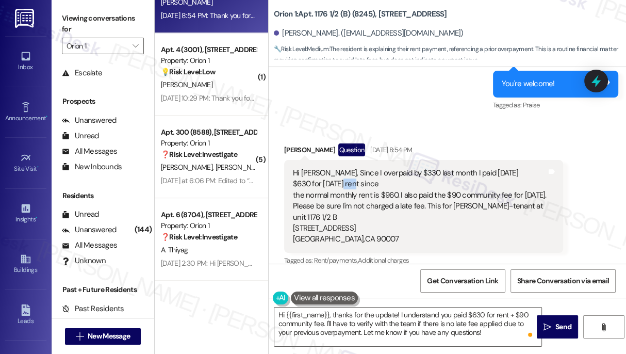
click at [344, 168] on div "Hi [PERSON_NAME], Since I overpaid by $330 last month I paid [DATE] $630 for [D…" at bounding box center [420, 206] width 254 height 77
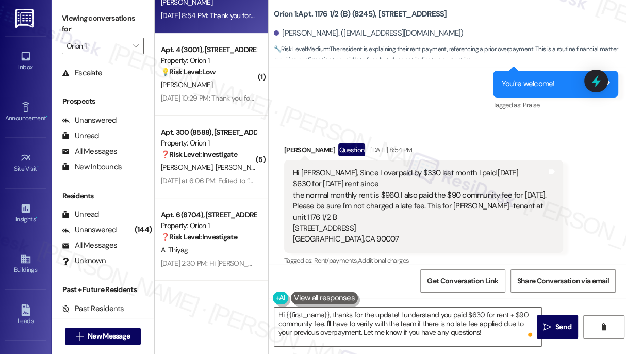
click at [374, 183] on div "Hi [PERSON_NAME], Since I overpaid by $330 last month I paid [DATE] $630 for [D…" at bounding box center [420, 206] width 254 height 77
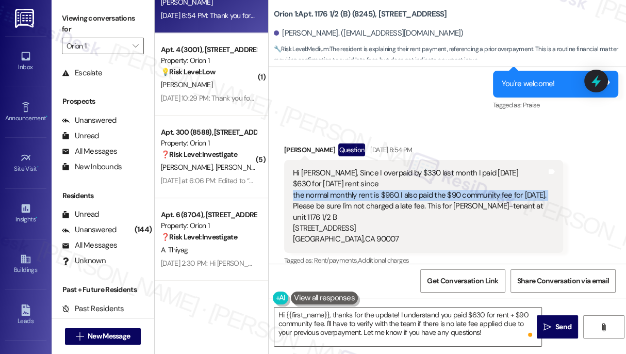
click at [374, 183] on div "Hi [PERSON_NAME], Since I overpaid by $330 last month I paid [DATE] $630 for [D…" at bounding box center [420, 206] width 254 height 77
click at [429, 188] on div "Hi [PERSON_NAME], Since I overpaid by $330 last month I paid [DATE] $630 for [D…" at bounding box center [420, 206] width 254 height 77
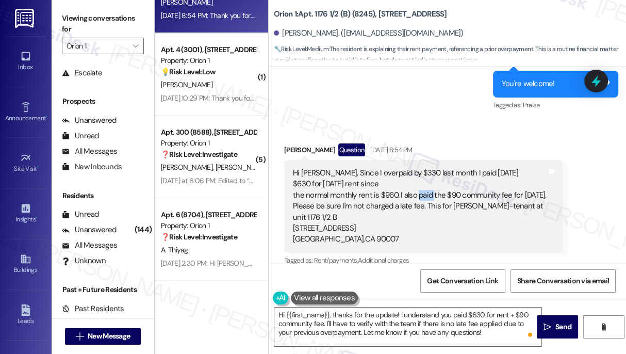
click at [429, 188] on div "Hi [PERSON_NAME], Since I overpaid by $330 last month I paid [DATE] $630 for [D…" at bounding box center [420, 206] width 254 height 77
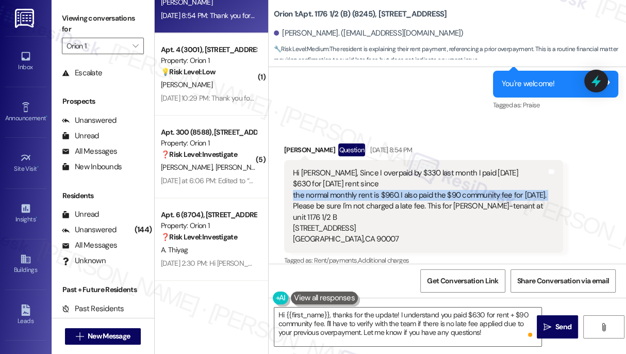
click at [429, 188] on div "Hi [PERSON_NAME], Since I overpaid by $330 last month I paid [DATE] $630 for [D…" at bounding box center [420, 206] width 254 height 77
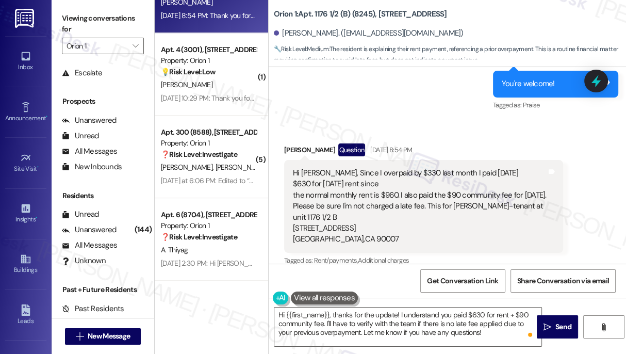
click at [508, 202] on div "Hi [PERSON_NAME], Since I overpaid by $330 last month I paid [DATE] $630 for [D…" at bounding box center [420, 206] width 254 height 77
drag, startPoint x: 540, startPoint y: 193, endPoint x: 375, endPoint y: 170, distance: 166.7
click at [375, 170] on div "Hi [PERSON_NAME], Since I overpaid by $330 last month I paid [DATE] $630 for [D…" at bounding box center [420, 206] width 254 height 77
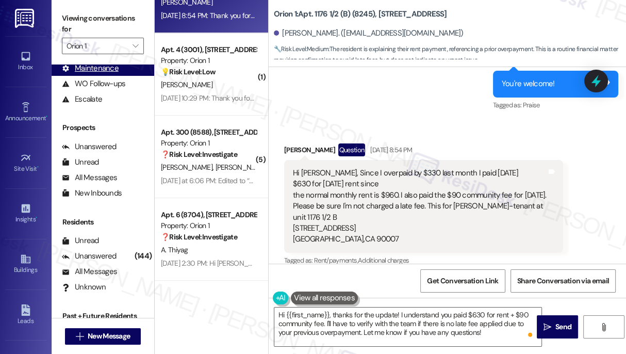
scroll to position [0, 0]
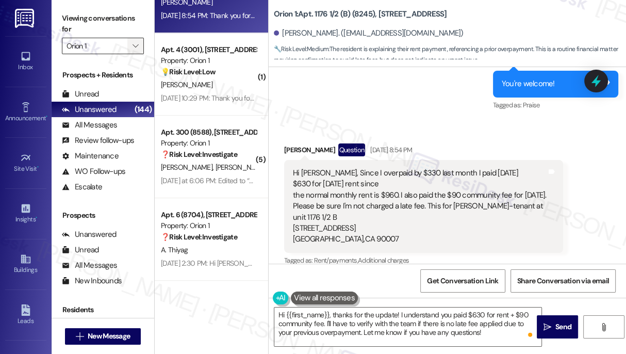
click at [131, 49] on span "" at bounding box center [136, 46] width 10 height 17
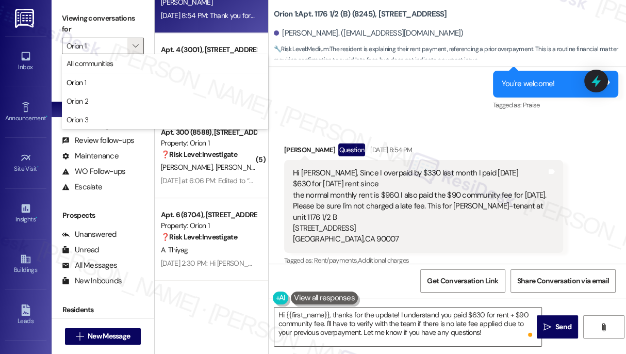
click at [125, 18] on label "Viewing conversations for" at bounding box center [103, 23] width 82 height 27
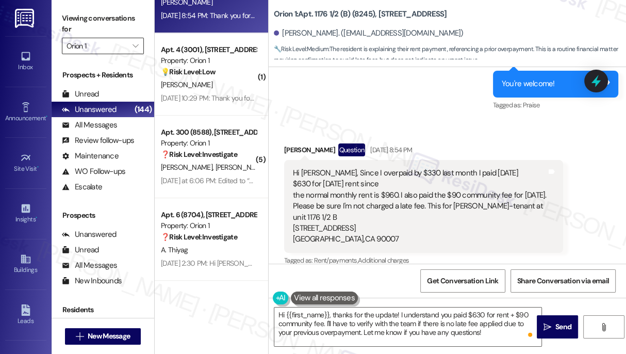
click at [125, 46] on input "Orion 1" at bounding box center [97, 46] width 61 height 17
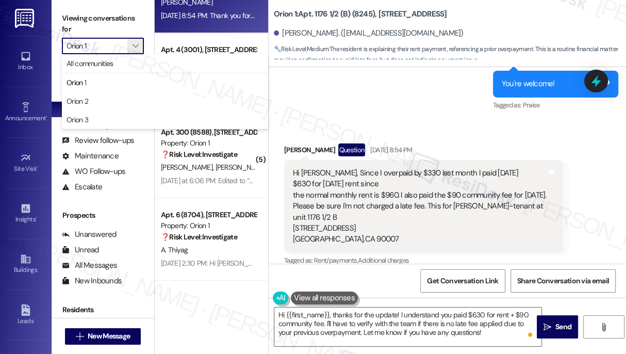
click at [111, 20] on label "Viewing conversations for" at bounding box center [103, 23] width 82 height 27
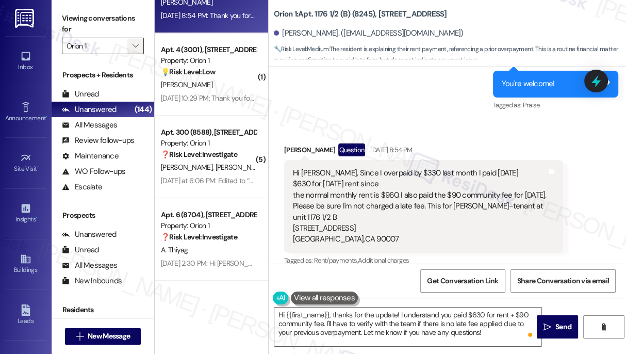
click at [131, 44] on span "" at bounding box center [136, 46] width 10 height 17
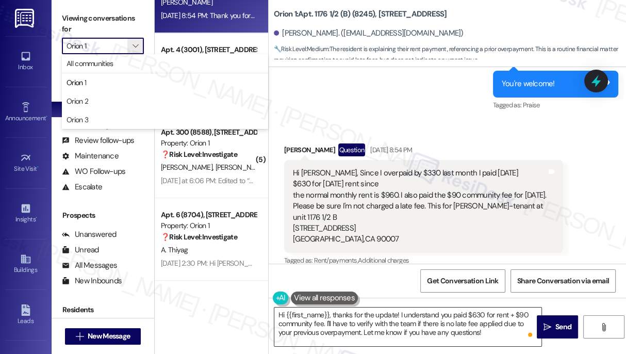
click at [358, 313] on textarea "Hi {{first_name}}, thanks for the update! I understand you paid $630 for rent +…" at bounding box center [407, 326] width 267 height 39
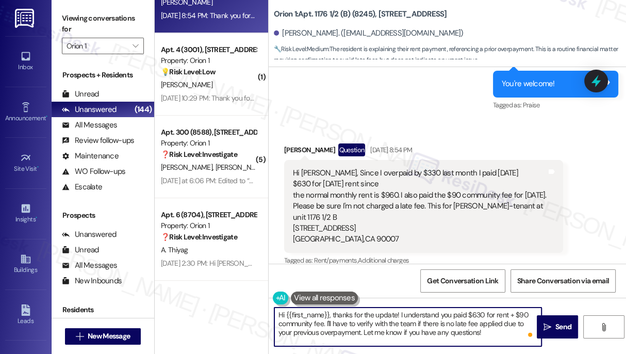
click at [358, 313] on textarea "Hi {{first_name}}, thanks for the update! I understand you paid $630 for rent +…" at bounding box center [407, 326] width 267 height 39
click at [370, 324] on textarea "Hi {{first_name}}, thanks for the update! I understand you paid $630 for rent +…" at bounding box center [407, 326] width 267 height 39
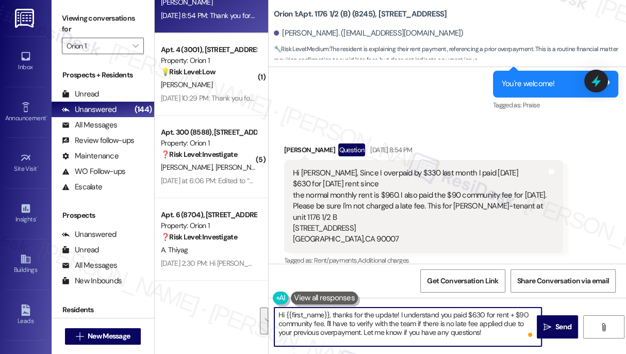
click at [465, 324] on textarea "Hi {{first_name}}, thanks for the update! I understand you paid $630 for rent +…" at bounding box center [407, 326] width 267 height 39
drag, startPoint x: 327, startPoint y: 323, endPoint x: 394, endPoint y: 327, distance: 67.7
click at [394, 327] on textarea "Hi {{first_name}}, thanks for the update! I understand you paid $630 for rent +…" at bounding box center [407, 326] width 267 height 39
click at [368, 188] on div "Hi [PERSON_NAME], Since I overpaid by $330 last month I paid [DATE] $630 for [D…" at bounding box center [420, 206] width 254 height 77
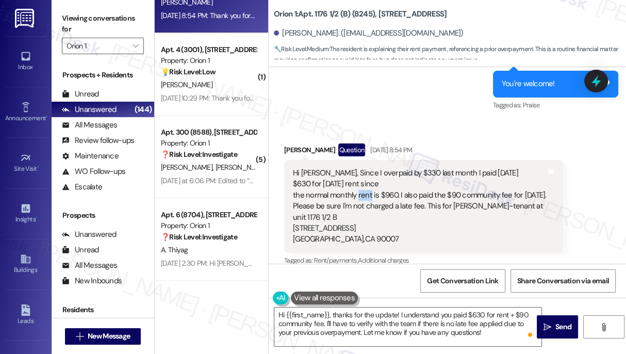
click at [368, 188] on div "Hi [PERSON_NAME], Since I overpaid by $330 last month I paid [DATE] $630 for [D…" at bounding box center [420, 206] width 254 height 77
click at [352, 168] on div "Hi [PERSON_NAME], Since I overpaid by $330 last month I paid [DATE] $630 for [D…" at bounding box center [420, 206] width 254 height 77
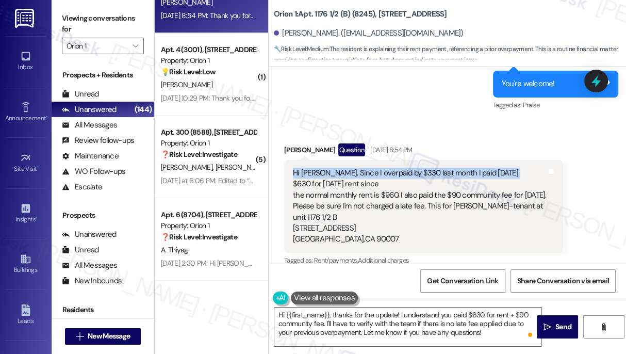
click at [352, 168] on div "Hi [PERSON_NAME], Since I overpaid by $330 last month I paid [DATE] $630 for [D…" at bounding box center [420, 206] width 254 height 77
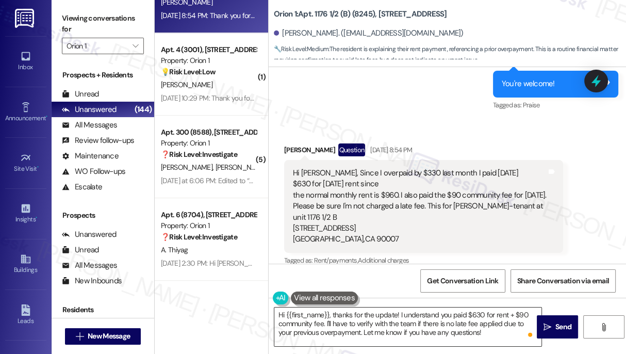
click at [419, 311] on textarea "Hi {{first_name}}, thanks for the update! I understand you paid $630 for rent +…" at bounding box center [407, 326] width 267 height 39
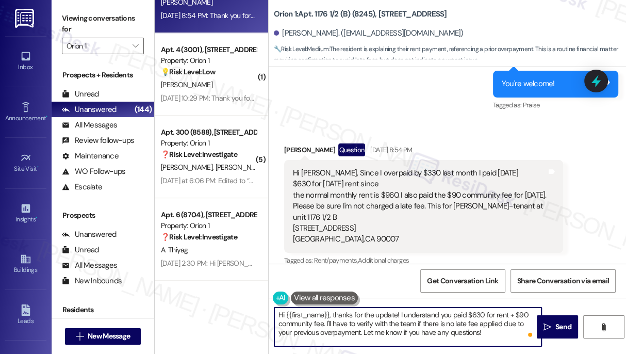
click at [419, 311] on textarea "Hi {{first_name}}, thanks for the update! I understand you paid $630 for rent +…" at bounding box center [407, 326] width 267 height 39
click at [364, 321] on textarea "Hi {{first_name}}, thanks for the update! I understand you paid $630 for rent +…" at bounding box center [407, 326] width 267 height 39
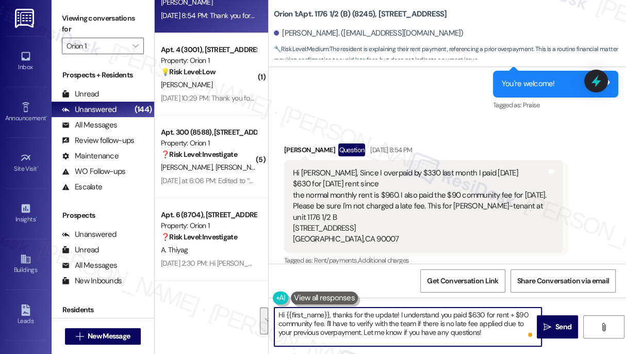
click at [396, 321] on textarea "Hi {{first_name}}, thanks for the update! I understand you paid $630 for rent +…" at bounding box center [407, 326] width 267 height 39
drag, startPoint x: 362, startPoint y: 330, endPoint x: 326, endPoint y: 321, distance: 37.2
click at [326, 321] on textarea "Hi {{first_name}}, thanks for the update! I understand you paid $630 for rent +…" at bounding box center [407, 326] width 267 height 39
click at [370, 331] on textarea "Hi {{first_name}}, thanks for the update! I understand you paid $630 for rent +…" at bounding box center [407, 326] width 267 height 39
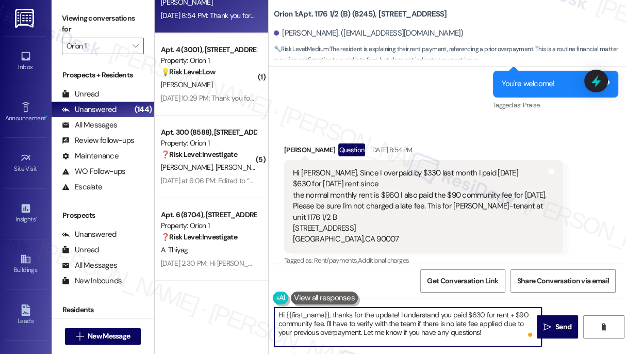
click at [370, 331] on textarea "Hi {{first_name}}, thanks for the update! I understand you paid $630 for rent +…" at bounding box center [407, 326] width 267 height 39
click at [428, 321] on textarea "Hi {{first_name}}, thanks for the update! I understand you paid $630 for rent +…" at bounding box center [407, 326] width 267 height 39
click at [492, 333] on textarea "Hi {{first_name}}, thanks for the update! I understand you paid $630 for rent +…" at bounding box center [407, 326] width 267 height 39
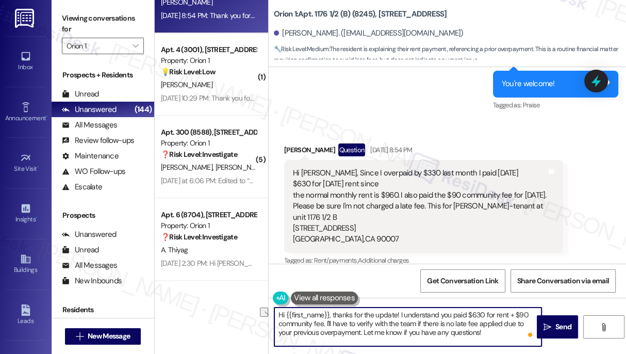
drag, startPoint x: 492, startPoint y: 334, endPoint x: 368, endPoint y: 330, distance: 123.9
click at [368, 330] on textarea "Hi {{first_name}}, thanks for the update! I understand you paid $630 for rent +…" at bounding box center [407, 326] width 267 height 39
type textarea "Hi {{first_name}}, thanks for the update! I understand you paid $630 for rent +…"
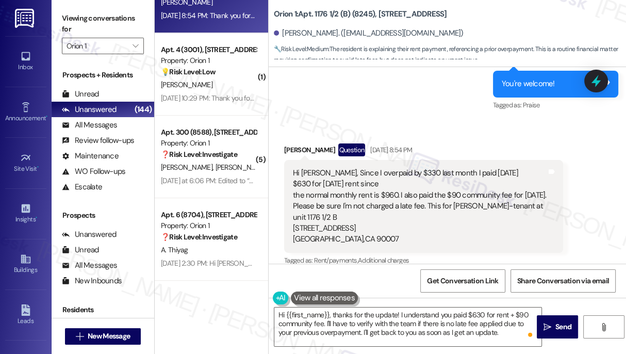
click at [60, 19] on div "Viewing conversations for Orion 1 " at bounding box center [103, 32] width 103 height 64
